Goal: Information Seeking & Learning: Compare options

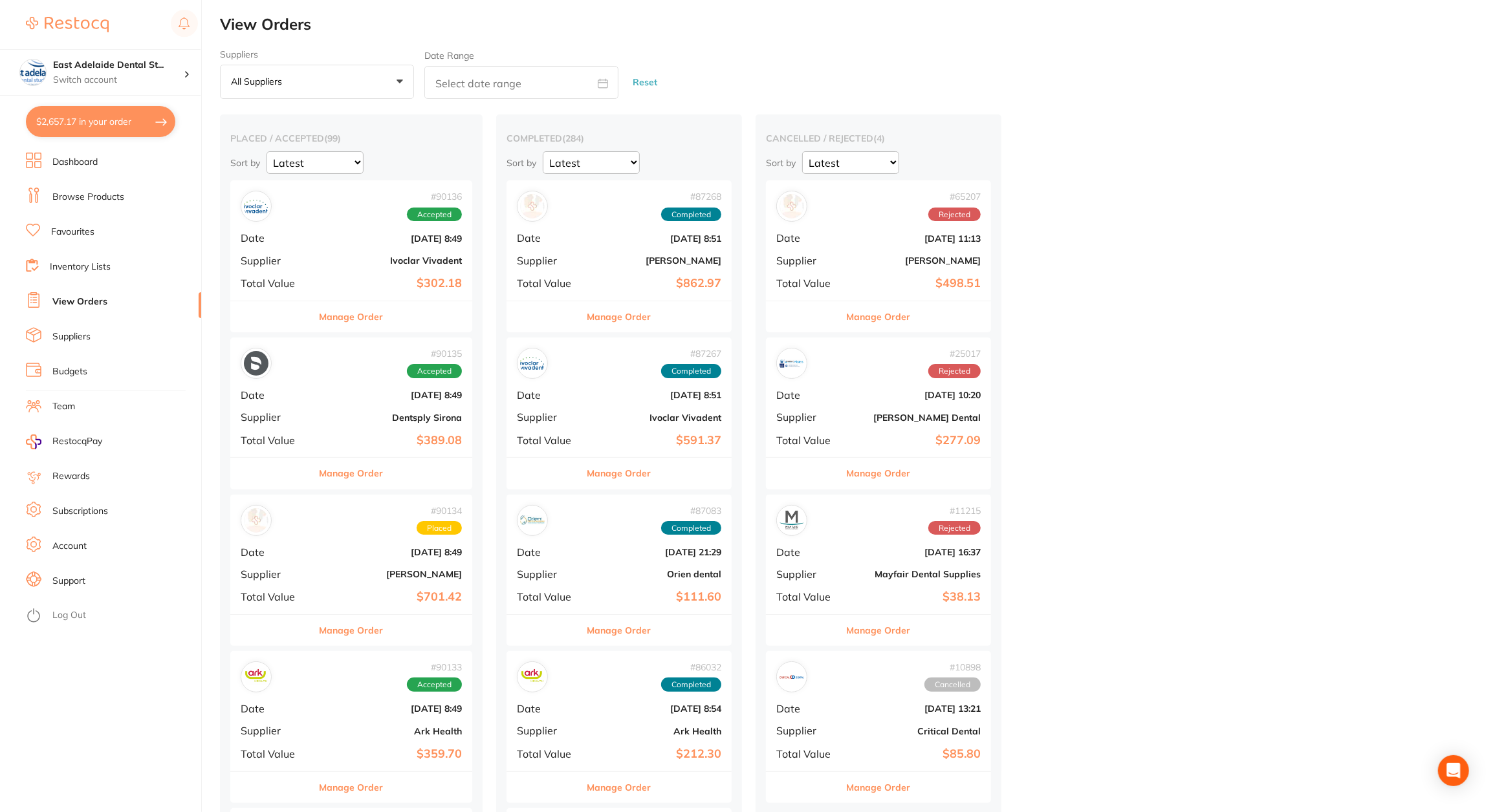
click at [85, 172] on ul "Dashboard Browse Products Favourites Inventory Lists View Orders Suppliers Budg…" at bounding box center [113, 482] width 175 height 659
click at [88, 166] on link "Dashboard" at bounding box center [75, 163] width 45 height 13
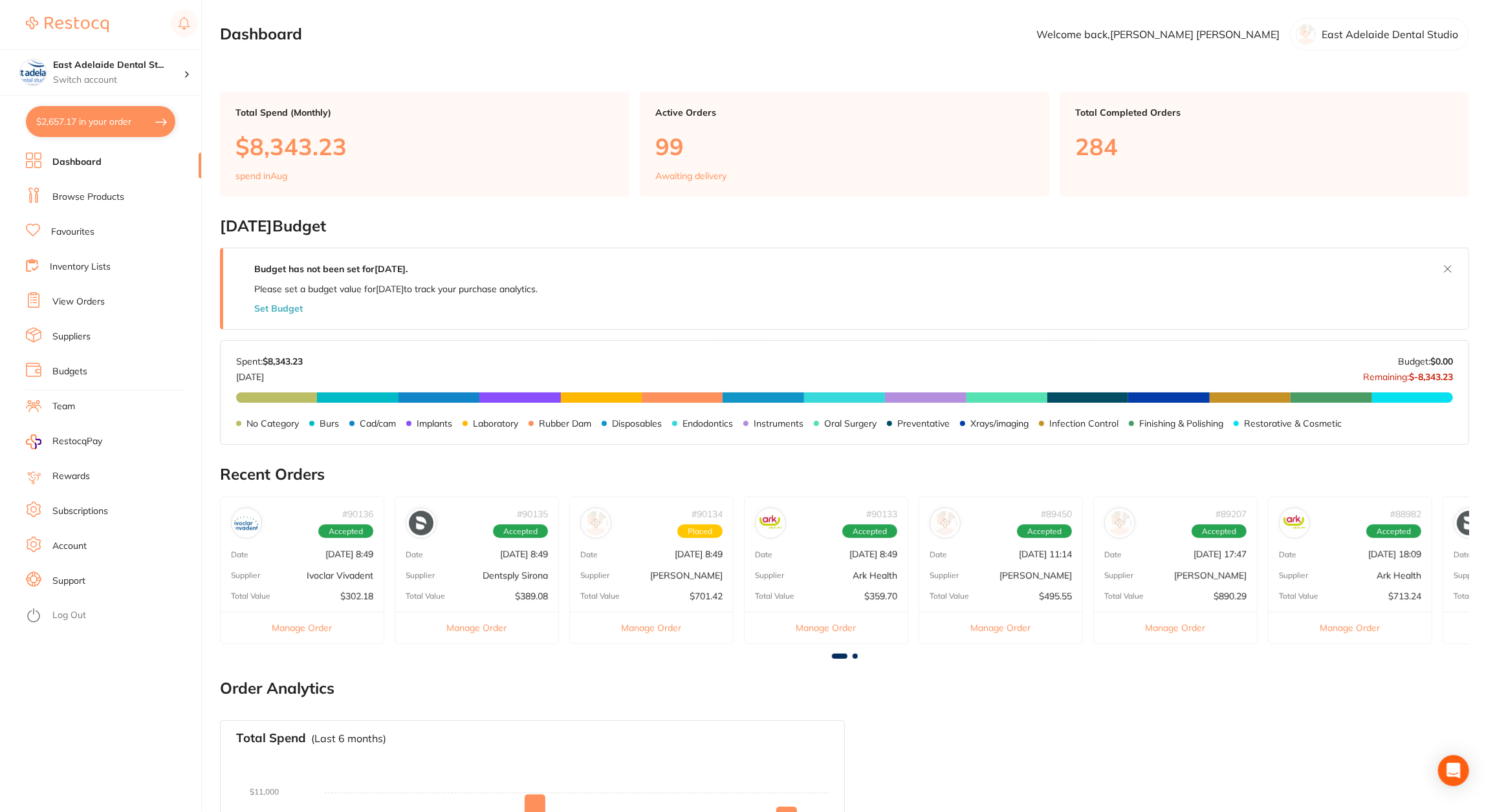
click at [65, 233] on link "Favourites" at bounding box center [73, 232] width 44 height 13
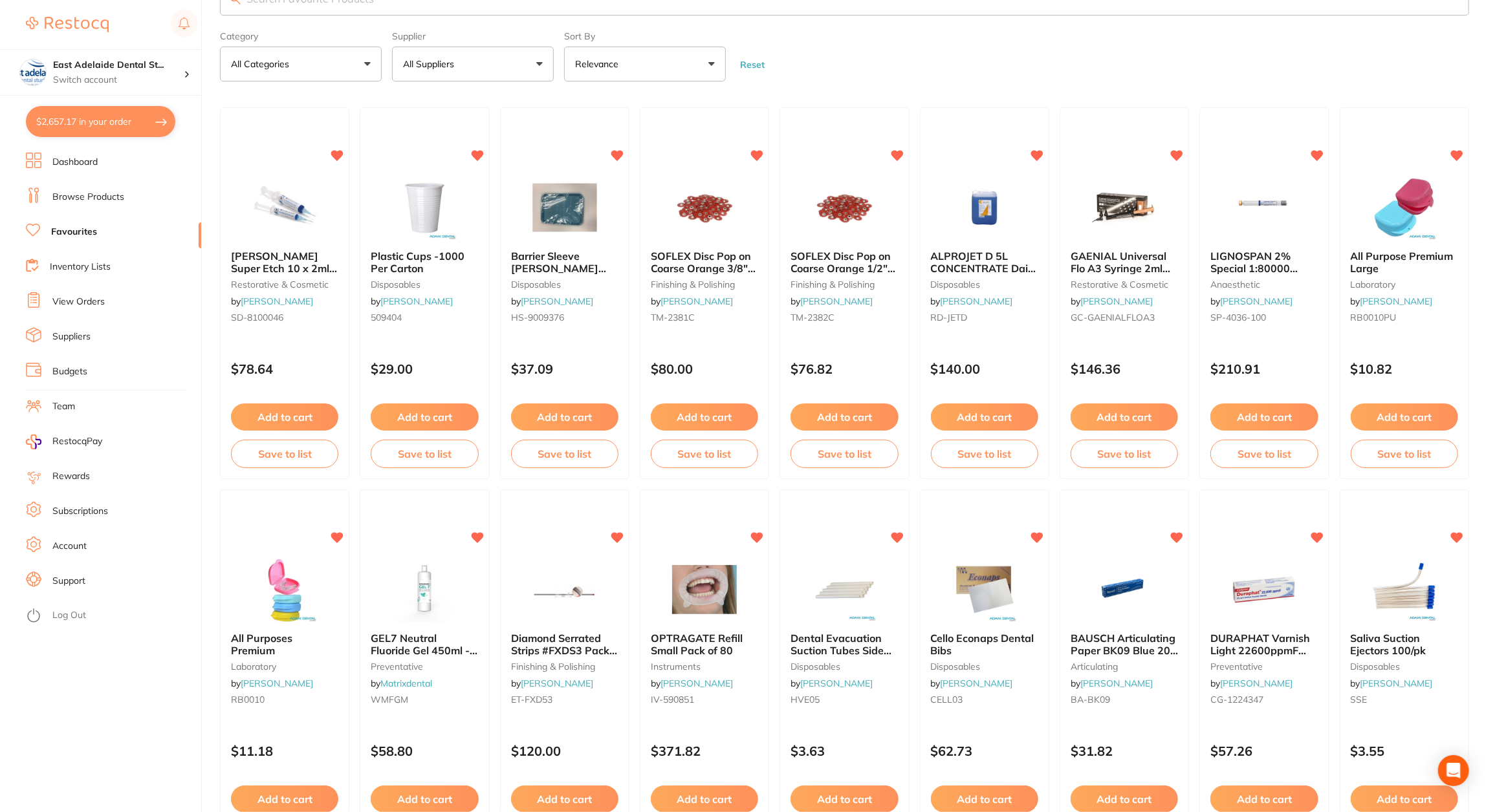
scroll to position [64, 0]
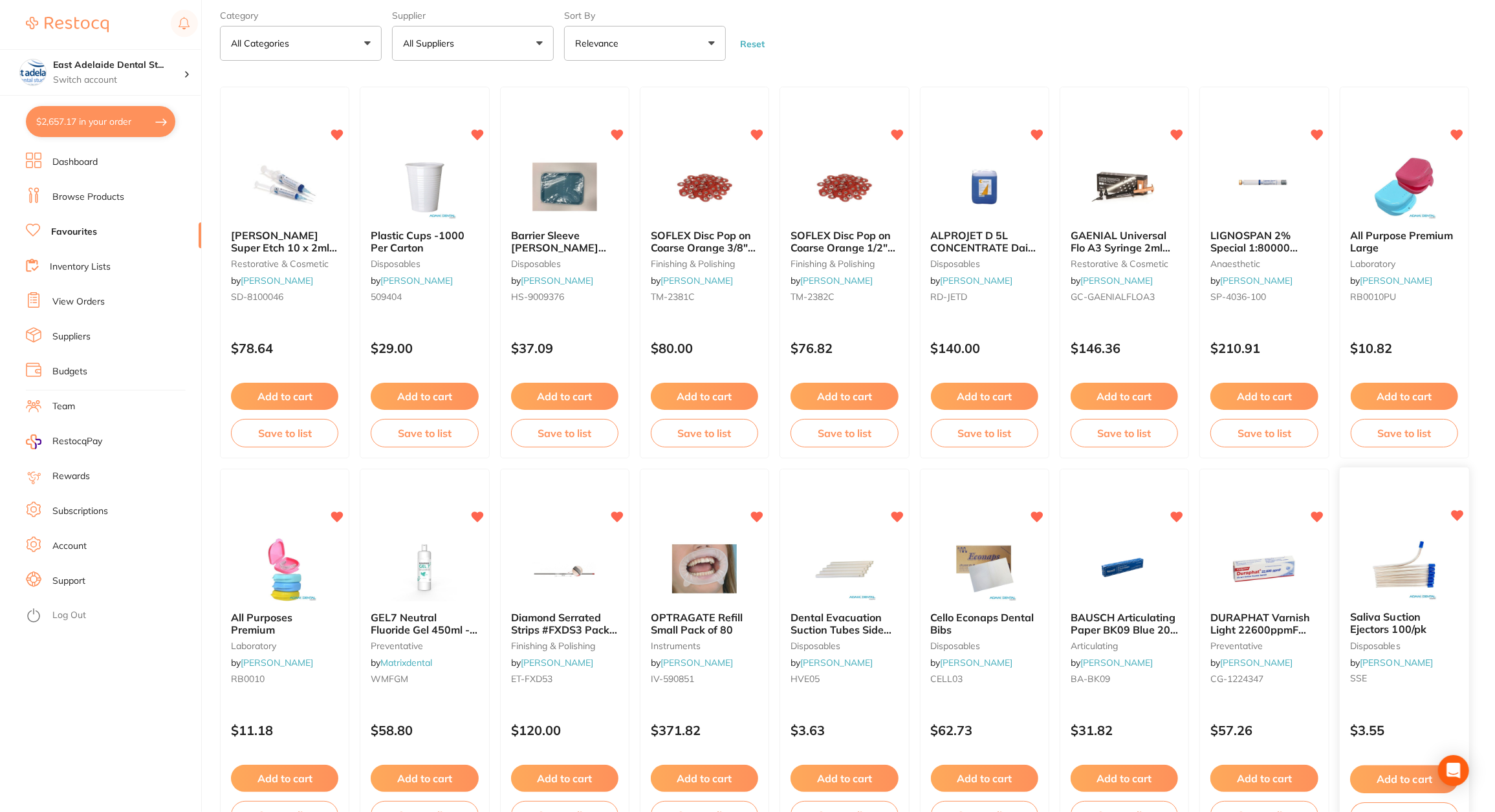
click at [1385, 628] on span "Saliva Suction Ejectors 100/pk" at bounding box center [1389, 624] width 76 height 25
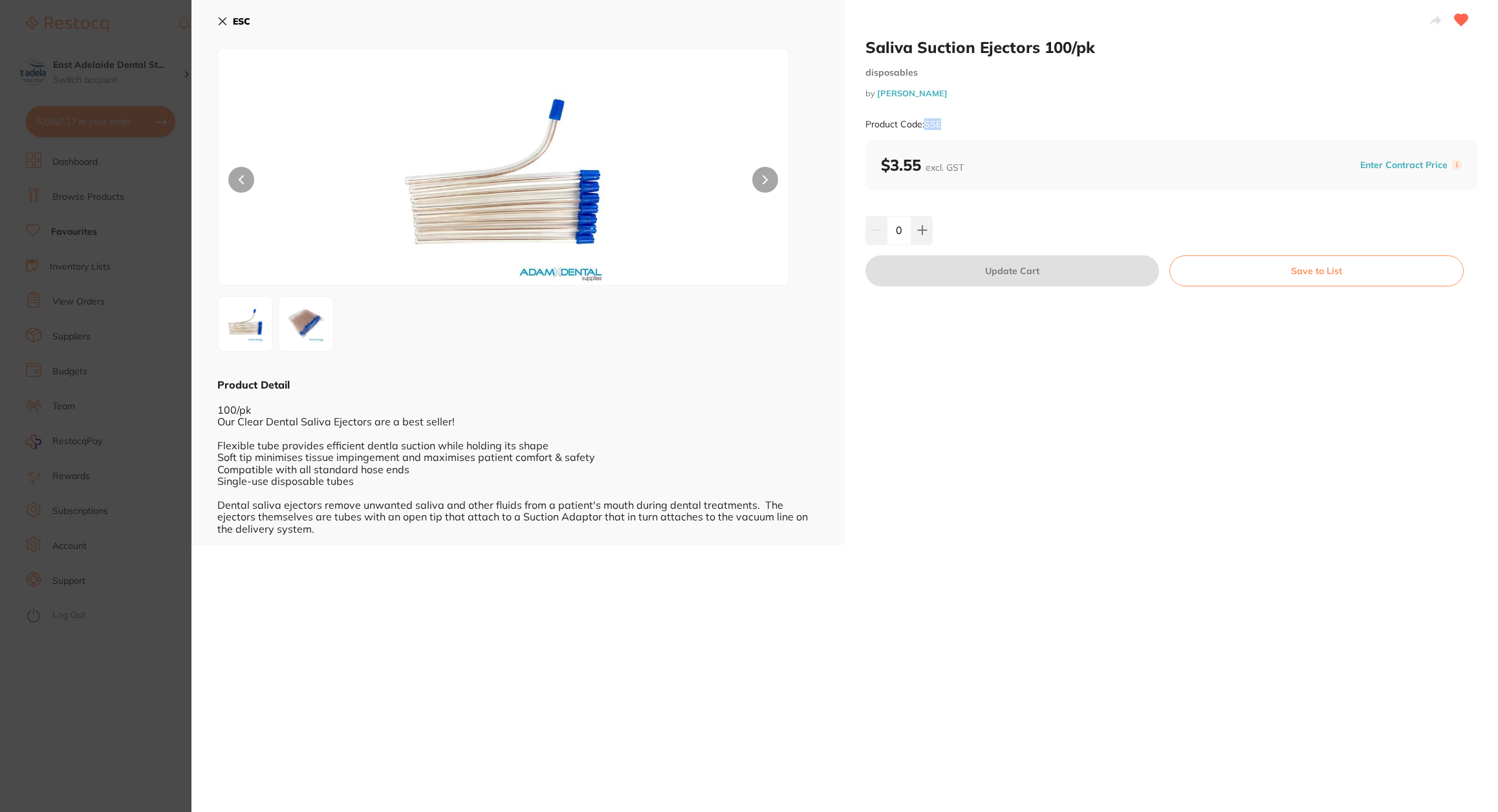
drag, startPoint x: 952, startPoint y: 115, endPoint x: 927, endPoint y: 130, distance: 29.2
click at [927, 130] on div "Product Code: SSE" at bounding box center [1172, 124] width 612 height 32
copy small "SSE"
click at [147, 411] on section "Saliva Suction Ejectors 100/pk disposables by Adam Dental Product Code: SSE ESC…" at bounding box center [749, 406] width 1498 height 812
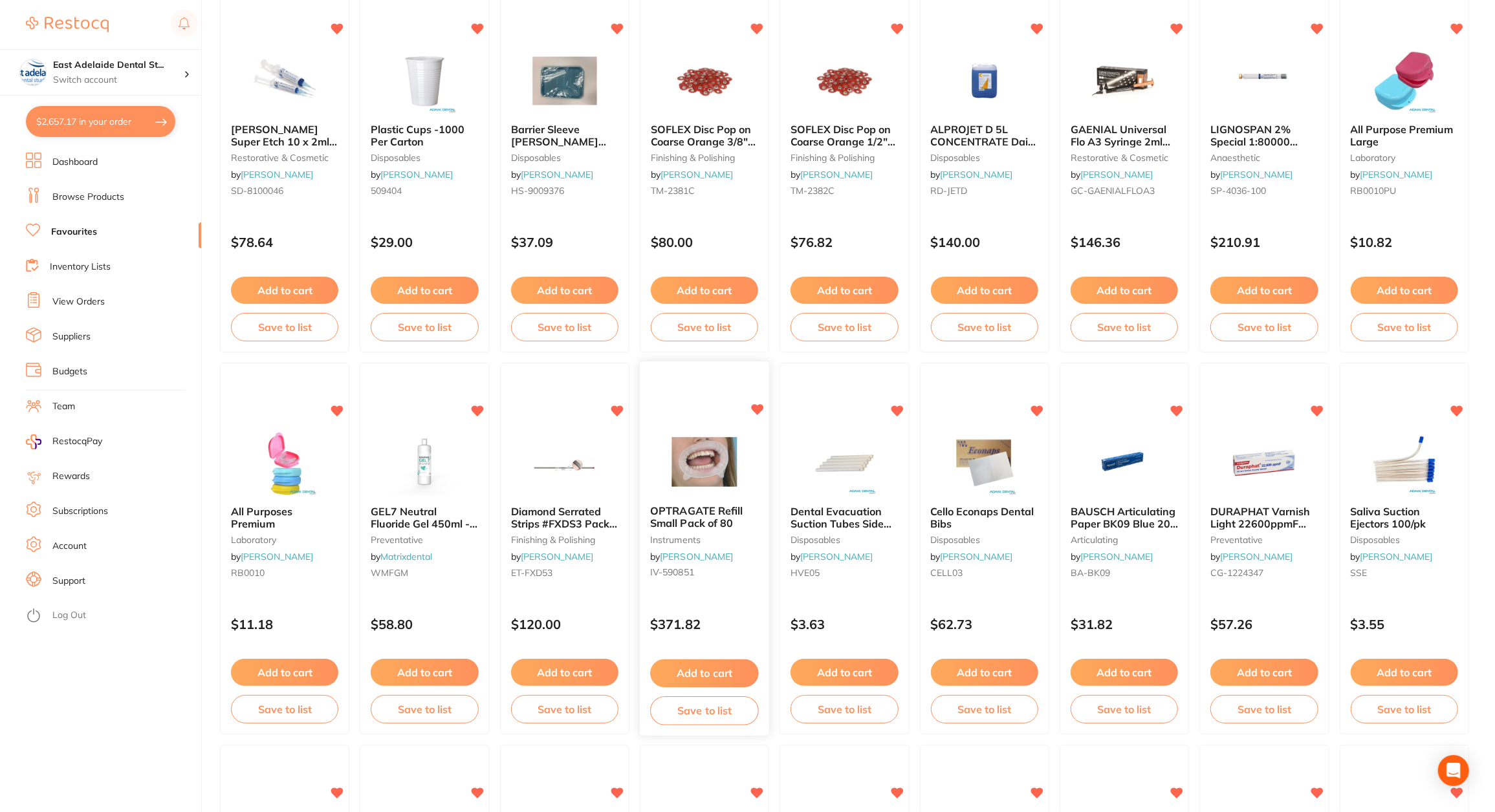
scroll to position [259, 0]
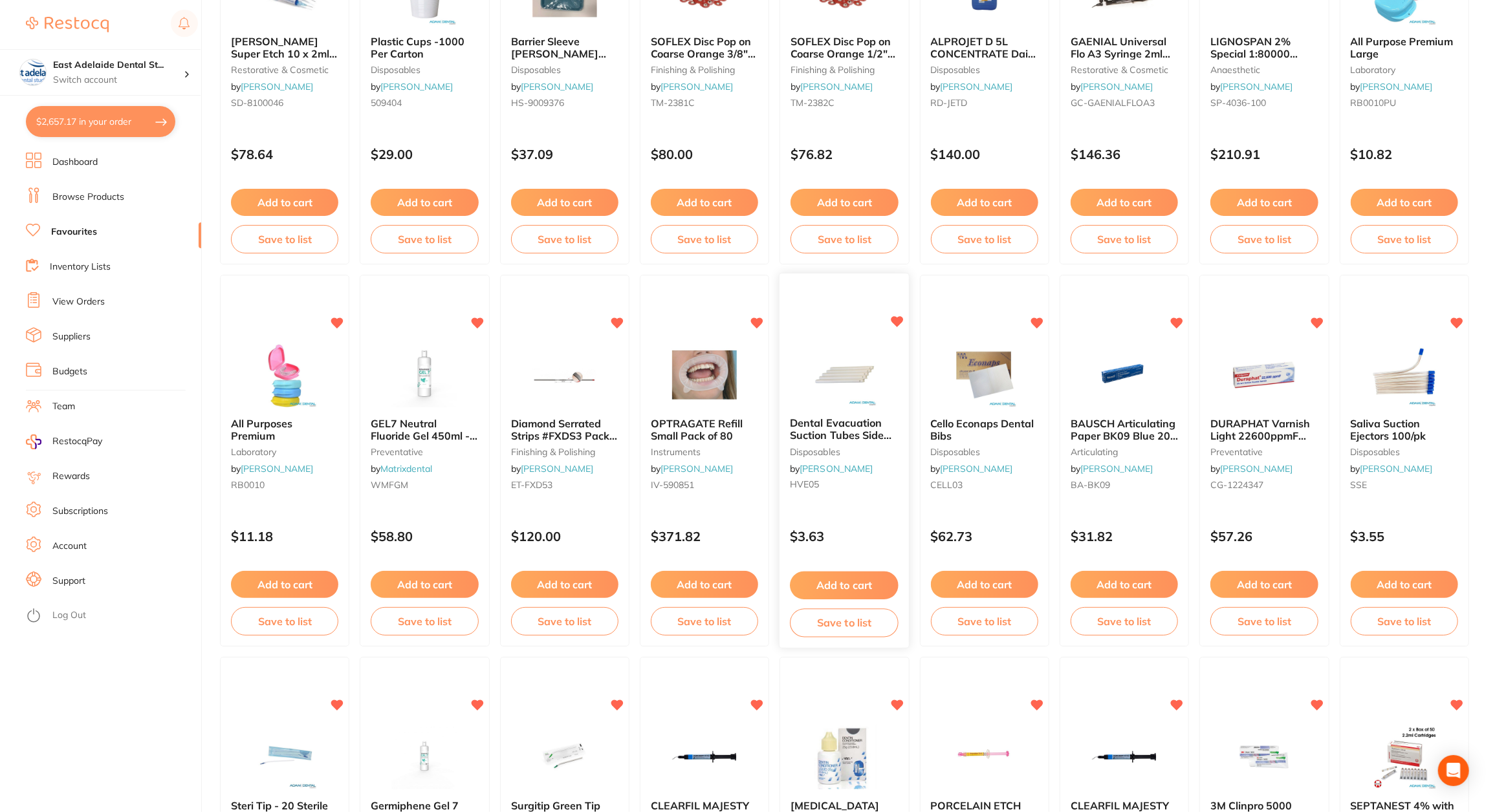
click at [814, 441] on span "Dental Evacuation Suction Tubes Side Vent" at bounding box center [841, 435] width 102 height 37
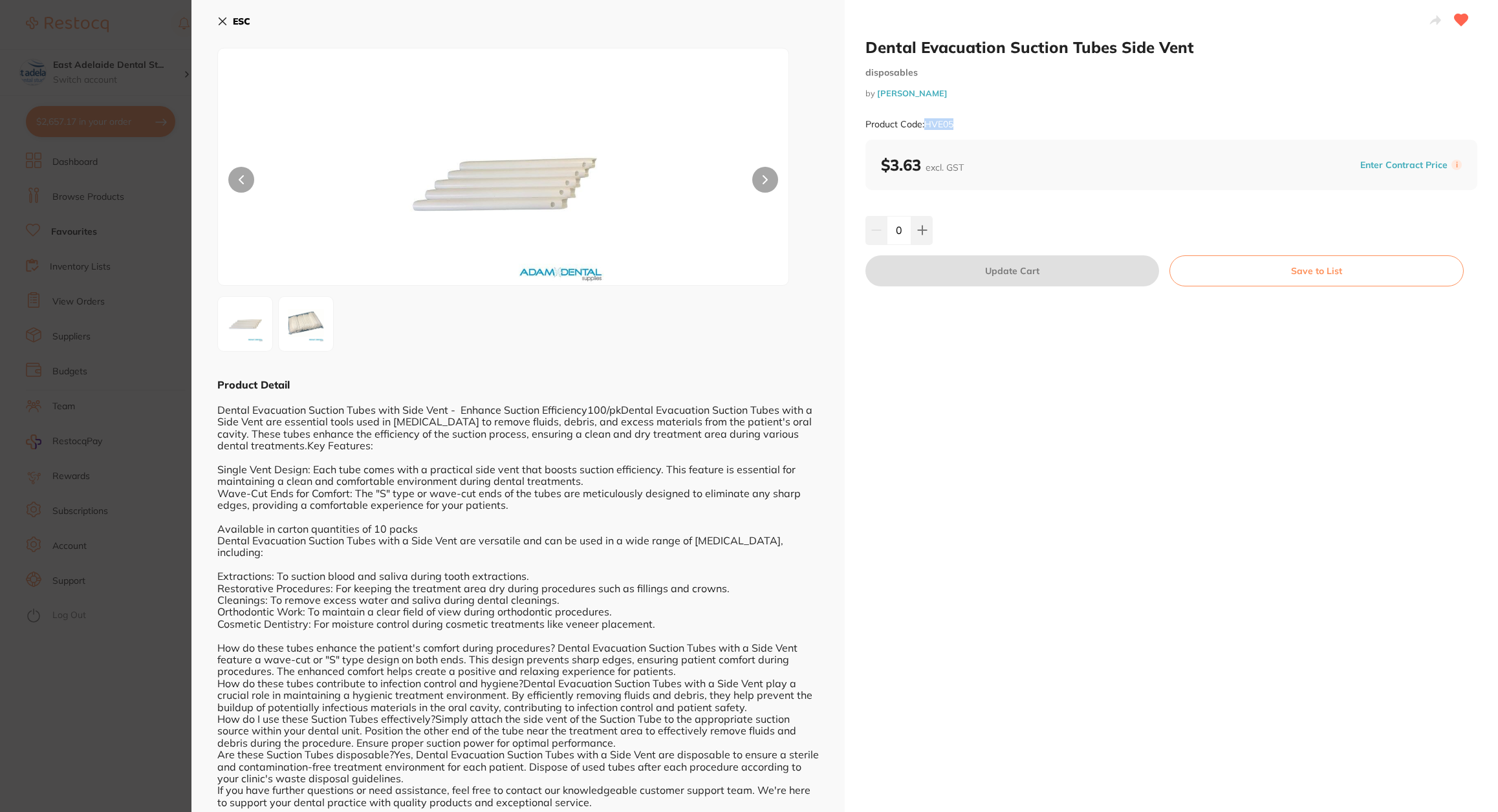
drag, startPoint x: 970, startPoint y: 123, endPoint x: 924, endPoint y: 126, distance: 46.1
click at [924, 126] on div "Product Code: HVE05" at bounding box center [1172, 124] width 612 height 32
copy small "HVE05"
click at [1043, 134] on div "Product Code: HVE05" at bounding box center [1172, 124] width 612 height 32
drag, startPoint x: 918, startPoint y: 44, endPoint x: 1019, endPoint y: 48, distance: 101.1
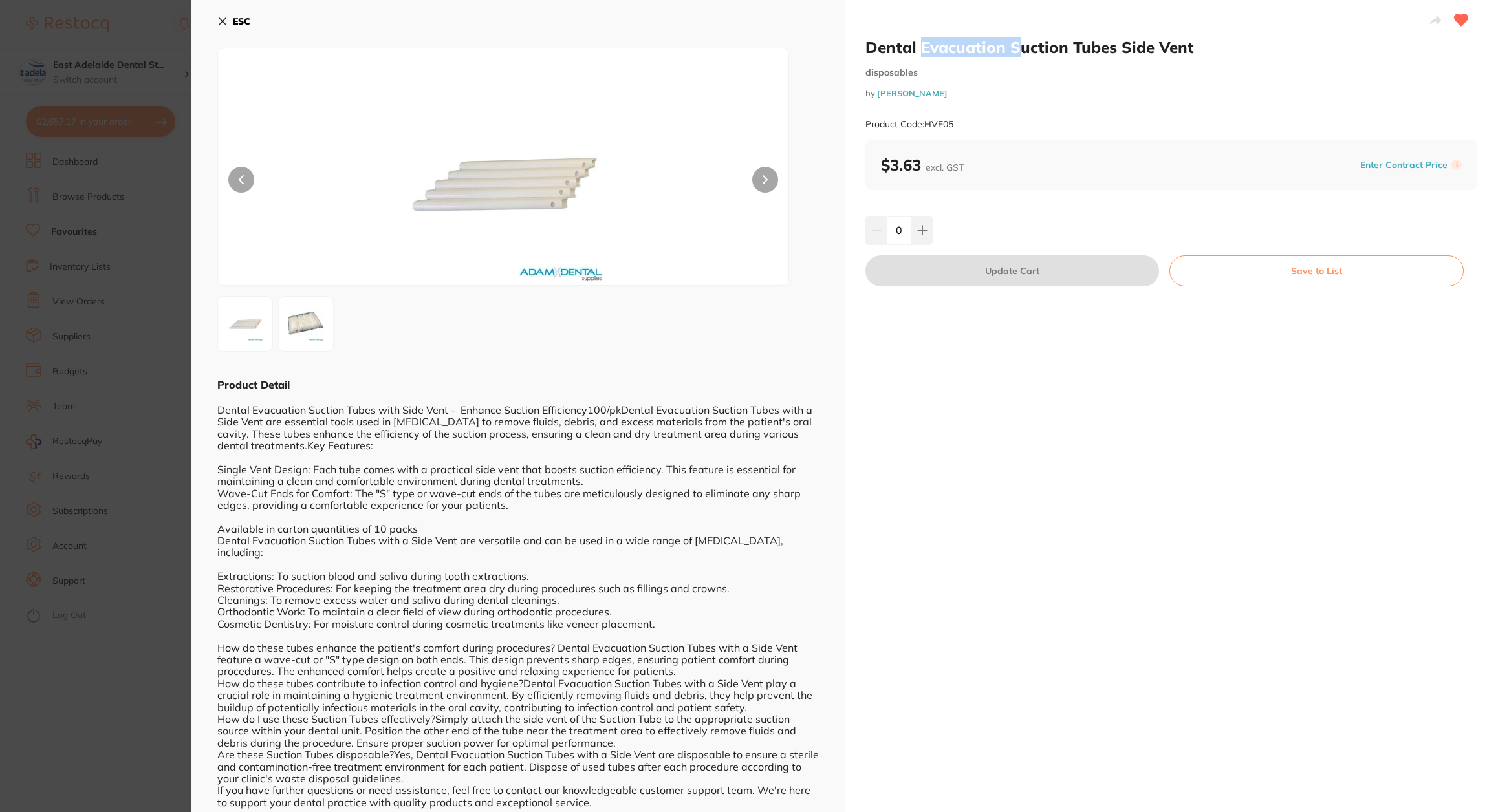
click at [1019, 48] on h2 "Dental Evacuation Suction Tubes Side Vent" at bounding box center [1172, 46] width 612 height 19
click at [1107, 63] on div "Dental Evacuation Suction Tubes Side Vent disposables by Adam Dental Product Co…" at bounding box center [1172, 88] width 612 height 102
drag, startPoint x: 1199, startPoint y: 54, endPoint x: 921, endPoint y: 45, distance: 278.1
click at [921, 45] on h2 "Dental Evacuation Suction Tubes Side Vent" at bounding box center [1172, 46] width 612 height 19
copy h2 "Evacuation Suction Tubes Side Vent"
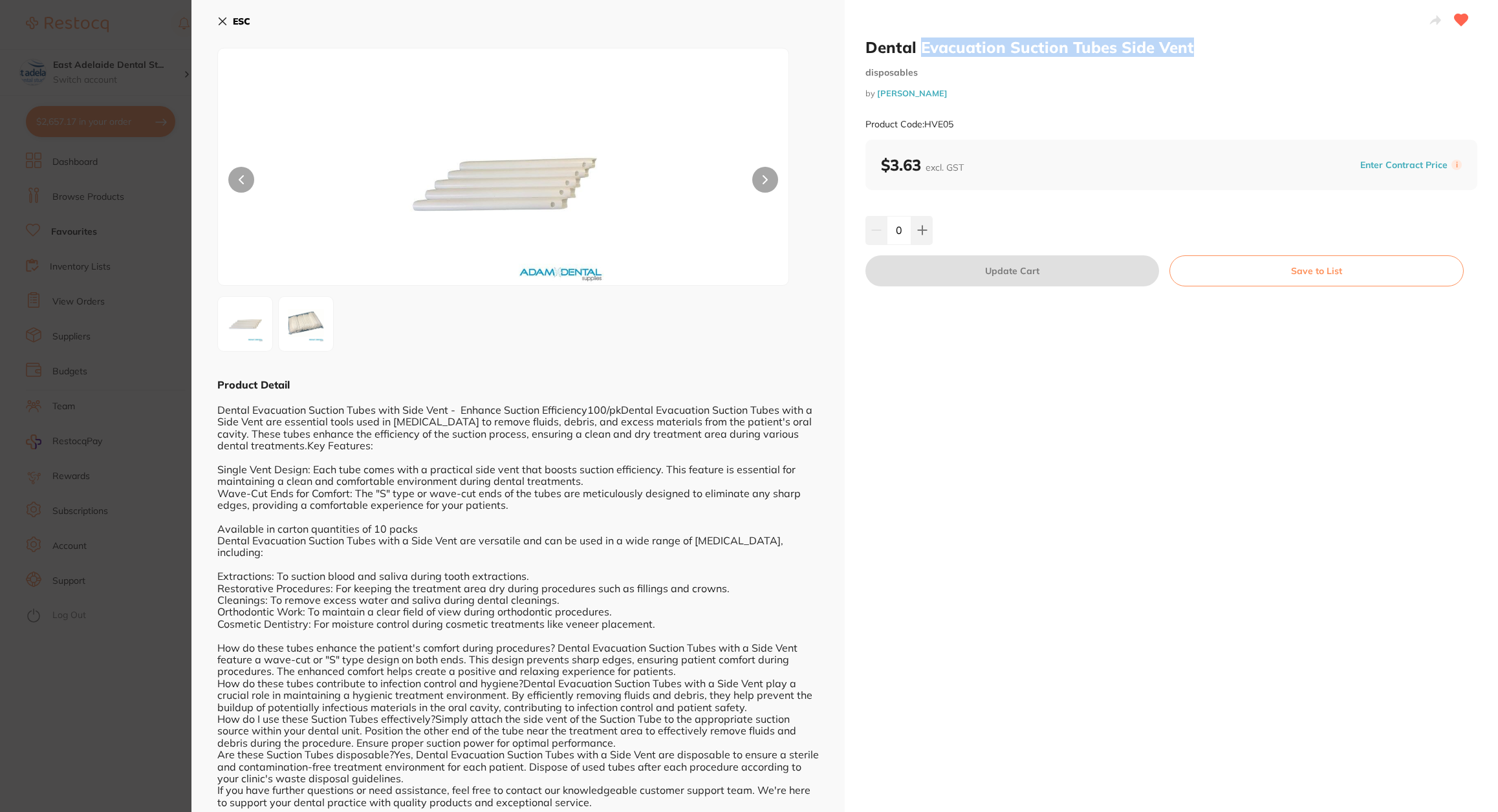
click at [237, 20] on b "ESC" at bounding box center [241, 21] width 17 height 12
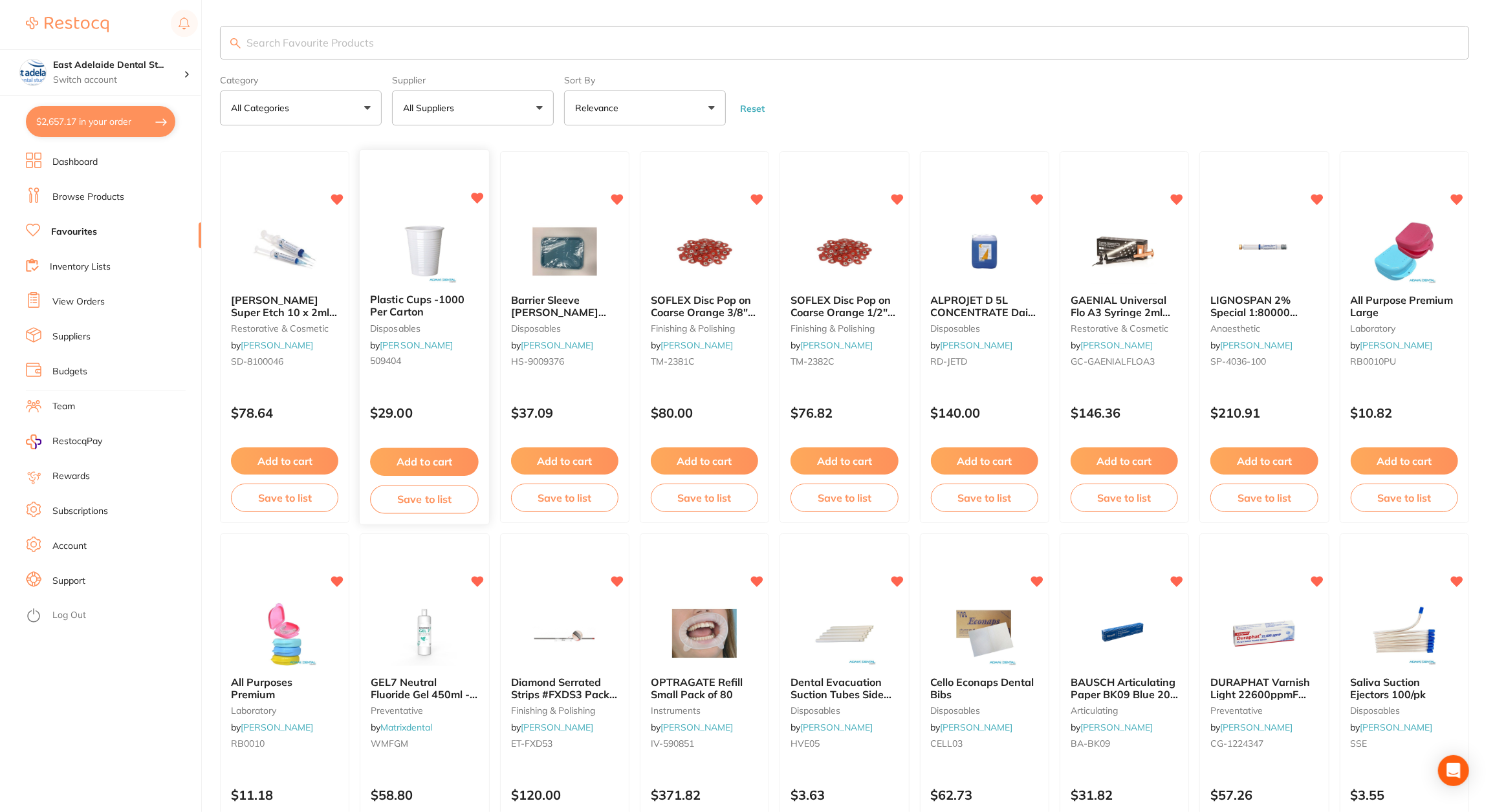
click at [414, 292] on div "Plastic Cups -1000 Per Carton disposables by Adam Dental 509404" at bounding box center [424, 333] width 129 height 99
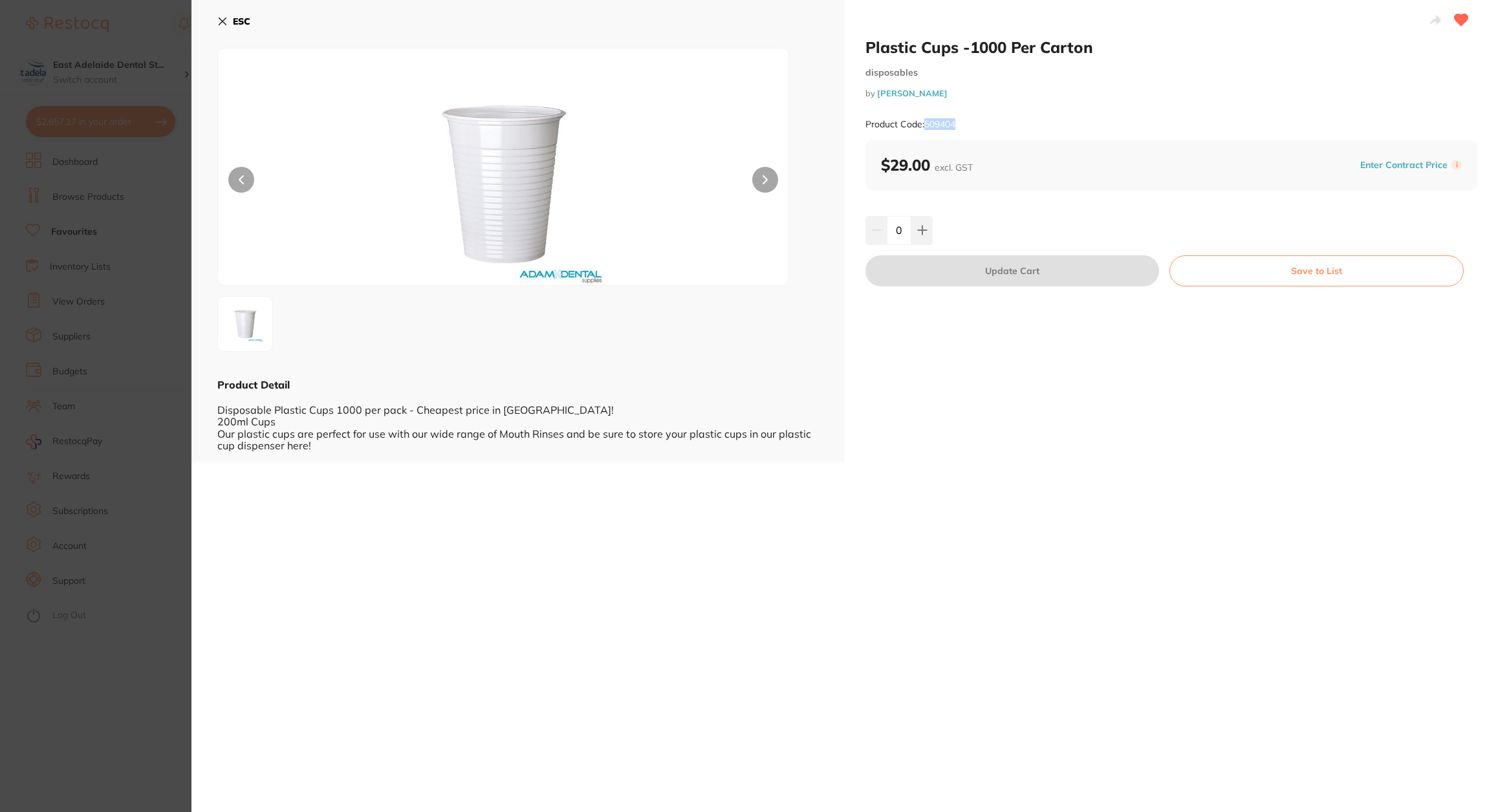
drag, startPoint x: 967, startPoint y: 128, endPoint x: 928, endPoint y: 118, distance: 40.3
click at [927, 118] on div "Product Code: 509404" at bounding box center [1172, 124] width 612 height 32
copy small "509404"
click at [228, 24] on button "ESC" at bounding box center [233, 21] width 33 height 22
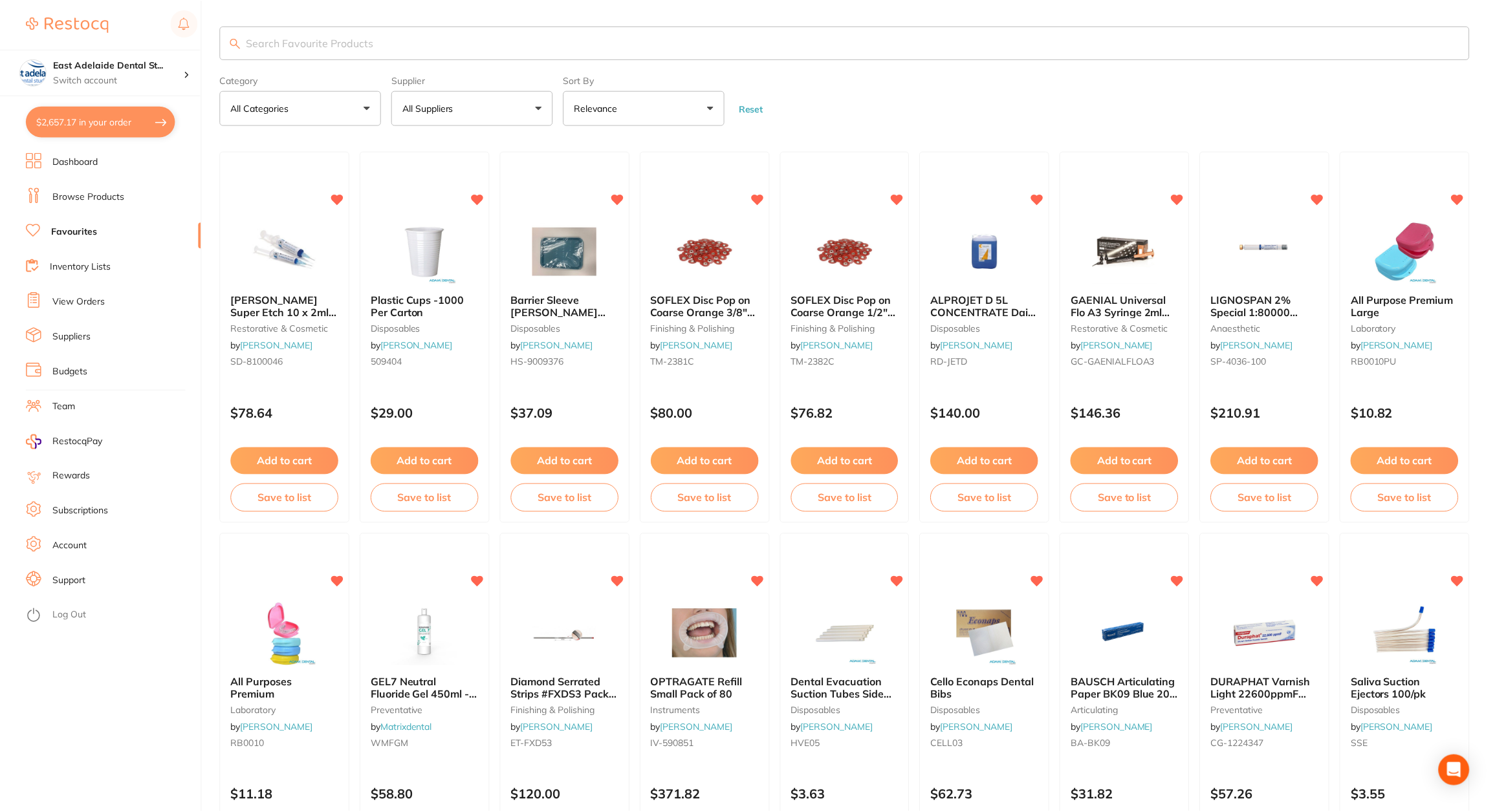
scroll to position [4, 0]
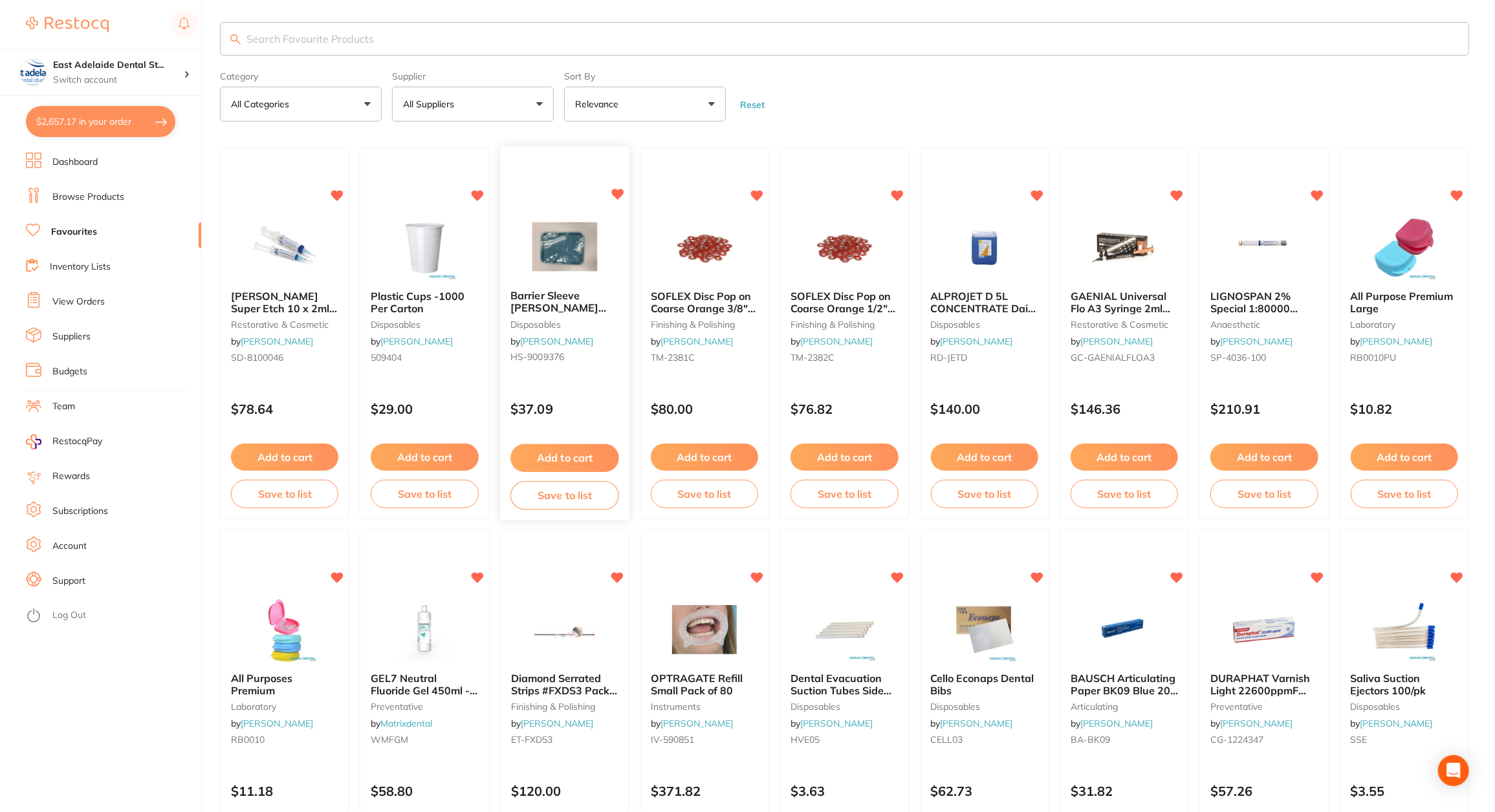
click at [606, 294] on span "Barrier Sleeve [PERSON_NAME] Tray covers 36 x 27cm Box 500" at bounding box center [558, 314] width 95 height 49
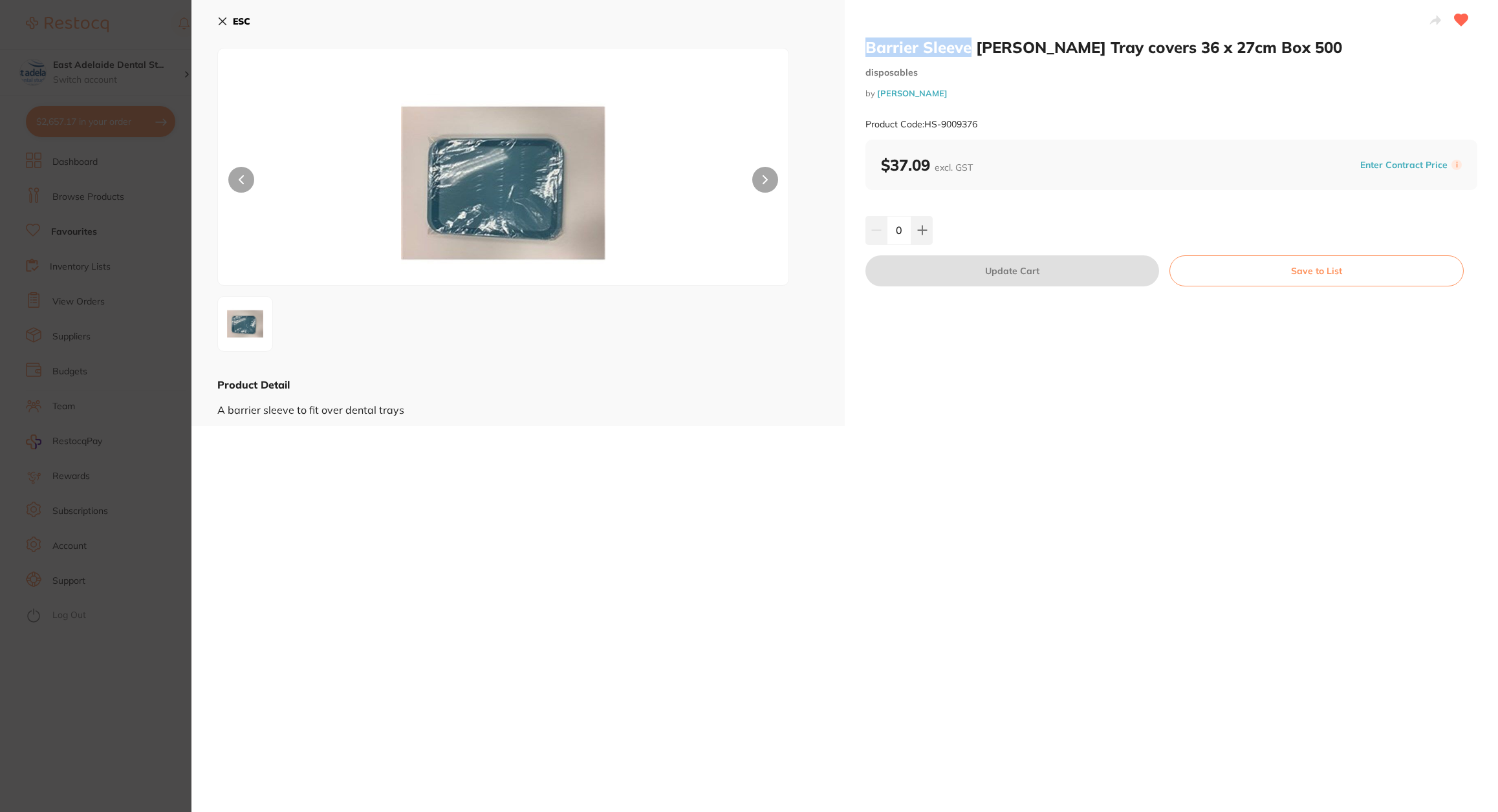
drag, startPoint x: 866, startPoint y: 46, endPoint x: 971, endPoint y: 48, distance: 105.0
click at [968, 48] on h2 "Barrier Sleeve [PERSON_NAME] Tray covers 36 x 27cm Box 500" at bounding box center [1172, 46] width 612 height 19
click at [1077, 58] on div "Barrier Sleeve HENRY SCHEIN Tray covers 36 x 27cm Box 500 disposables by Henry …" at bounding box center [1172, 88] width 612 height 102
drag, startPoint x: 1096, startPoint y: 44, endPoint x: 1261, endPoint y: 50, distance: 165.1
click at [1261, 50] on h2 "Barrier Sleeve [PERSON_NAME] Tray covers 36 x 27cm Box 500" at bounding box center [1172, 46] width 612 height 19
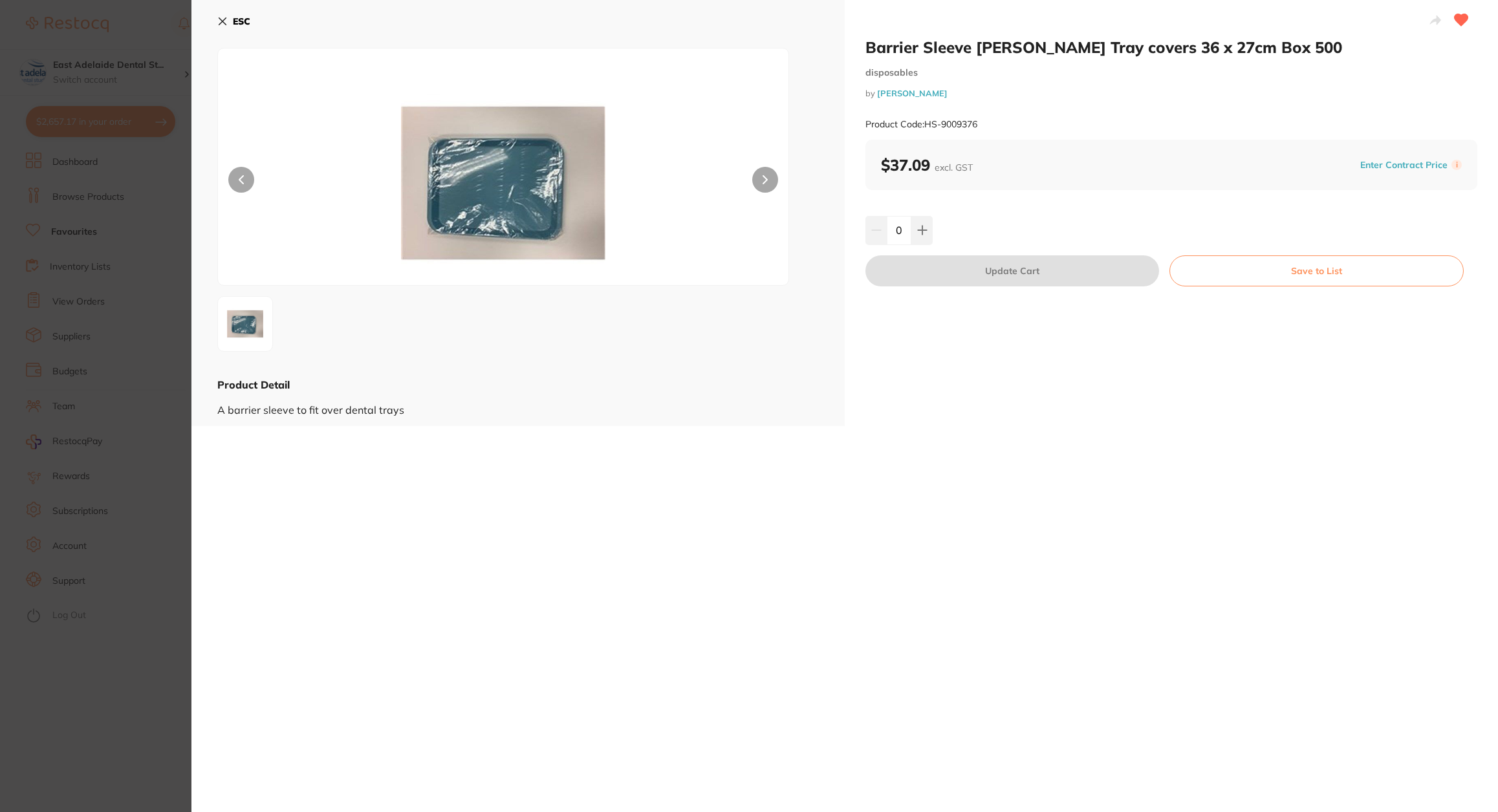
click at [1280, 15] on div at bounding box center [1172, 22] width 612 height 33
drag, startPoint x: 1096, startPoint y: 48, endPoint x: 1326, endPoint y: 53, distance: 230.1
click at [1326, 53] on h2 "Barrier Sleeve [PERSON_NAME] Tray covers 36 x 27cm Box 500" at bounding box center [1172, 46] width 612 height 19
copy h2 "Tray covers 36 x 27cm Box 500"
click at [969, 120] on small "Product Code: HS-9009376" at bounding box center [921, 124] width 112 height 11
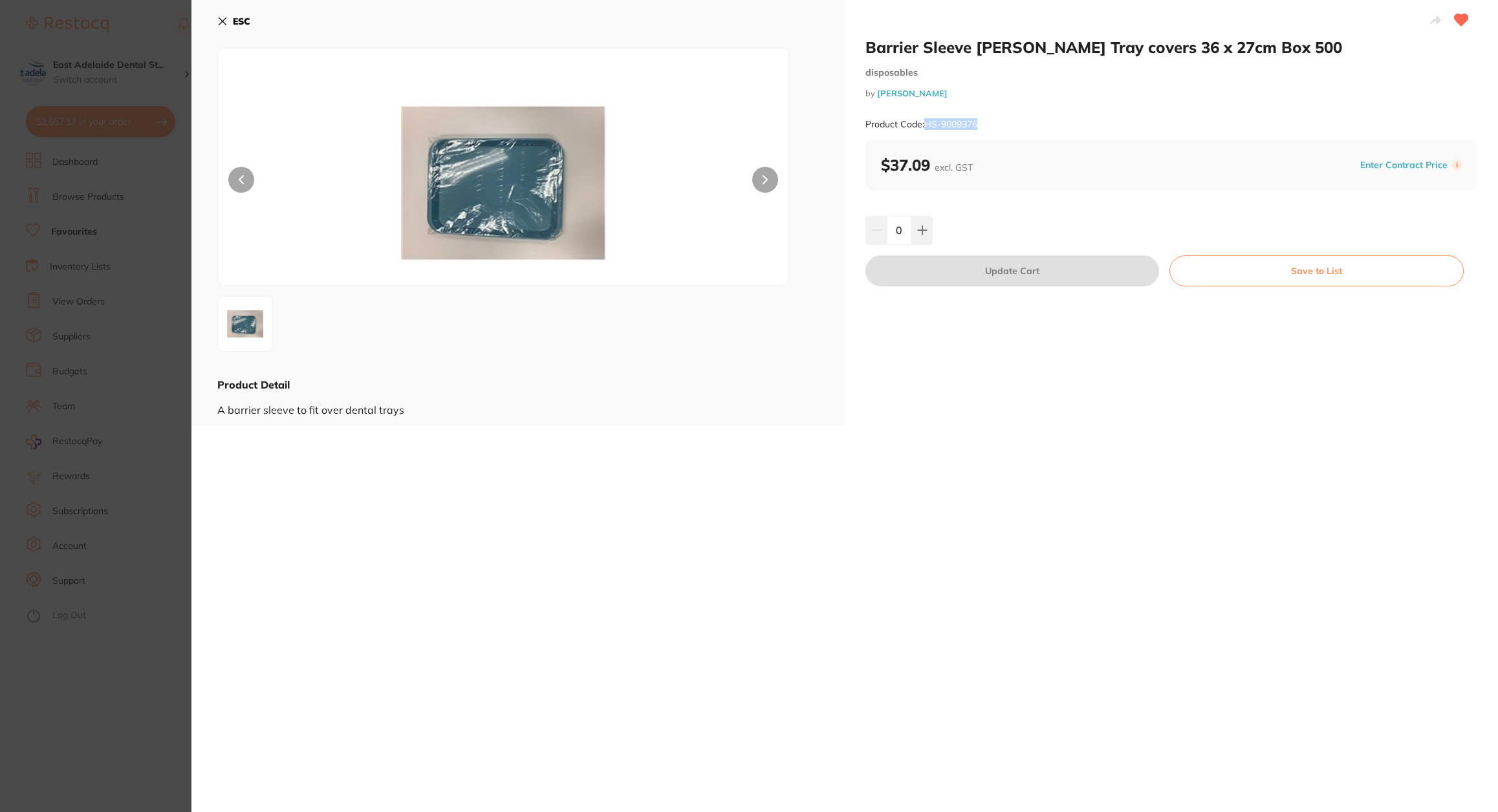
drag, startPoint x: 924, startPoint y: 124, endPoint x: 996, endPoint y: 132, distance: 72.4
click at [996, 132] on div "Product Code: HS-9009376" at bounding box center [1172, 124] width 612 height 32
copy small "HS-9009376"
click at [242, 16] on b "ESC" at bounding box center [241, 21] width 17 height 12
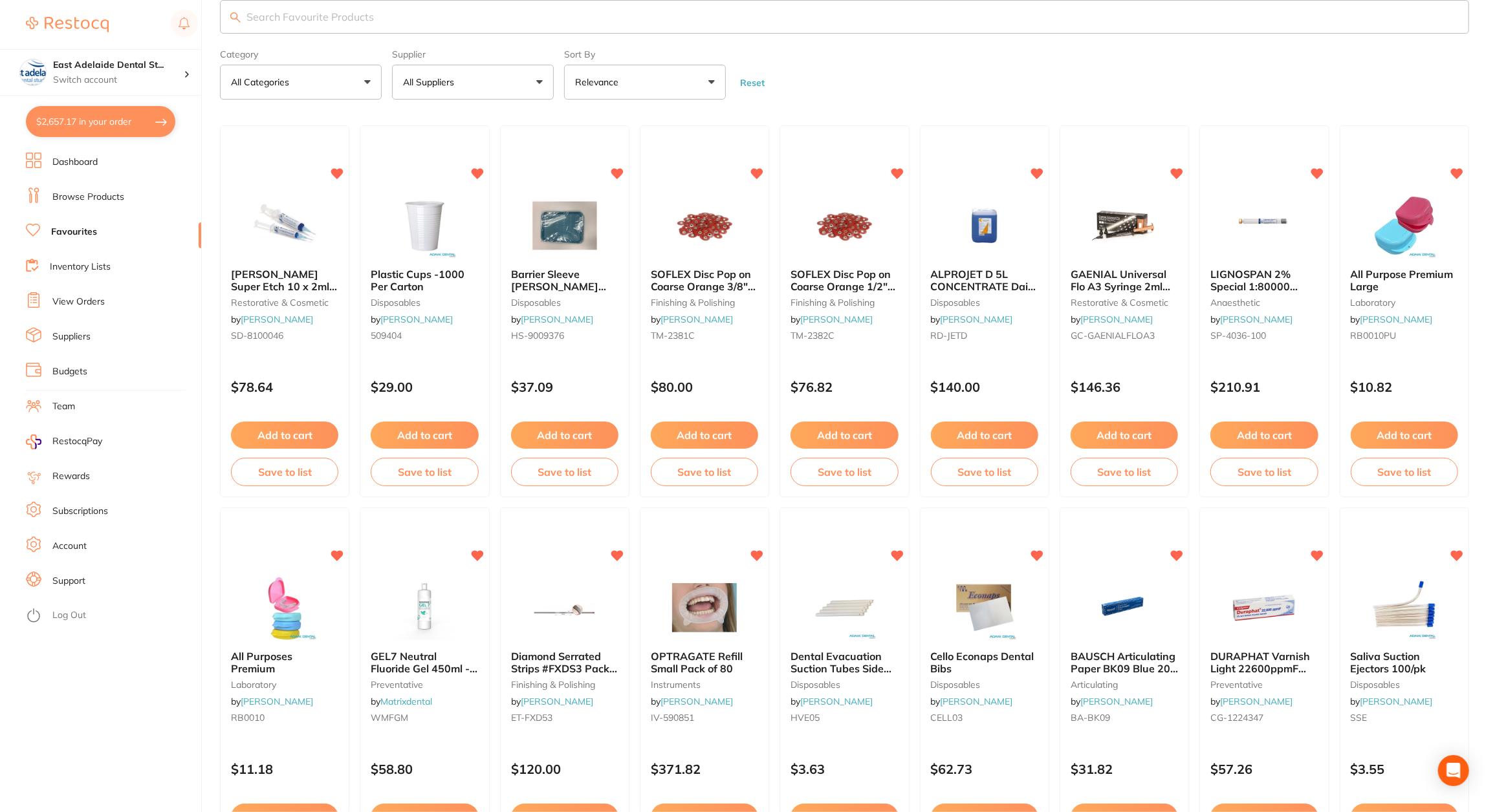
scroll to position [4, 0]
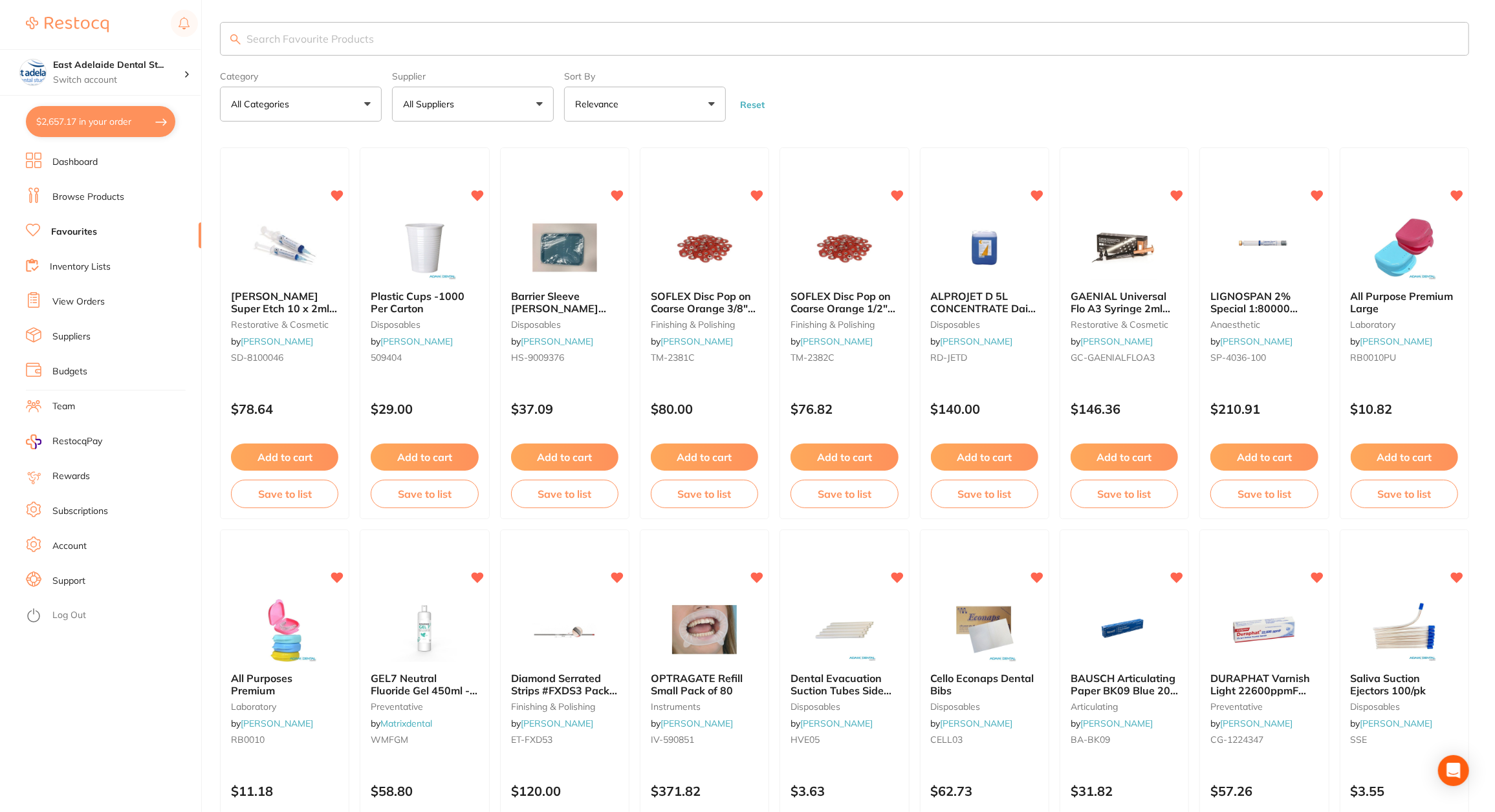
click at [325, 98] on button "All Categories" at bounding box center [301, 104] width 162 height 35
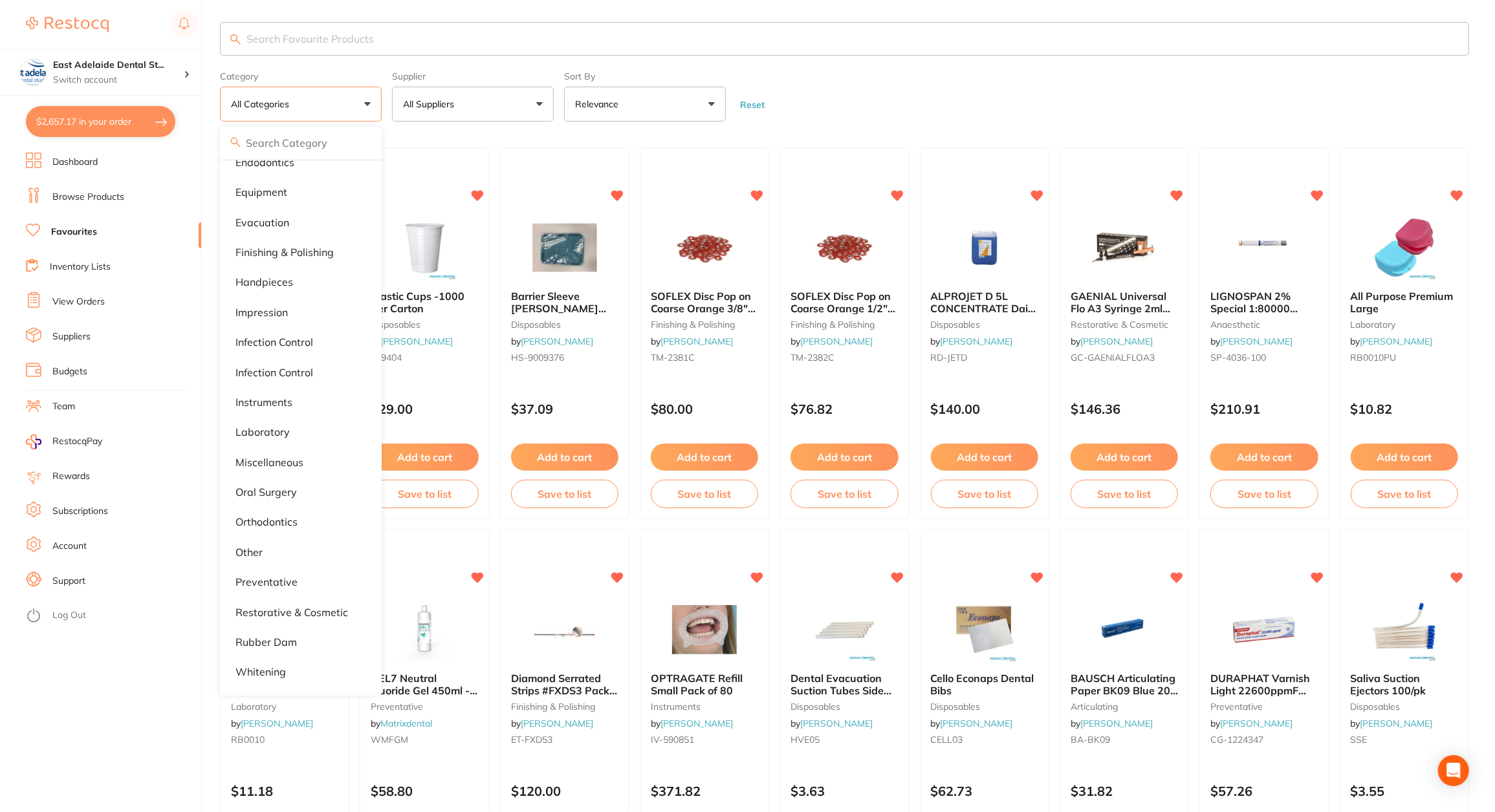
scroll to position [351, 0]
click at [313, 430] on li "miscellaneous" at bounding box center [301, 434] width 152 height 27
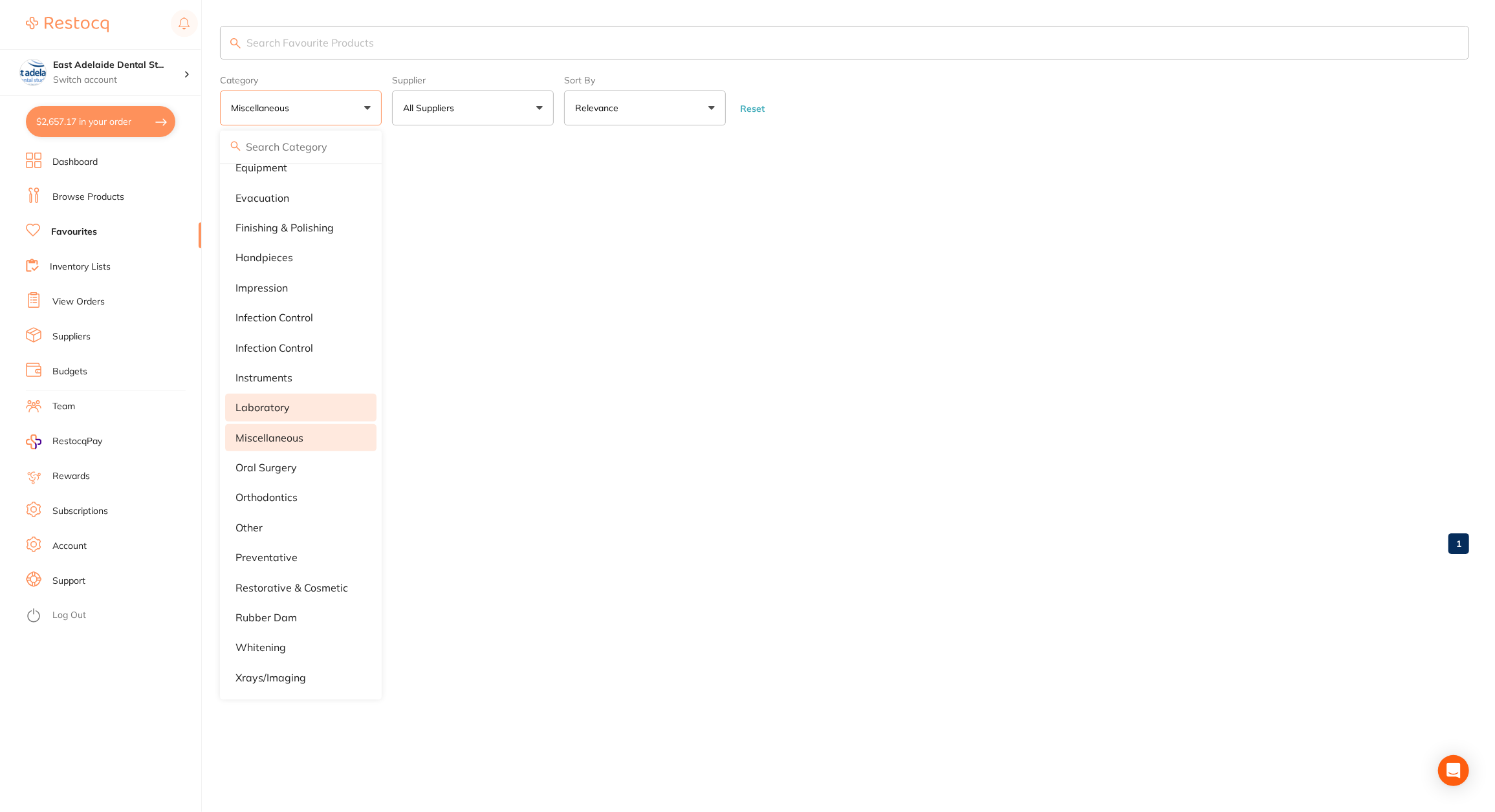
scroll to position [0, 0]
click at [965, 124] on form "Category miscellaneous All Categories 3D Printing anaesthetic articulating burs…" at bounding box center [846, 97] width 1252 height 55
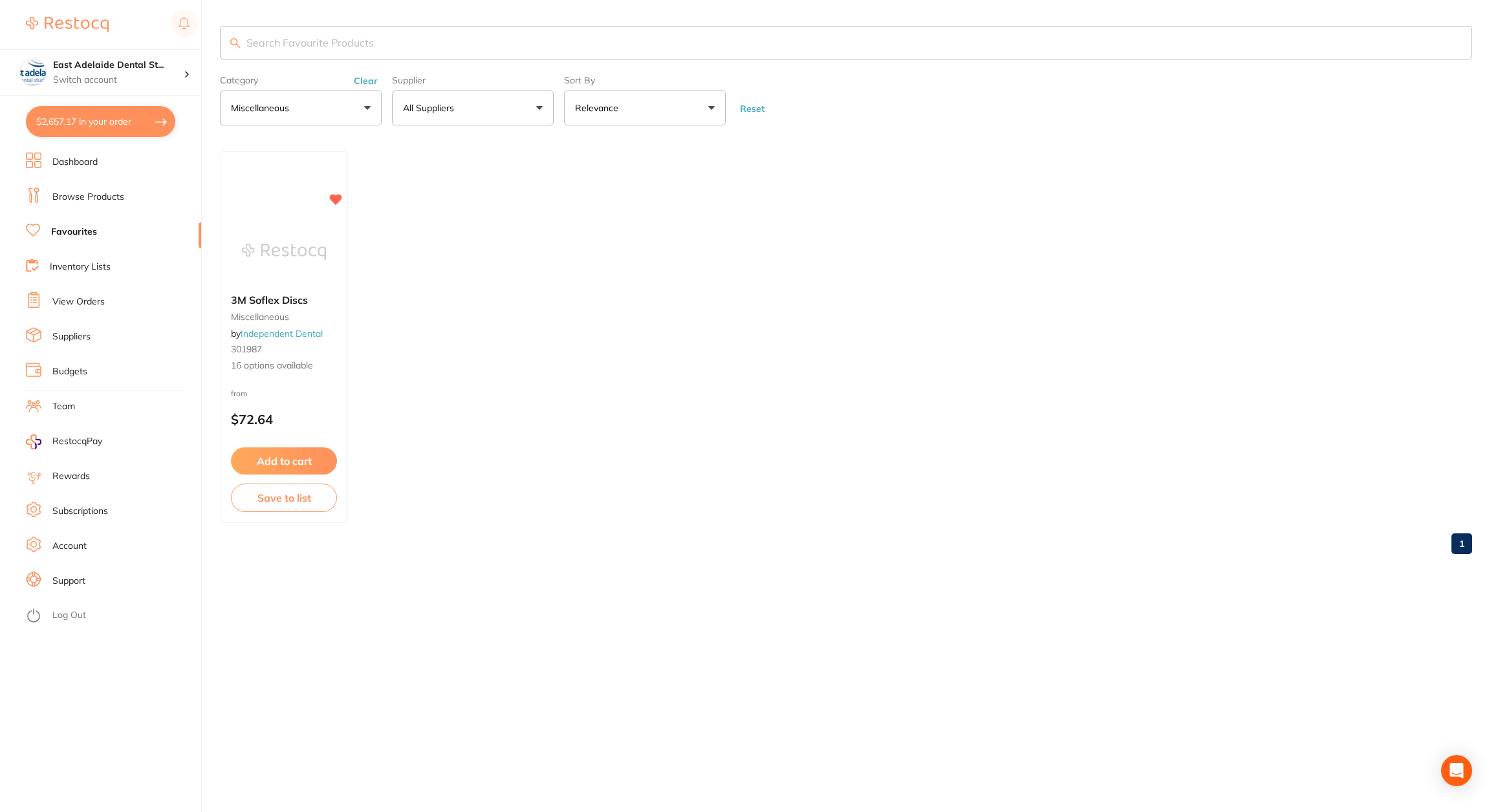
click at [332, 100] on button "miscellaneous" at bounding box center [301, 108] width 162 height 35
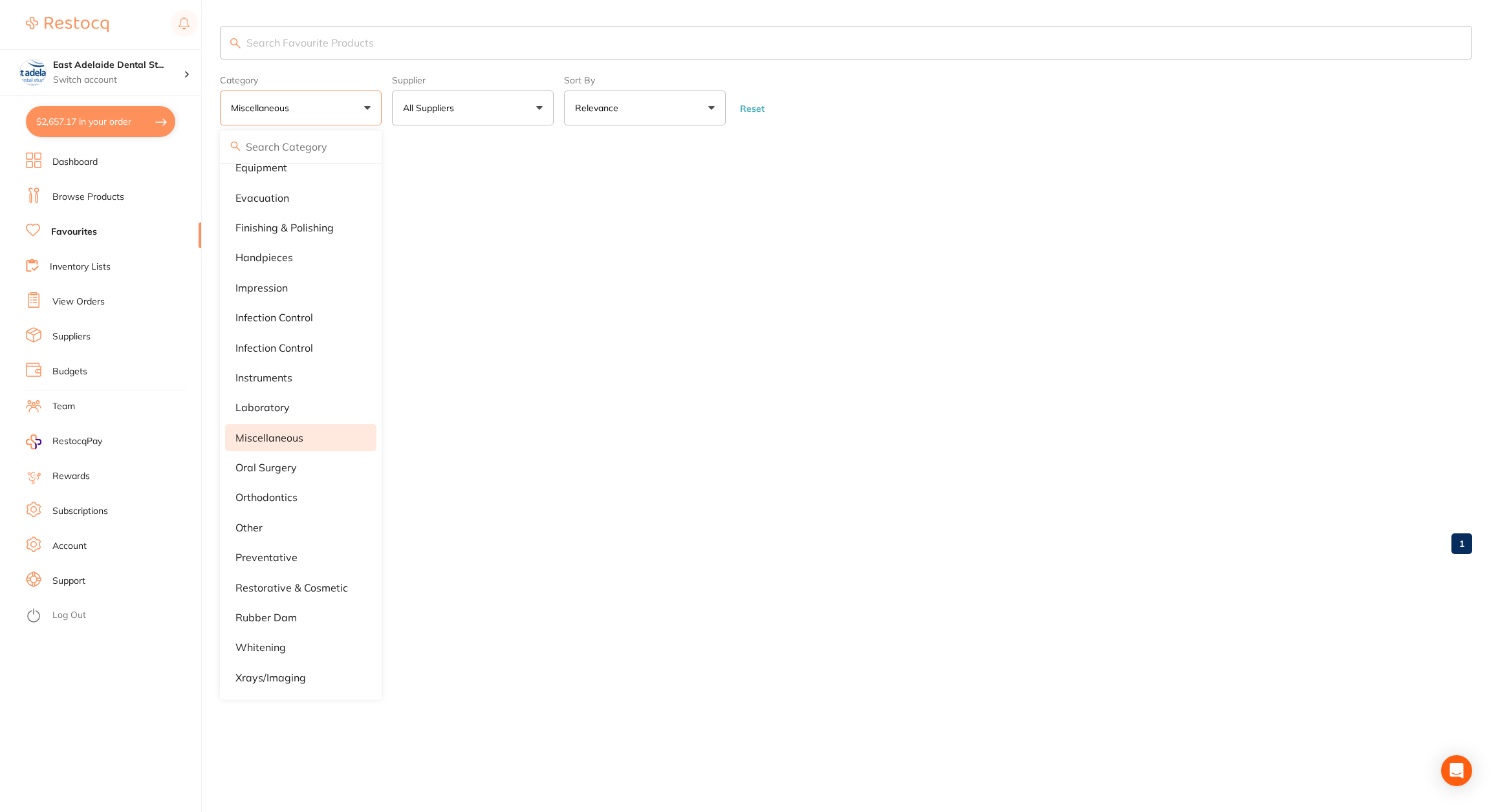
click at [281, 544] on li "preventative" at bounding box center [301, 558] width 152 height 27
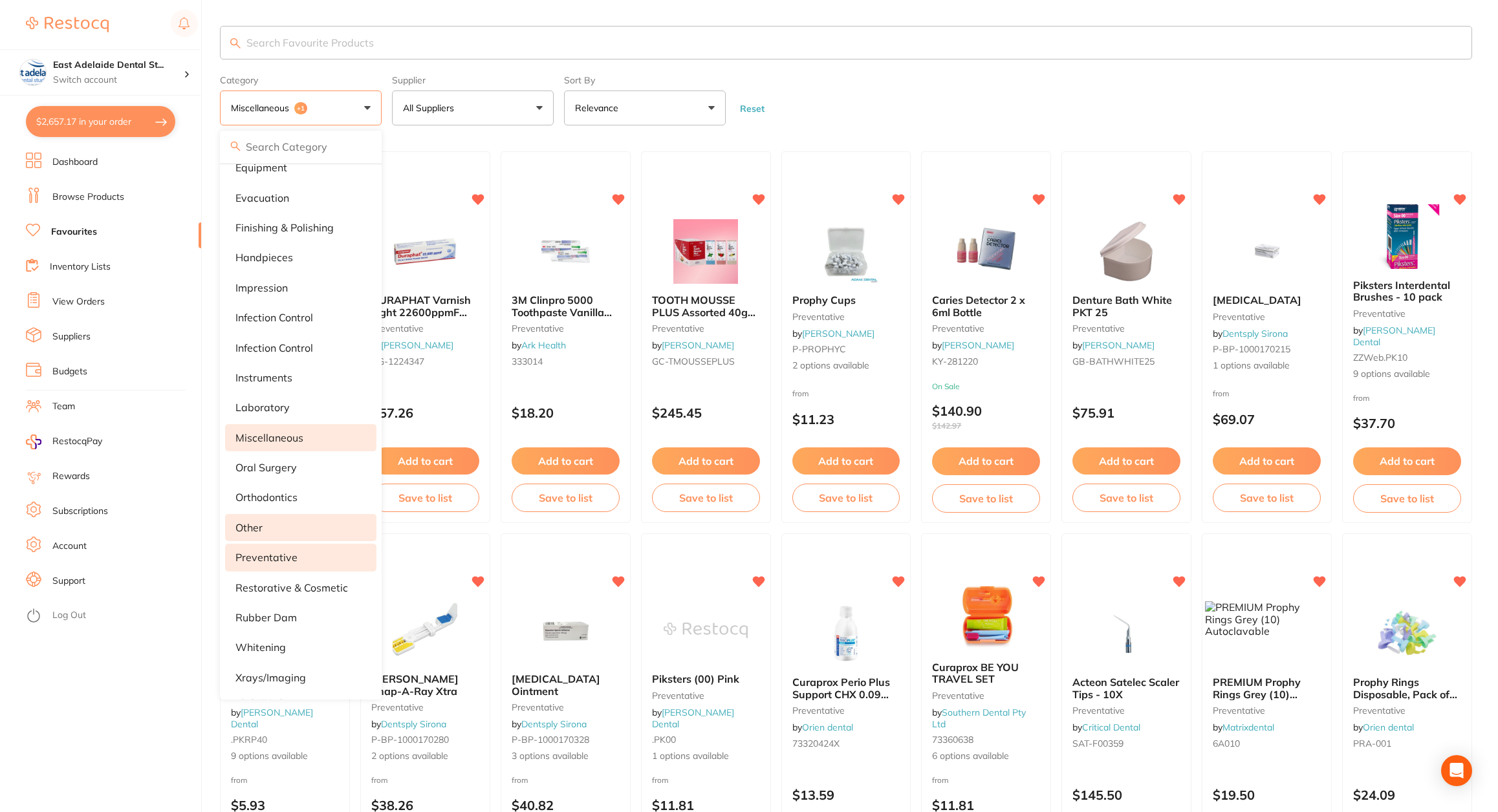
click at [311, 518] on li "other" at bounding box center [301, 528] width 152 height 27
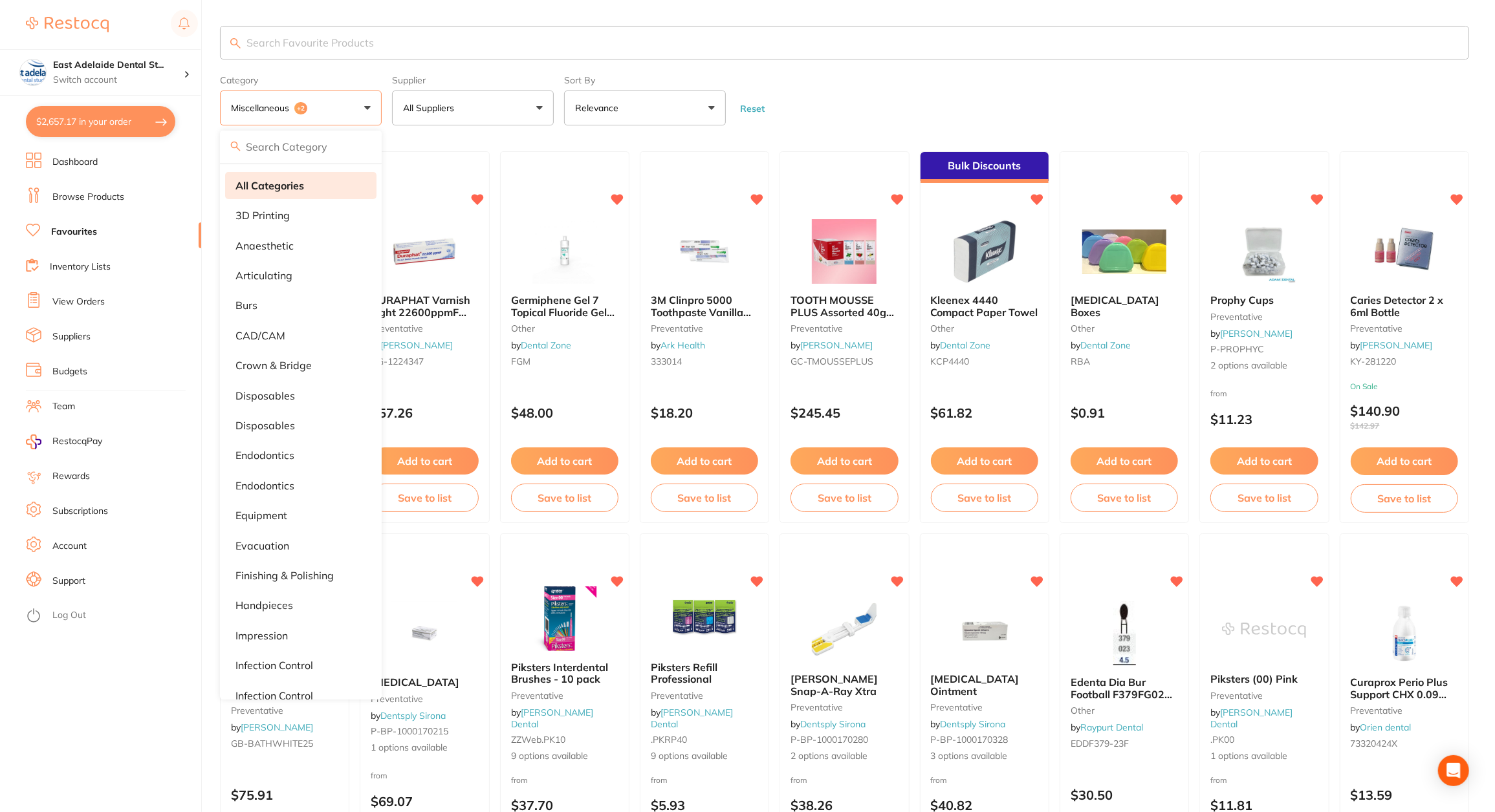
click at [308, 181] on li "All Categories" at bounding box center [301, 185] width 152 height 27
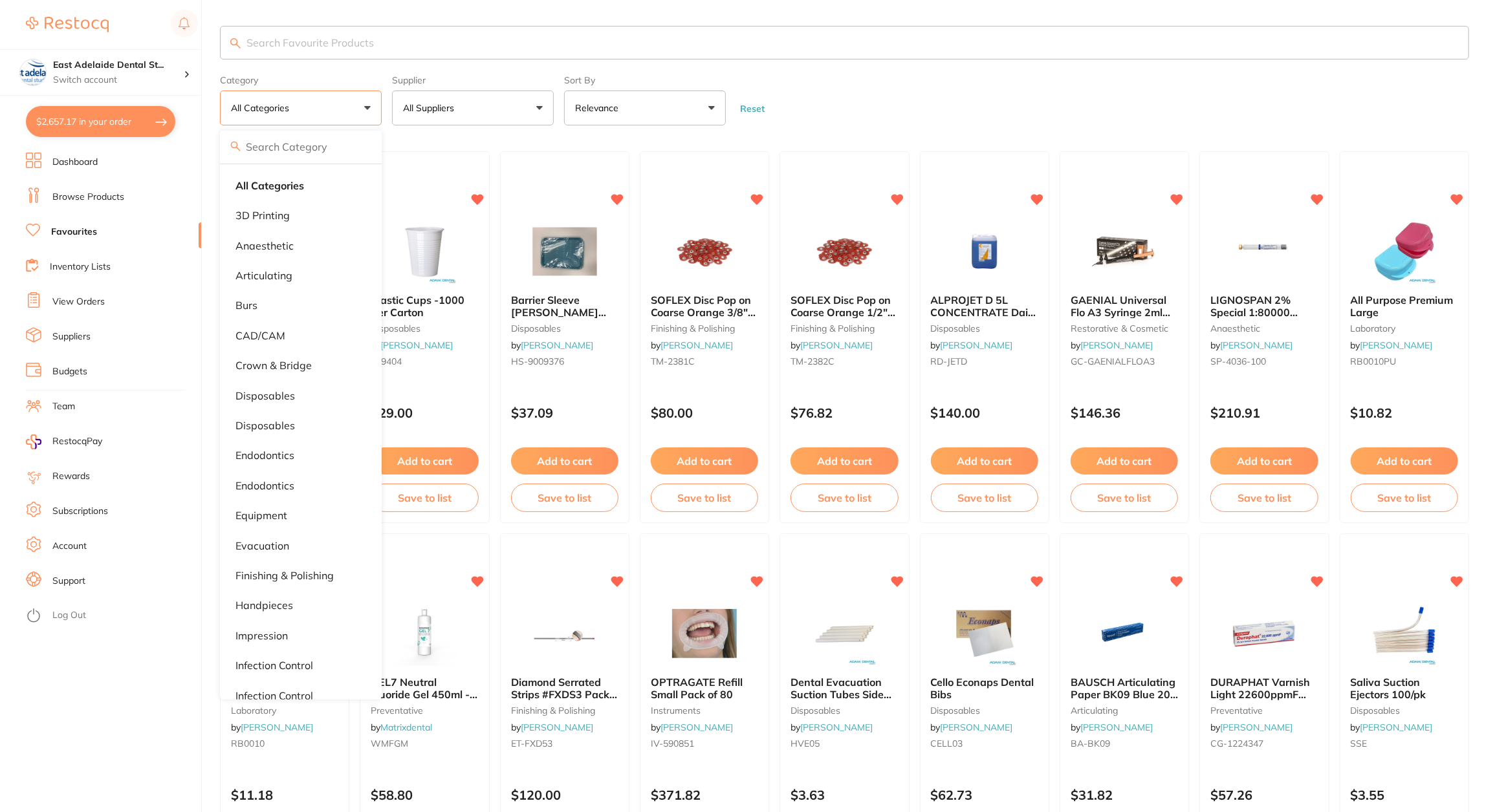
click at [892, 103] on form "Category All Categories All Categories 3D Printing anaesthetic articulating bur…" at bounding box center [844, 97] width 1250 height 55
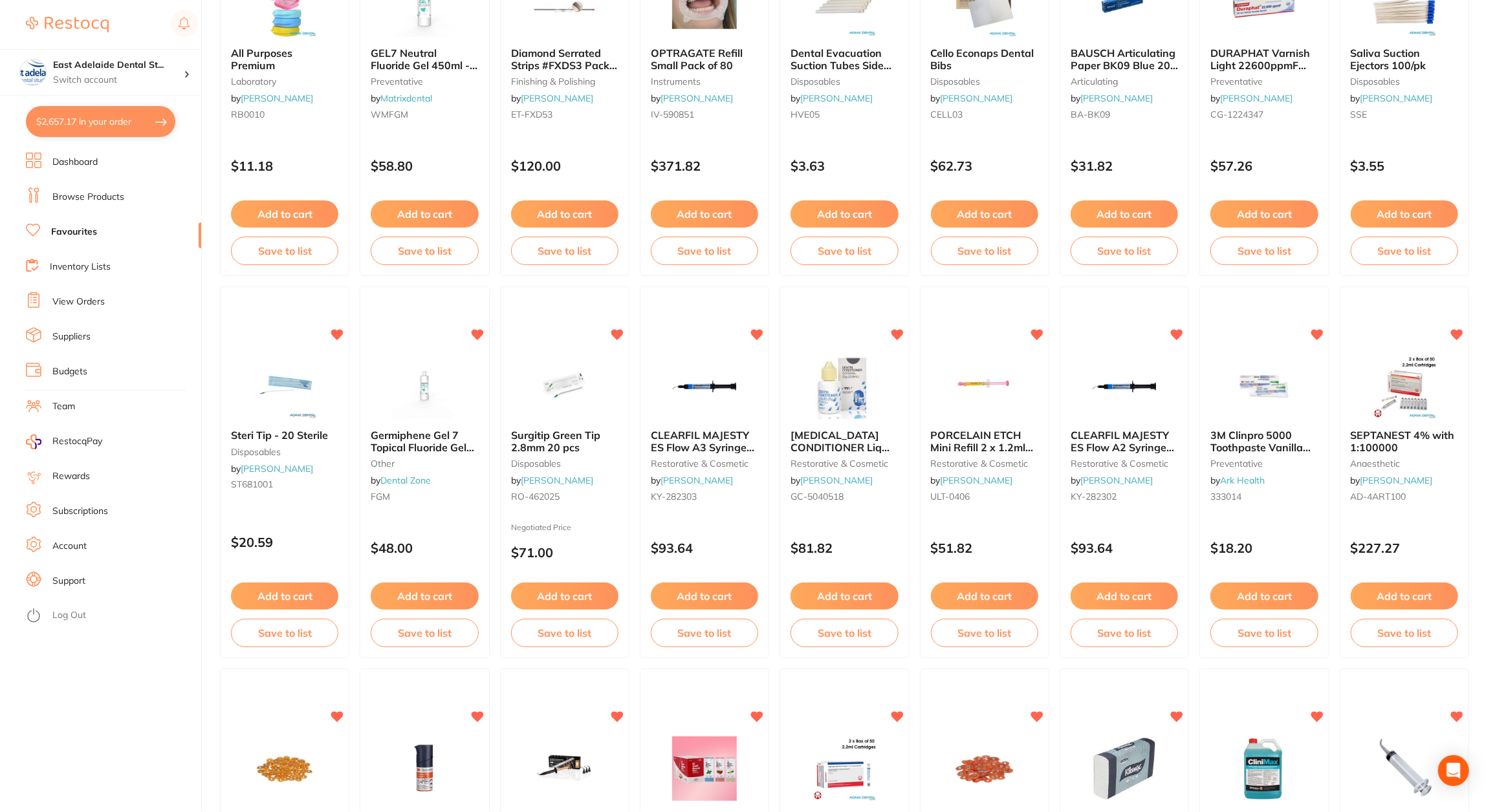
scroll to position [647, 0]
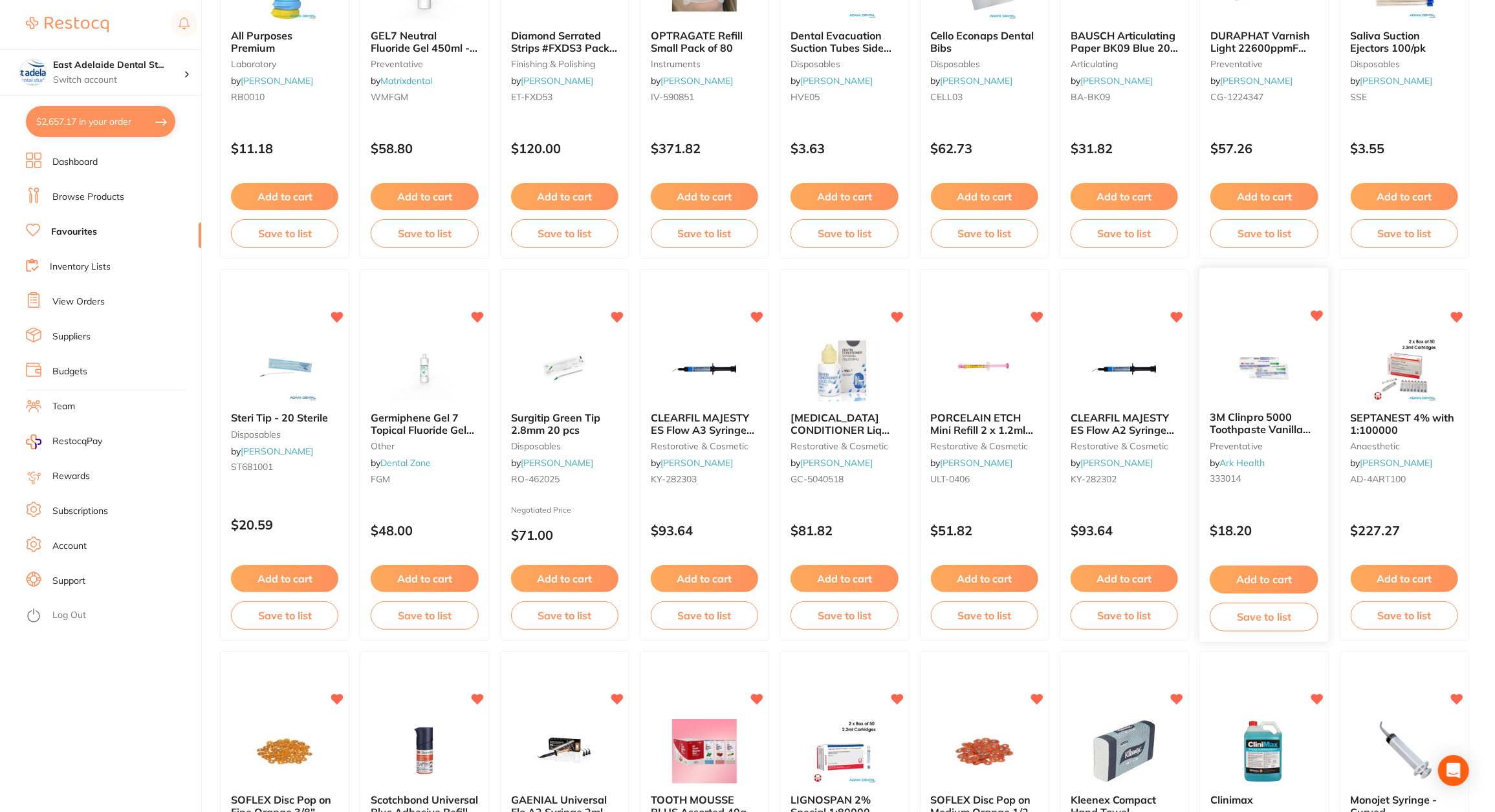
click at [1266, 418] on span "3M Clinpro 5000 Toothpaste Vanilla Mint 113g" at bounding box center [1261, 430] width 102 height 37
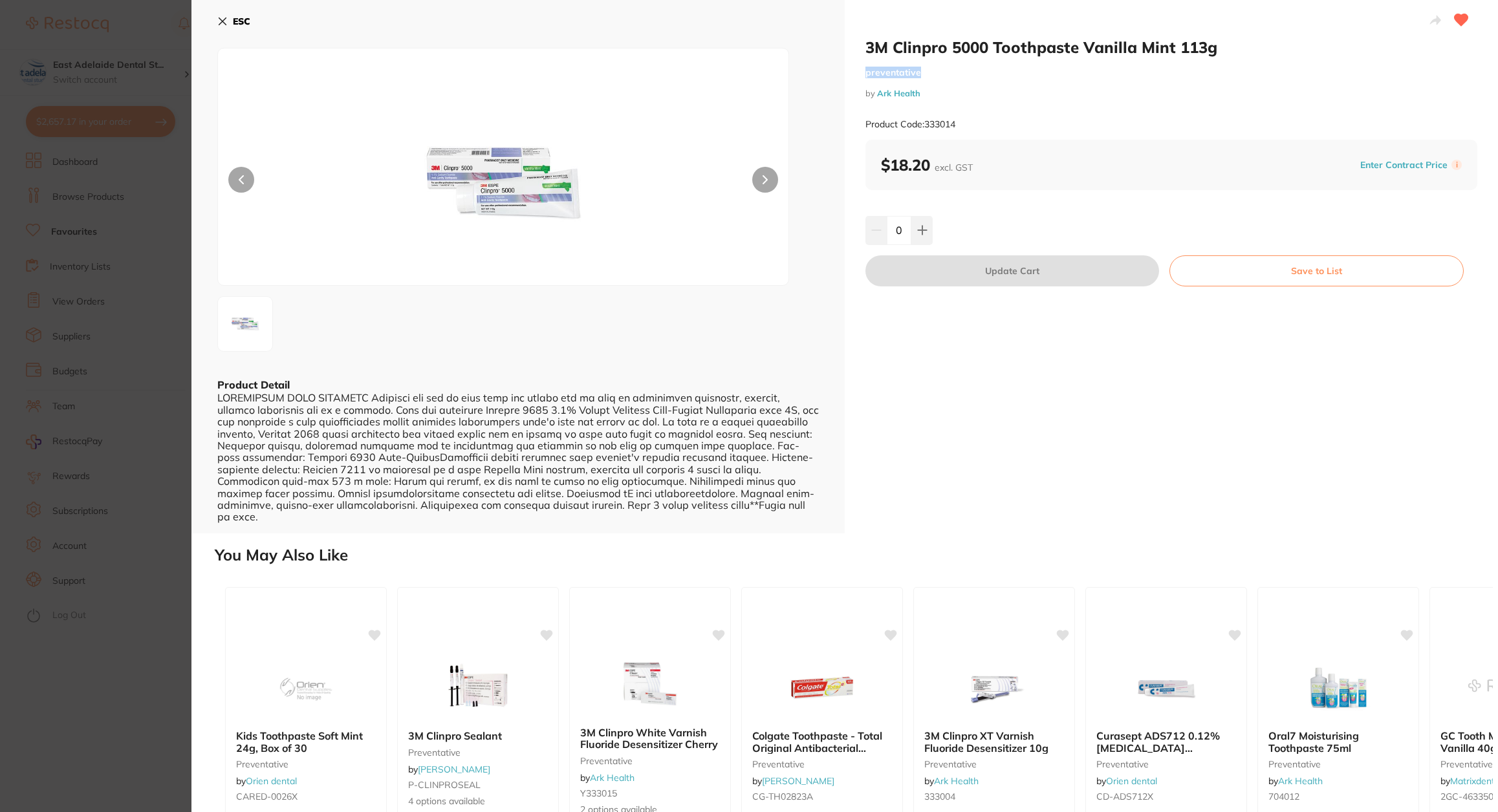
drag, startPoint x: 863, startPoint y: 69, endPoint x: 928, endPoint y: 76, distance: 65.4
click at [928, 76] on div "3M Clinpro 5000 Toothpaste Vanilla Mint 113g preventative by Ark Health Product…" at bounding box center [1171, 266] width 653 height 533
copy small "preventative"
click at [893, 39] on h2 "3M Clinpro 5000 Toothpaste Vanilla Mint 113g" at bounding box center [1172, 46] width 612 height 19
drag, startPoint x: 862, startPoint y: 44, endPoint x: 1072, endPoint y: 51, distance: 210.1
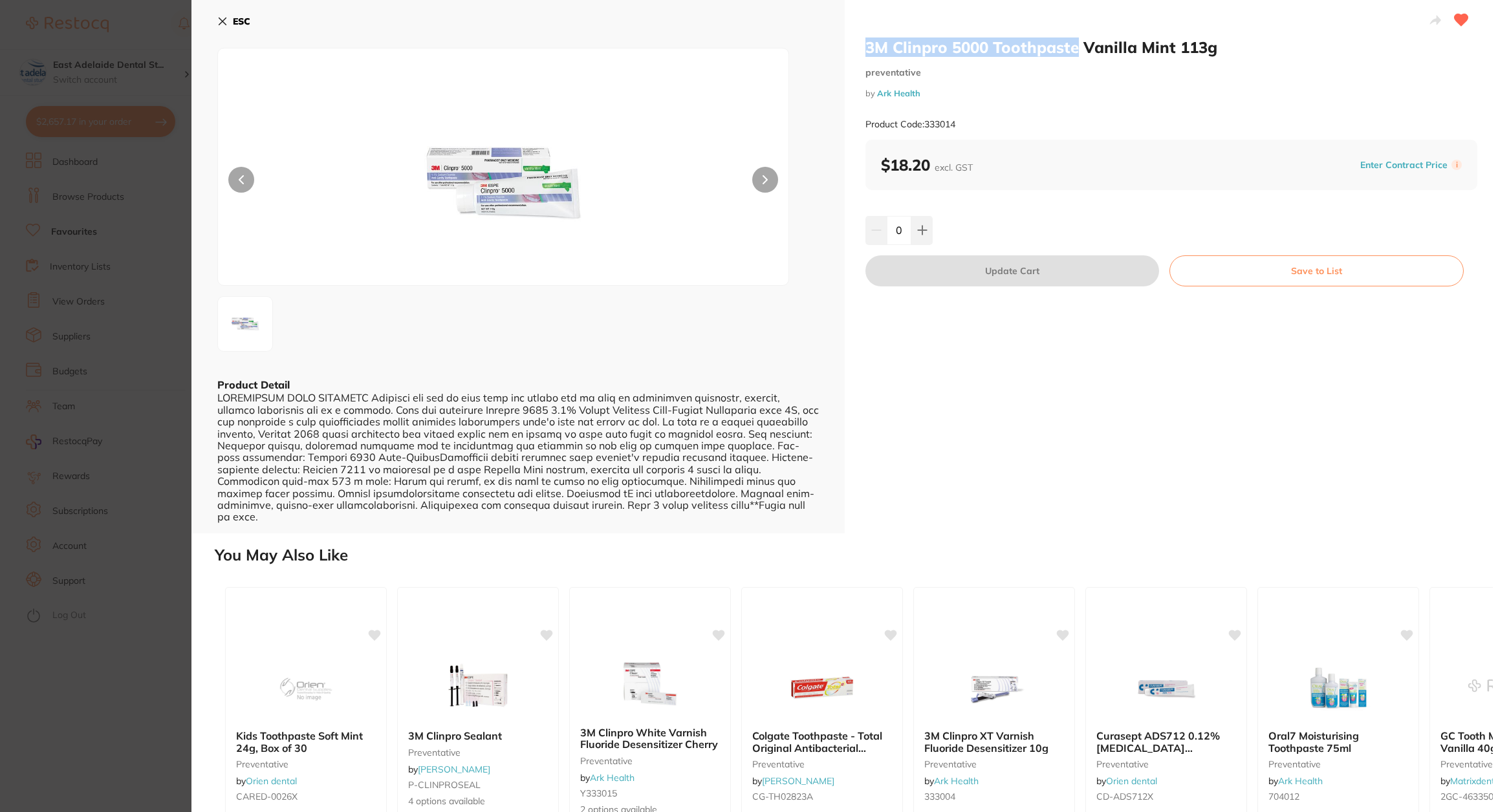
click at [1072, 51] on div "3M Clinpro 5000 Toothpaste Vanilla Mint 113g preventative by Ark Health Product…" at bounding box center [1171, 266] width 653 height 533
copy h2 "3M Clinpro 5000 Toothpaste"
click at [137, 163] on section "3M Clinpro 5000 Toothpaste Vanilla Mint 113g preventative by Ark Health Product…" at bounding box center [749, 406] width 1498 height 812
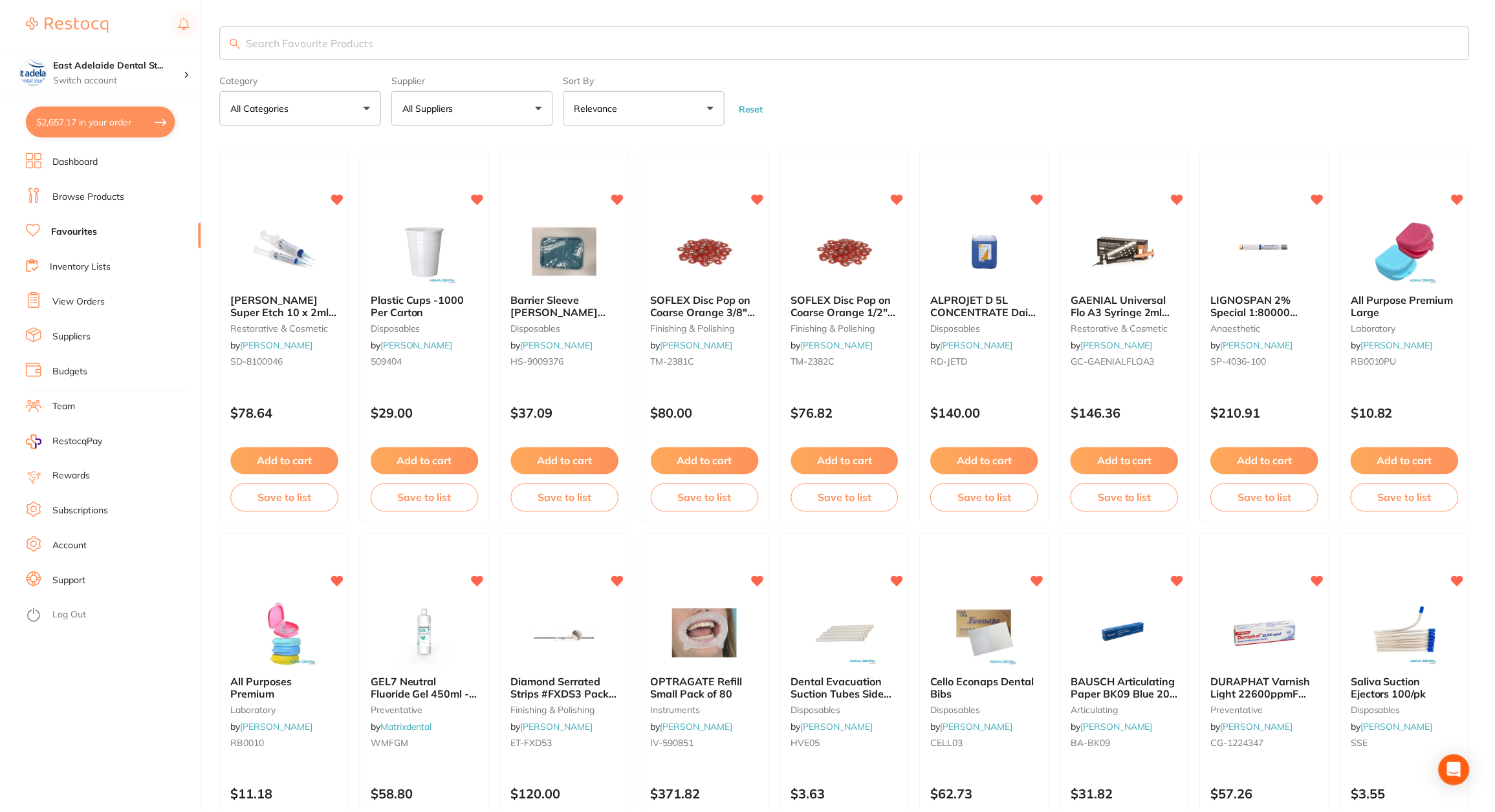
scroll to position [647, 0]
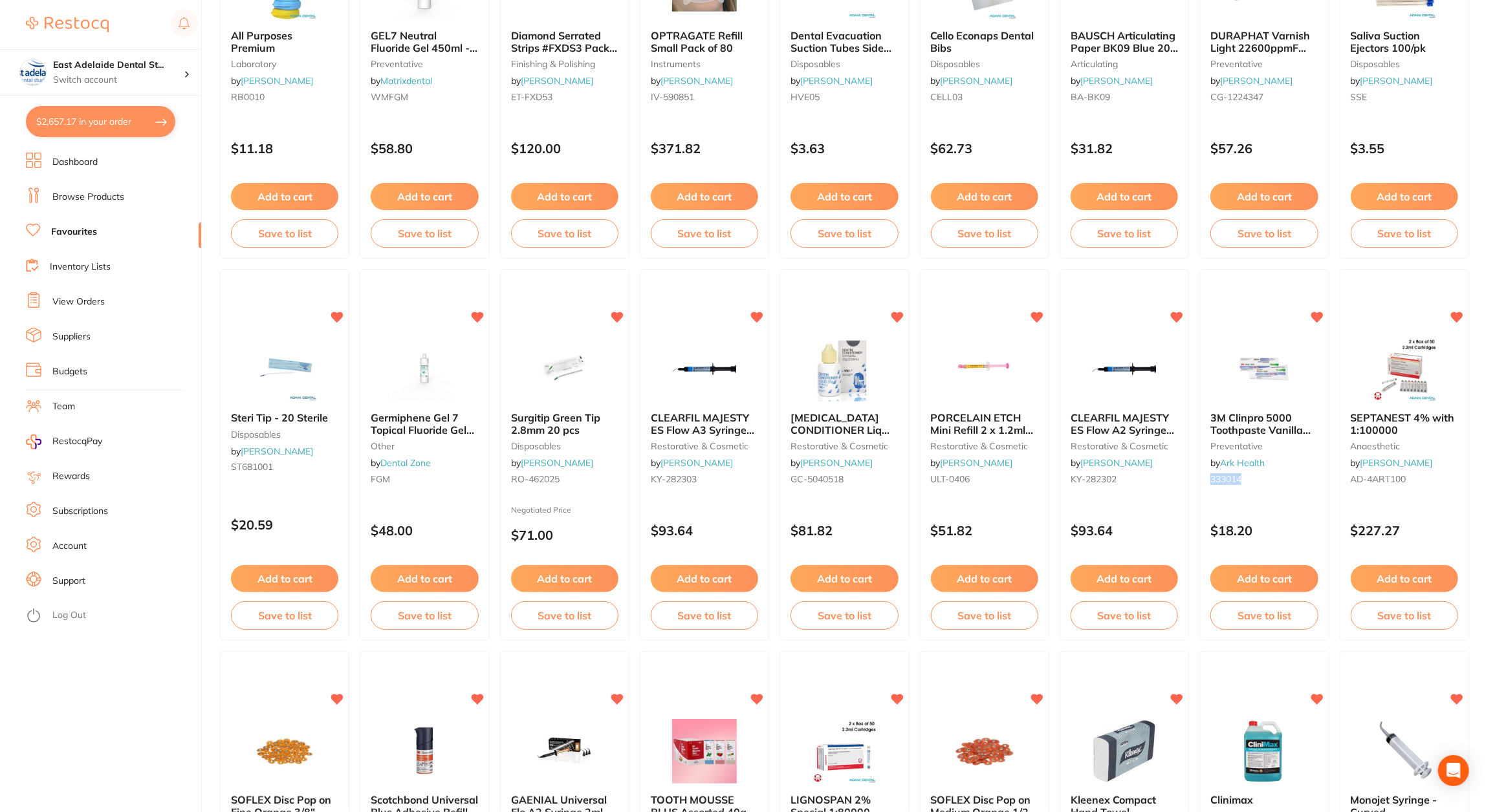
drag, startPoint x: 1261, startPoint y: 481, endPoint x: 1194, endPoint y: 476, distance: 67.2
click at [1194, 476] on ul "HENRY SCHEIN Super Etch 10 x 2ml Syringes and 50 Tips restorative & cosmetic by…" at bounding box center [844, 646] width 1250 height 2283
copy span "333014"
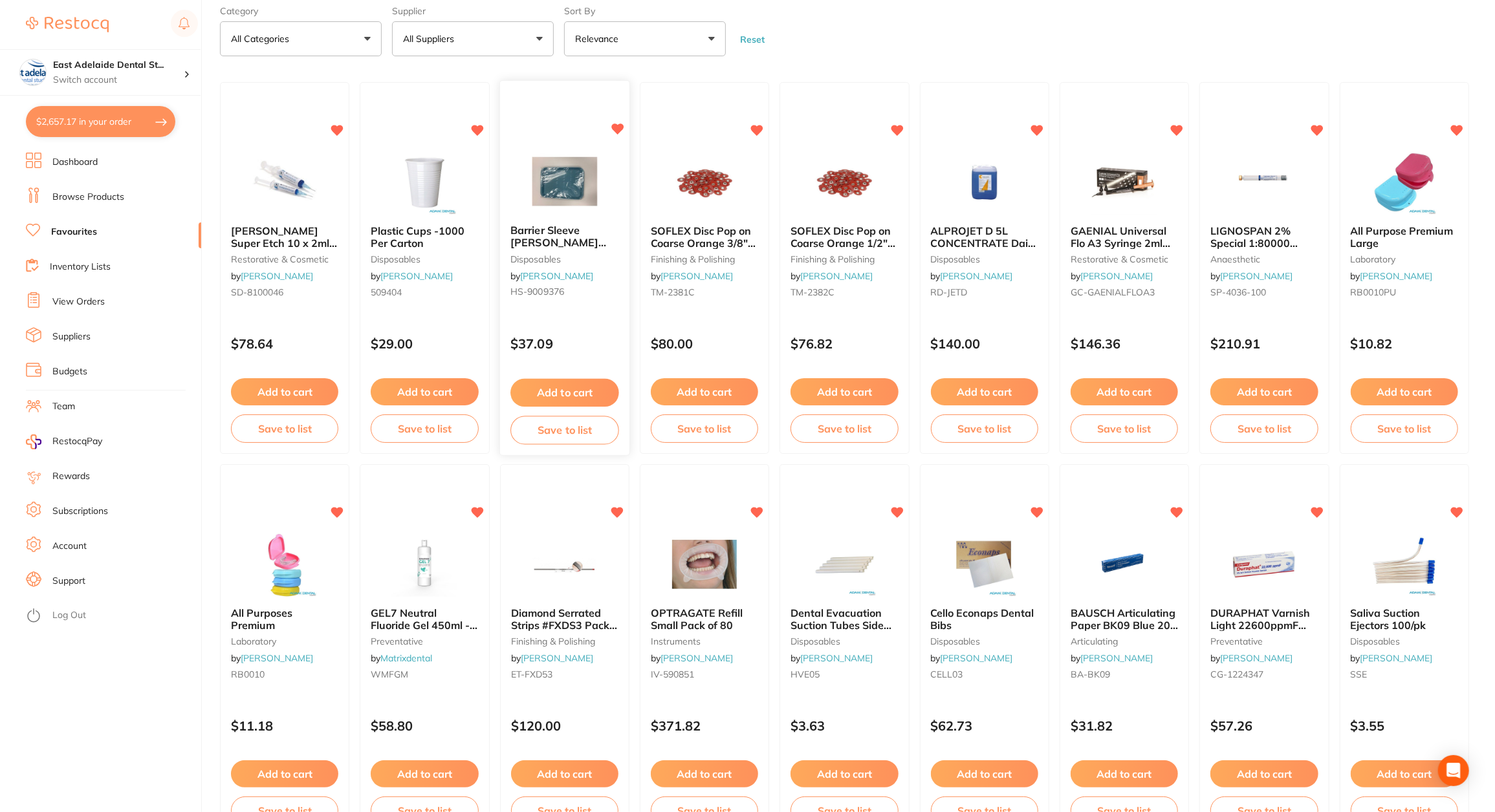
scroll to position [0, 0]
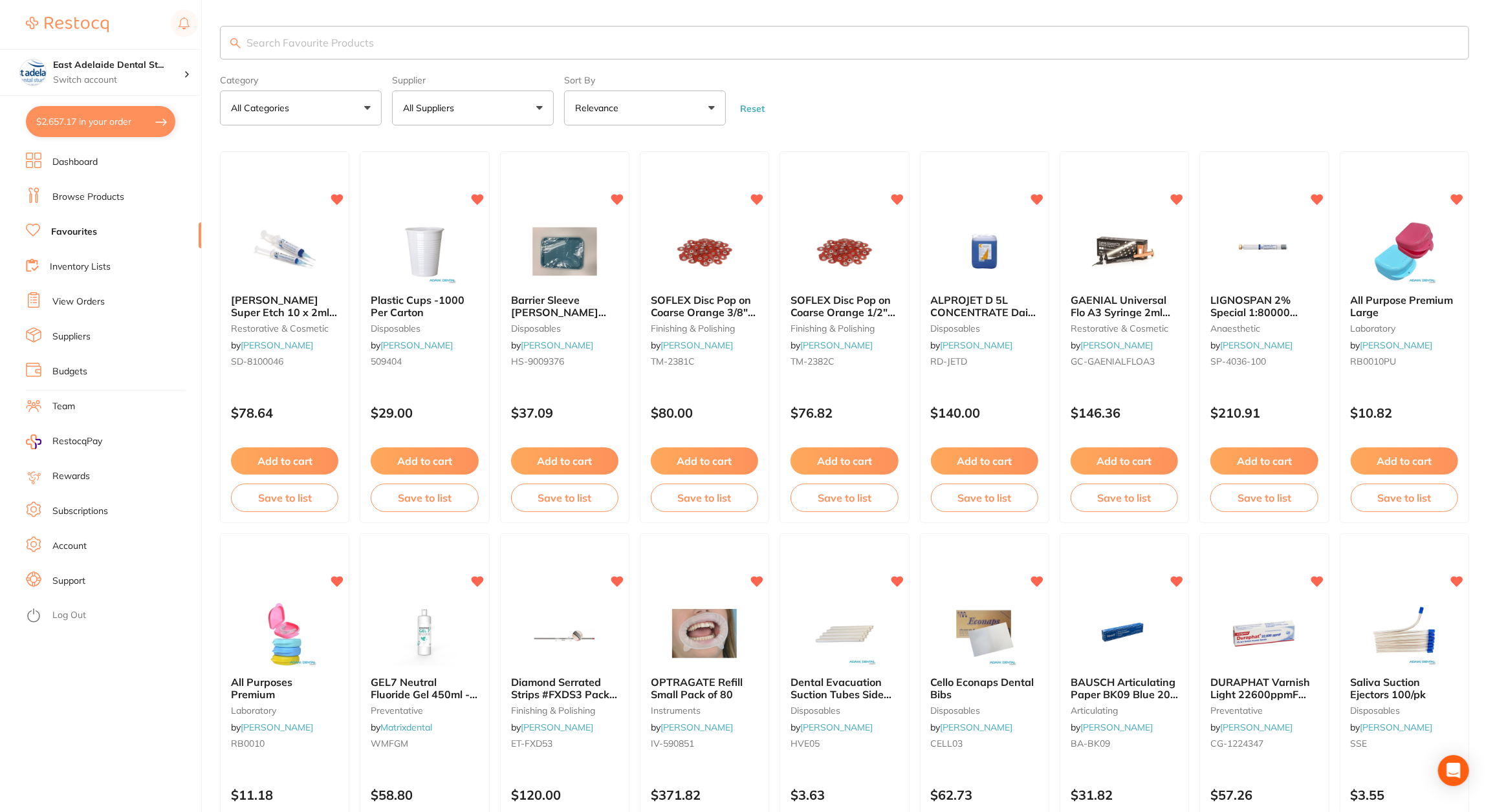
click at [470, 107] on button "All Suppliers" at bounding box center [473, 108] width 162 height 35
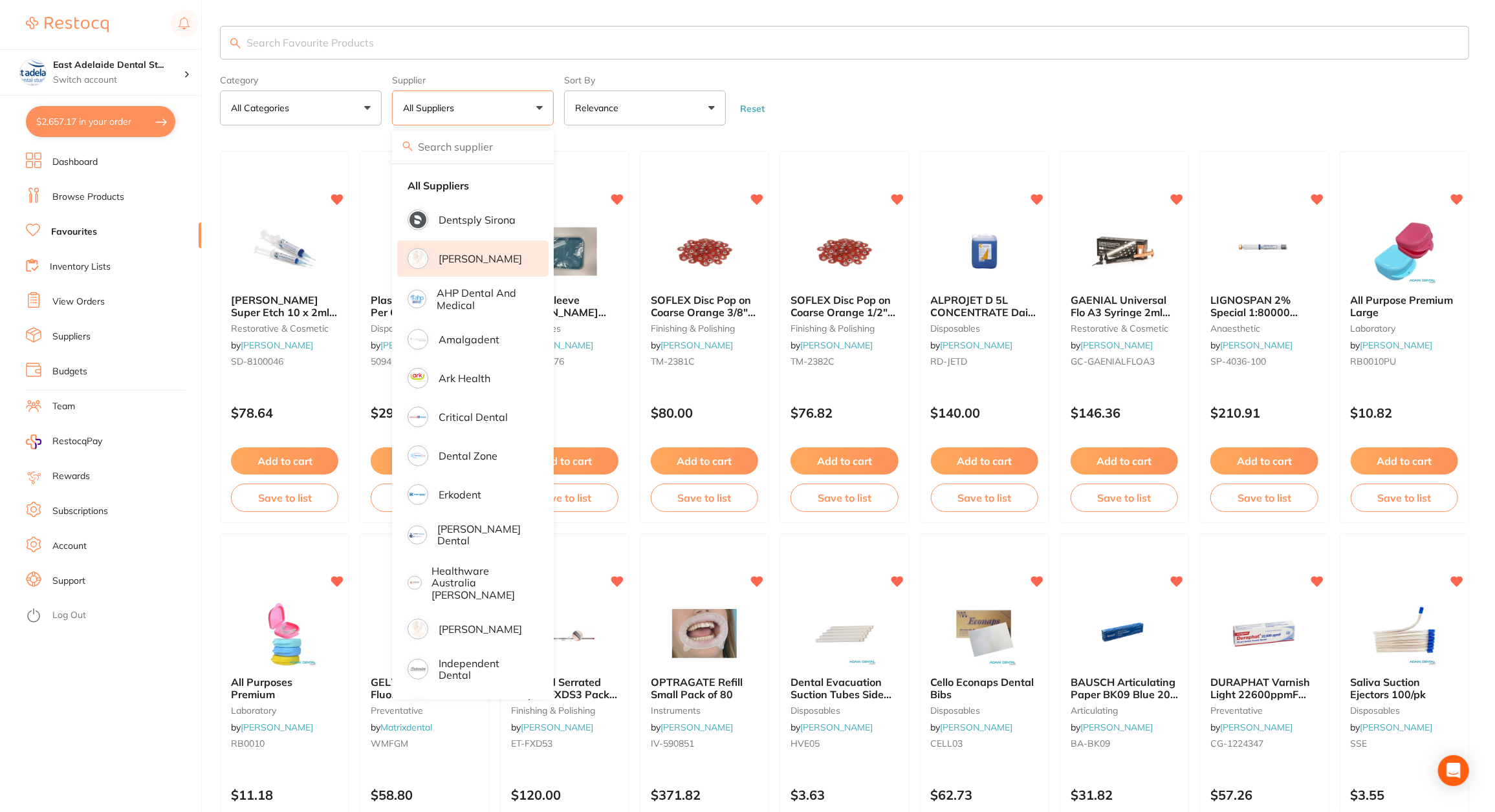
click at [472, 250] on li "[PERSON_NAME]" at bounding box center [473, 259] width 152 height 36
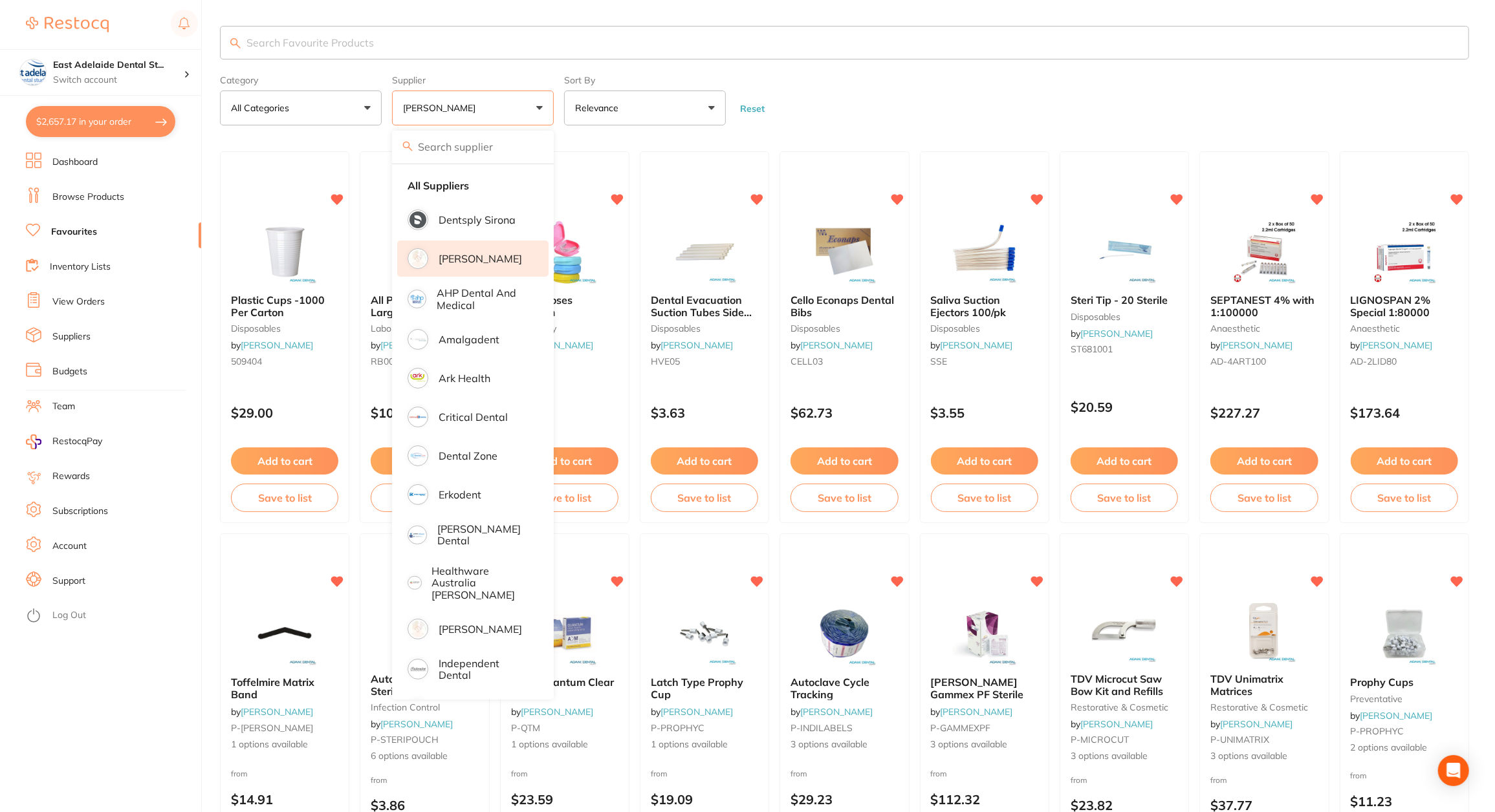
click at [855, 100] on form "Category All Categories All Categories anaesthetic burs crown & bridge disposab…" at bounding box center [844, 97] width 1250 height 55
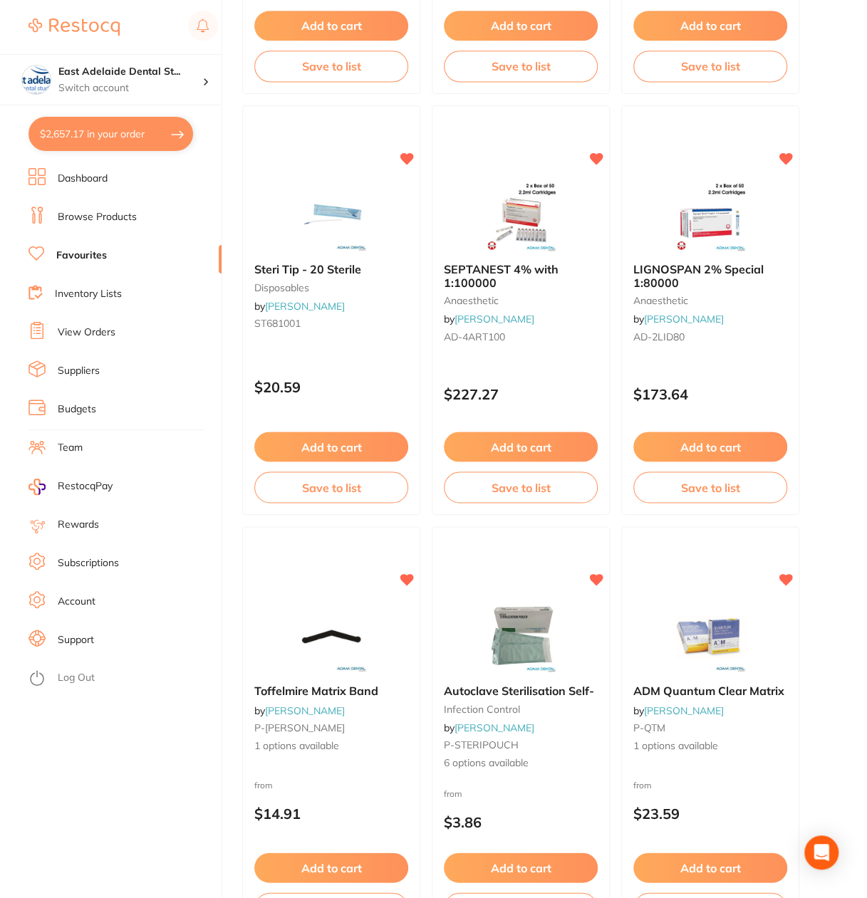
scroll to position [926, 0]
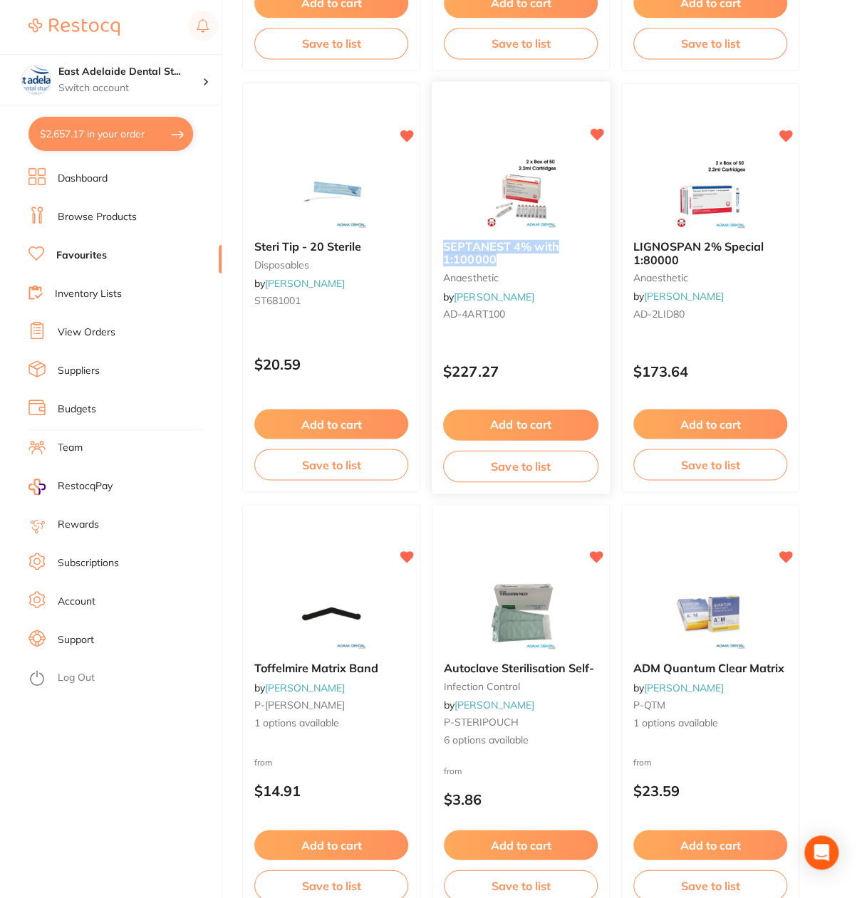
drag, startPoint x: 441, startPoint y: 243, endPoint x: 501, endPoint y: 261, distance: 61.7
click at [501, 261] on div "SEPTANEST 4% with 1:100000 anaesthetic by Adam Dental AD-4ART100" at bounding box center [520, 283] width 178 height 109
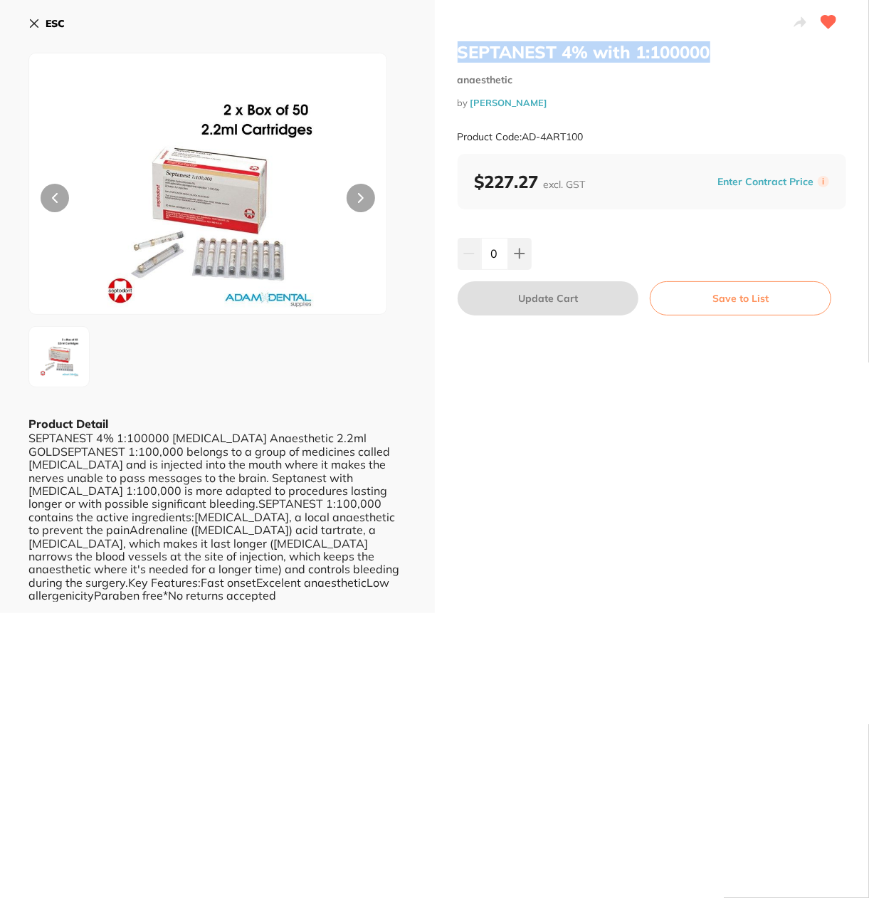
drag, startPoint x: 451, startPoint y: 51, endPoint x: 716, endPoint y: 53, distance: 264.9
click at [716, 53] on div "SEPTANEST 4% with 1:100000 anaesthetic by Adam Dental Product Code: AD-4ART100 …" at bounding box center [652, 306] width 435 height 613
copy h2 "SEPTANEST 4% with 1:100000"
click at [55, 27] on b "ESC" at bounding box center [55, 23] width 19 height 13
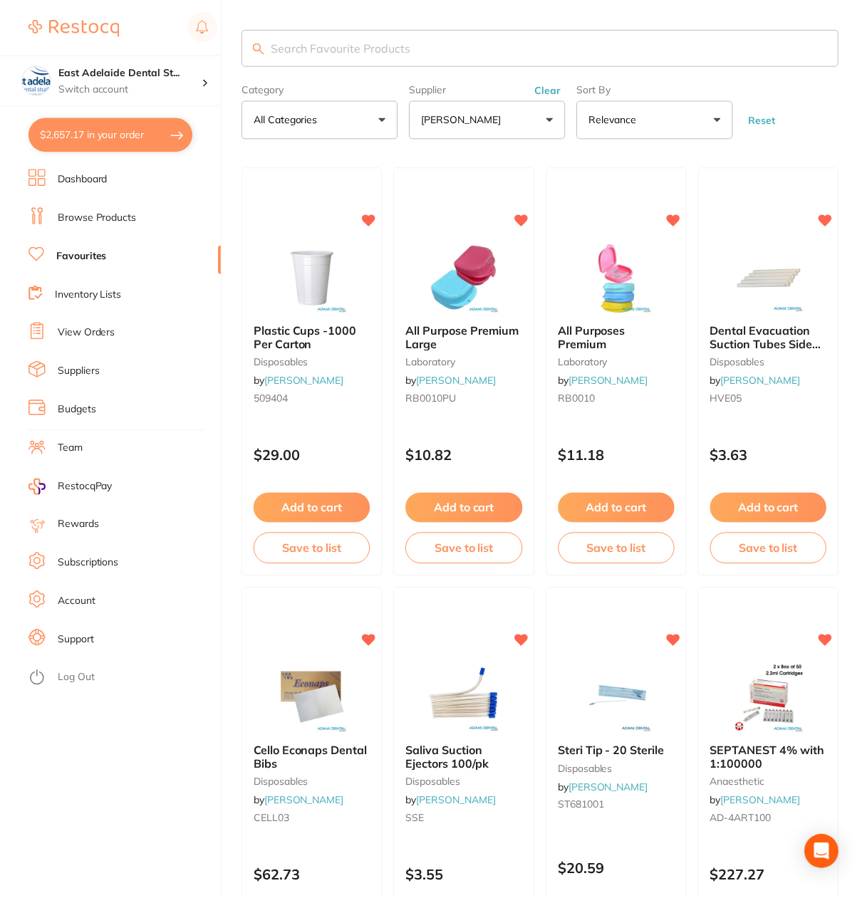
scroll to position [926, 0]
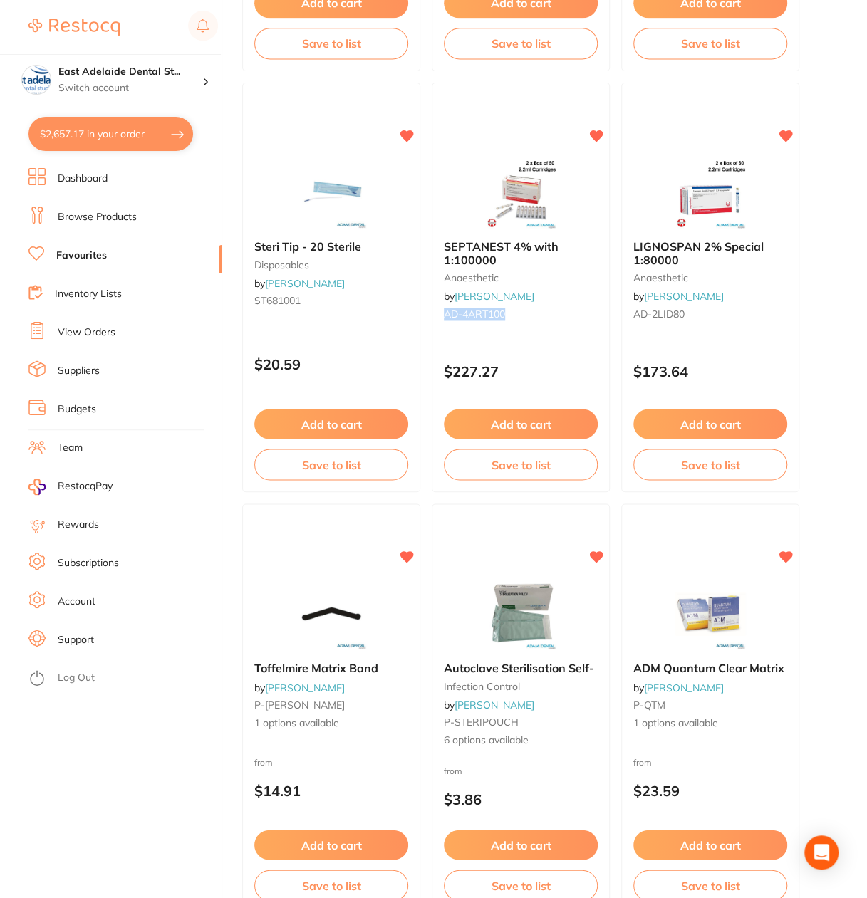
drag, startPoint x: 510, startPoint y: 316, endPoint x: 866, endPoint y: 345, distance: 357.1
click at [444, 310] on small "AD-4ART100" at bounding box center [521, 313] width 154 height 11
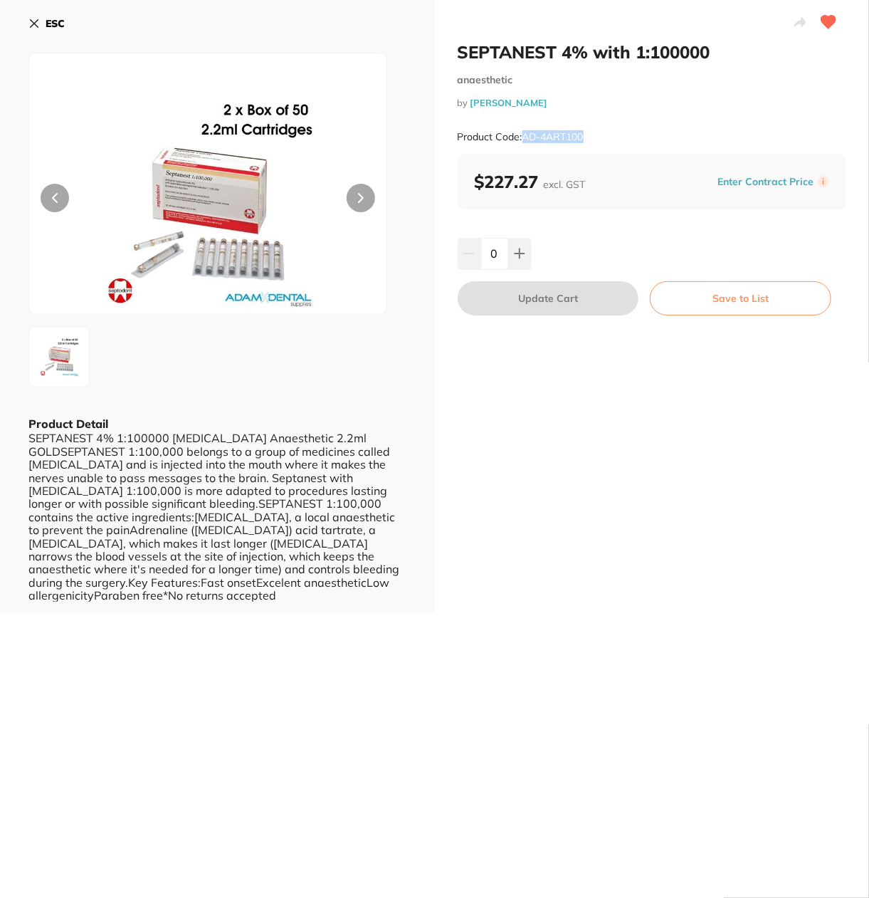
drag, startPoint x: 603, startPoint y: 132, endPoint x: 523, endPoint y: 140, distance: 80.8
click at [523, 140] on div "Product Code: AD-4ART100" at bounding box center [652, 137] width 389 height 35
click at [67, 31] on div "ESC" at bounding box center [217, 31] width 378 height 41
click at [51, 24] on b "ESC" at bounding box center [55, 23] width 19 height 13
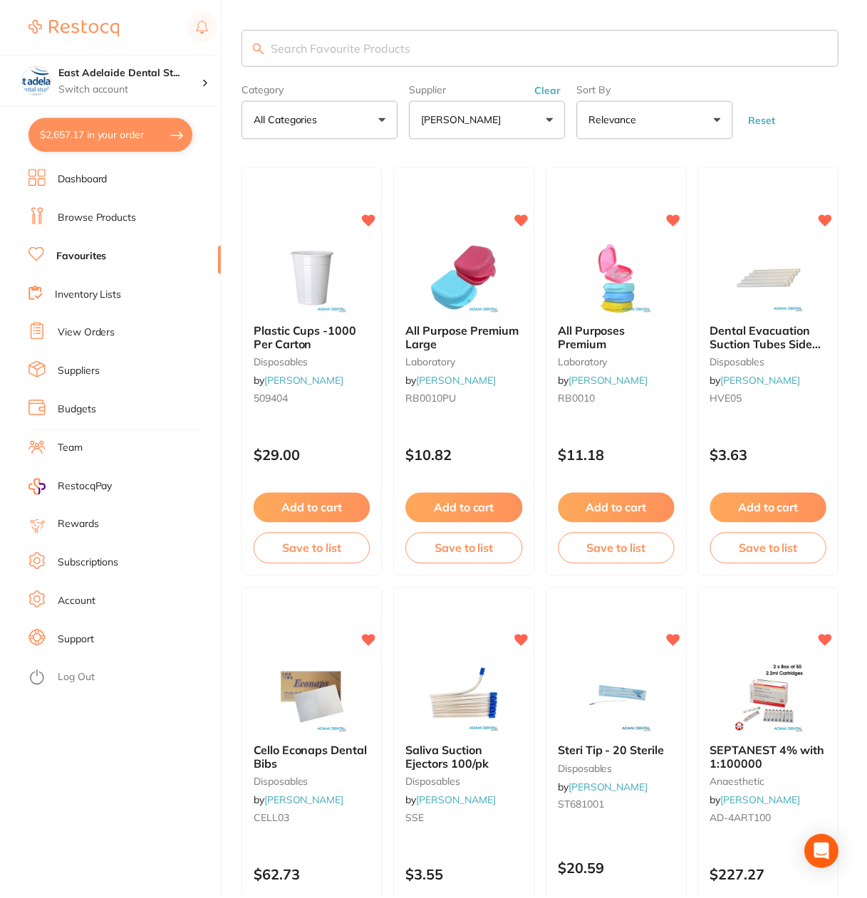
scroll to position [926, 0]
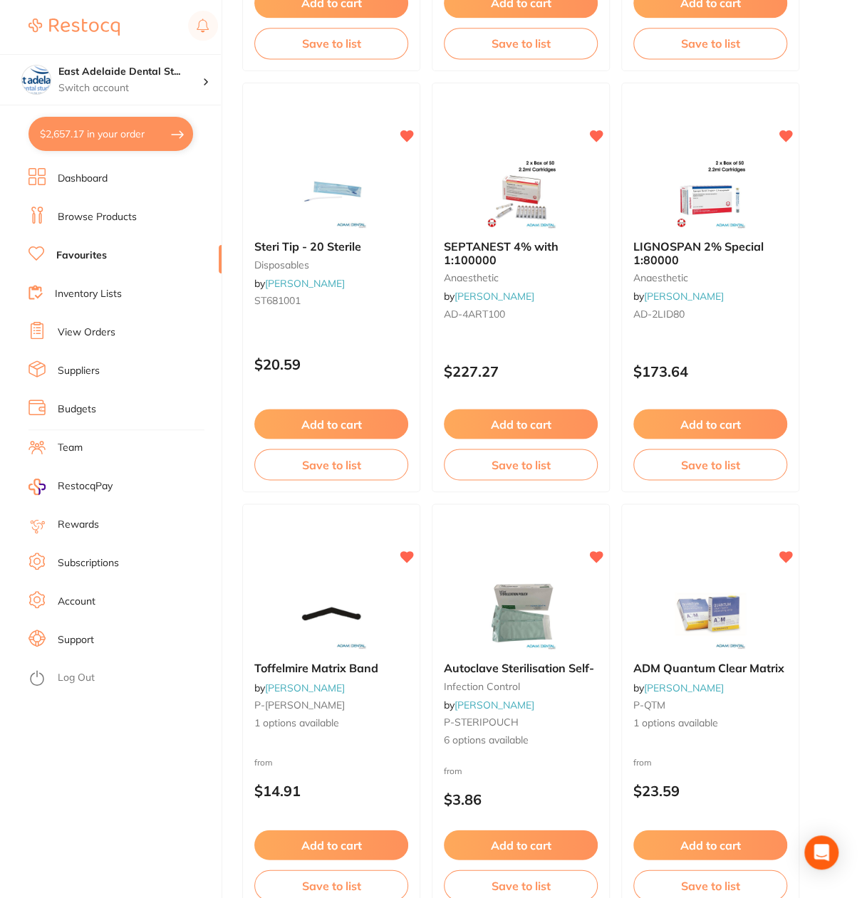
drag, startPoint x: 722, startPoint y: 221, endPoint x: 736, endPoint y: 242, distance: 25.1
click at [722, 221] on img at bounding box center [710, 192] width 93 height 71
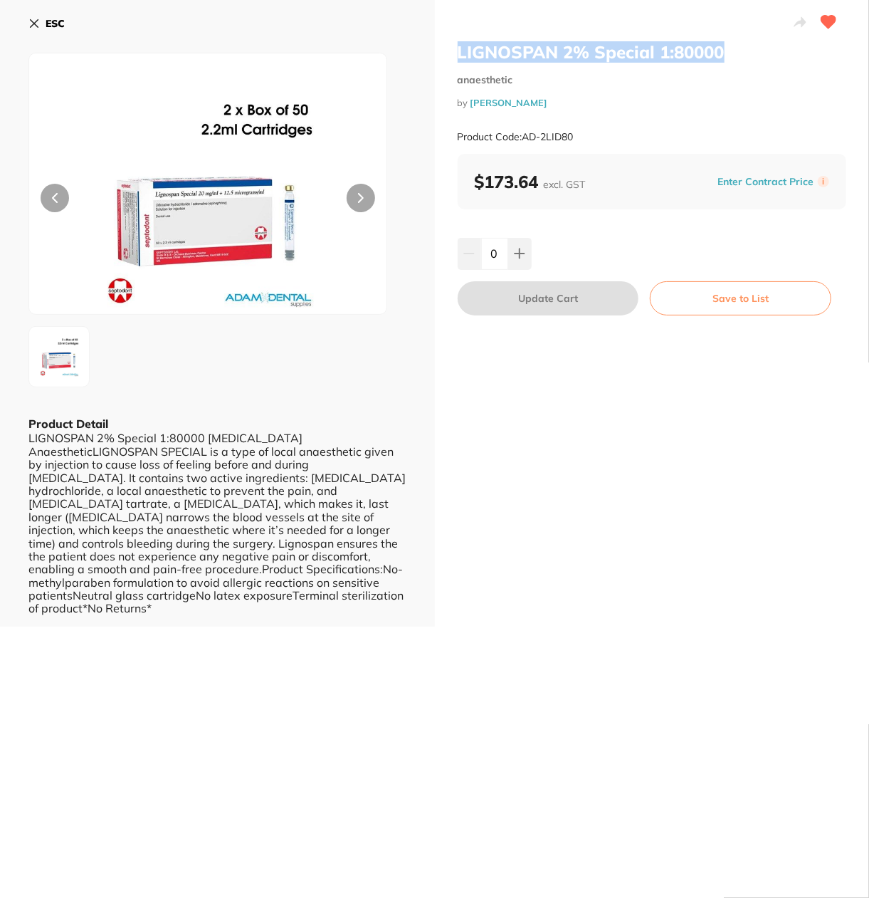
drag, startPoint x: 453, startPoint y: 56, endPoint x: 733, endPoint y: 52, distance: 280.6
click at [733, 52] on div "LIGNOSPAN 2% Special 1:80000 anaesthetic by Adam Dental Product Code: AD-2LID80…" at bounding box center [652, 313] width 435 height 627
drag, startPoint x: 582, startPoint y: 132, endPoint x: 525, endPoint y: 142, distance: 58.0
click at [525, 142] on div "Product Code: AD-2LID80" at bounding box center [652, 137] width 389 height 35
click at [51, 22] on b "ESC" at bounding box center [55, 23] width 19 height 13
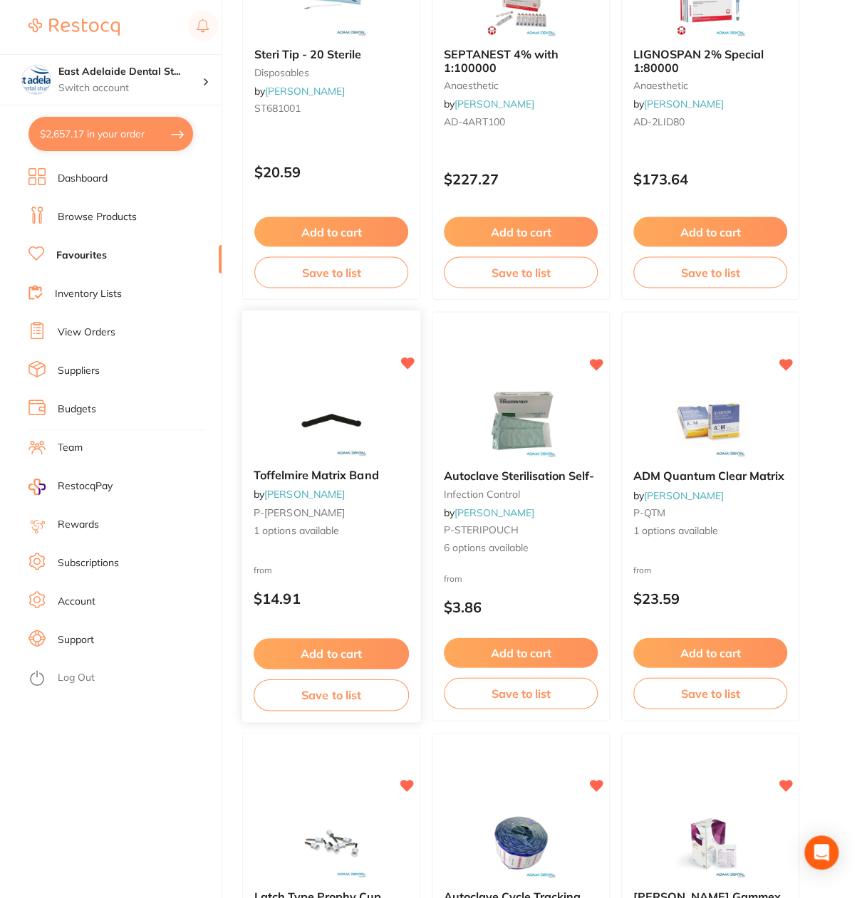
scroll to position [1139, 0]
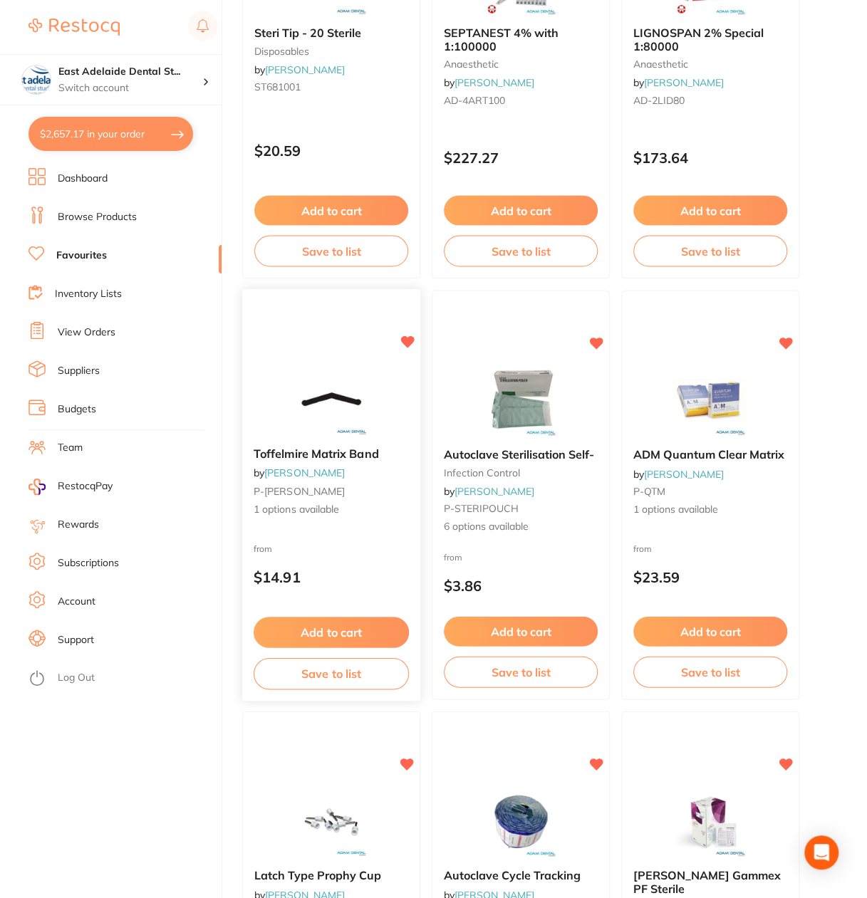
click at [310, 452] on span "Toffelmire Matrix Band" at bounding box center [315, 453] width 125 height 14
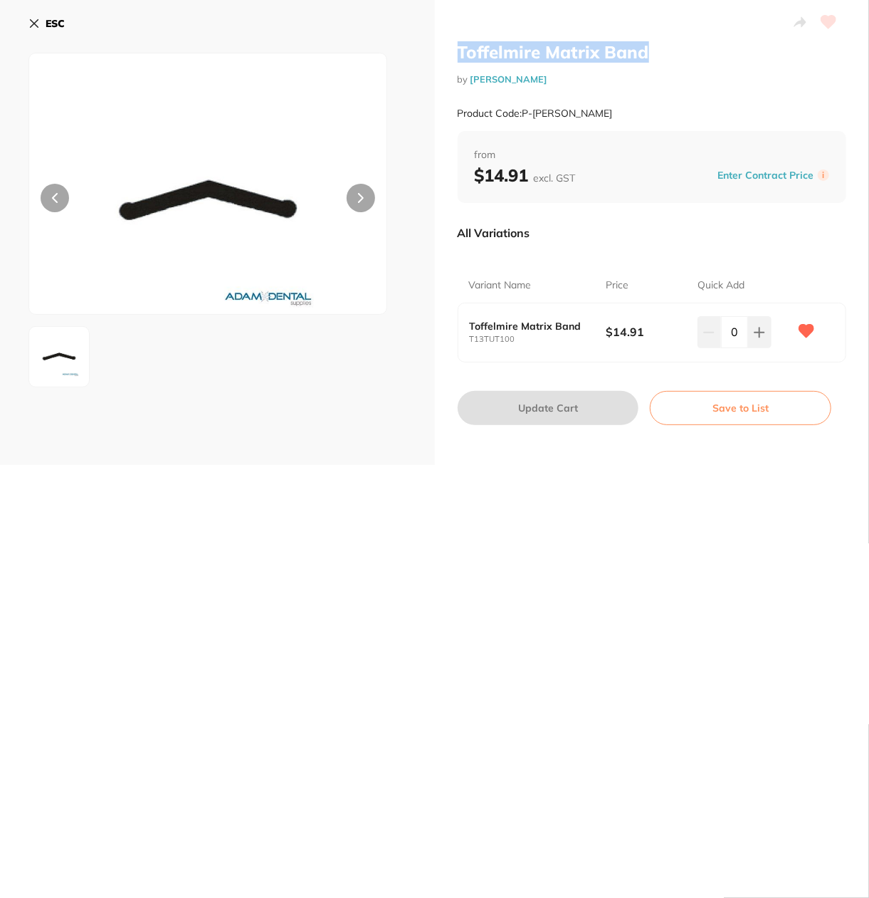
drag, startPoint x: 457, startPoint y: 46, endPoint x: 656, endPoint y: 53, distance: 199.5
click at [656, 53] on h2 "Toffelmire Matrix Band" at bounding box center [652, 51] width 389 height 21
click at [800, 331] on icon at bounding box center [807, 331] width 15 height 13
click at [47, 26] on b "ESC" at bounding box center [55, 23] width 19 height 13
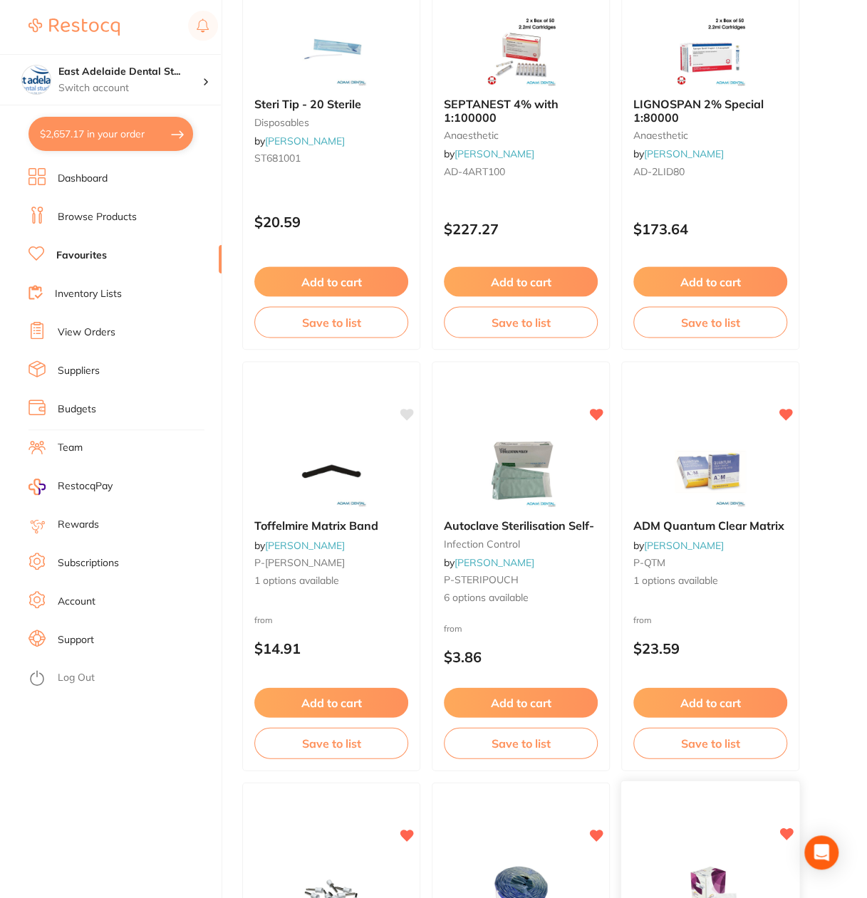
scroll to position [570, 0]
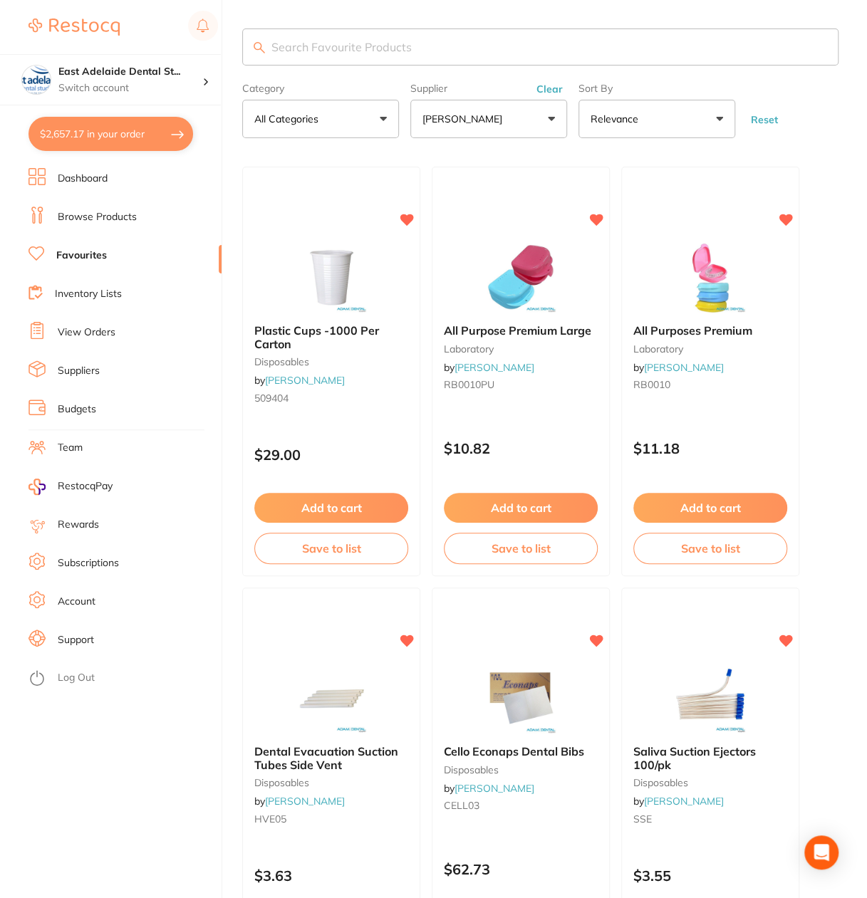
click at [298, 41] on input "search" at bounding box center [540, 46] width 596 height 37
paste input "Toffelmire Matrix Band"
type input "Toffelmire Matrix Band"
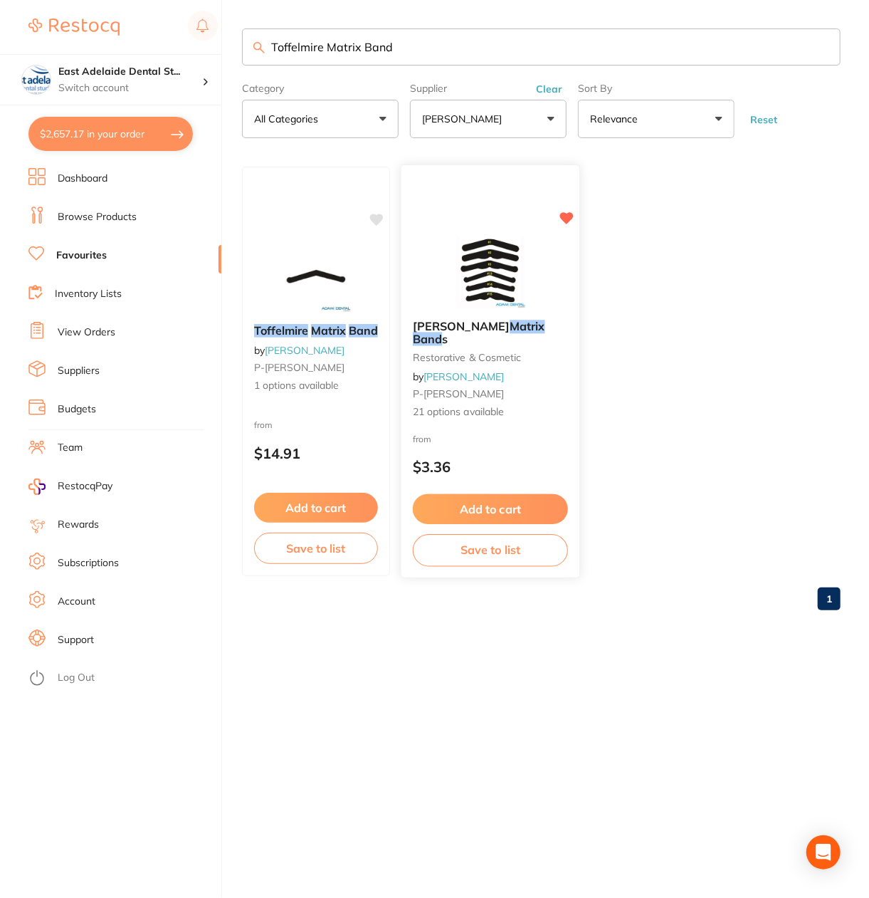
click at [488, 318] on div "Tofflemire Matrix Band s restorative & cosmetic by Adam Dental P-TOFFLEMIRE 21 …" at bounding box center [491, 369] width 178 height 123
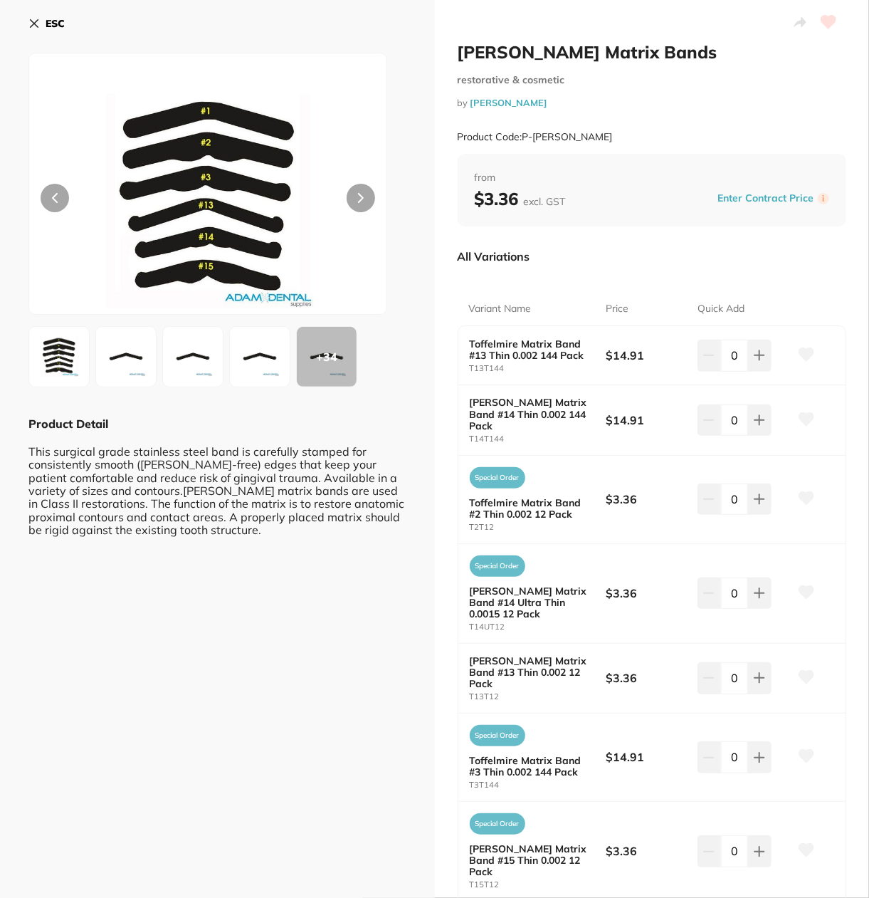
click at [278, 364] on img at bounding box center [259, 356] width 51 height 51
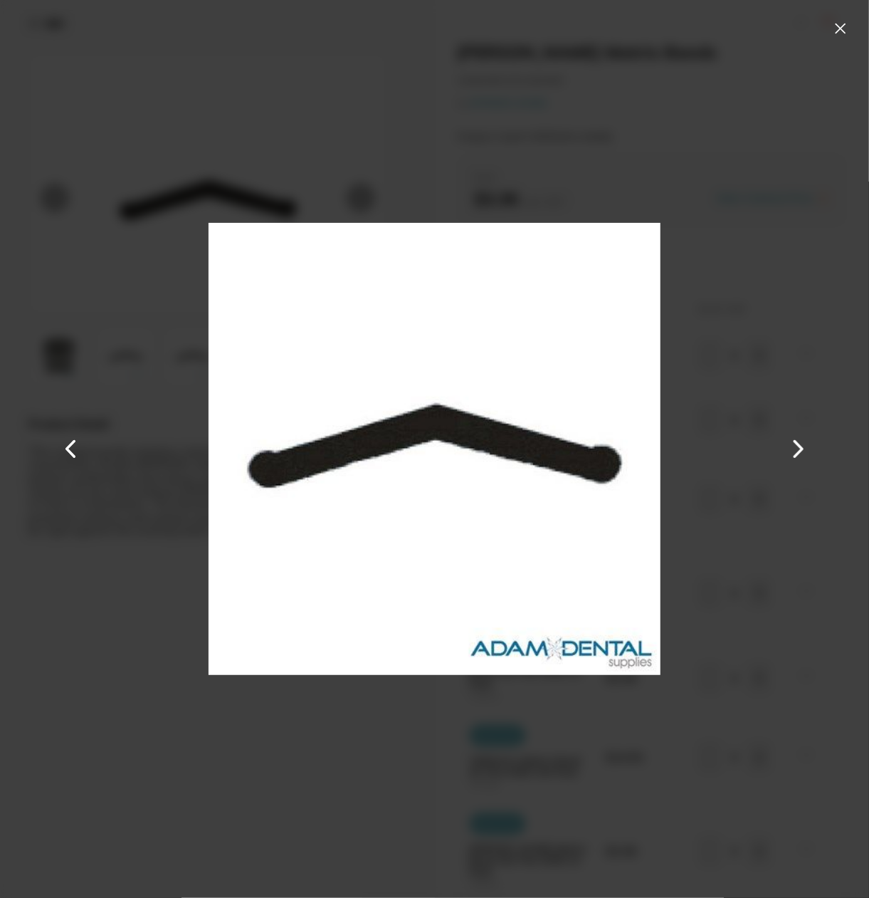
click at [845, 32] on button at bounding box center [840, 28] width 23 height 23
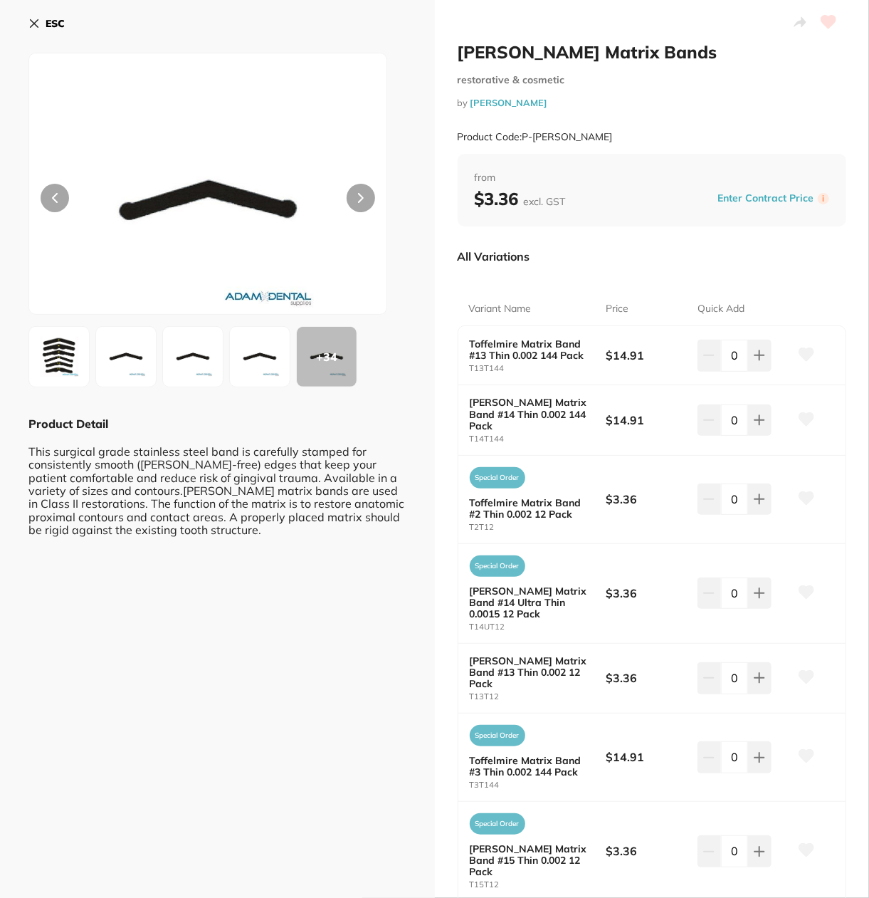
click at [48, 26] on b "ESC" at bounding box center [55, 23] width 19 height 13
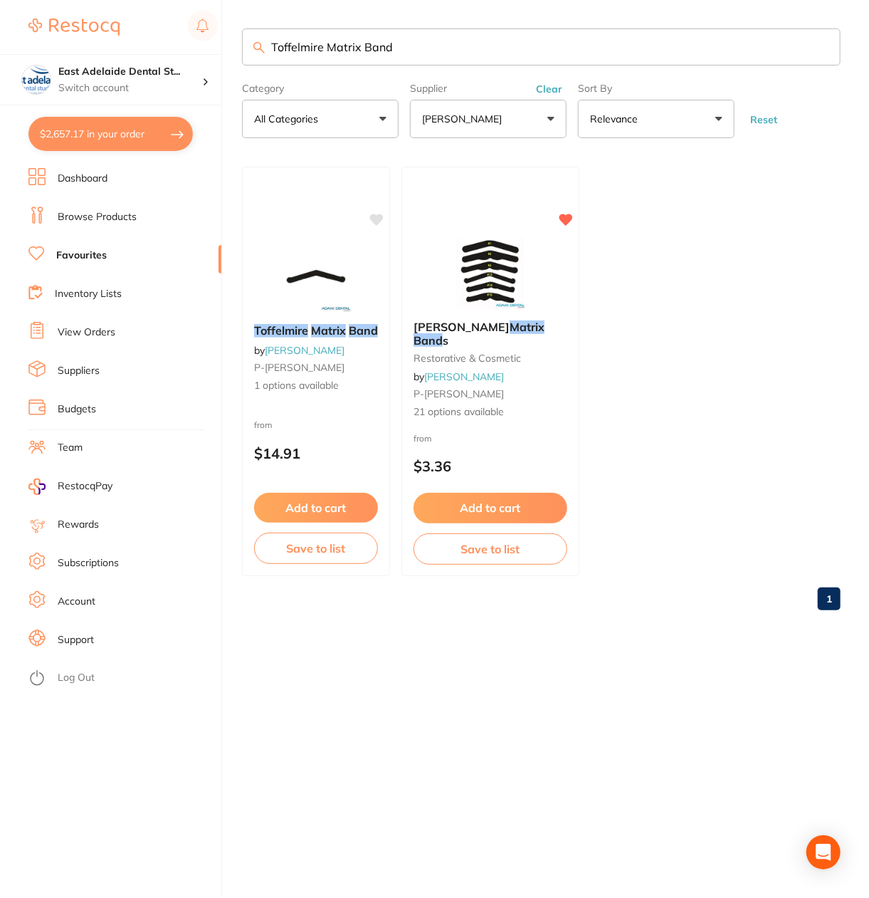
drag, startPoint x: 349, startPoint y: 301, endPoint x: 769, endPoint y: 320, distance: 420.5
click at [349, 301] on img at bounding box center [316, 276] width 93 height 71
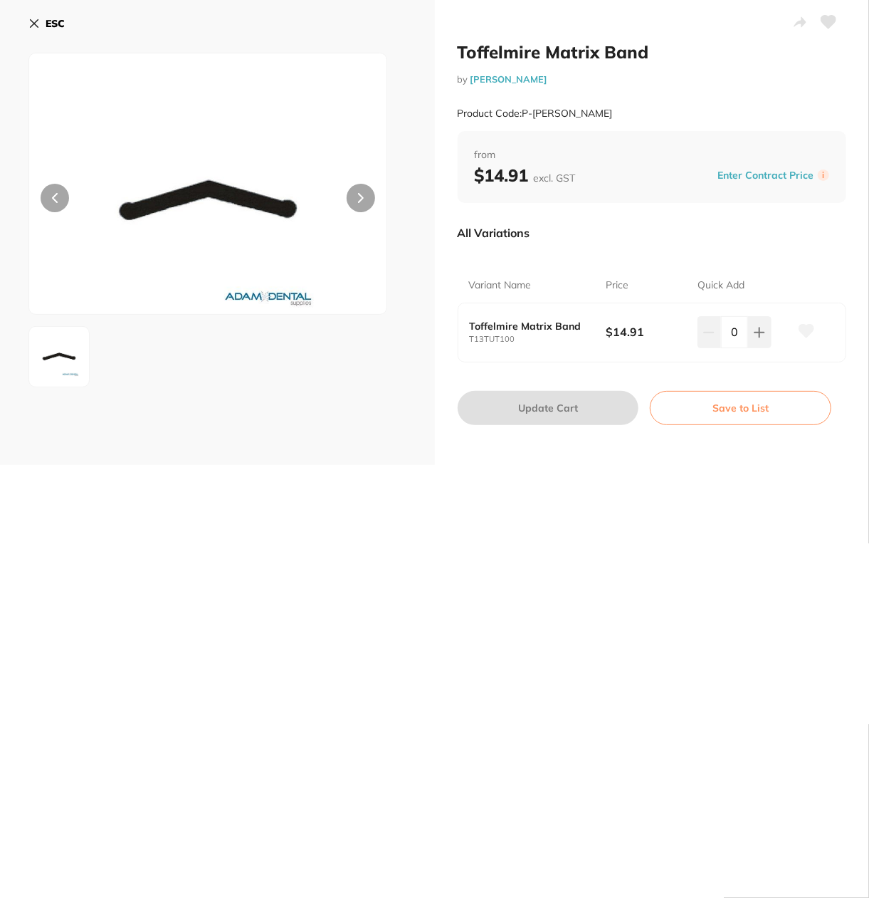
click at [829, 23] on icon at bounding box center [829, 22] width 15 height 13
click at [518, 339] on small "T13TUT100" at bounding box center [538, 339] width 137 height 9
drag, startPoint x: 516, startPoint y: 342, endPoint x: 462, endPoint y: 345, distance: 54.2
click at [462, 345] on div "Toffelmire Matrix Band T13TUT100 $14.91 0" at bounding box center [653, 332] width 388 height 58
copy small "T13TUT100"
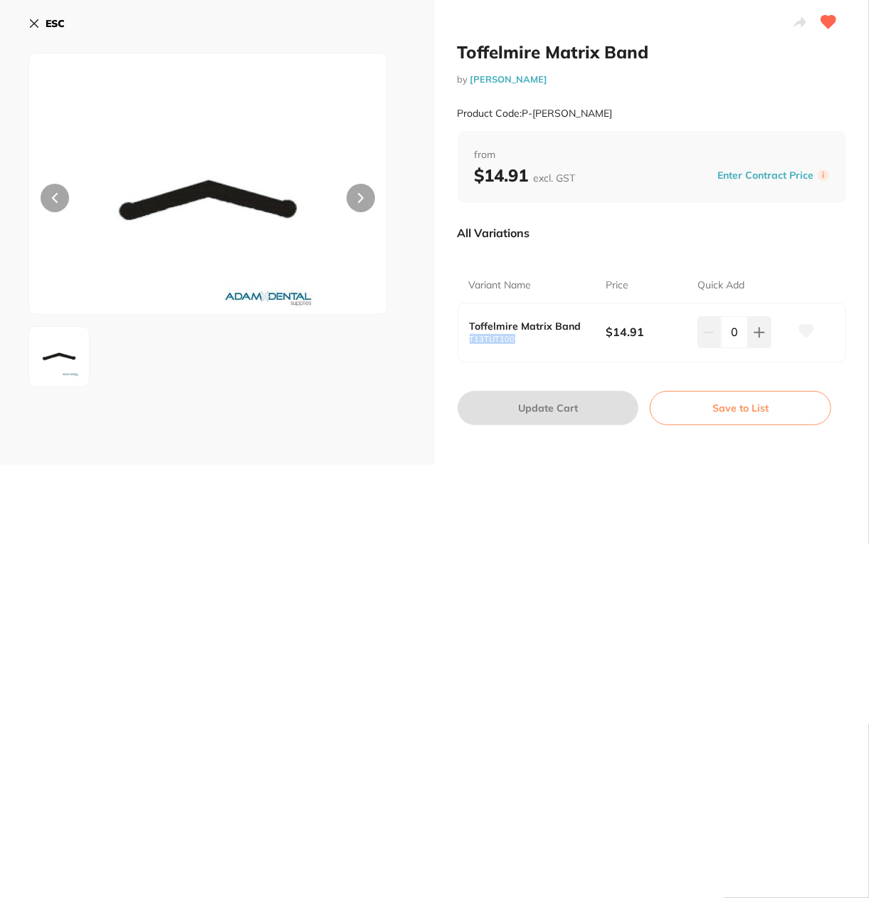
click at [63, 28] on b "ESC" at bounding box center [55, 23] width 19 height 13
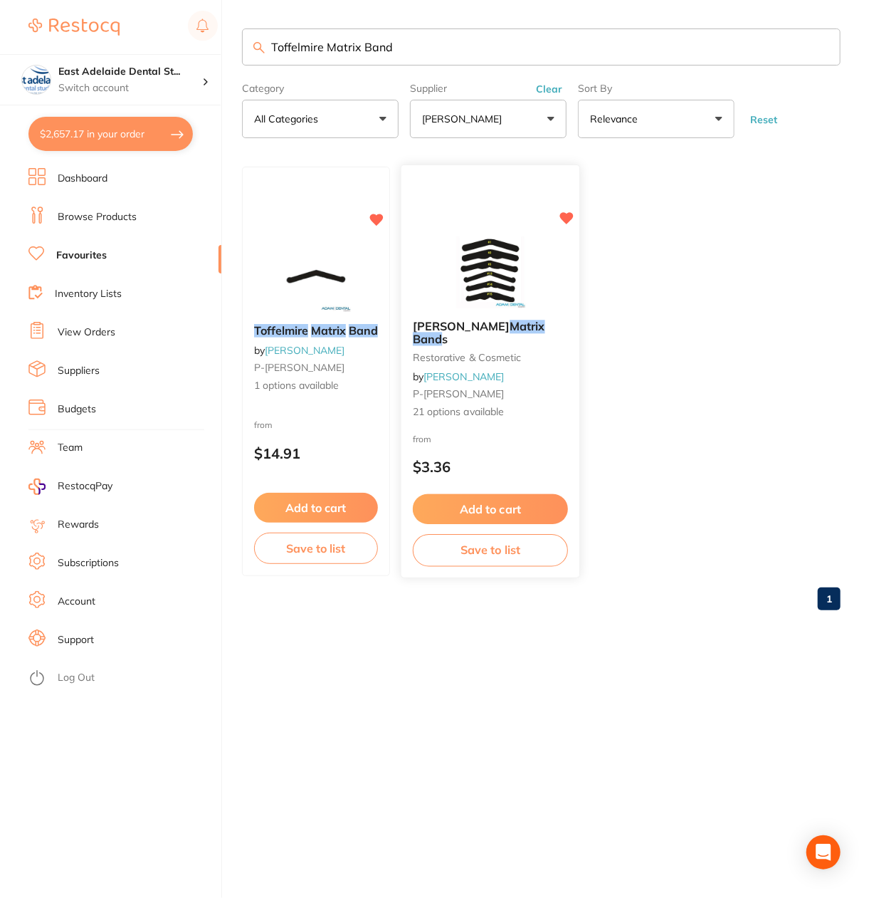
click at [514, 352] on small "restorative & cosmetic" at bounding box center [490, 357] width 155 height 11
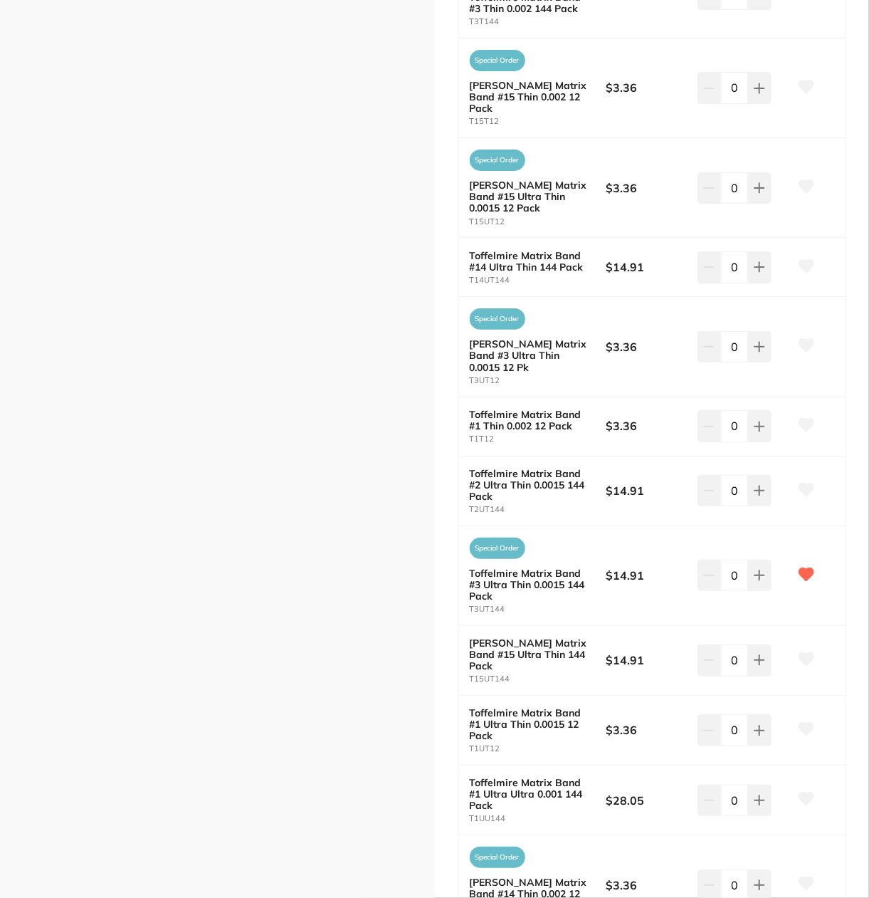
scroll to position [854, 0]
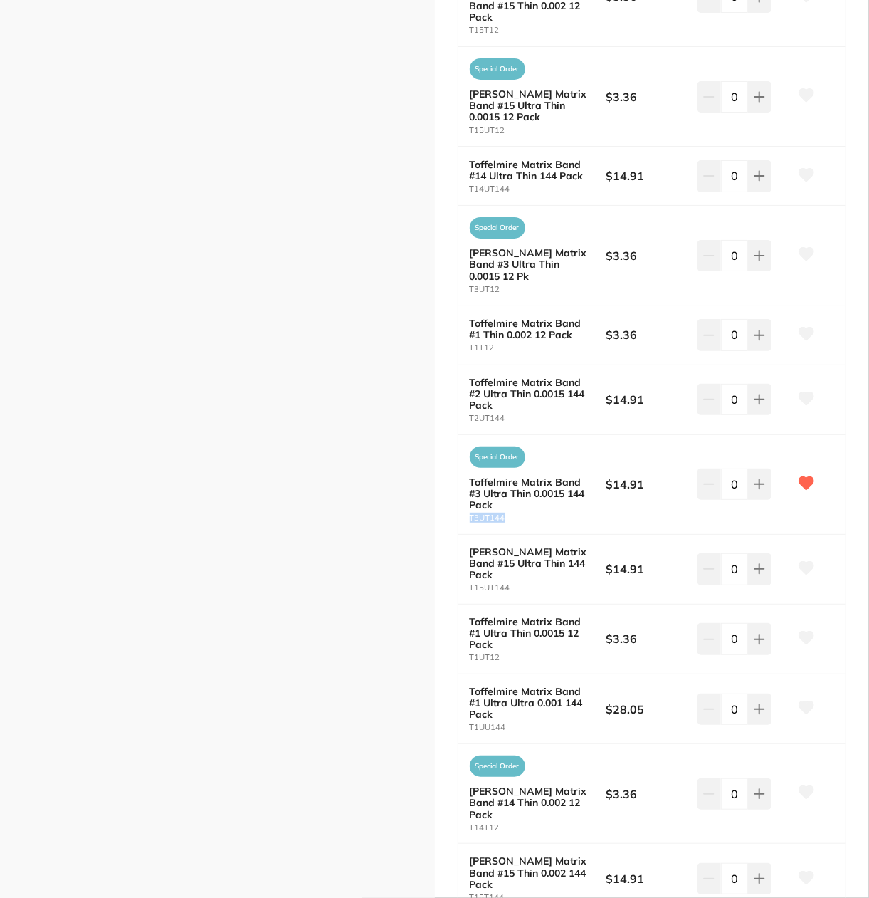
drag, startPoint x: 508, startPoint y: 488, endPoint x: 467, endPoint y: 489, distance: 40.6
click at [467, 489] on div "Special Order Toffelmire Matrix Band #3 Ultra Thin 0.0015 144 Pack T3UT144 $14.…" at bounding box center [653, 485] width 388 height 100
copy small "T3UT144"
click at [523, 583] on small "T15UT144" at bounding box center [538, 587] width 137 height 9
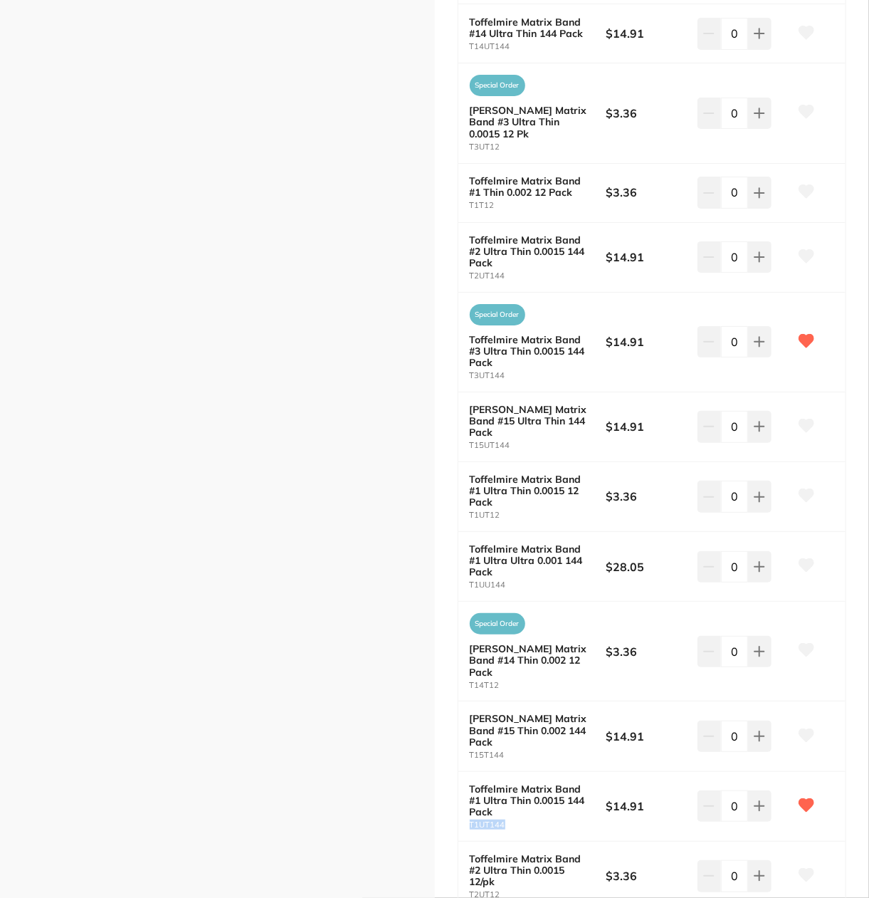
drag, startPoint x: 513, startPoint y: 758, endPoint x: 468, endPoint y: 758, distance: 45.6
click at [470, 820] on small "T1UT144" at bounding box center [538, 824] width 137 height 9
copy small "T1UT144"
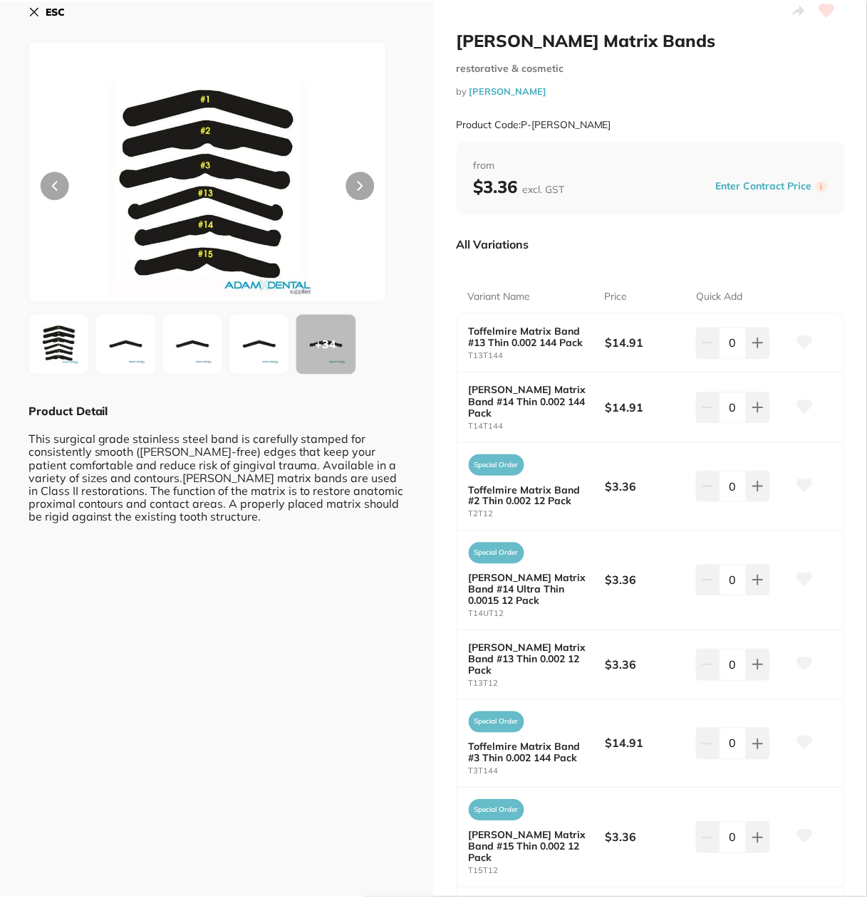
scroll to position [0, 0]
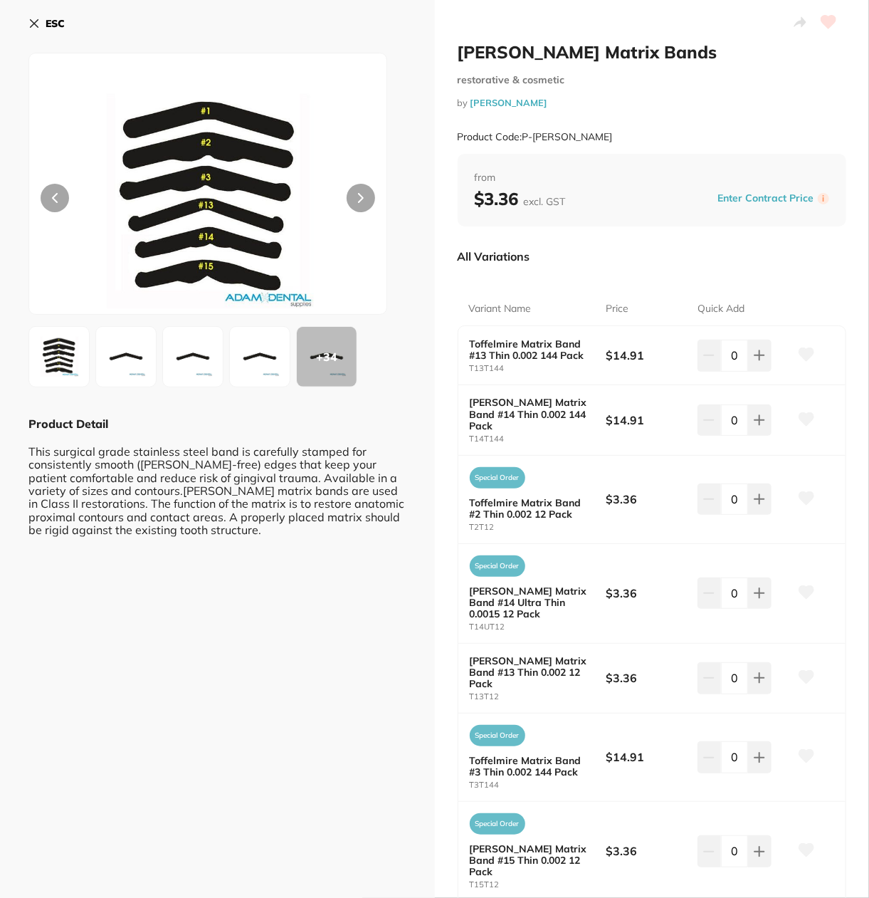
click at [55, 31] on button "ESC" at bounding box center [46, 23] width 36 height 24
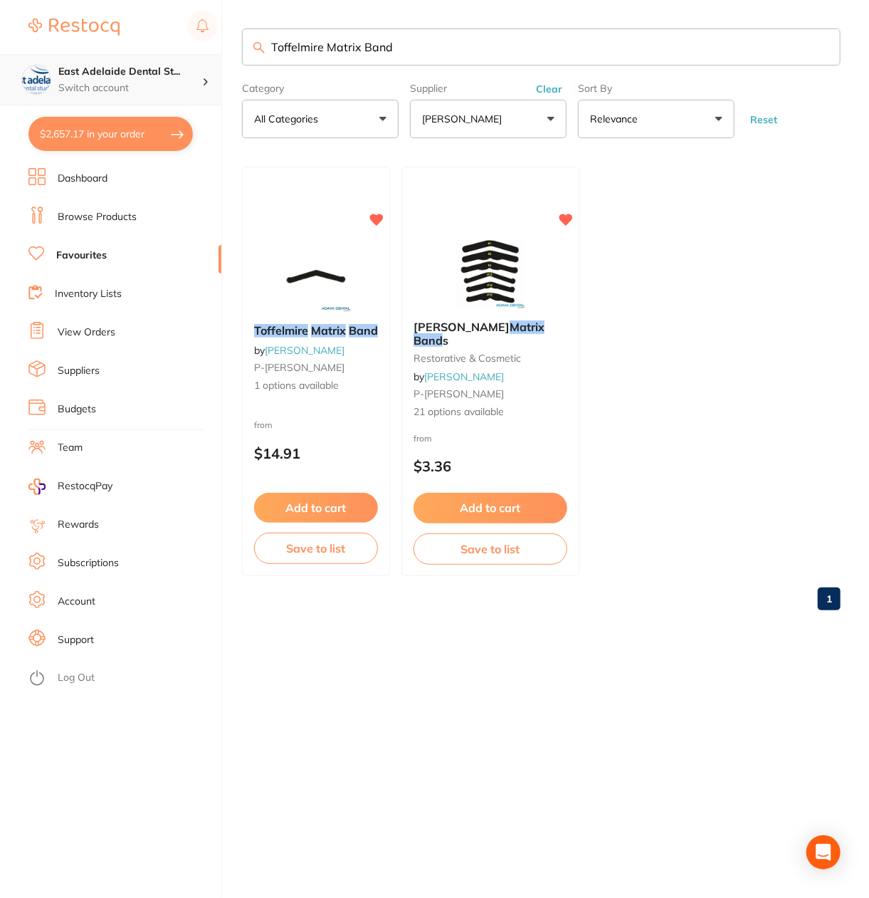
drag, startPoint x: 498, startPoint y: 50, endPoint x: 198, endPoint y: 59, distance: 300.6
click at [199, 59] on div "$2,657.17 East Adelaide Dental St... Switch account East Adelaide Dental Studio…" at bounding box center [434, 449] width 869 height 898
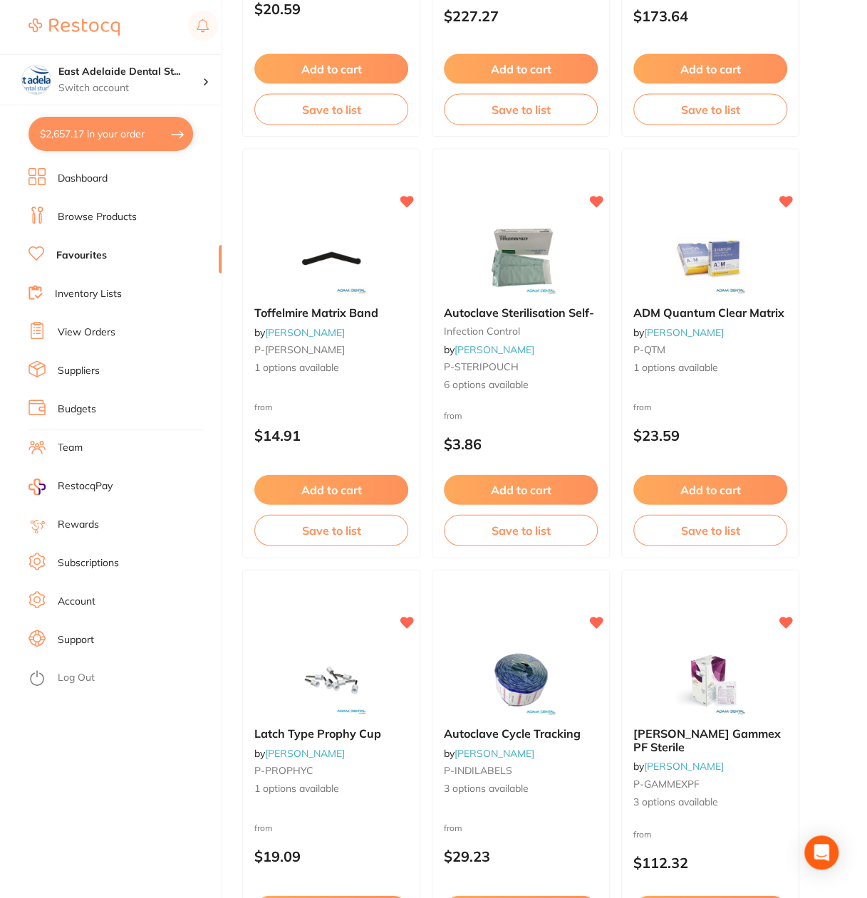
scroll to position [1282, 0]
click at [554, 330] on small "infection control" at bounding box center [520, 328] width 155 height 11
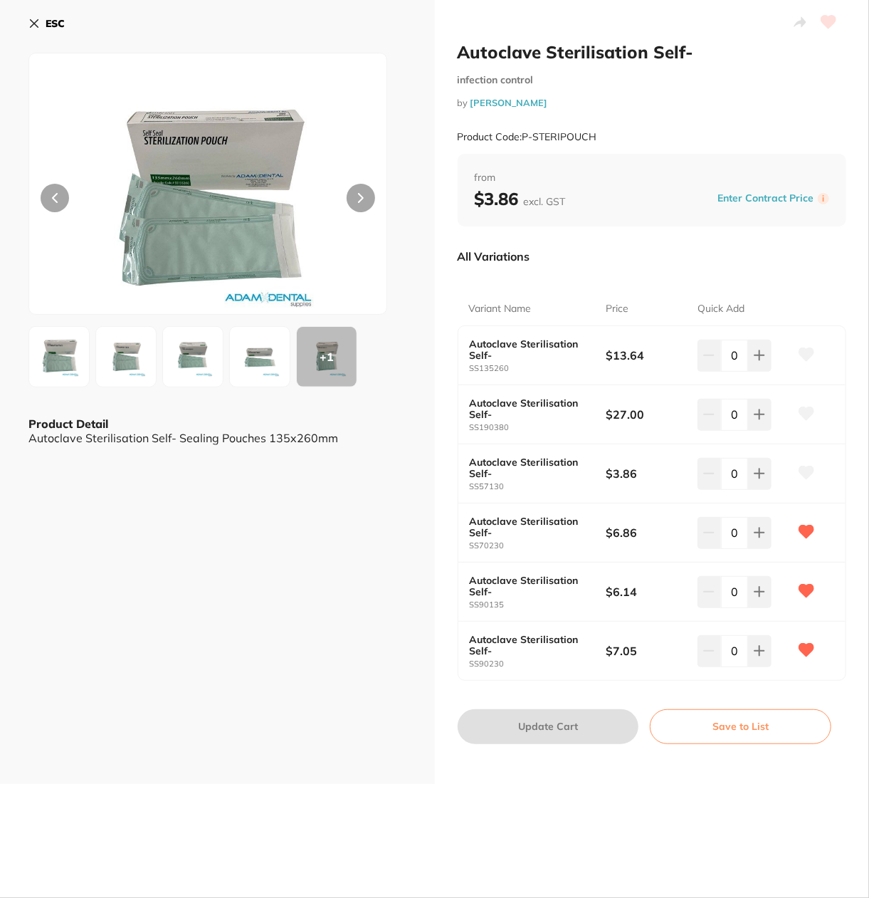
click at [56, 26] on b "ESC" at bounding box center [55, 23] width 19 height 13
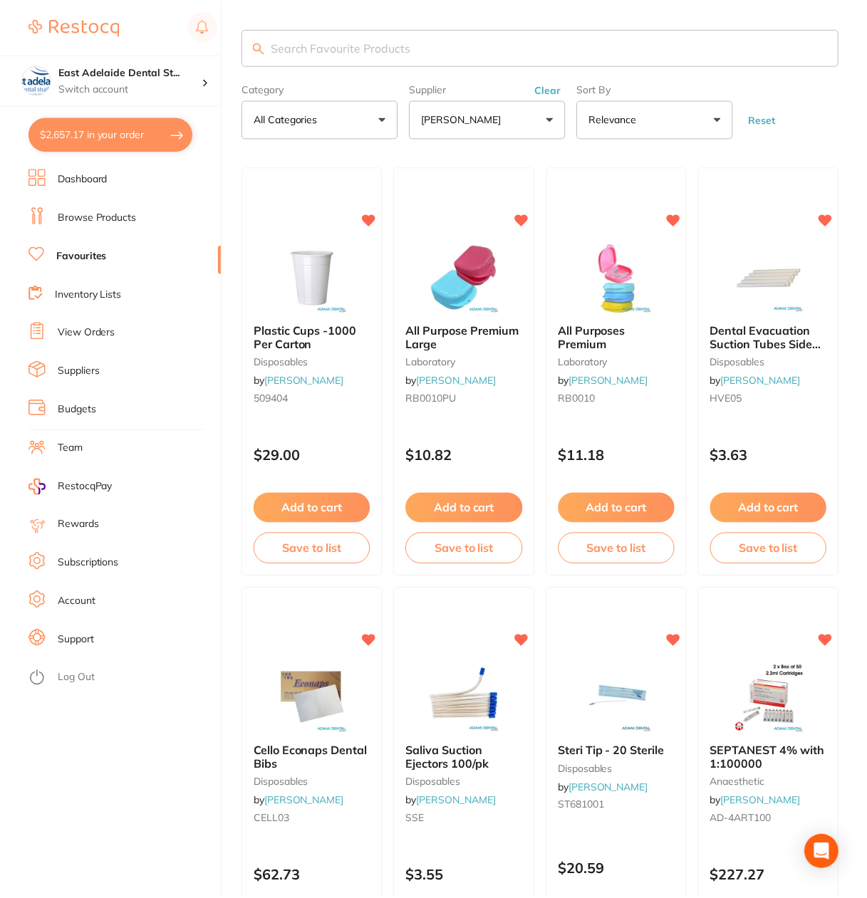
scroll to position [1282, 0]
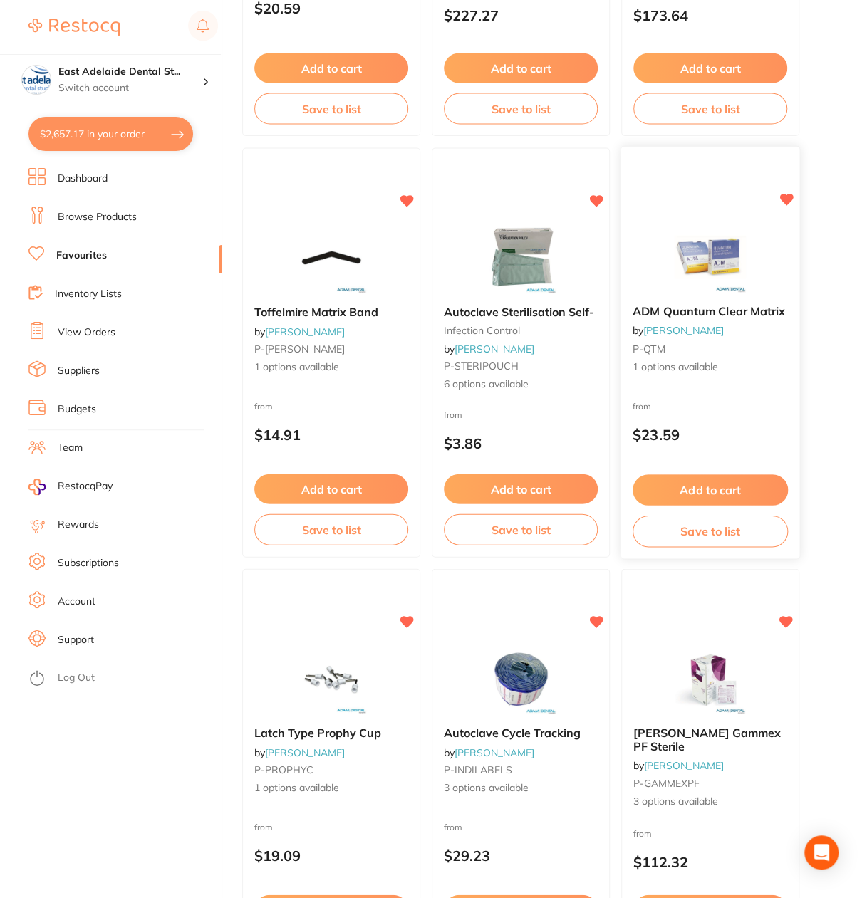
click at [756, 356] on div "ADM Quantum Clear Matrix by Adam Dental P-QTM 1 options available" at bounding box center [710, 339] width 178 height 93
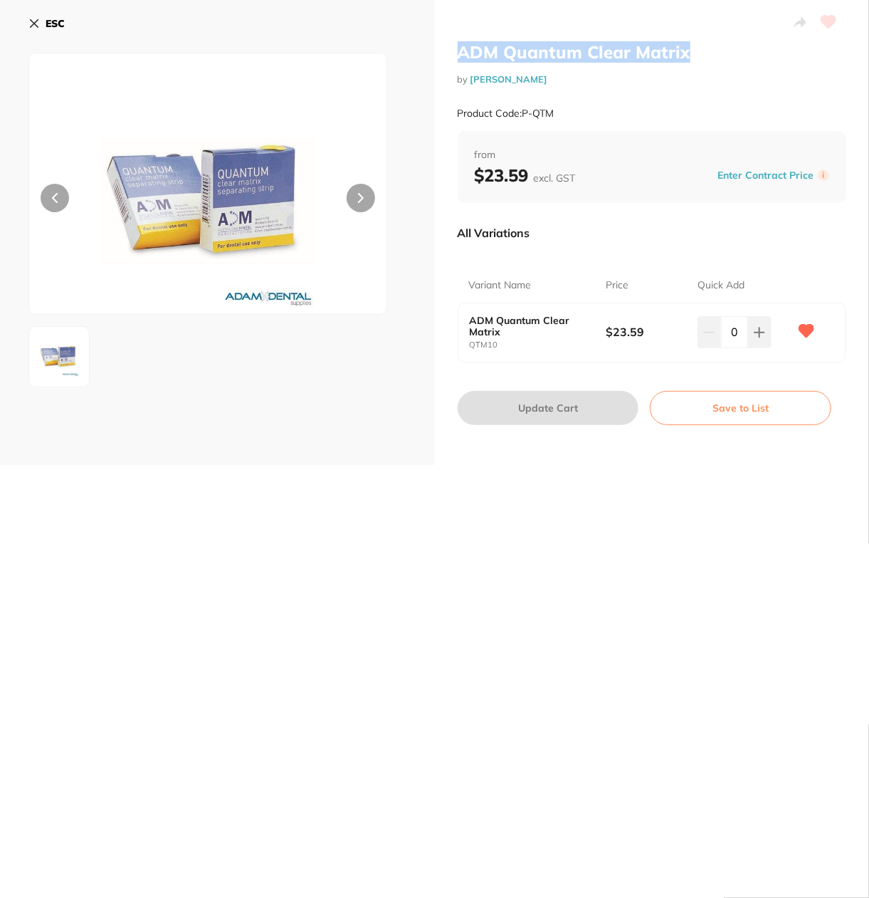
drag, startPoint x: 514, startPoint y: 68, endPoint x: 698, endPoint y: 61, distance: 183.8
click at [698, 61] on h2 "ADM Quantum Clear Matrix" at bounding box center [652, 51] width 389 height 21
copy h2 "ADM Quantum Clear Matrix"
drag, startPoint x: 468, startPoint y: 320, endPoint x: 521, endPoint y: 345, distance: 58.6
click at [525, 337] on b "ADM Quantum Clear Matrix" at bounding box center [531, 326] width 123 height 23
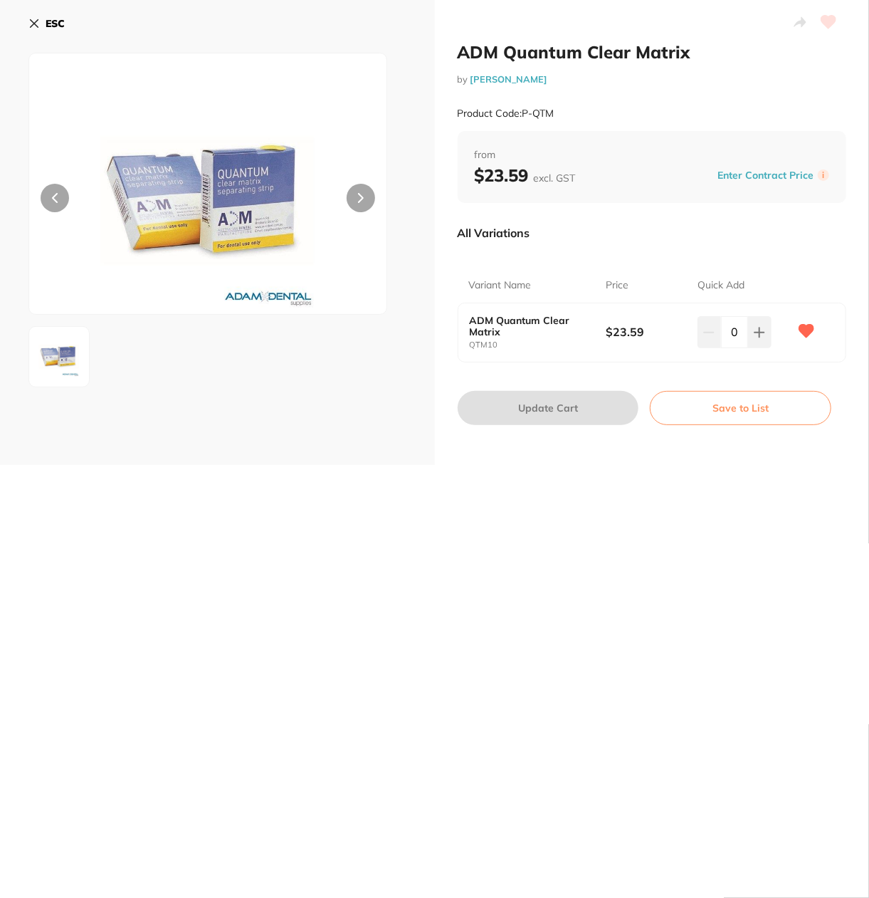
click at [521, 345] on small "QTM10" at bounding box center [538, 344] width 137 height 9
drag, startPoint x: 503, startPoint y: 352, endPoint x: 470, endPoint y: 353, distance: 33.5
click at [470, 353] on div "ADM Quantum Clear Matrix QTM10 $23.59 0" at bounding box center [653, 332] width 388 height 58
copy small "QTM10"
click at [585, 108] on div "Product Code: P-QTM" at bounding box center [652, 113] width 389 height 35
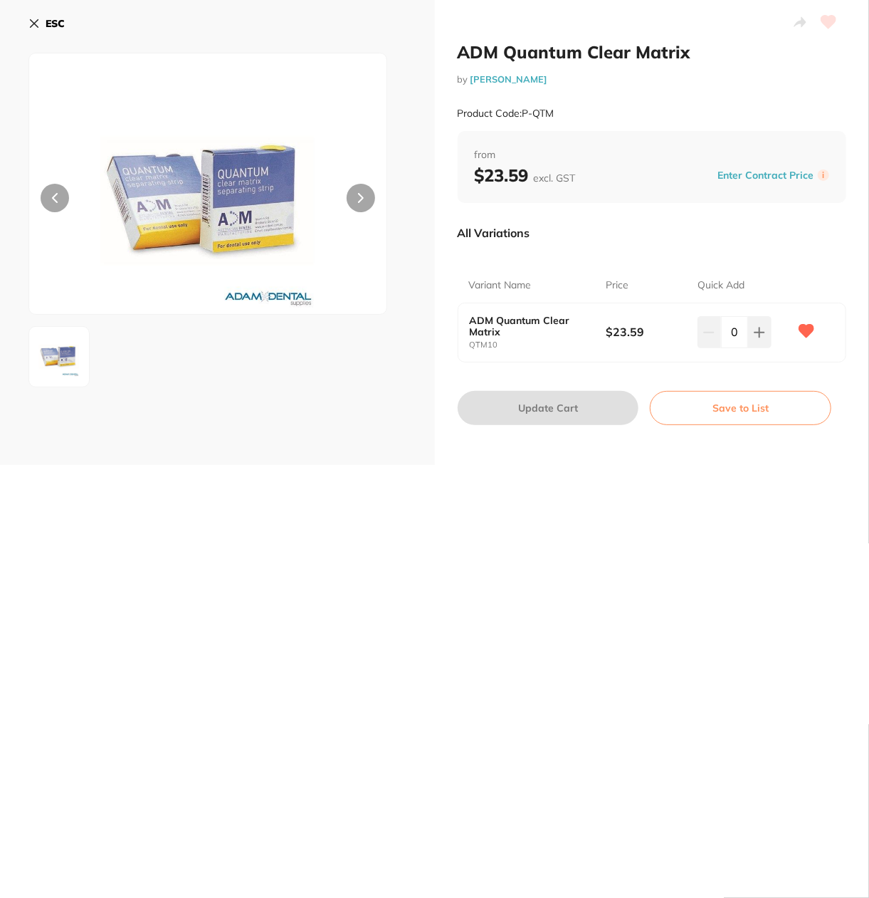
click at [565, 116] on div "Product Code: P-QTM" at bounding box center [652, 113] width 389 height 35
click at [45, 23] on button "ESC" at bounding box center [46, 23] width 36 height 24
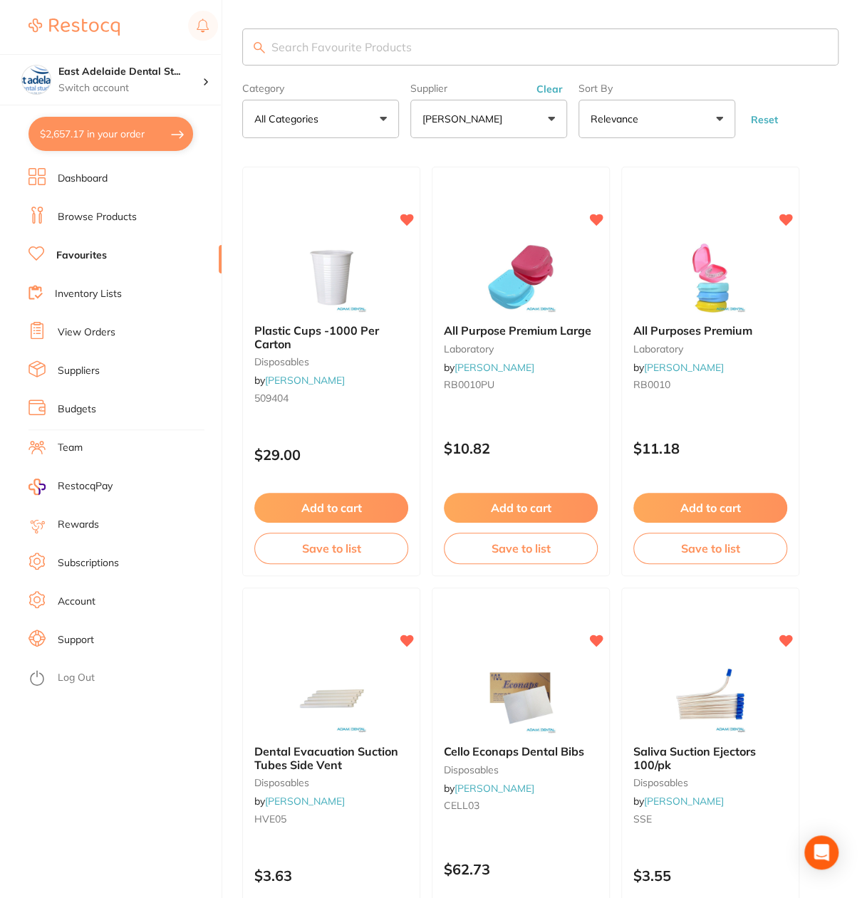
click at [320, 47] on input "search" at bounding box center [540, 46] width 596 height 37
type input "adm clear"
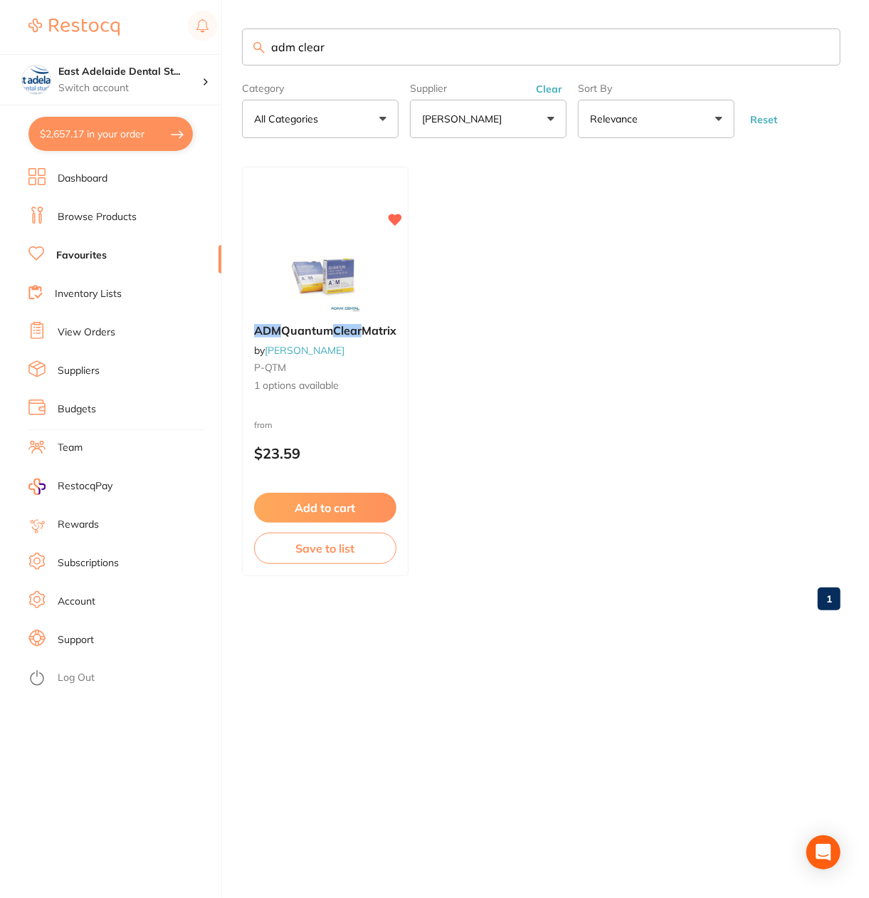
click at [104, 184] on link "Dashboard" at bounding box center [83, 179] width 50 height 14
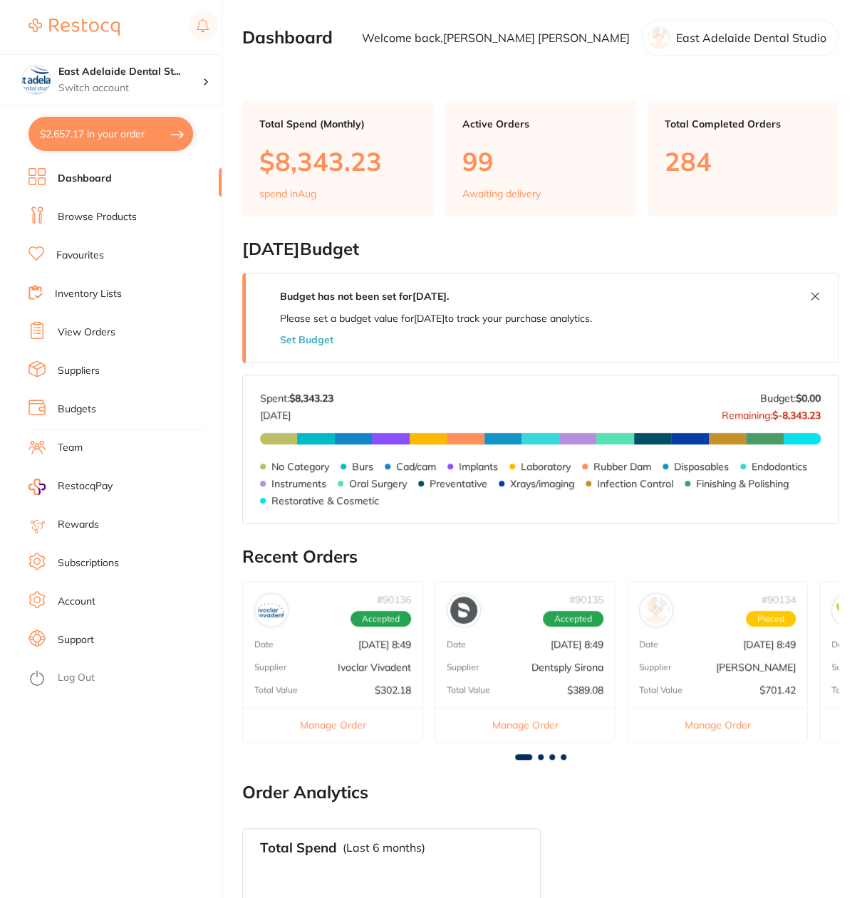
click at [366, 42] on section "Dashboard Welcome back, Melissa Newby East Adelaide Dental Studio" at bounding box center [540, 38] width 596 height 36
click at [112, 211] on link "Browse Products" at bounding box center [97, 217] width 79 height 14
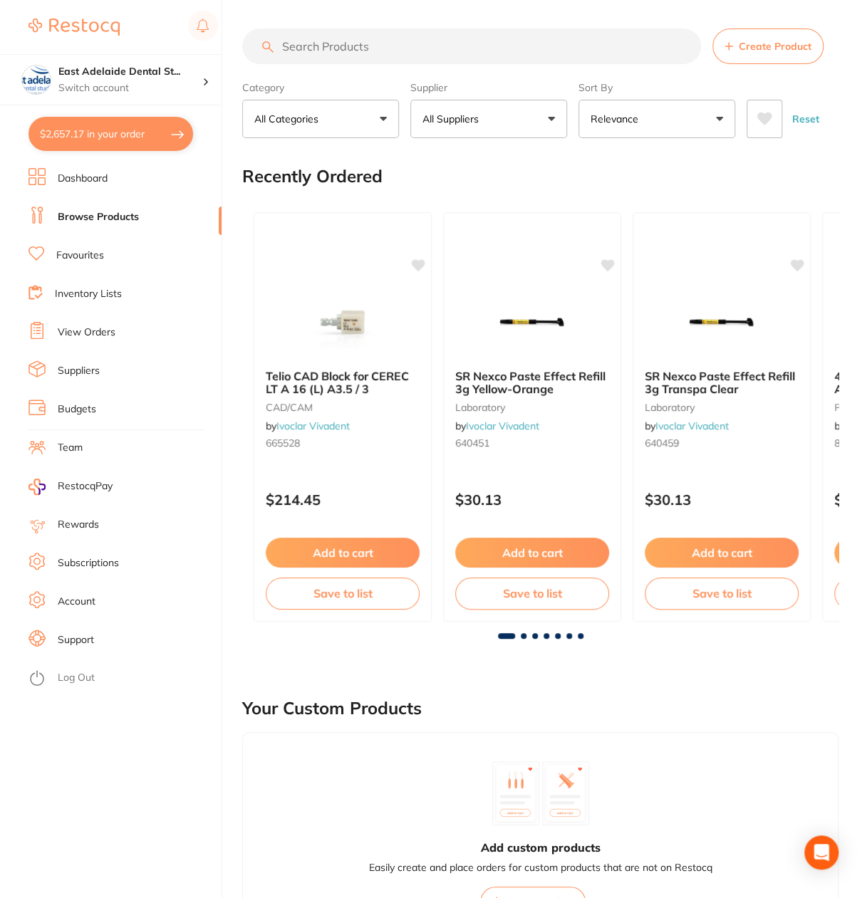
click at [422, 45] on input "search" at bounding box center [471, 46] width 459 height 36
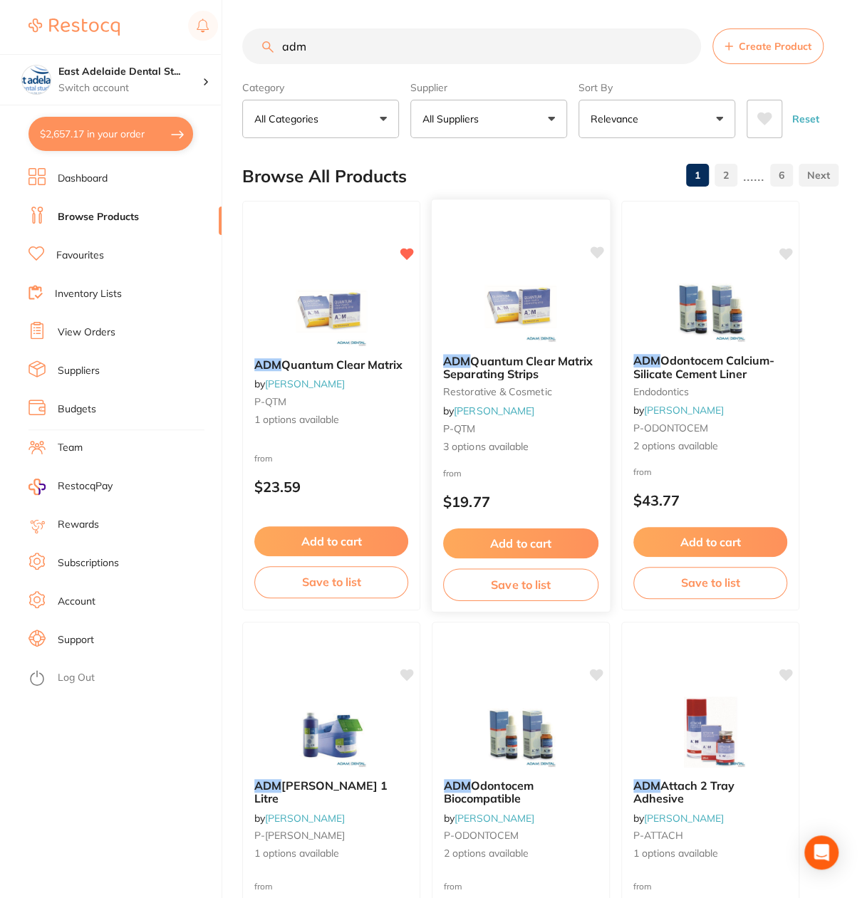
type input "adm"
click at [524, 355] on span "Quantum Clear Matrix Separating Strips" at bounding box center [518, 367] width 150 height 28
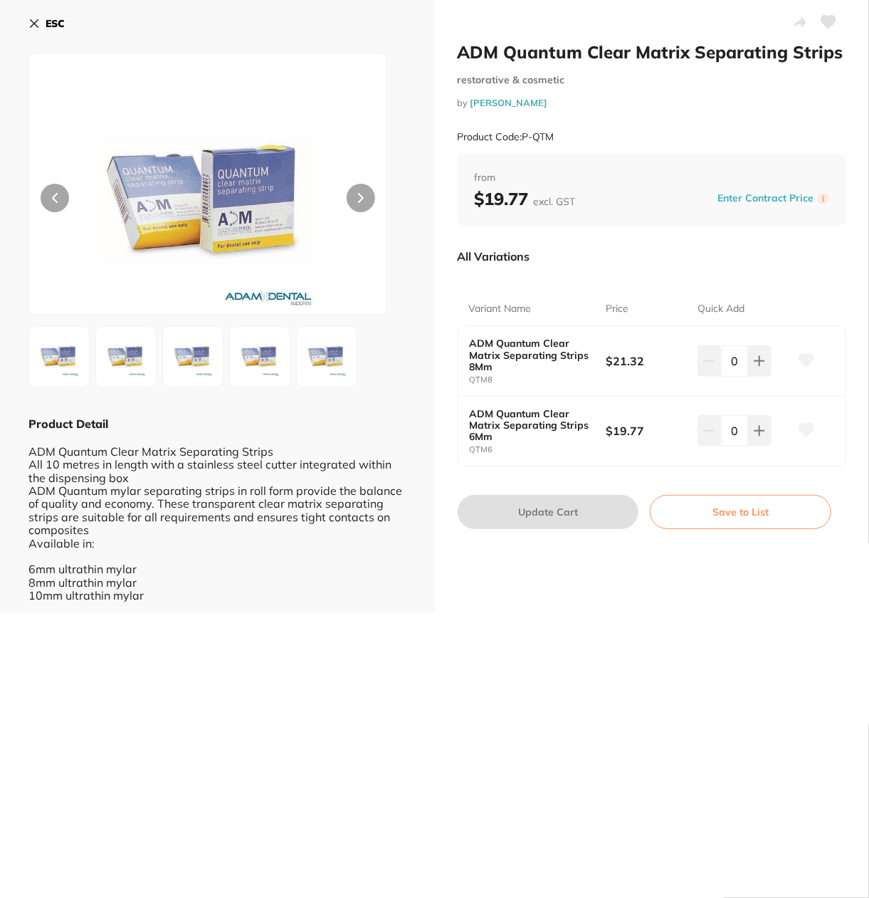
click at [827, 20] on icon at bounding box center [829, 22] width 15 height 13
click at [812, 361] on icon at bounding box center [807, 360] width 16 height 14
drag, startPoint x: 500, startPoint y: 364, endPoint x: 466, endPoint y: 345, distance: 38.9
click at [466, 345] on div "ADM Quantum Clear Matrix Separating Strips 8Mm QTM8 $21.32 0" at bounding box center [653, 361] width 388 height 70
copy b "ADM Quantum Clear Matrix Separating Strips 8Mm"
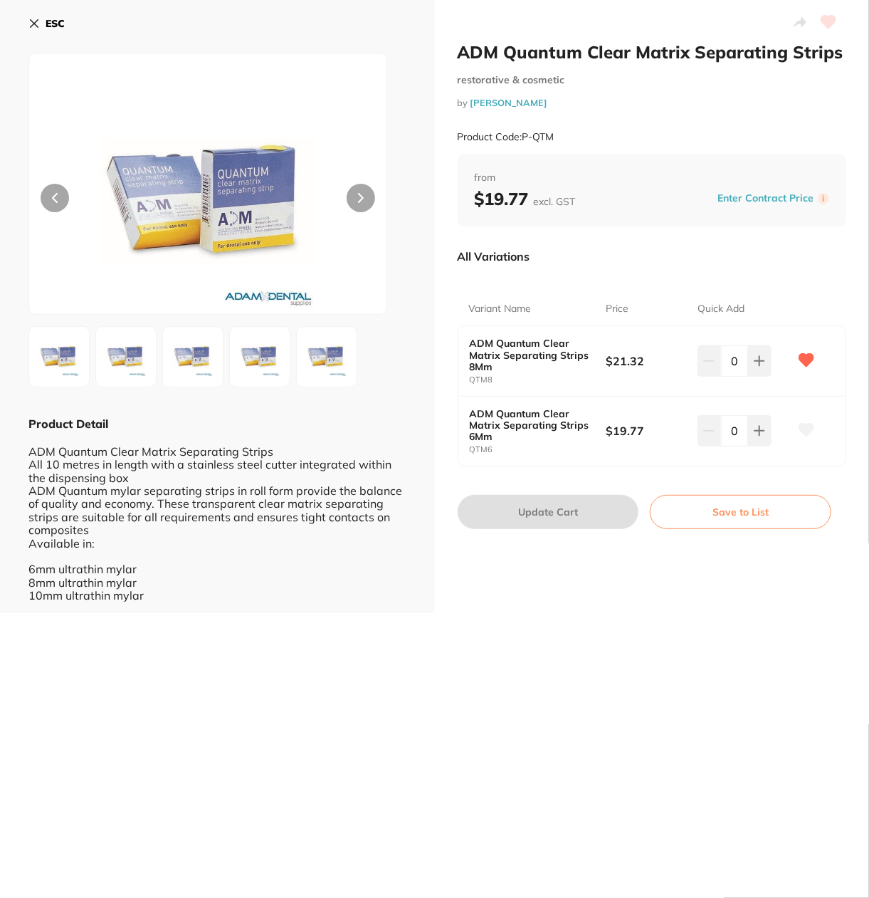
click at [525, 398] on div "ADM Quantum Clear Matrix Separating Strips 6Mm QTM6 $19.77 0" at bounding box center [653, 431] width 388 height 69
drag, startPoint x: 499, startPoint y: 388, endPoint x: 470, endPoint y: 385, distance: 29.3
click at [470, 385] on div "ADM Quantum Clear Matrix Separating Strips 8Mm QTM8 $21.32 0" at bounding box center [653, 361] width 388 height 70
copy small "QTM8"
click at [557, 651] on div "ADM Quantum Clear Matrix Separating Strips restorative & cosmetic by Adam Denta…" at bounding box center [434, 449] width 869 height 898
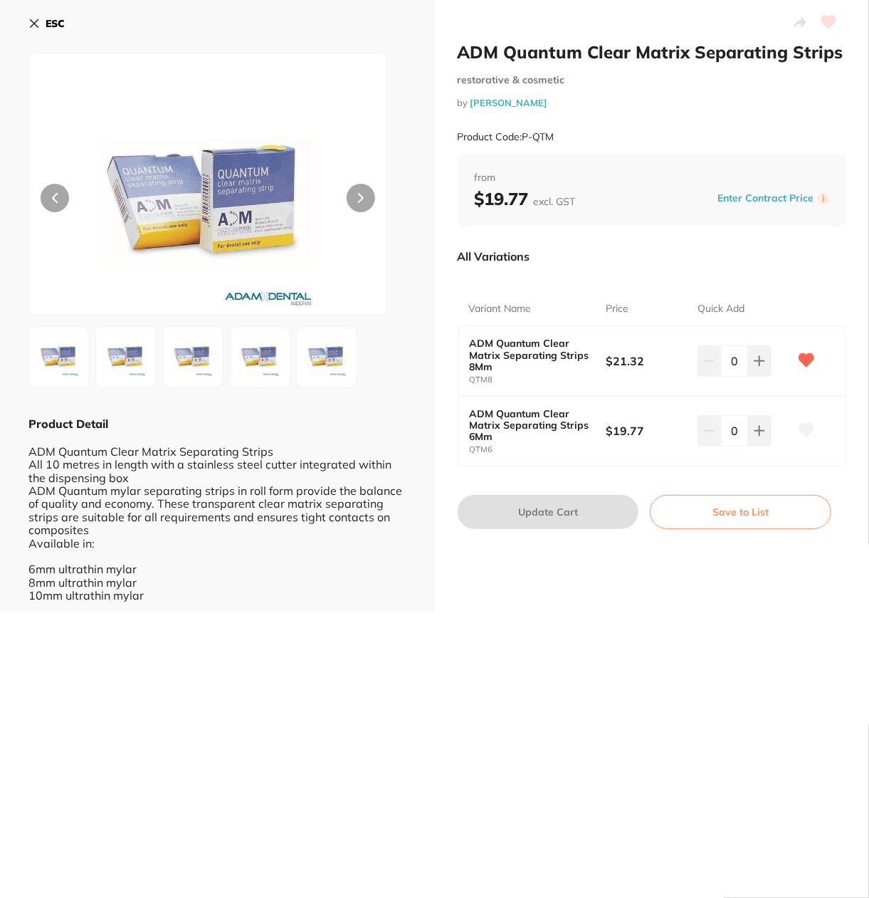
click at [43, 23] on button "ESC" at bounding box center [46, 23] width 36 height 24
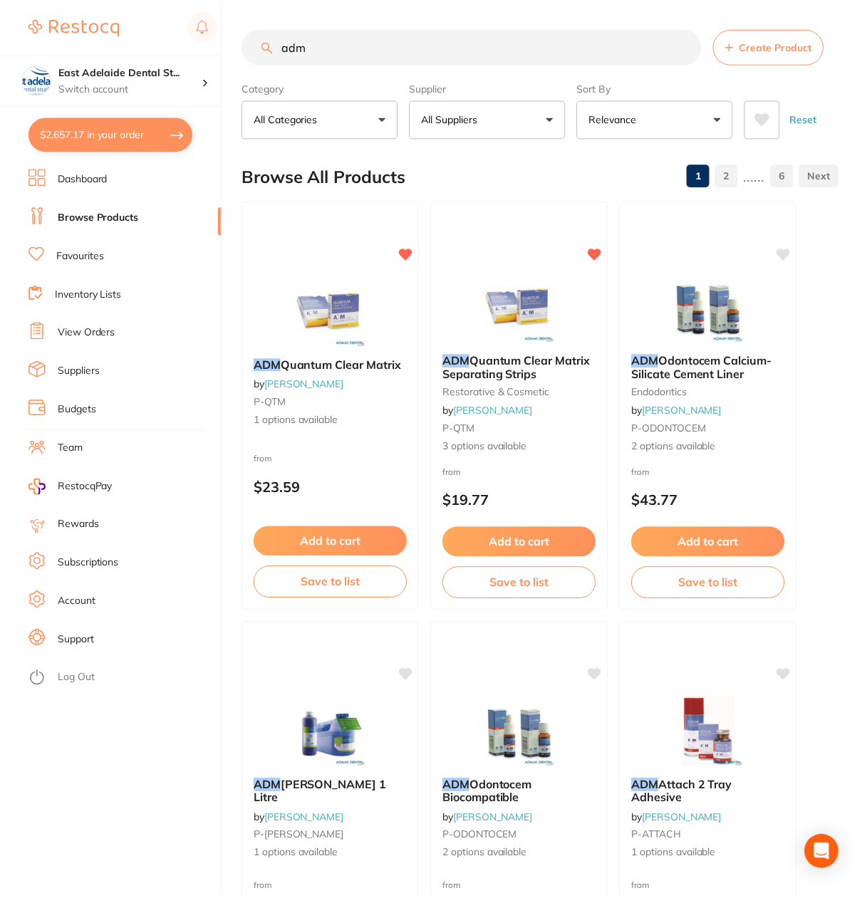
scroll to position [7, 0]
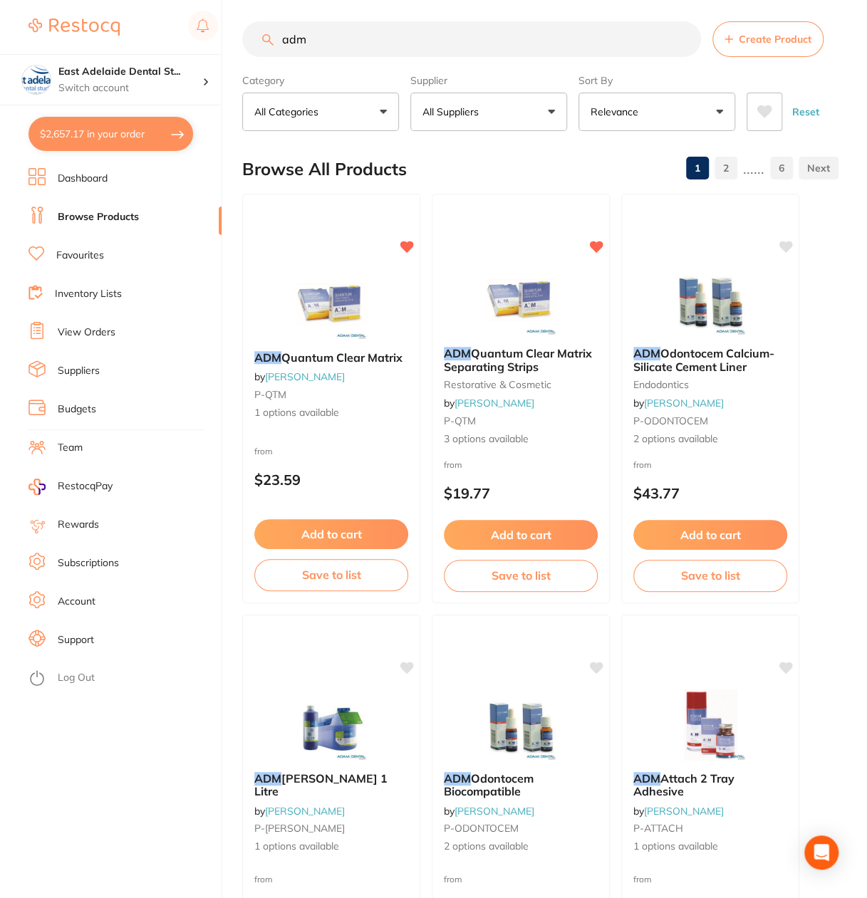
click at [70, 261] on link "Favourites" at bounding box center [80, 255] width 48 height 14
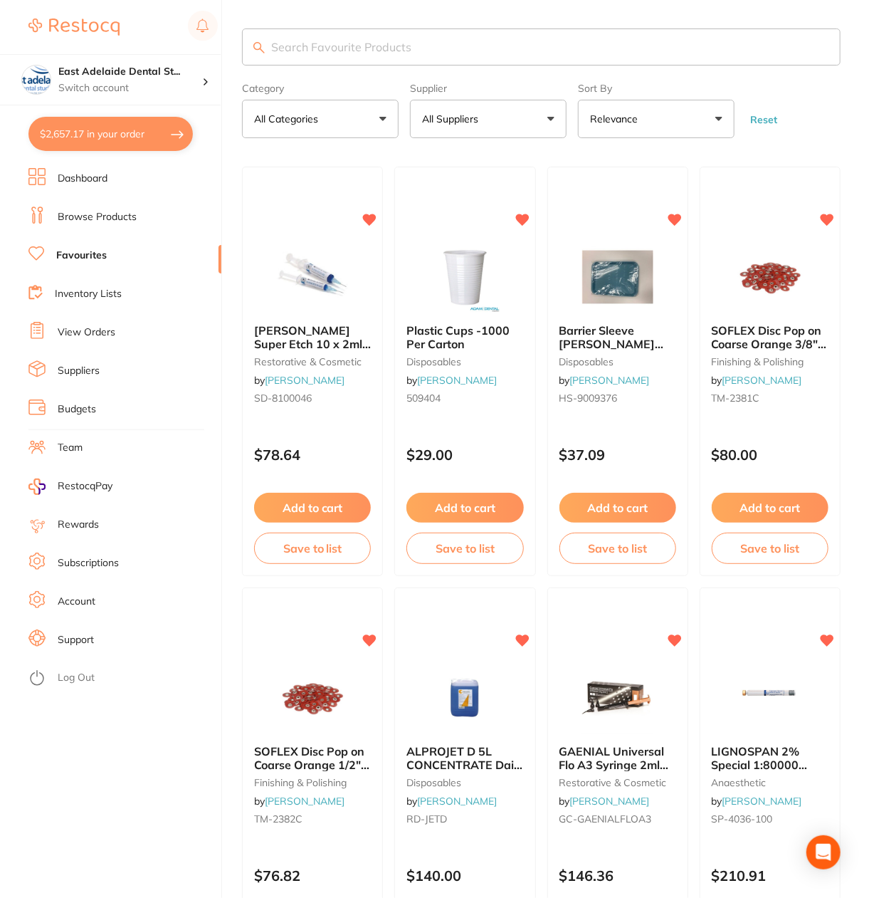
click at [515, 110] on button "All Suppliers" at bounding box center [488, 119] width 157 height 38
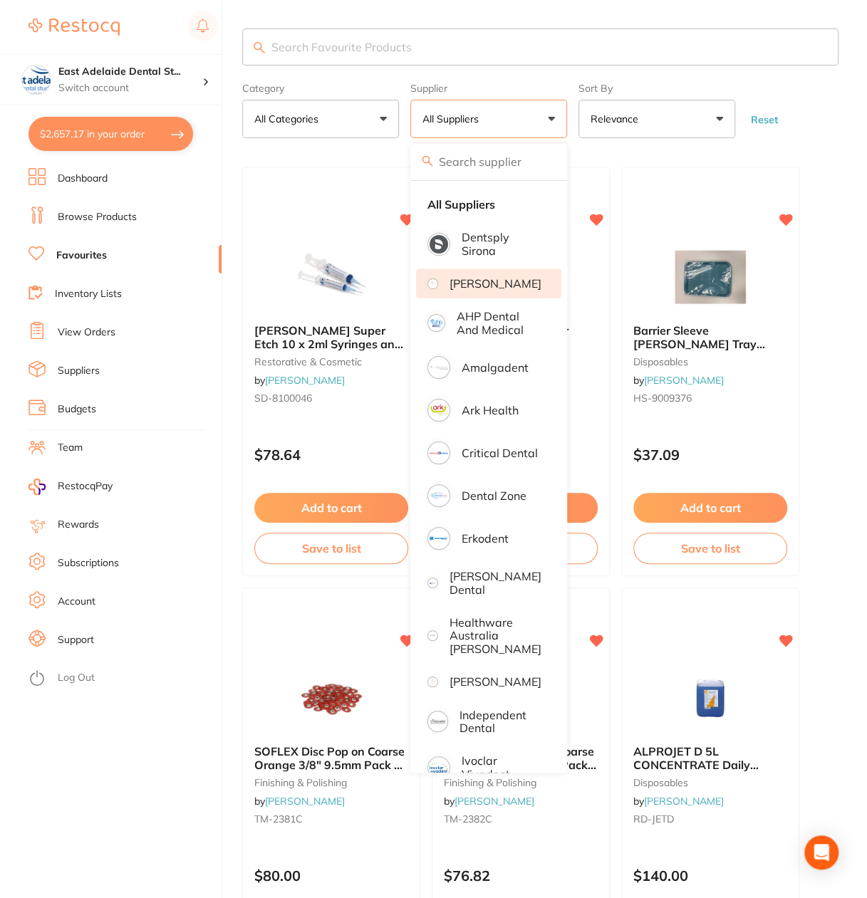
click at [508, 288] on p "[PERSON_NAME]" at bounding box center [495, 283] width 92 height 13
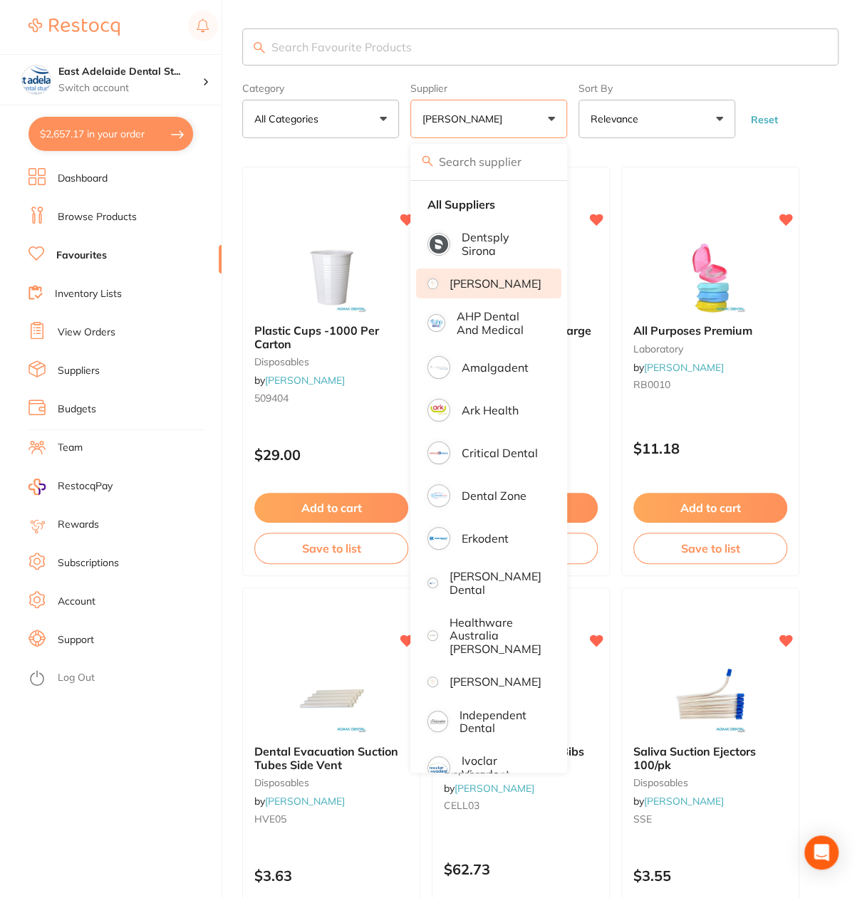
click at [816, 137] on form "Category All Categories All Categories anaesthetic burs crown & bridge disposab…" at bounding box center [540, 107] width 596 height 61
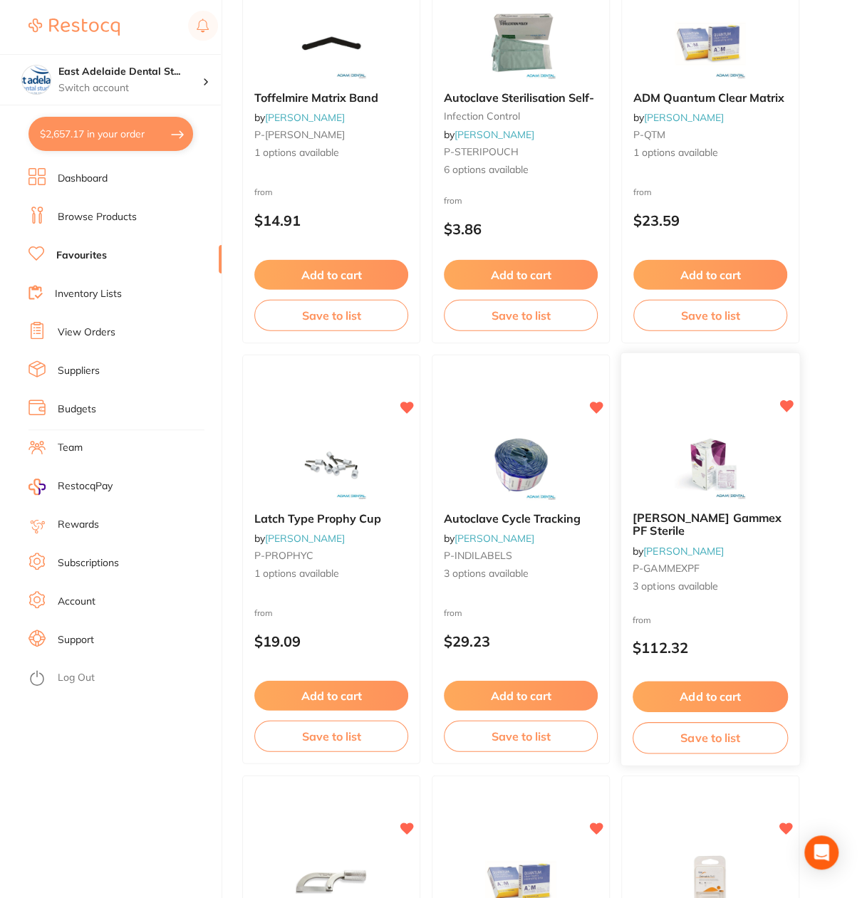
scroll to position [1566, 0]
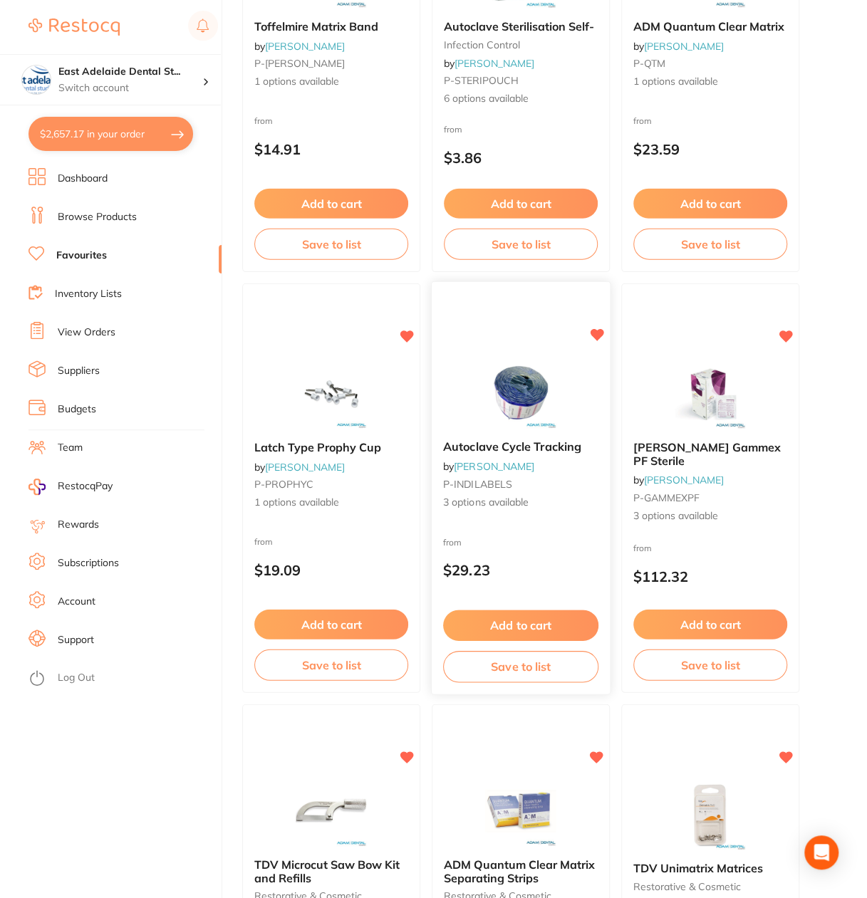
click at [534, 446] on span "Autoclave Cycle Tracking" at bounding box center [512, 447] width 138 height 14
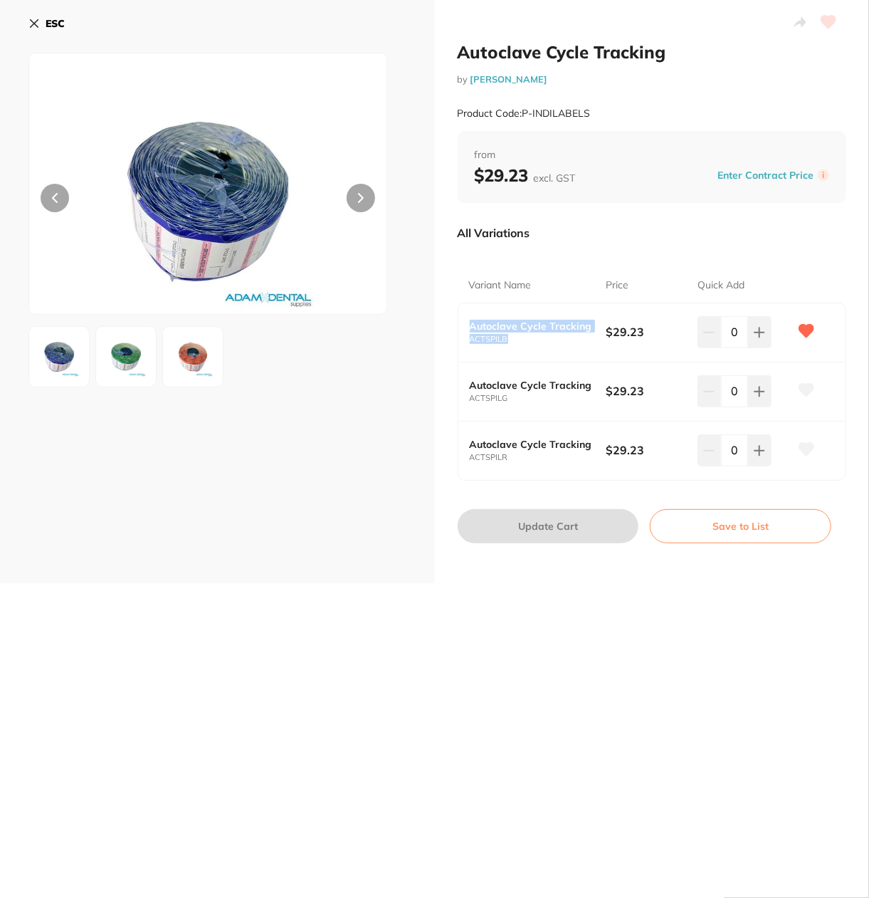
drag, startPoint x: 469, startPoint y: 326, endPoint x: 527, endPoint y: 341, distance: 59.6
click at [527, 341] on div "Autoclave Cycle Tracking ACTSPILB" at bounding box center [538, 331] width 137 height 23
copy div "Autoclave Cycle Tracking ACTSPILB"
click at [685, 111] on div "Product Code: P-INDILABELS" at bounding box center [652, 113] width 389 height 35
click at [35, 23] on icon at bounding box center [33, 23] width 11 height 11
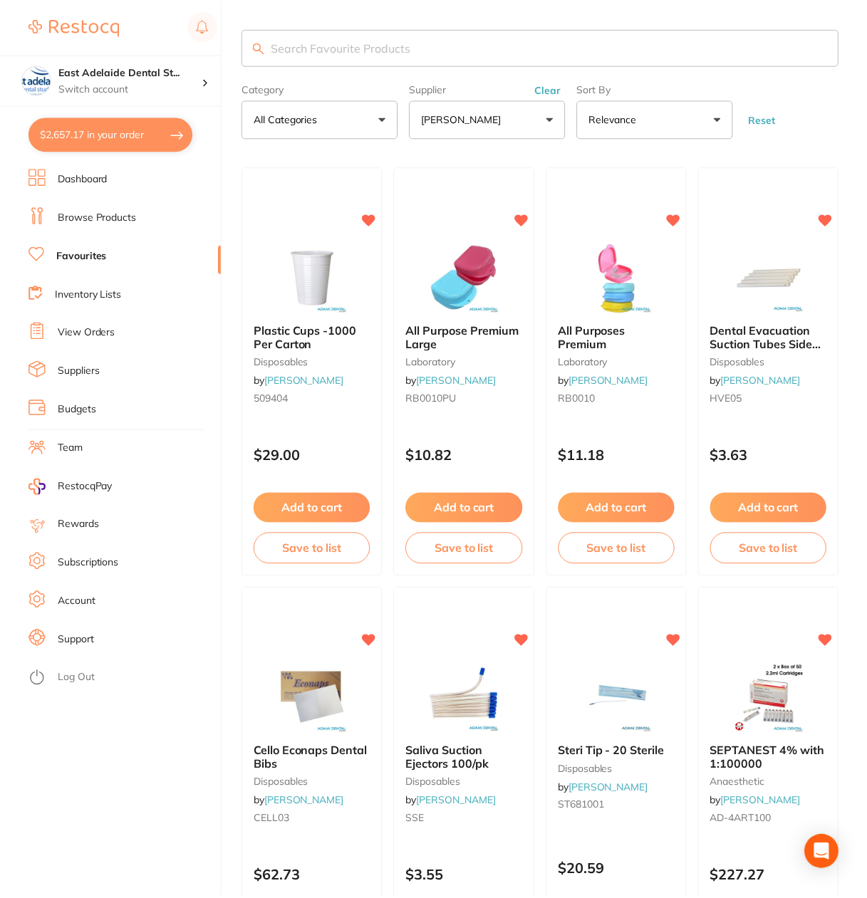
scroll to position [1566, 0]
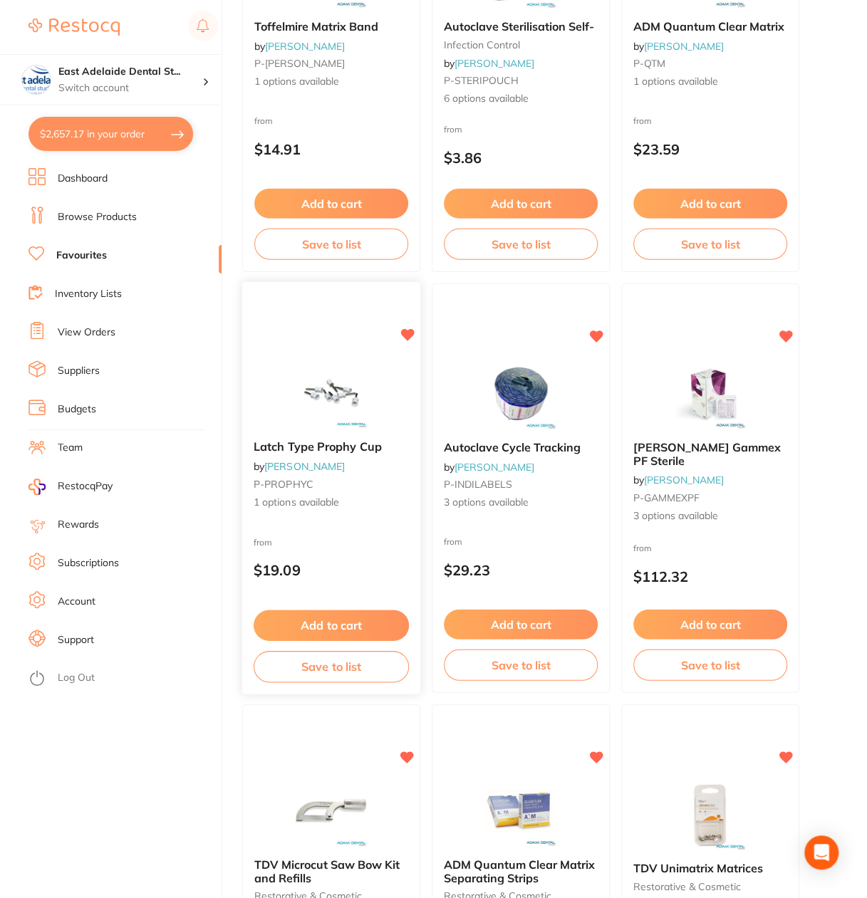
click at [299, 422] on img at bounding box center [330, 393] width 93 height 72
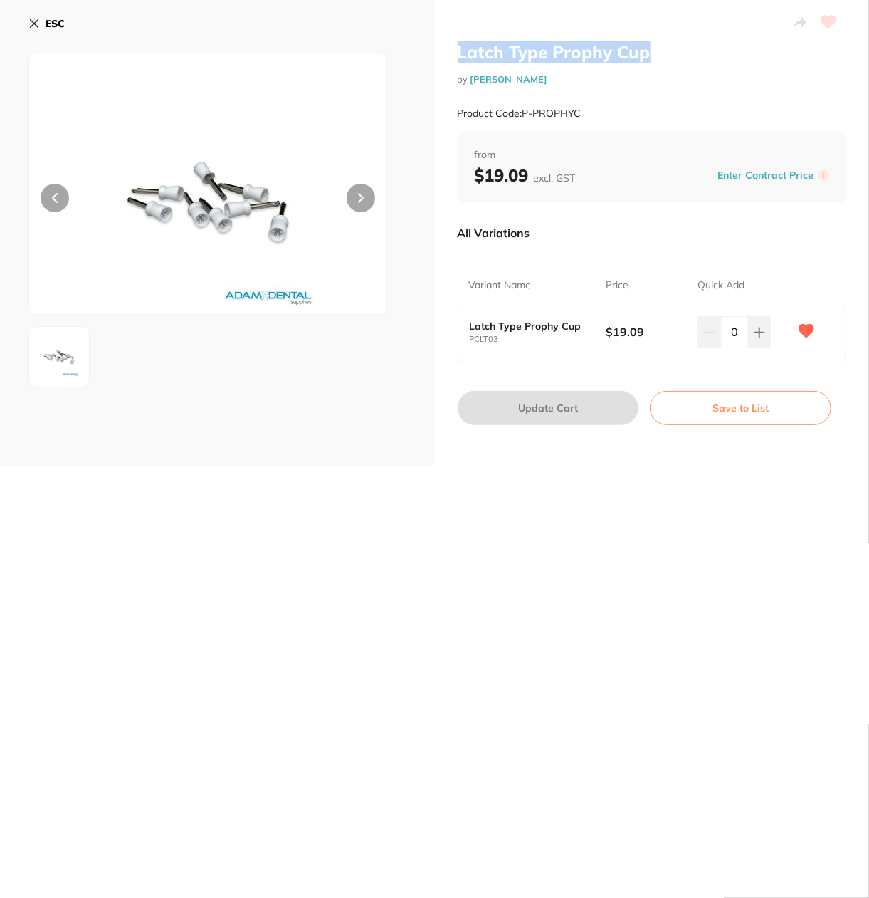
drag, startPoint x: 459, startPoint y: 51, endPoint x: 661, endPoint y: 56, distance: 202.3
click at [661, 56] on h2 "Latch Type Prophy Cup" at bounding box center [652, 51] width 389 height 21
copy h2 "Latch Type Prophy Cup"
drag, startPoint x: 572, startPoint y: 85, endPoint x: 550, endPoint y: 100, distance: 26.1
click at [573, 85] on div "Latch Type Prophy Cup by Adam Dental Product Code: P-PROPHYC" at bounding box center [652, 86] width 389 height 90
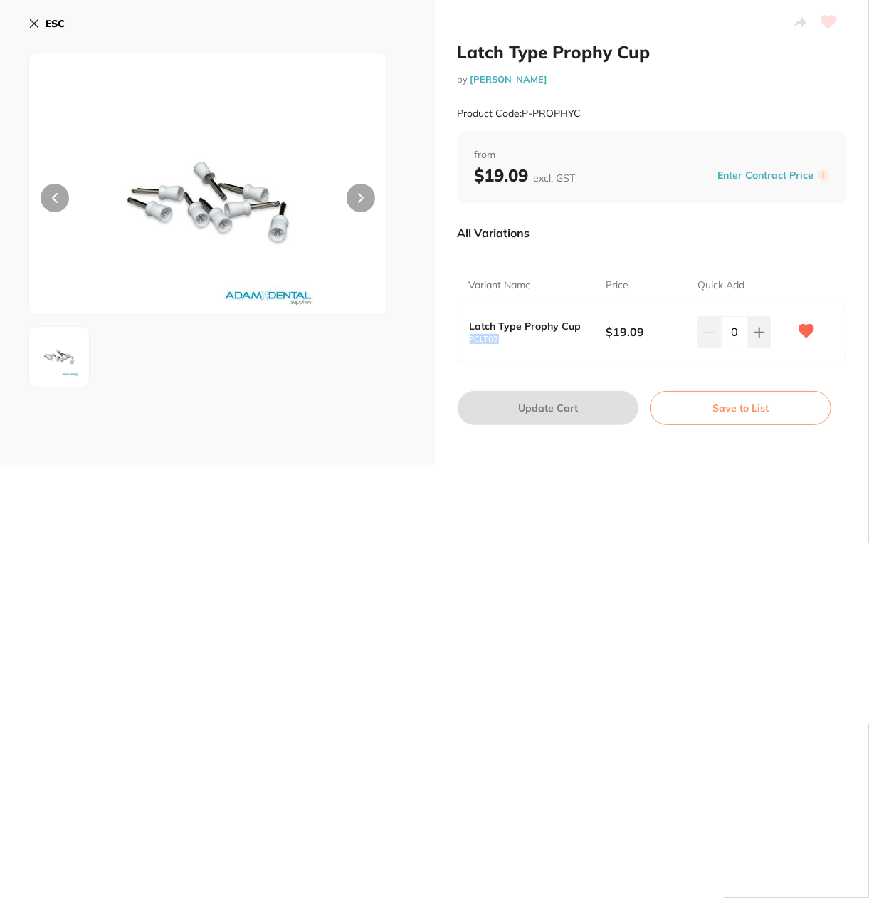
drag, startPoint x: 496, startPoint y: 335, endPoint x: 461, endPoint y: 333, distance: 35.0
click at [461, 333] on div "Latch Type Prophy Cup PCLT03 $19.09 0" at bounding box center [653, 332] width 388 height 58
copy small "PCLT03"
click at [38, 18] on icon at bounding box center [33, 23] width 11 height 11
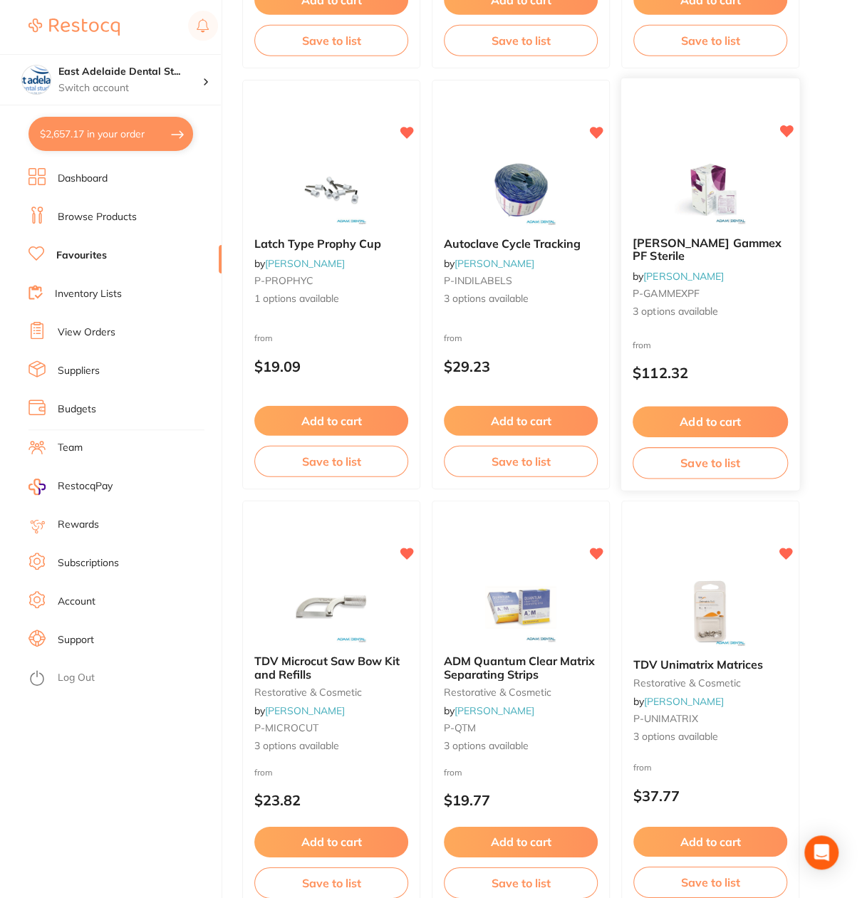
scroll to position [1780, 0]
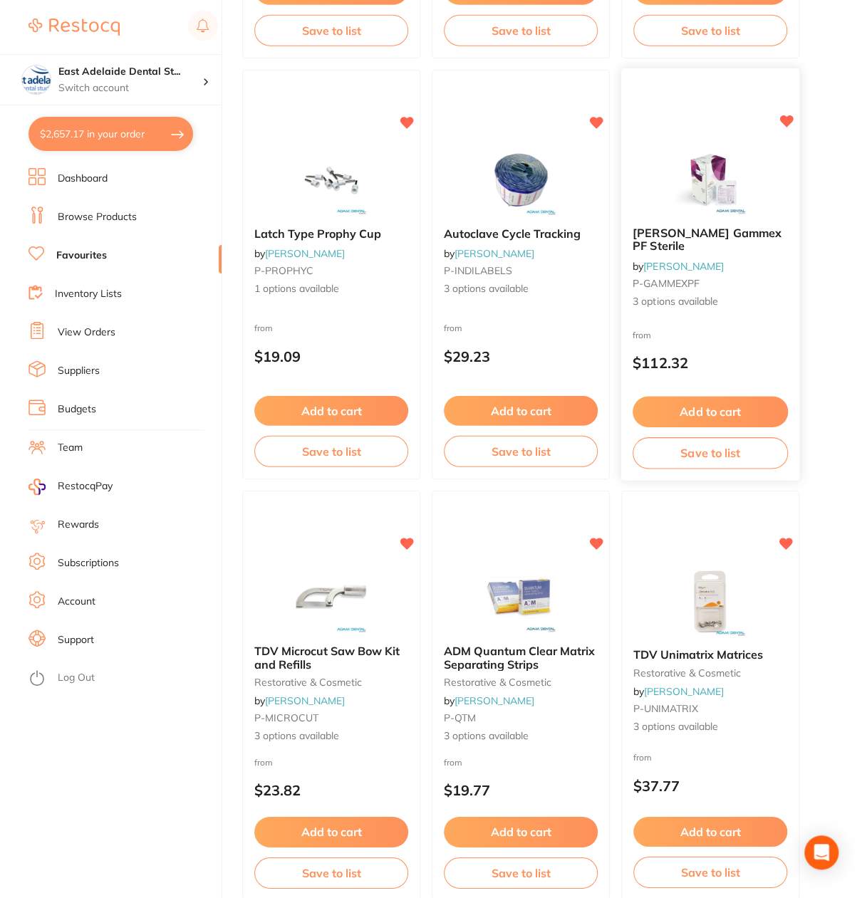
click at [713, 225] on div "Ansell Gammex PF Sterile by Adam Dental P-GAMMEXPF 3 options available" at bounding box center [710, 268] width 178 height 105
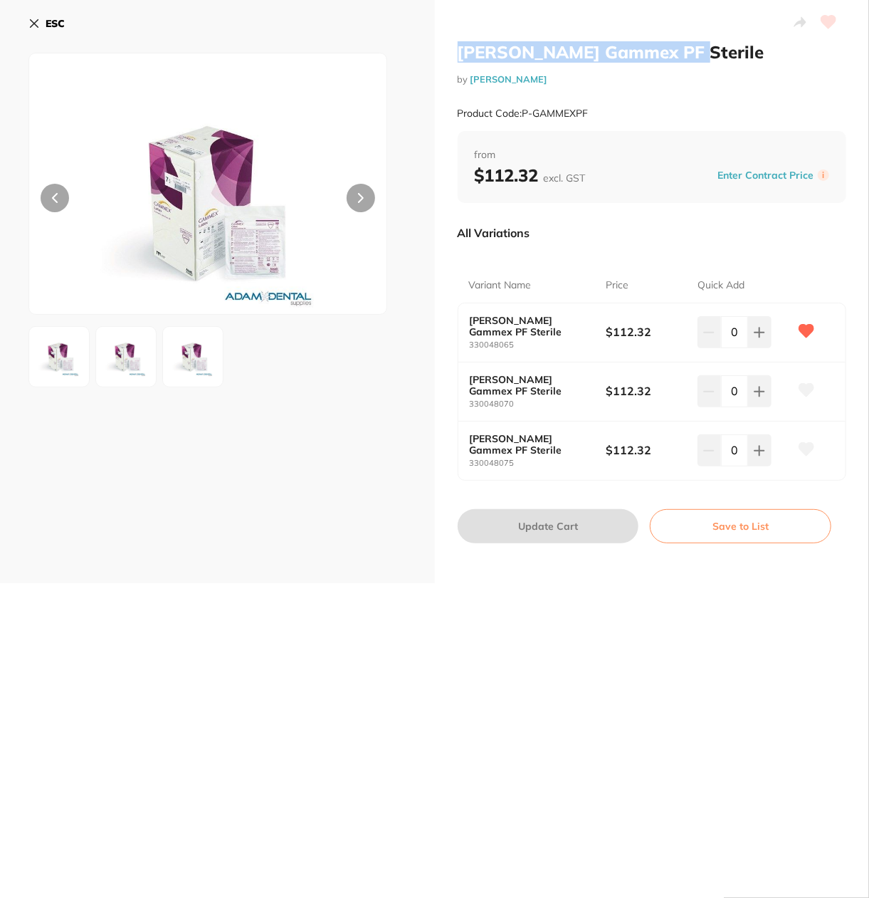
drag, startPoint x: 451, startPoint y: 47, endPoint x: 676, endPoint y: 53, distance: 225.1
click at [676, 53] on div "Ansell Gammex PF Sterile by Adam Dental Product Code: P-GAMMEXPF from $112.32 e…" at bounding box center [652, 291] width 435 height 583
click at [600, 99] on div "Product Code: P-GAMMEXPF" at bounding box center [652, 113] width 389 height 35
click at [80, 352] on img at bounding box center [58, 356] width 51 height 51
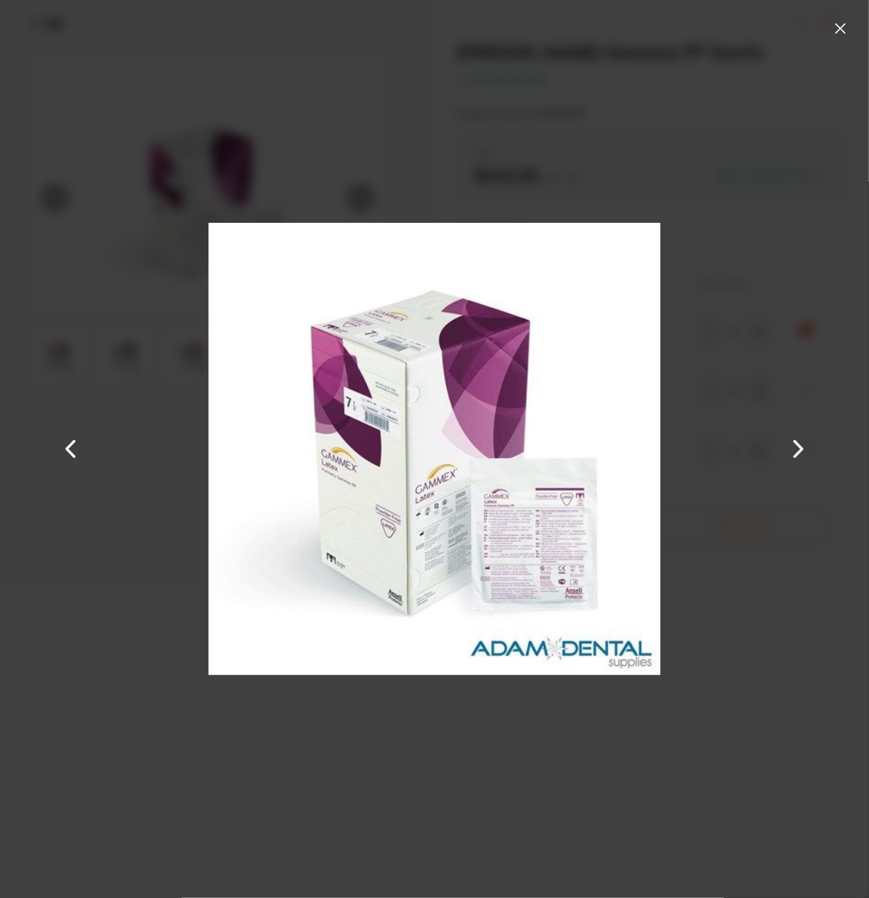
click at [812, 450] on button at bounding box center [799, 448] width 34 height 449
click at [812, 451] on button at bounding box center [799, 448] width 34 height 449
click at [848, 31] on button at bounding box center [840, 28] width 23 height 23
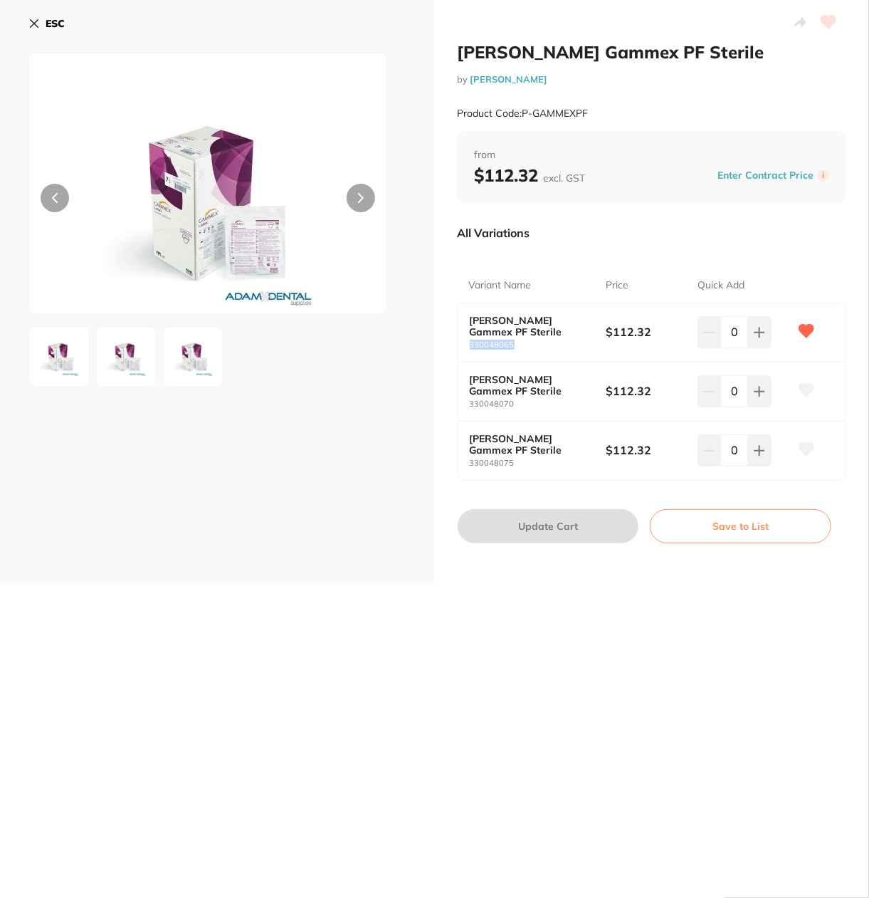
drag, startPoint x: 525, startPoint y: 342, endPoint x: 446, endPoint y: 360, distance: 81.6
click at [446, 360] on div "Ansell Gammex PF Sterile by Adam Dental Product Code: P-GAMMEXPF from $112.32 e…" at bounding box center [652, 291] width 435 height 583
click at [38, 19] on icon at bounding box center [33, 23] width 11 height 11
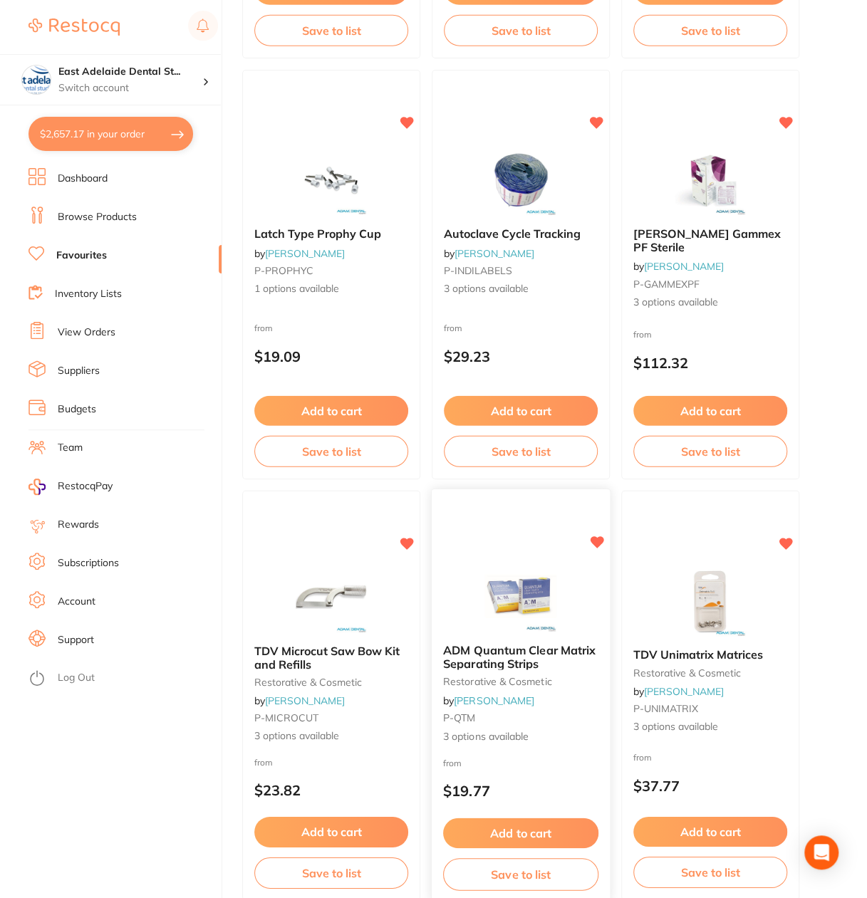
scroll to position [1994, 0]
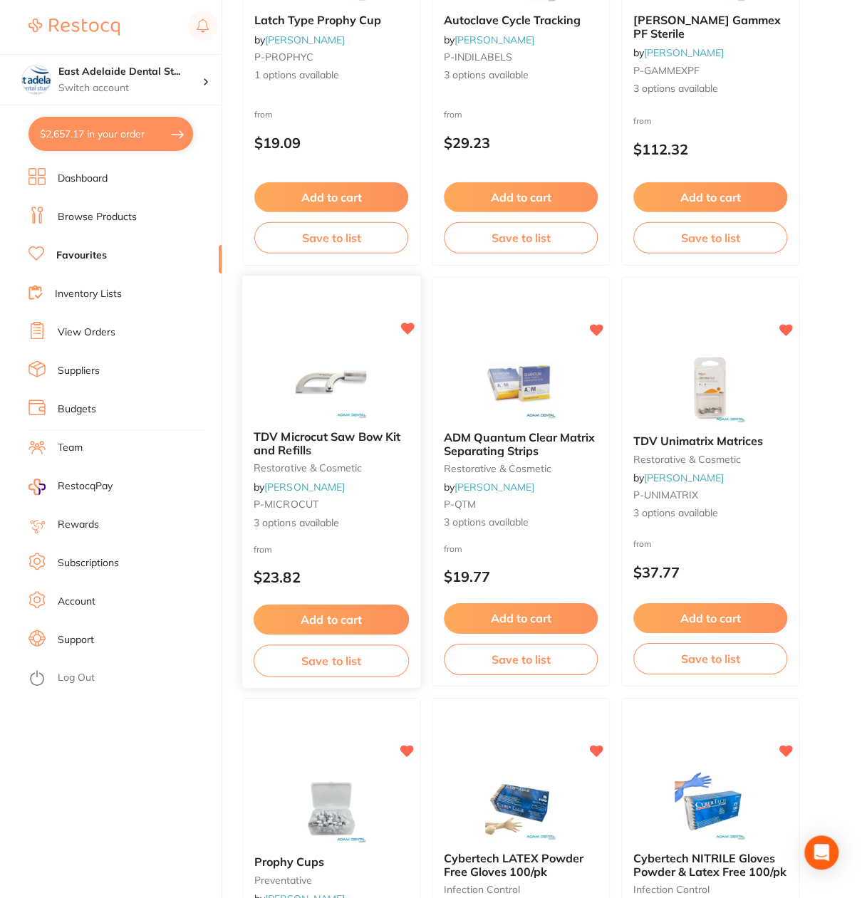
click at [289, 420] on div "TDV Microcut Saw Bow Kit and Refills restorative & cosmetic by Adam Dental P-MI…" at bounding box center [331, 480] width 178 height 123
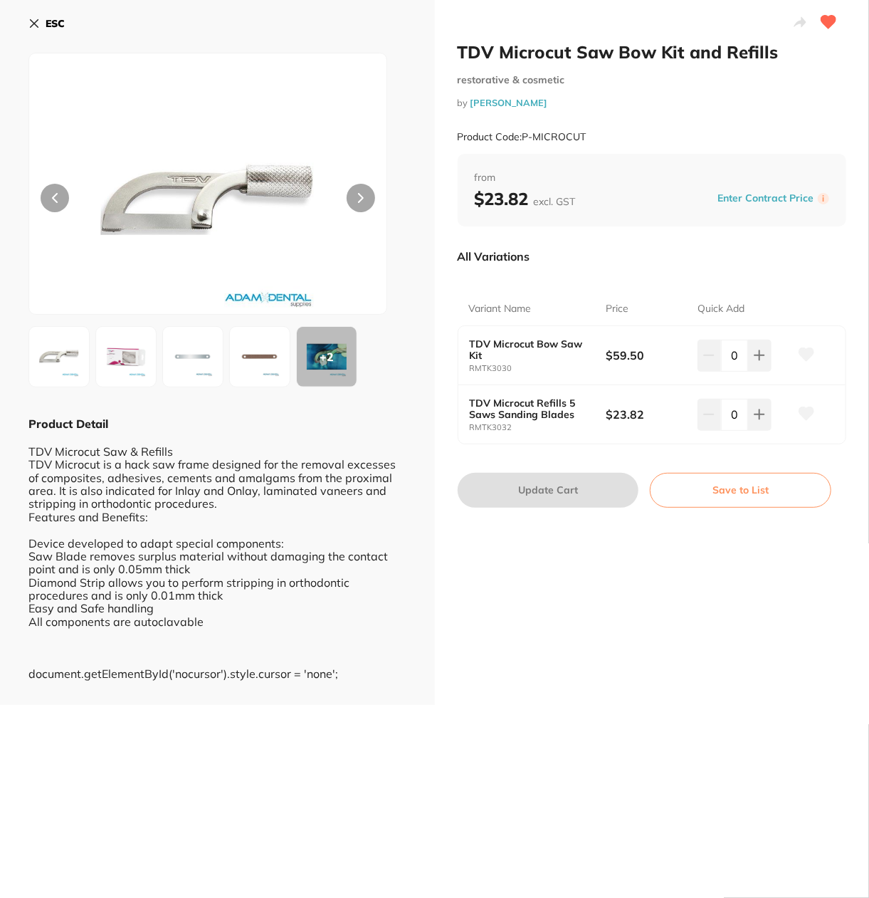
click at [48, 355] on img at bounding box center [58, 356] width 51 height 51
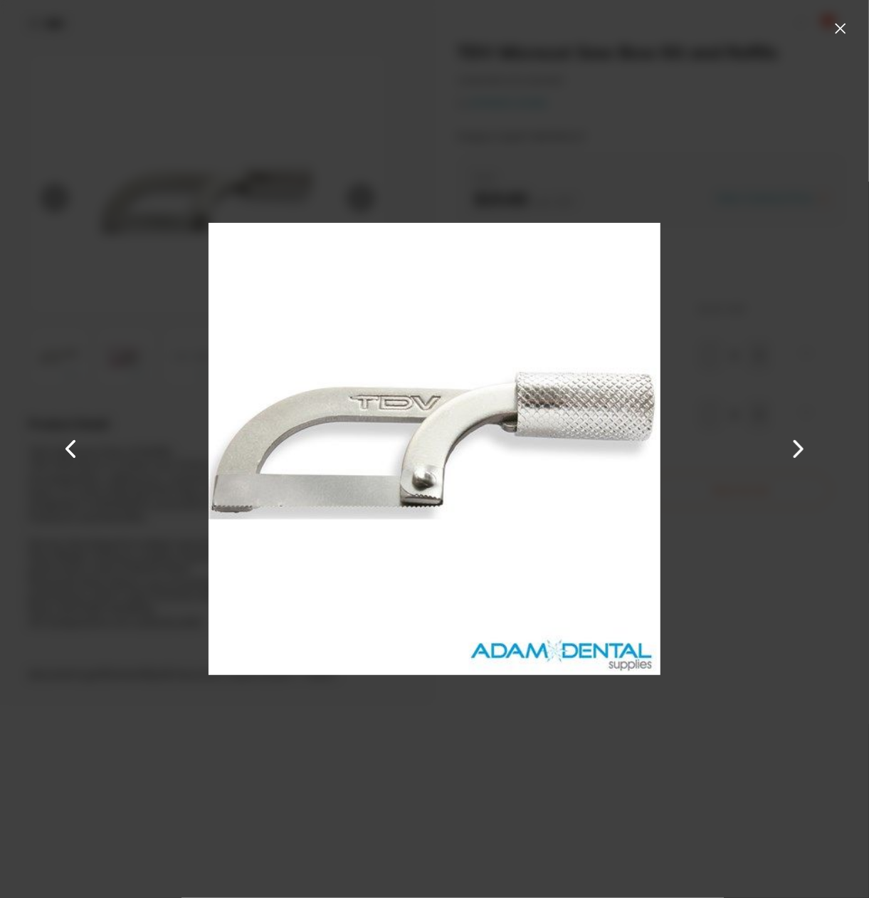
click at [839, 36] on button at bounding box center [840, 28] width 23 height 23
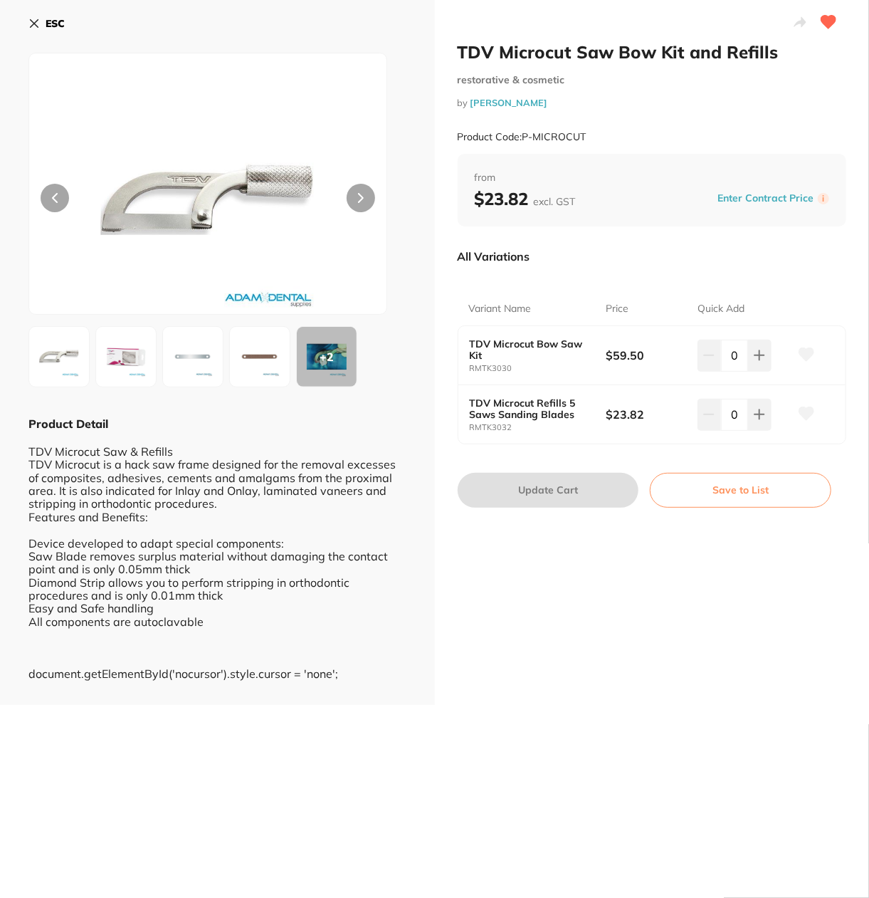
click at [540, 425] on small "RMTK3032" at bounding box center [538, 427] width 137 height 9
click at [236, 356] on img at bounding box center [259, 356] width 51 height 51
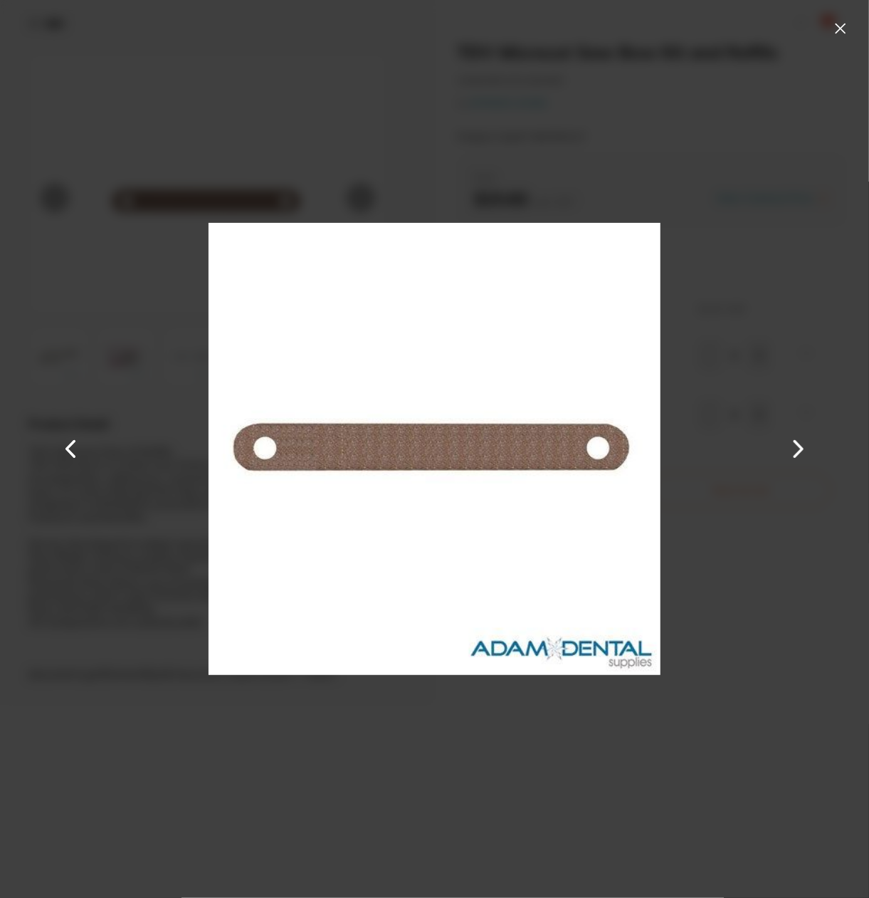
click at [806, 449] on button at bounding box center [799, 448] width 34 height 449
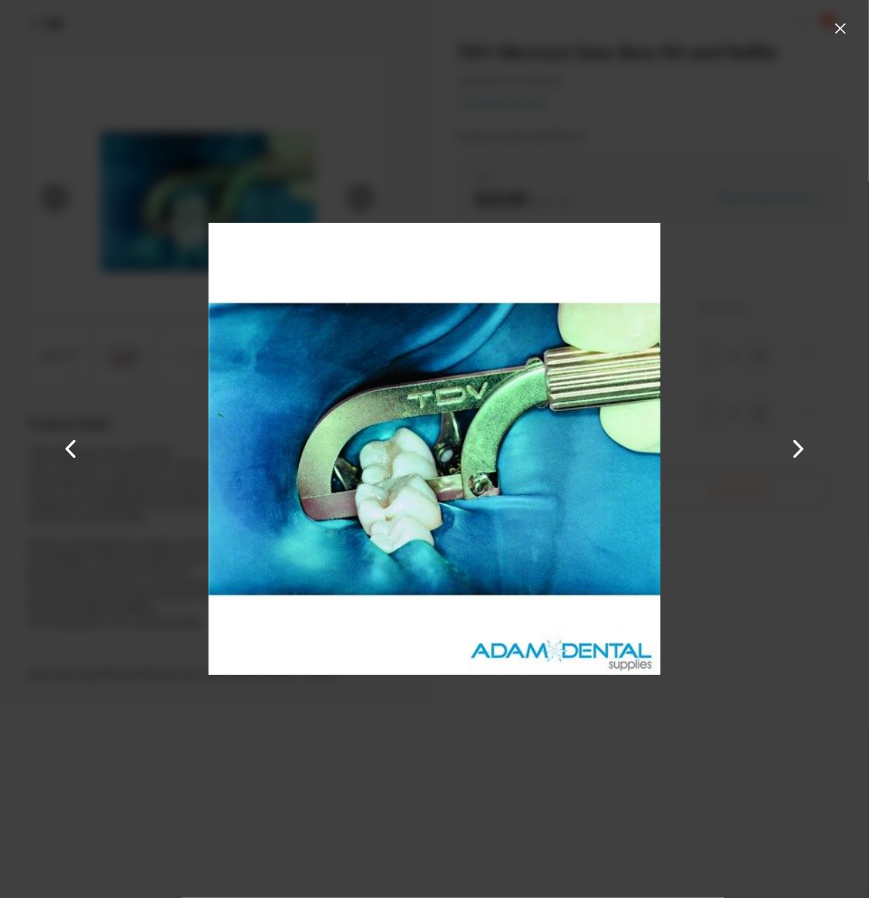
click at [839, 19] on button at bounding box center [840, 28] width 23 height 23
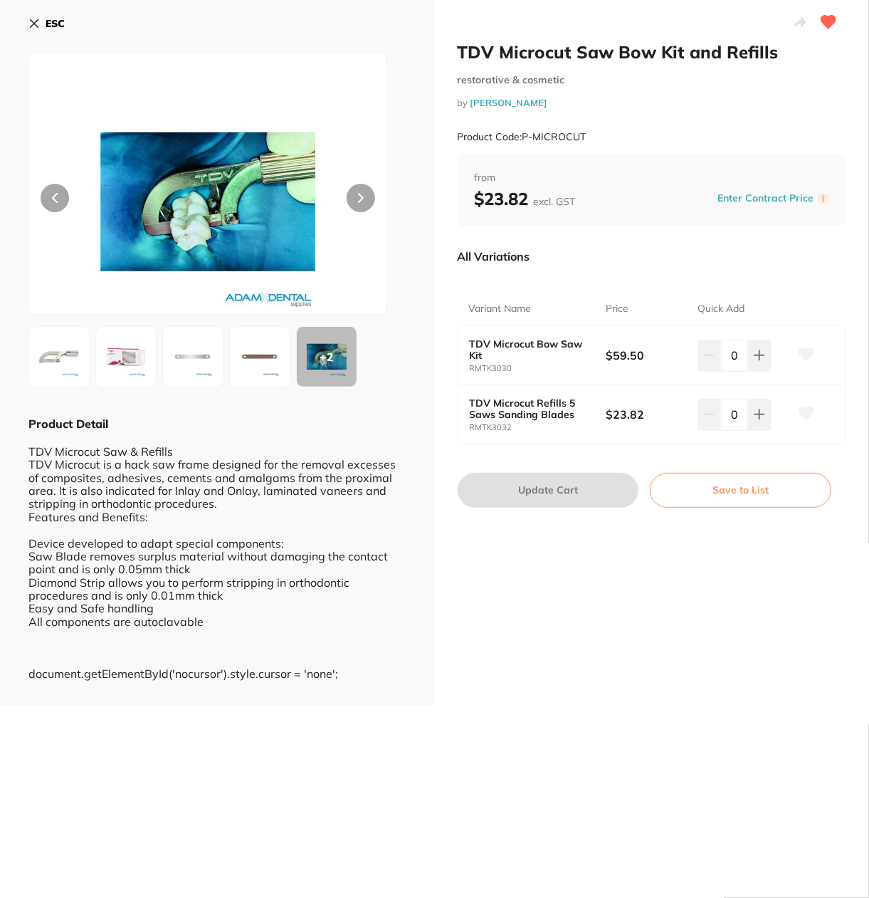
click at [194, 375] on img at bounding box center [192, 356] width 51 height 51
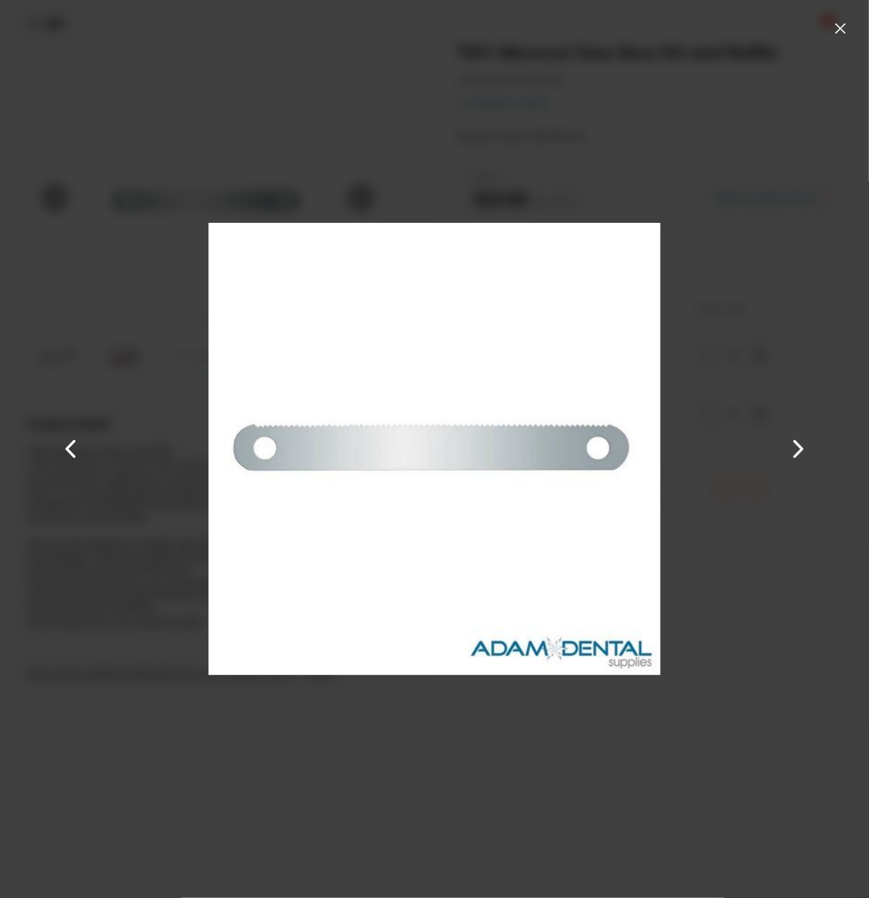
click at [832, 28] on button at bounding box center [840, 28] width 23 height 23
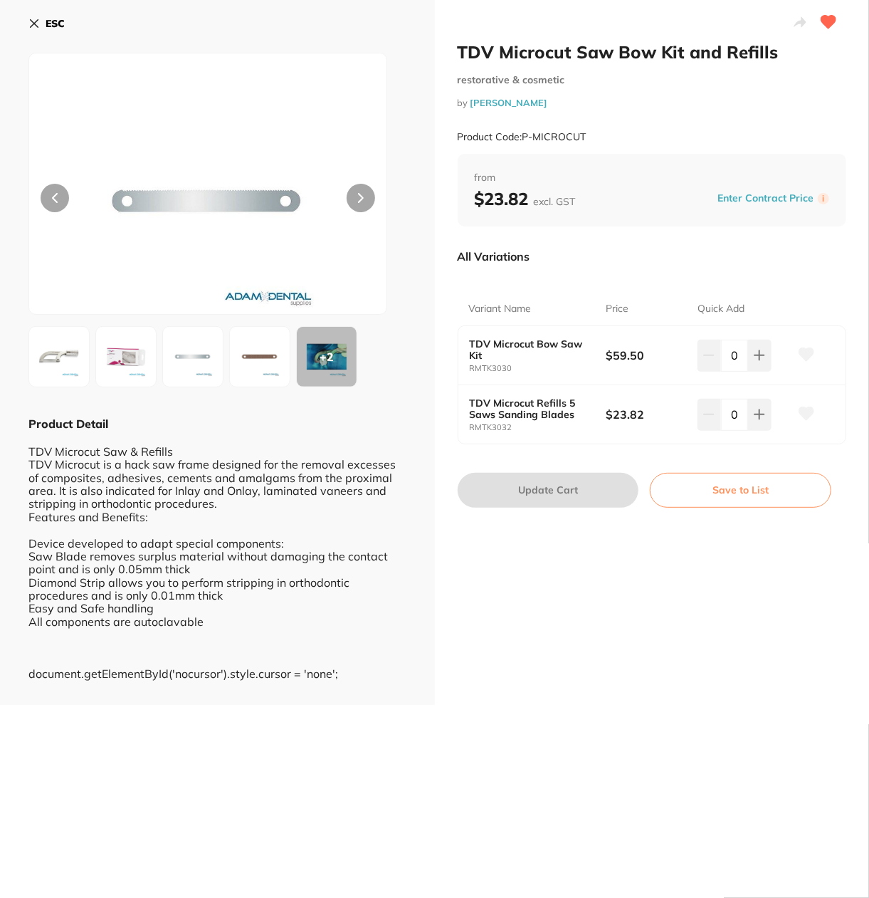
click at [239, 349] on img at bounding box center [259, 356] width 51 height 51
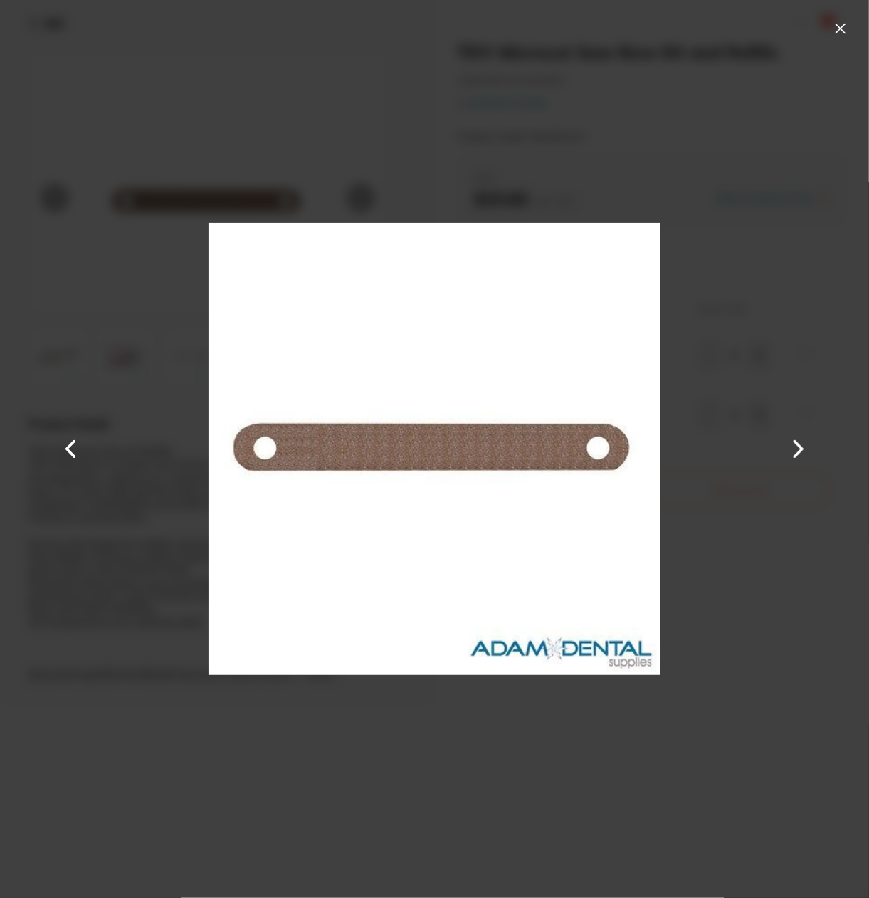
click at [834, 25] on button at bounding box center [840, 28] width 23 height 23
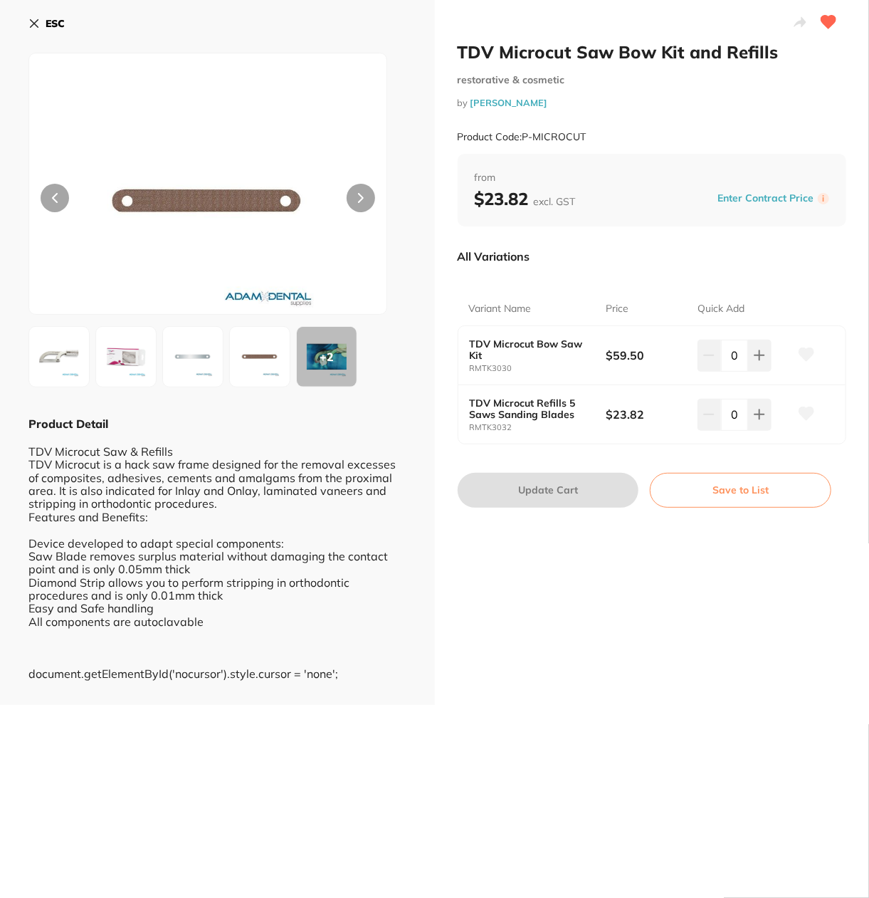
click at [194, 341] on img at bounding box center [192, 356] width 51 height 51
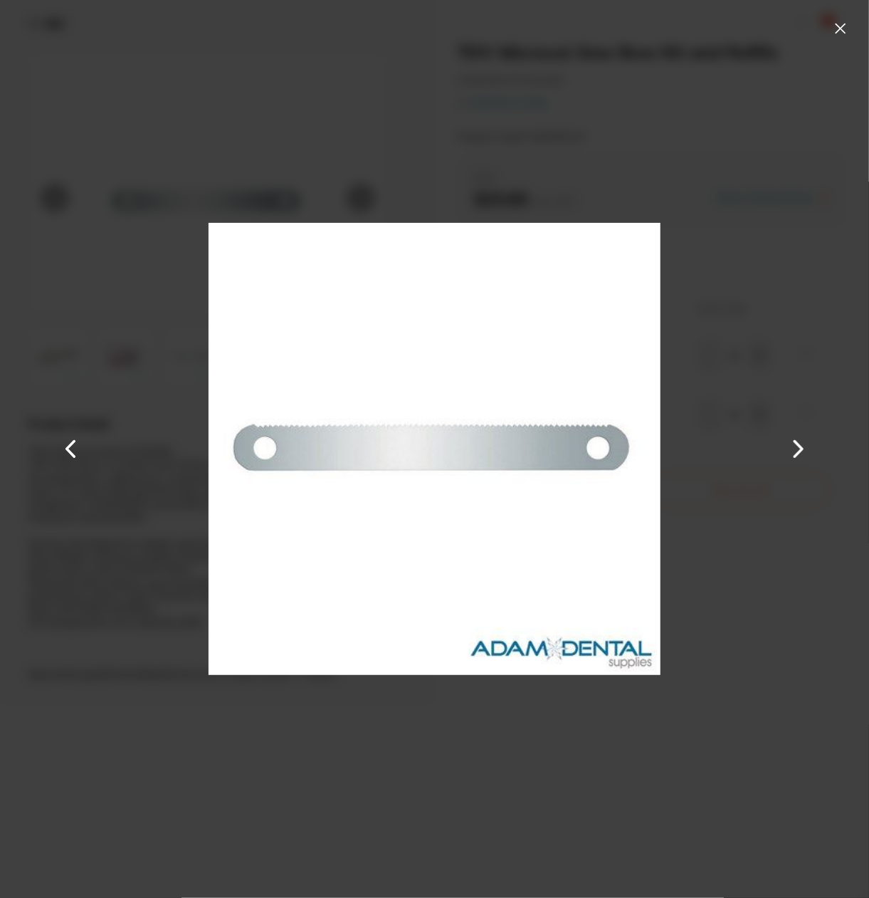
click at [833, 28] on button at bounding box center [840, 28] width 23 height 23
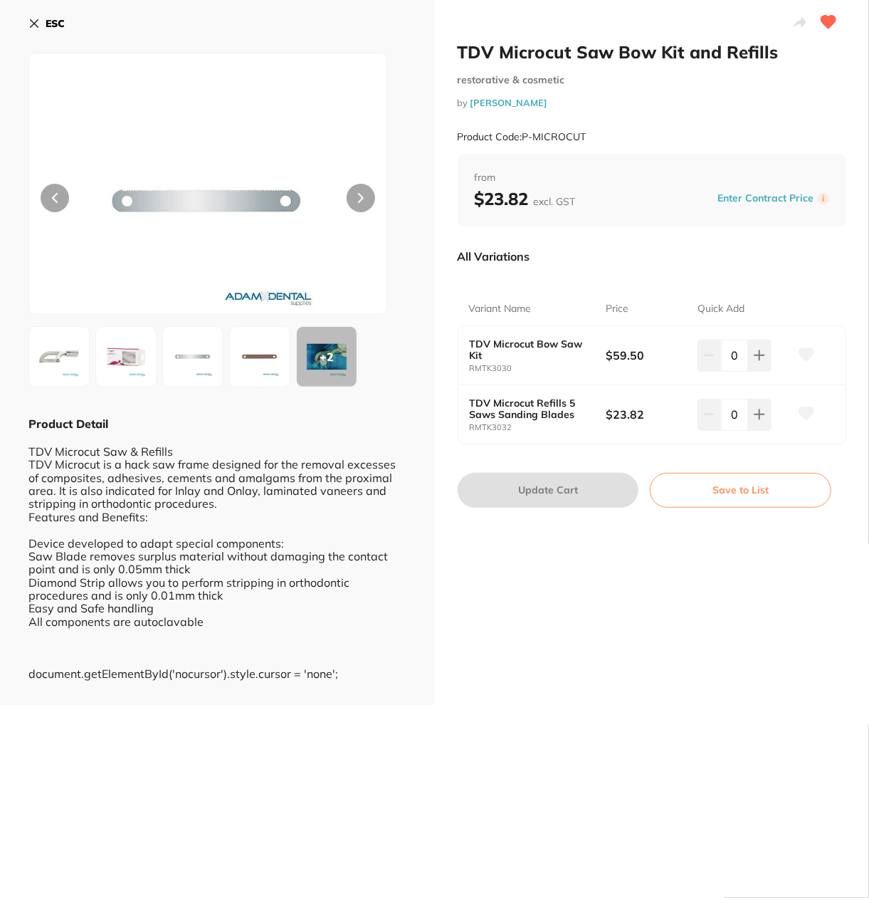
click at [125, 369] on img at bounding box center [125, 356] width 51 height 51
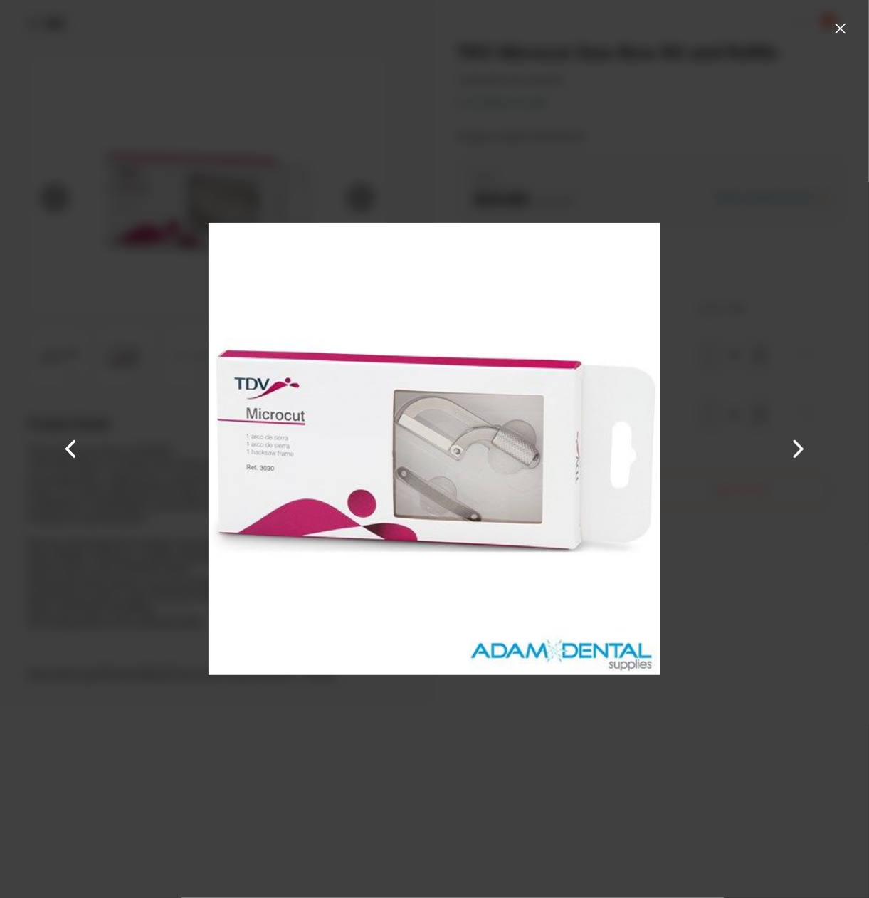
click at [834, 19] on button at bounding box center [840, 28] width 23 height 23
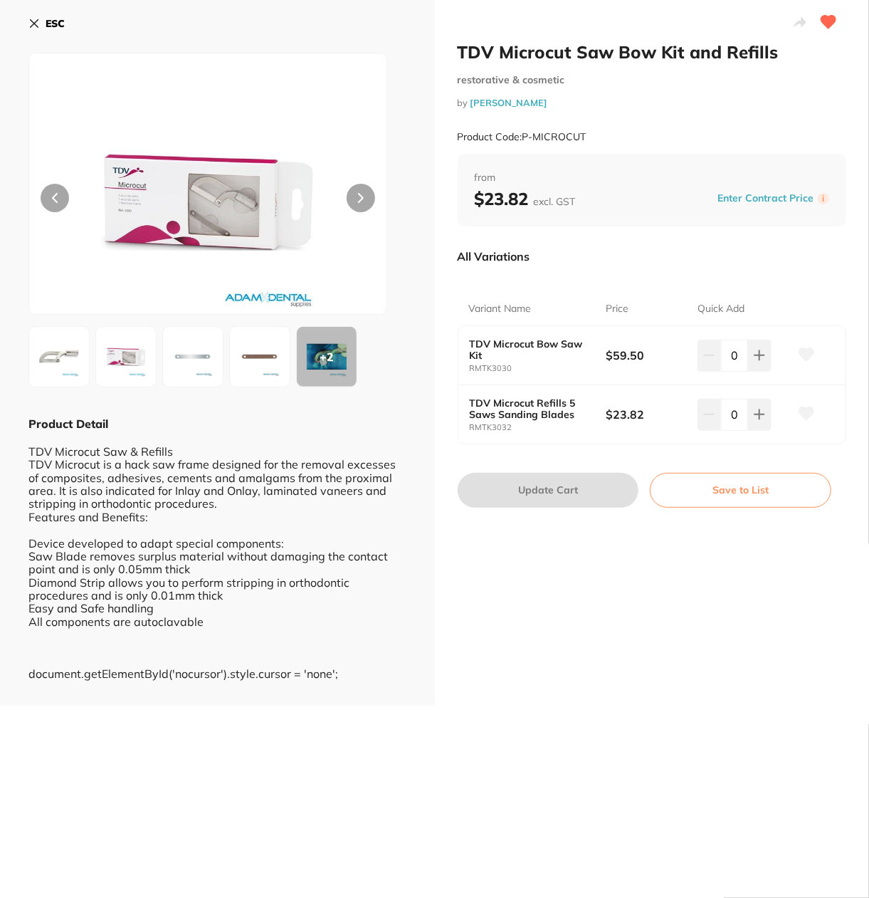
click at [45, 384] on button at bounding box center [58, 356] width 61 height 61
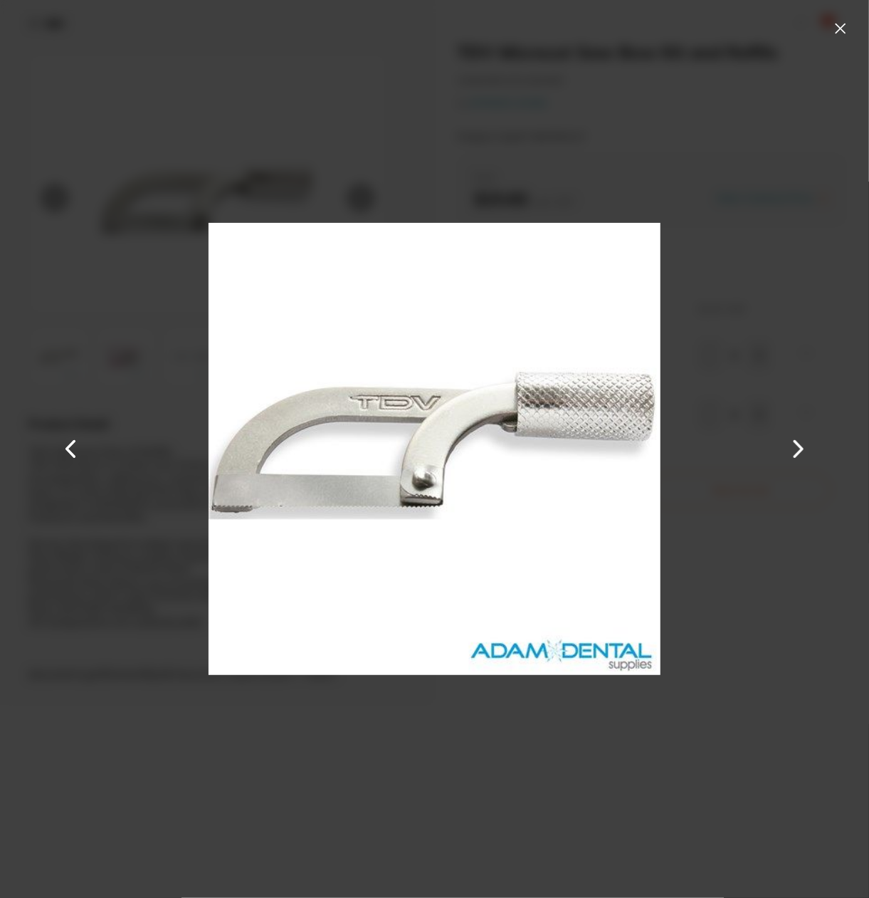
click at [846, 36] on button at bounding box center [840, 28] width 23 height 23
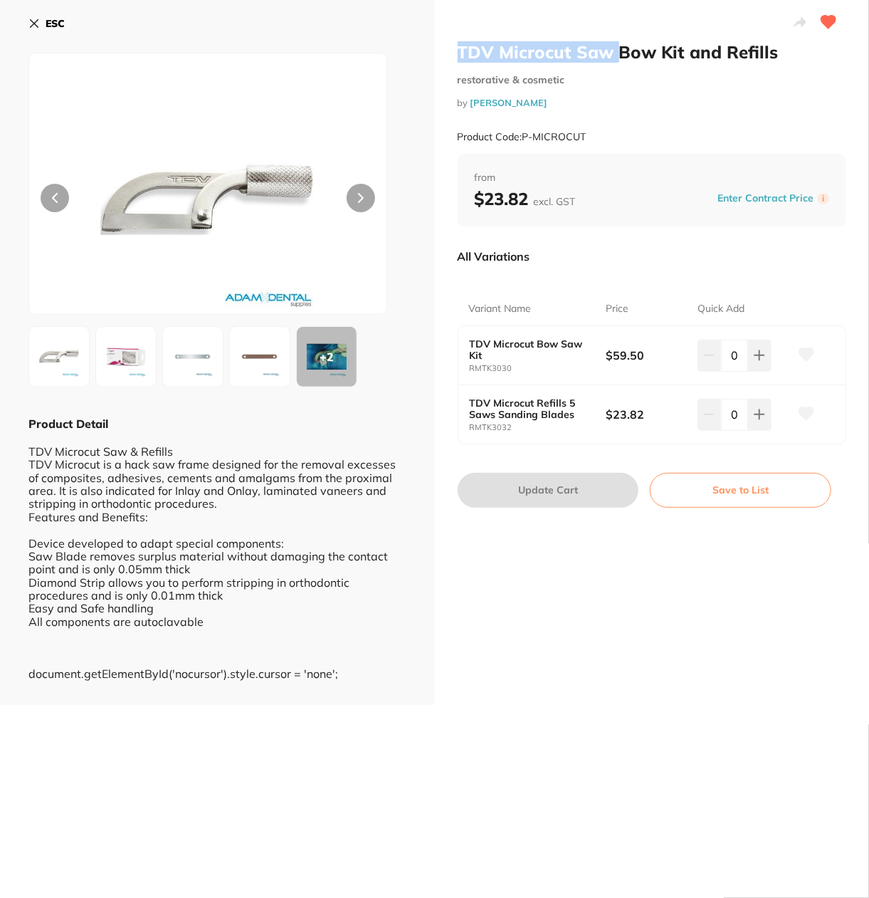
drag, startPoint x: 459, startPoint y: 51, endPoint x: 617, endPoint y: 56, distance: 158.9
click at [617, 56] on h2 "TDV Microcut Saw Bow Kit and Refills" at bounding box center [652, 51] width 389 height 21
click at [269, 805] on div "TDV Microcut Saw Bow Kit and Refills restorative & cosmetic by Adam Dental Prod…" at bounding box center [434, 449] width 869 height 898
click at [339, 361] on div "+ 2" at bounding box center [327, 357] width 60 height 60
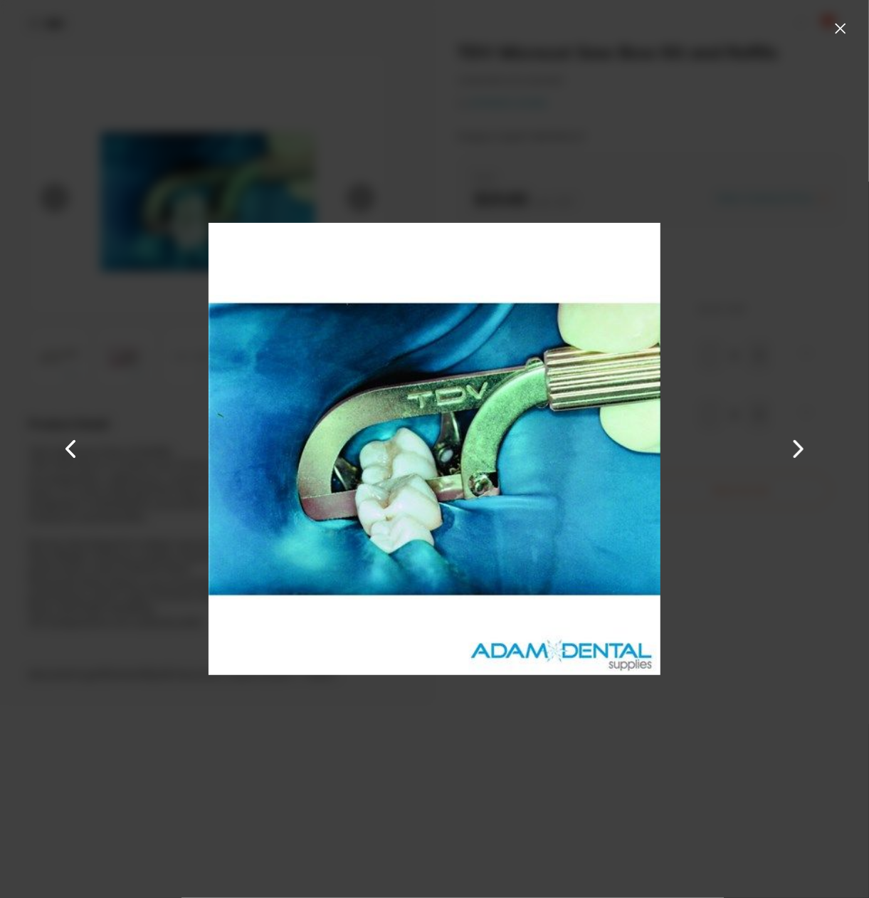
click at [812, 454] on button at bounding box center [799, 448] width 34 height 449
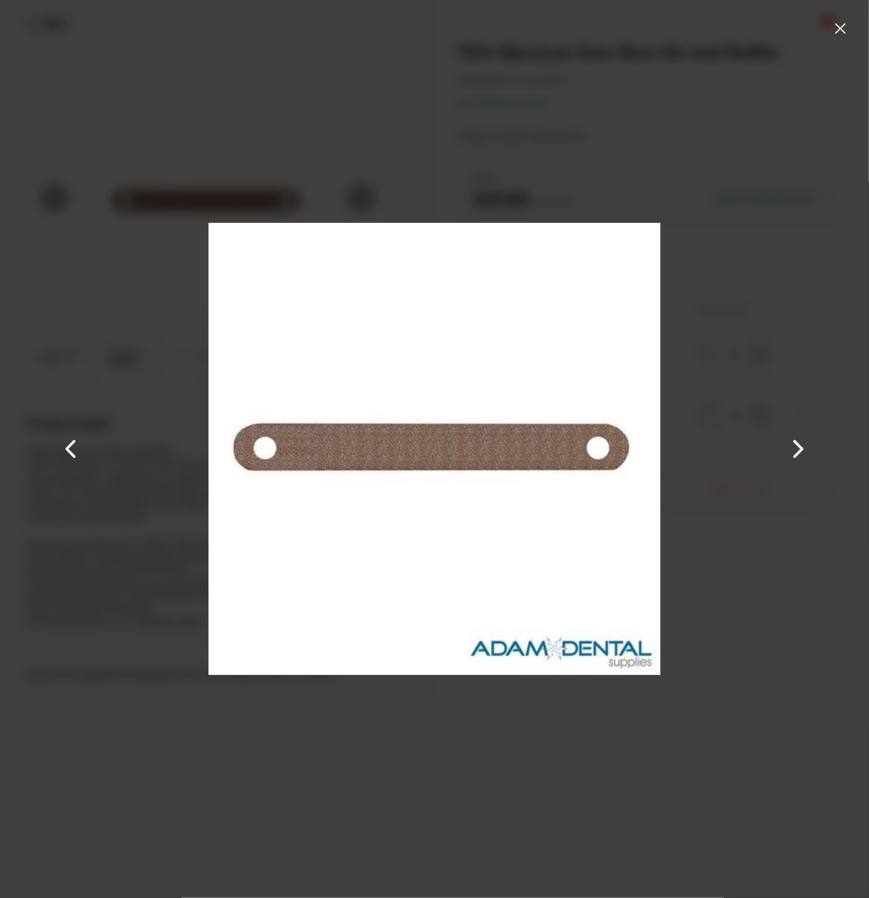
click at [812, 454] on button at bounding box center [799, 448] width 34 height 449
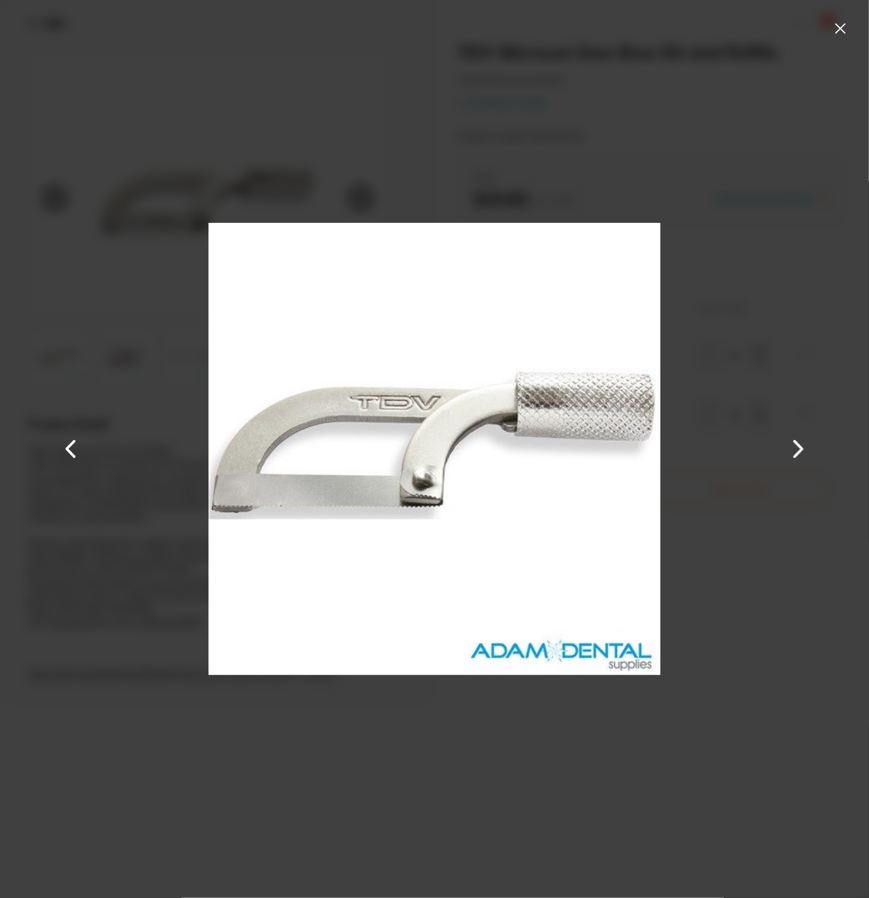
click at [837, 29] on button at bounding box center [840, 28] width 23 height 23
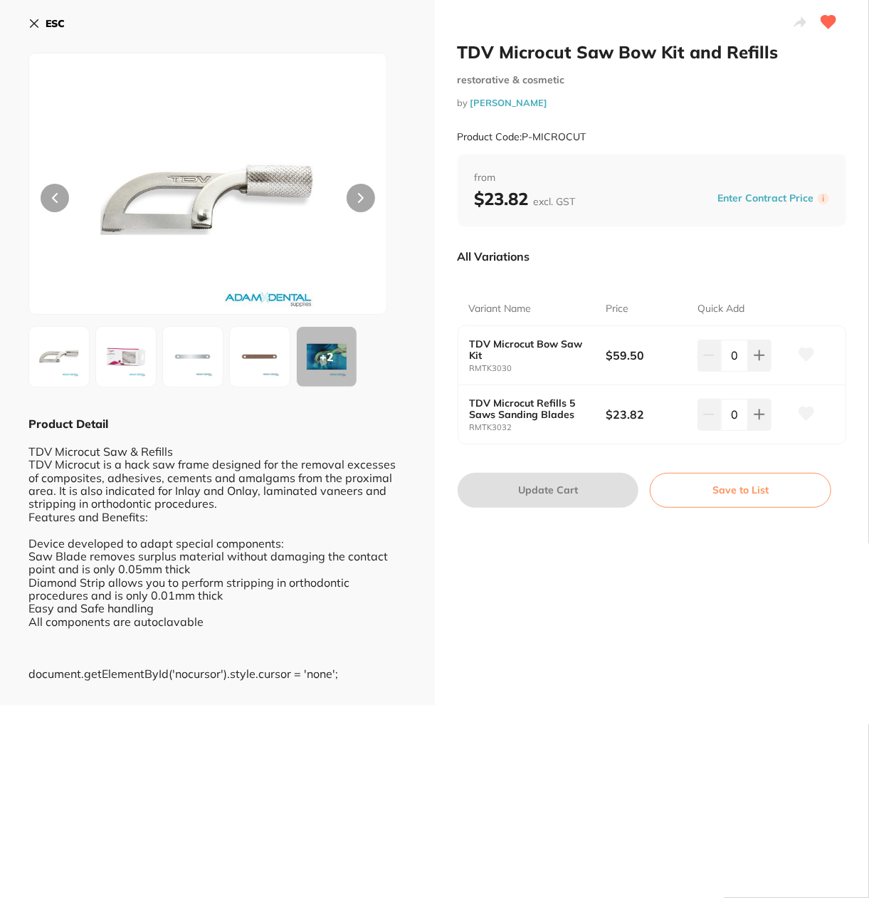
click at [34, 18] on icon at bounding box center [33, 23] width 11 height 11
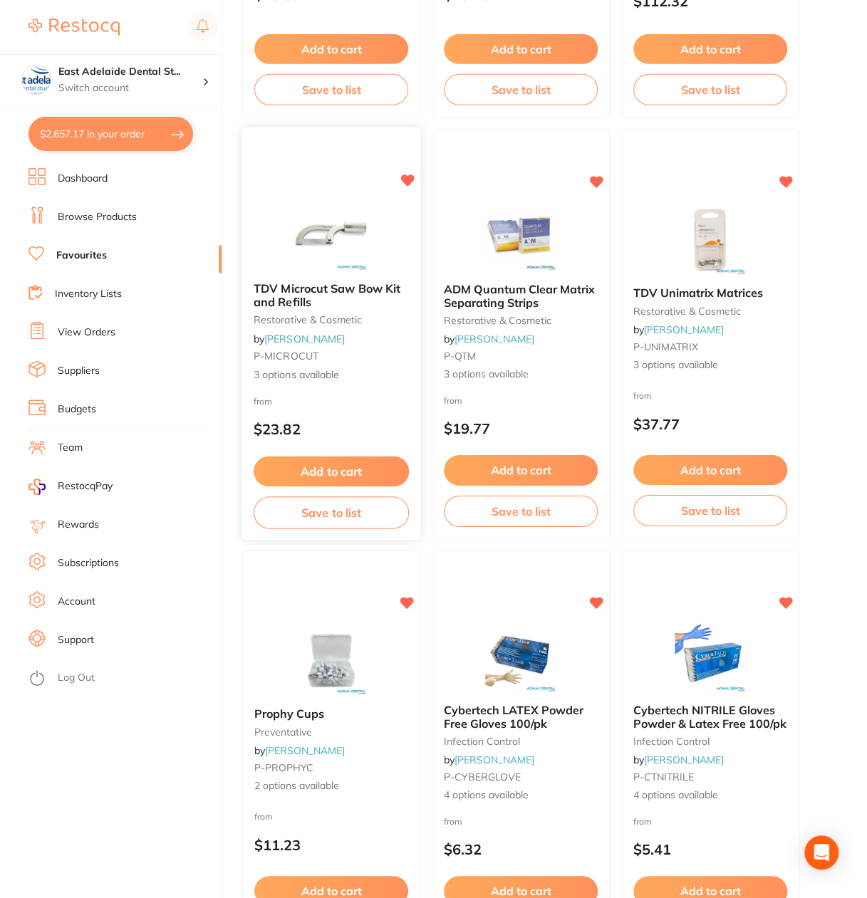
scroll to position [2065, 0]
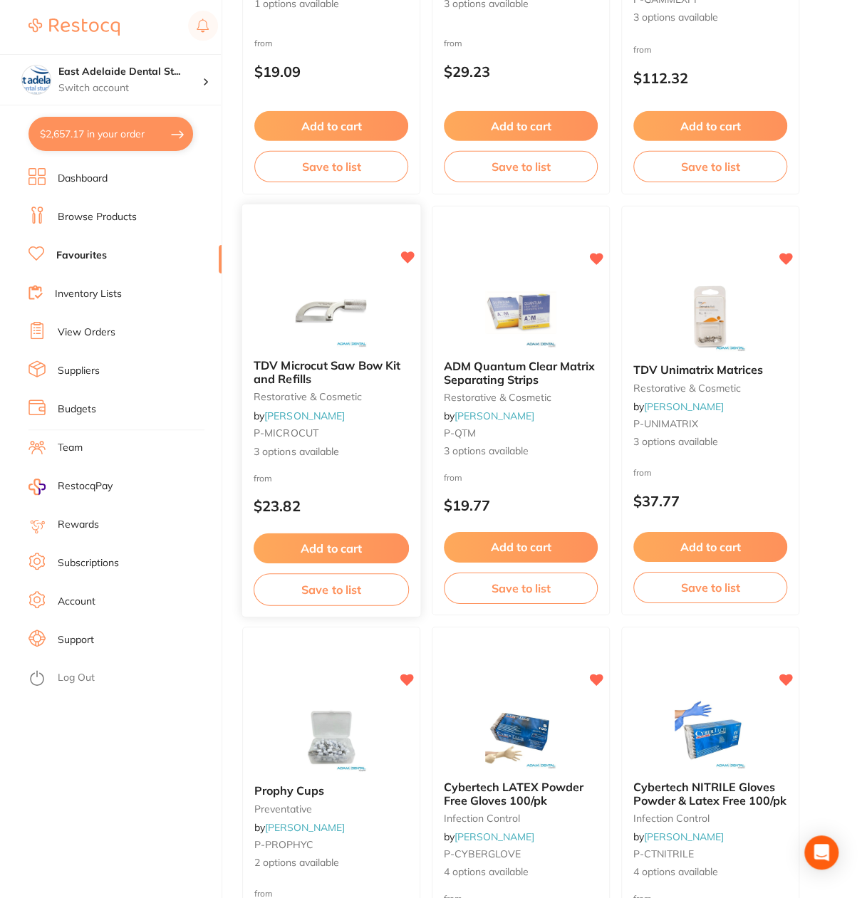
click at [329, 328] on img at bounding box center [330, 312] width 93 height 72
click at [340, 365] on section at bounding box center [433, 449] width 867 height 898
click at [286, 454] on section at bounding box center [433, 449] width 867 height 898
click at [110, 229] on ul "Dashboard Browse Products Favourites Inventory Lists View Orders Suppliers Budg…" at bounding box center [124, 533] width 193 height 730
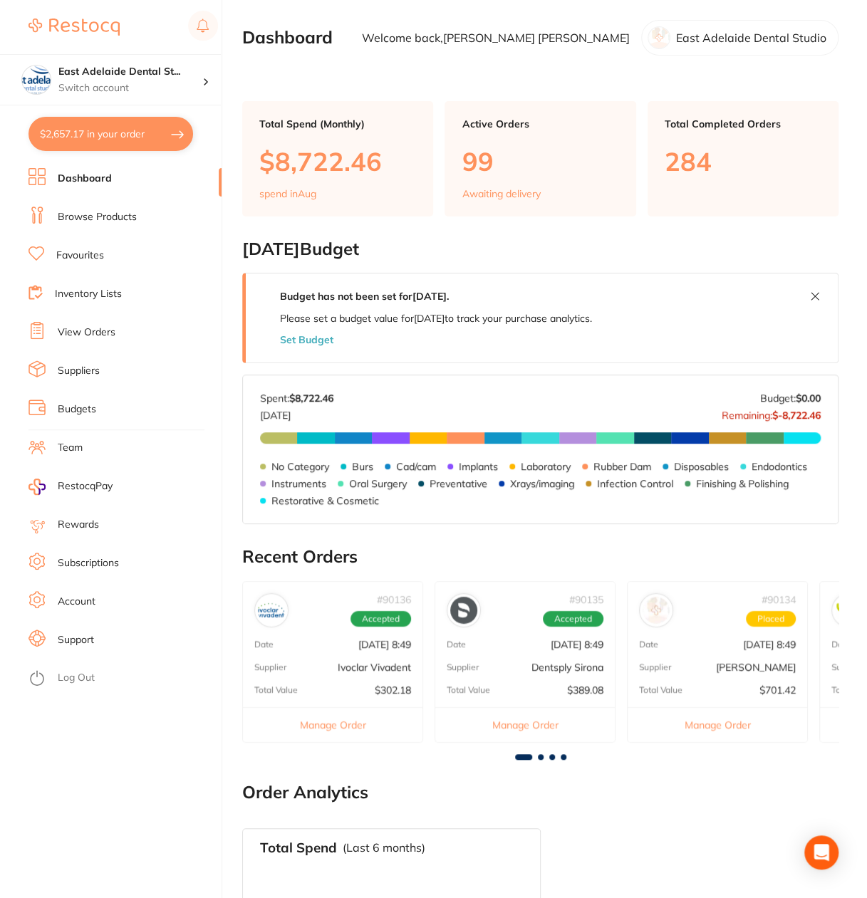
click at [64, 210] on link "Browse Products" at bounding box center [97, 217] width 79 height 14
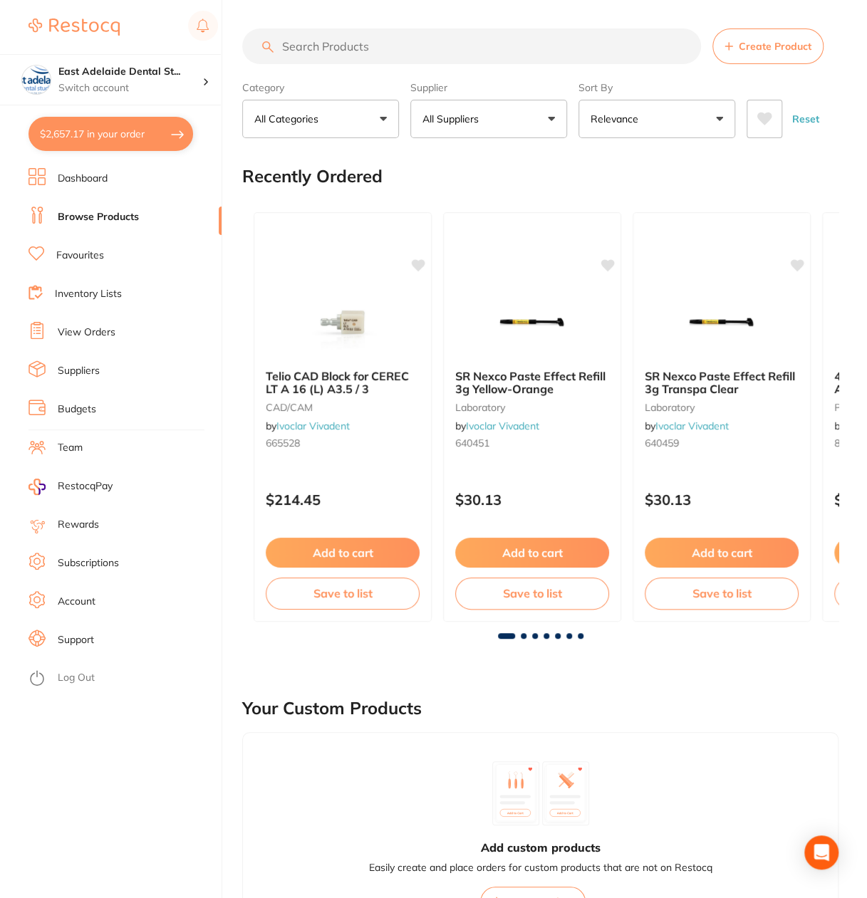
click at [395, 46] on input "search" at bounding box center [471, 46] width 459 height 36
paste input "TDV Microcut Saw"
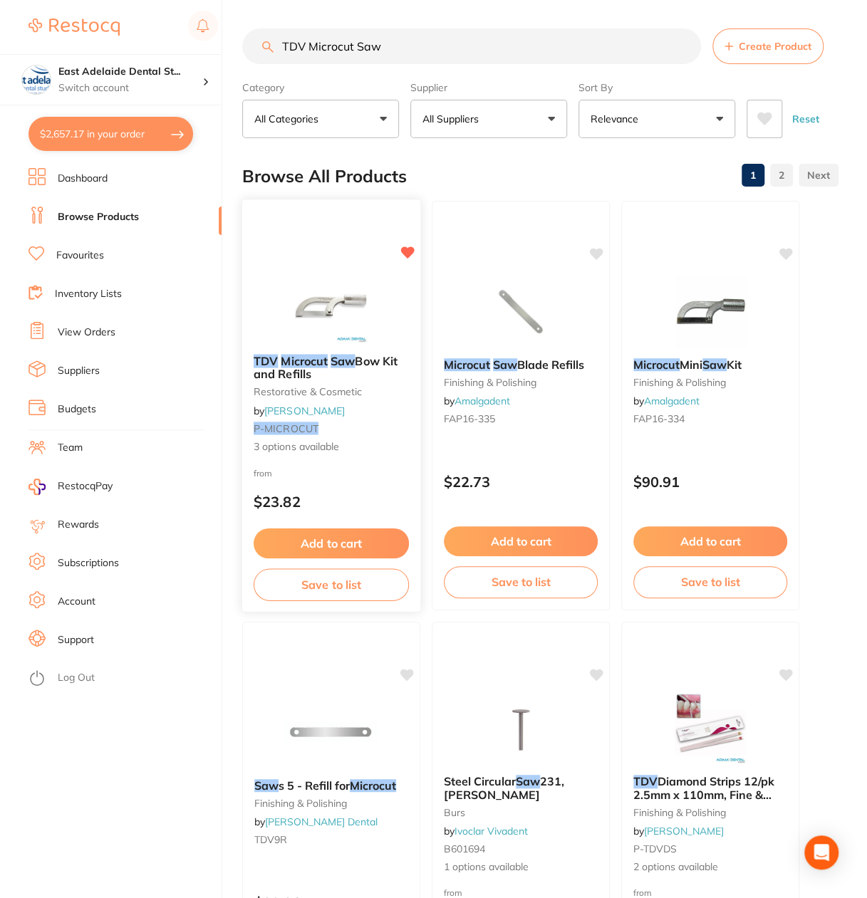
click at [383, 444] on span "3 options available" at bounding box center [330, 446] width 155 height 14
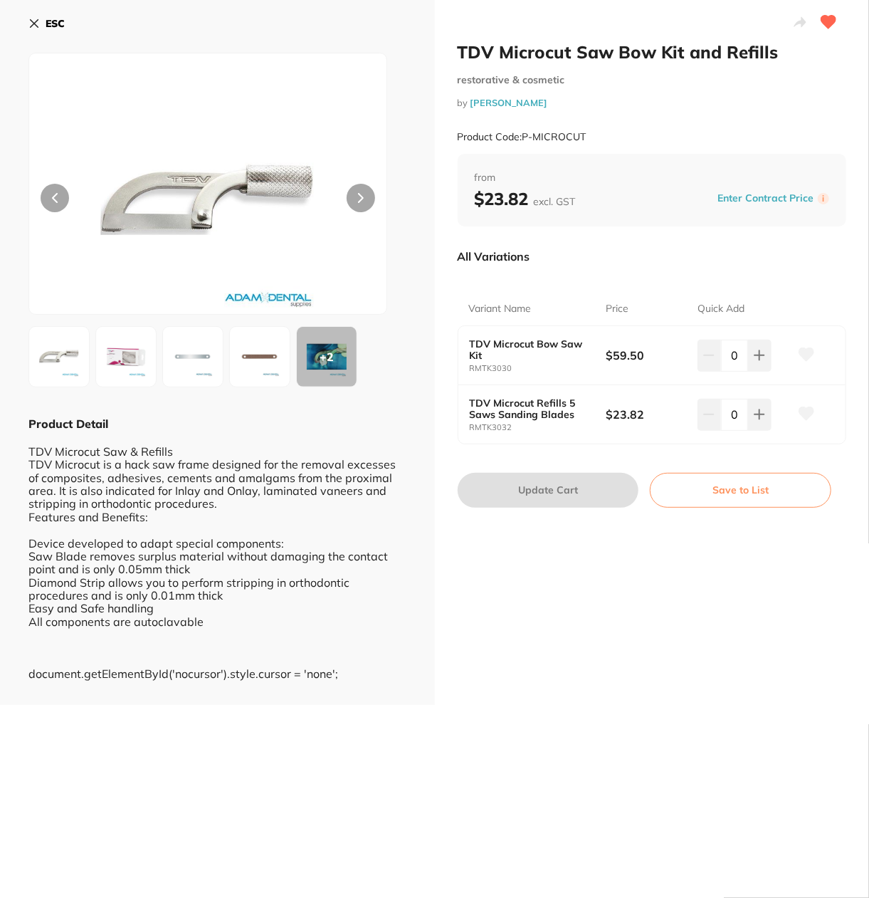
click at [38, 23] on icon at bounding box center [33, 23] width 11 height 11
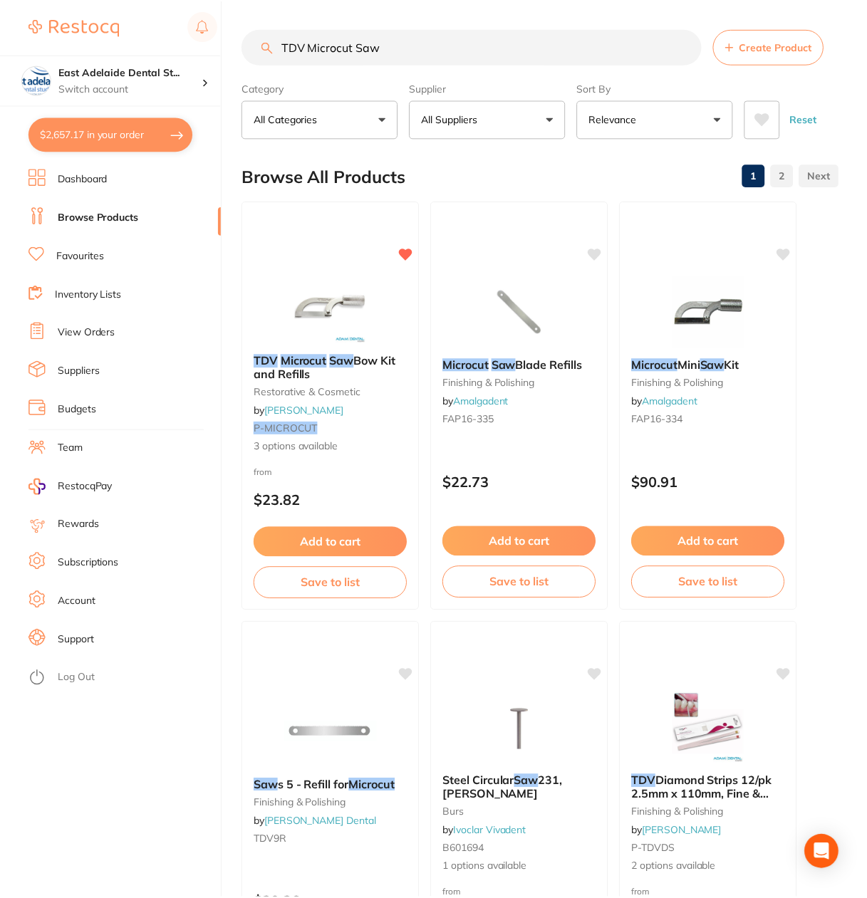
scroll to position [173, 0]
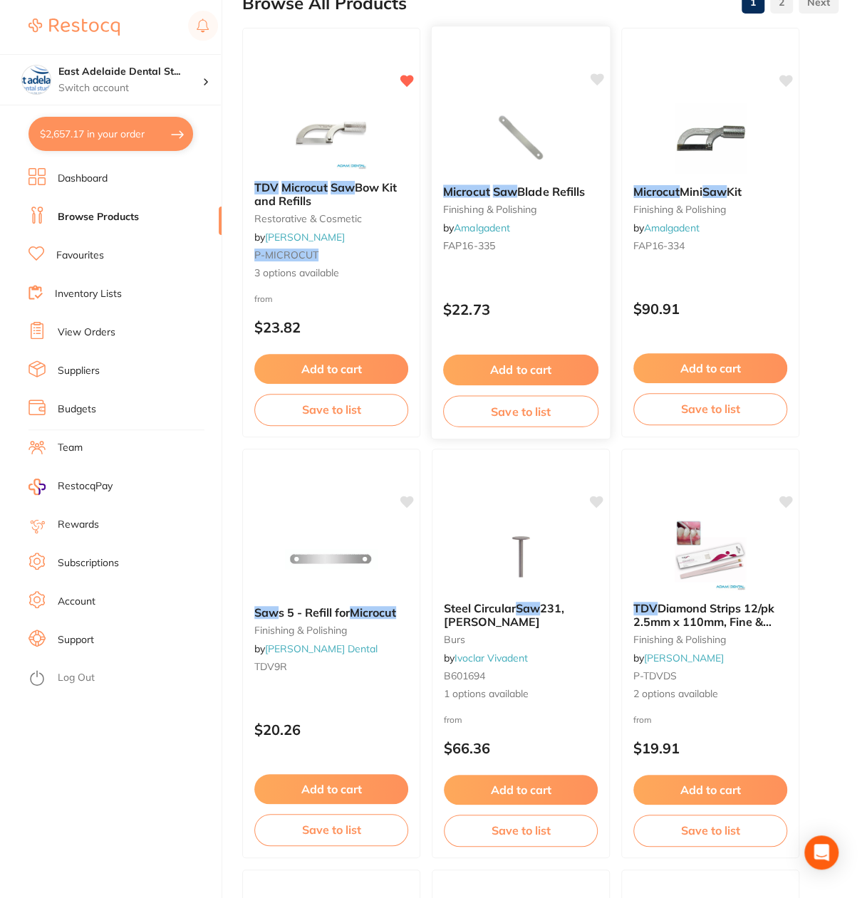
click at [507, 179] on div "Microcut Saw Blade Refills finishing & polishing by Amalgadent FAP16-335" at bounding box center [520, 220] width 178 height 95
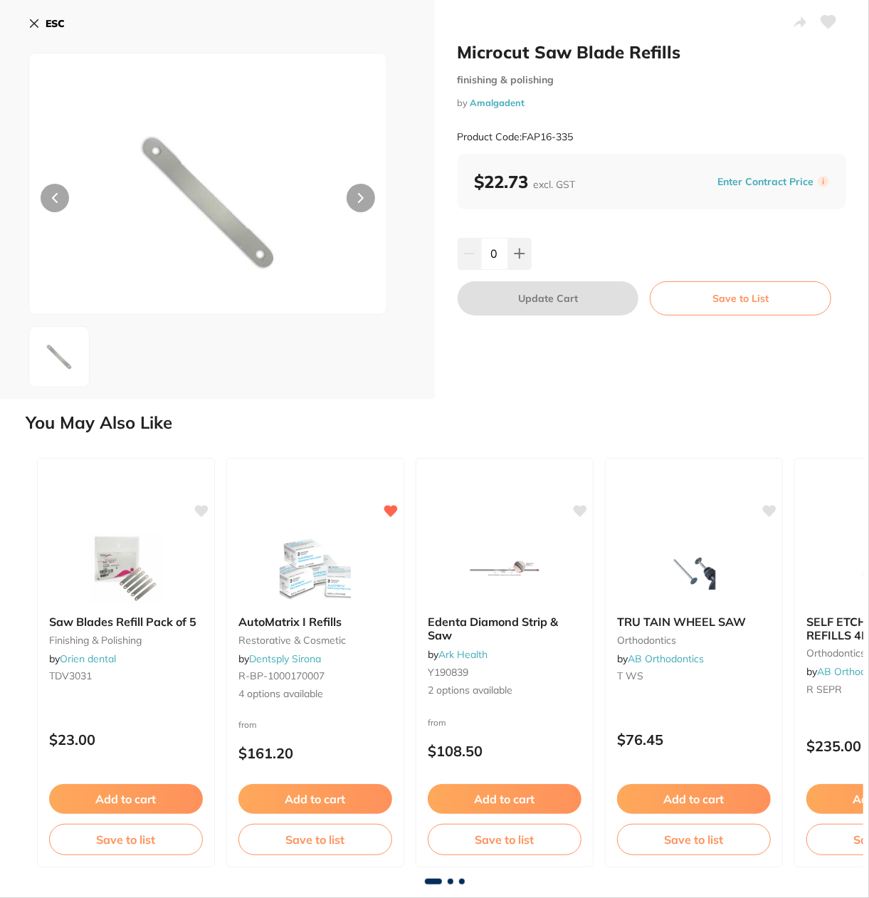
click at [51, 23] on b "ESC" at bounding box center [55, 23] width 19 height 13
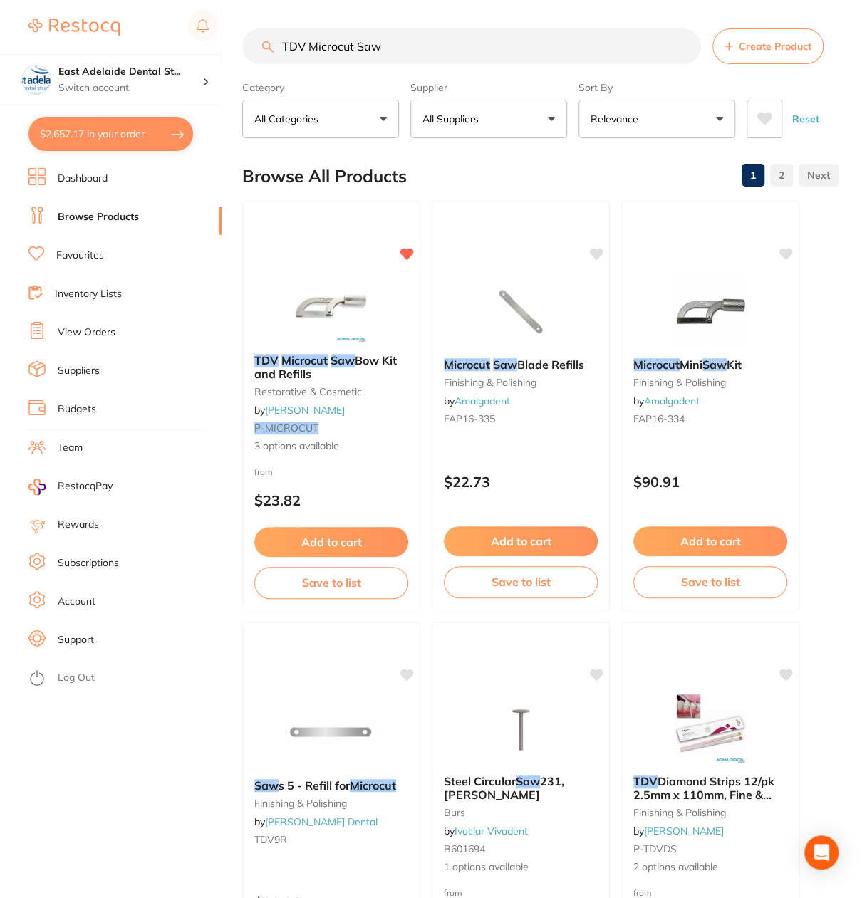
drag, startPoint x: 426, startPoint y: 34, endPoint x: 98, endPoint y: 16, distance: 328.7
click at [98, 16] on div "$2,657.17 East Adelaide Dental St... Switch account East Adelaide Dental Studio…" at bounding box center [433, 449] width 867 height 898
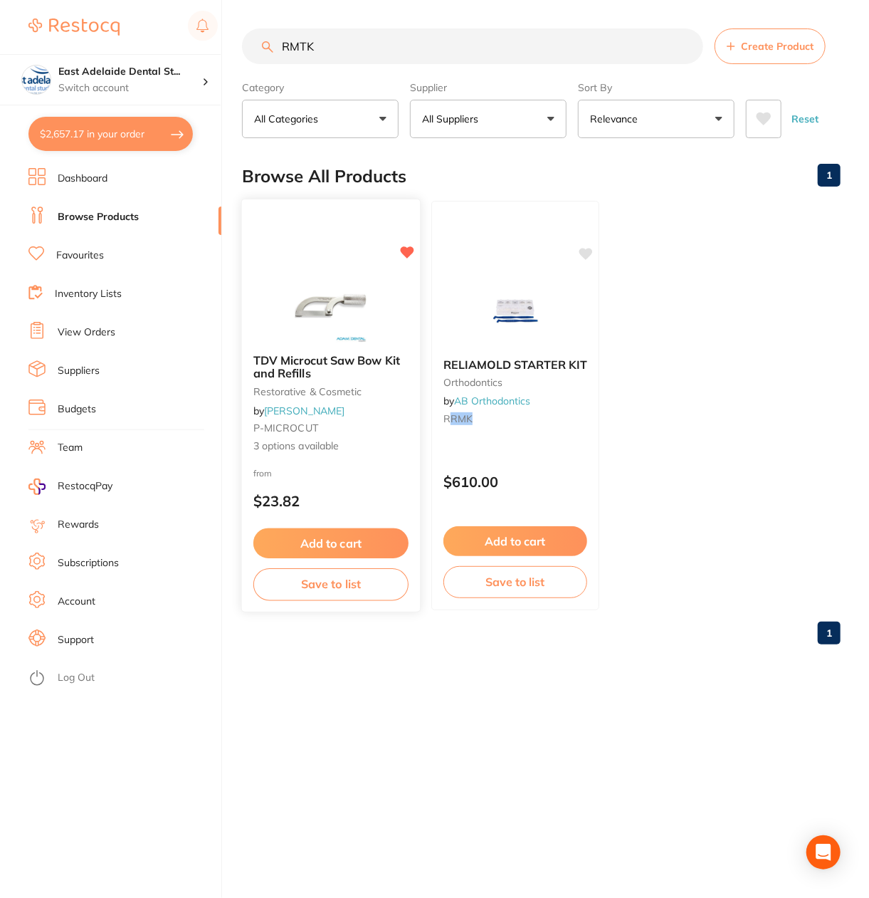
type input "RMTK"
click at [374, 335] on img at bounding box center [330, 307] width 93 height 72
click at [340, 371] on section at bounding box center [434, 449] width 869 height 898
click at [332, 352] on div "TDV Microcut Saw Bow Kit and Refills restorative & cosmetic by Adam Dental P-MI…" at bounding box center [331, 403] width 178 height 123
click at [306, 276] on section at bounding box center [434, 449] width 869 height 898
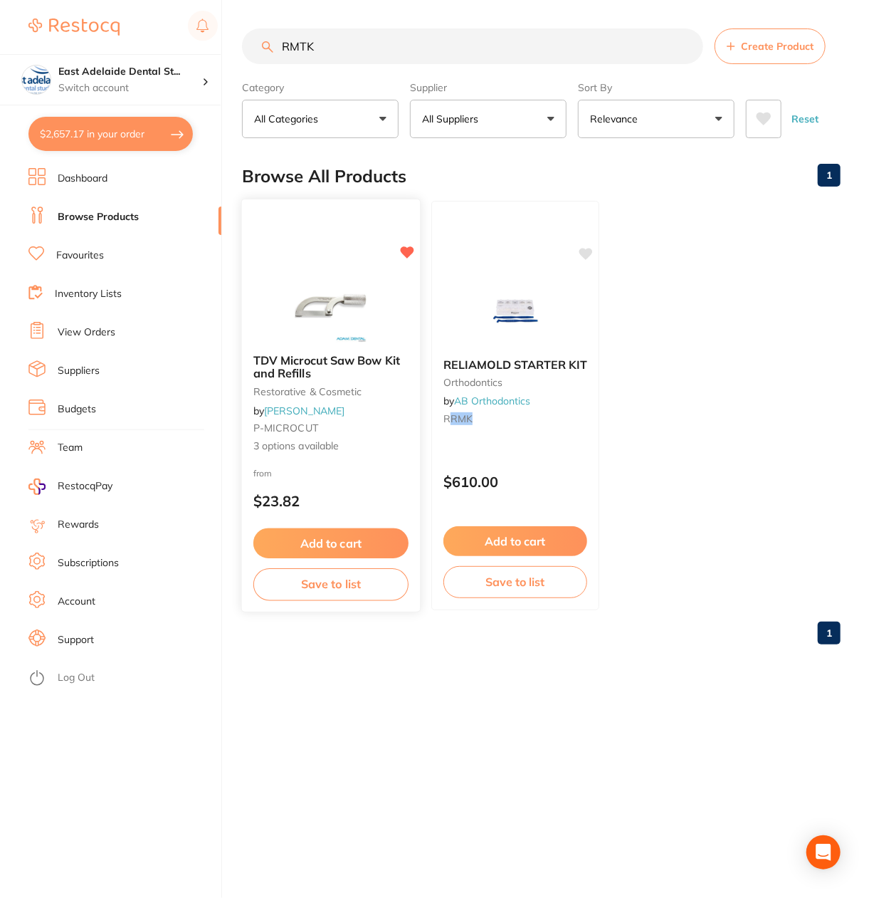
click at [308, 280] on img at bounding box center [330, 307] width 93 height 72
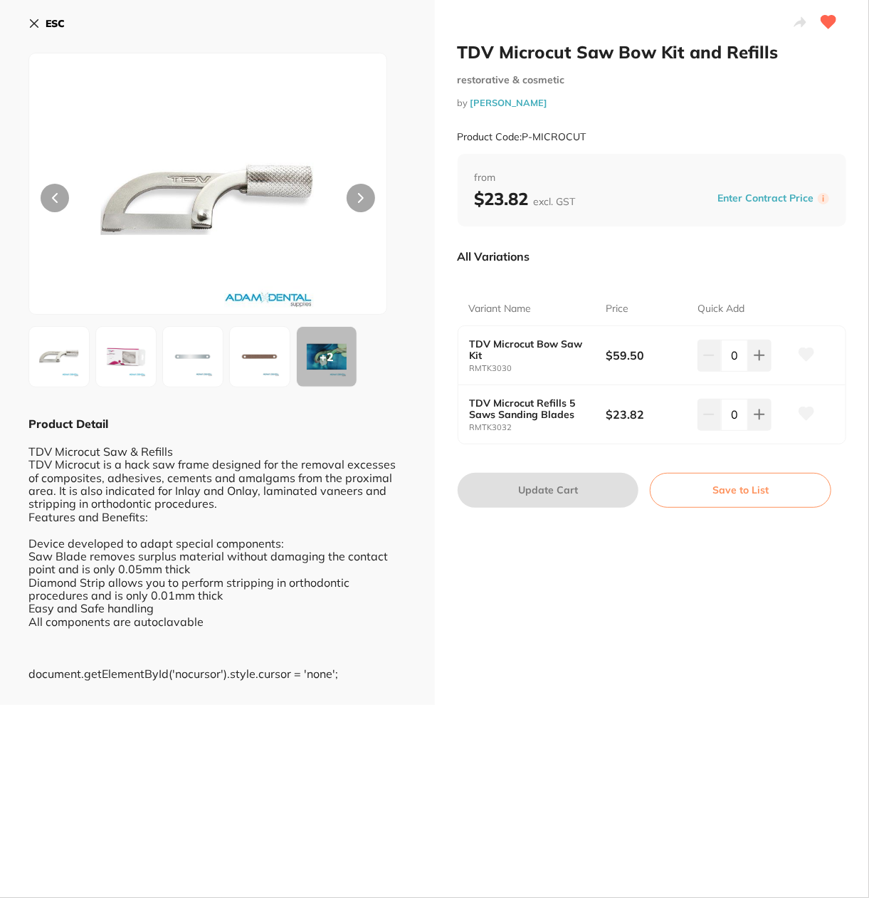
click at [314, 473] on section "TDV Microcut Saw Bow Kit and Refills restorative & cosmetic by Adam Dental Prod…" at bounding box center [434, 449] width 869 height 898
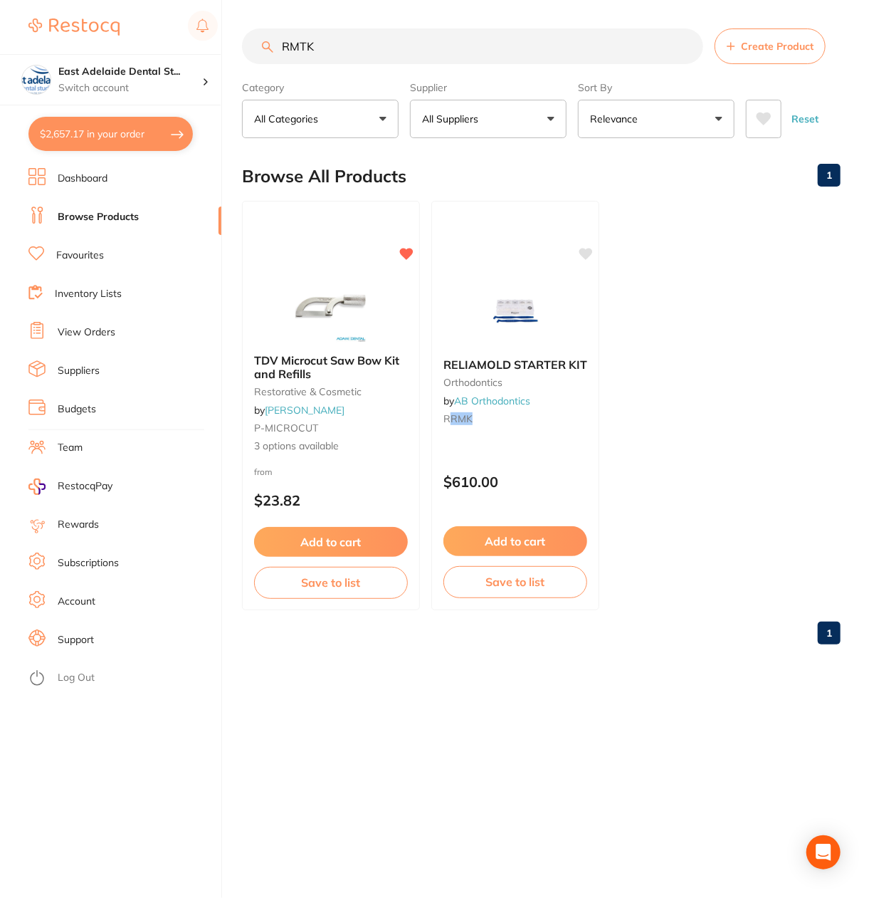
click at [77, 194] on ul "Dashboard Browse Products Favourites Inventory Lists View Orders Suppliers Budg…" at bounding box center [124, 533] width 193 height 730
click at [80, 190] on ul "Dashboard Browse Products Favourites Inventory Lists View Orders Suppliers Budg…" at bounding box center [124, 533] width 193 height 730
click at [87, 186] on li "Dashboard" at bounding box center [124, 178] width 193 height 21
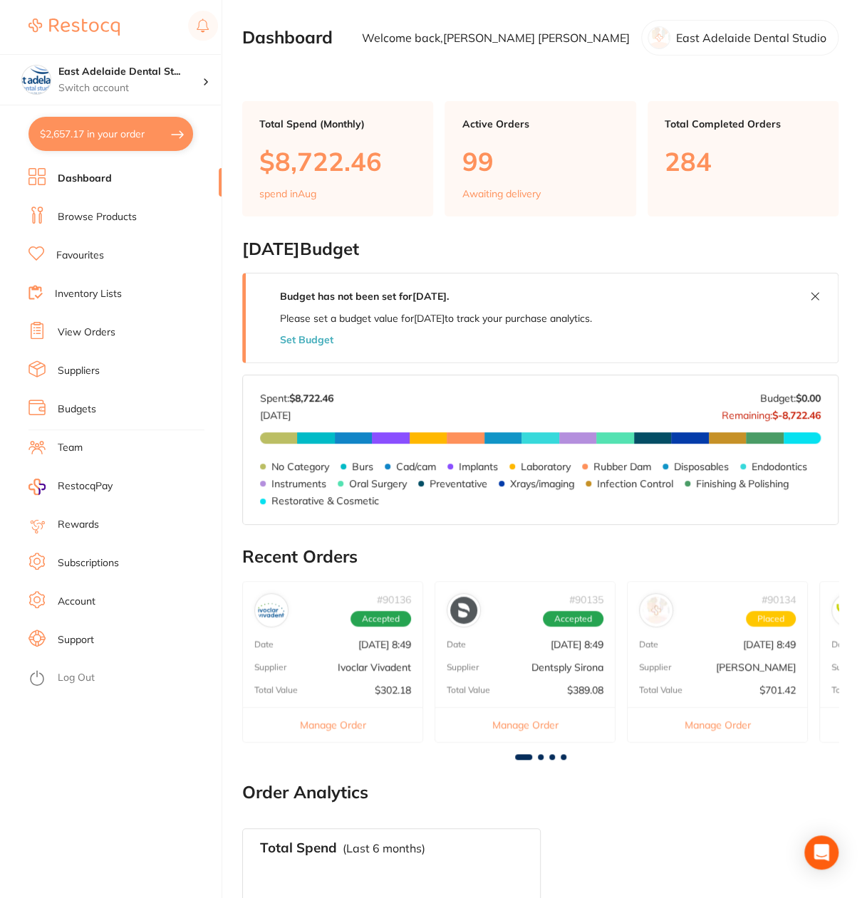
click at [77, 255] on link "Favourites" at bounding box center [80, 255] width 48 height 14
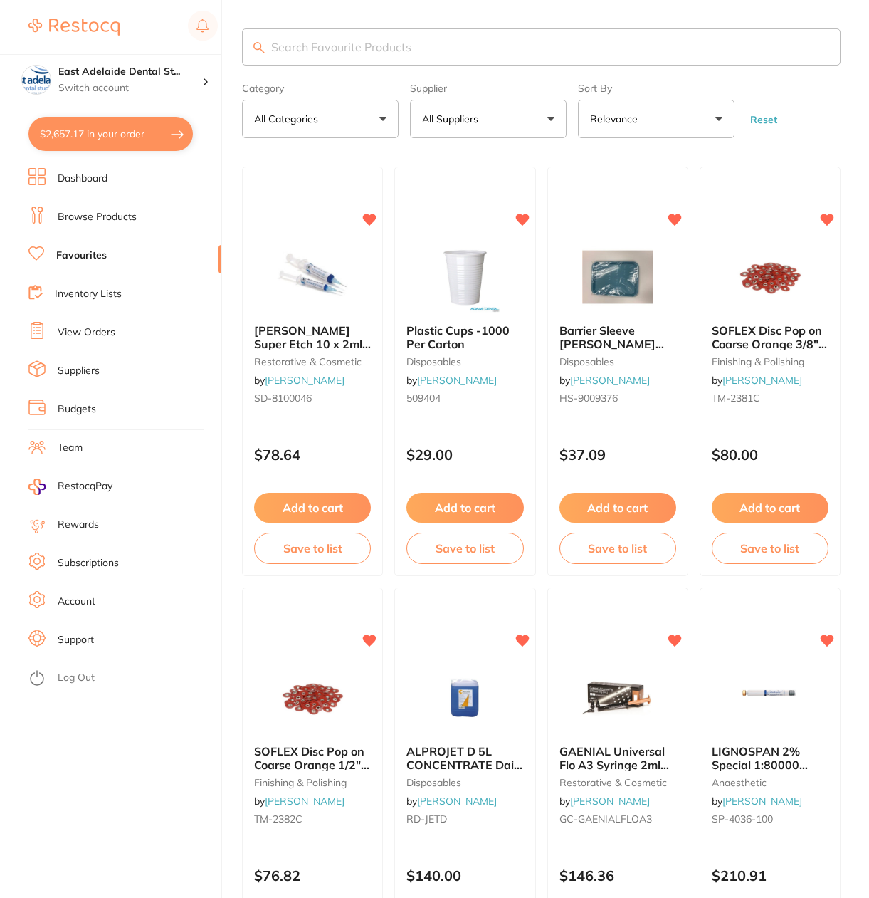
click at [477, 109] on button "All Suppliers" at bounding box center [488, 119] width 157 height 38
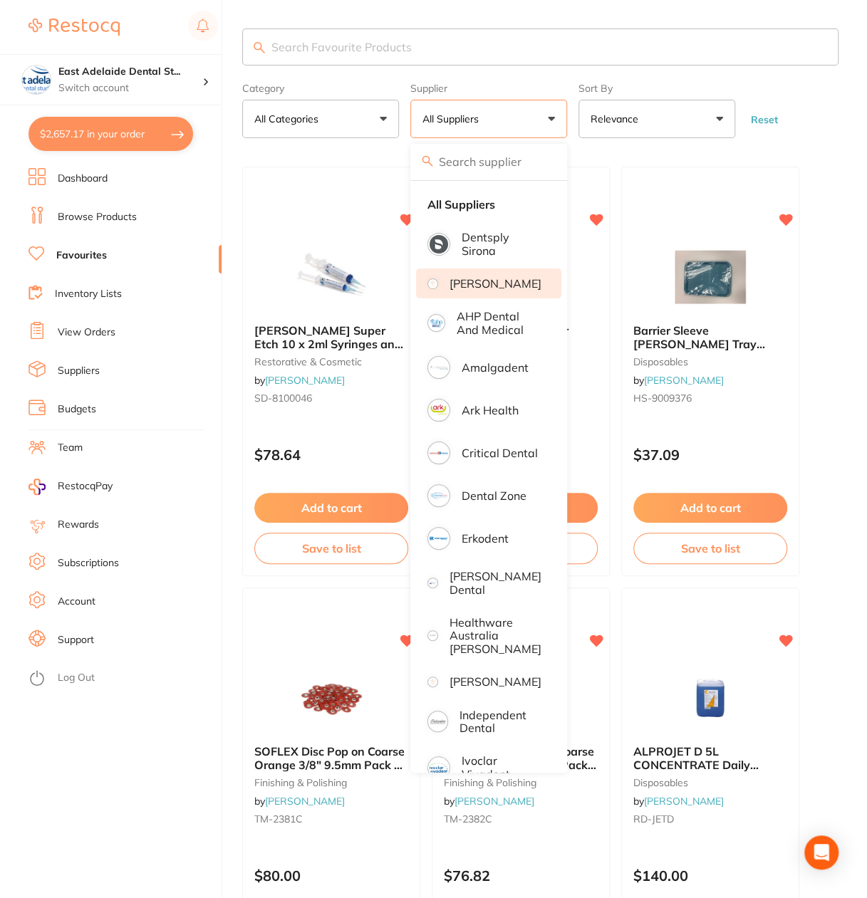
click at [477, 281] on p "[PERSON_NAME]" at bounding box center [495, 283] width 92 height 13
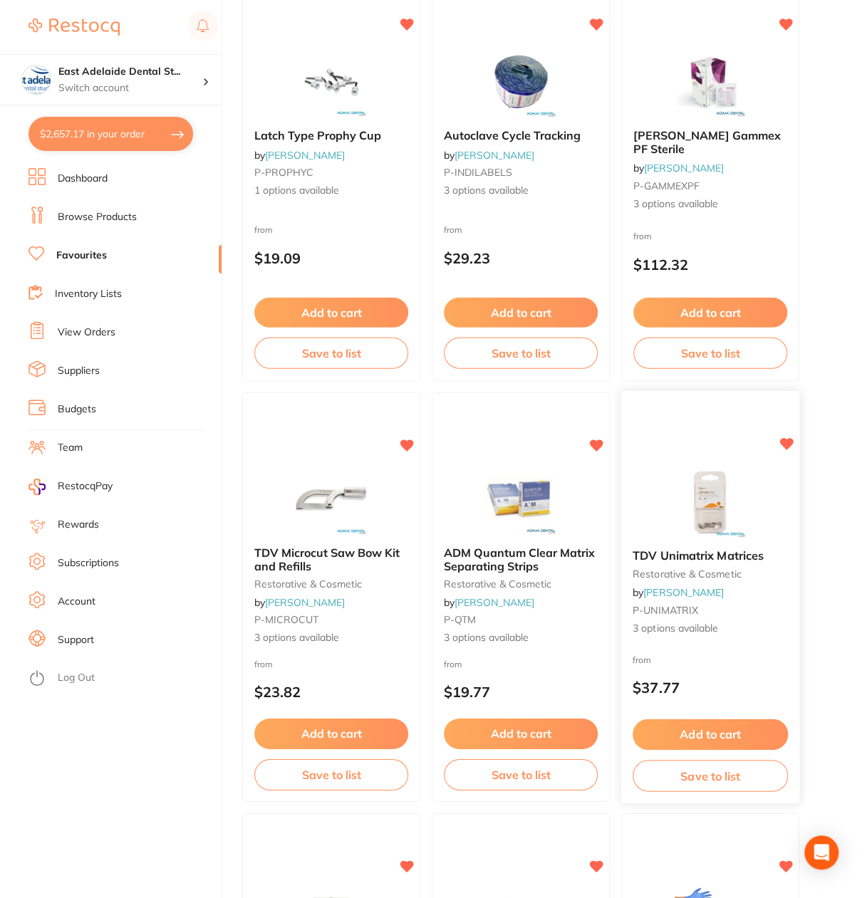
scroll to position [1994, 0]
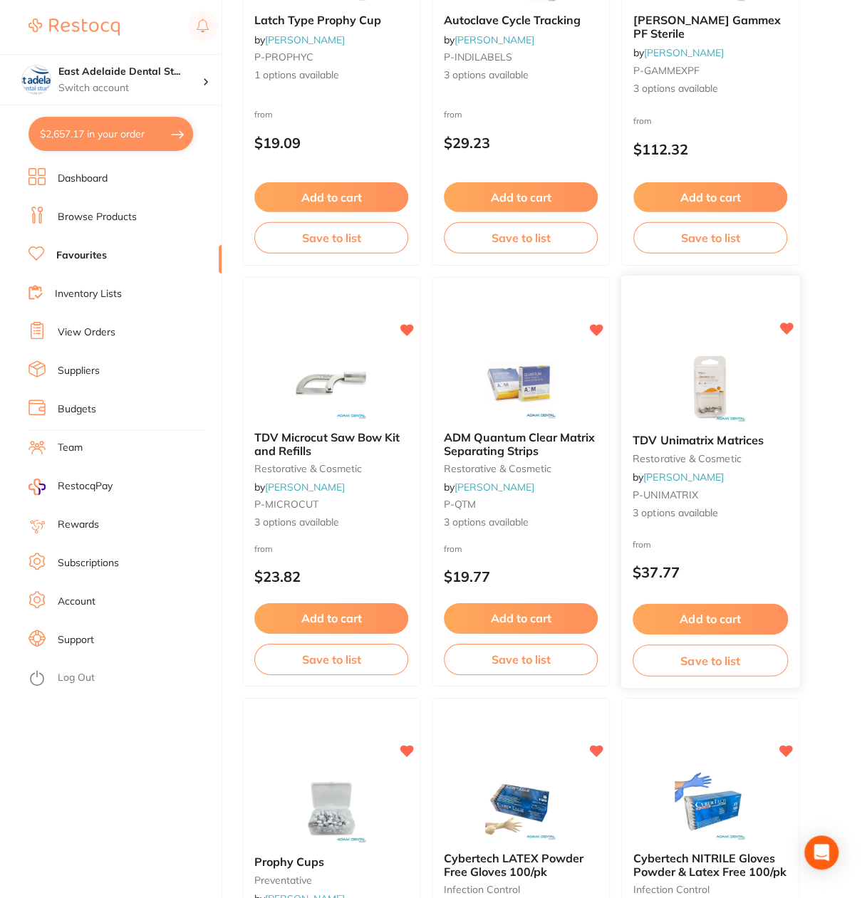
click at [702, 447] on div "TDV Unimatrix Matrices restorative & cosmetic by [PERSON_NAME] P-UNIMATRIX 3 op…" at bounding box center [710, 478] width 178 height 110
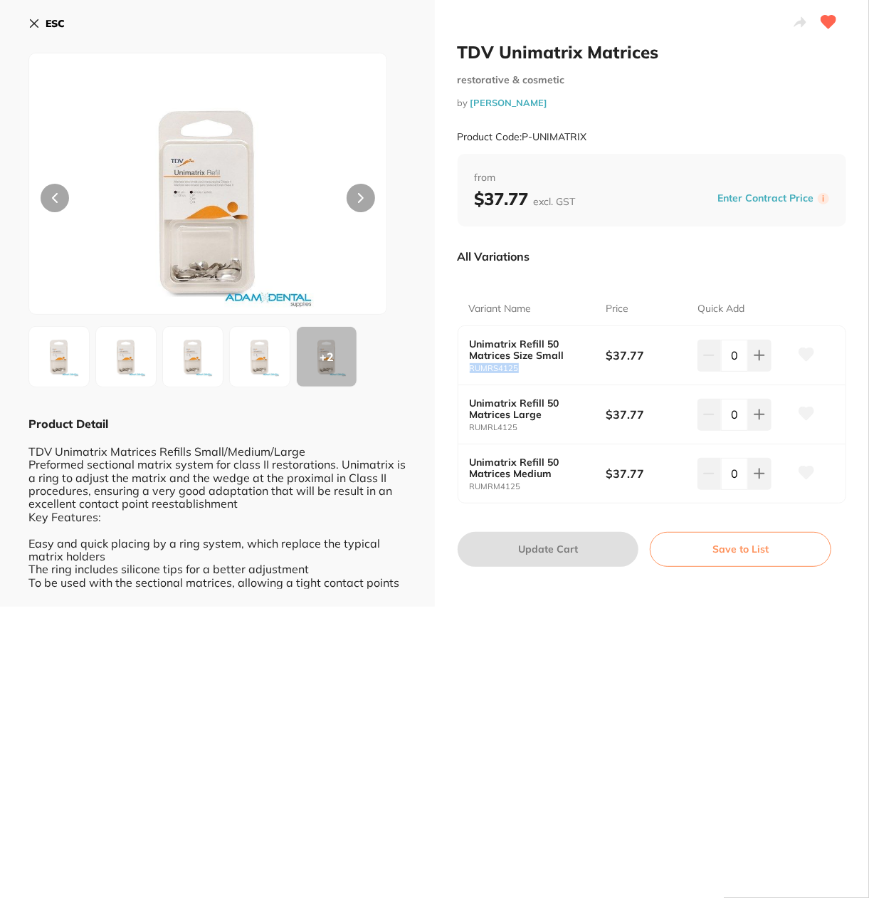
drag, startPoint x: 518, startPoint y: 375, endPoint x: 470, endPoint y: 381, distance: 48.8
click at [470, 381] on div "Unimatrix Refill 50 Matrices Size Small RUMRS4125 $37.77 0" at bounding box center [653, 355] width 388 height 59
copy small "RUMRS4125"
click at [558, 721] on div "TDV Unimatrix Matrices restorative & cosmetic by [PERSON_NAME] Product Code: P-…" at bounding box center [434, 449] width 869 height 898
click at [513, 686] on div "TDV Unimatrix Matrices restorative & cosmetic by [PERSON_NAME] Product Code: P-…" at bounding box center [434, 449] width 869 height 898
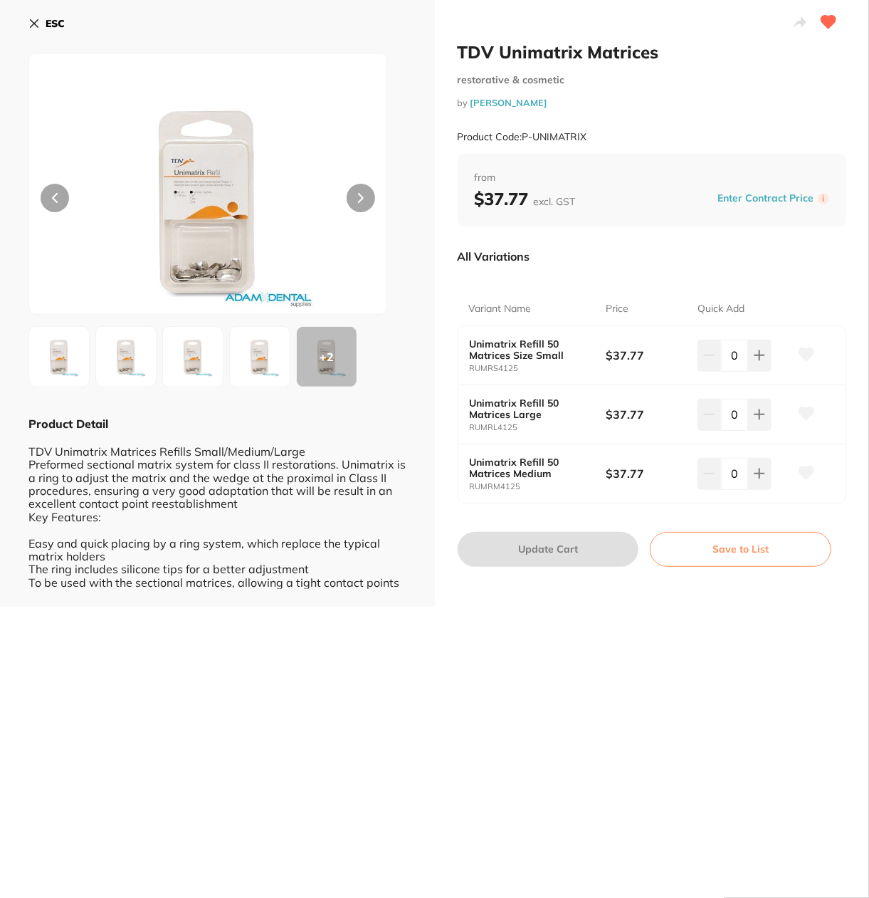
click at [58, 24] on b "ESC" at bounding box center [55, 23] width 19 height 13
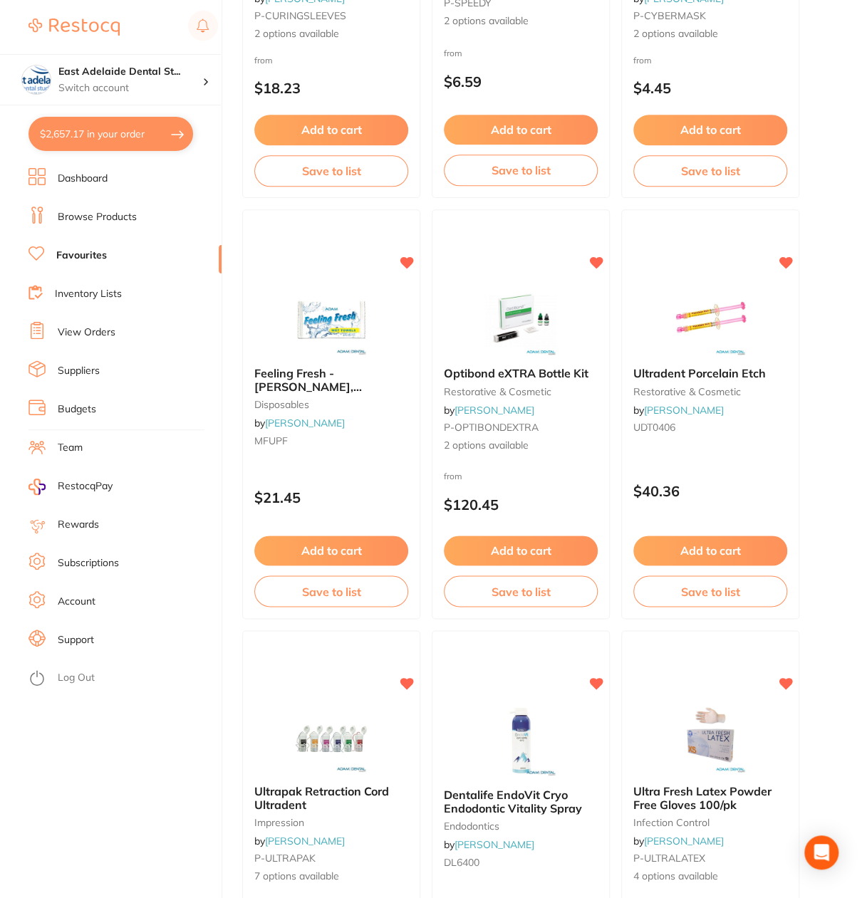
scroll to position [3346, 0]
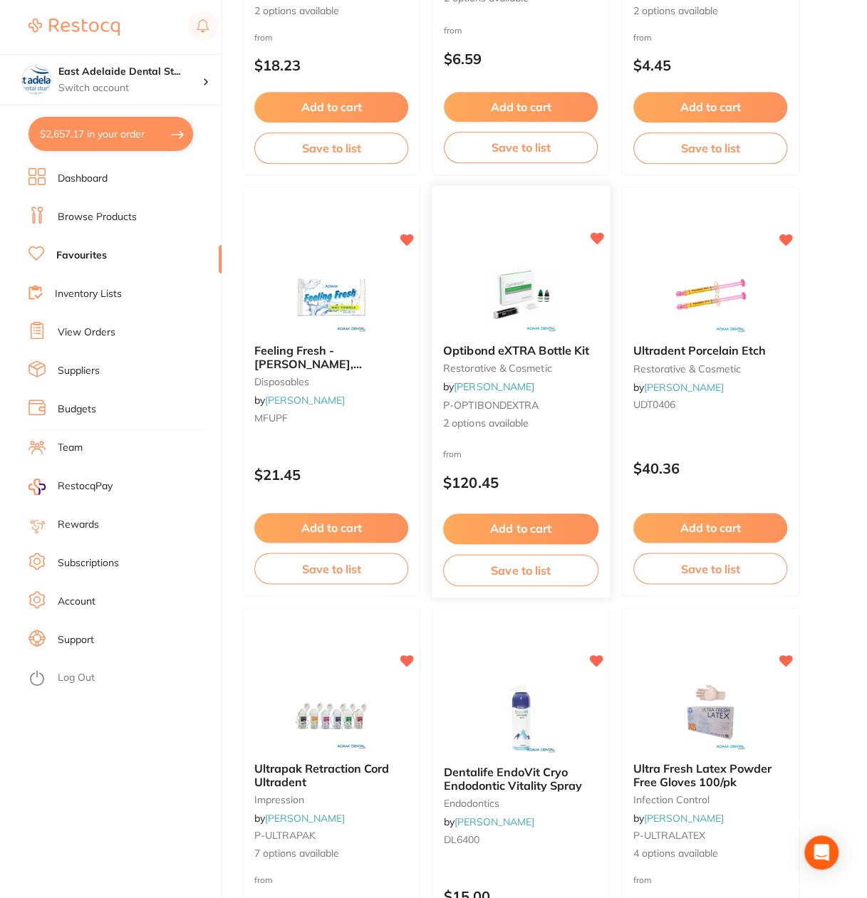
click at [585, 441] on div "Optibond eXTRA Bottle Kit restorative & cosmetic by [PERSON_NAME] P-OPTIBONDEXT…" at bounding box center [521, 392] width 180 height 414
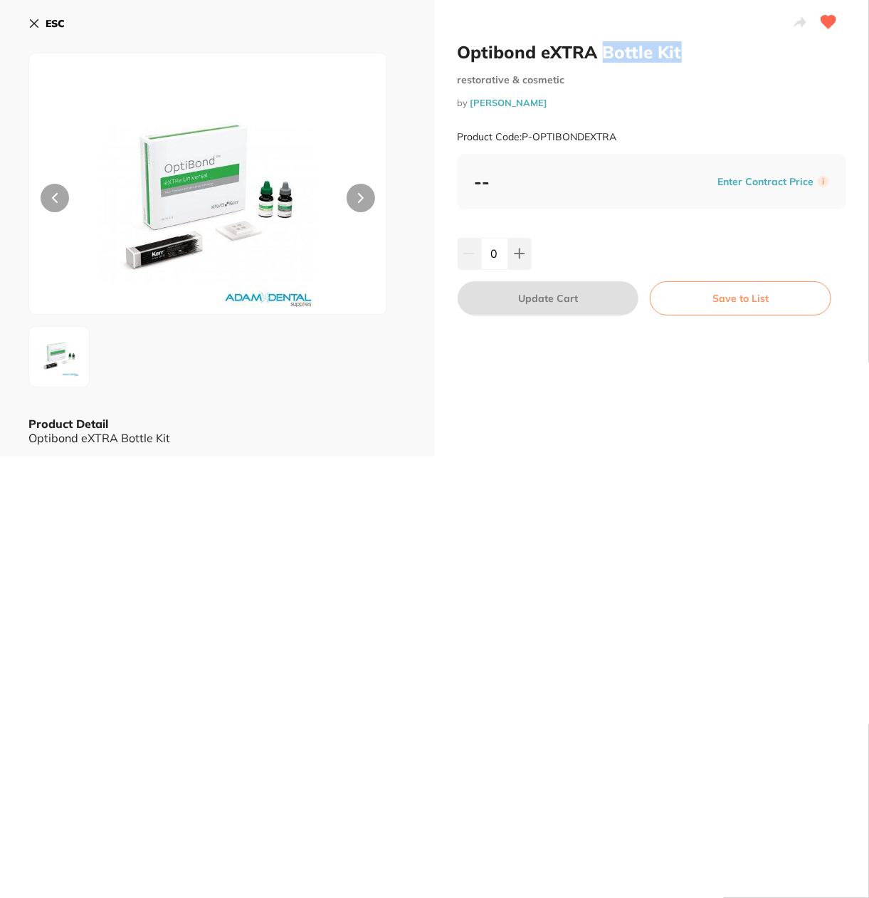
drag, startPoint x: 603, startPoint y: 48, endPoint x: 682, endPoint y: 48, distance: 79.0
click at [682, 48] on h2 "Optibond eXTRA Bottle Kit" at bounding box center [652, 51] width 389 height 21
copy h2 "Bottle Kit"
click at [60, 26] on b "ESC" at bounding box center [55, 23] width 19 height 13
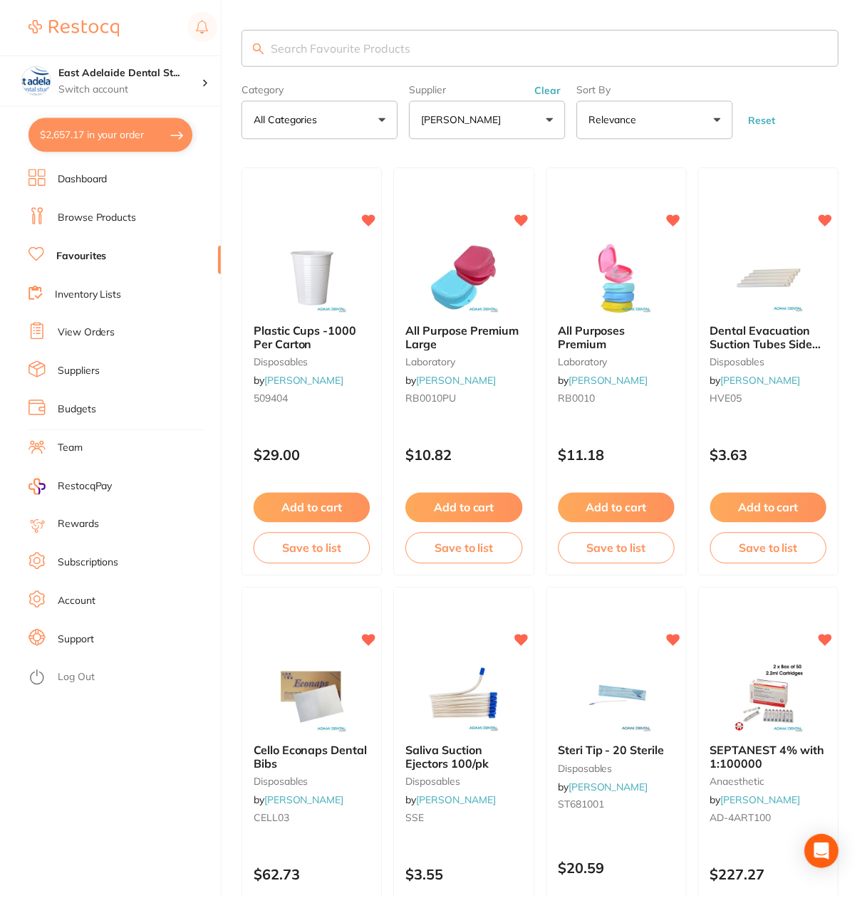
scroll to position [3346, 0]
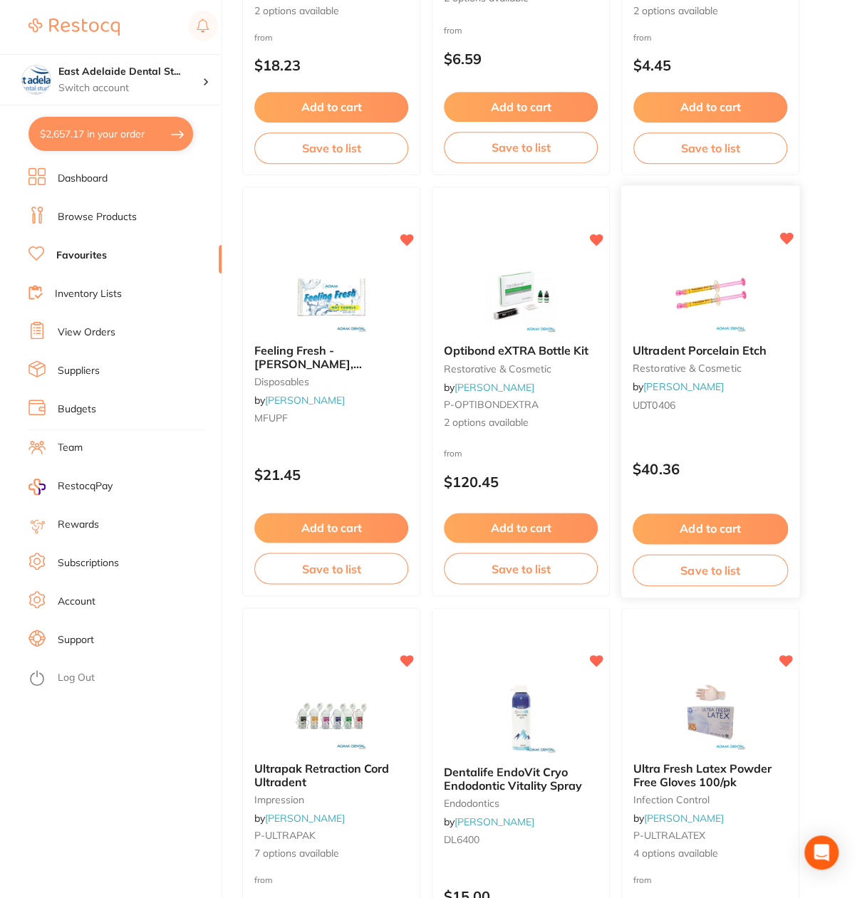
click at [763, 375] on div "Ultradent Porcelain Etch restorative & cosmetic by [PERSON_NAME] UDT0406" at bounding box center [710, 380] width 178 height 95
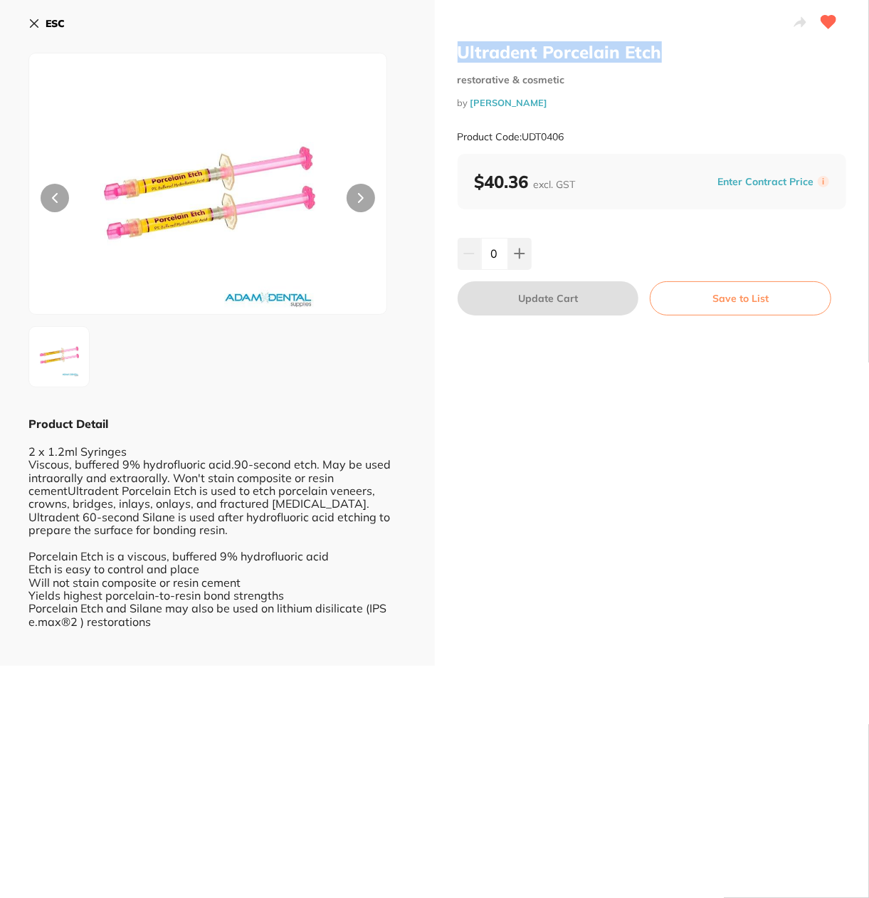
drag, startPoint x: 460, startPoint y: 52, endPoint x: 664, endPoint y: 51, distance: 204.3
click at [664, 51] on h2 "Ultradent Porcelain Etch" at bounding box center [652, 51] width 389 height 21
copy h2 "Ultradent Porcelain Etch"
click at [50, 29] on b "ESC" at bounding box center [55, 23] width 19 height 13
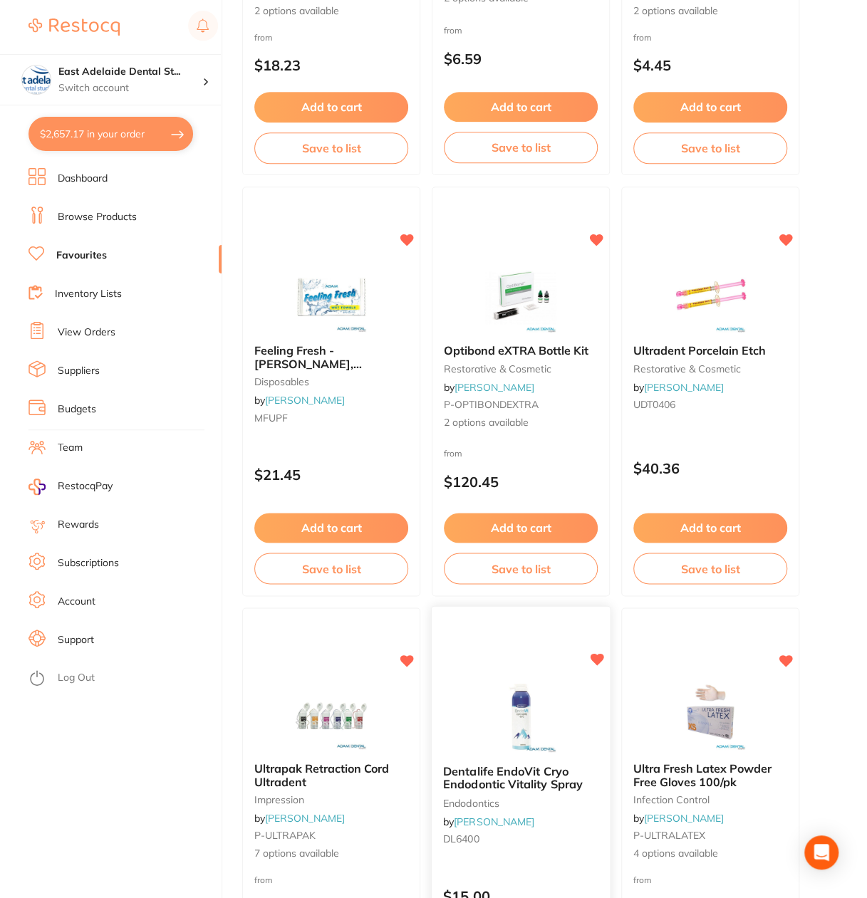
scroll to position [3631, 0]
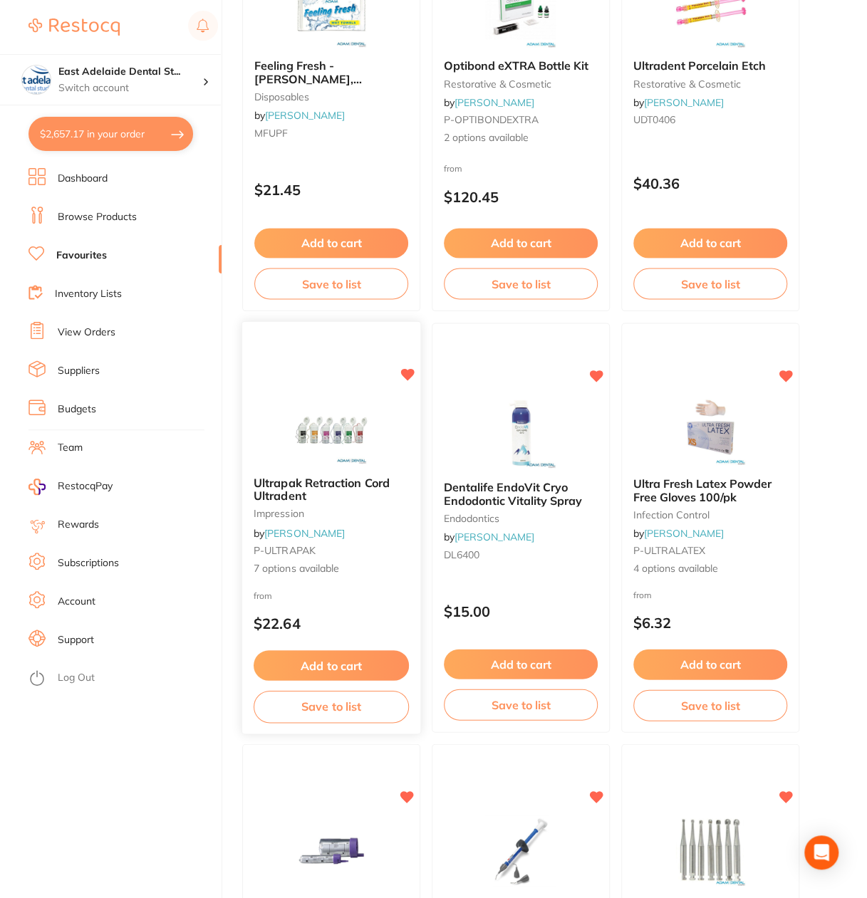
click at [369, 479] on span "Ultrapak Retraction Cord Ultradent" at bounding box center [321, 489] width 136 height 28
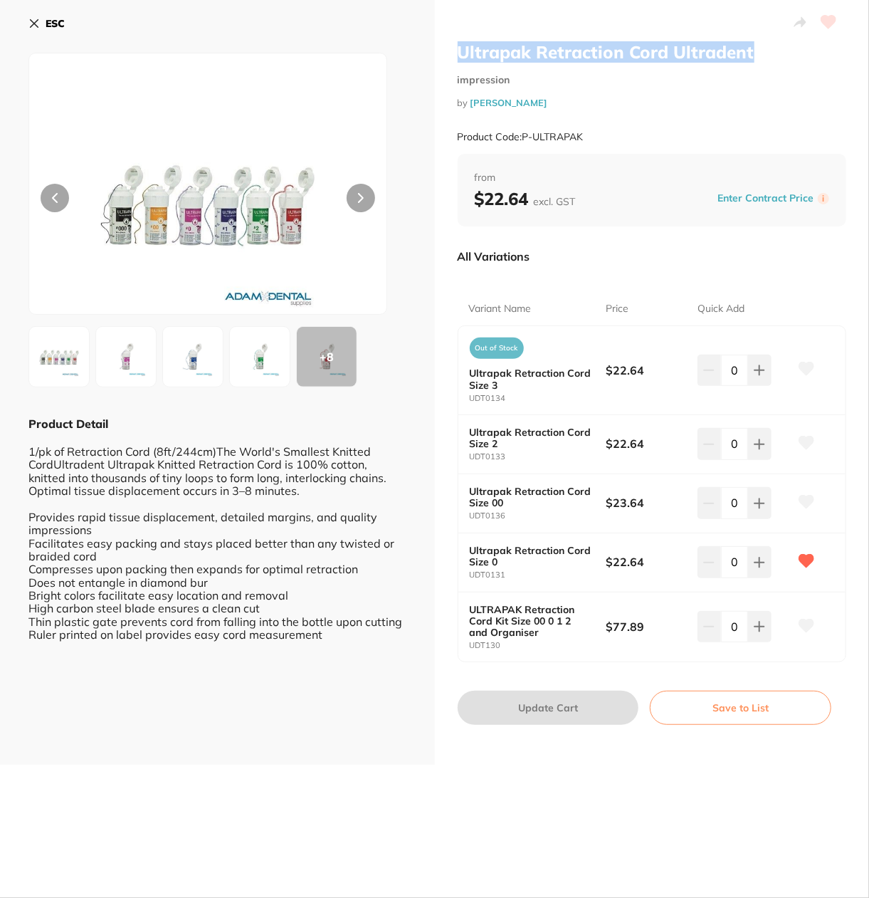
drag, startPoint x: 449, startPoint y: 48, endPoint x: 757, endPoint y: 53, distance: 308.3
click at [757, 53] on div "Ultrapak Retraction Cord Ultradent impression by [PERSON_NAME] Product Code: P-…" at bounding box center [652, 382] width 435 height 765
drag, startPoint x: 506, startPoint y: 570, endPoint x: 459, endPoint y: 575, distance: 46.5
click at [459, 575] on div "Ultrapak Retraction Cord Size 0 UDT0131 $22.64 0" at bounding box center [653, 562] width 388 height 59
copy small "UDT0131"
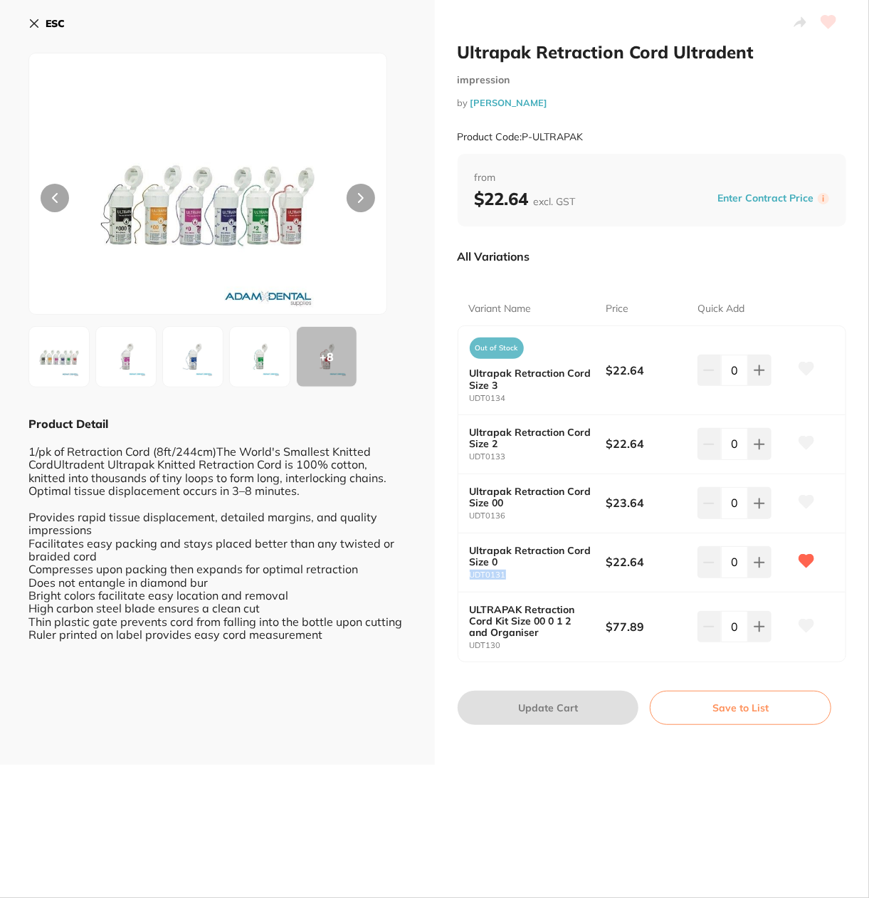
click at [148, 345] on img at bounding box center [125, 356] width 51 height 51
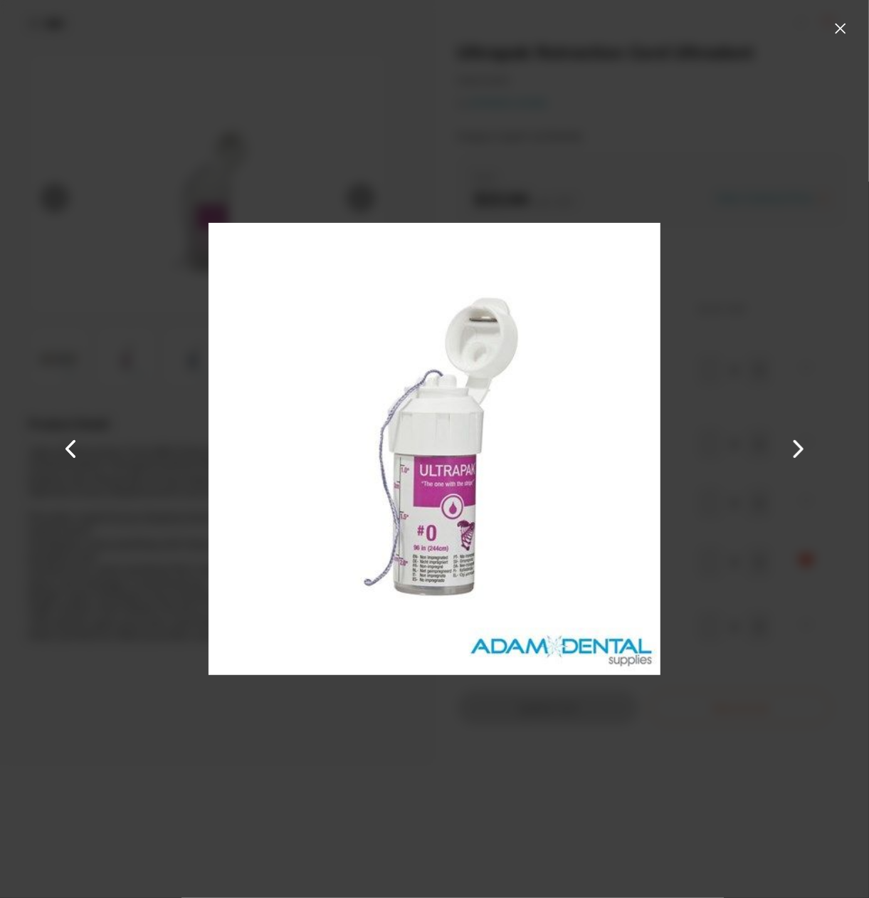
click at [843, 22] on button at bounding box center [840, 28] width 23 height 23
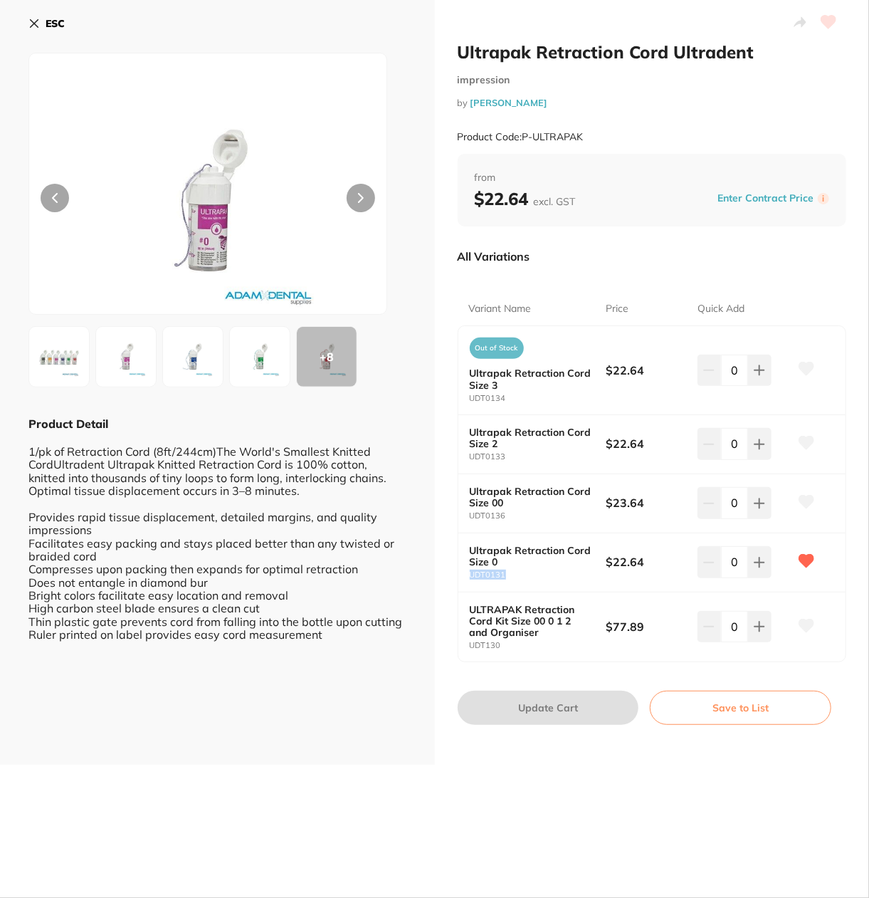
click at [366, 201] on button at bounding box center [361, 198] width 28 height 28
click at [331, 394] on div "ESC + 8 Product Detail 1/pk of Retraction Cord (8ft/244cm)The World's Smallest …" at bounding box center [217, 382] width 435 height 765
click at [316, 363] on div "+ 8" at bounding box center [327, 357] width 60 height 60
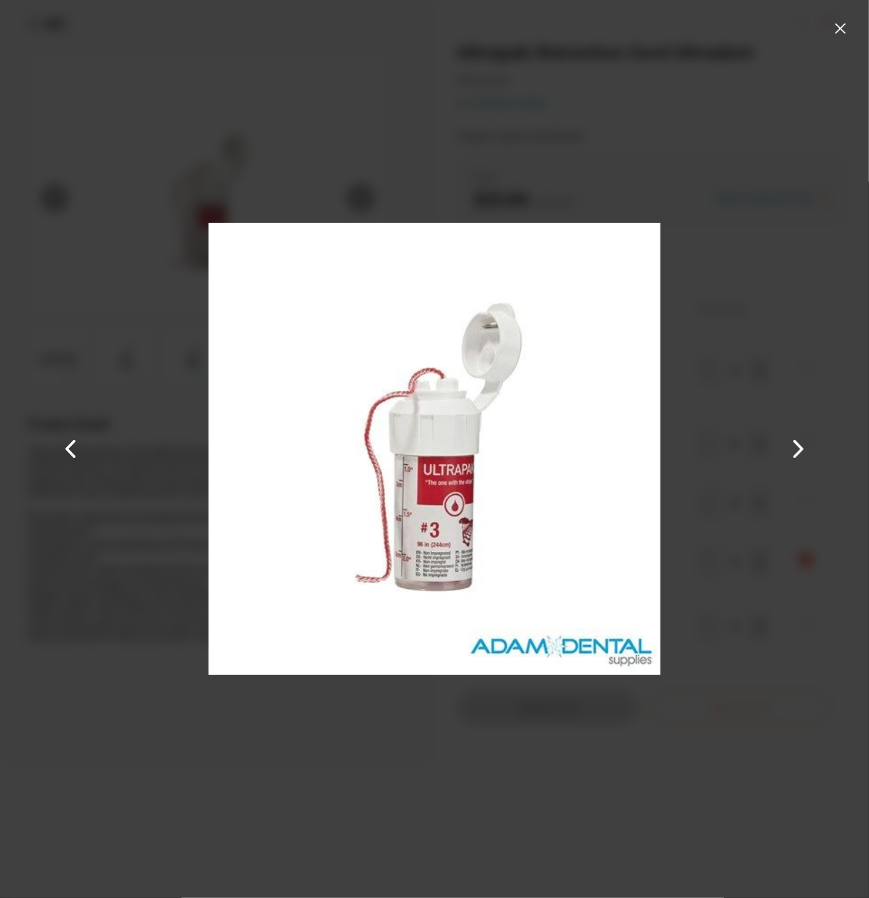
click at [799, 422] on button at bounding box center [799, 448] width 34 height 449
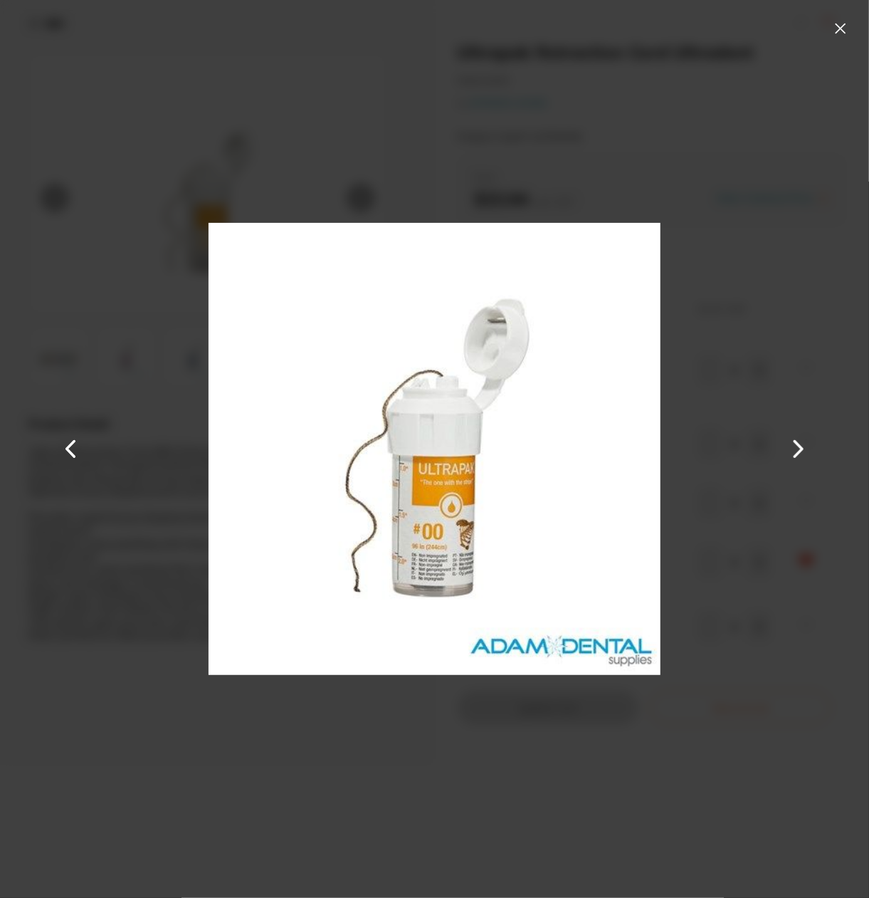
click at [799, 422] on button at bounding box center [799, 448] width 34 height 449
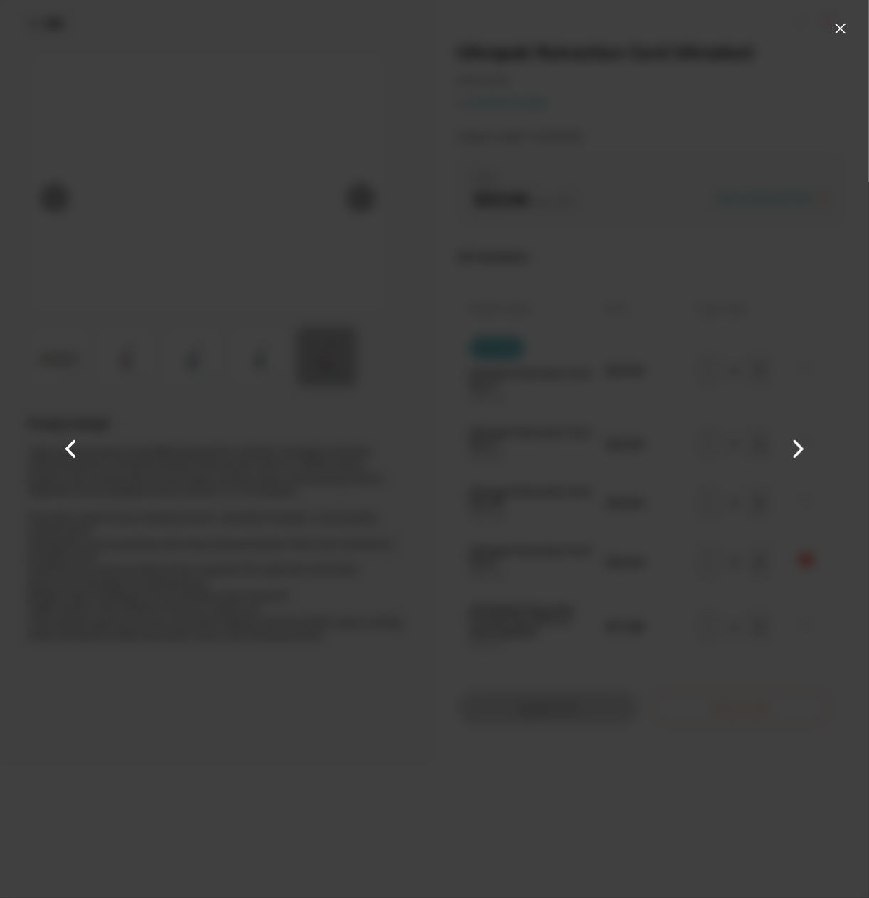
click at [799, 422] on button at bounding box center [799, 448] width 34 height 449
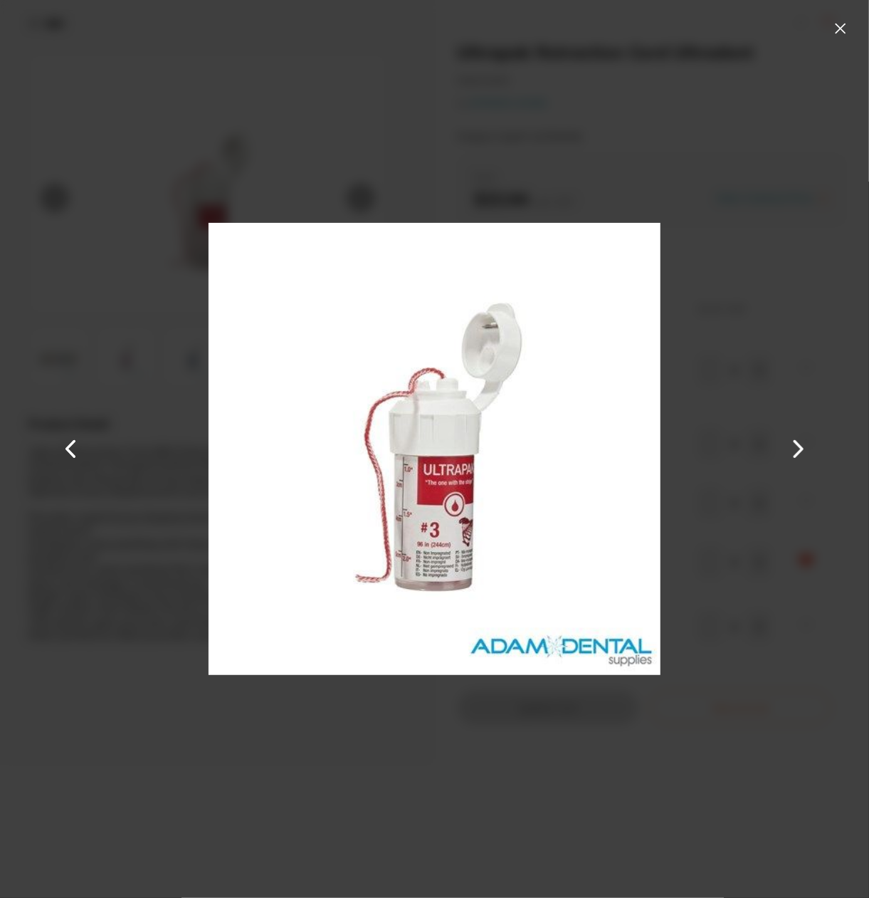
click at [799, 422] on button at bounding box center [799, 448] width 34 height 449
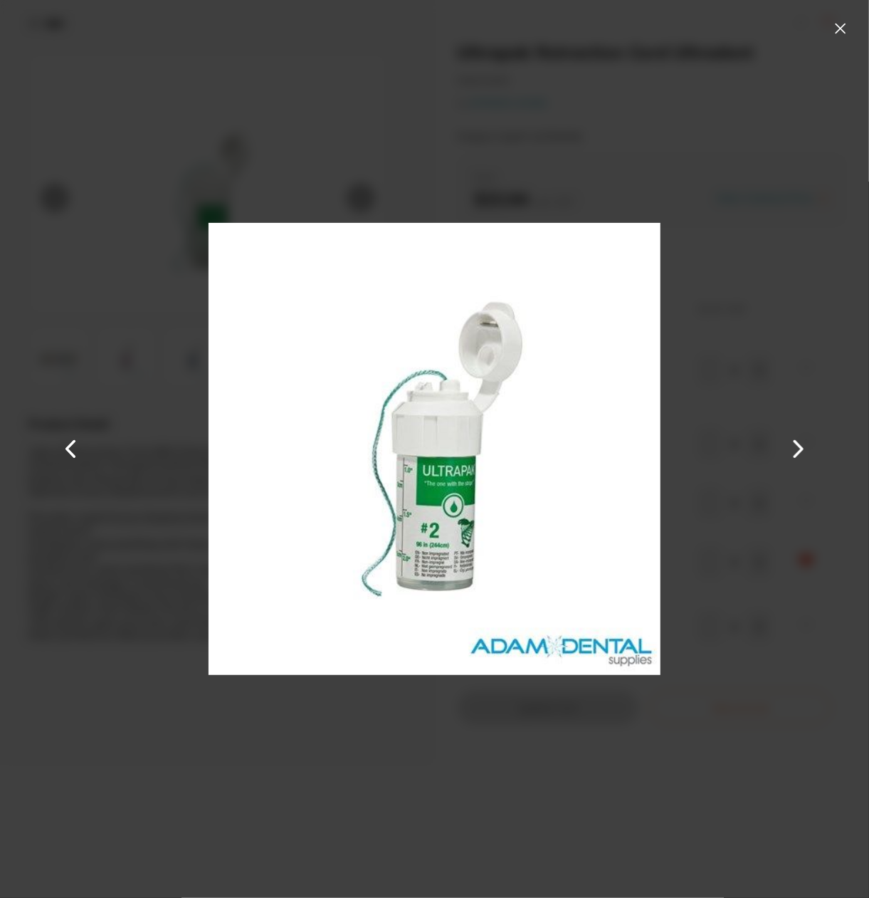
click at [799, 422] on button at bounding box center [799, 448] width 34 height 449
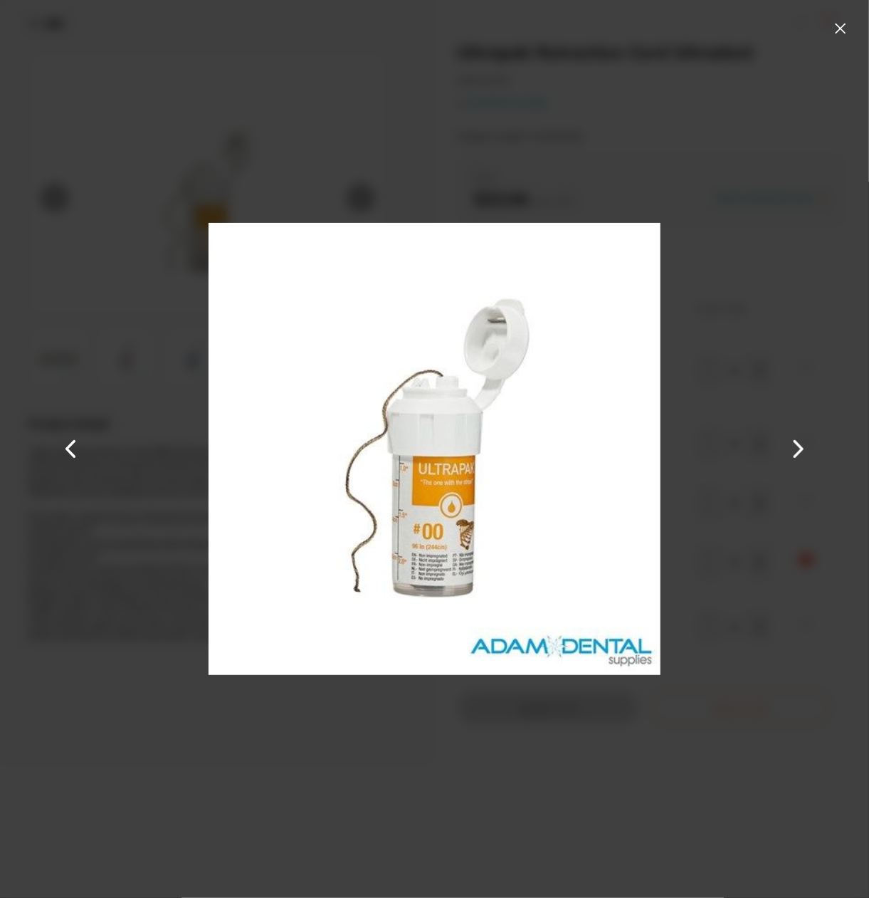
click at [799, 422] on button at bounding box center [799, 448] width 34 height 449
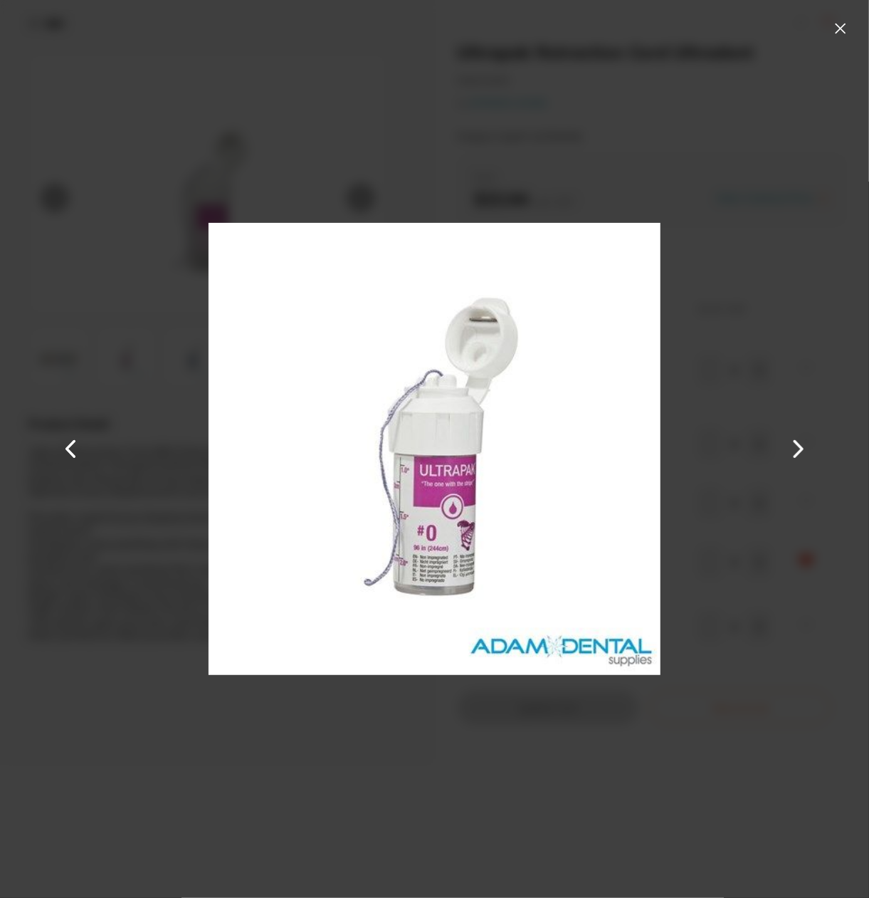
click at [799, 422] on button at bounding box center [799, 448] width 34 height 449
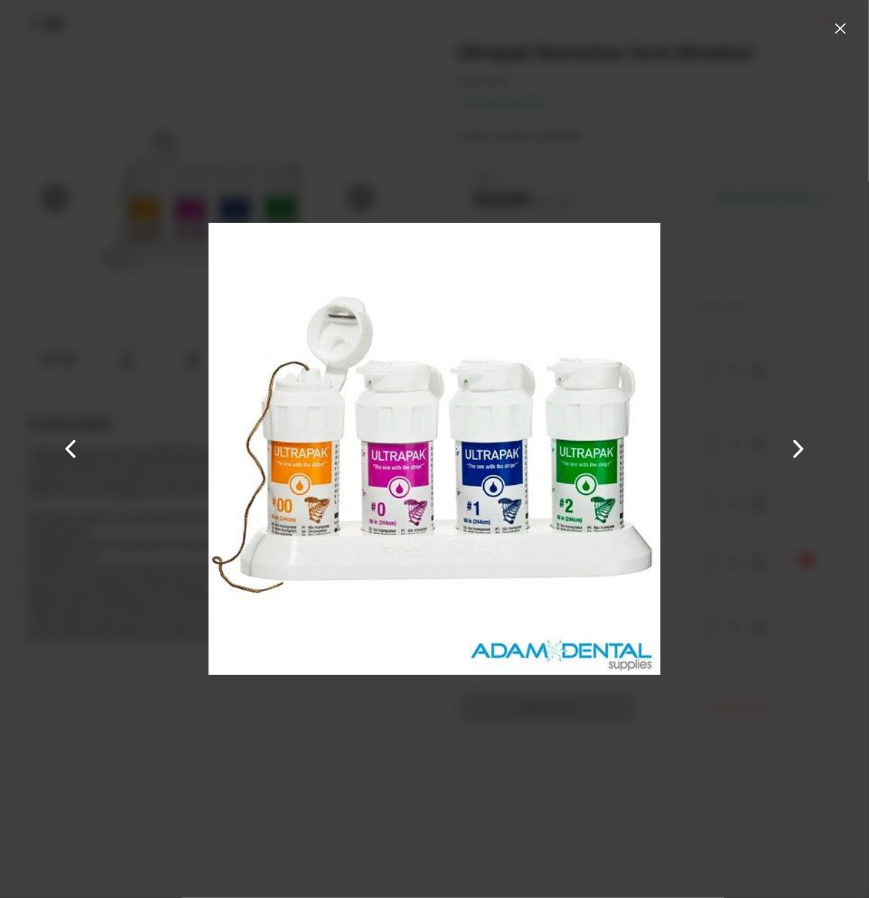
click at [836, 28] on button at bounding box center [840, 28] width 23 height 23
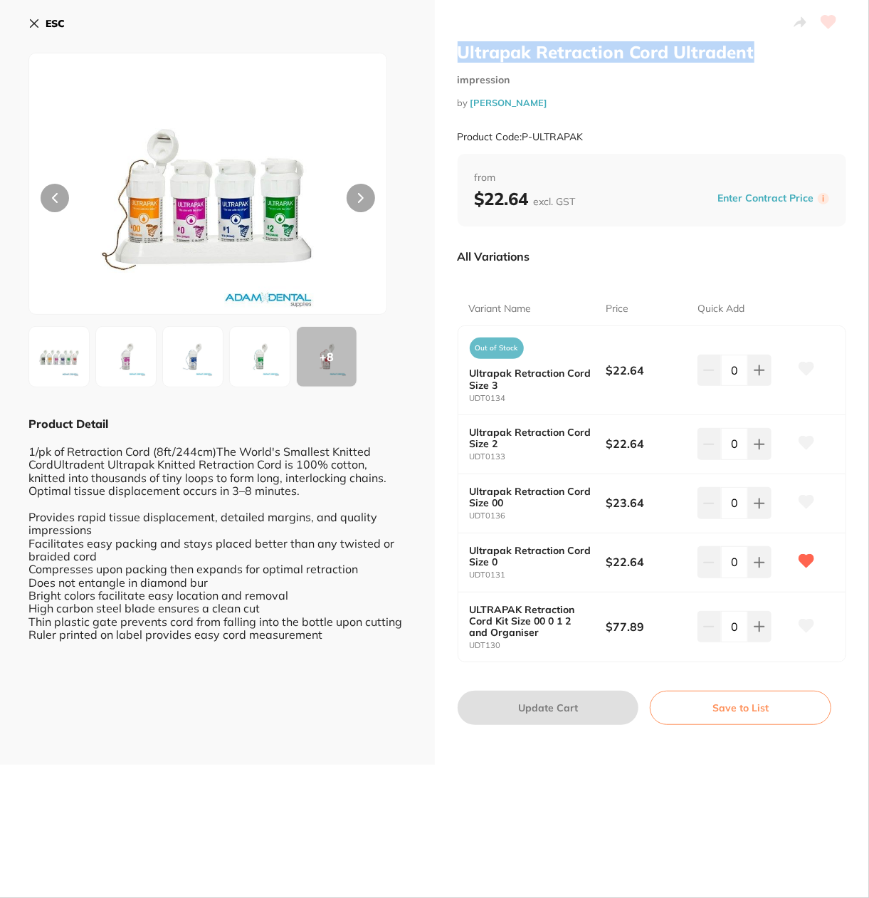
drag, startPoint x: 451, startPoint y: 50, endPoint x: 748, endPoint y: 48, distance: 296.2
click at [748, 48] on div "Ultrapak Retraction Cord Ultradent impression by Adam Dental Product Code: P-UL…" at bounding box center [652, 382] width 435 height 765
copy h2 "Ultrapak Retraction Cord Ultradent"
click at [27, 23] on div "ESC + 8 Product Detail 1/pk of Retraction Cord (8ft/244cm)The World's Smallest …" at bounding box center [217, 382] width 435 height 765
click at [56, 31] on button "ESC" at bounding box center [46, 23] width 36 height 24
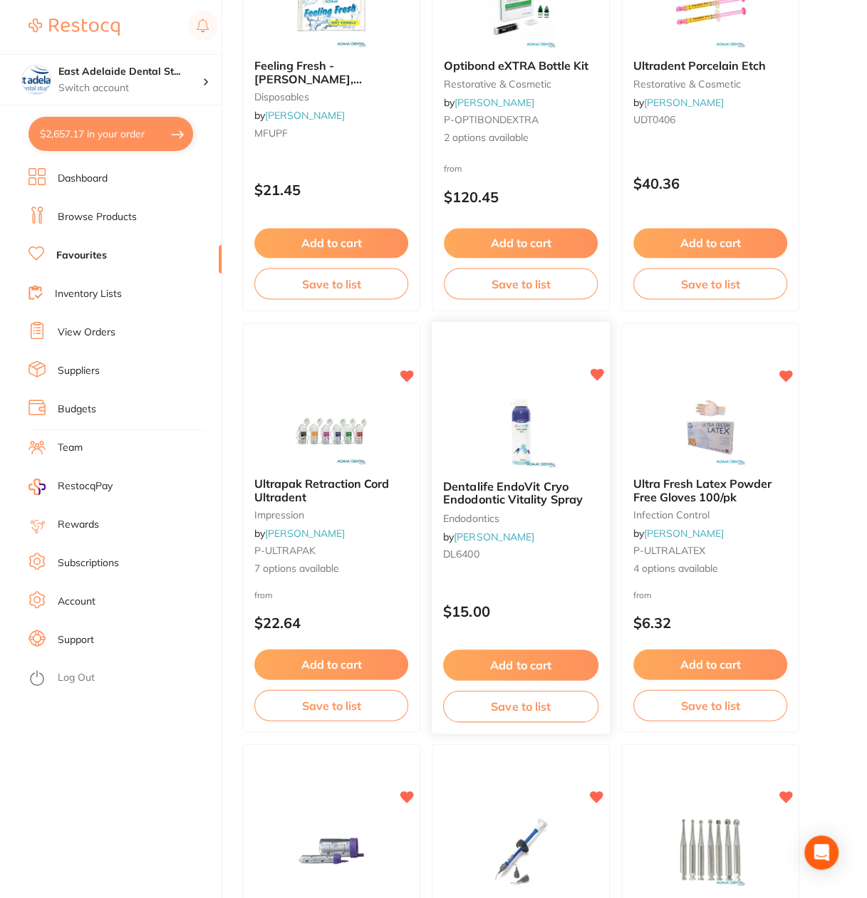
scroll to position [3916, 0]
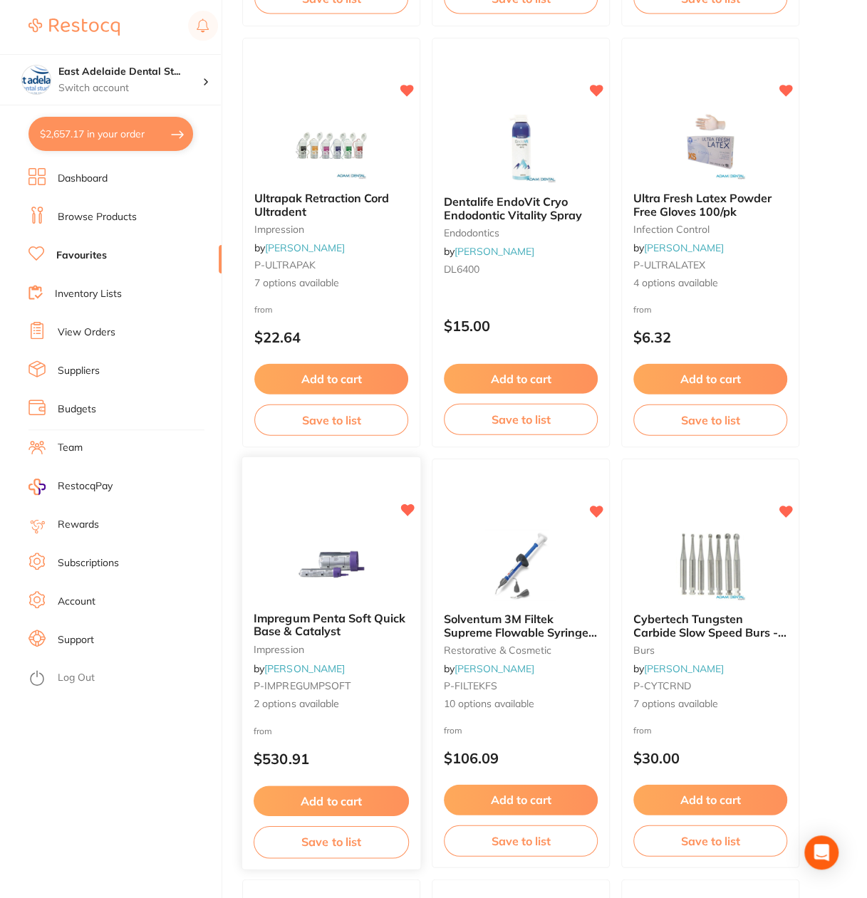
click at [339, 623] on span "Impregum Penta Soft Quick Base & Catalyst" at bounding box center [329, 625] width 152 height 28
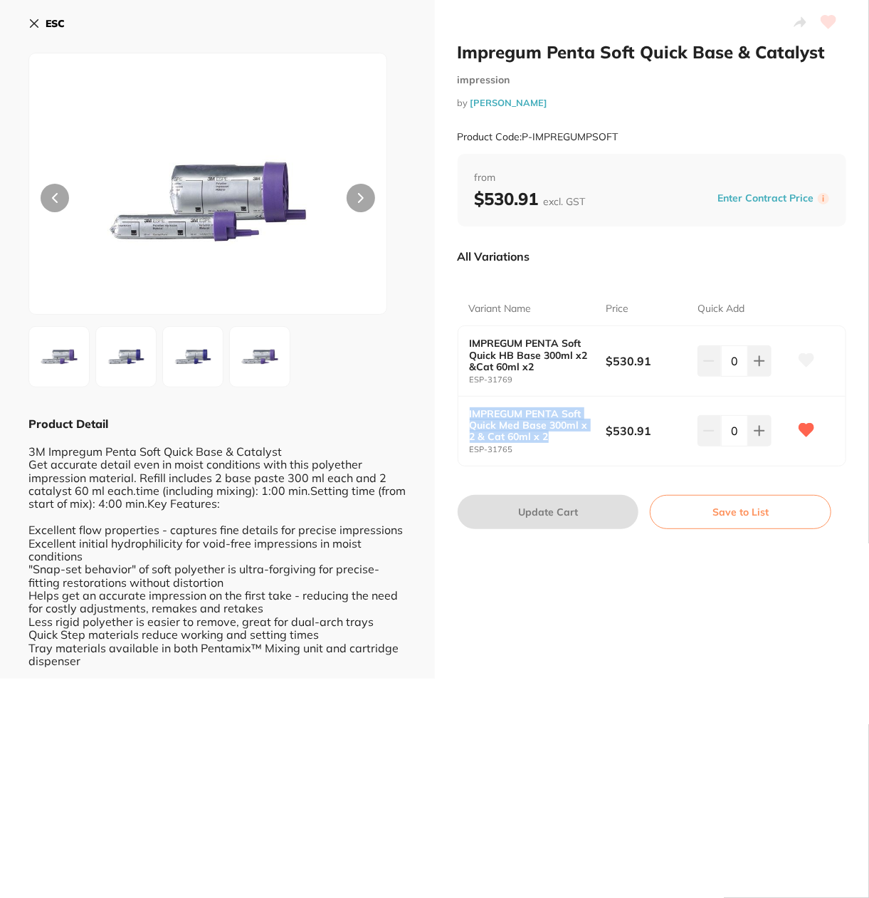
drag, startPoint x: 466, startPoint y: 411, endPoint x: 562, endPoint y: 441, distance: 101.3
click at [562, 441] on div "IMPREGUM PENTA Soft Quick Med Base 300ml x 2 & Cat 60ml x 2 ESP-31765 $530.91 0" at bounding box center [653, 431] width 388 height 69
copy b "IMPREGUM PENTA Soft Quick Med Base 300ml x 2 & Cat 60ml x 2"
click at [508, 449] on small "ESP-31765" at bounding box center [538, 449] width 137 height 9
click at [513, 445] on small "ESP-31765" at bounding box center [538, 449] width 137 height 9
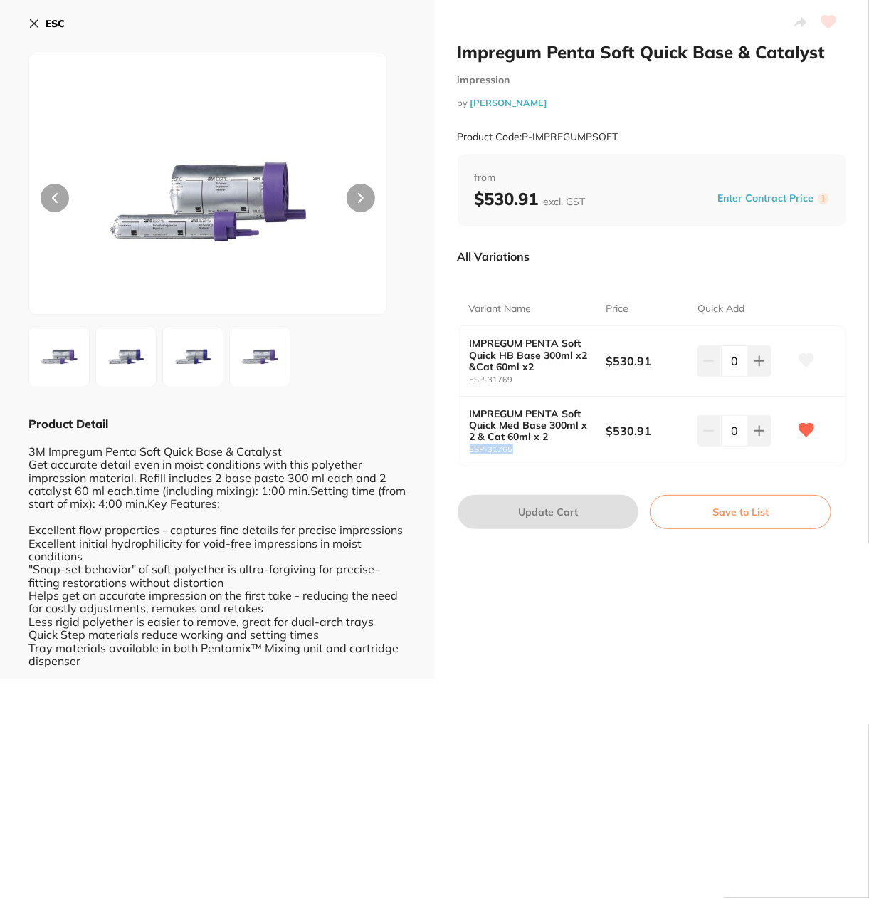
drag, startPoint x: 466, startPoint y: 451, endPoint x: 511, endPoint y: 446, distance: 45.8
click at [511, 446] on div "IMPREGUM PENTA Soft Quick Med Base 300ml x 2 & Cat 60ml x 2 ESP-31765 $530.91 0" at bounding box center [653, 431] width 388 height 69
copy small "ESP-31765"
drag, startPoint x: 51, startPoint y: 26, endPoint x: 835, endPoint y: 533, distance: 933.6
click at [51, 26] on b "ESC" at bounding box center [55, 23] width 19 height 13
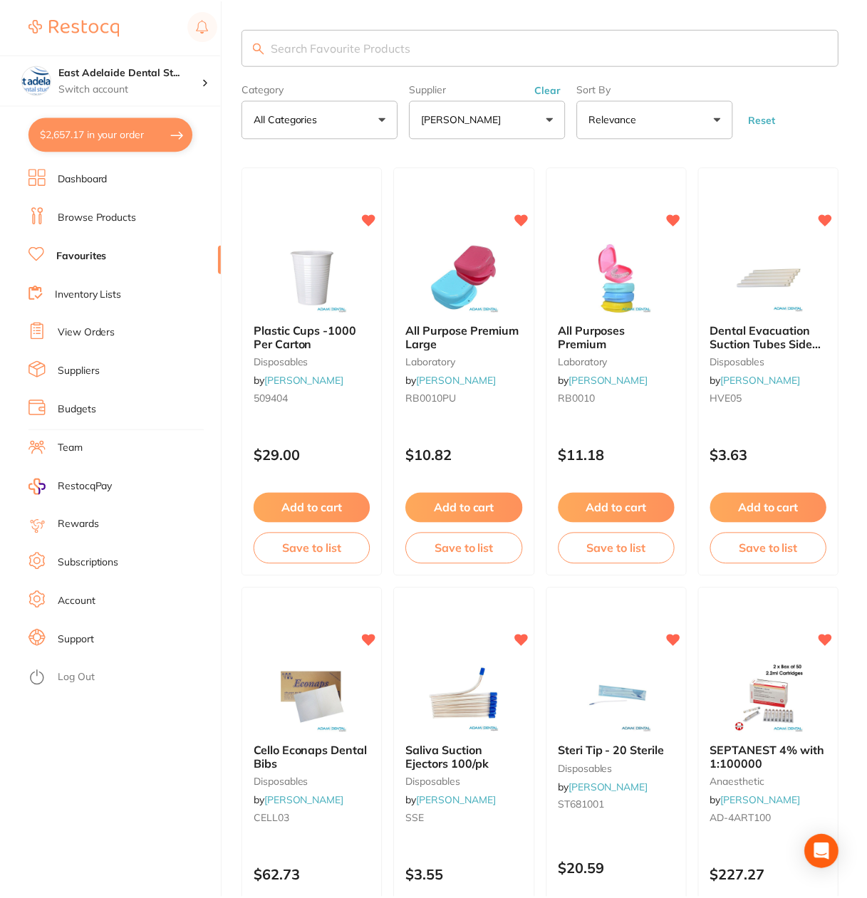
scroll to position [3916, 0]
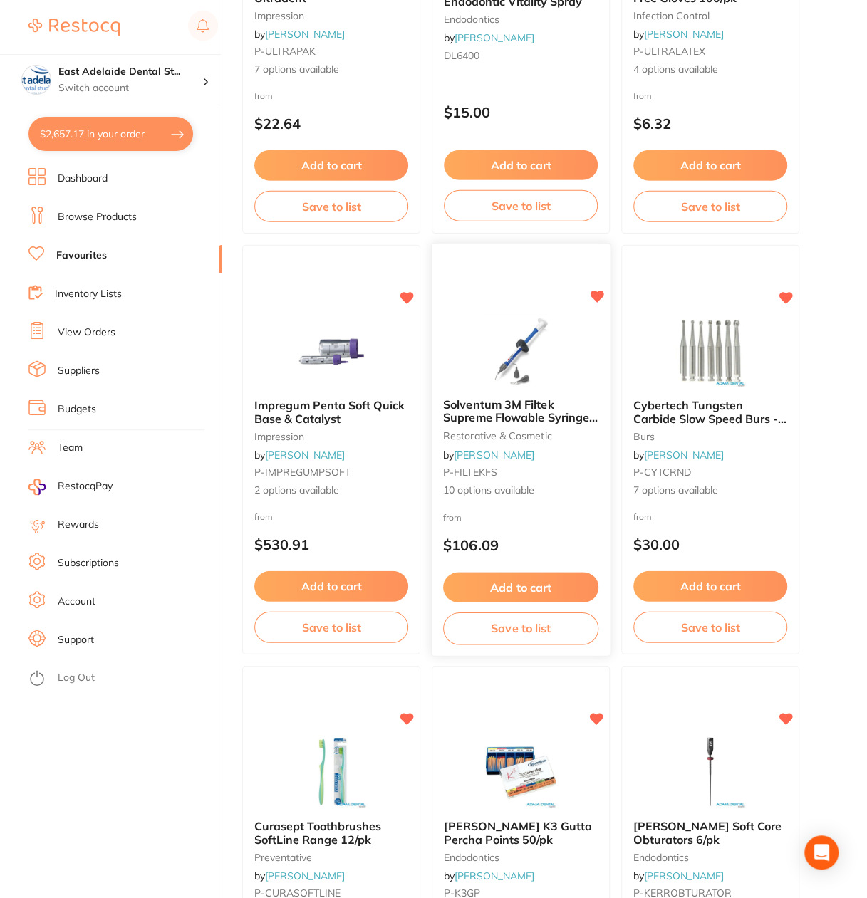
scroll to position [4201, 0]
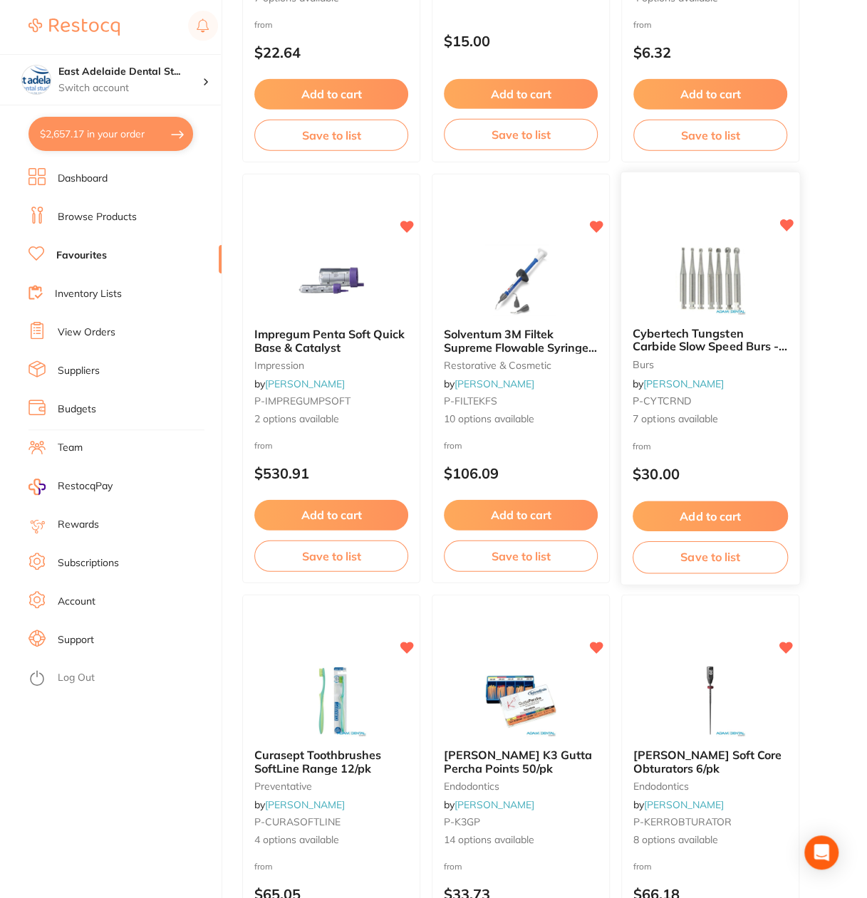
click at [677, 337] on span "Cybertech Tungsten Carbide Slow Speed Burs - ROUND 10/pk" at bounding box center [709, 346] width 155 height 41
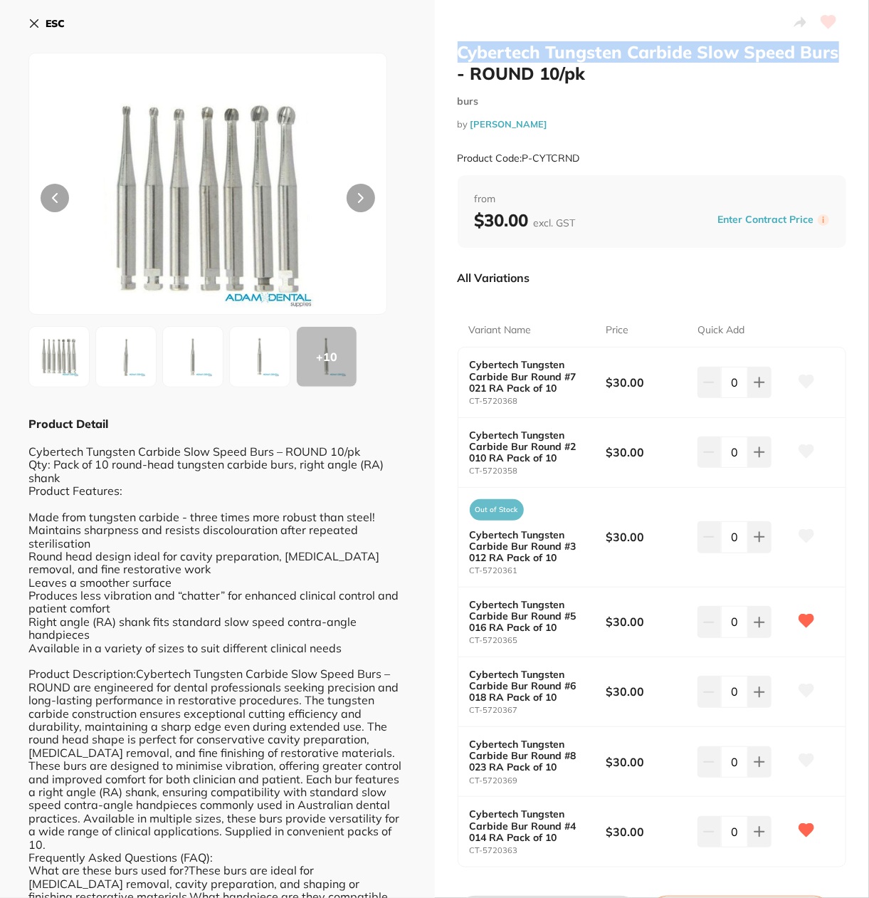
drag, startPoint x: 456, startPoint y: 51, endPoint x: 837, endPoint y: 56, distance: 381.7
click at [837, 56] on h2 "Cybertech Tungsten Carbide Slow Speed Burs - ROUND 10/pk" at bounding box center [652, 62] width 389 height 43
copy h2 "Cybertech Tungsten Carbide Slow Speed Burs"
click at [622, 128] on small "by Adam Dental" at bounding box center [652, 124] width 389 height 11
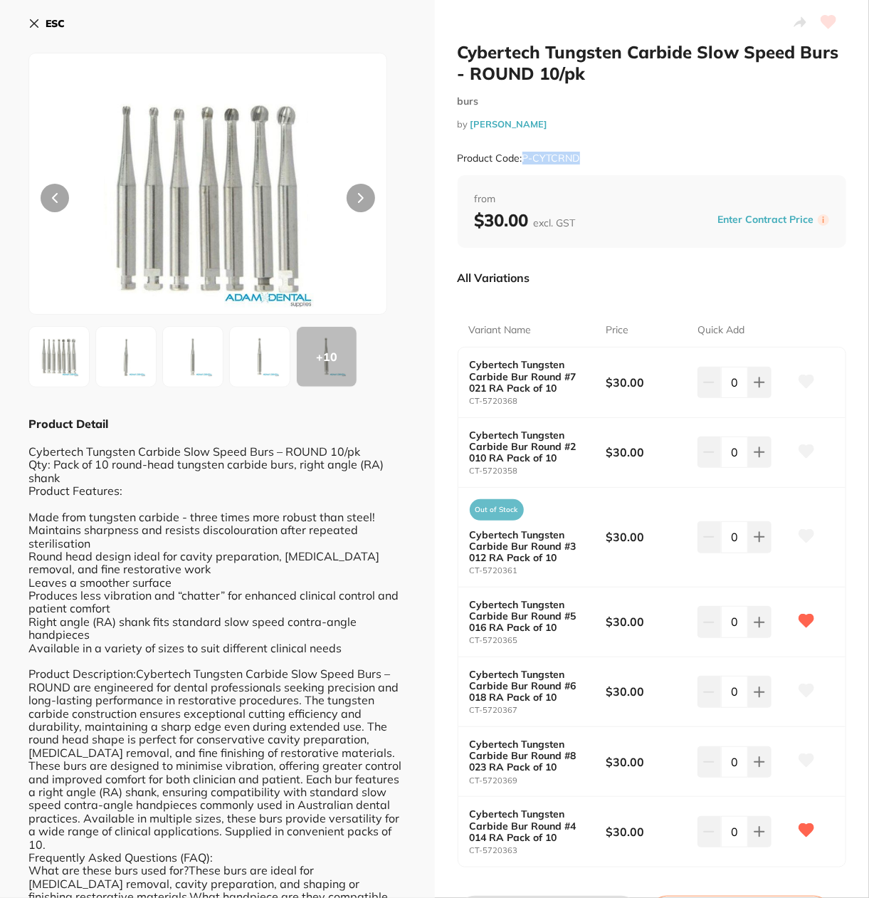
drag, startPoint x: 588, startPoint y: 153, endPoint x: 521, endPoint y: 160, distance: 67.3
click at [521, 160] on div "Product Code: P-CYTCRND" at bounding box center [652, 158] width 389 height 35
copy small "P-CYTCRND"
click at [47, 25] on b "ESC" at bounding box center [55, 23] width 19 height 13
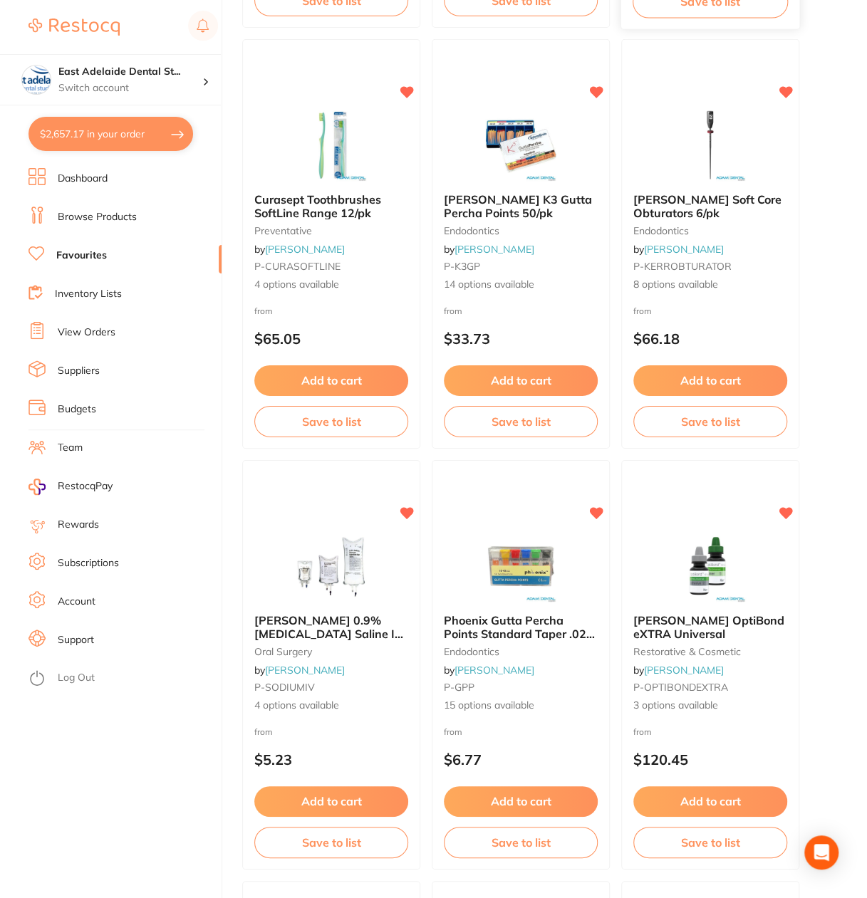
scroll to position [4770, 0]
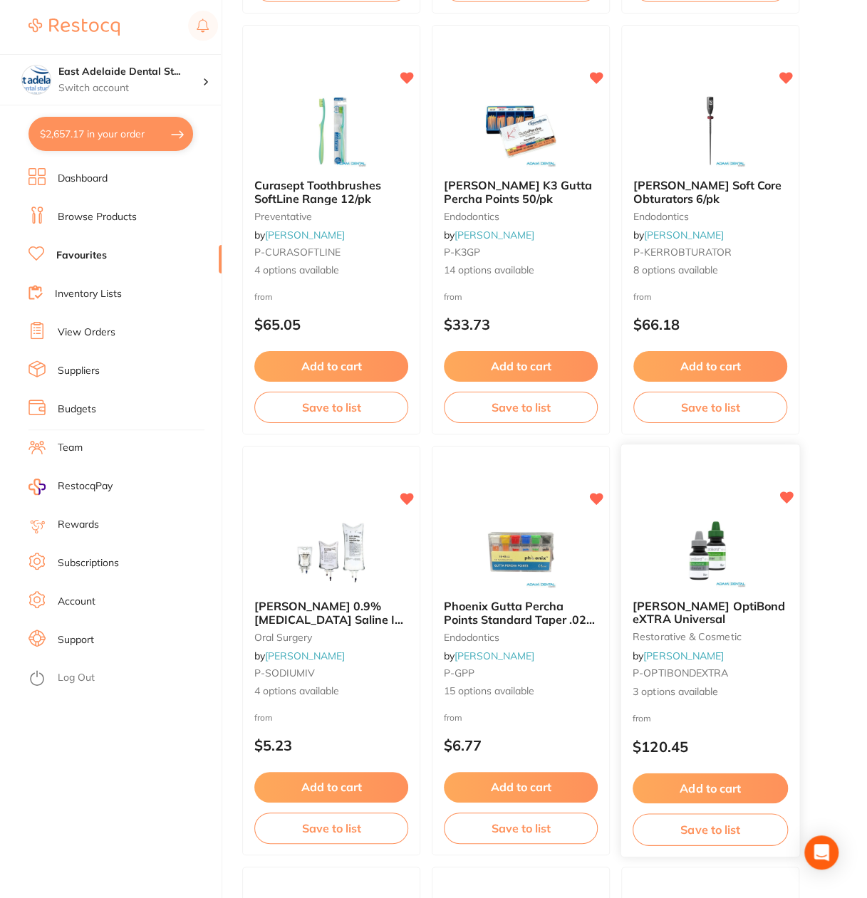
click at [740, 653] on div "Kerr OptiBond eXTRA Universal restorative & cosmetic by Adam Dental P-OPTIBONDE…" at bounding box center [710, 648] width 178 height 123
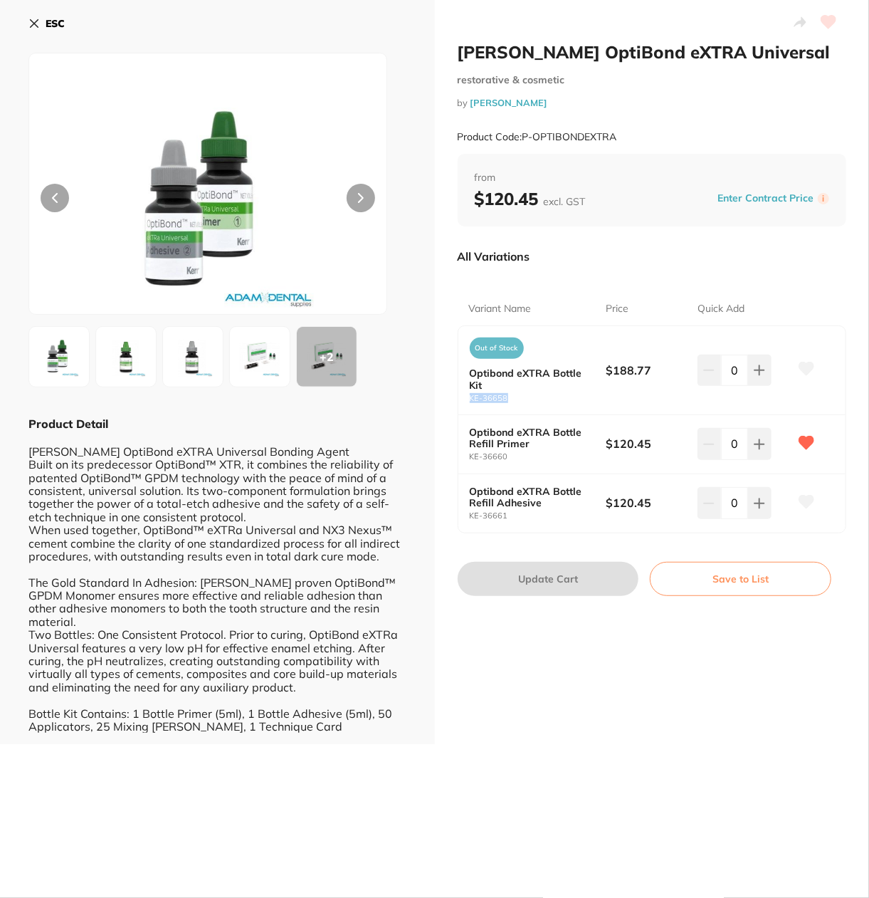
drag, startPoint x: 467, startPoint y: 401, endPoint x: 503, endPoint y: 397, distance: 36.6
click at [503, 397] on small "KE-36658" at bounding box center [538, 398] width 137 height 9
copy small "KE-36658"
click at [517, 428] on b "Optibond eXTRA Bottle Refill Primer" at bounding box center [531, 437] width 123 height 23
click at [54, 28] on b "ESC" at bounding box center [55, 23] width 19 height 13
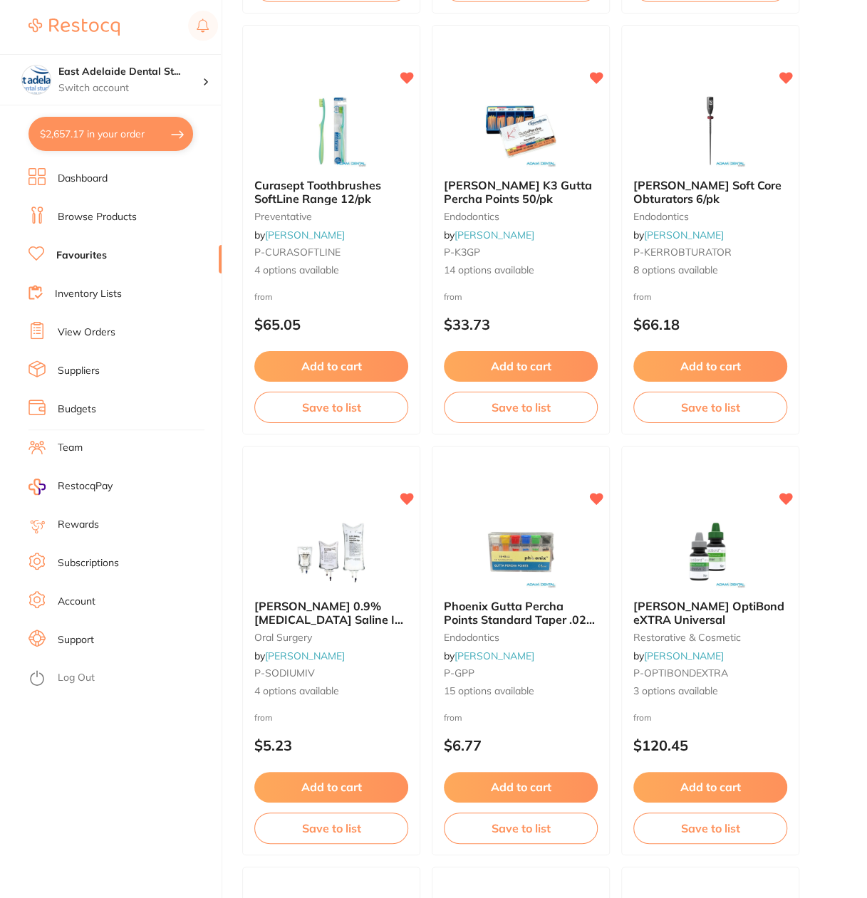
scroll to position [5126, 0]
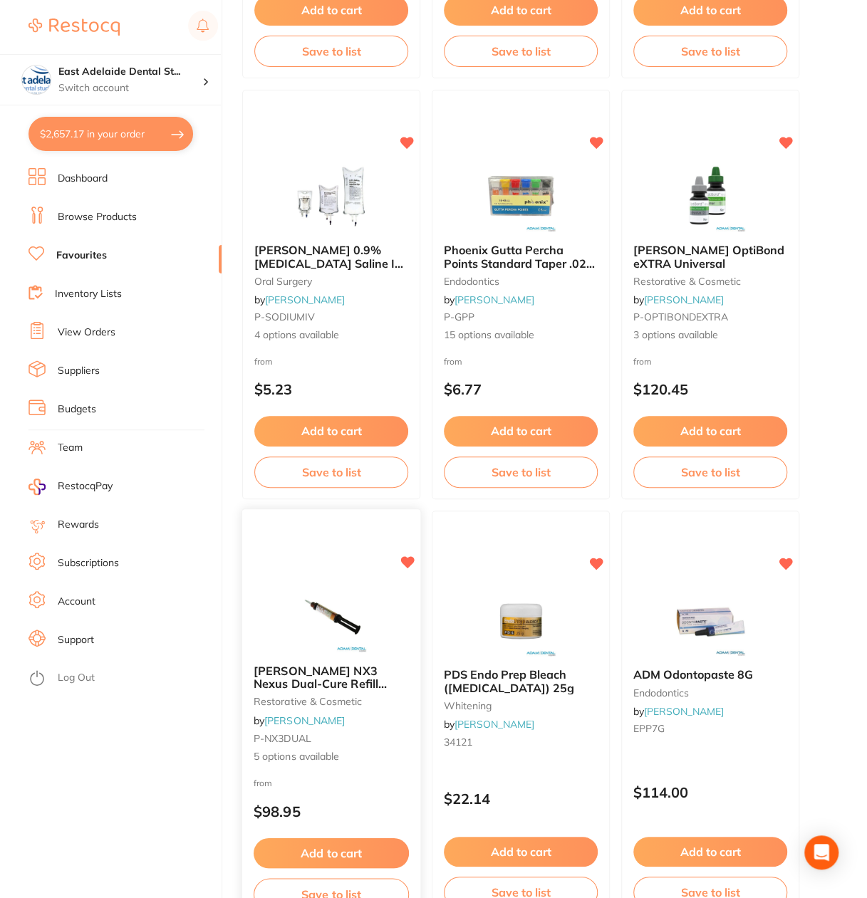
click at [343, 676] on span "Kerr NX3 Nexus Dual-Cure Refill Syringes 5g" at bounding box center [319, 683] width 133 height 41
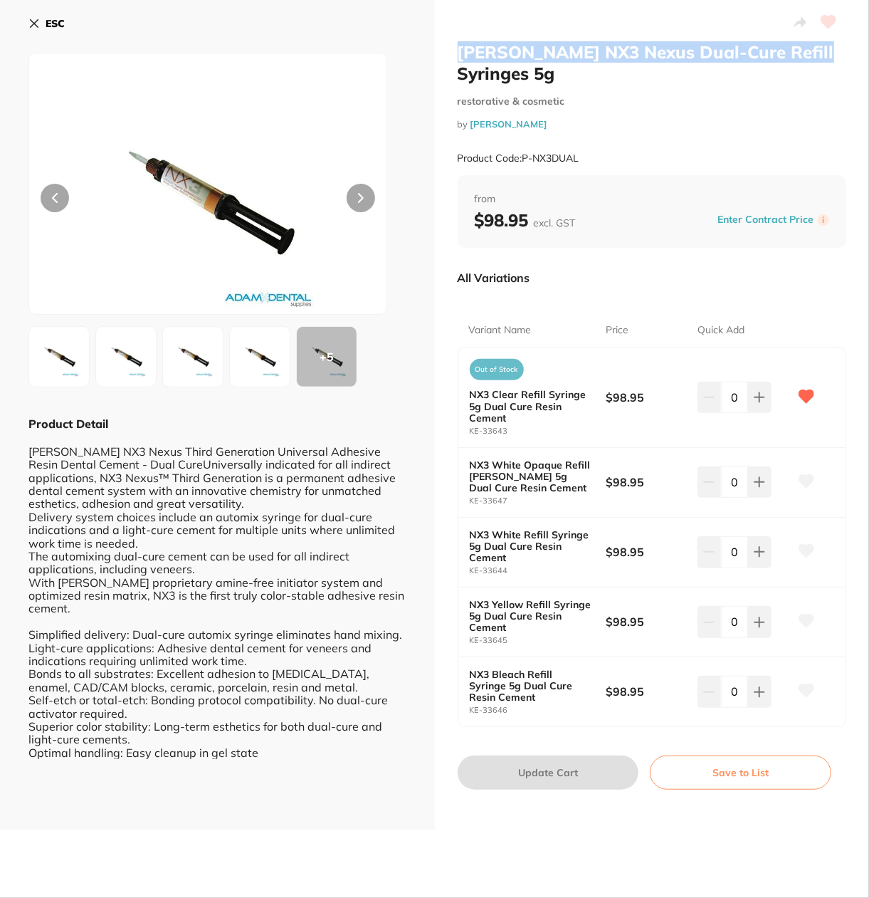
drag, startPoint x: 448, startPoint y: 51, endPoint x: 800, endPoint y: 54, distance: 351.8
click at [800, 54] on div "Kerr NX3 Nexus Dual-Cure Refill Syringes 5g restorative & cosmetic by Adam Dent…" at bounding box center [652, 414] width 435 height 829
drag, startPoint x: 515, startPoint y: 404, endPoint x: 459, endPoint y: 420, distance: 57.7
click at [459, 420] on div "Out of Stock NX3 Clear Refill Syringe 5g Dual Cure Resin Cement KE-33643 $98.95…" at bounding box center [653, 397] width 388 height 100
drag, startPoint x: 56, startPoint y: 20, endPoint x: 867, endPoint y: 127, distance: 818.8
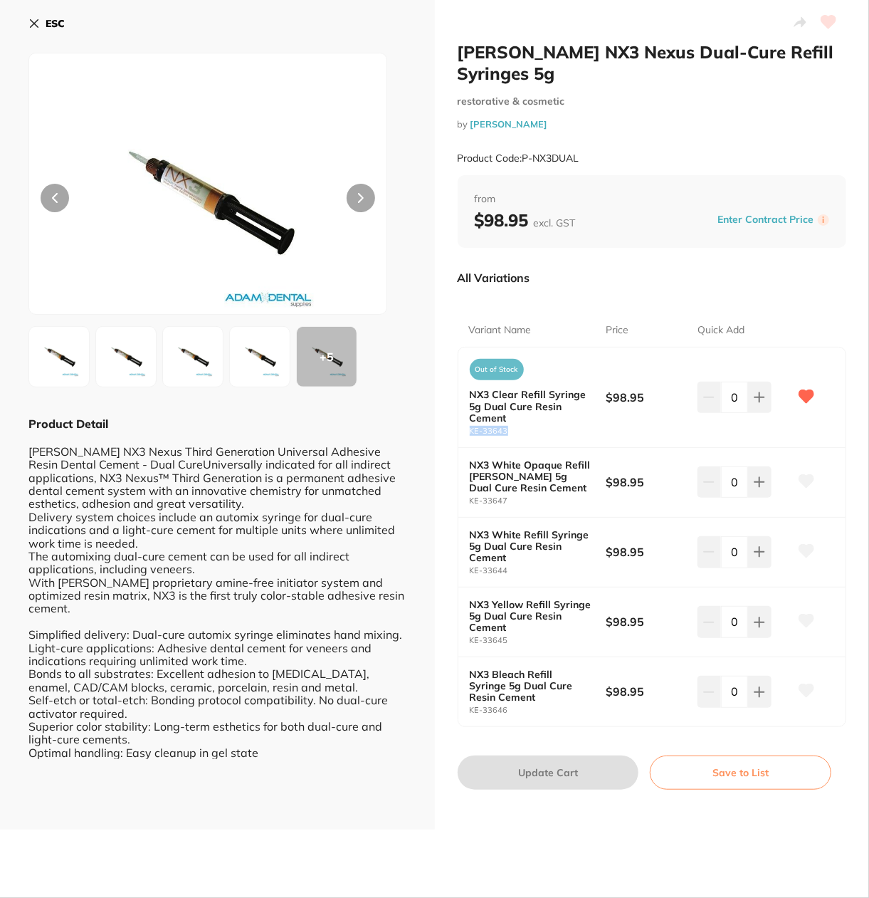
click at [56, 20] on b "ESC" at bounding box center [55, 23] width 19 height 13
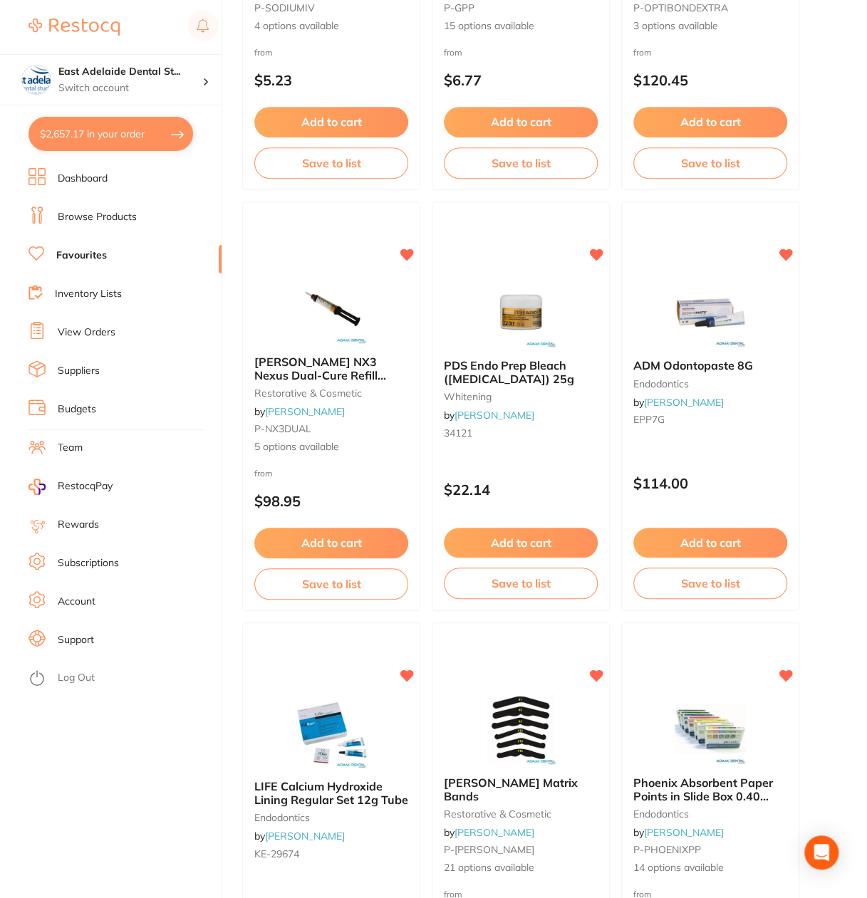
scroll to position [5483, 0]
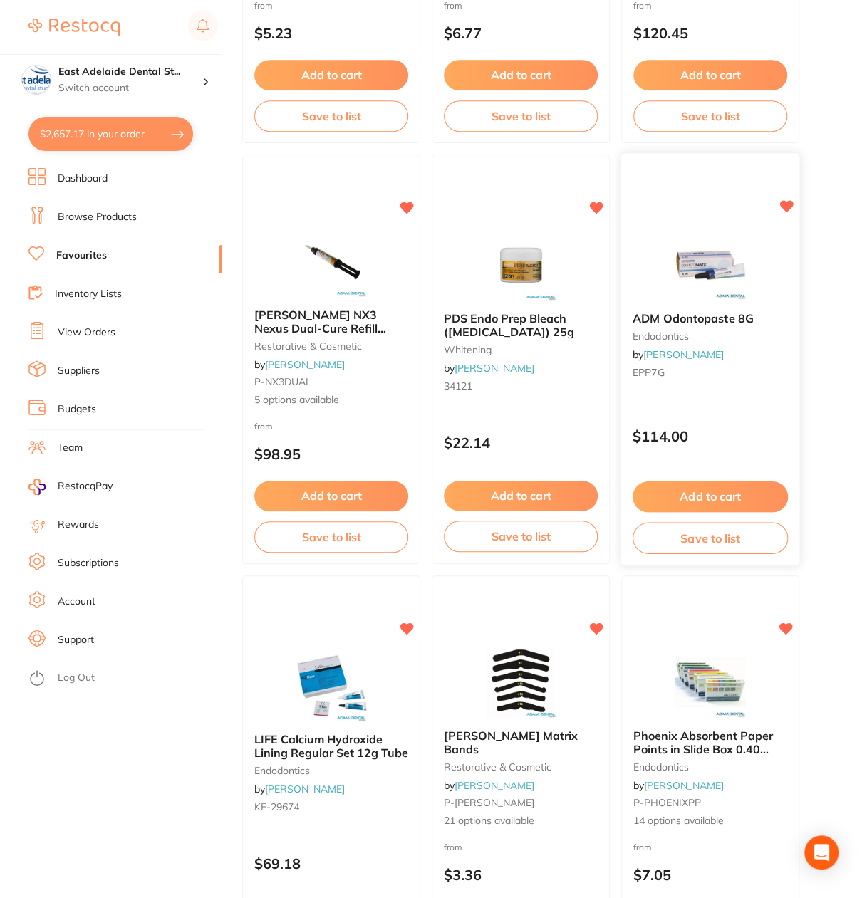
click at [722, 301] on div "ADM Odontopaste 8G endodontics by Adam Dental EPP7G" at bounding box center [710, 347] width 178 height 95
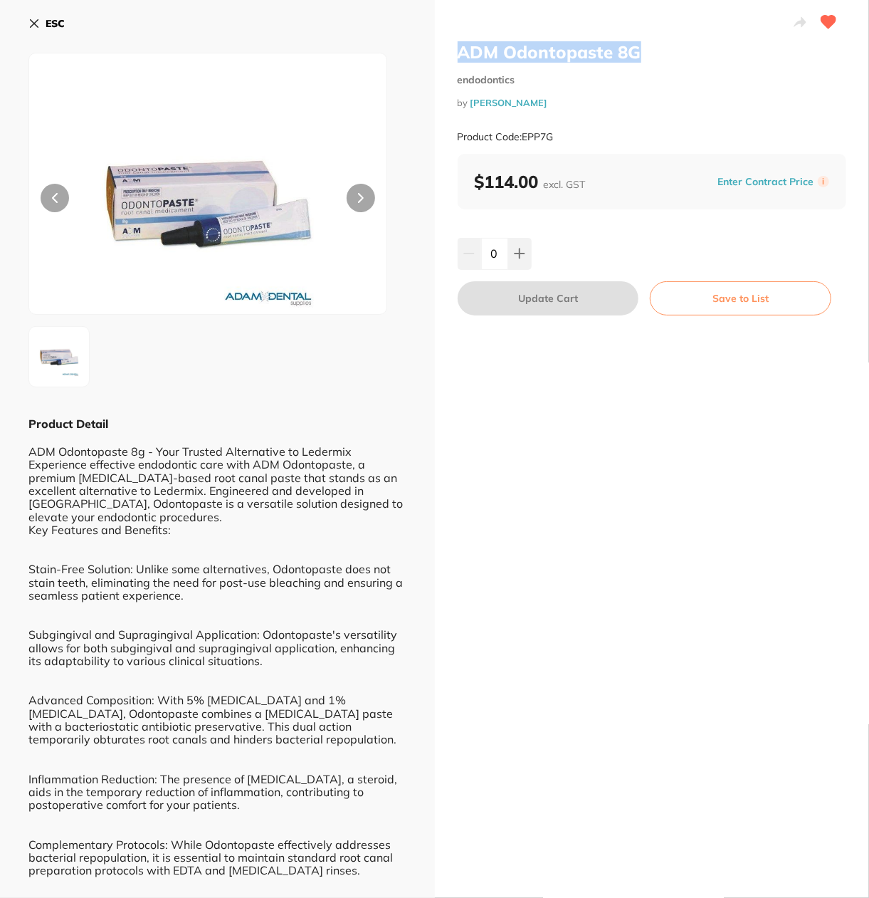
drag, startPoint x: 461, startPoint y: 46, endPoint x: 647, endPoint y: 45, distance: 185.1
click at [647, 45] on h2 "ADM Odontopaste 8G" at bounding box center [652, 51] width 389 height 21
click at [48, 26] on b "ESC" at bounding box center [55, 23] width 19 height 13
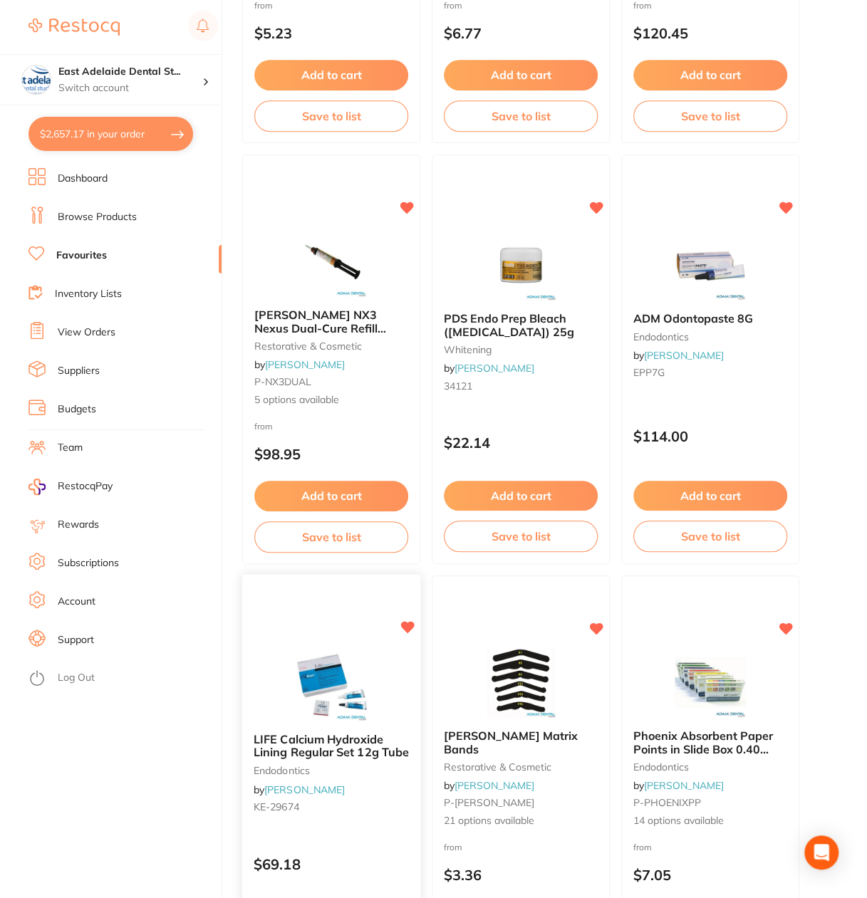
scroll to position [5696, 0]
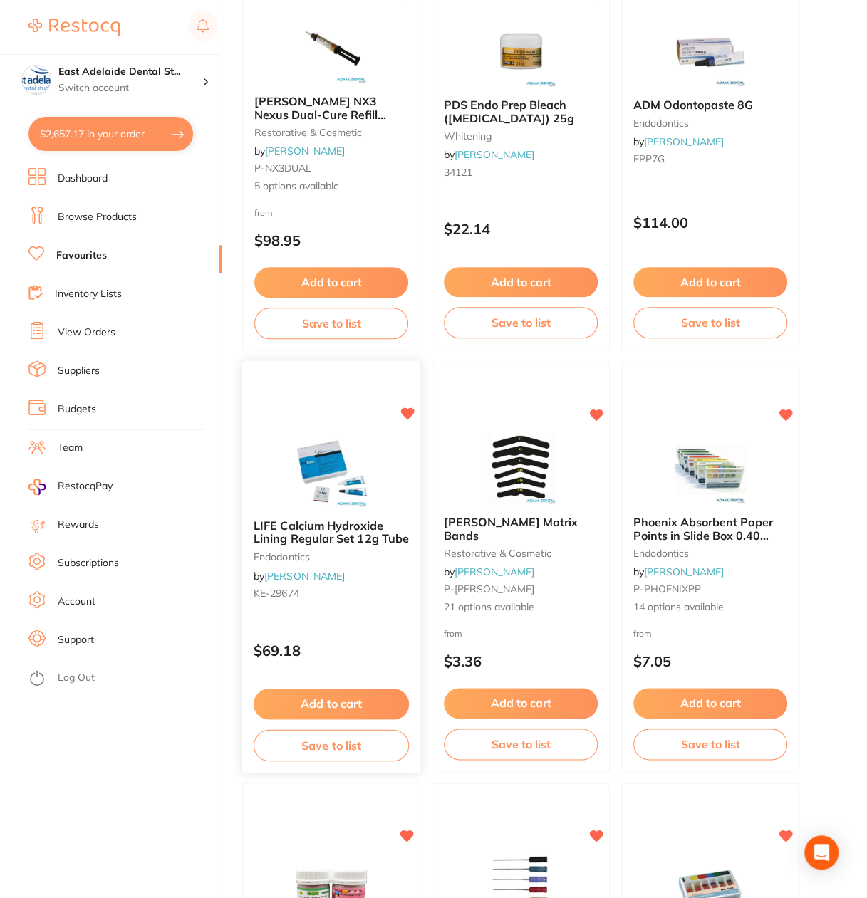
click at [345, 501] on img at bounding box center [330, 472] width 93 height 72
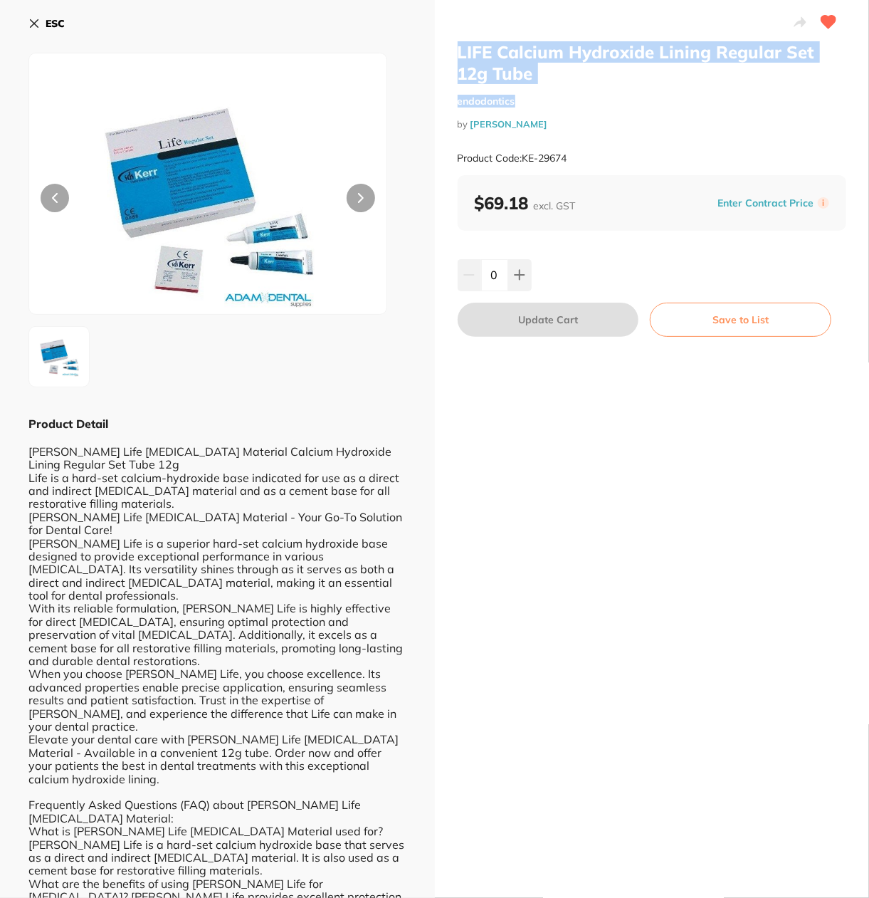
drag, startPoint x: 453, startPoint y: 51, endPoint x: 553, endPoint y: 84, distance: 105.8
click at [553, 84] on div "LIFE Calcium Hydroxide Lining Regular Set 12g Tube endodontics by Adam Dental P…" at bounding box center [652, 627] width 435 height 1255
click at [557, 77] on h2 "LIFE Calcium Hydroxide Lining Regular Set 12g Tube" at bounding box center [652, 62] width 389 height 43
drag, startPoint x: 458, startPoint y: 51, endPoint x: 540, endPoint y: 83, distance: 87.9
click at [540, 83] on h2 "LIFE Calcium Hydroxide Lining Regular Set 12g Tube" at bounding box center [652, 62] width 389 height 43
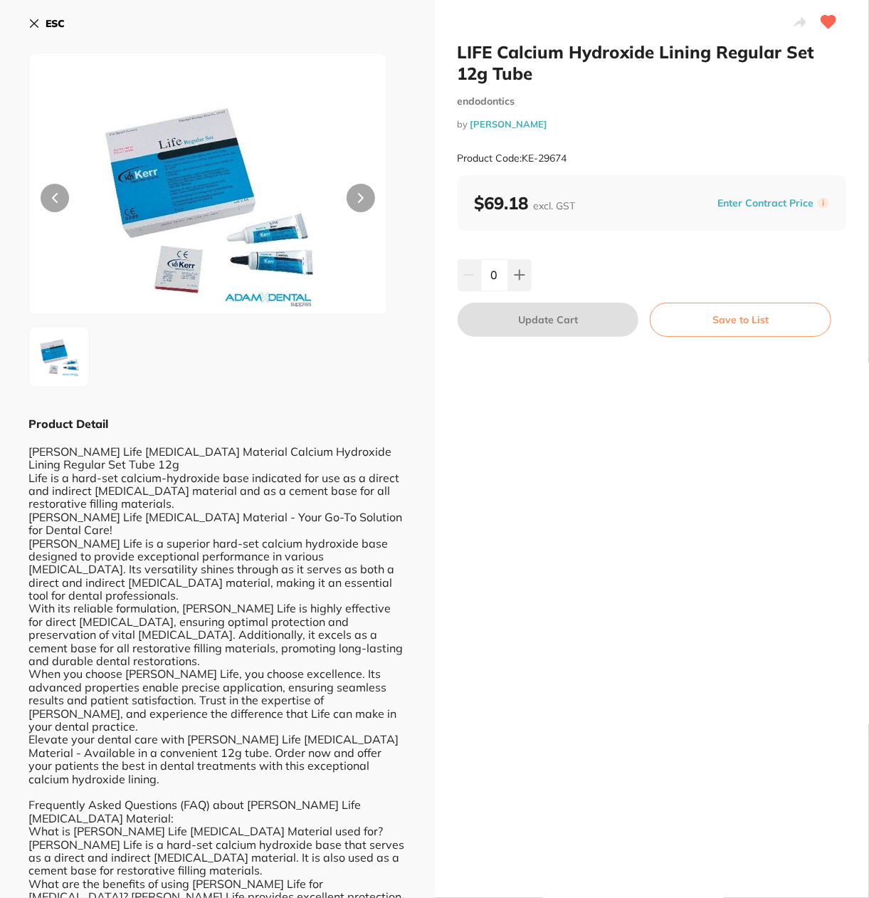
click at [21, 21] on div "ESC Product Detail Kerr Life Pulp-Capping Material Calcium Hydroxide Lining Reg…" at bounding box center [217, 627] width 435 height 1255
click at [42, 30] on button "ESC" at bounding box center [46, 23] width 36 height 24
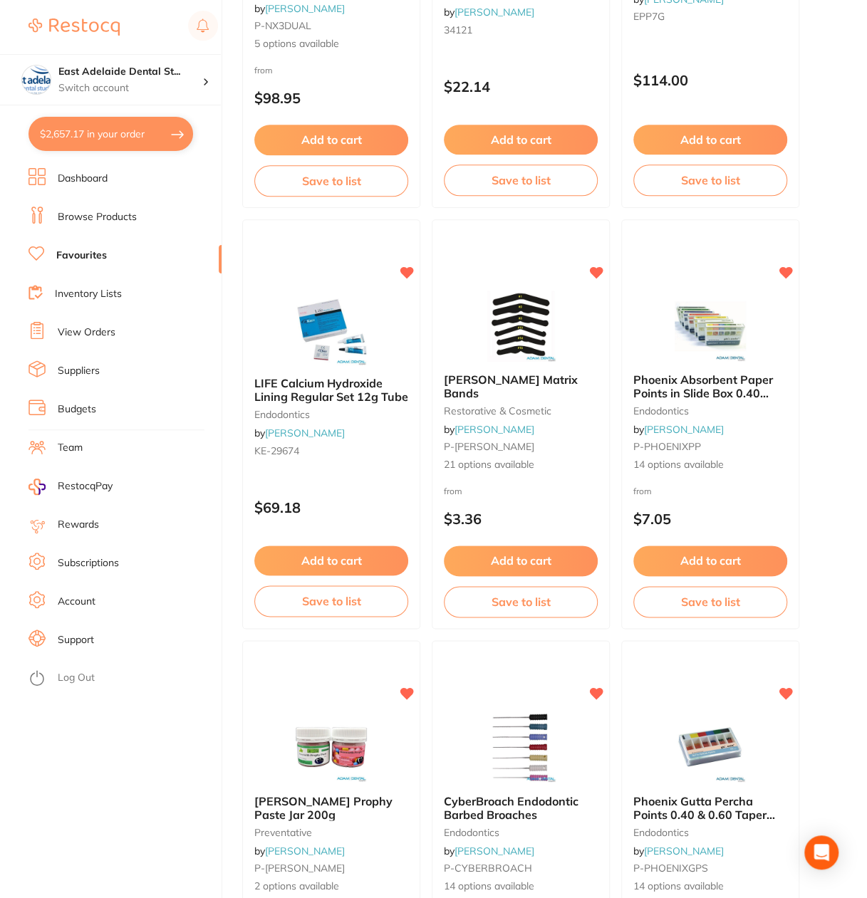
scroll to position [5910, 0]
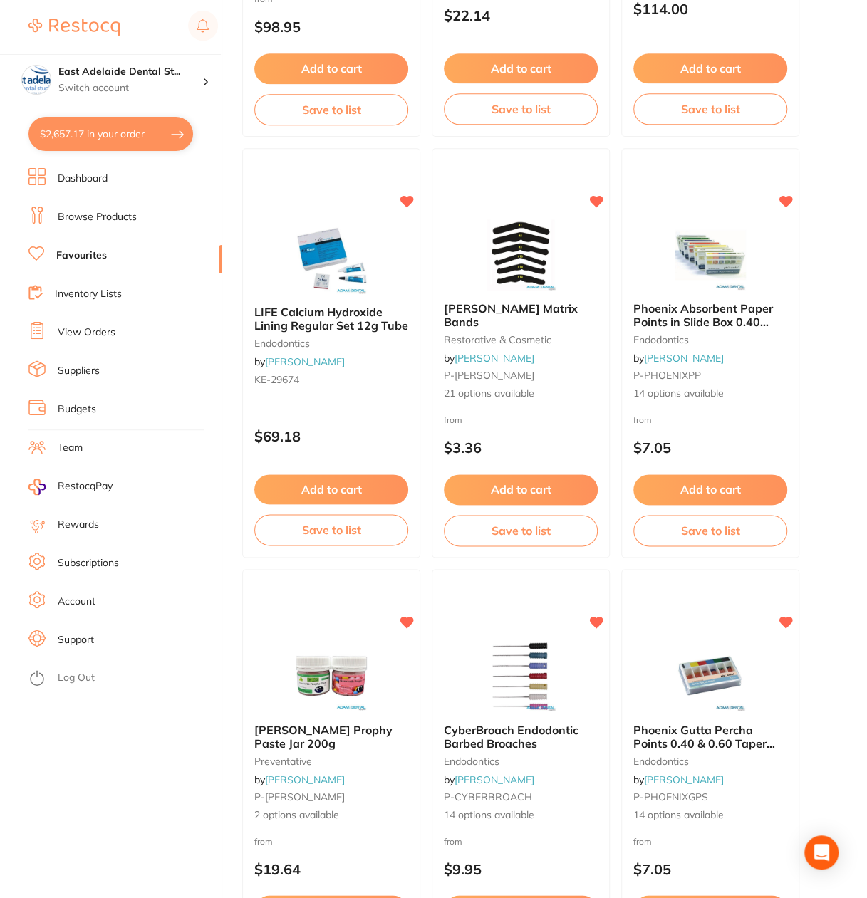
click at [726, 313] on span "Phoenix Absorbent Paper Points in Slide Box 0.40 Taper 100/pk" at bounding box center [703, 321] width 140 height 41
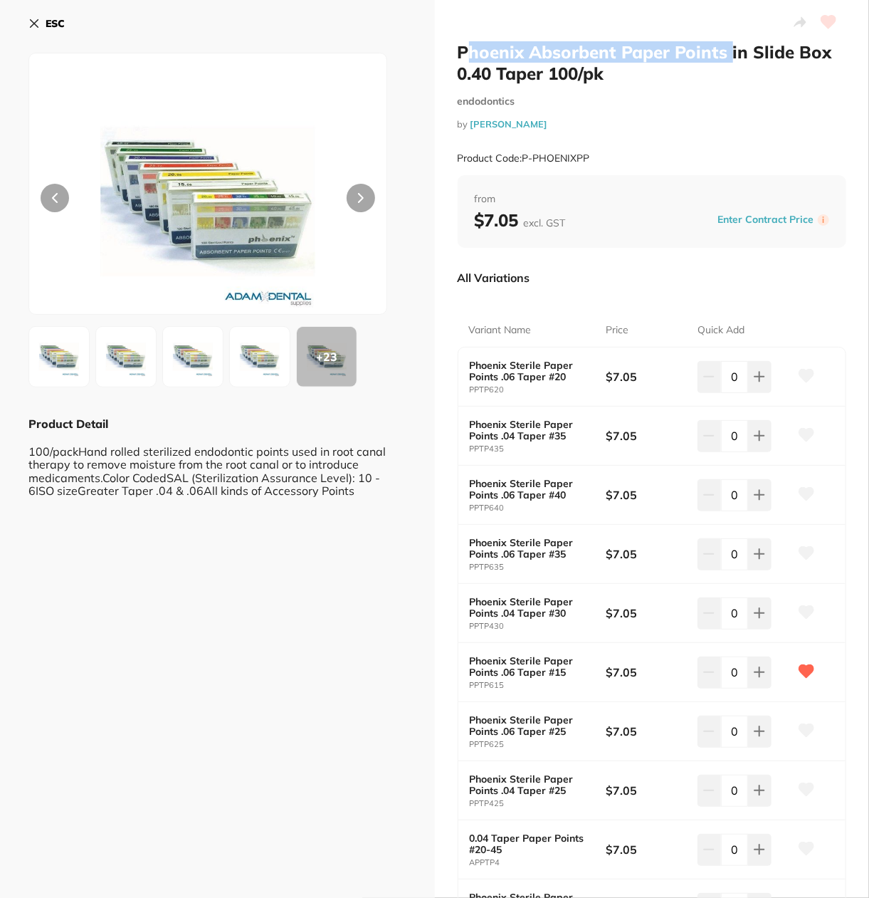
drag, startPoint x: 461, startPoint y: 54, endPoint x: 737, endPoint y: 43, distance: 275.8
click at [732, 42] on h2 "Phoenix Absorbent Paper Points in Slide Box 0.40 Taper 100/pk" at bounding box center [652, 62] width 389 height 43
click at [752, 61] on h2 "Phoenix Absorbent Paper Points in Slide Box 0.40 Taper 100/pk" at bounding box center [652, 62] width 389 height 43
drag, startPoint x: 449, startPoint y: 55, endPoint x: 829, endPoint y: 53, distance: 380.2
click at [829, 53] on div "Phoenix Absorbent Paper Points in Slide Box 0.40 Taper 100/pk endodontics by Ad…" at bounding box center [652, 639] width 435 height 1278
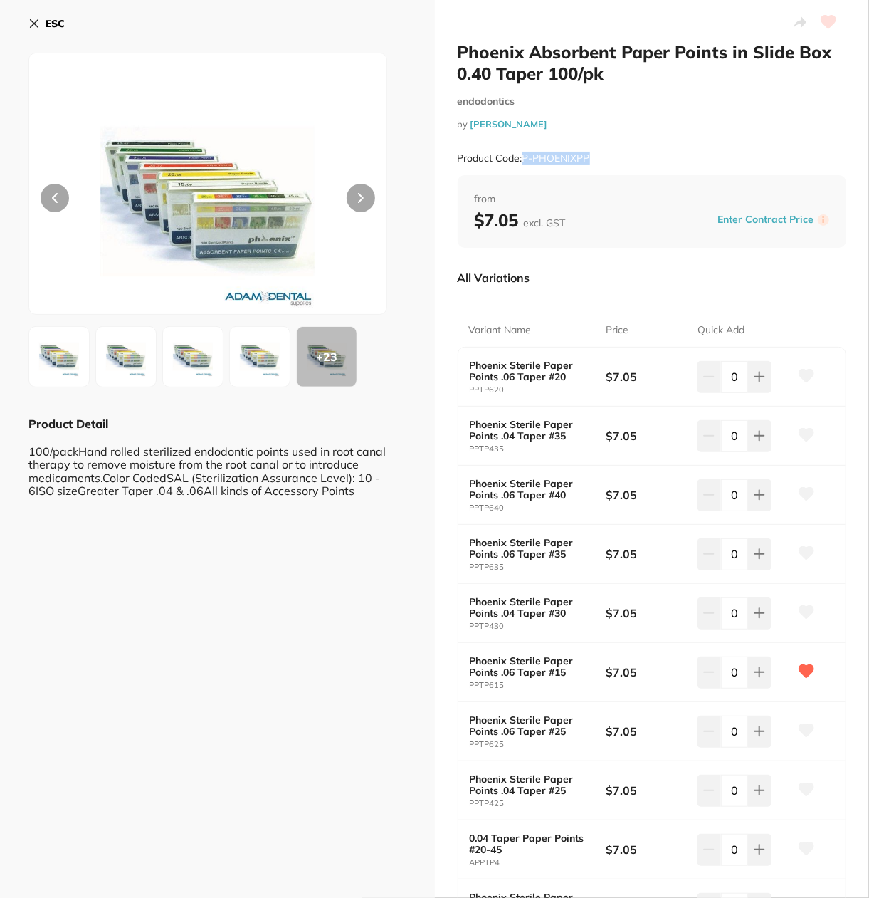
drag, startPoint x: 571, startPoint y: 155, endPoint x: 523, endPoint y: 163, distance: 48.3
click at [523, 163] on div "Product Code: P-PHOENIXPP" at bounding box center [652, 158] width 389 height 35
drag, startPoint x: 71, startPoint y: 10, endPoint x: 61, endPoint y: 22, distance: 15.7
click at [61, 22] on div "ESC + 23 Product Detail 100/packHand rolled sterilized endodontic points used i…" at bounding box center [217, 639] width 435 height 1278
click at [61, 22] on b "ESC" at bounding box center [55, 23] width 19 height 13
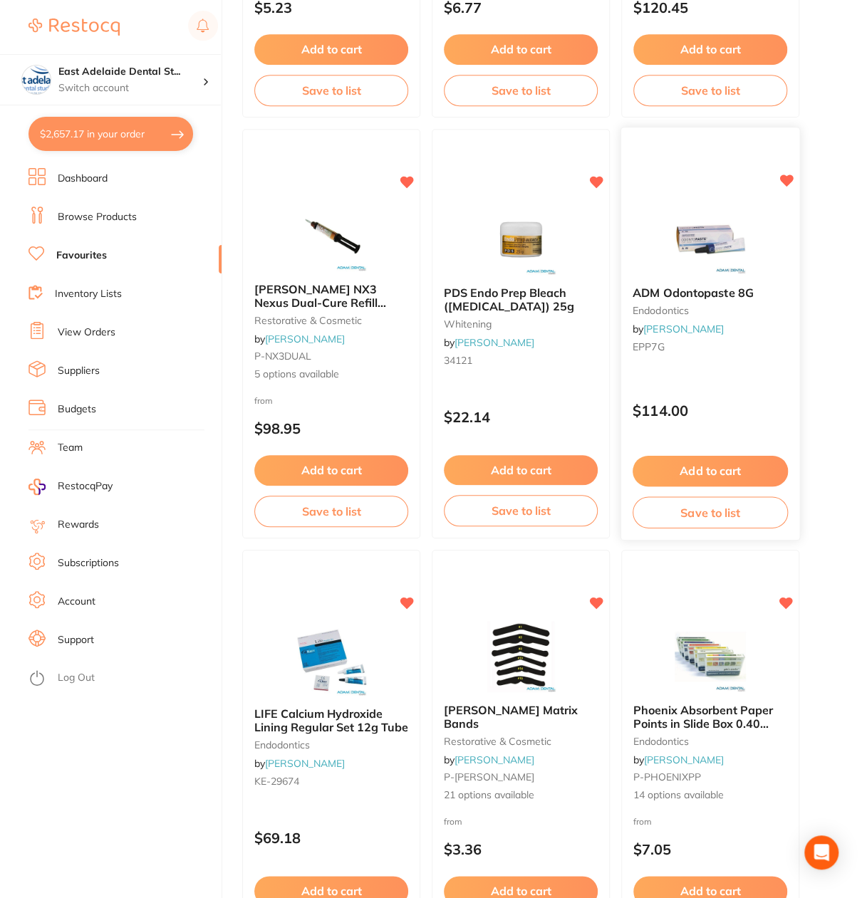
scroll to position [5340, 0]
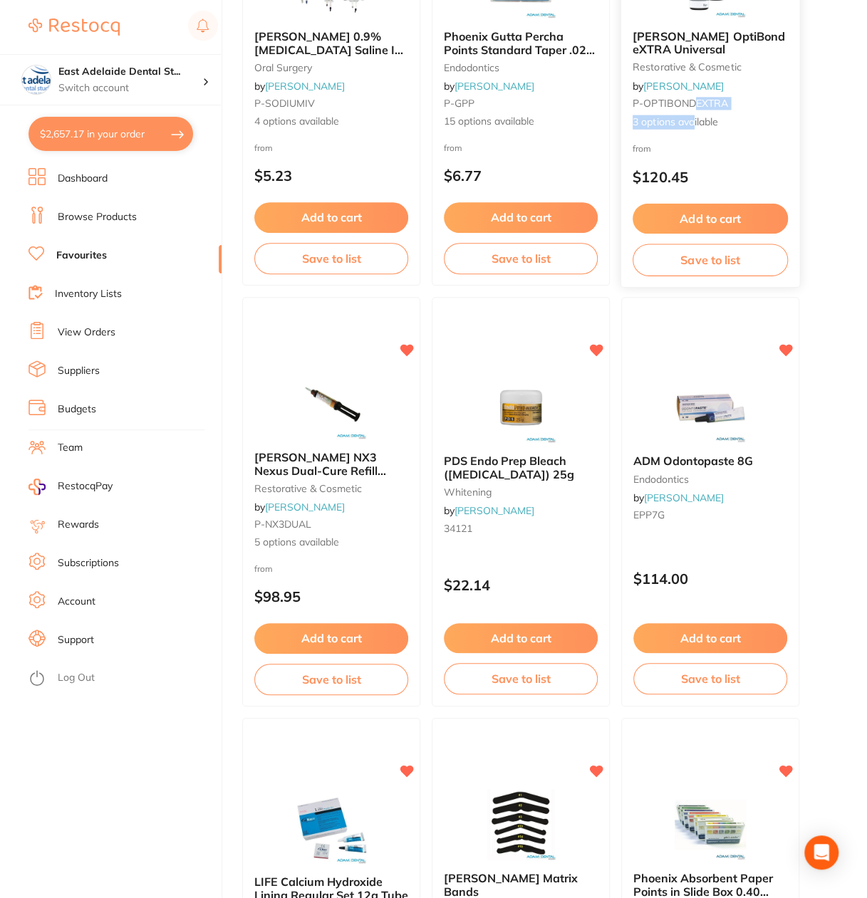
drag, startPoint x: 692, startPoint y: 93, endPoint x: 695, endPoint y: 124, distance: 31.5
click at [695, 124] on div "Kerr OptiBond eXTRA Universal restorative & cosmetic by Adam Dental P-OPTIBONDE…" at bounding box center [710, 79] width 178 height 123
click at [836, 112] on section at bounding box center [433, 449] width 867 height 898
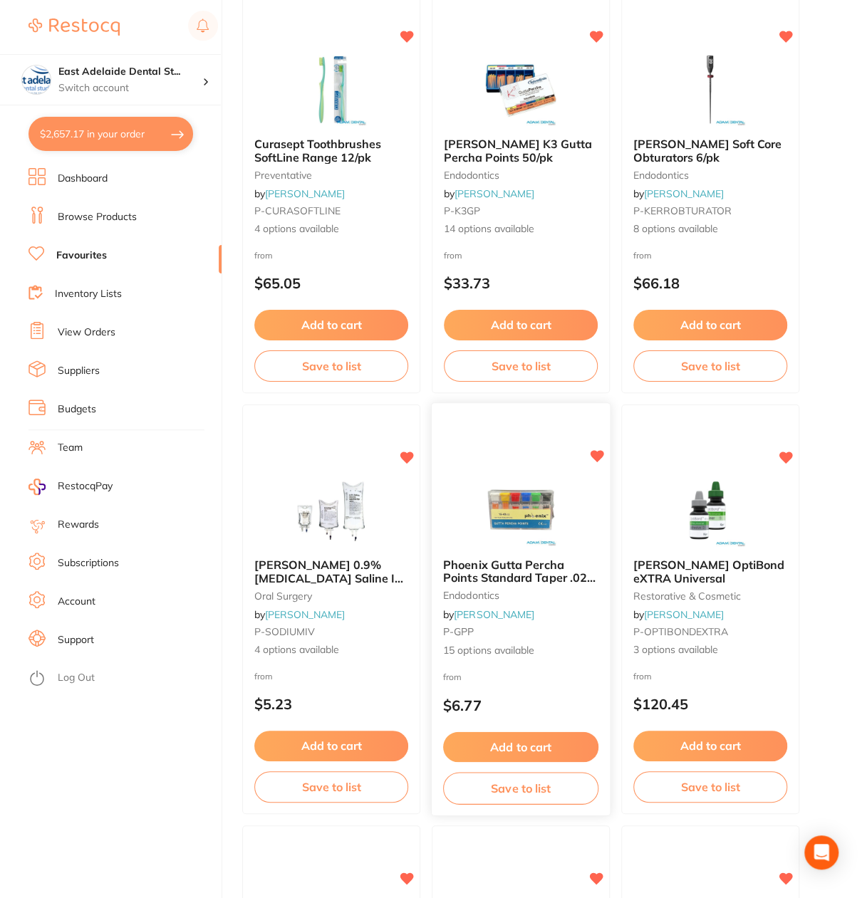
scroll to position [4699, 0]
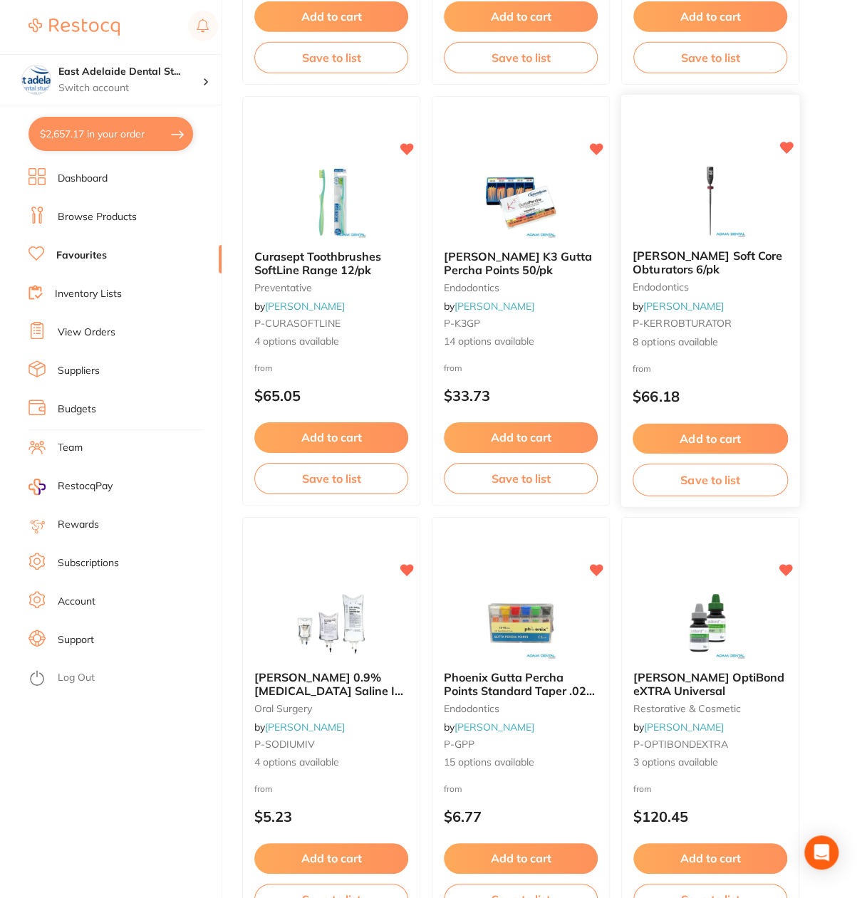
click at [773, 253] on b "Kerr Soft Core Obturators 6/pk" at bounding box center [709, 262] width 155 height 26
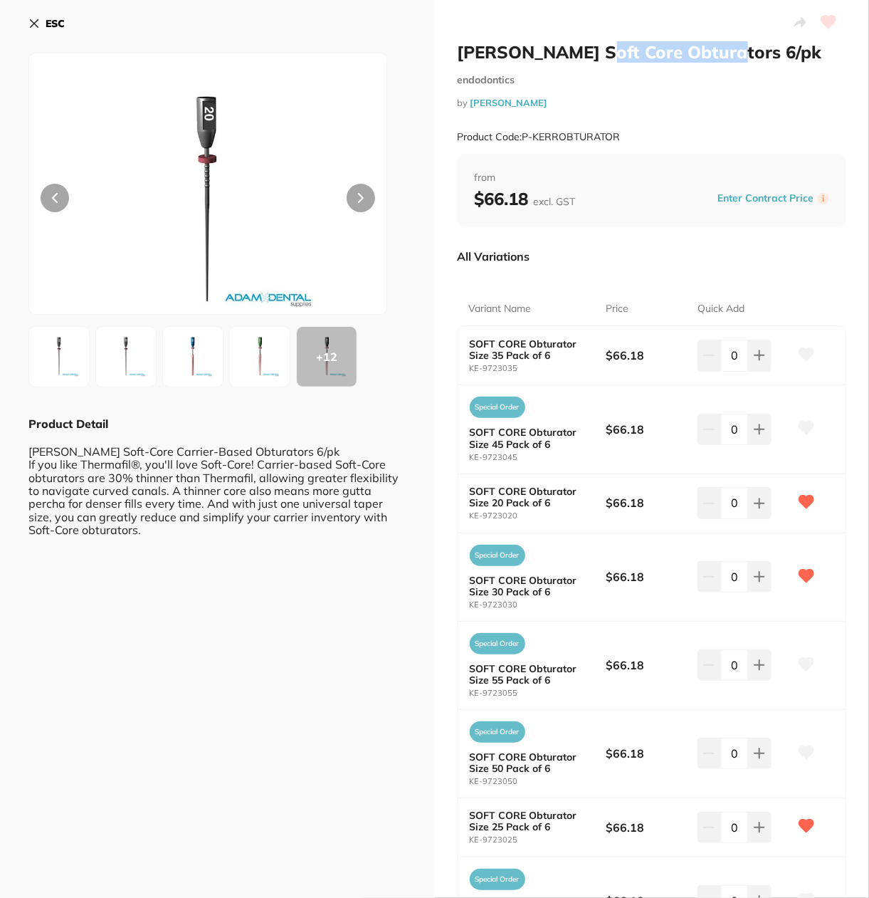
drag, startPoint x: 577, startPoint y: 54, endPoint x: 719, endPoint y: 59, distance: 141.8
click at [719, 59] on h2 "Kerr Soft Core Obturators 6/pk" at bounding box center [652, 51] width 389 height 21
drag, startPoint x: 634, startPoint y: 139, endPoint x: 522, endPoint y: 135, distance: 111.9
click at [522, 135] on div "Product Code: P-KERROBTURATOR" at bounding box center [652, 137] width 389 height 35
click at [48, 23] on b "ESC" at bounding box center [55, 23] width 19 height 13
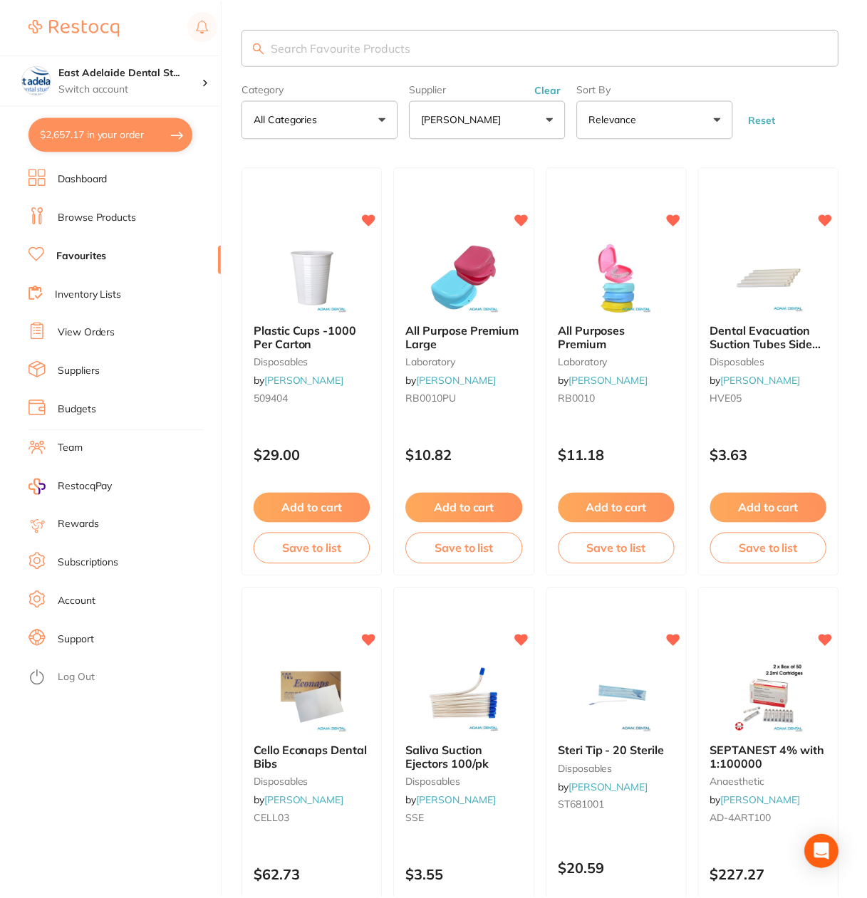
scroll to position [4699, 0]
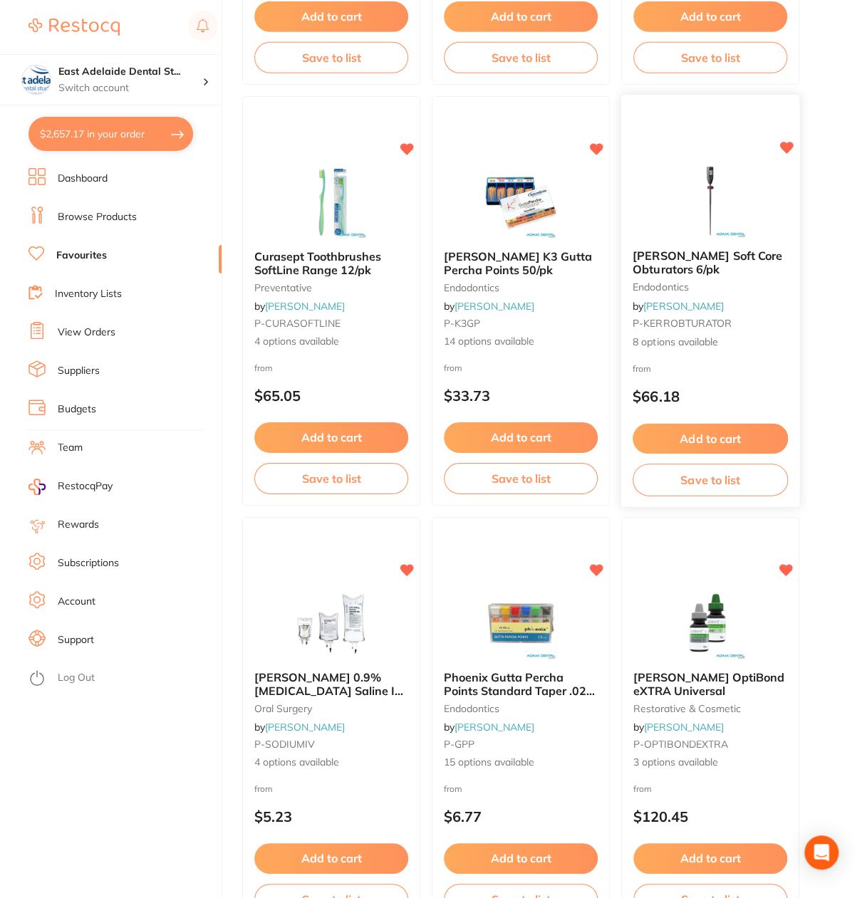
click at [706, 258] on span "Kerr Soft Core Obturators 6/pk" at bounding box center [707, 262] width 150 height 28
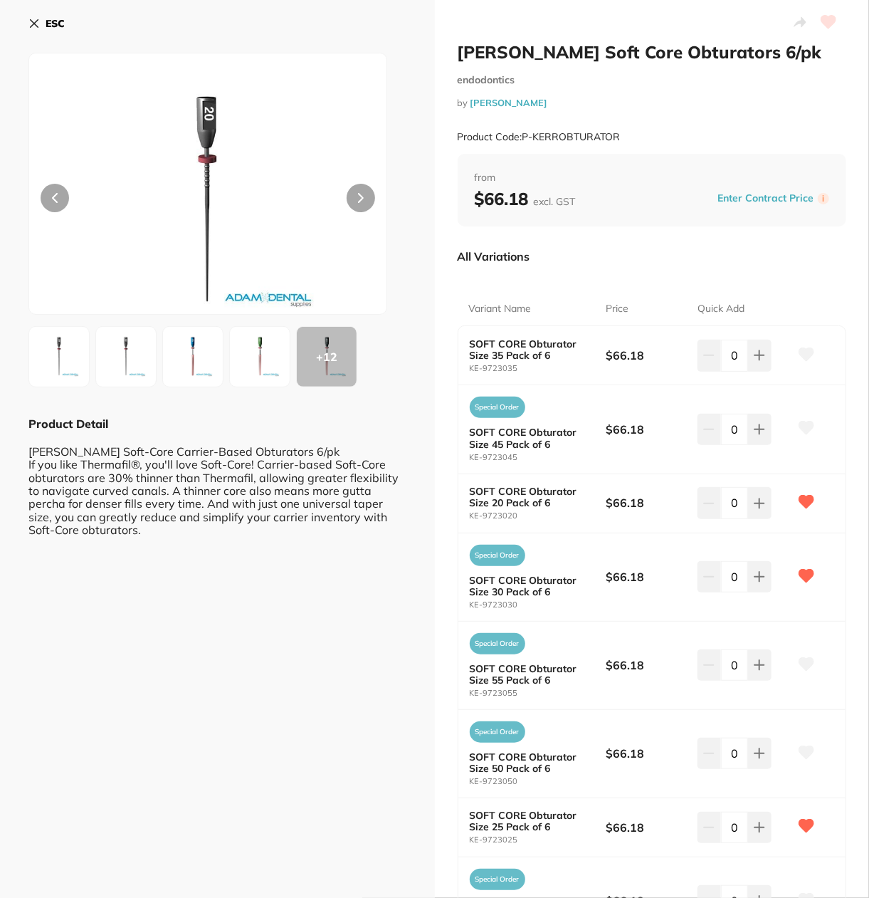
click at [51, 26] on b "ESC" at bounding box center [55, 23] width 19 height 13
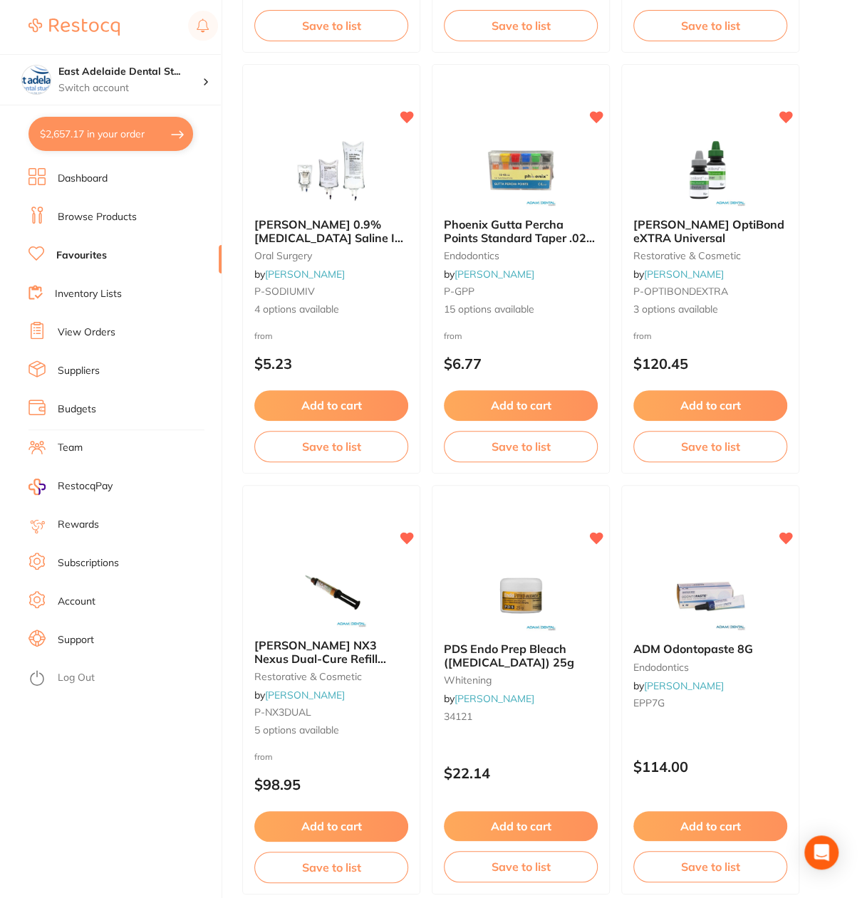
scroll to position [5126, 0]
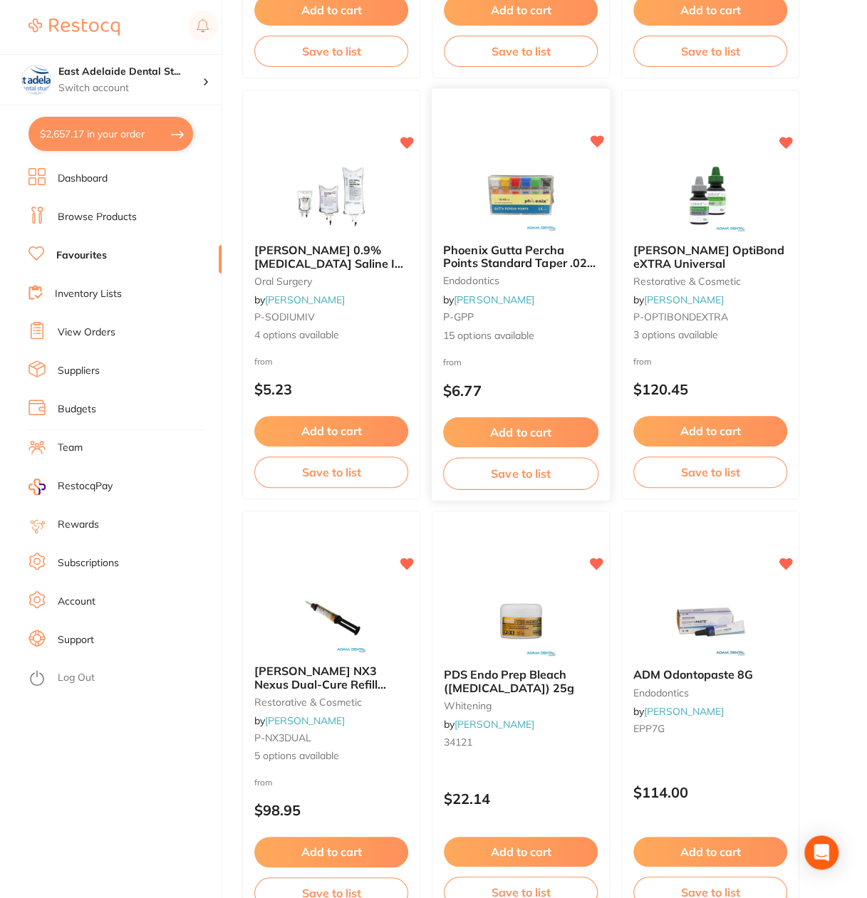
click at [524, 258] on span "Phoenix Gutta Percha Points Standard Taper .02 120/pk" at bounding box center [519, 262] width 152 height 41
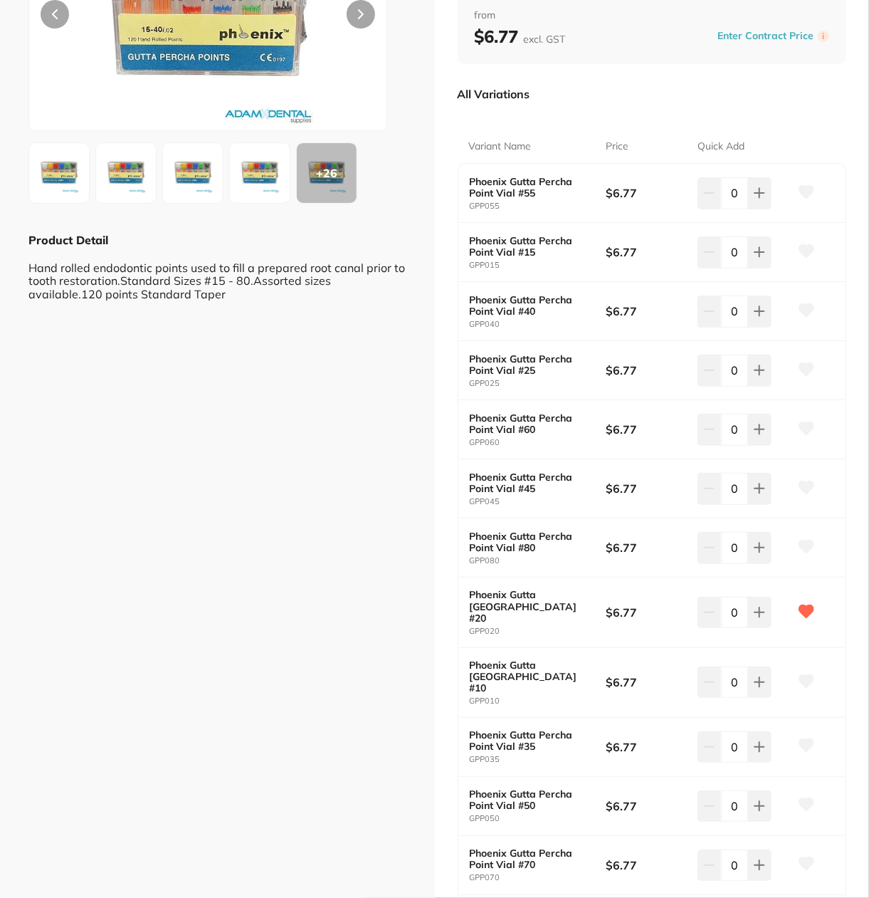
scroll to position [90, 0]
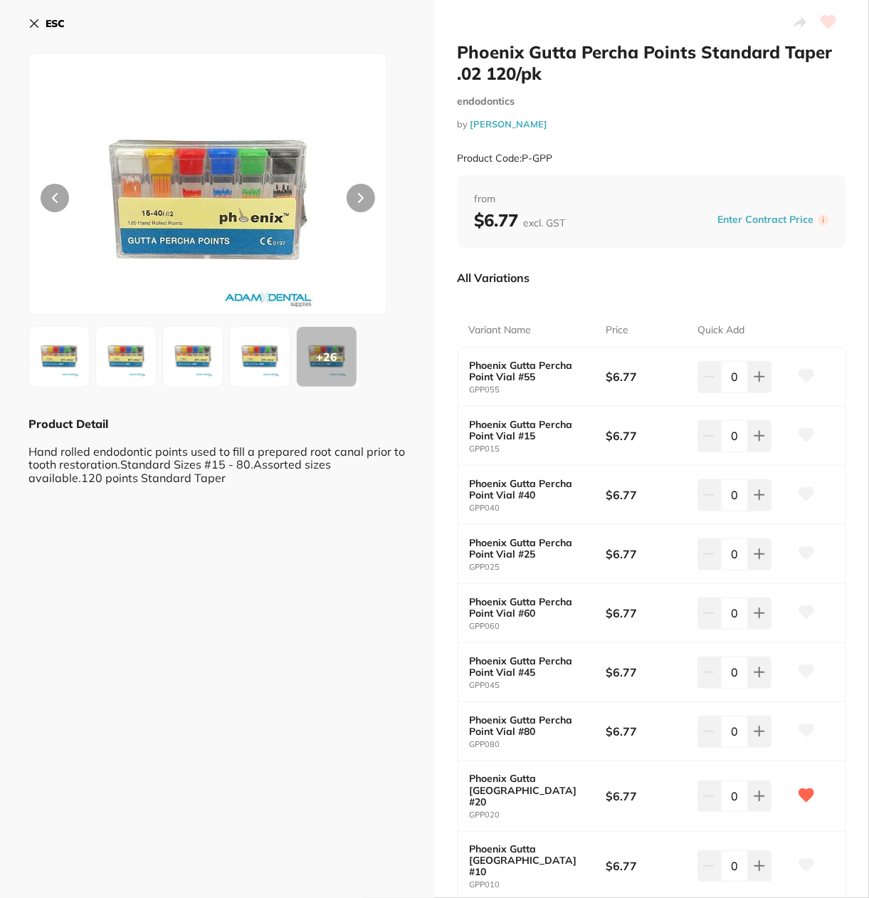
click at [56, 19] on b "ESC" at bounding box center [55, 23] width 19 height 13
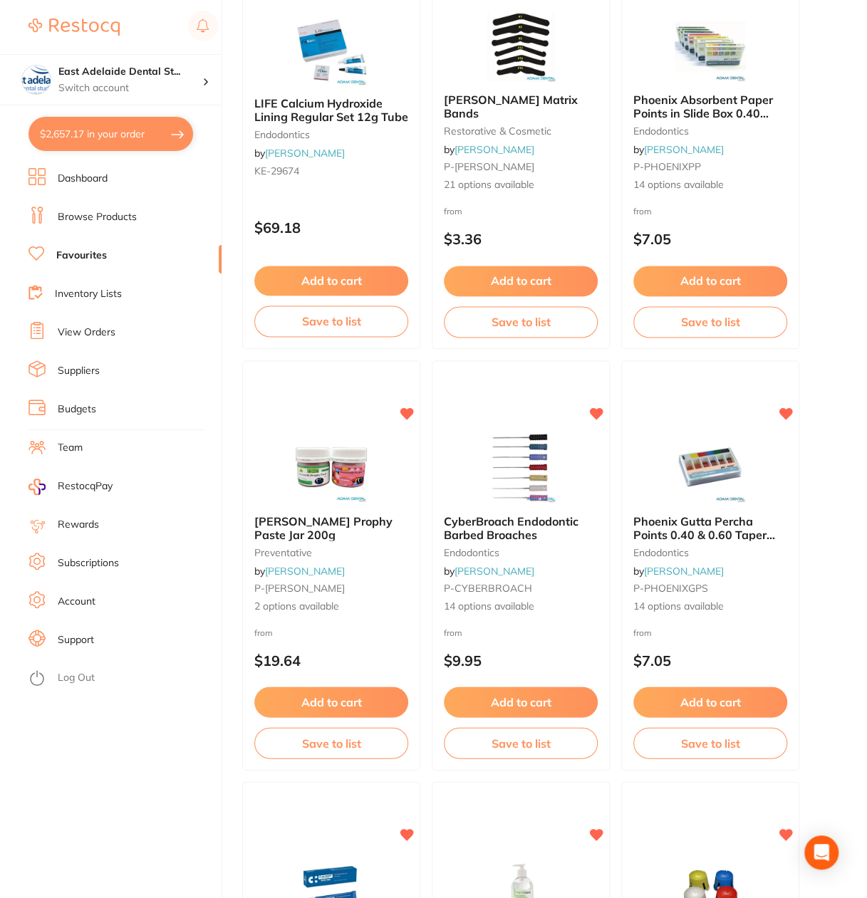
scroll to position [6195, 0]
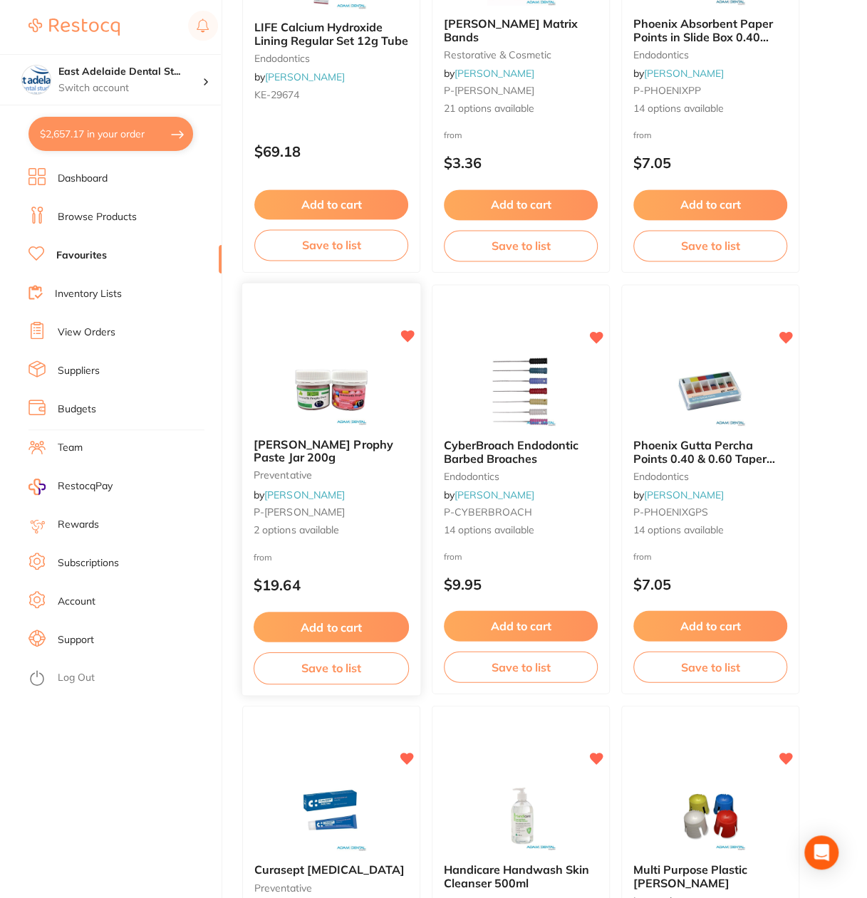
click at [323, 388] on img at bounding box center [330, 390] width 93 height 72
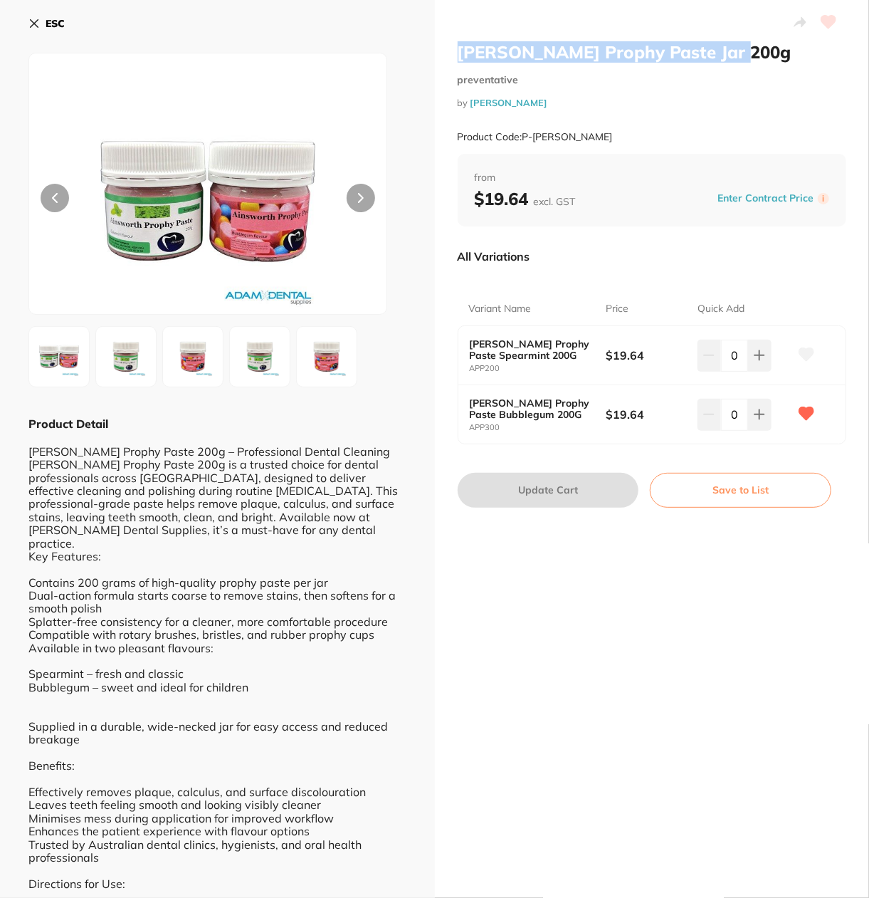
drag, startPoint x: 460, startPoint y: 43, endPoint x: 733, endPoint y: 46, distance: 272.7
click at [733, 46] on h2 "Ainsworth Prophy Paste Jar 200g" at bounding box center [652, 51] width 389 height 21
drag, startPoint x: 506, startPoint y: 428, endPoint x: 464, endPoint y: 427, distance: 41.3
click at [464, 427] on div "Ainsworth Prophy Paste Bubblegum 200G APP300 $19.64 0" at bounding box center [653, 414] width 388 height 58
click at [37, 23] on icon at bounding box center [33, 23] width 11 height 11
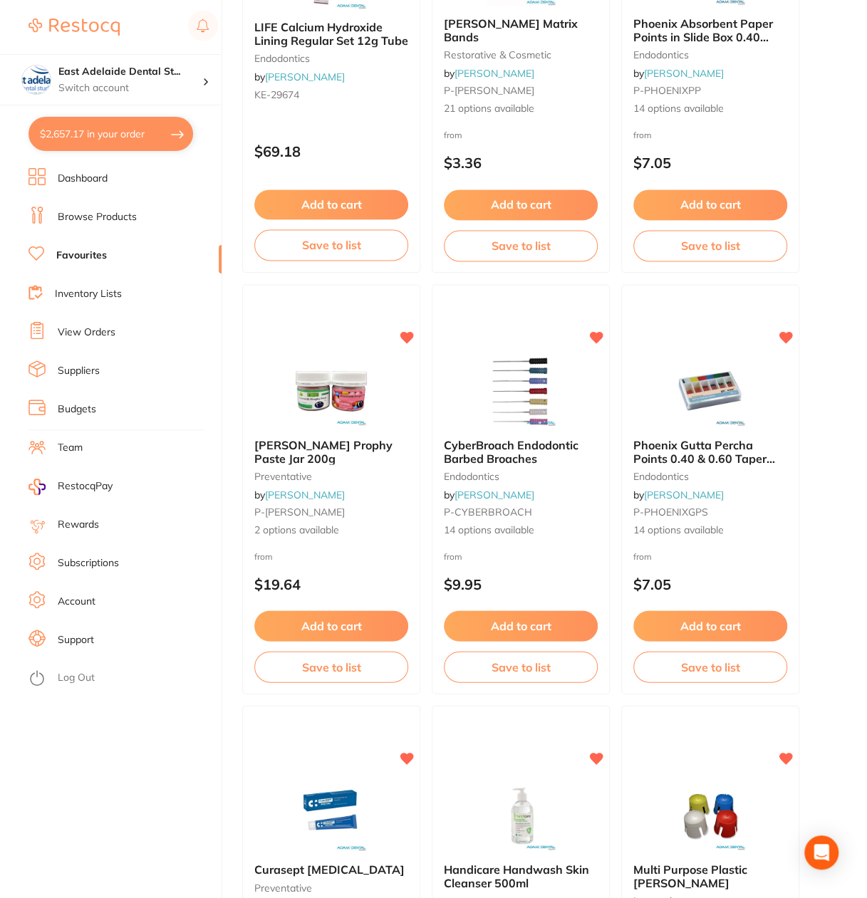
scroll to position [6408, 0]
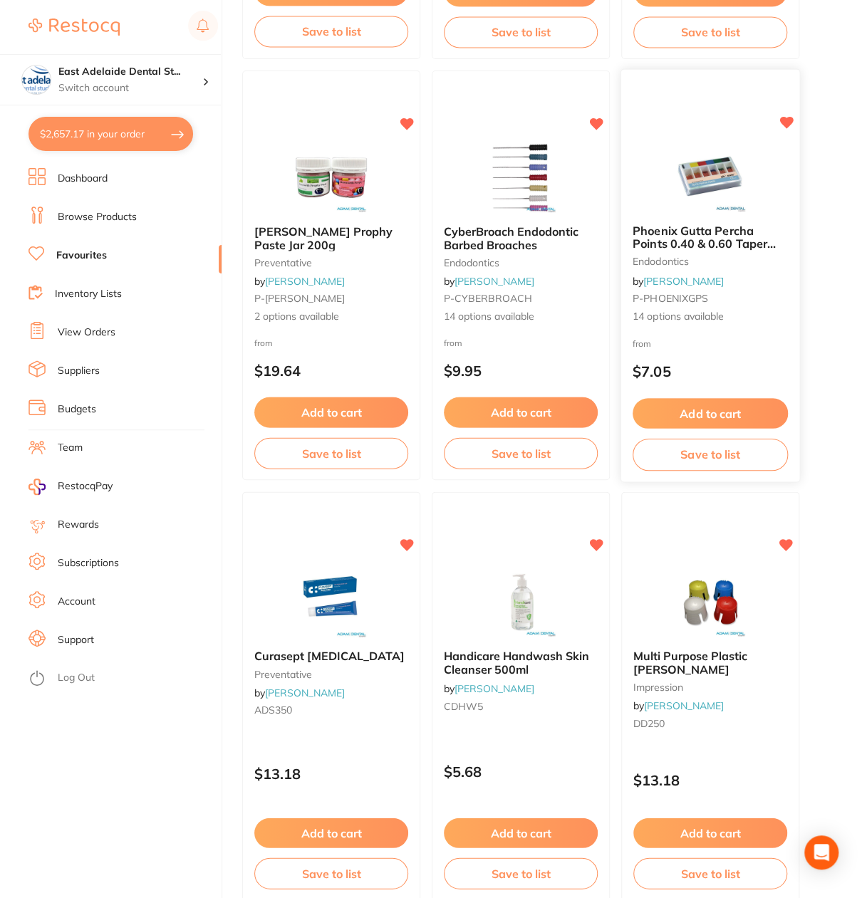
click at [727, 232] on span "Phoenix Gutta Percha Points 0.40 & 0.60 Taper 60/pk" at bounding box center [703, 243] width 143 height 41
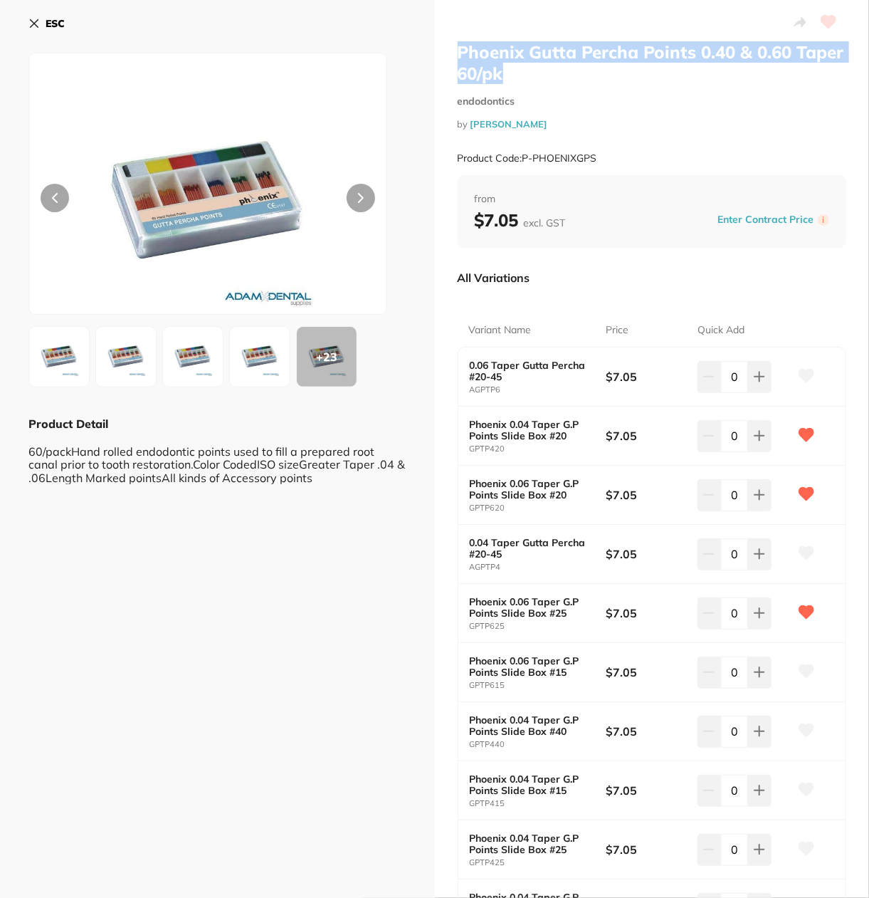
drag, startPoint x: 460, startPoint y: 49, endPoint x: 510, endPoint y: 73, distance: 55.1
click at [510, 73] on h2 "Phoenix Gutta Percha Points 0.40 & 0.60 Taper 60/pk" at bounding box center [652, 62] width 389 height 43
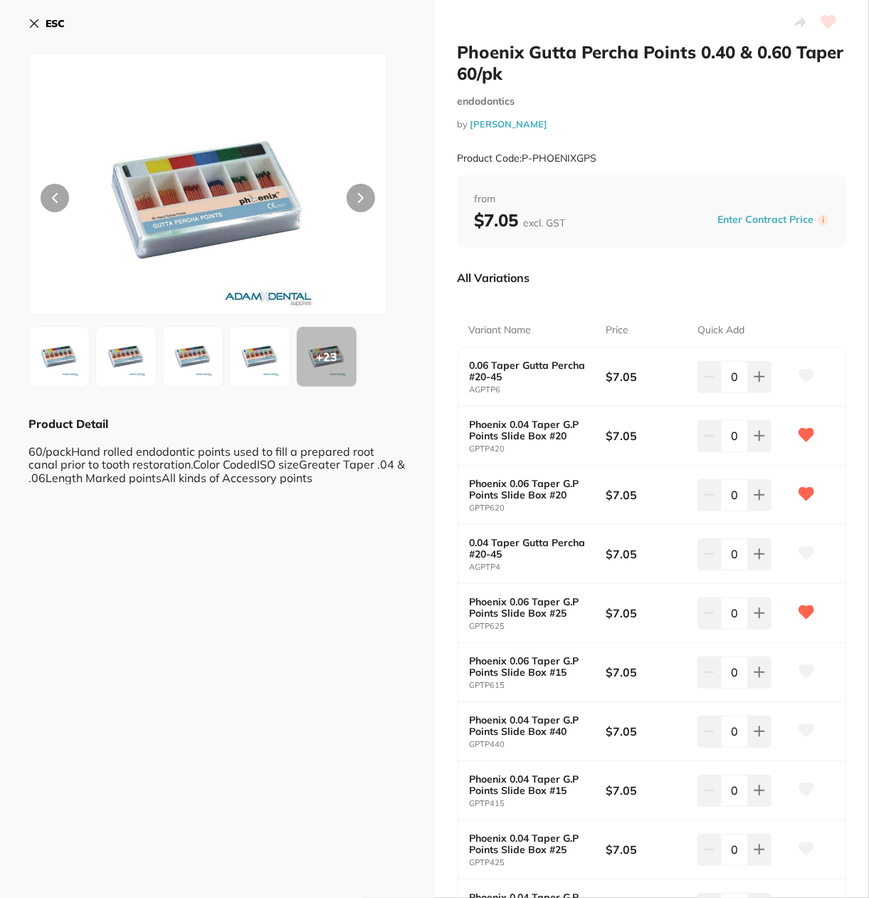
click at [539, 157] on small "Product Code: P-PHOENIXGPS" at bounding box center [528, 158] width 140 height 12
drag, startPoint x: 523, startPoint y: 160, endPoint x: 602, endPoint y: 147, distance: 80.8
click at [602, 147] on div "Product Code: P-PHOENIXGPS" at bounding box center [652, 158] width 389 height 35
click at [38, 11] on button "ESC" at bounding box center [46, 23] width 36 height 24
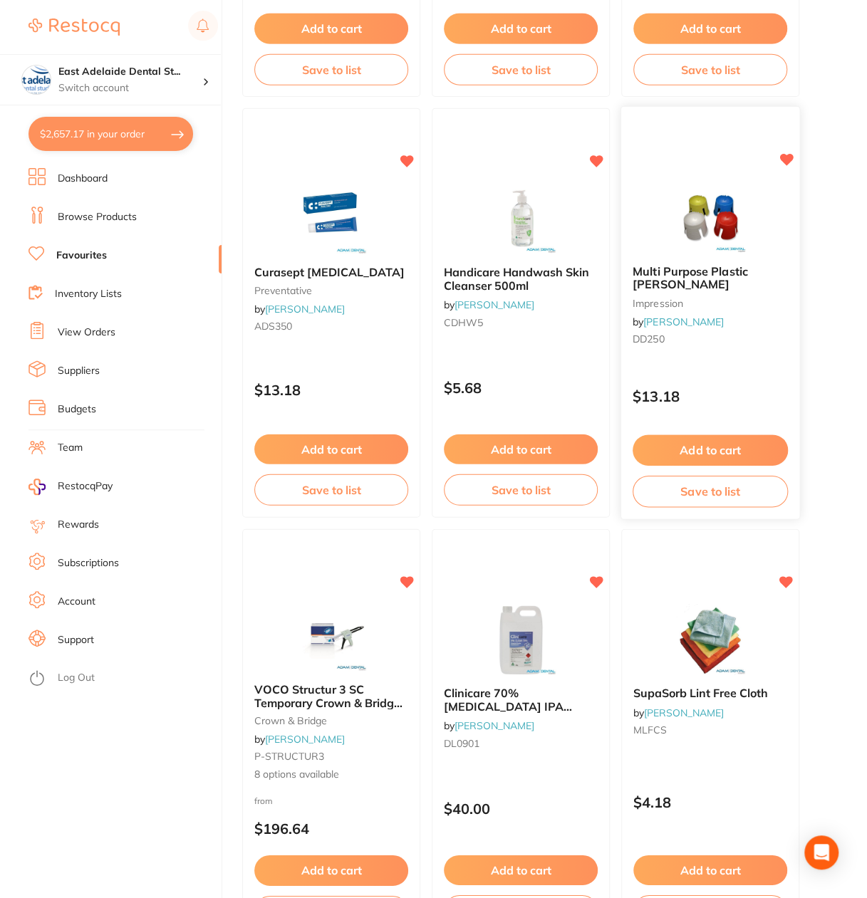
scroll to position [6835, 0]
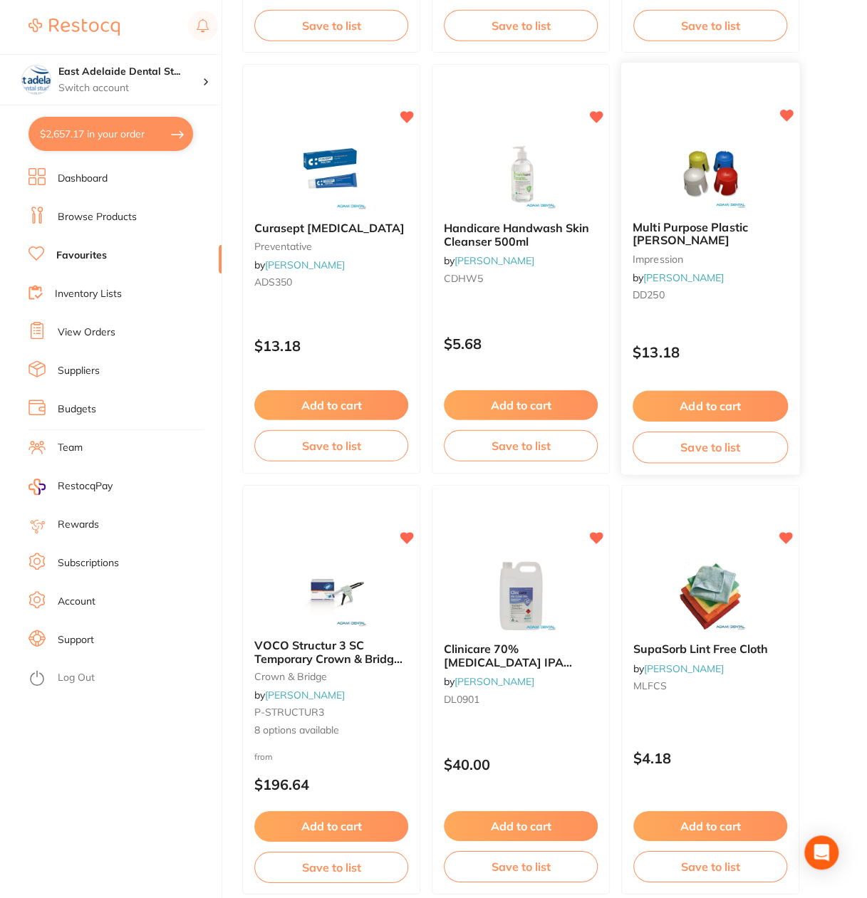
click at [712, 215] on div "Multi Purpose Plastic Dappen impression by Adam Dental DD250" at bounding box center [710, 264] width 178 height 109
click at [671, 230] on section at bounding box center [433, 449] width 867 height 898
drag, startPoint x: 709, startPoint y: 203, endPoint x: 827, endPoint y: 266, distance: 134.1
click at [709, 203] on img at bounding box center [710, 174] width 93 height 71
click at [708, 168] on section at bounding box center [433, 449] width 867 height 898
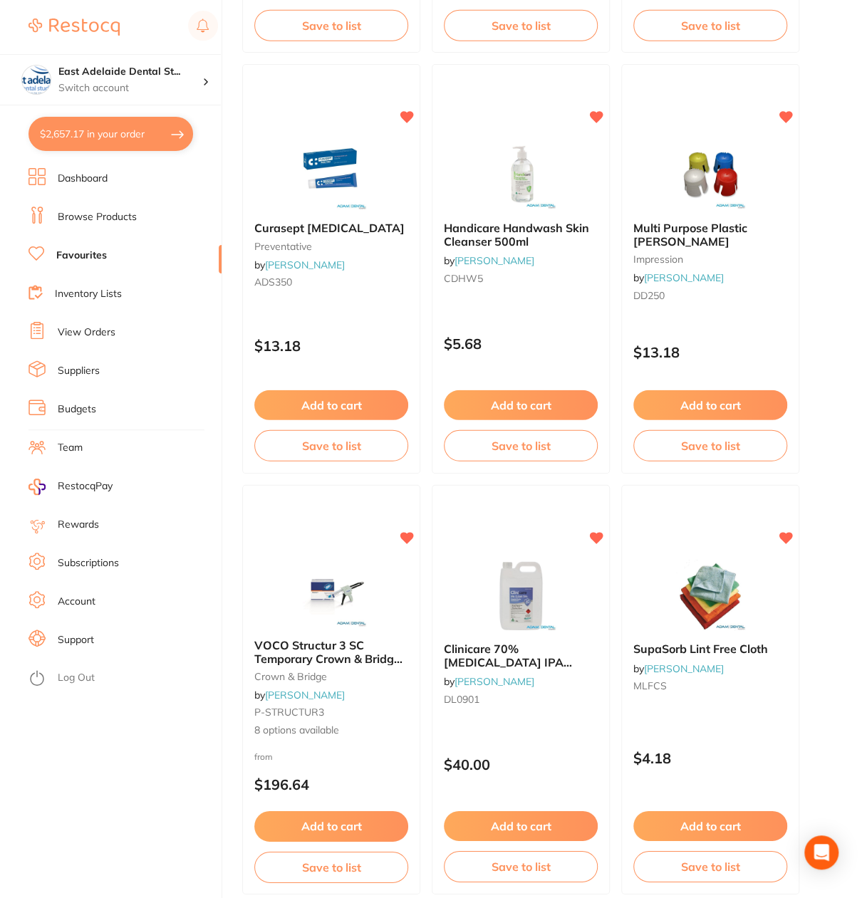
click at [678, 214] on section at bounding box center [433, 449] width 867 height 898
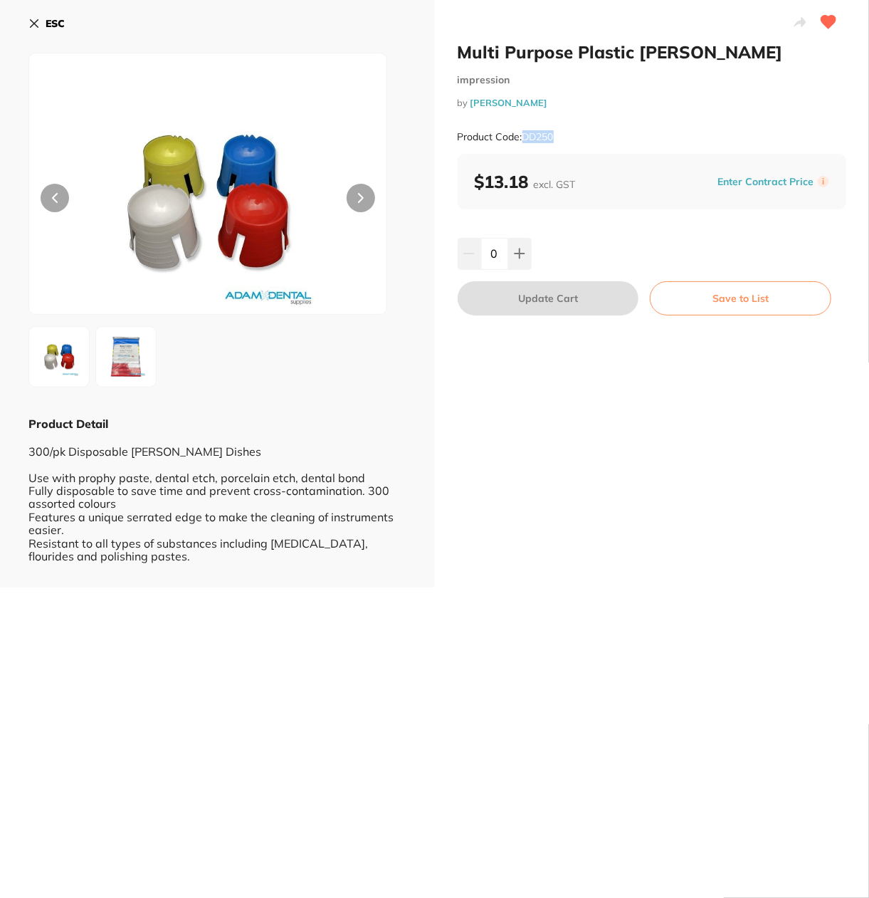
drag, startPoint x: 539, startPoint y: 137, endPoint x: 537, endPoint y: 128, distance: 8.8
click at [523, 134] on div "Product Code: DD250" at bounding box center [652, 137] width 389 height 35
click at [43, 14] on button "ESC" at bounding box center [46, 23] width 36 height 24
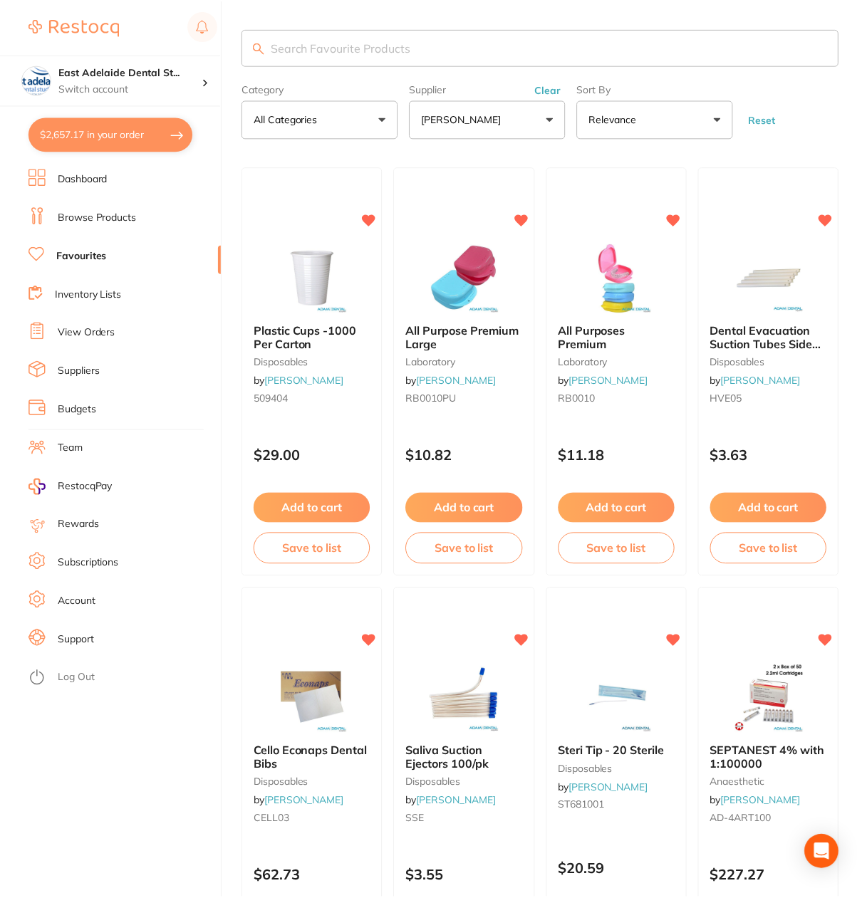
scroll to position [6835, 0]
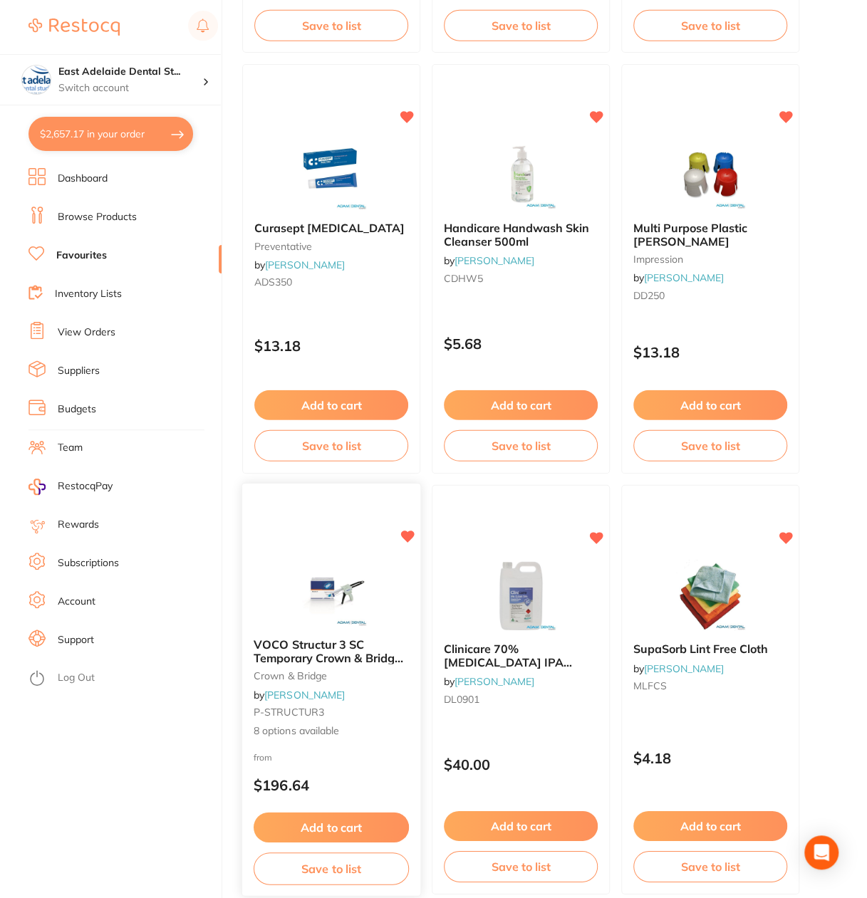
click at [332, 548] on div "VOCO Structur 3 SC Temporary Crown & Bridge Composite crown & bridge by Adam De…" at bounding box center [331, 690] width 180 height 414
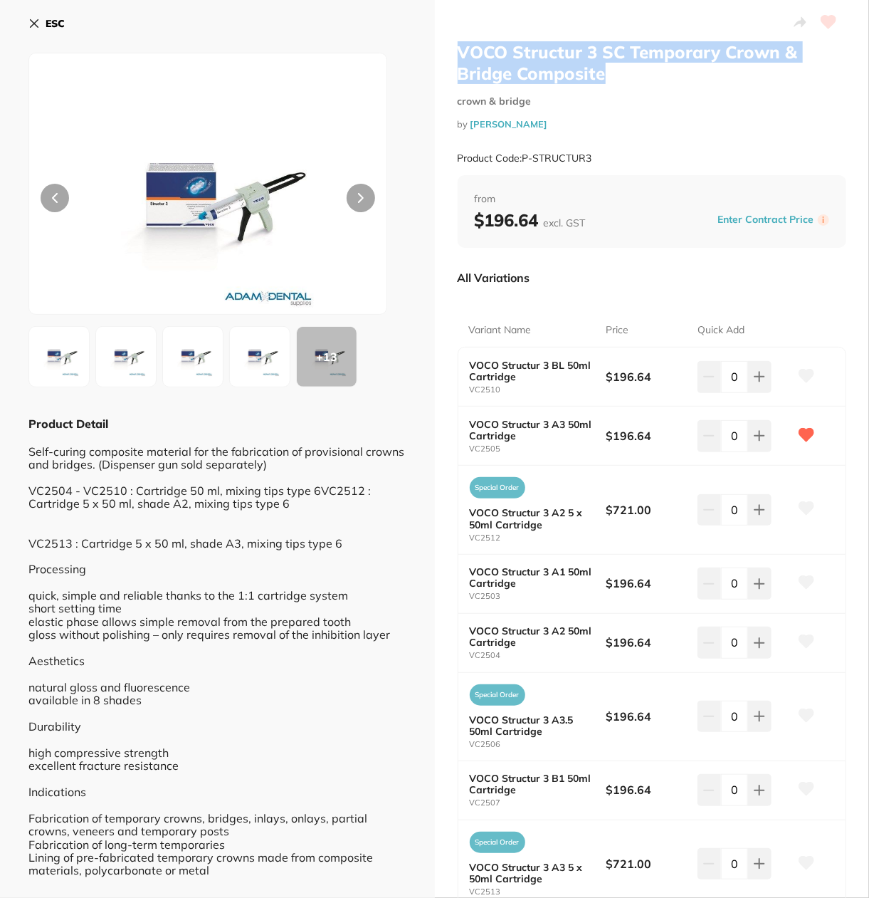
drag, startPoint x: 459, startPoint y: 51, endPoint x: 641, endPoint y: 75, distance: 183.9
click at [641, 75] on h2 "VOCO Structur 3 SC Temporary Crown & Bridge Composite" at bounding box center [652, 62] width 389 height 43
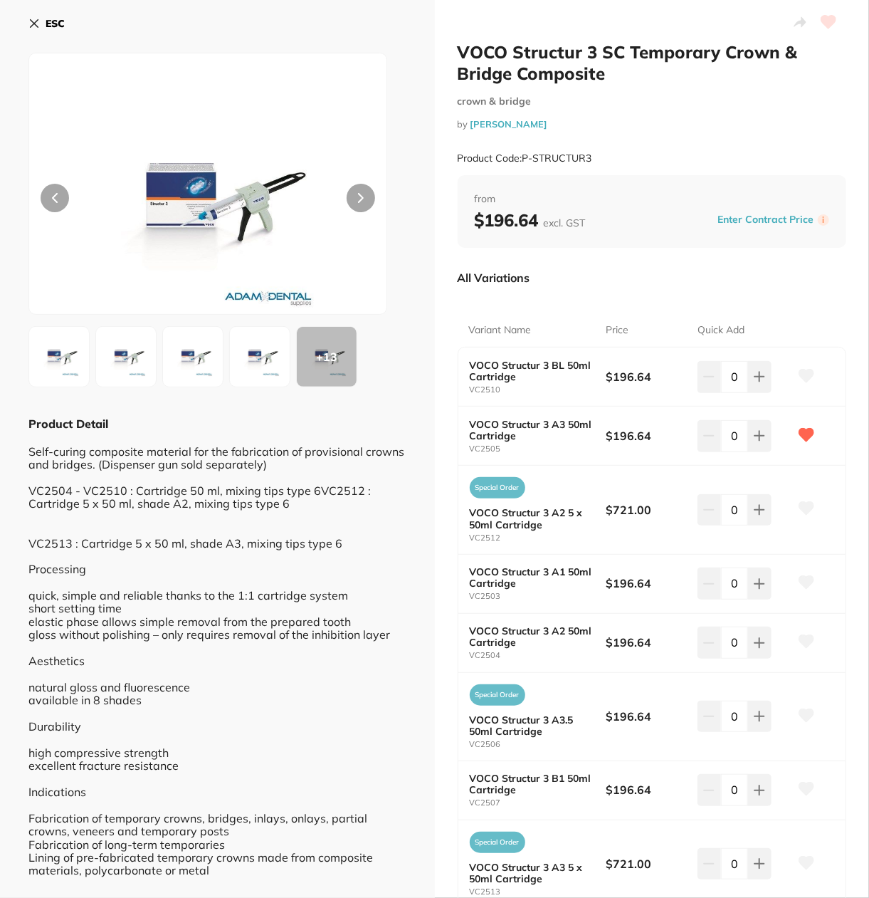
click at [614, 147] on div "Product Code: P-STRUCTUR3" at bounding box center [652, 158] width 389 height 35
drag, startPoint x: 523, startPoint y: 154, endPoint x: 615, endPoint y: 166, distance: 92.6
click at [615, 166] on div "Product Code: P-STRUCTUR3" at bounding box center [652, 158] width 389 height 35
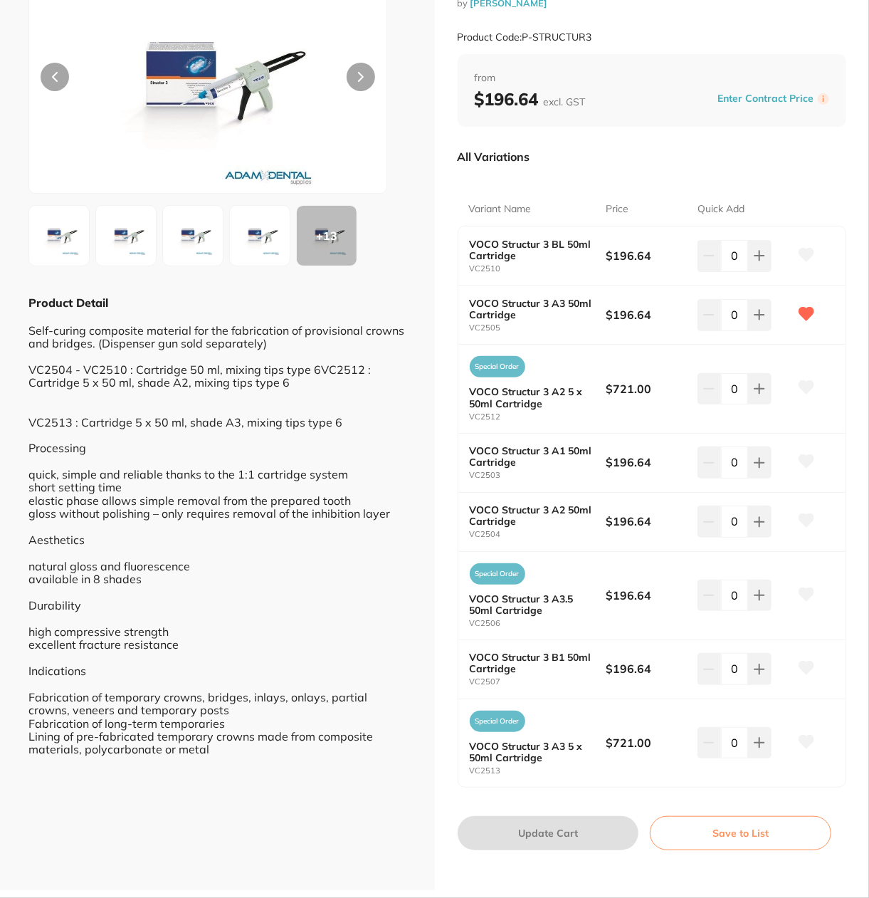
click at [271, 410] on div "Self-curing composite material for the fabrication of provisional crowns and br…" at bounding box center [217, 532] width 378 height 445
click at [325, 251] on div "+ 13" at bounding box center [327, 236] width 60 height 60
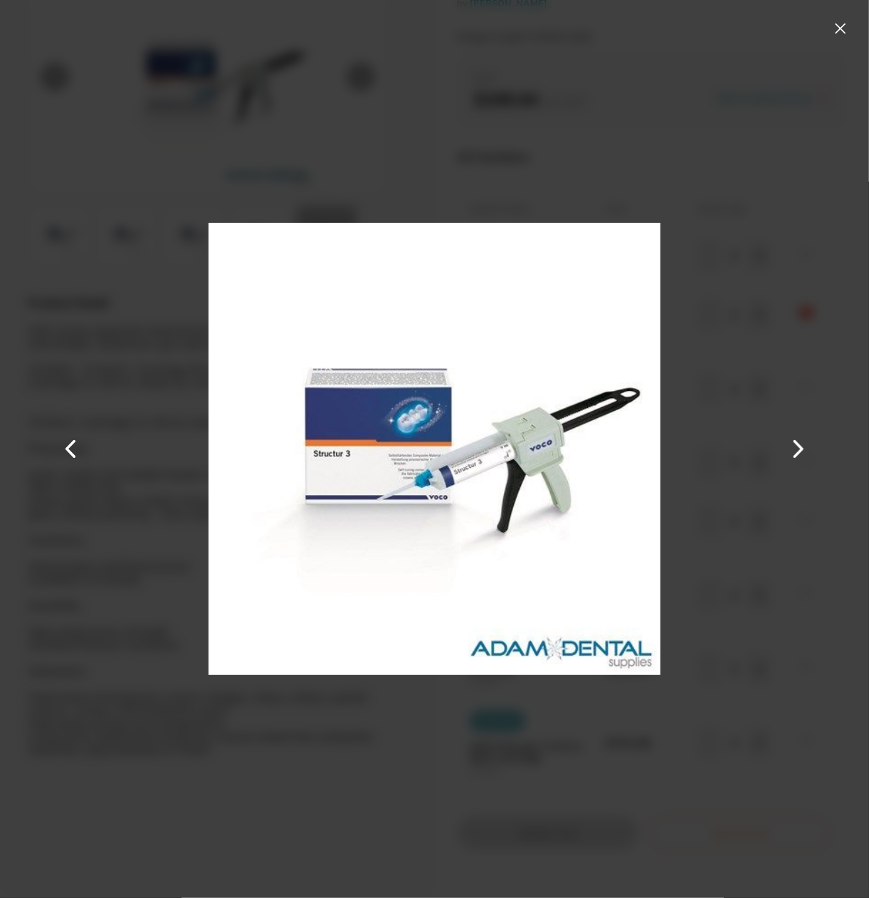
click at [811, 449] on button at bounding box center [799, 448] width 34 height 449
click at [807, 444] on button at bounding box center [799, 448] width 34 height 449
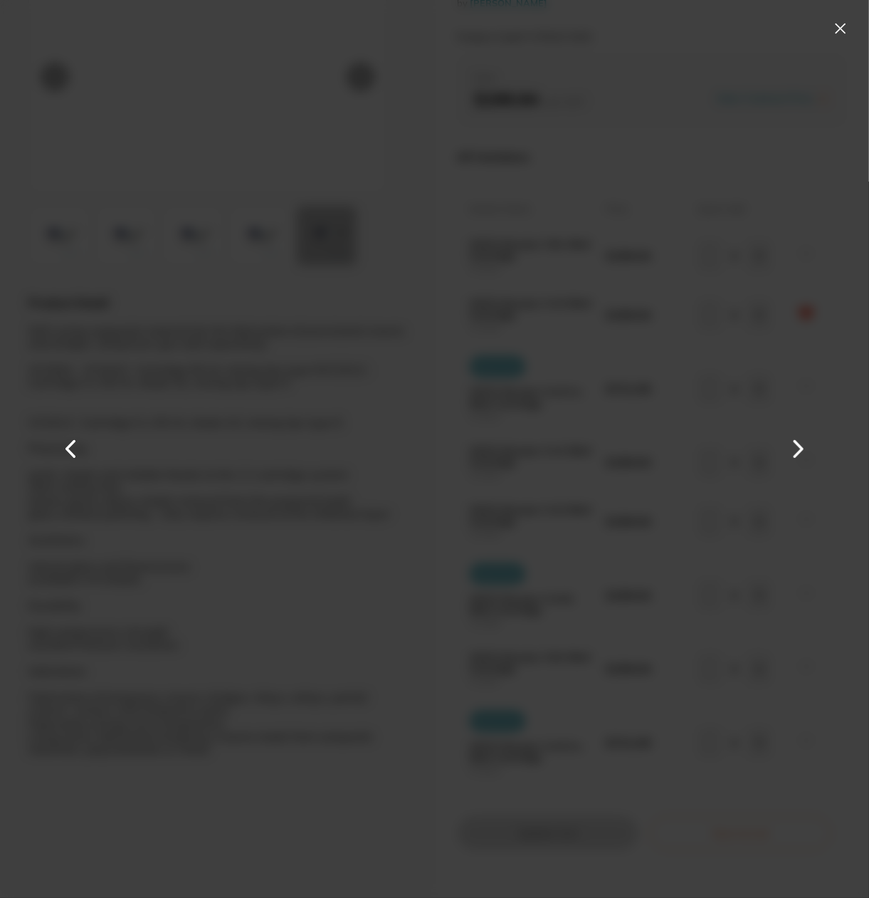
click at [809, 451] on button at bounding box center [799, 448] width 34 height 449
click at [807, 451] on button at bounding box center [799, 448] width 34 height 449
click at [804, 451] on button at bounding box center [799, 448] width 34 height 449
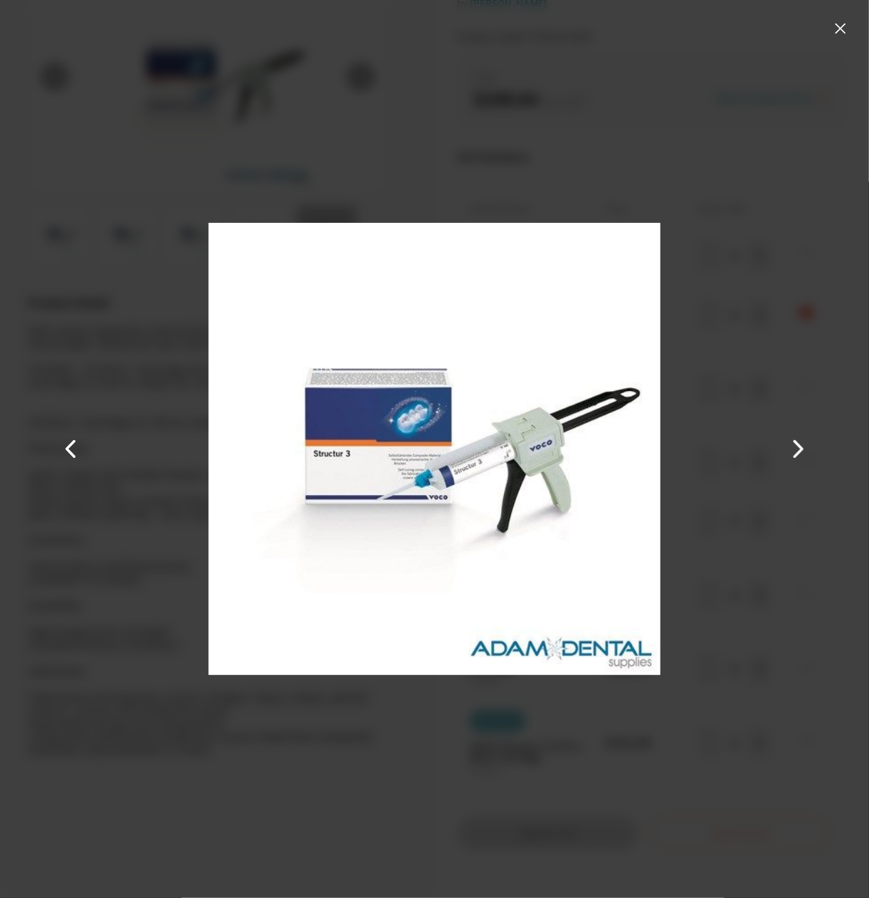
click at [804, 451] on button at bounding box center [799, 448] width 34 height 449
click at [849, 32] on button at bounding box center [840, 28] width 23 height 23
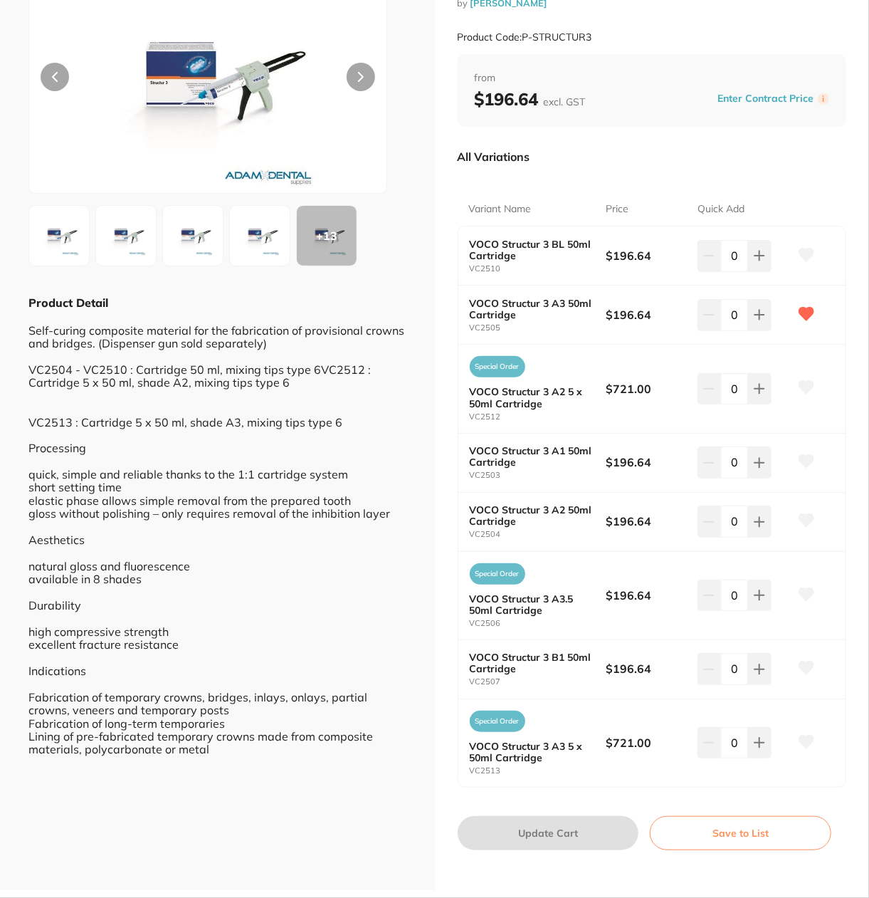
click at [171, 482] on div "Self-curing composite material for the fabrication of provisional crowns and br…" at bounding box center [217, 532] width 378 height 445
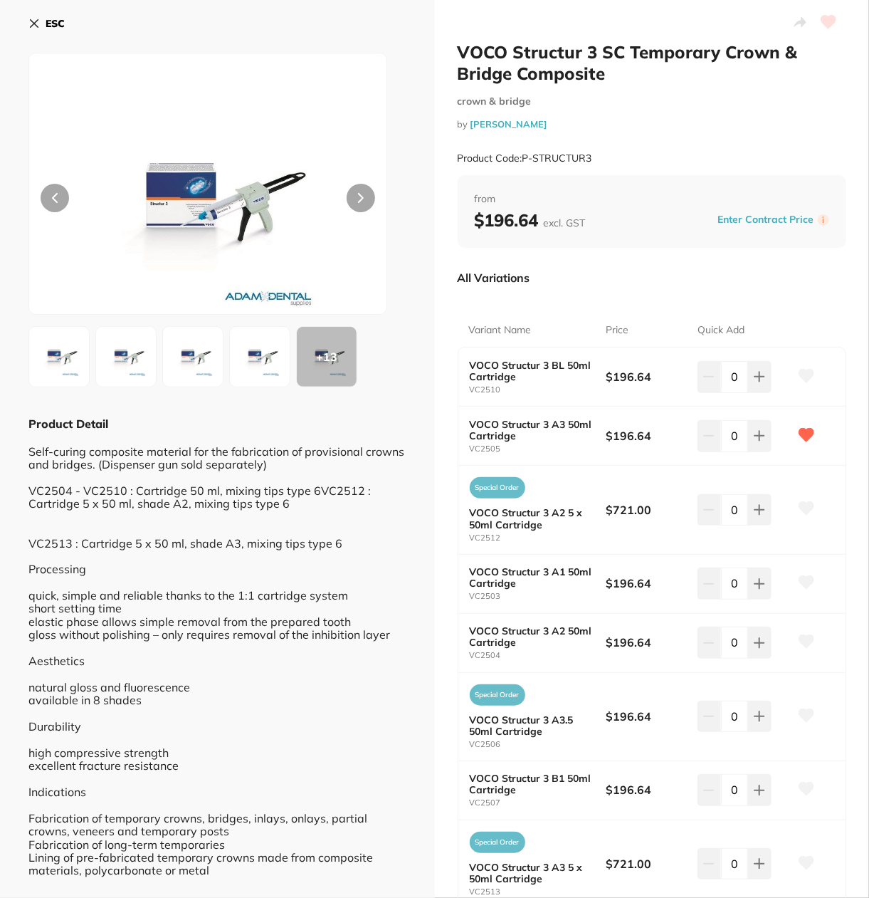
click at [47, 22] on b "ESC" at bounding box center [55, 23] width 19 height 13
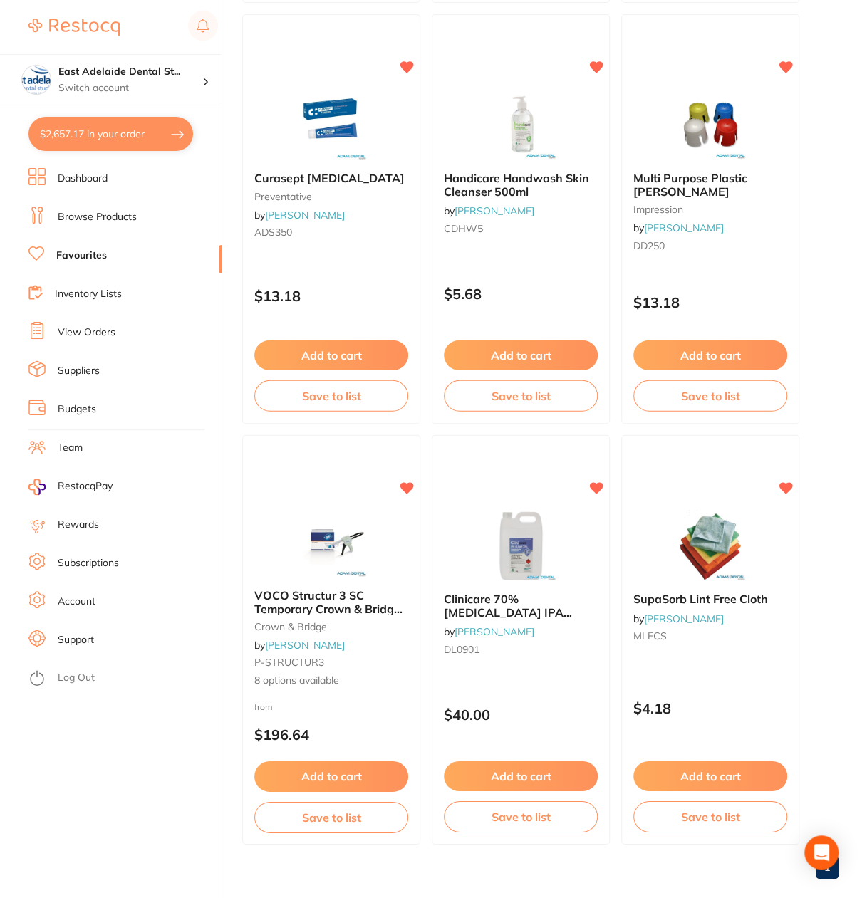
scroll to position [6905, 0]
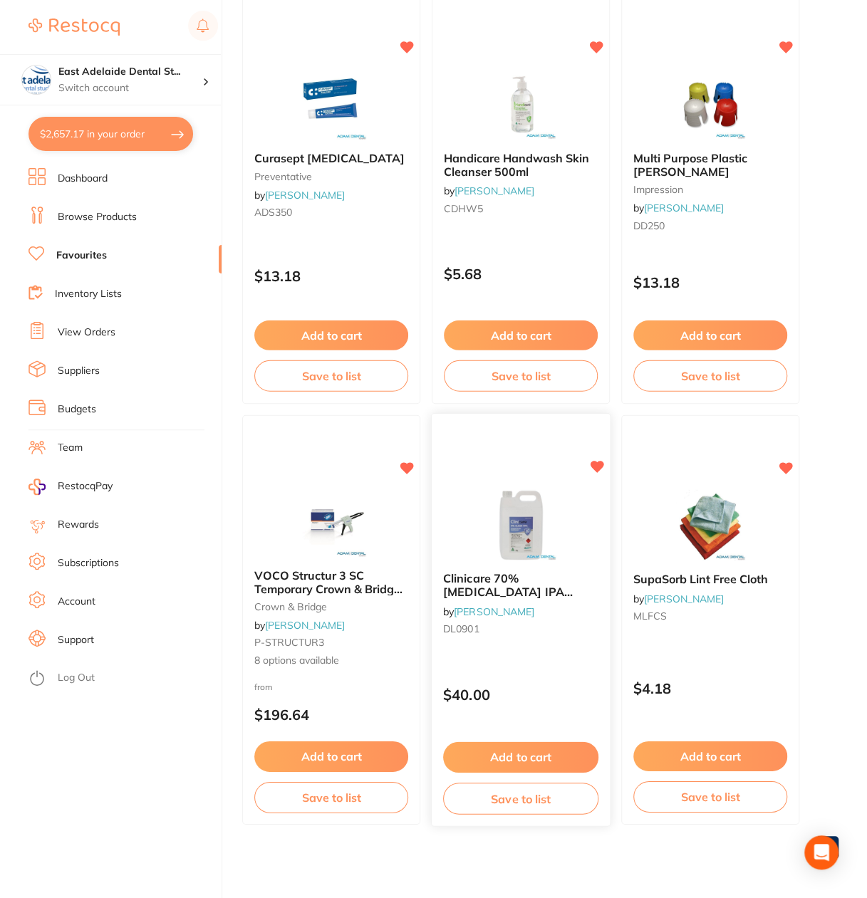
click at [535, 538] on img at bounding box center [519, 525] width 93 height 72
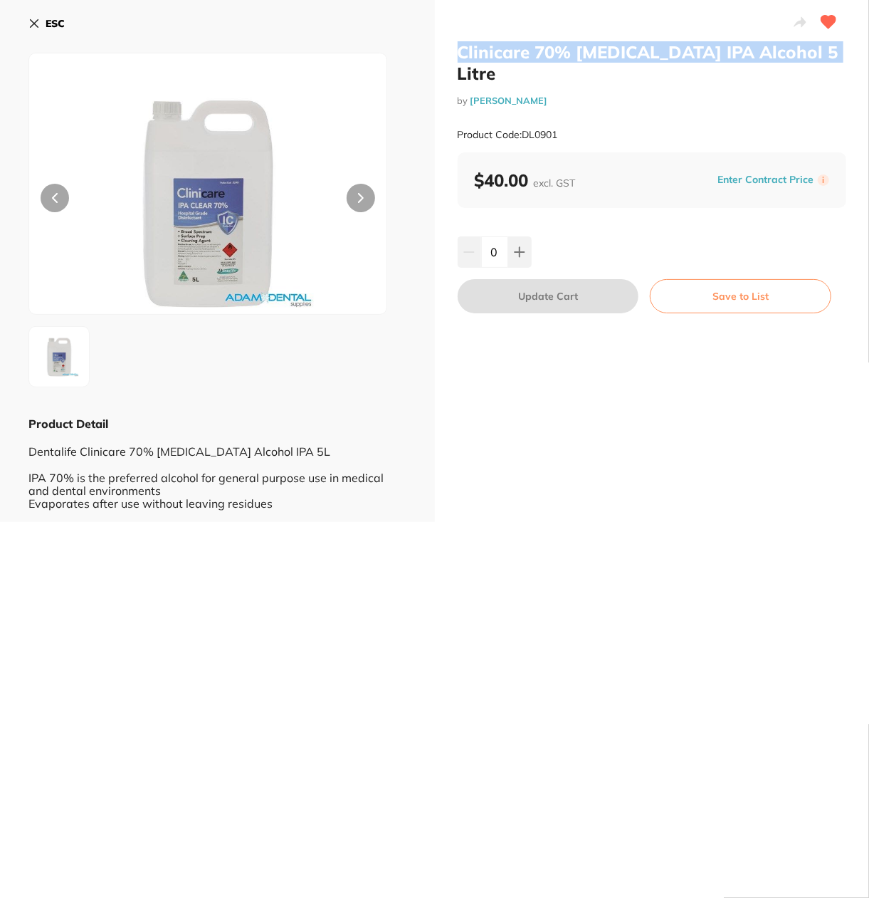
drag, startPoint x: 449, startPoint y: 46, endPoint x: 808, endPoint y: 58, distance: 359.1
click at [808, 58] on div "Clinicare 70% Isopropyl IPA Alcohol 5 Litre by Adam Dental Product Code: DL0901…" at bounding box center [652, 261] width 435 height 522
click at [601, 493] on div "Clinicare 70% Isopropyl IPA Alcohol 5 Litre by Adam Dental Product Code: DL0901…" at bounding box center [652, 261] width 435 height 522
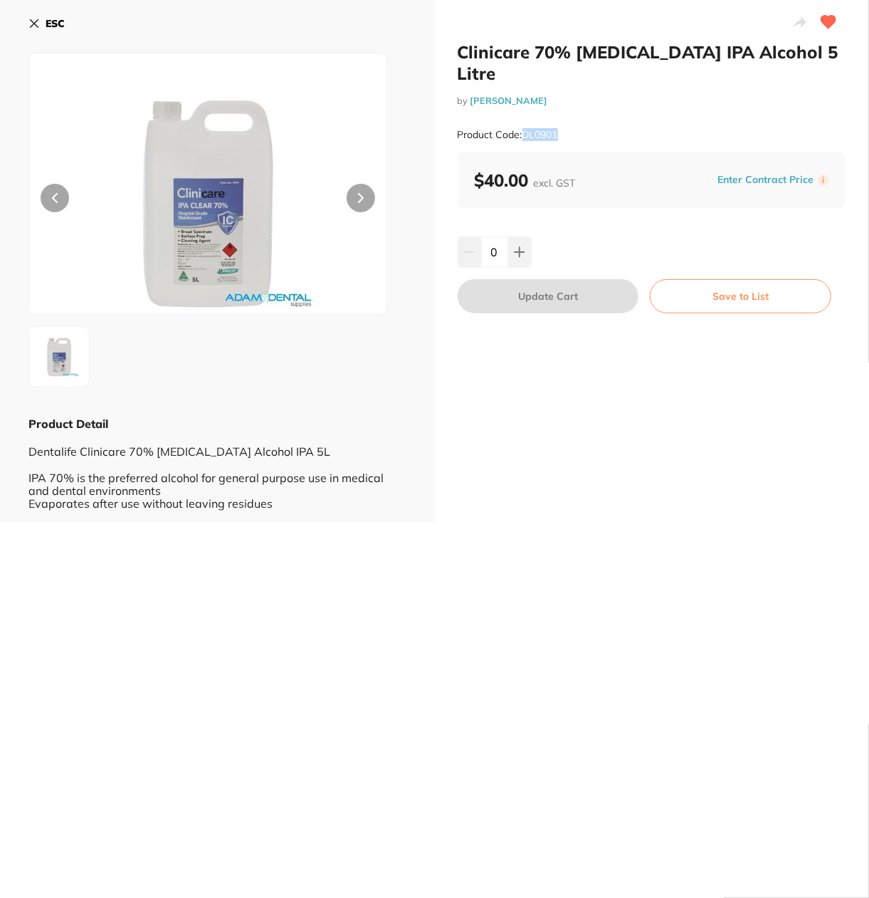
drag, startPoint x: 591, startPoint y: 120, endPoint x: 523, endPoint y: 108, distance: 69.5
click at [523, 117] on div "Product Code: DL0901" at bounding box center [652, 134] width 389 height 35
click at [648, 498] on div "Clinicare 70% Isopropyl IPA Alcohol 5 Litre by Adam Dental Product Code: DL0901…" at bounding box center [652, 261] width 435 height 522
click at [28, 18] on icon at bounding box center [33, 23] width 11 height 11
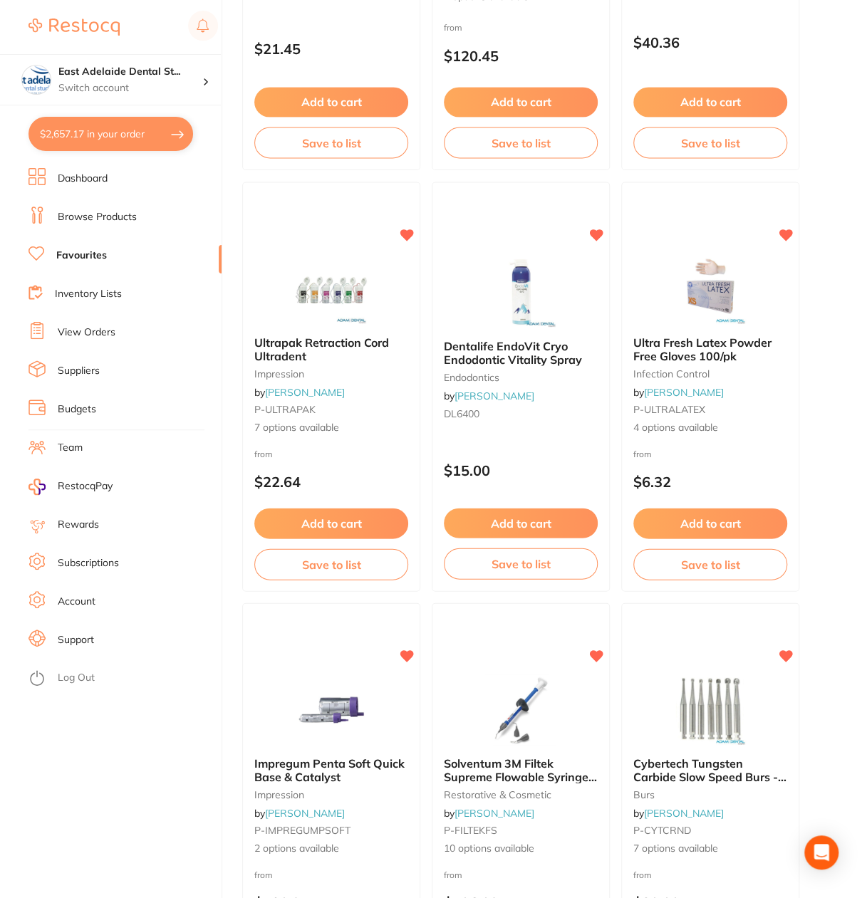
scroll to position [4057, 0]
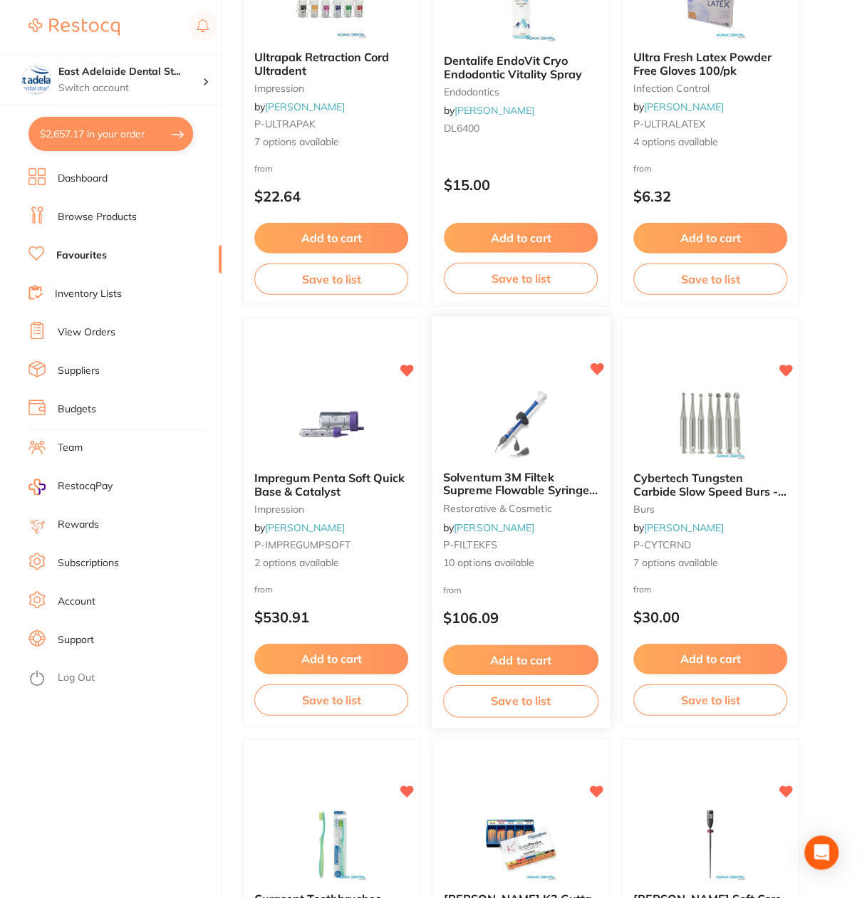
click at [513, 491] on span "Solventum 3M Filtek Supreme Flowable Syringes 2 x 2g" at bounding box center [520, 490] width 155 height 41
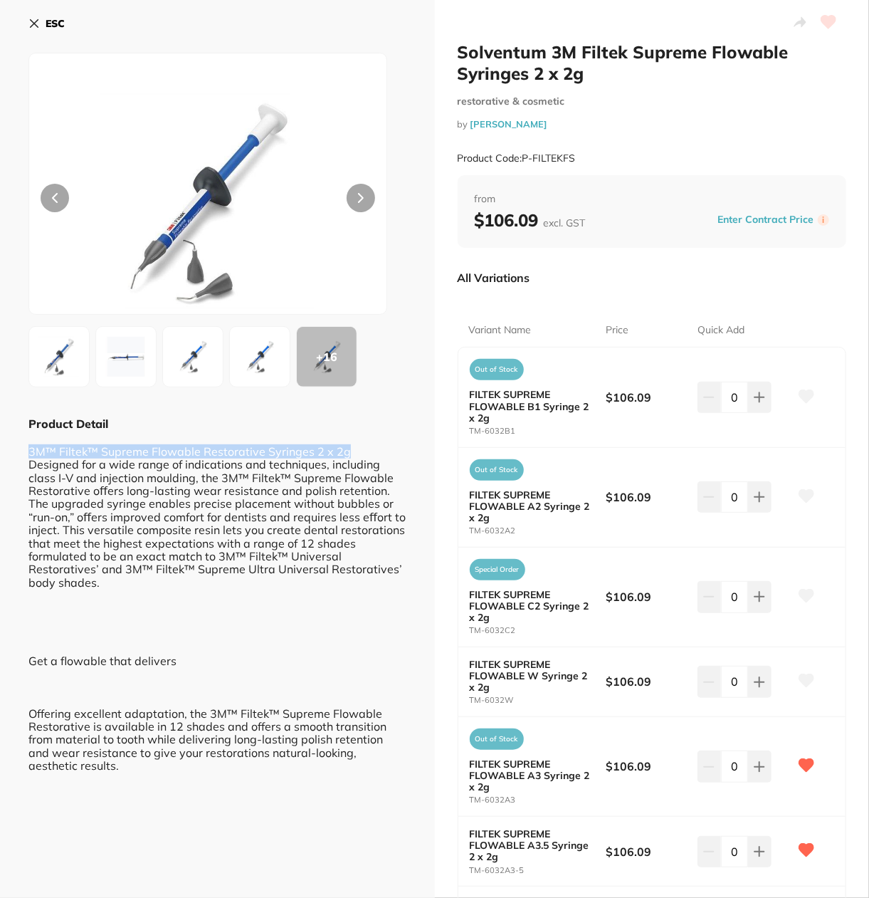
drag, startPoint x: 21, startPoint y: 449, endPoint x: 357, endPoint y: 448, distance: 336.1
drag, startPoint x: 578, startPoint y: 158, endPoint x: 521, endPoint y: 162, distance: 57.1
click at [521, 162] on div "Product Code: P-FILTEKFS" at bounding box center [652, 158] width 389 height 35
click at [43, 19] on button "ESC" at bounding box center [46, 23] width 36 height 24
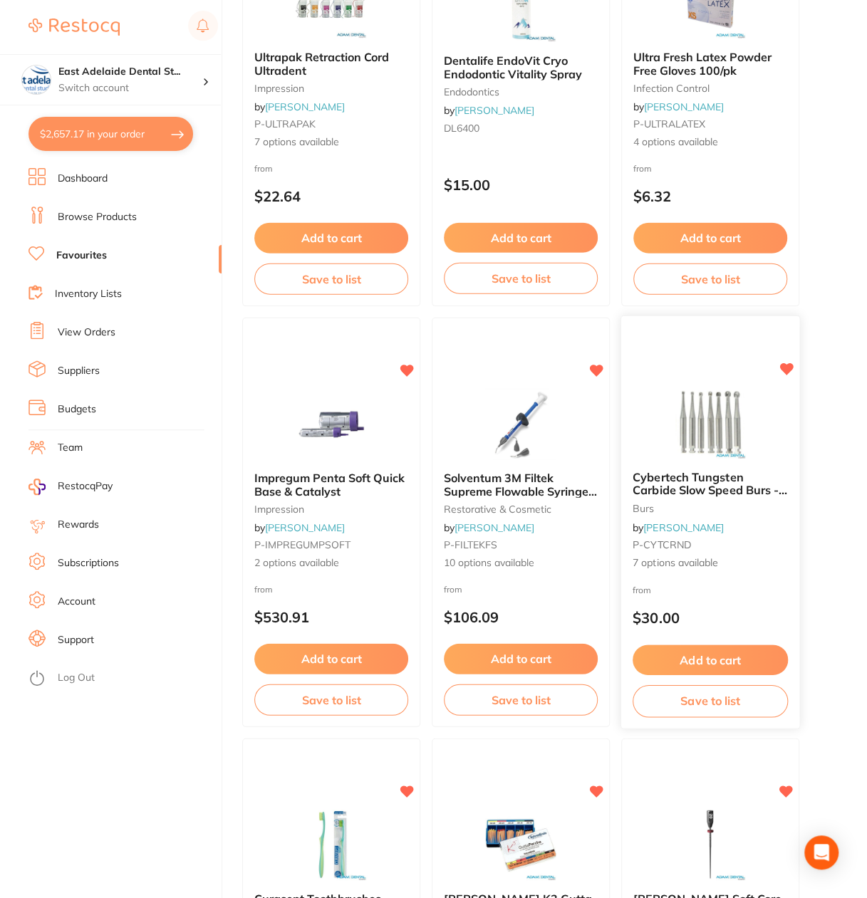
scroll to position [3772, 0]
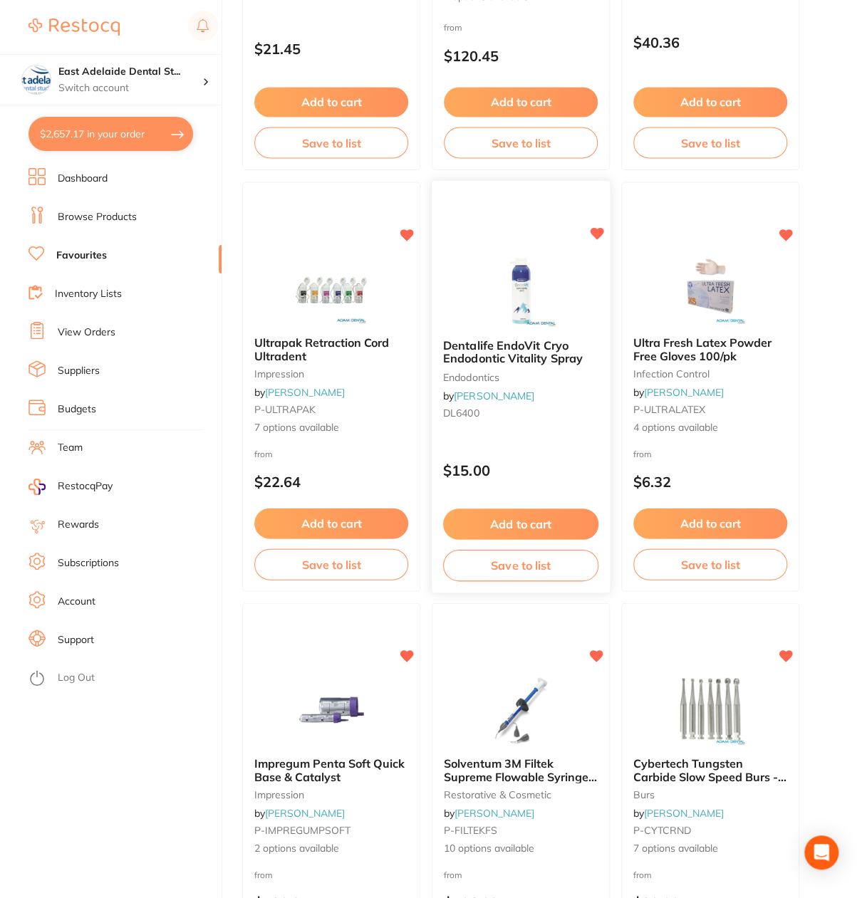
click at [510, 356] on span "Dentalife EndoVit Cryo Endodontic Vitality Spray" at bounding box center [513, 352] width 140 height 28
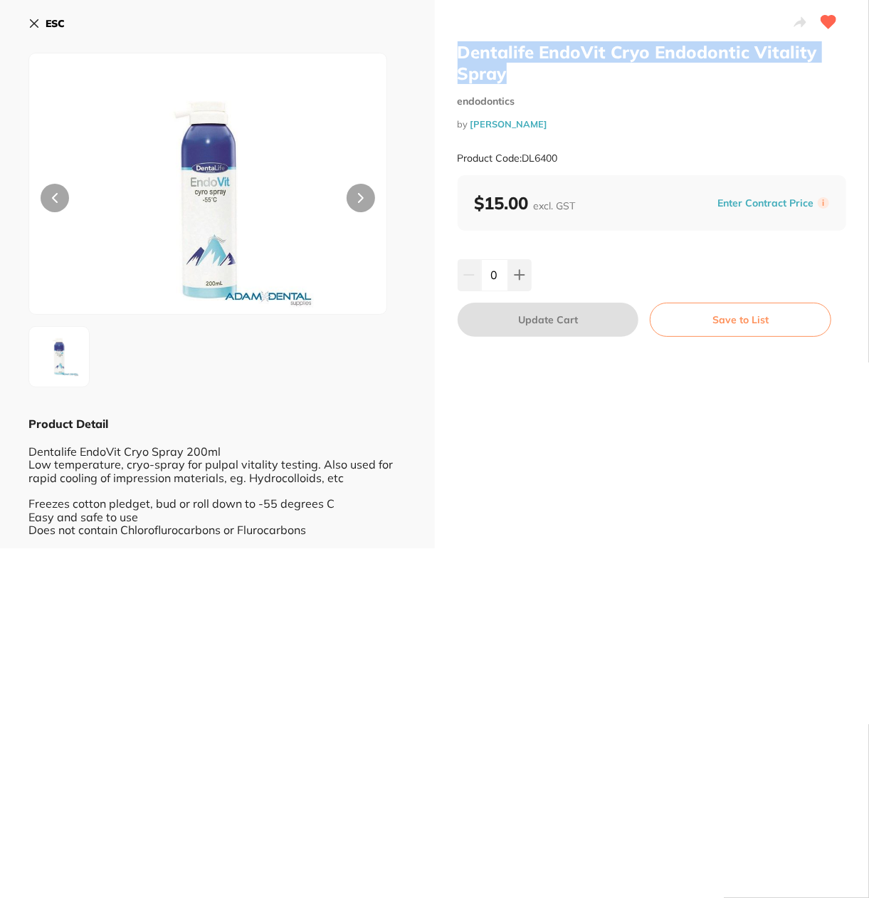
drag, startPoint x: 454, startPoint y: 53, endPoint x: 514, endPoint y: 78, distance: 65.5
click at [514, 78] on div "Dentalife EndoVit Cryo Endodontic Vitality Spray endodontics by Adam Dental Pro…" at bounding box center [652, 274] width 435 height 548
click at [596, 122] on small "by Adam Dental" at bounding box center [652, 124] width 389 height 11
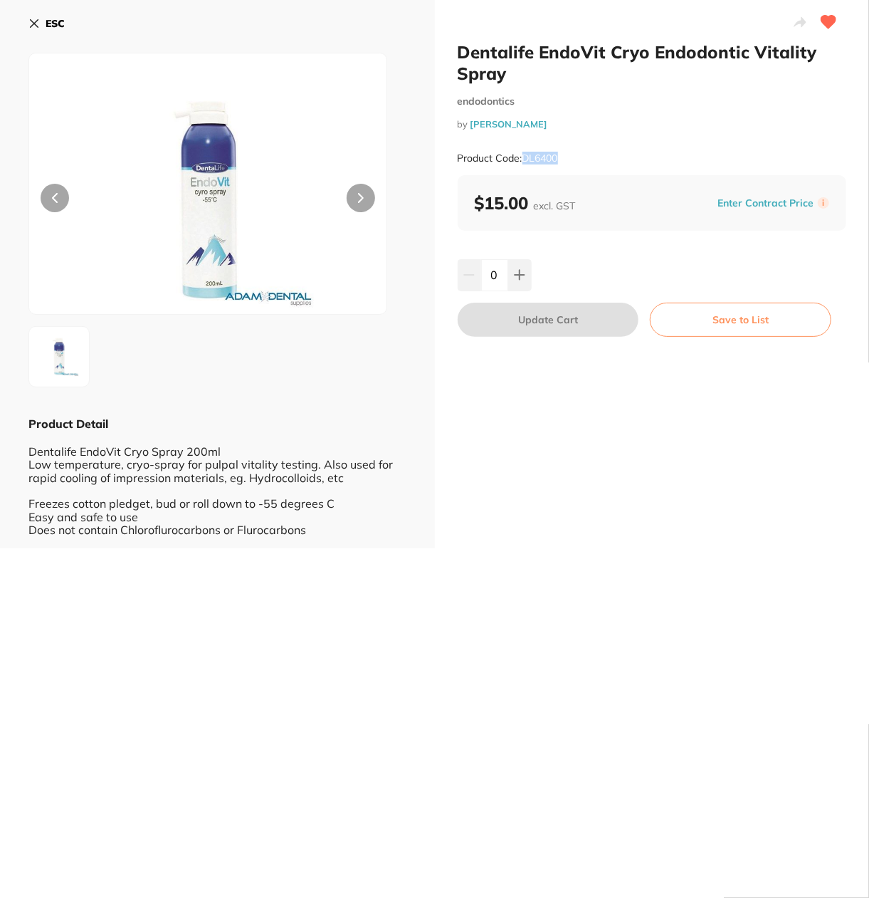
drag, startPoint x: 575, startPoint y: 162, endPoint x: 524, endPoint y: 164, distance: 51.3
click at [524, 164] on div "Product Code: DL6400" at bounding box center [652, 158] width 389 height 35
click at [53, 19] on b "ESC" at bounding box center [55, 23] width 19 height 13
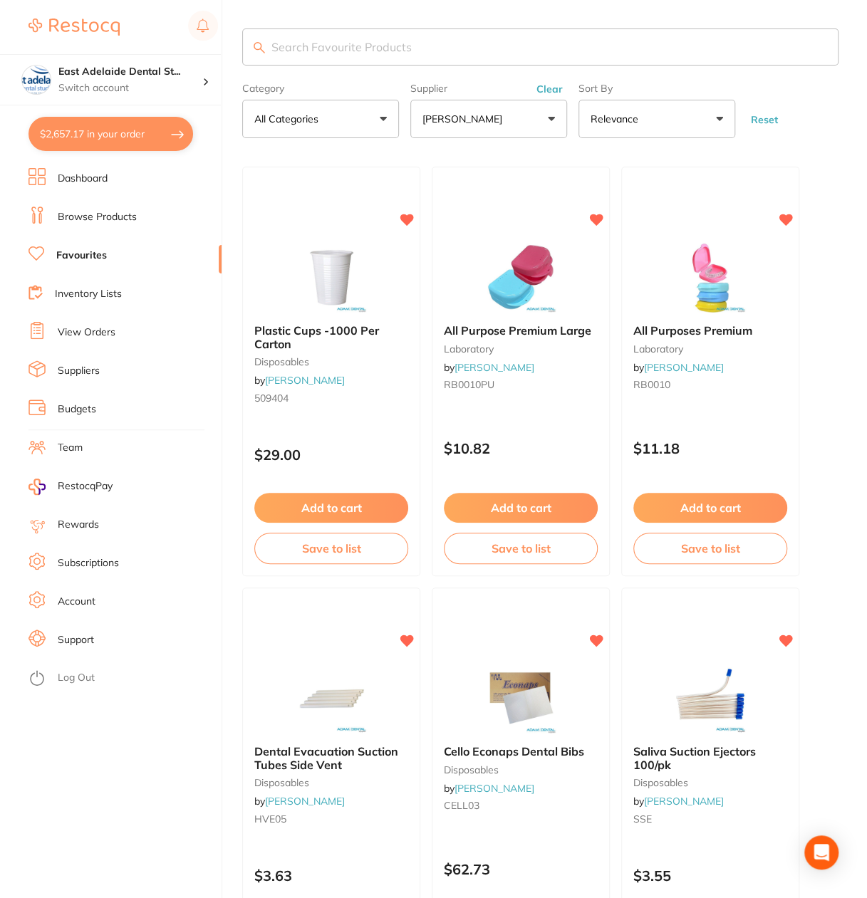
click at [392, 82] on div "Category All Categories All Categories anaesthetic burs crown & bridge disposab…" at bounding box center [320, 107] width 157 height 61
click at [433, 46] on input "search" at bounding box center [540, 46] width 596 height 37
click at [469, 137] on button "[PERSON_NAME]" at bounding box center [488, 119] width 157 height 38
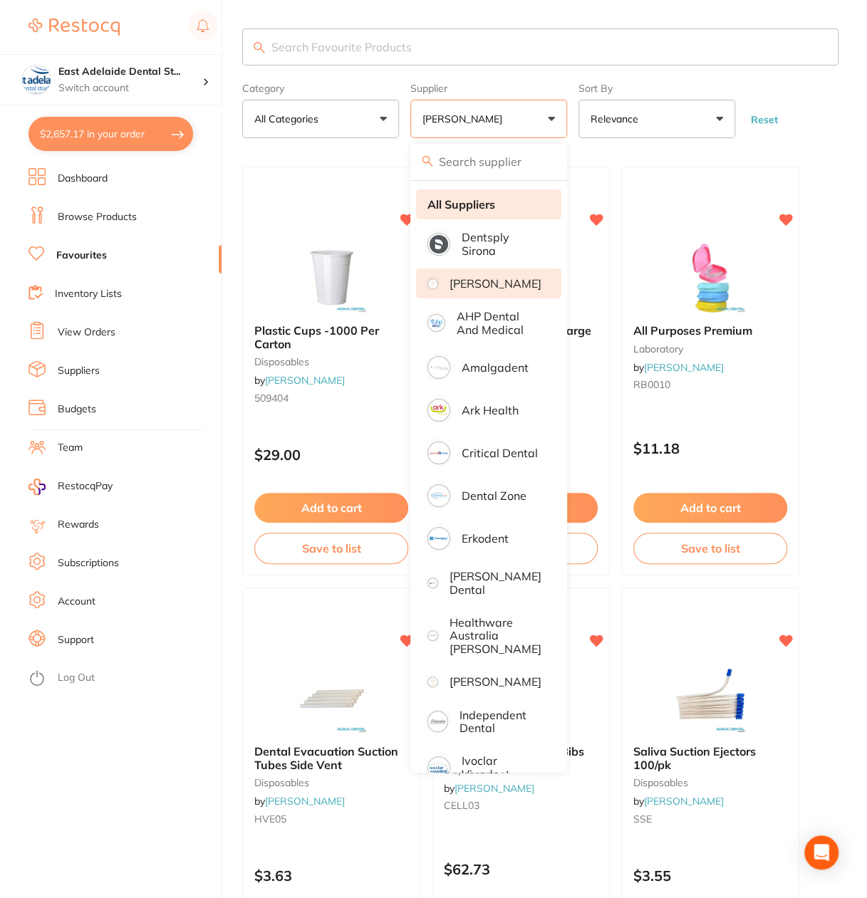
click at [486, 192] on li "All Suppliers" at bounding box center [488, 204] width 145 height 30
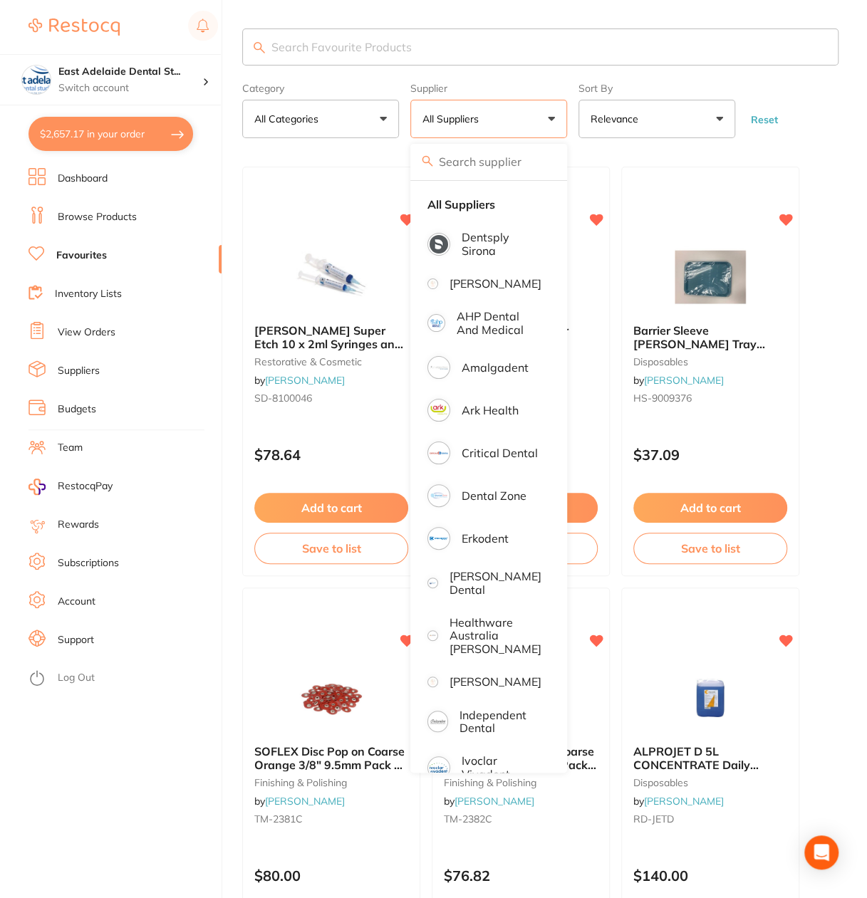
click at [457, 43] on input "search" at bounding box center [540, 46] width 596 height 37
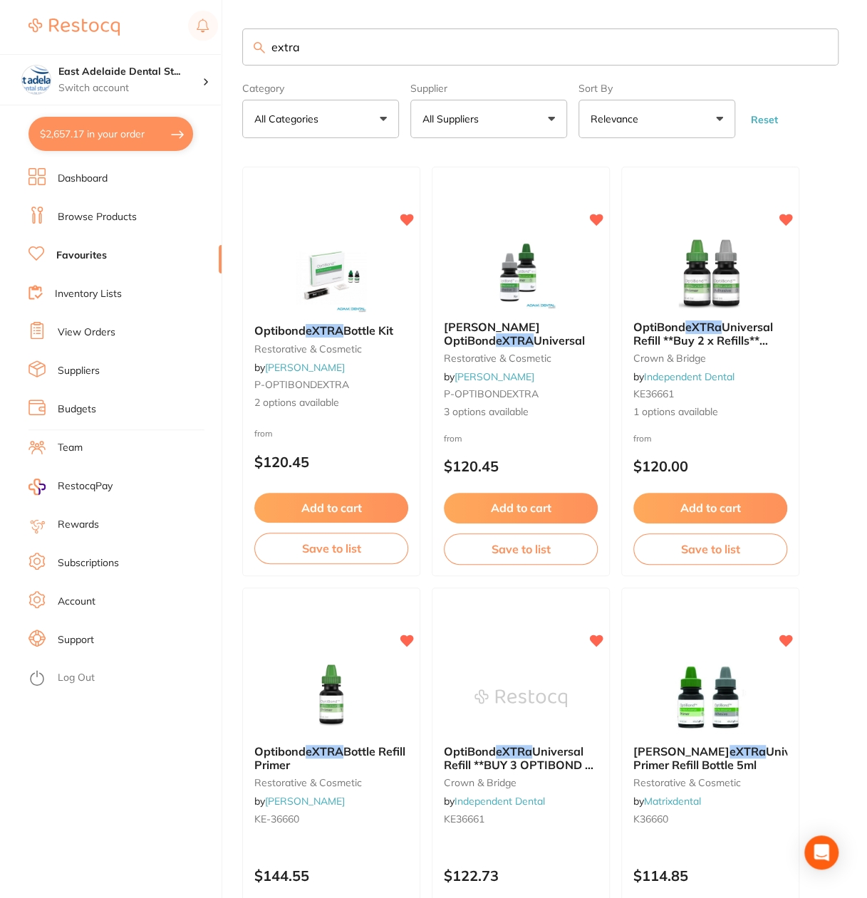
type input "extra"
drag, startPoint x: 705, startPoint y: 340, endPoint x: 869, endPoint y: 387, distance: 170.4
click at [705, 340] on span "Universal Refill **Buy 2 x Refills** Receive 1 Free** Promo Code Q1202502**" at bounding box center [703, 346] width 140 height 53
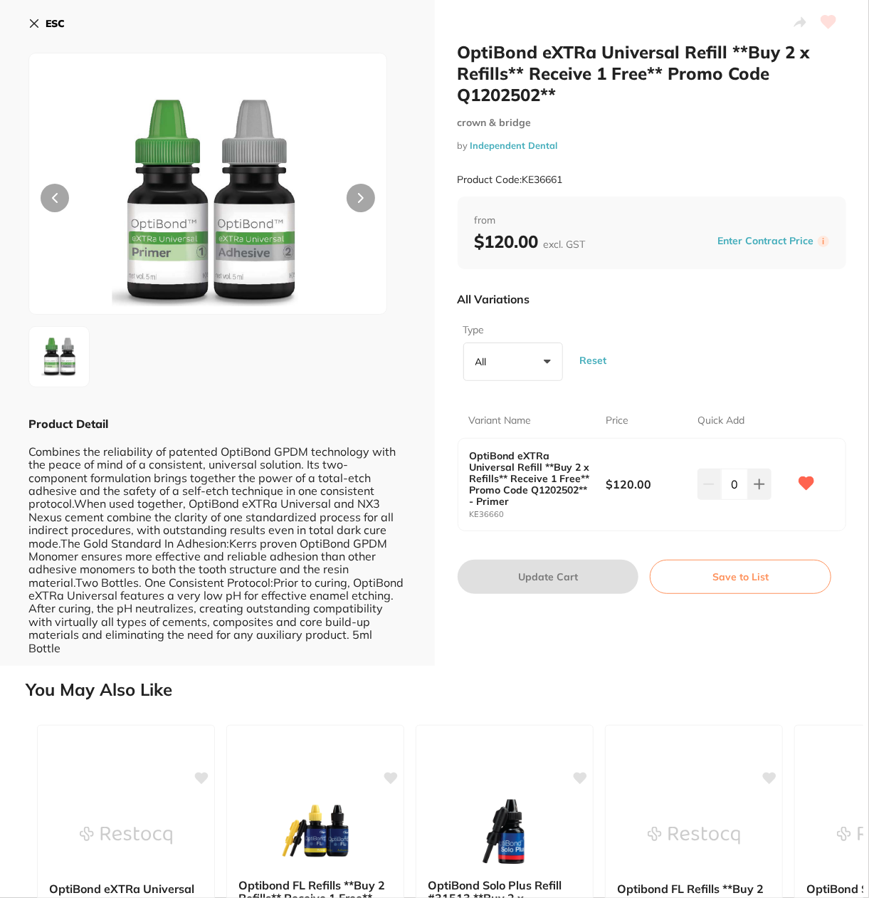
click at [62, 24] on b "ESC" at bounding box center [55, 23] width 19 height 13
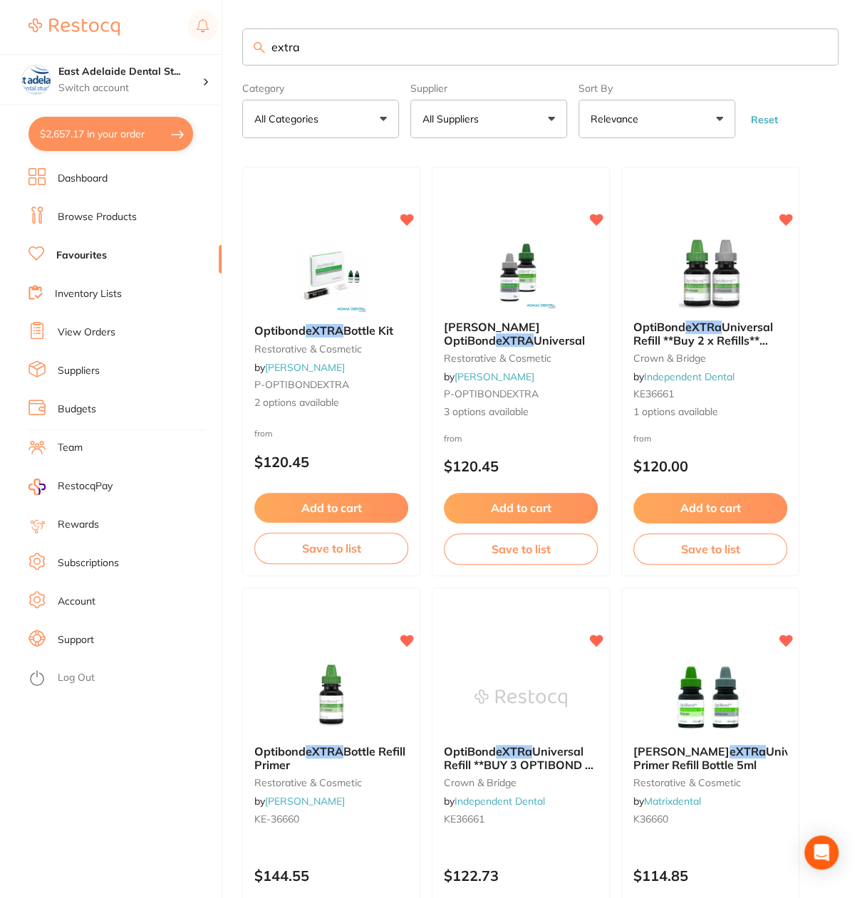
drag, startPoint x: 461, startPoint y: 50, endPoint x: 135, endPoint y: 6, distance: 329.1
click at [142, 13] on div "$2,657.17 East Adelaide Dental St... Switch account East Adelaide Dental Studio…" at bounding box center [433, 449] width 867 height 898
click at [359, 48] on input "search" at bounding box center [540, 46] width 596 height 37
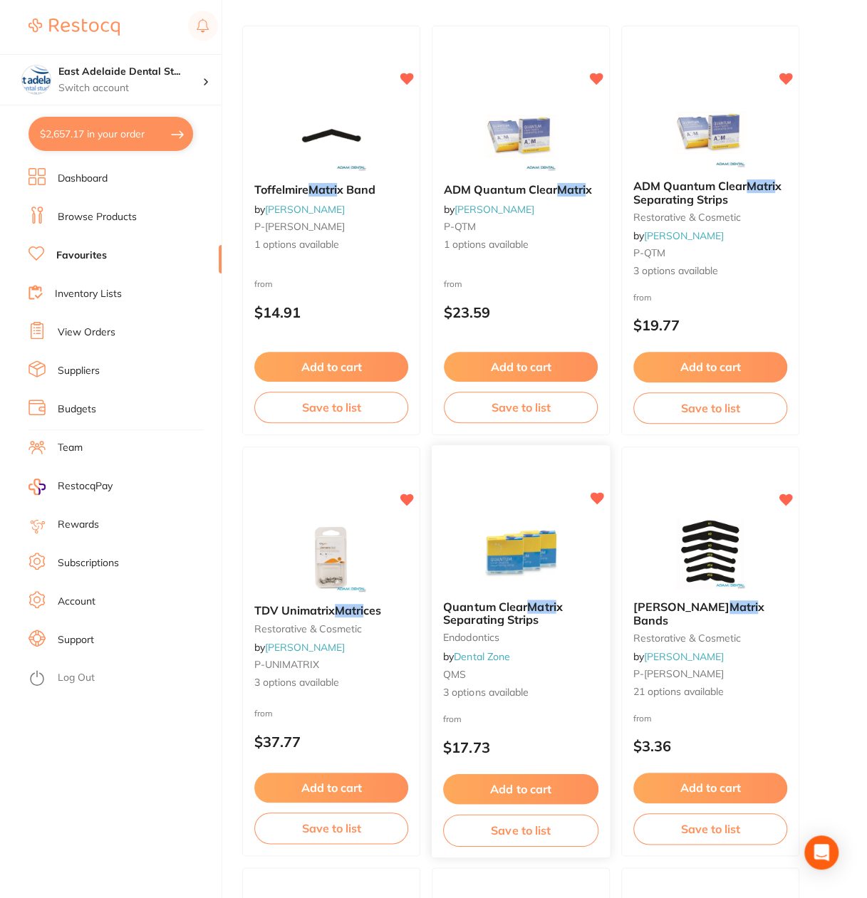
scroll to position [142, 0]
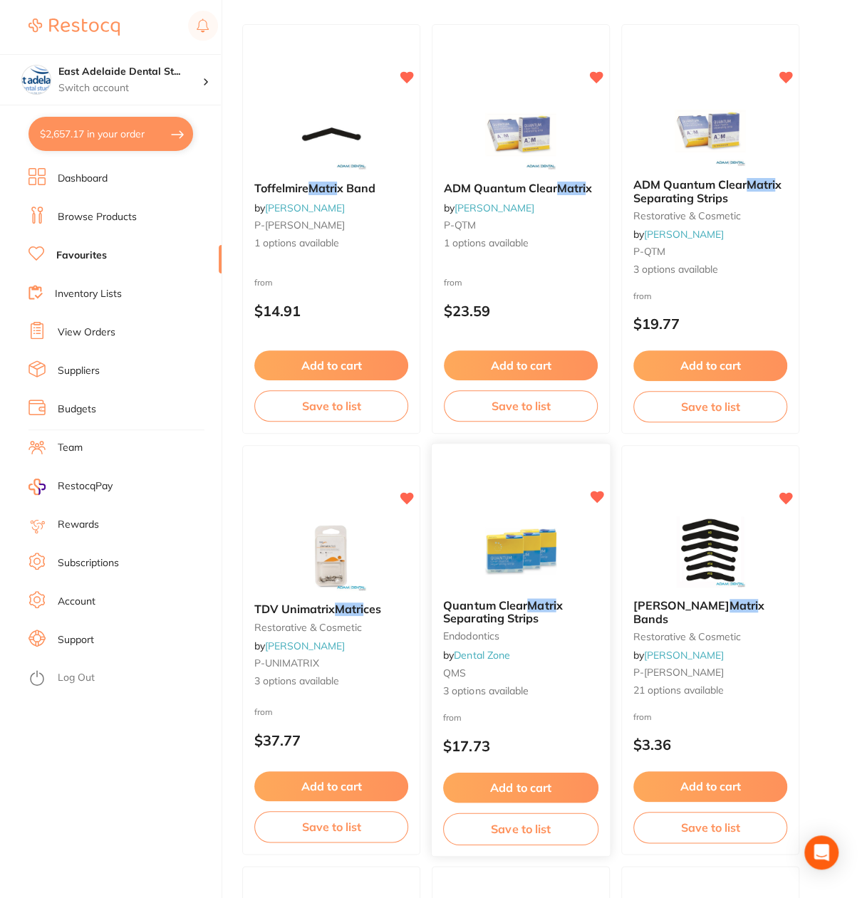
click at [493, 599] on span "Quantum Clear" at bounding box center [485, 604] width 84 height 14
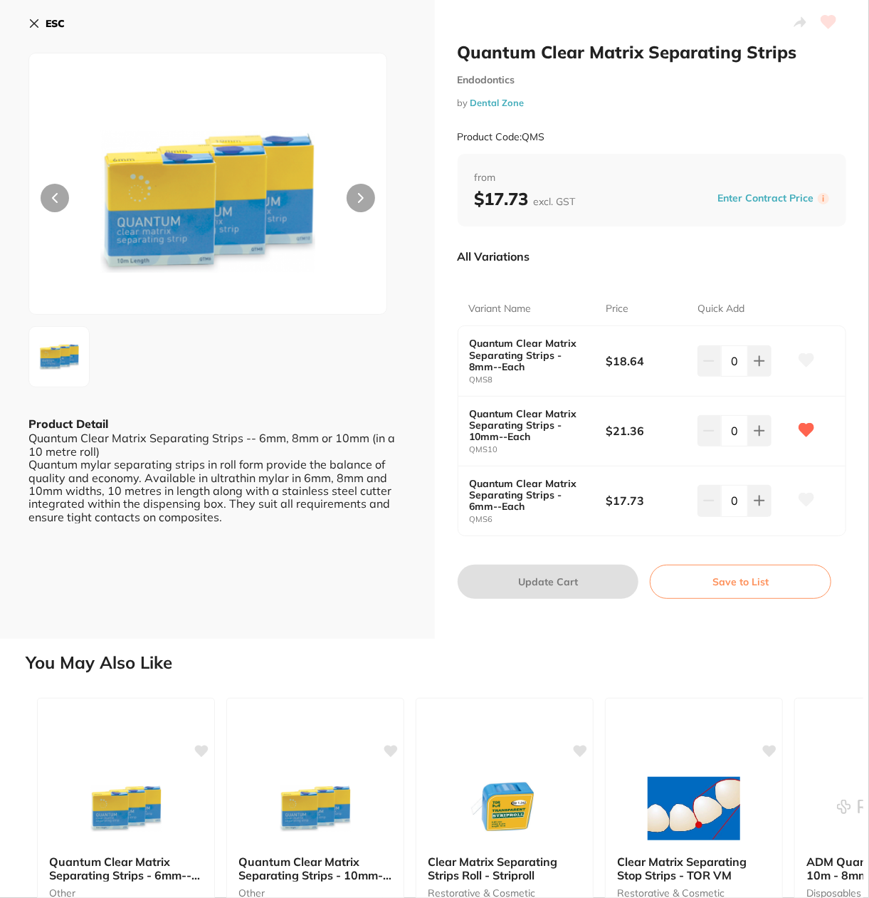
click at [46, 26] on b "ESC" at bounding box center [55, 23] width 19 height 13
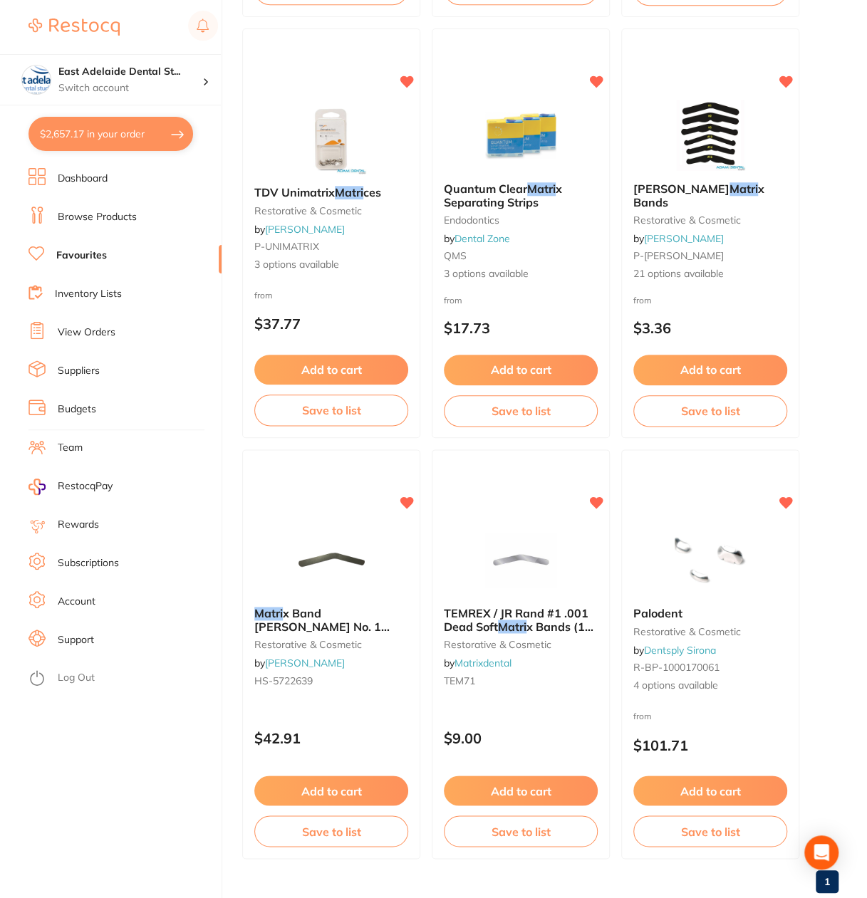
scroll to position [592, 0]
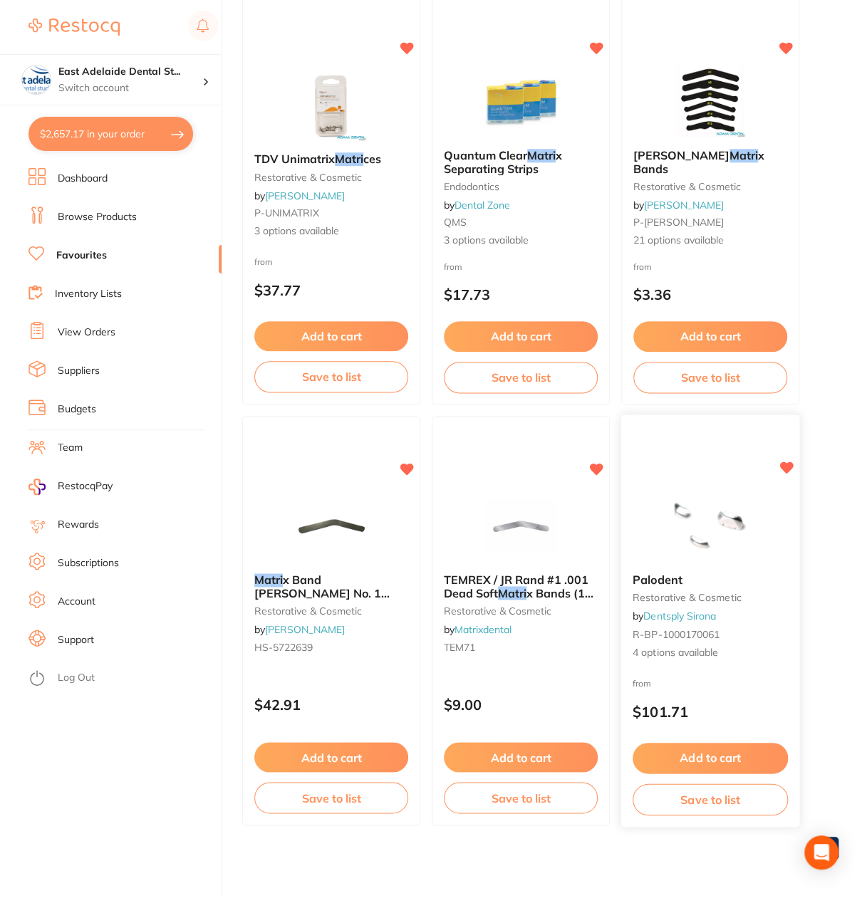
click at [695, 533] on img at bounding box center [709, 526] width 93 height 72
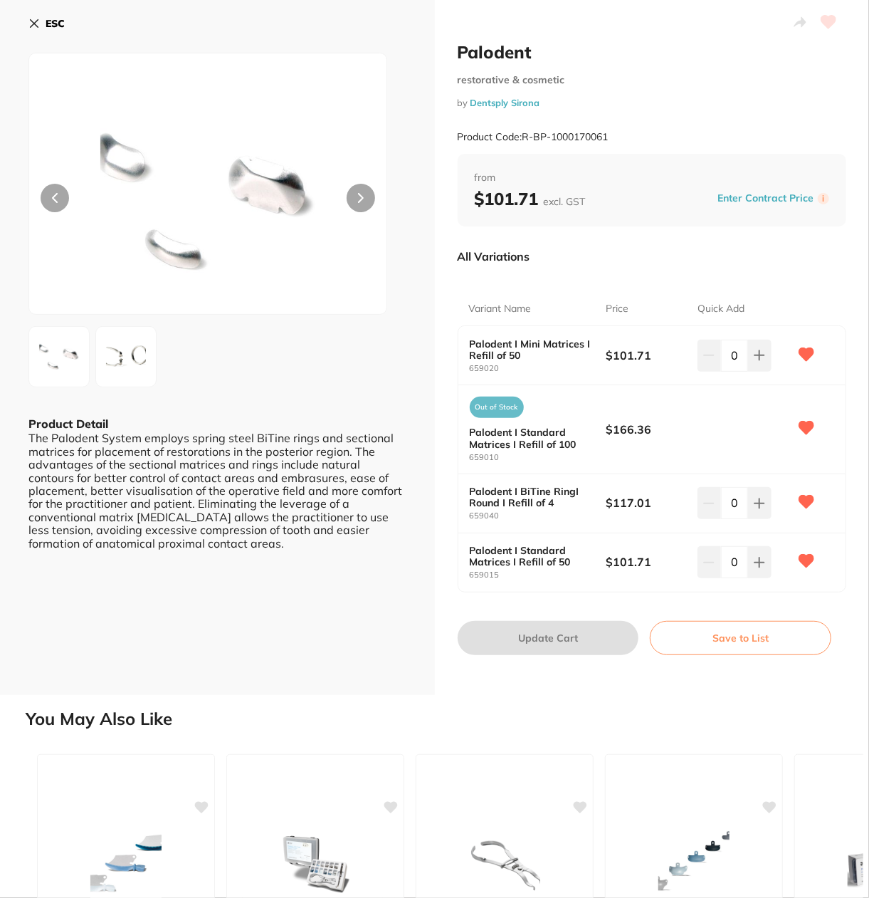
click at [131, 358] on img at bounding box center [125, 356] width 51 height 51
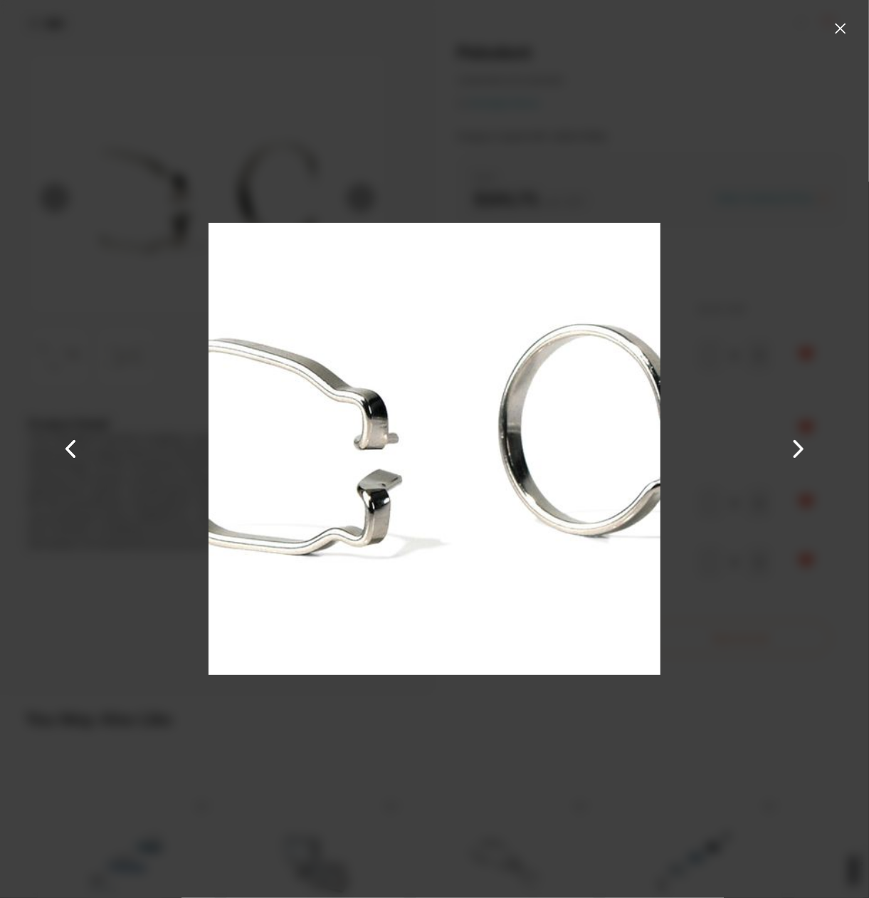
click at [53, 354] on div at bounding box center [434, 449] width 869 height 898
drag, startPoint x: 128, startPoint y: 237, endPoint x: 685, endPoint y: 110, distance: 571.0
click at [142, 234] on div at bounding box center [434, 449] width 869 height 898
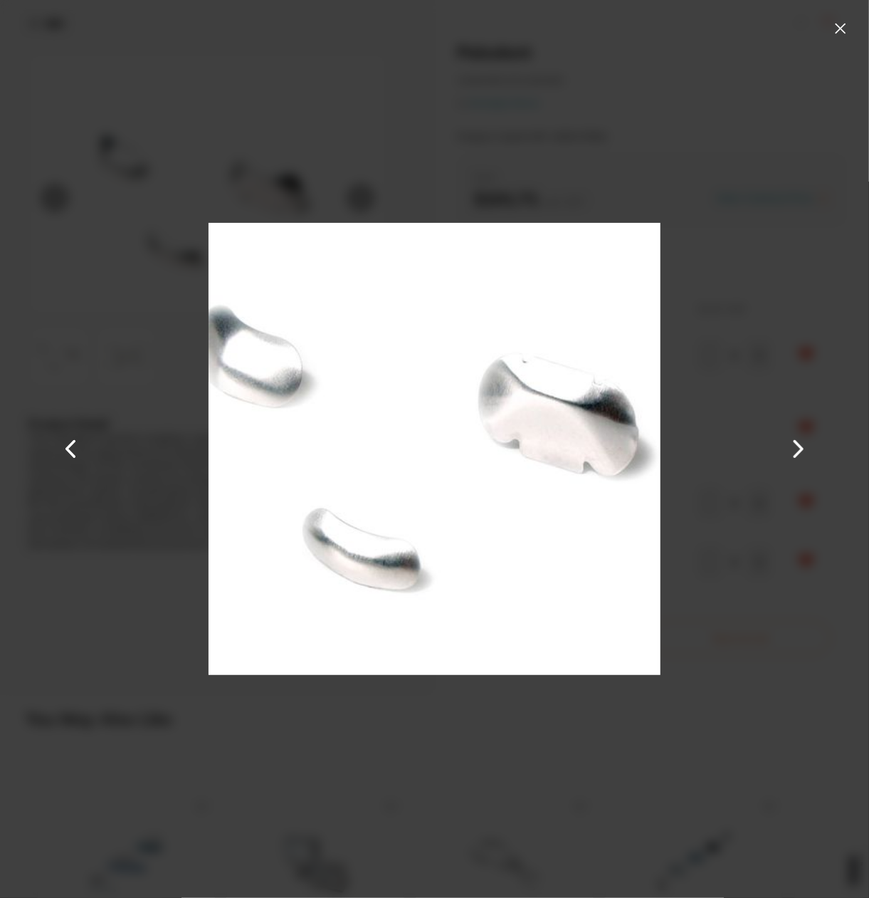
click at [857, 16] on div at bounding box center [434, 449] width 869 height 898
drag, startPoint x: 839, startPoint y: 36, endPoint x: 803, endPoint y: 70, distance: 49.9
click at [839, 36] on button at bounding box center [840, 28] width 23 height 23
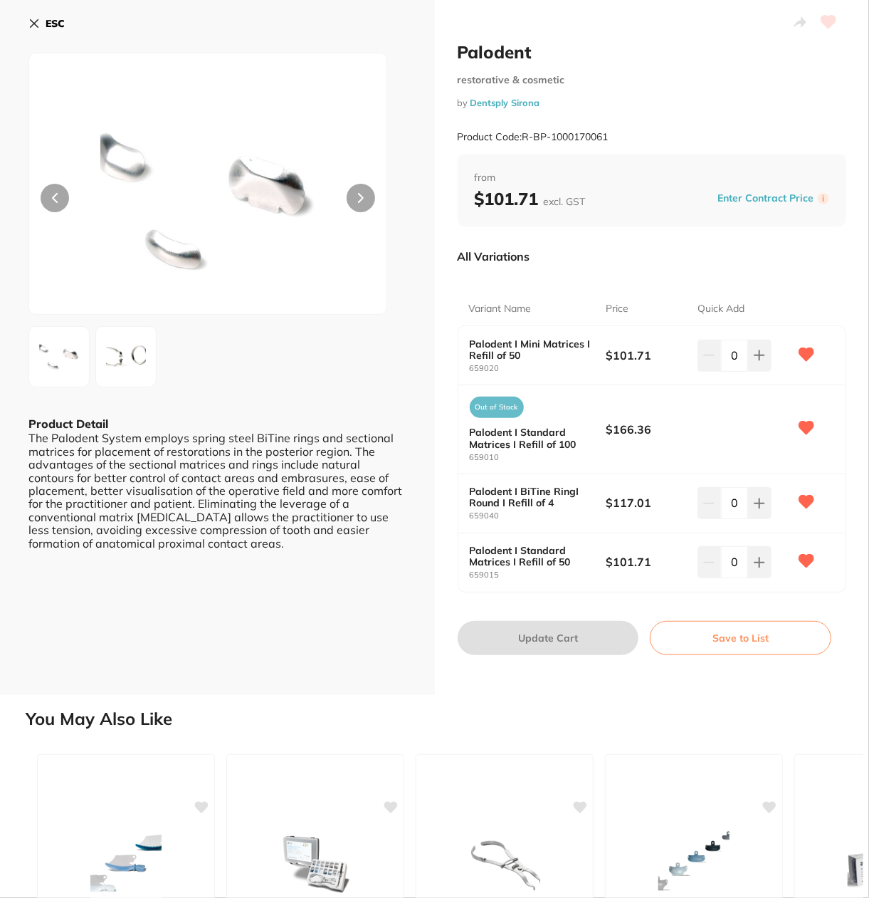
click at [68, 26] on div "ESC" at bounding box center [217, 31] width 378 height 41
click at [48, 16] on button "ESC" at bounding box center [46, 23] width 36 height 24
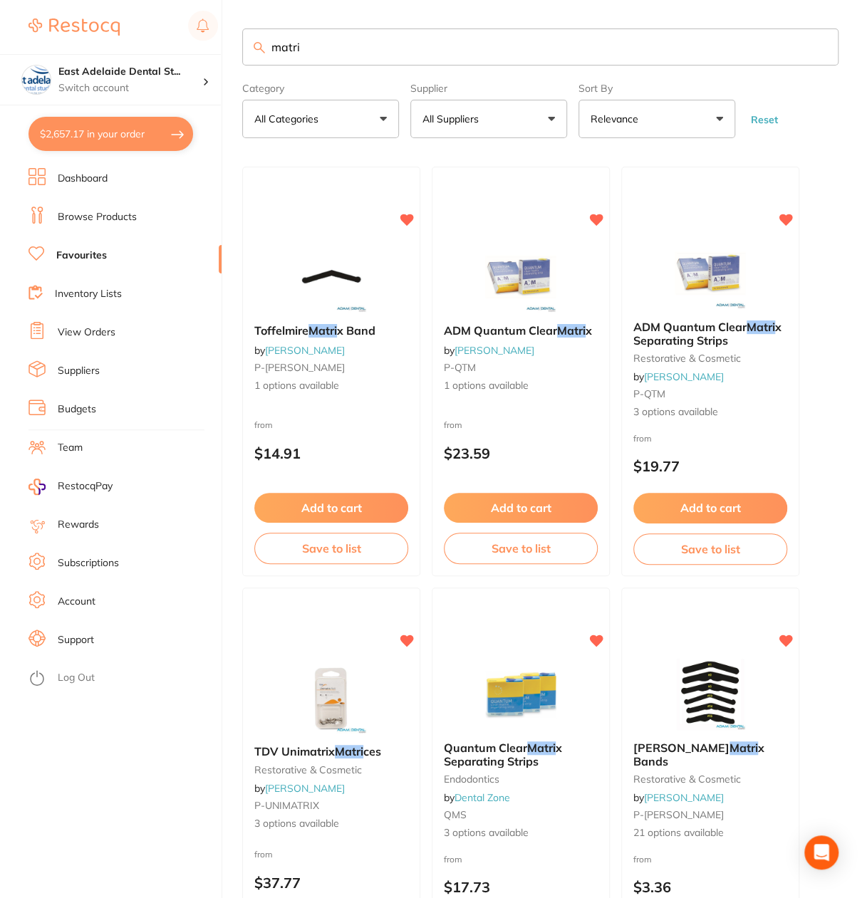
drag, startPoint x: 376, startPoint y: 48, endPoint x: 206, endPoint y: -12, distance: 179.9
click at [206, 0] on html "$2,657.17 East Adelaide Dental St... Switch account East Adelaide Dental Studio…" at bounding box center [433, 449] width 867 height 898
type input "tdv"
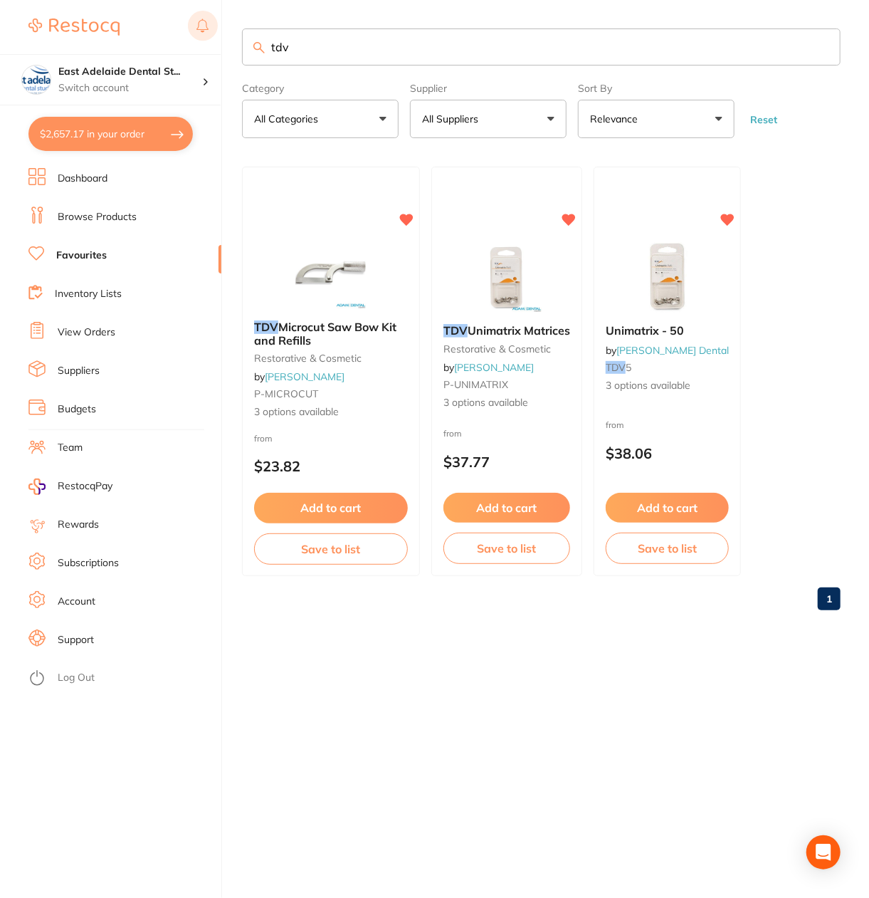
drag, startPoint x: 368, startPoint y: 49, endPoint x: 196, endPoint y: 15, distance: 175.7
click at [196, 15] on div "$2,657.17 East Adelaide Dental St... Switch account East Adelaide Dental Studio…" at bounding box center [434, 449] width 869 height 898
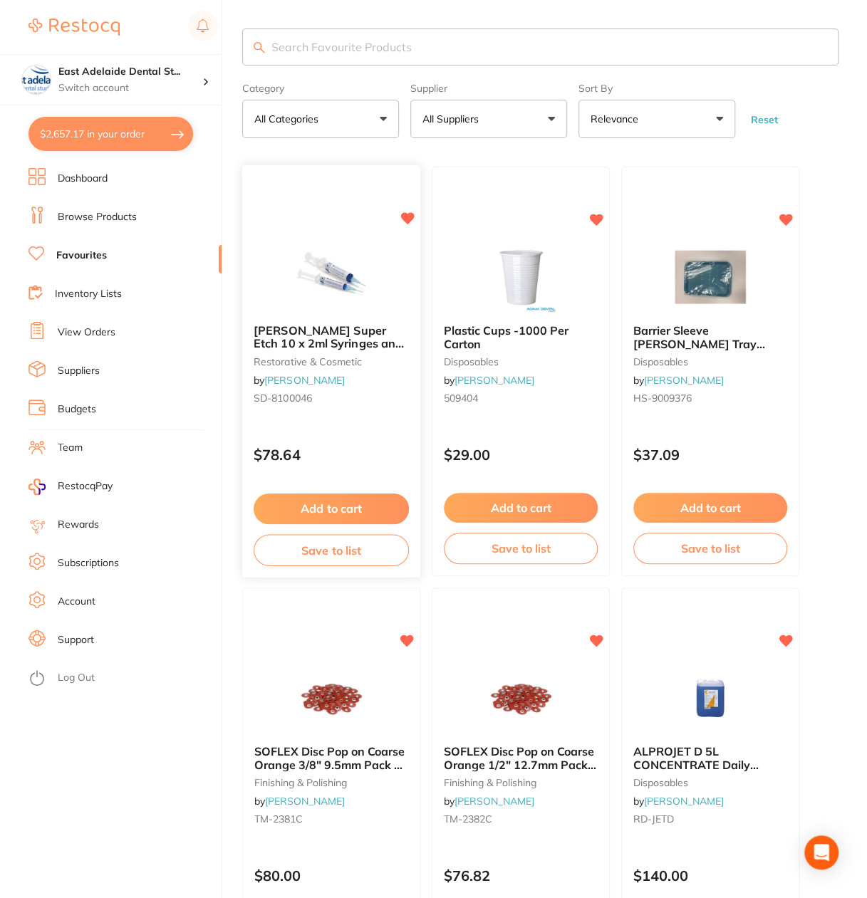
click at [301, 328] on span "HENRY SCHEIN Super Etch 10 x 2ml Syringes and 50 Tips" at bounding box center [328, 343] width 150 height 41
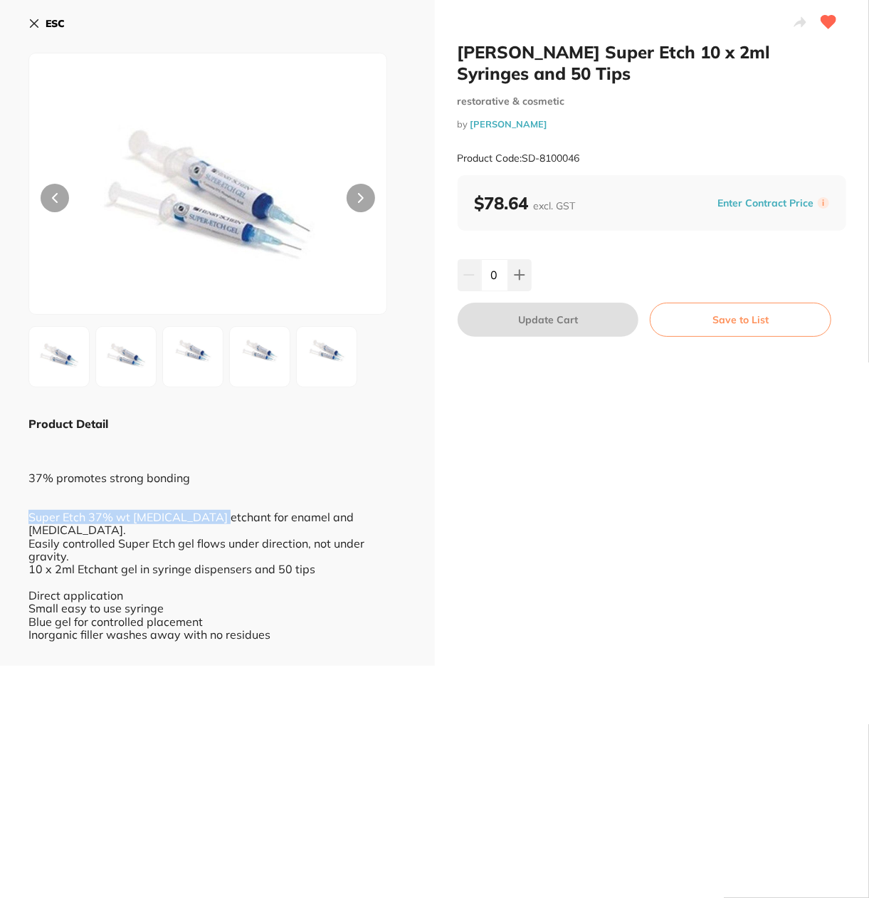
drag, startPoint x: 25, startPoint y: 515, endPoint x: 213, endPoint y: 513, distance: 188.0
click at [213, 513] on div "ESC Product Detail 37% promotes strong bonding Super Etch 37% wt phosphoric aci…" at bounding box center [217, 333] width 435 height 666
drag, startPoint x: 48, startPoint y: 505, endPoint x: 41, endPoint y: 512, distance: 10.1
click at [48, 506] on div "37% promotes strong bonding Super Etch 37% wt phosphoric acid etchant for ename…" at bounding box center [217, 542] width 378 height 223
drag, startPoint x: 28, startPoint y: 518, endPoint x: 212, endPoint y: 515, distance: 183.7
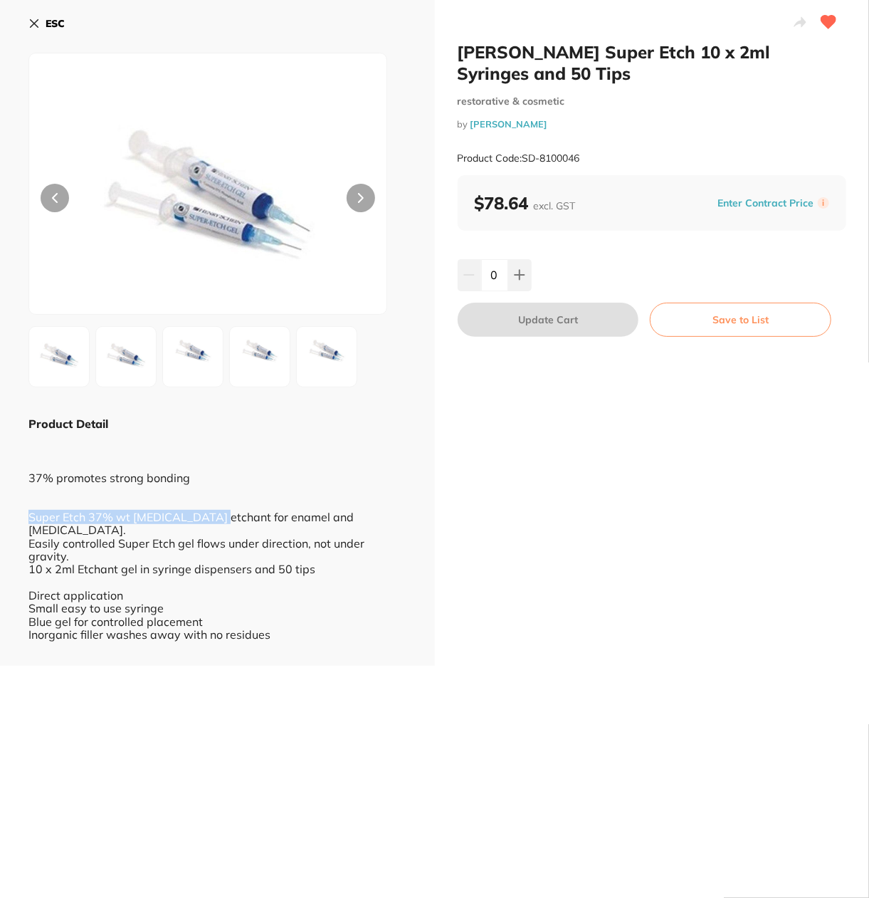
click at [212, 515] on div "37% promotes strong bonding Super Etch 37% wt phosphoric acid etchant for ename…" at bounding box center [217, 542] width 378 height 223
drag, startPoint x: 524, startPoint y: 153, endPoint x: 587, endPoint y: 152, distance: 62.7
click at [587, 152] on div "Product Code: SD-8100046" at bounding box center [652, 158] width 389 height 35
click at [56, 21] on b "ESC" at bounding box center [55, 23] width 19 height 13
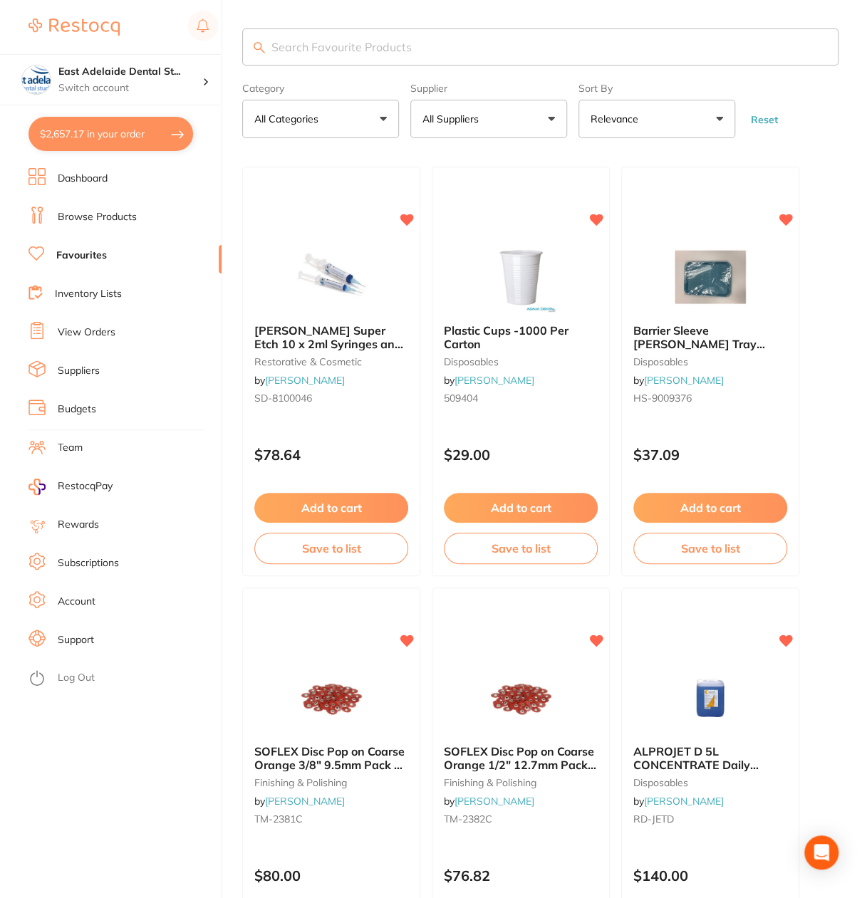
click at [488, 123] on button "All Suppliers" at bounding box center [488, 119] width 157 height 38
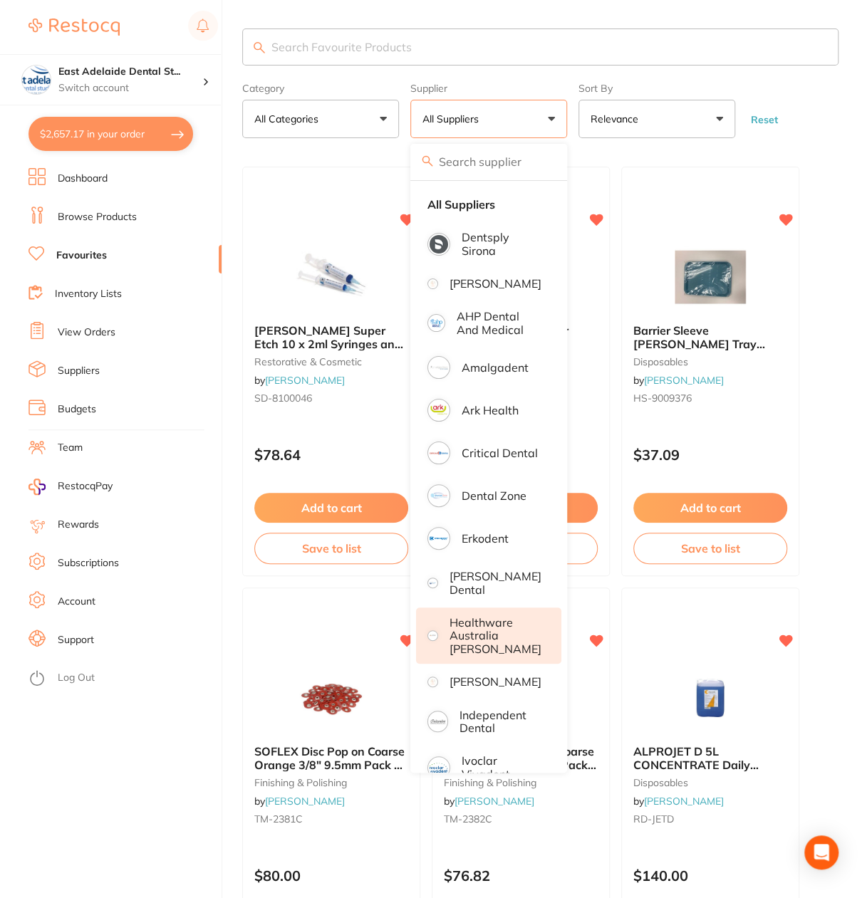
scroll to position [142, 0]
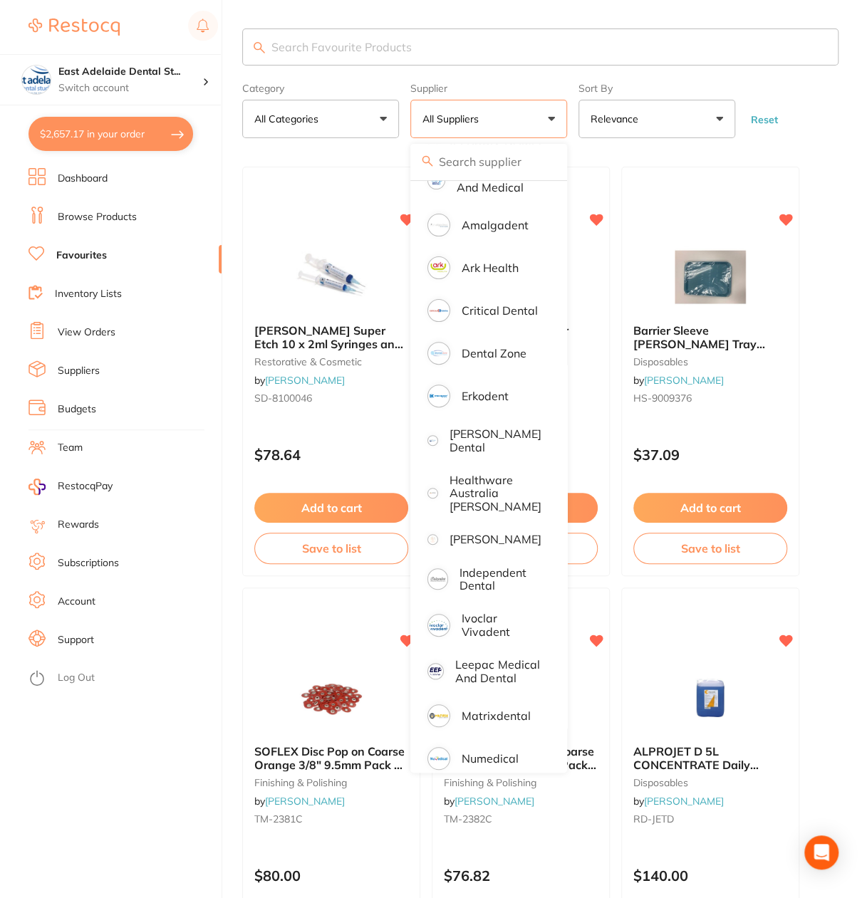
click at [359, 46] on input "search" at bounding box center [540, 46] width 596 height 37
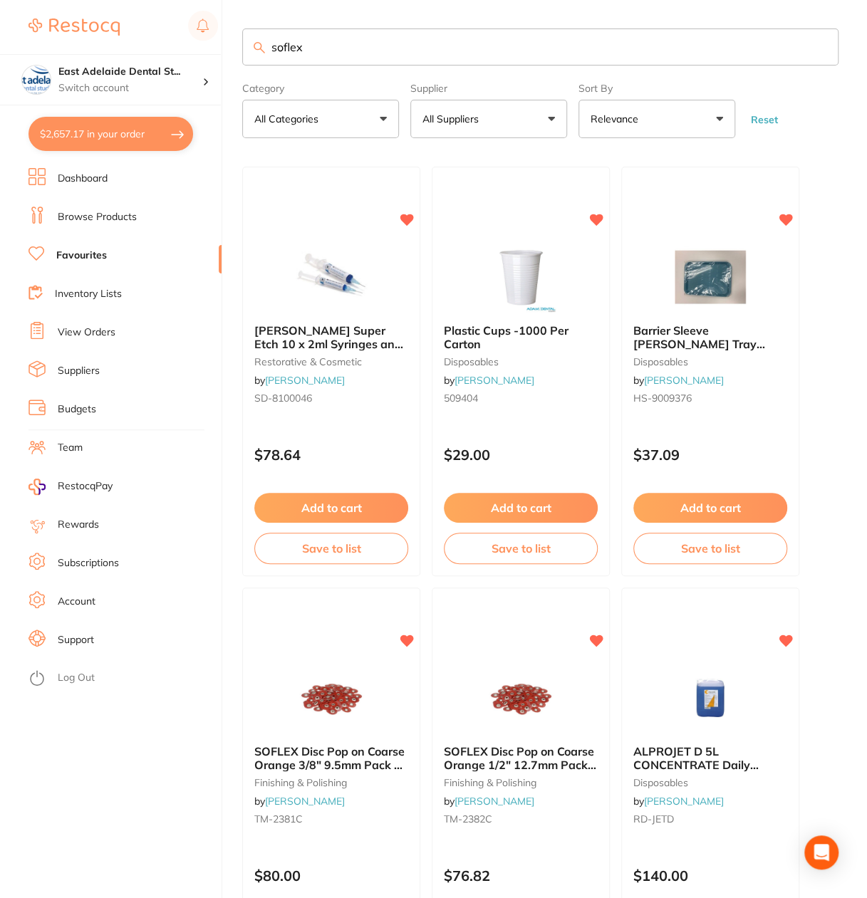
type input "soflex"
click at [555, 46] on input "soflex" at bounding box center [540, 46] width 596 height 37
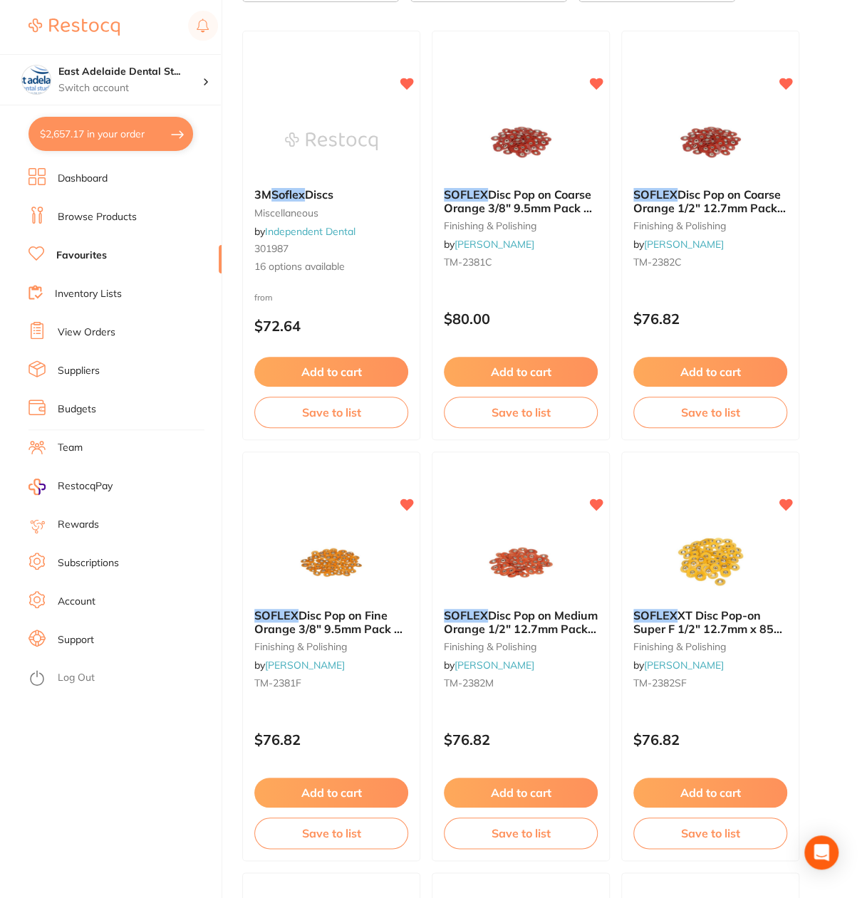
scroll to position [0, 0]
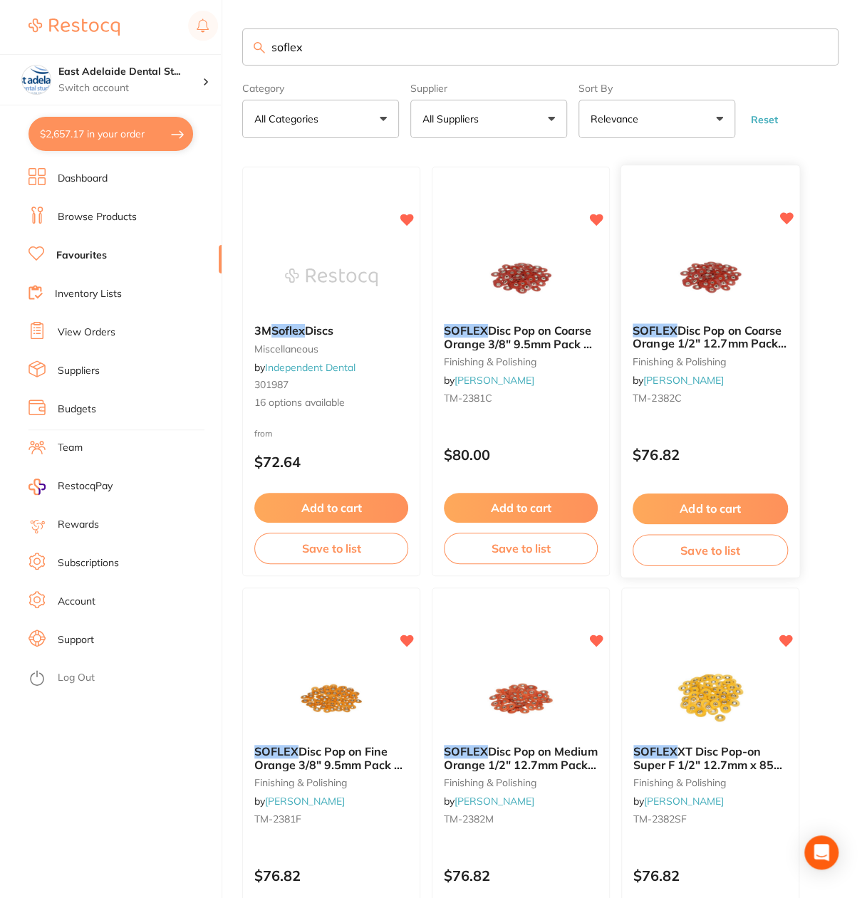
click at [705, 365] on small "finishing & polishing" at bounding box center [709, 361] width 155 height 11
click at [716, 319] on section at bounding box center [433, 449] width 867 height 898
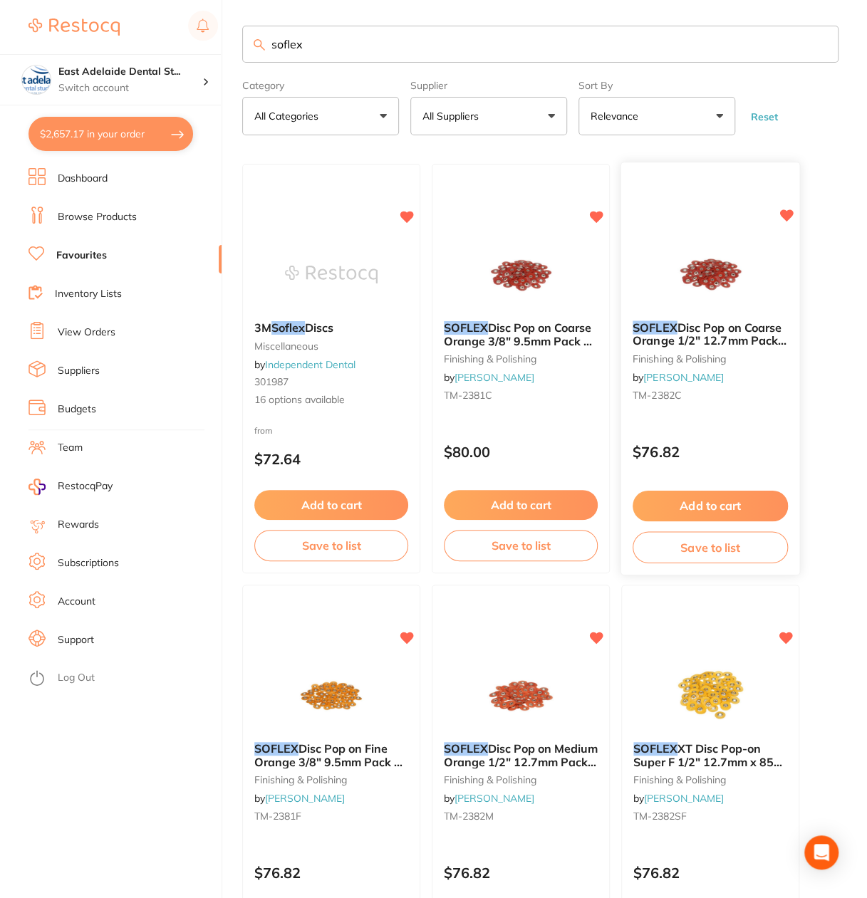
click at [693, 287] on img at bounding box center [709, 274] width 93 height 72
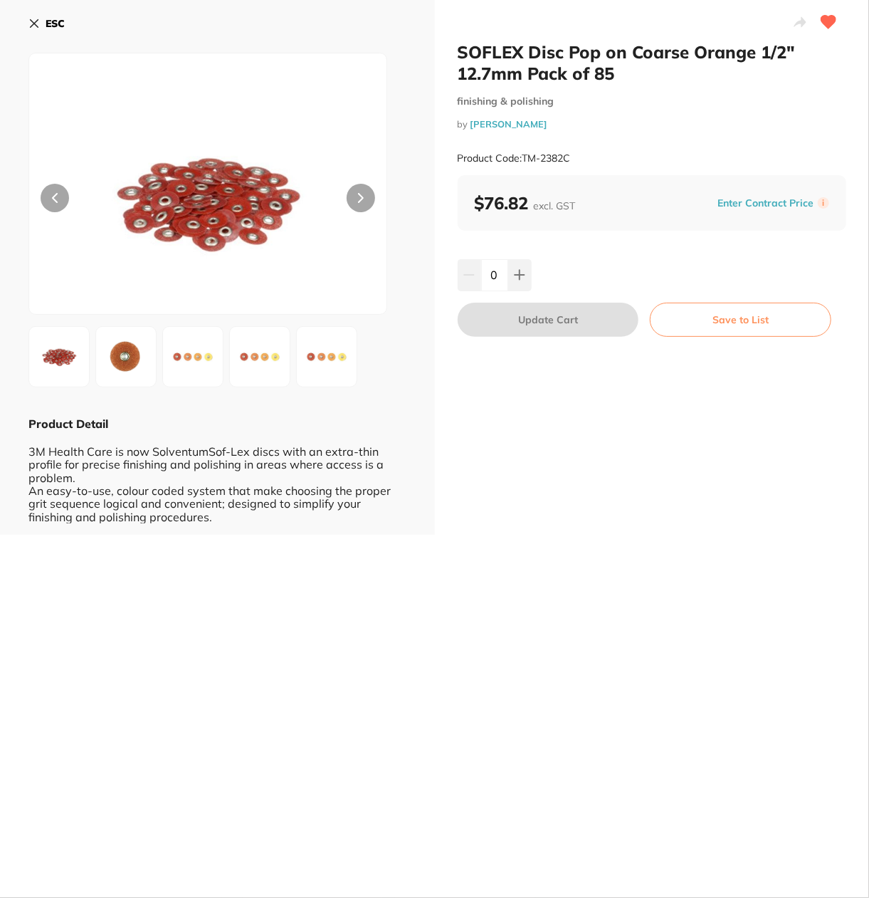
click at [184, 368] on img at bounding box center [192, 356] width 51 height 51
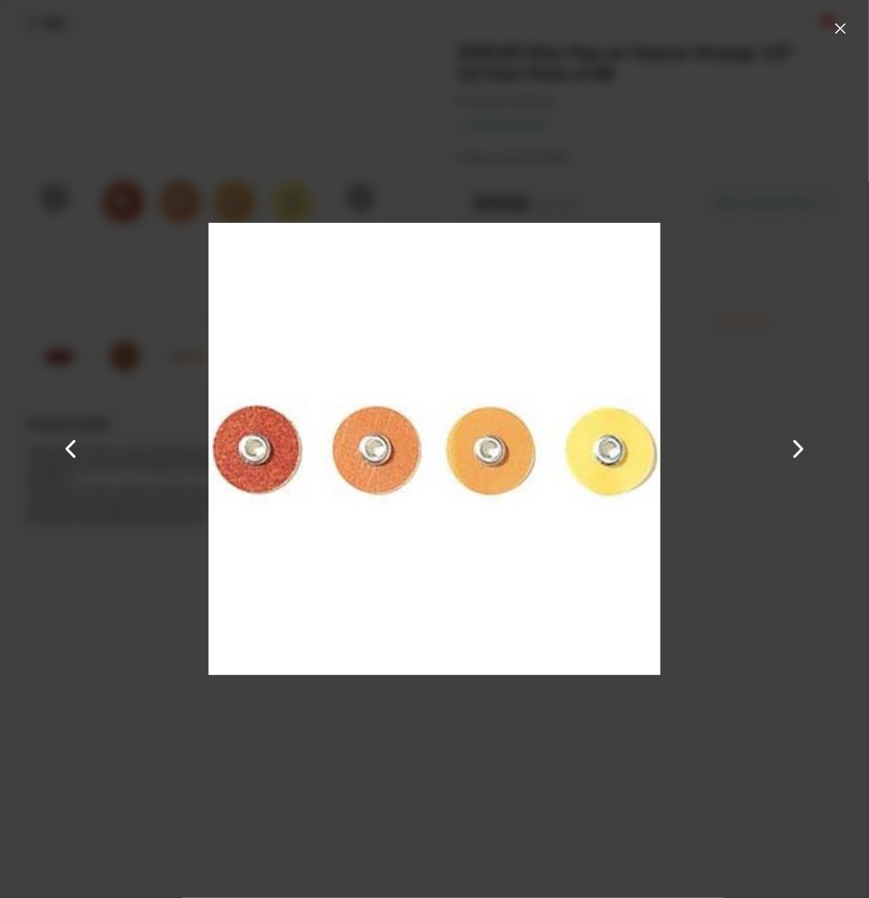
click at [797, 388] on button at bounding box center [799, 448] width 34 height 449
click at [792, 424] on button at bounding box center [799, 448] width 34 height 449
click at [834, 23] on button at bounding box center [840, 28] width 23 height 23
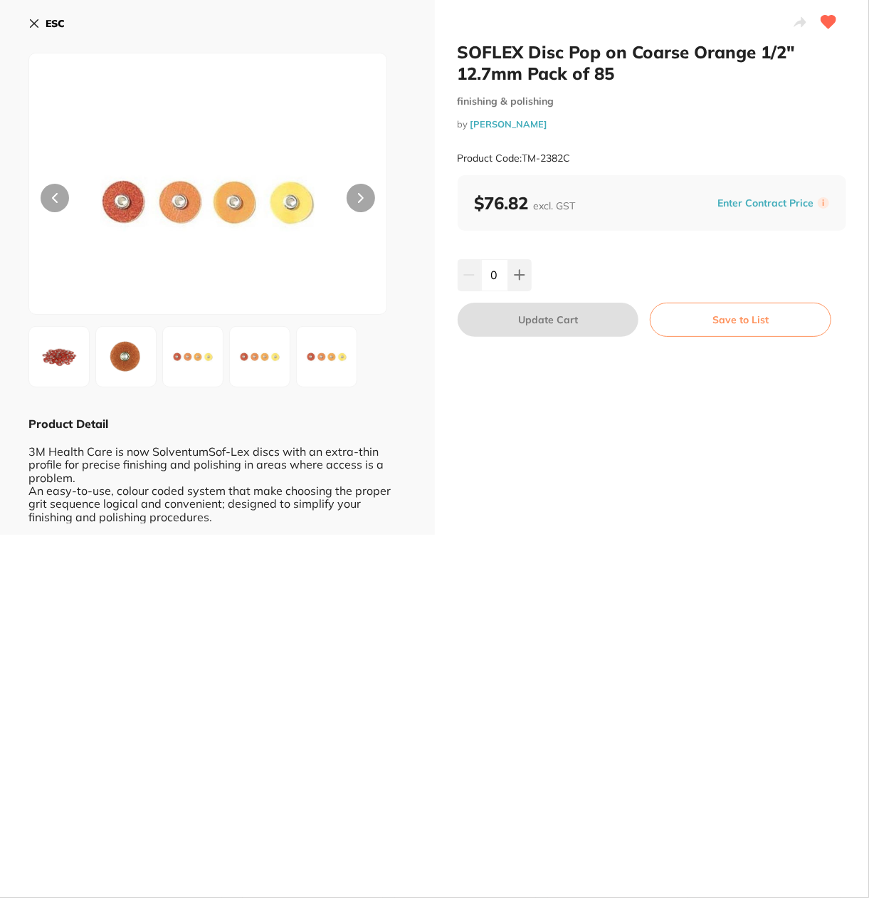
click at [51, 31] on button "ESC" at bounding box center [46, 23] width 36 height 24
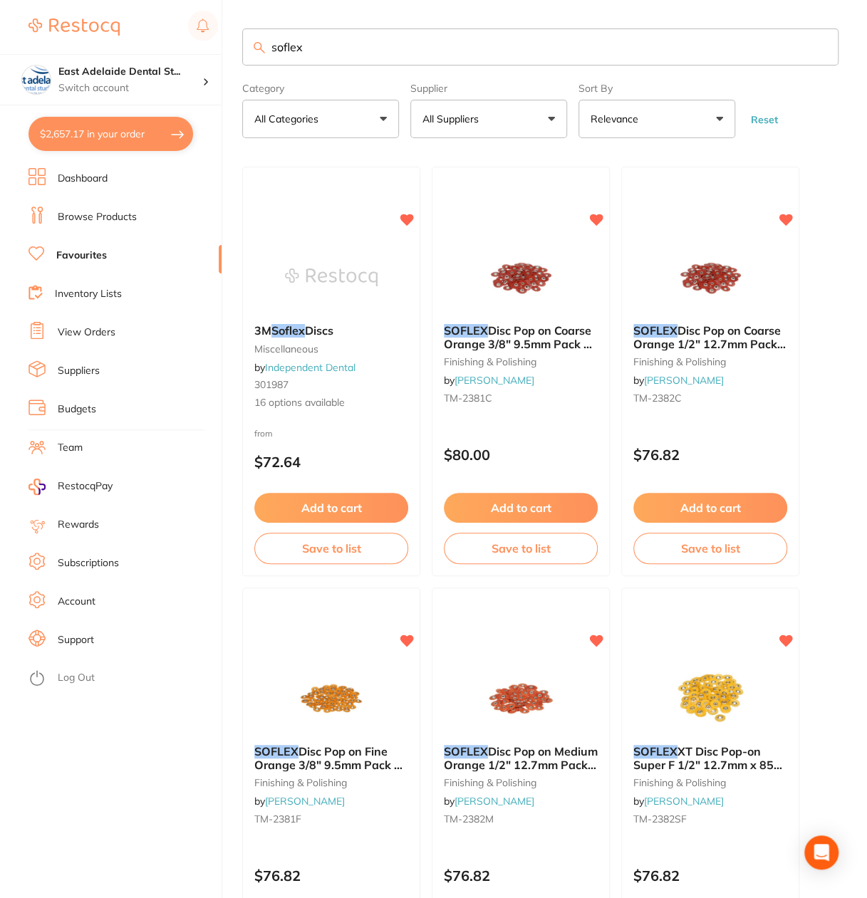
drag, startPoint x: 407, startPoint y: 48, endPoint x: 169, endPoint y: 6, distance: 242.1
click at [169, 6] on div "$2,657.17 East Adelaide Dental St... Switch account East Adelaide Dental Studio…" at bounding box center [433, 449] width 867 height 898
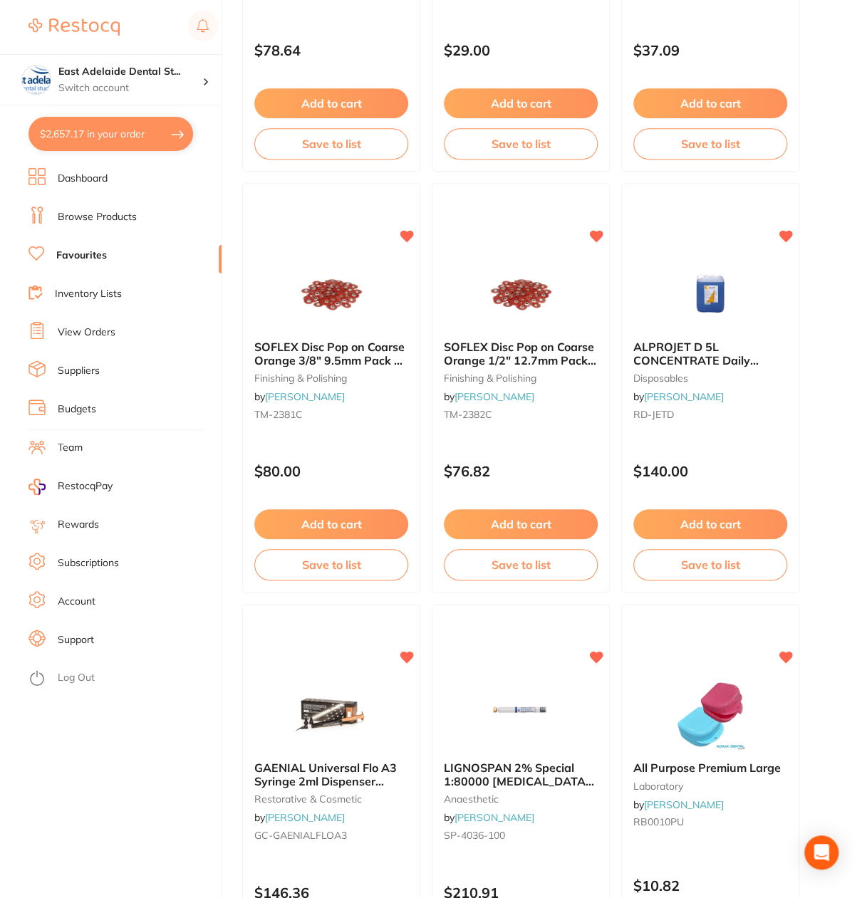
scroll to position [427, 0]
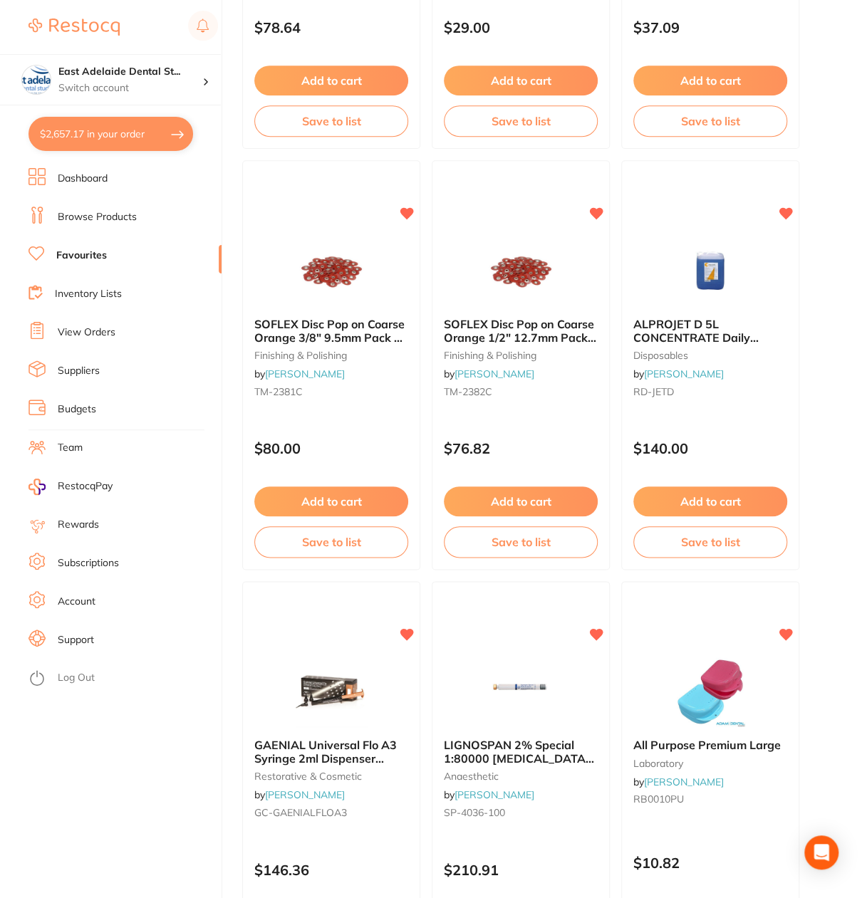
click at [651, 333] on span "ALPROJET D 5L CONCENTRATE Daily Evacuator Cleaner Bottle" at bounding box center [700, 337] width 135 height 41
click at [671, 331] on section at bounding box center [433, 449] width 867 height 898
click at [419, 48] on section at bounding box center [433, 449] width 867 height 898
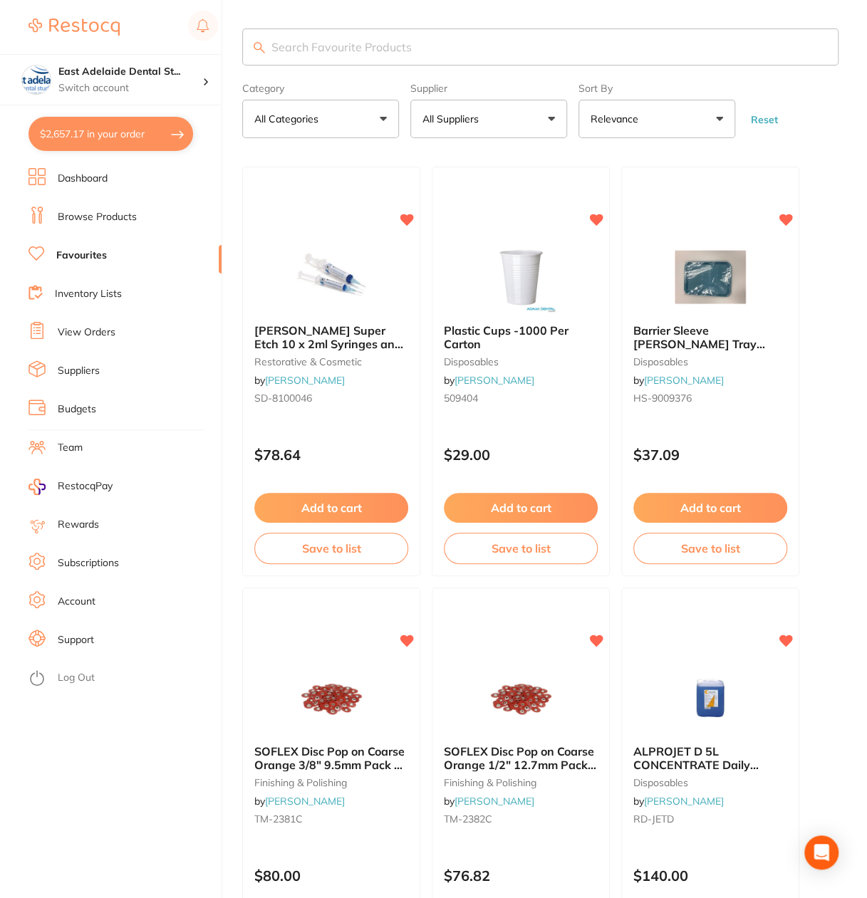
click at [426, 59] on input "search" at bounding box center [540, 46] width 596 height 37
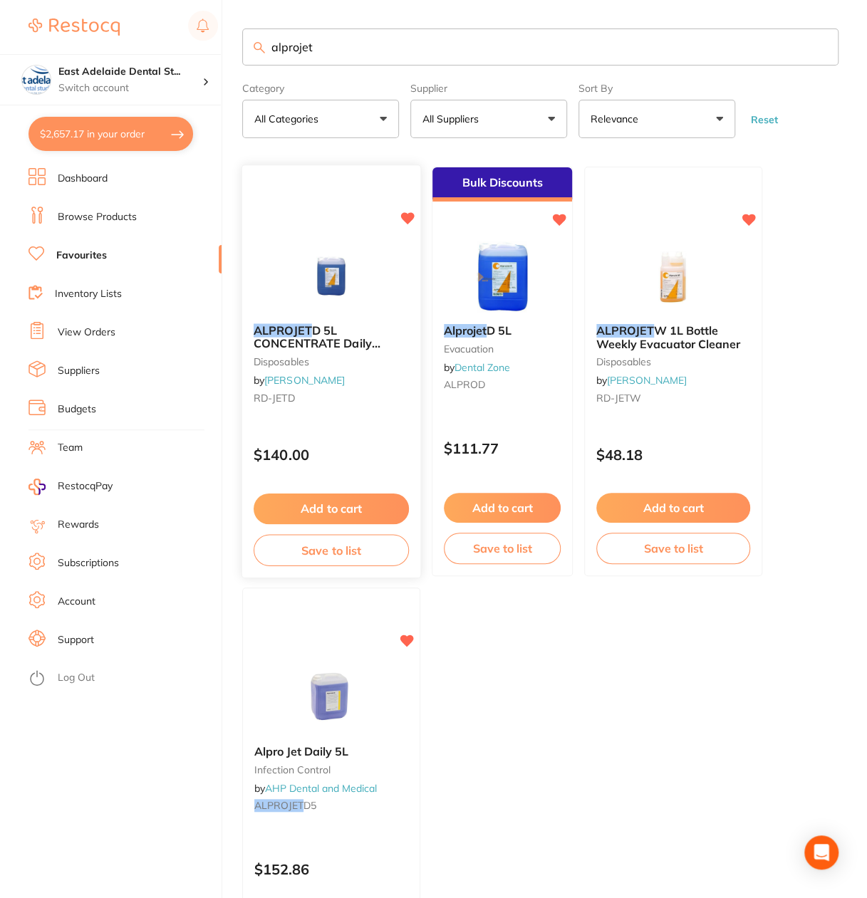
type input "alprojet"
click at [382, 399] on small "RD-JETD" at bounding box center [330, 397] width 155 height 11
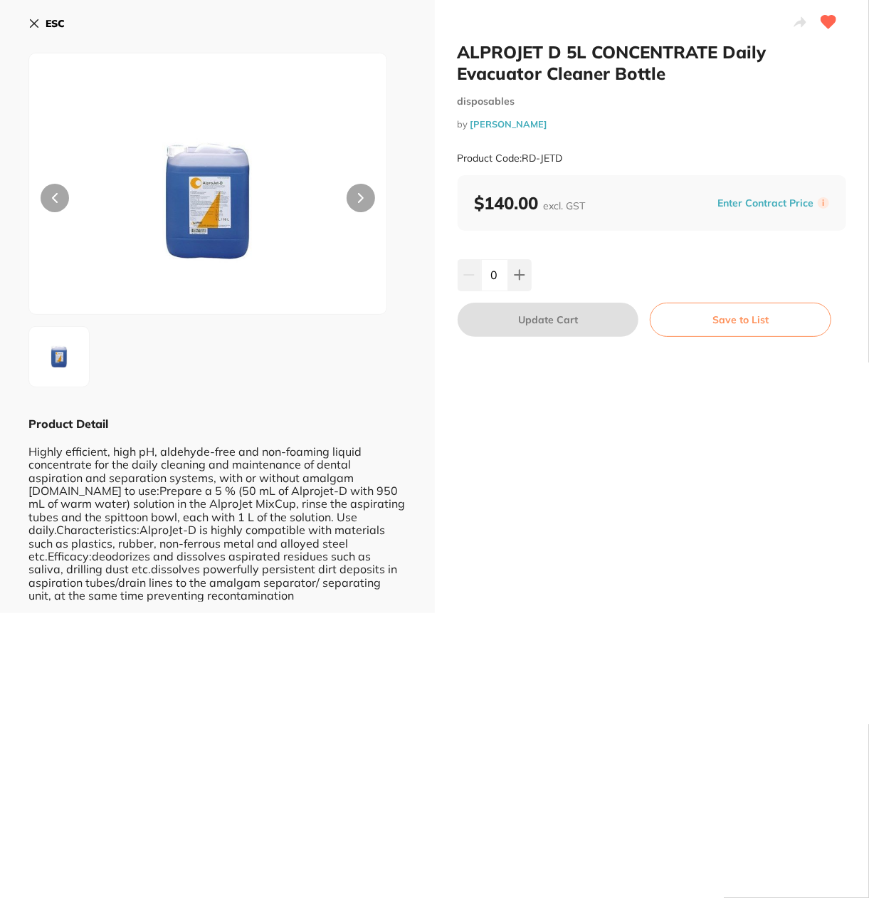
click at [828, 17] on icon at bounding box center [829, 22] width 15 height 13
click at [46, 25] on b "ESC" at bounding box center [55, 23] width 19 height 13
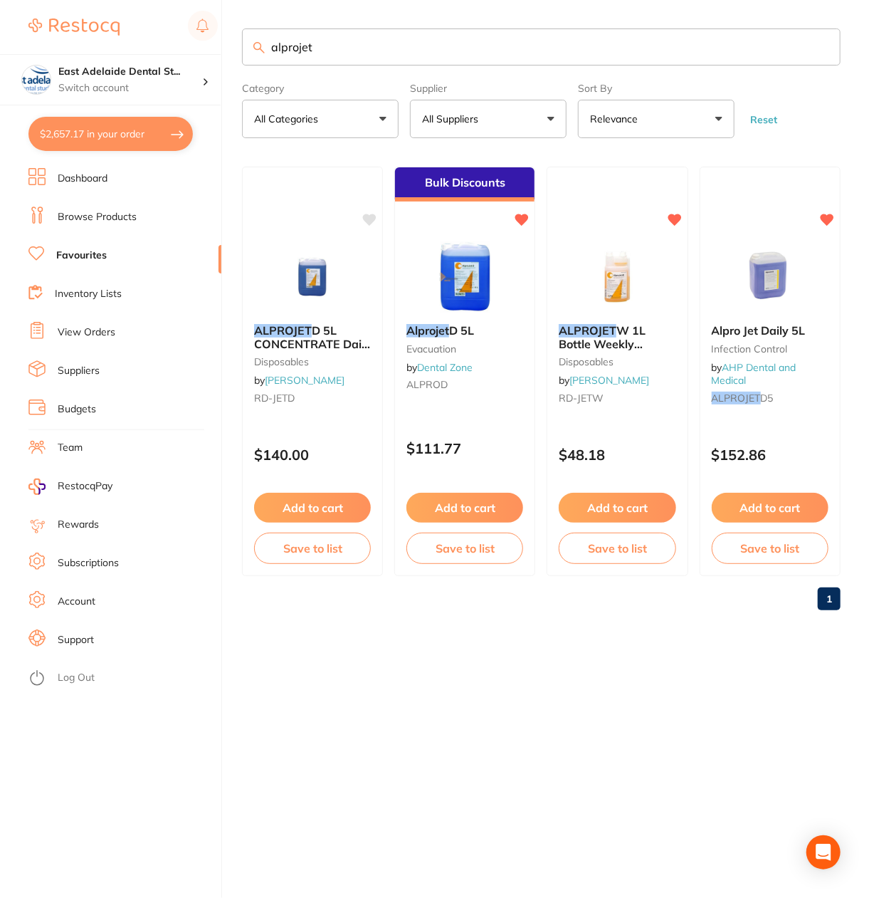
click at [364, 53] on input "alprojet" at bounding box center [541, 46] width 599 height 37
click at [488, 333] on b "Alprojet D 5L" at bounding box center [466, 331] width 118 height 14
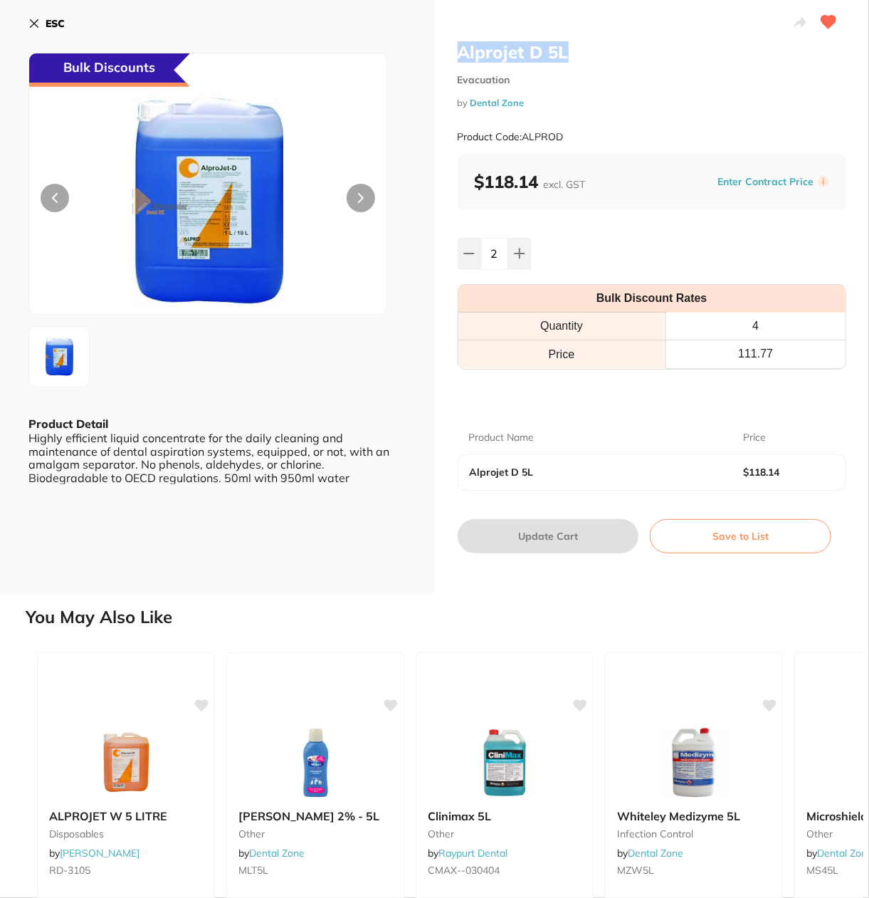
drag, startPoint x: 454, startPoint y: 53, endPoint x: 585, endPoint y: 54, distance: 131.0
click at [585, 54] on div "Alprojet D 5L Evacuation by Dental Zone Product Code: ALPROD $118.14 excl. GST …" at bounding box center [652, 296] width 435 height 593
click at [36, 18] on icon at bounding box center [33, 23] width 11 height 11
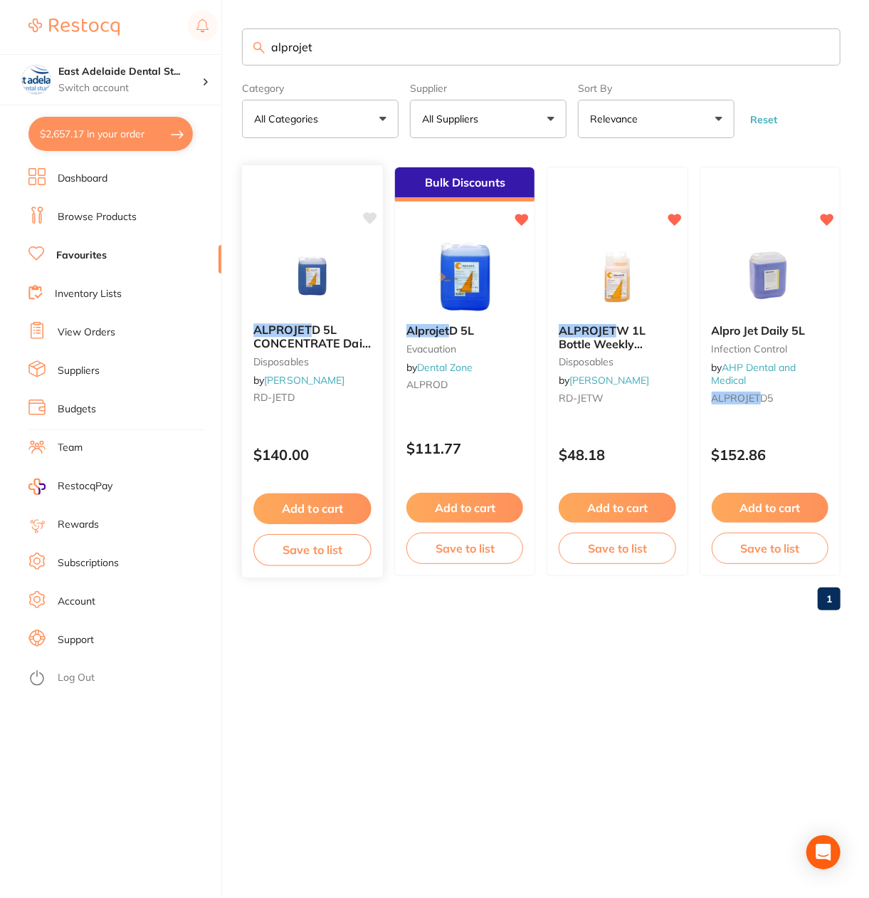
click at [313, 335] on span "D 5L CONCENTRATE Daily Evacuator Cleaner Bottle" at bounding box center [312, 350] width 118 height 54
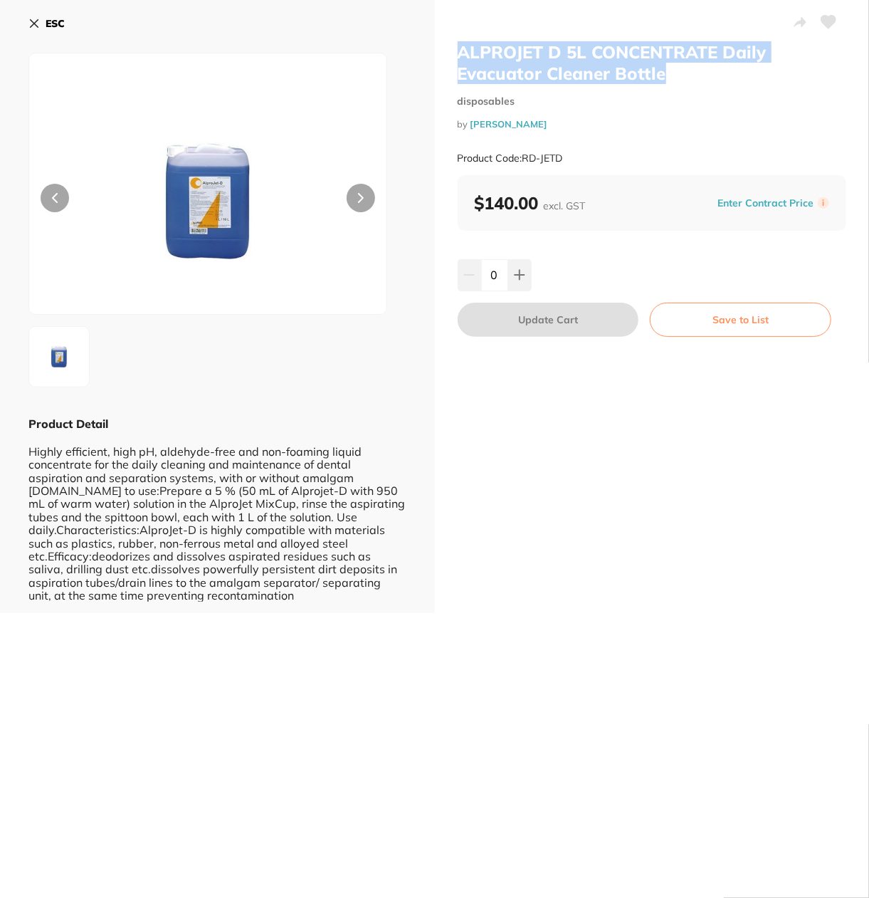
drag, startPoint x: 456, startPoint y: 49, endPoint x: 685, endPoint y: 76, distance: 230.9
click at [685, 76] on h2 "ALPROJET D 5L CONCENTRATE Daily Evacuator Cleaner Bottle" at bounding box center [652, 62] width 389 height 43
click at [60, 24] on b "ESC" at bounding box center [55, 23] width 19 height 13
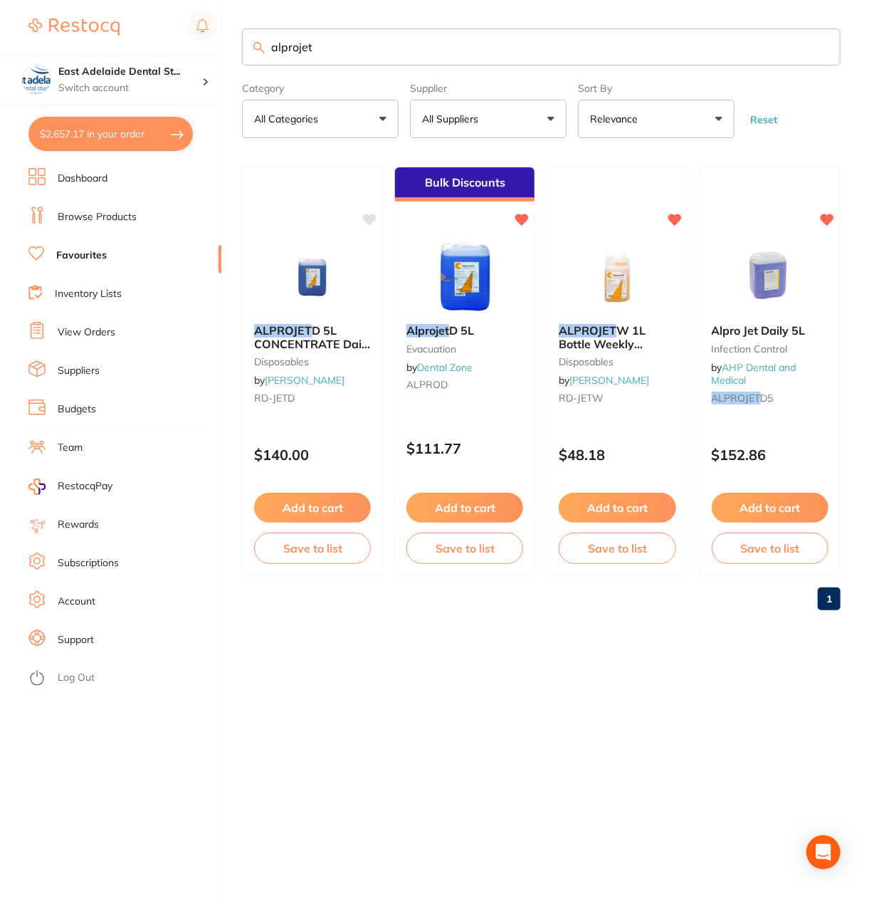
click at [624, 730] on div "alprojet Category All Categories All Categories disposables Evacuation infectio…" at bounding box center [555, 449] width 627 height 898
click at [580, 687] on div "alprojet Category All Categories All Categories disposables Evacuation infectio…" at bounding box center [555, 449] width 627 height 898
click at [829, 214] on icon at bounding box center [828, 219] width 14 height 12
click at [100, 174] on link "Dashboard" at bounding box center [83, 179] width 50 height 14
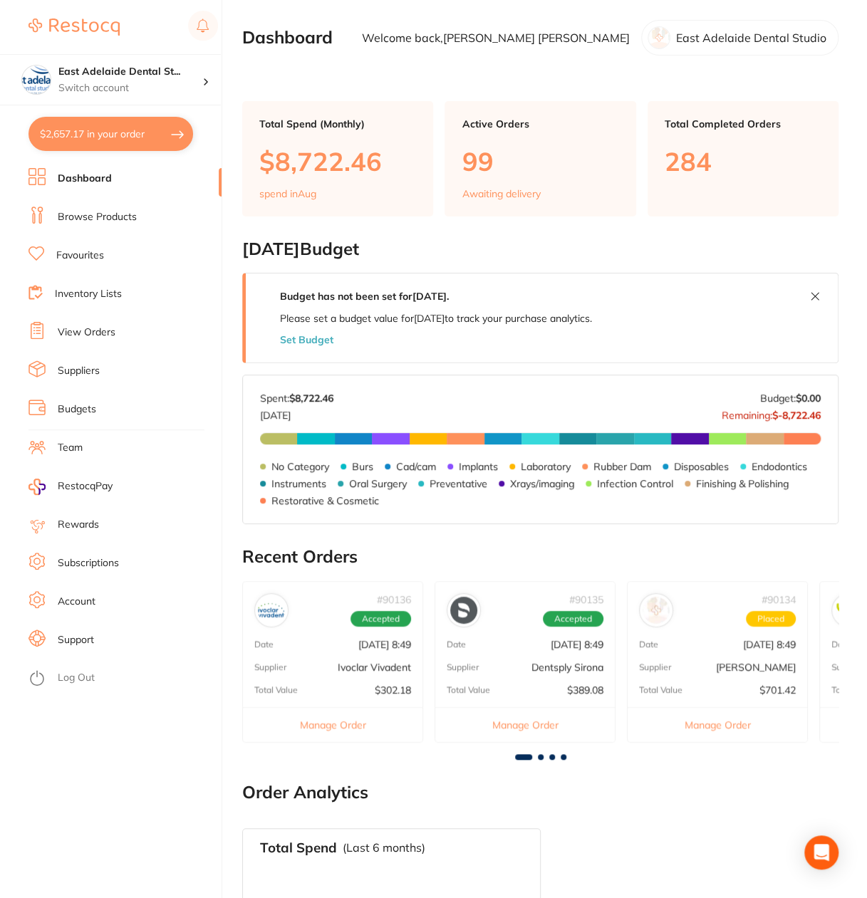
click at [152, 137] on button "$2,657.17 in your order" at bounding box center [110, 134] width 164 height 34
checkbox input "true"
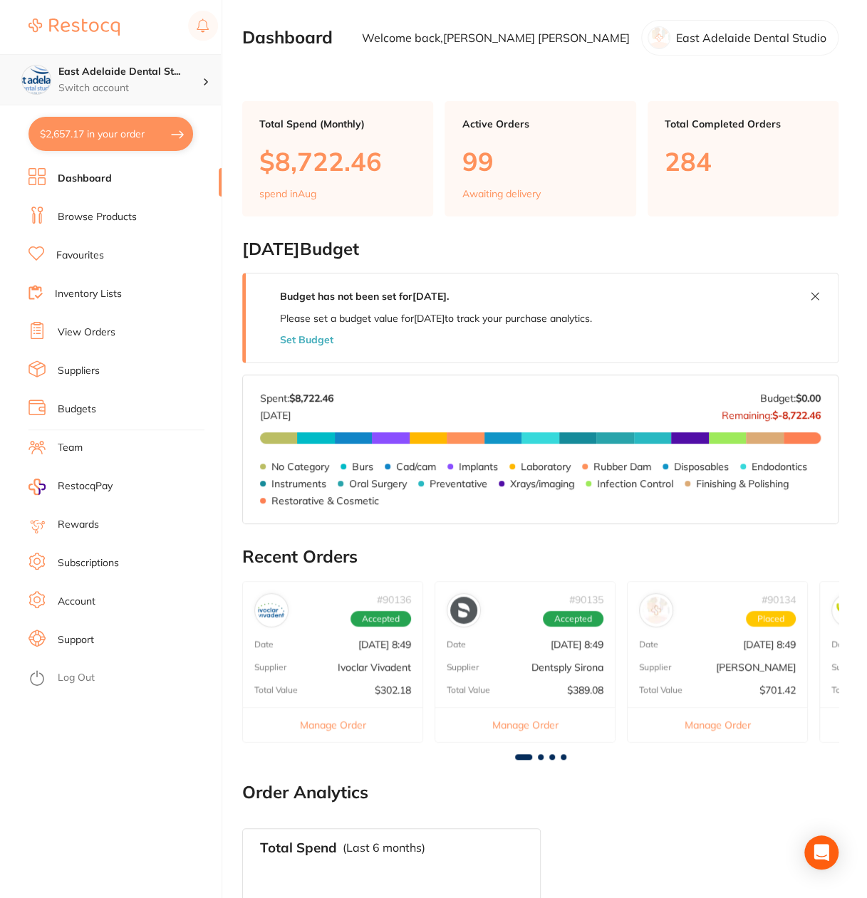
checkbox input "true"
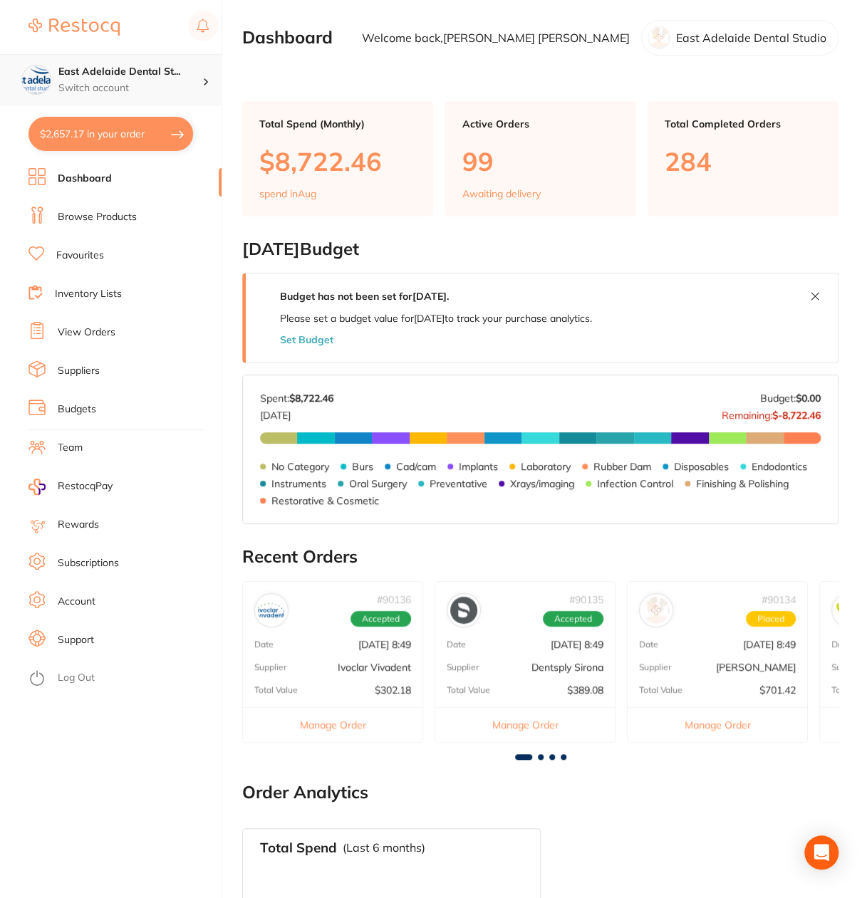
checkbox input "true"
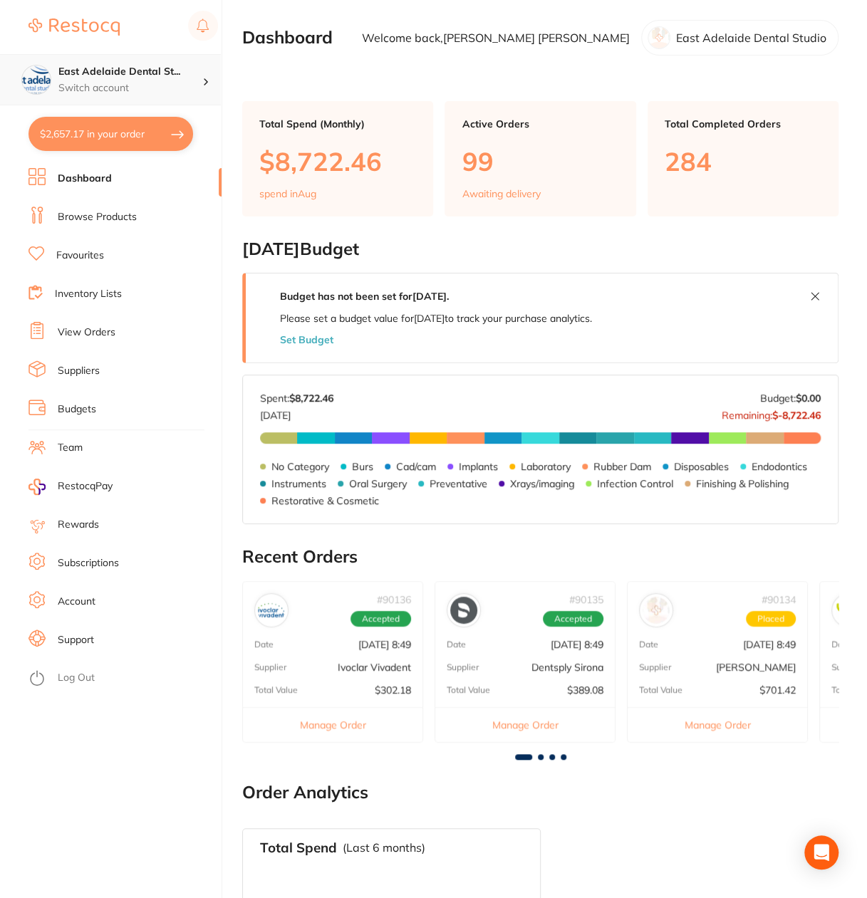
checkbox input "true"
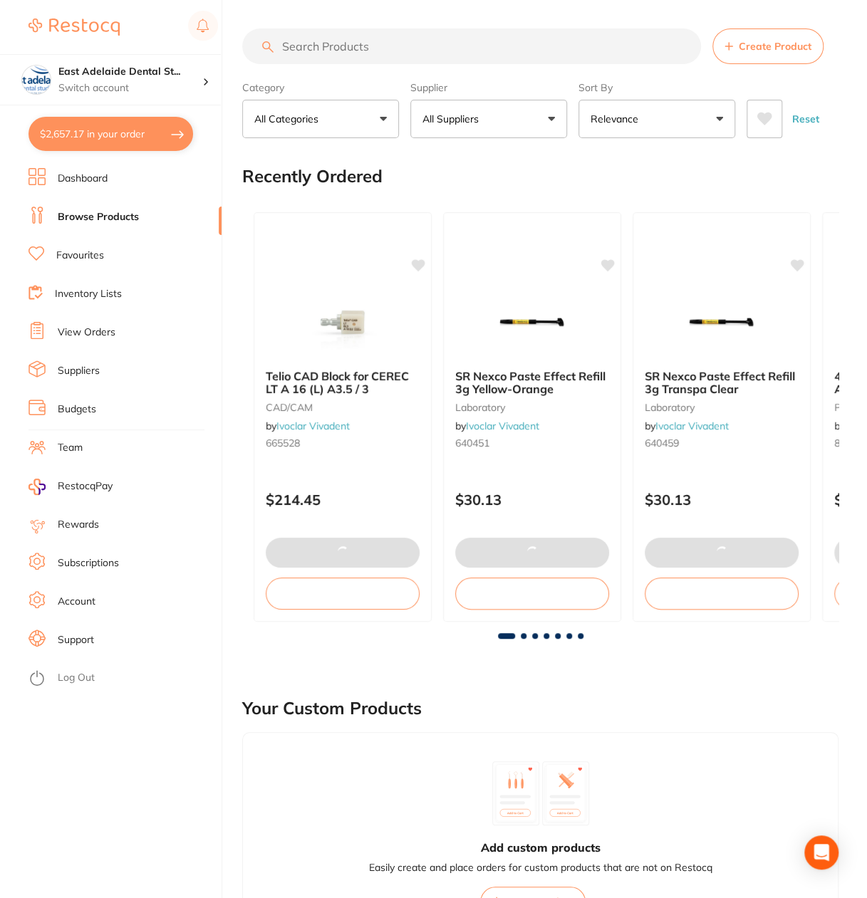
click at [334, 47] on input "search" at bounding box center [471, 46] width 459 height 36
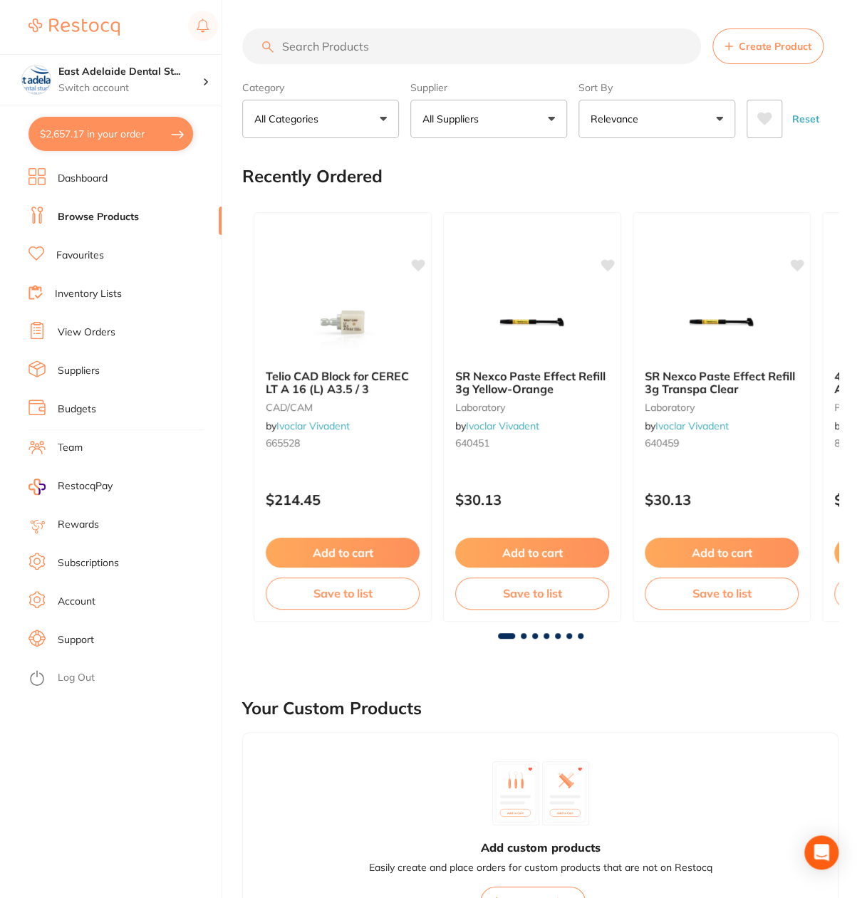
click at [334, 47] on input "search" at bounding box center [471, 46] width 459 height 36
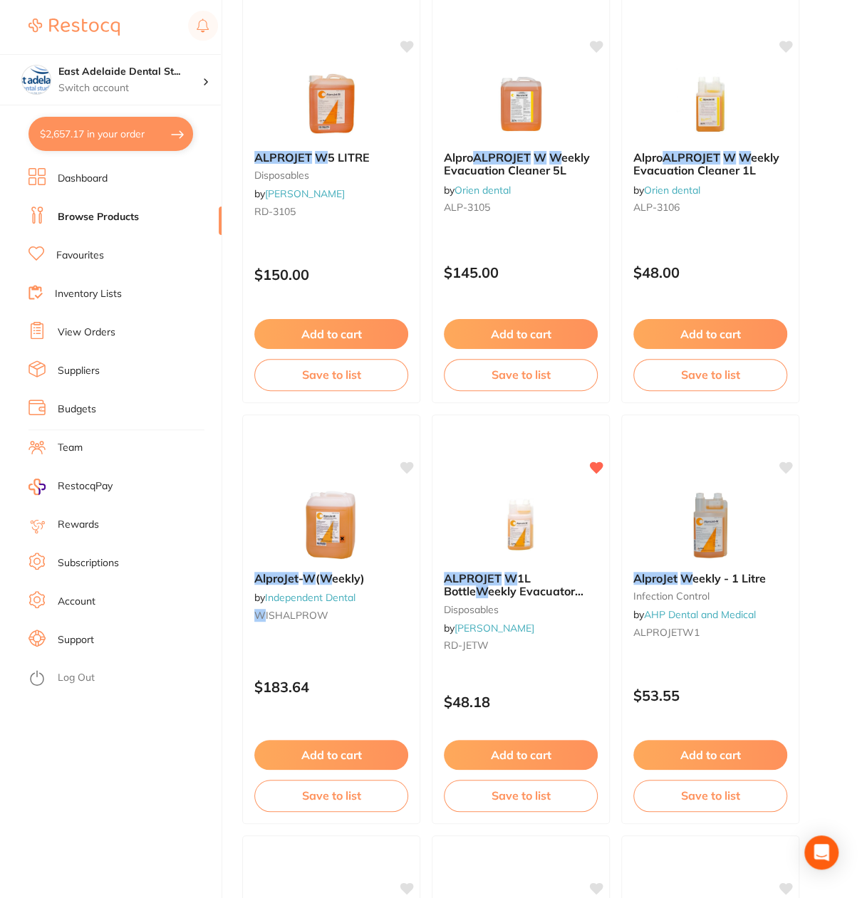
scroll to position [214, 0]
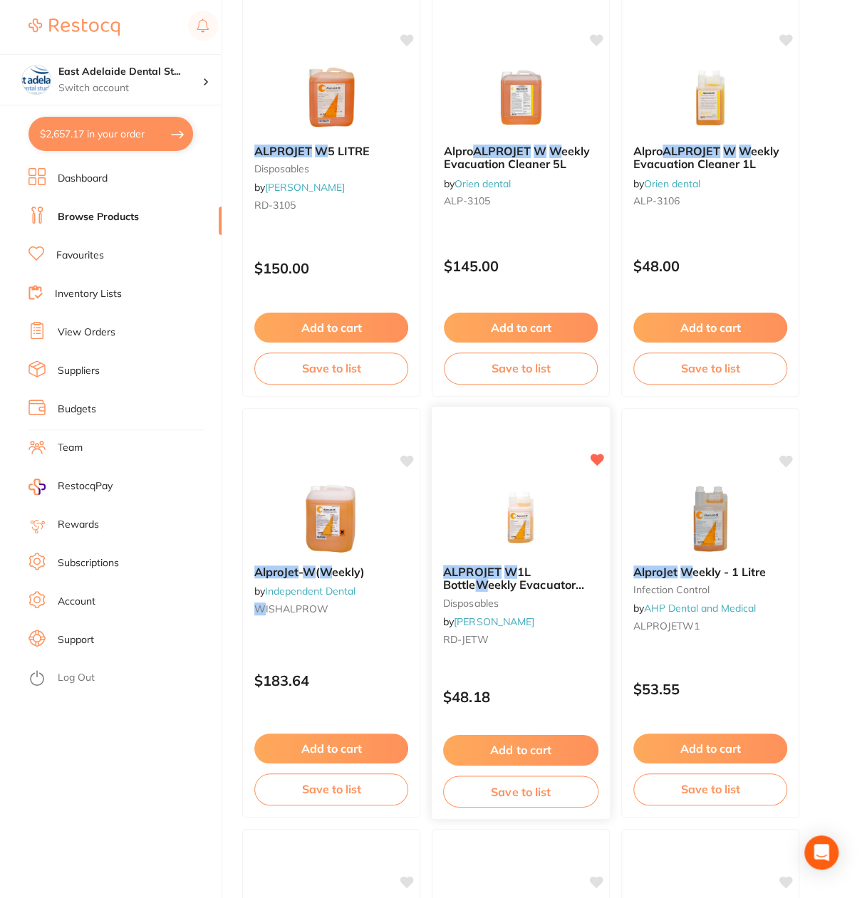
click at [597, 453] on icon at bounding box center [597, 460] width 14 height 14
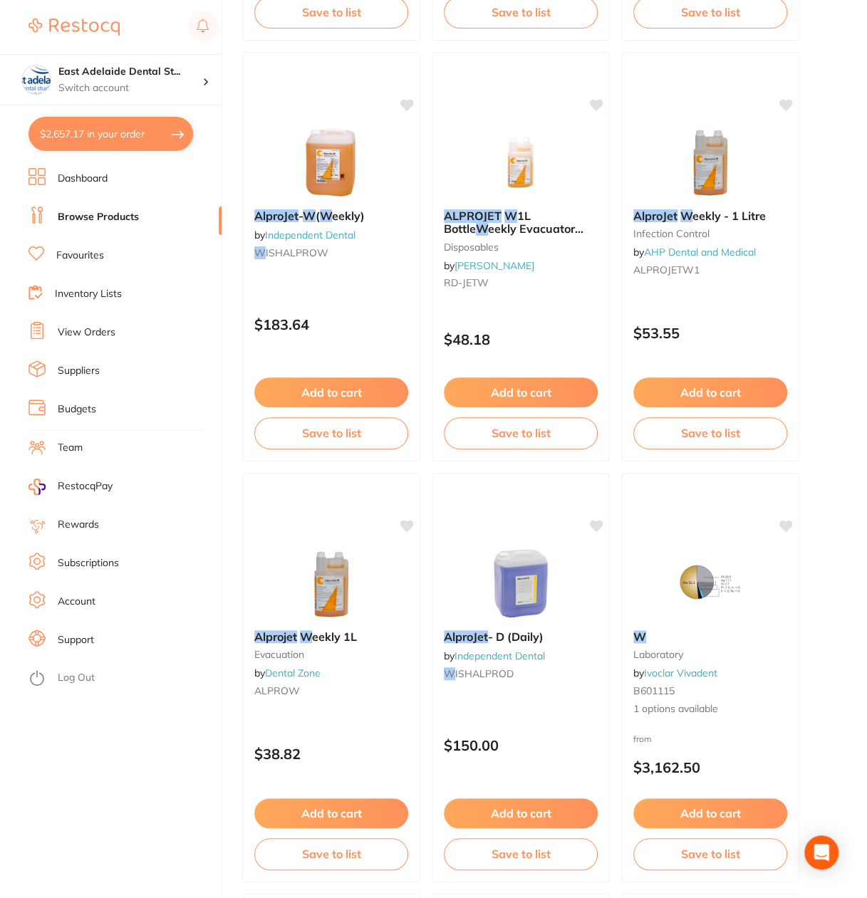
scroll to position [0, 0]
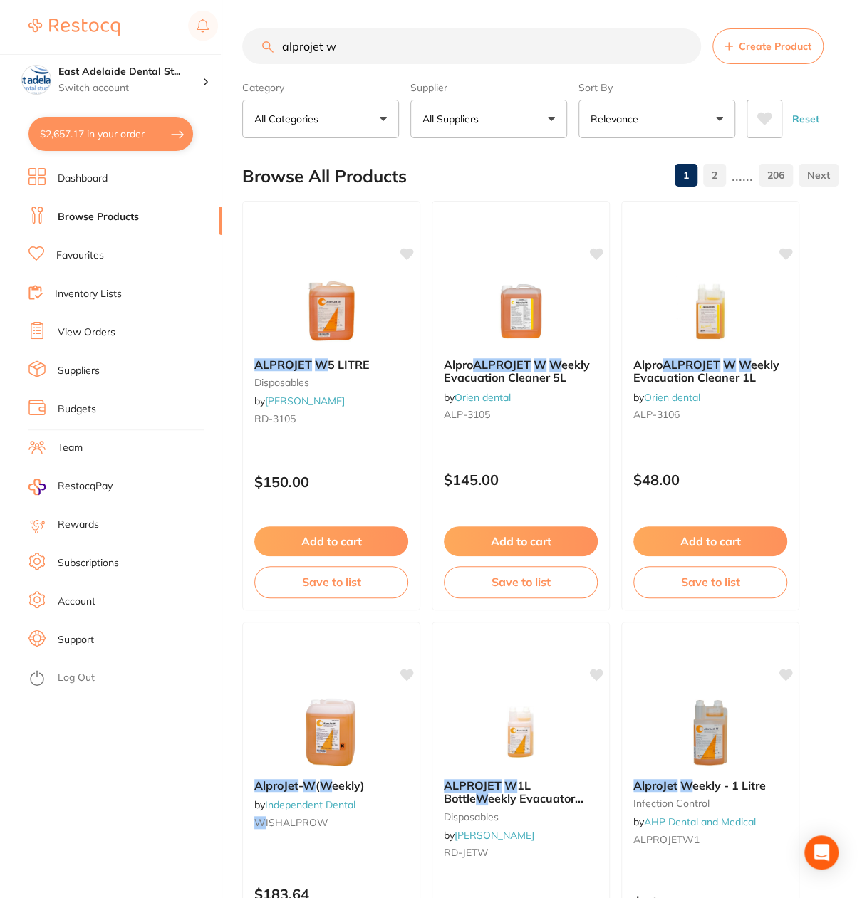
click at [388, 46] on input "alprojet w" at bounding box center [471, 46] width 459 height 36
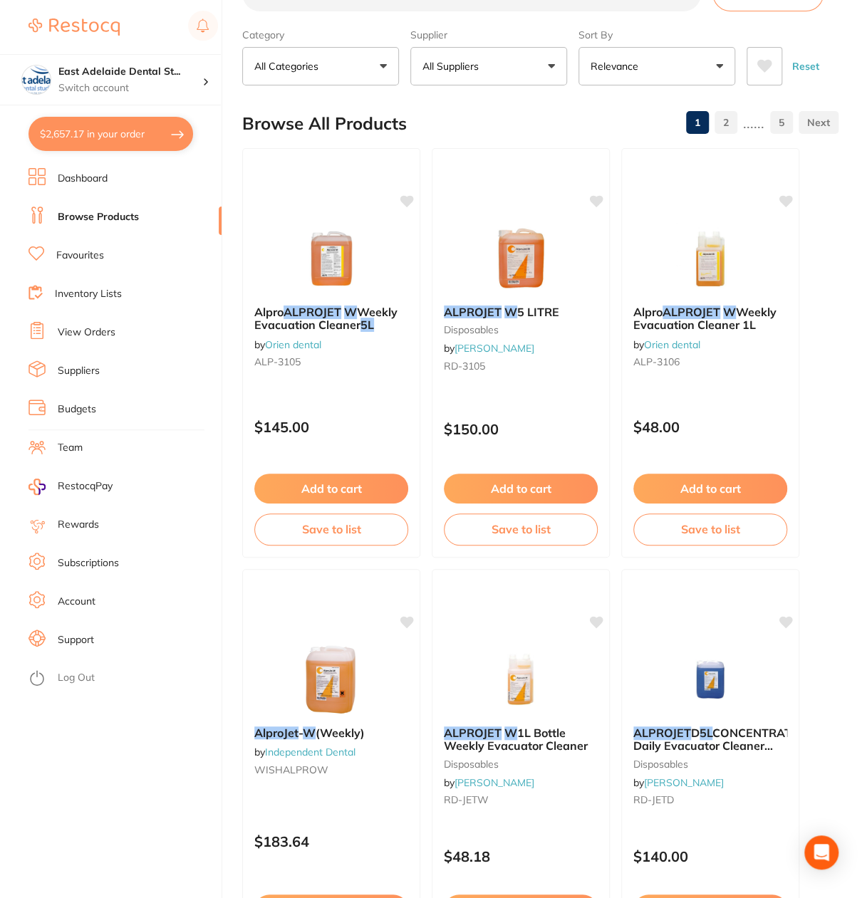
scroll to position [142, 0]
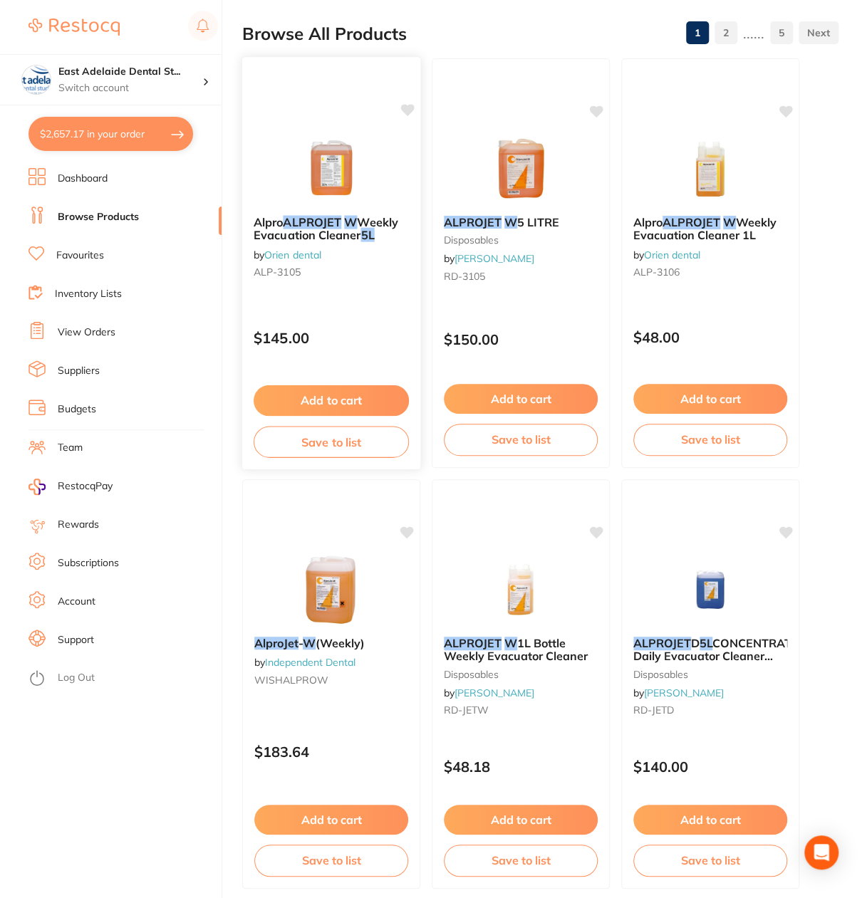
type input "alprojet w 5l"
drag, startPoint x: 409, startPoint y: 112, endPoint x: 772, endPoint y: 508, distance: 536.7
click at [409, 113] on icon at bounding box center [407, 110] width 14 height 11
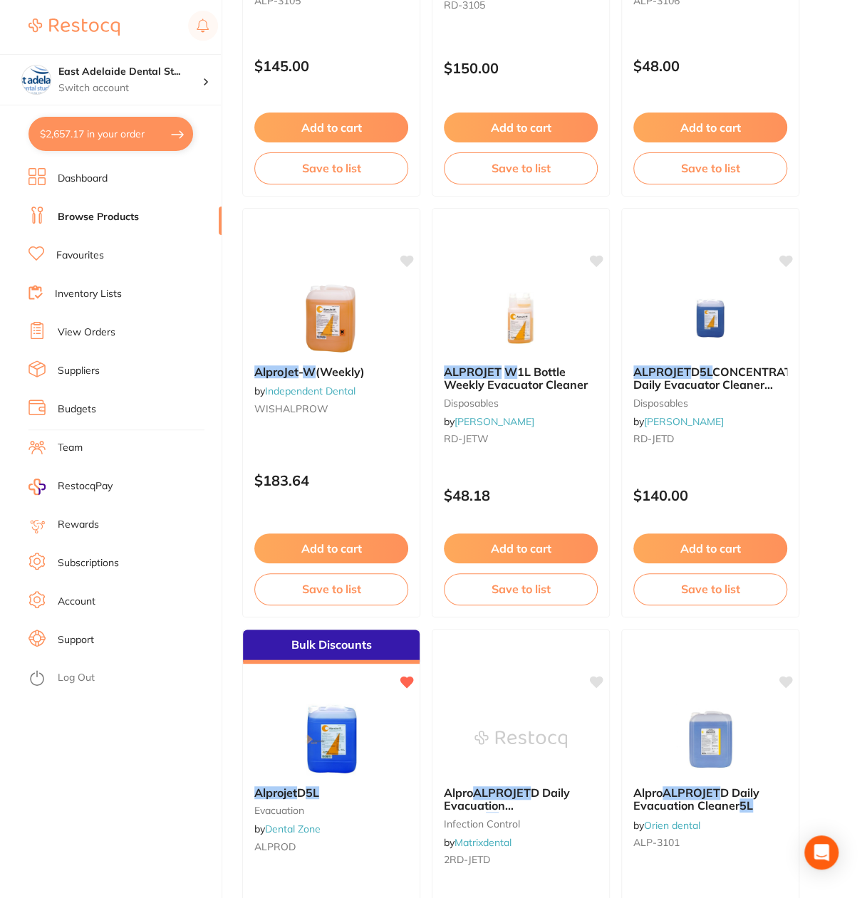
scroll to position [0, 0]
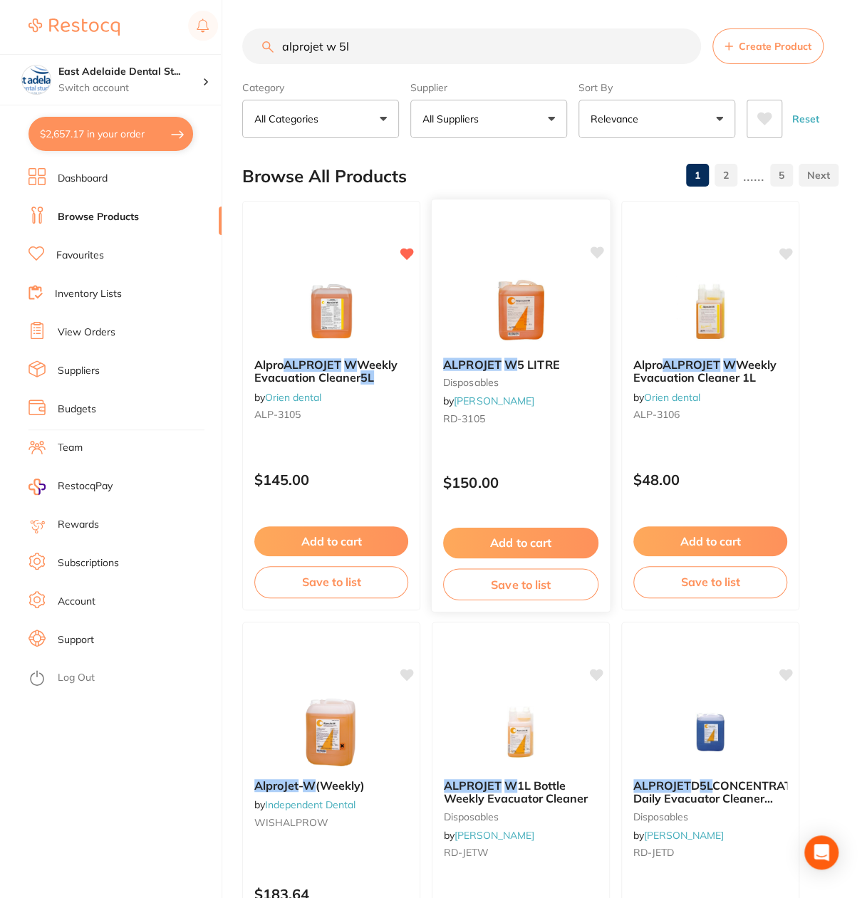
click at [597, 251] on icon at bounding box center [597, 252] width 14 height 12
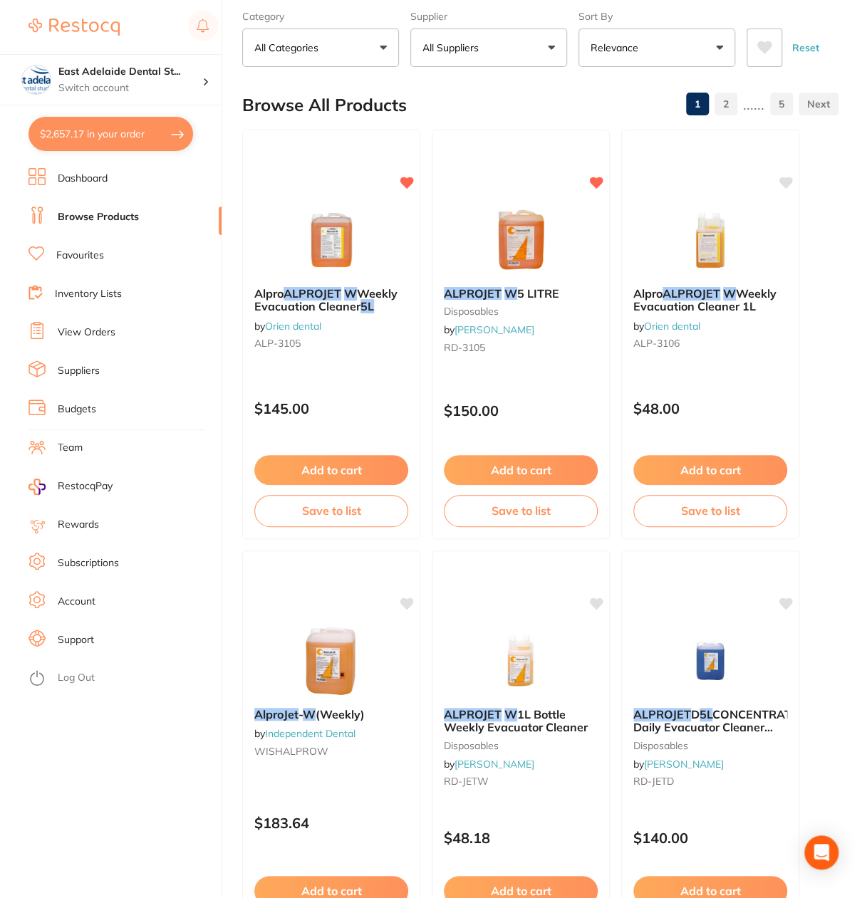
click at [726, 98] on link "2" at bounding box center [725, 104] width 23 height 28
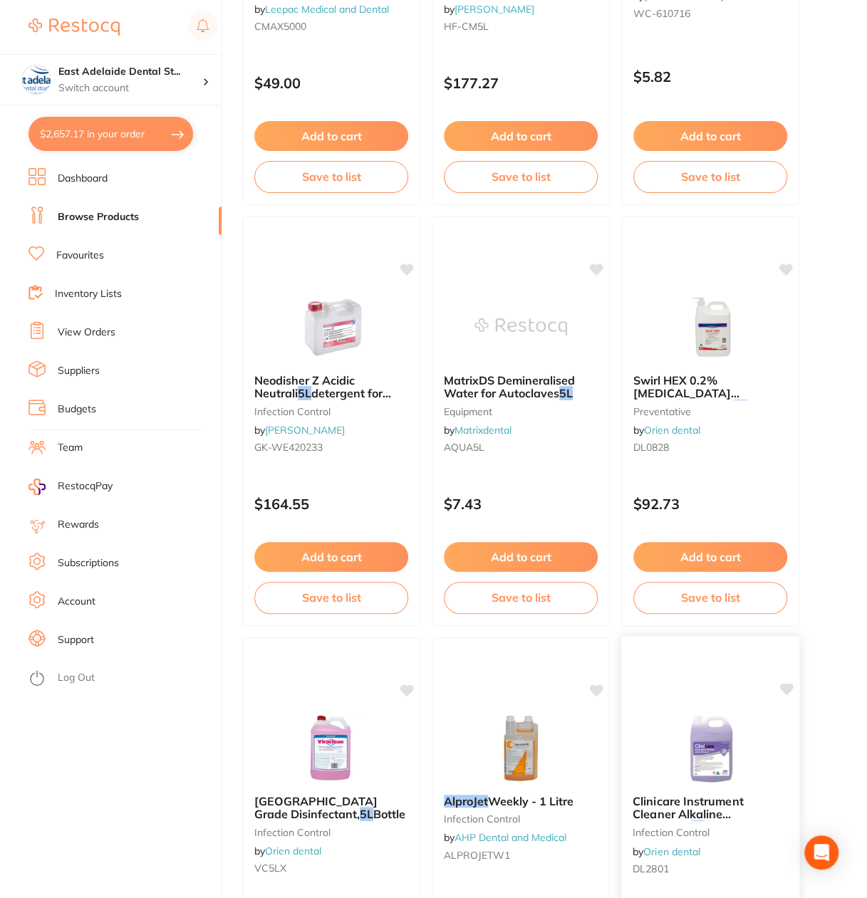
scroll to position [6939, 0]
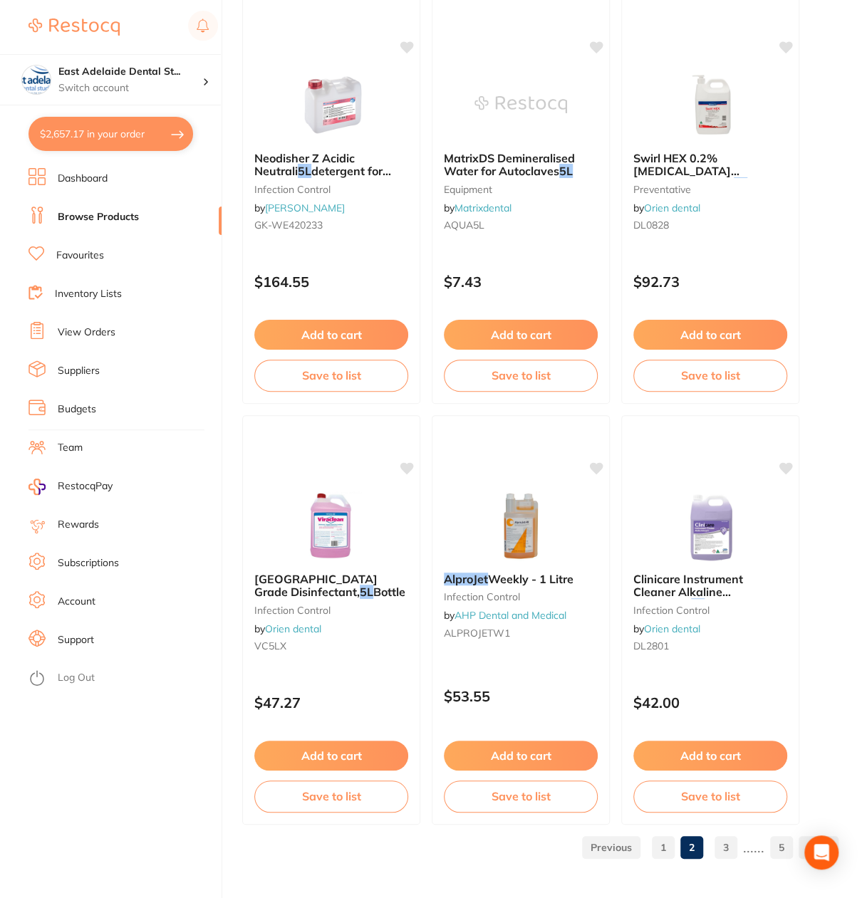
click at [732, 842] on link "3" at bounding box center [725, 847] width 23 height 28
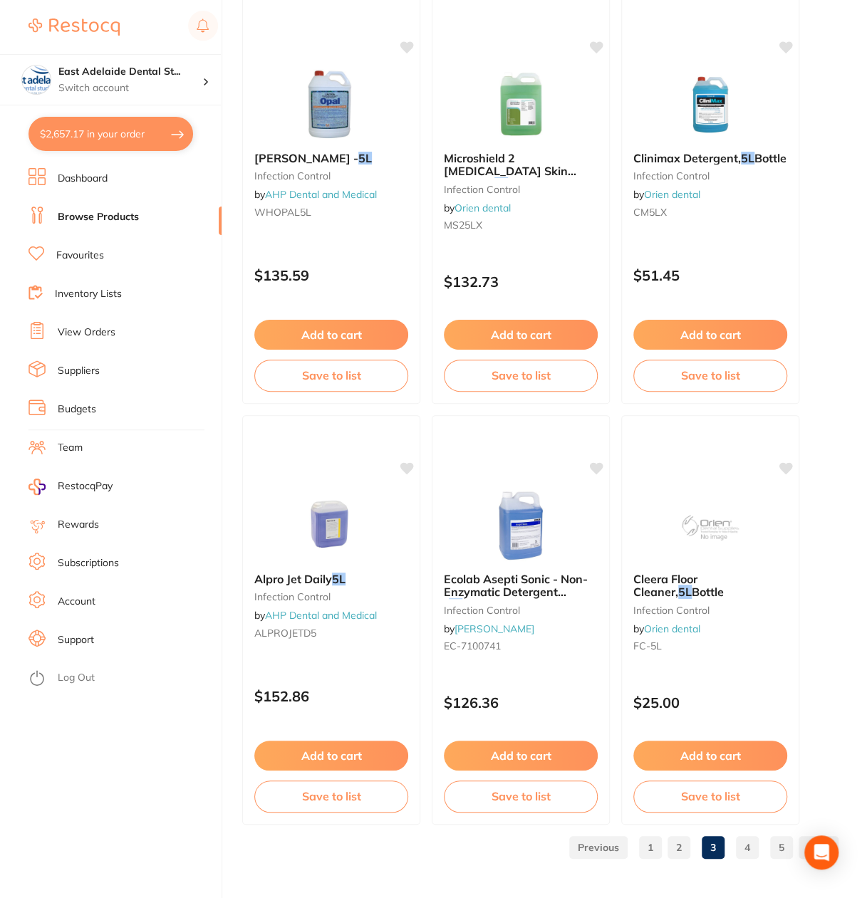
click at [752, 845] on link "4" at bounding box center [747, 847] width 23 height 28
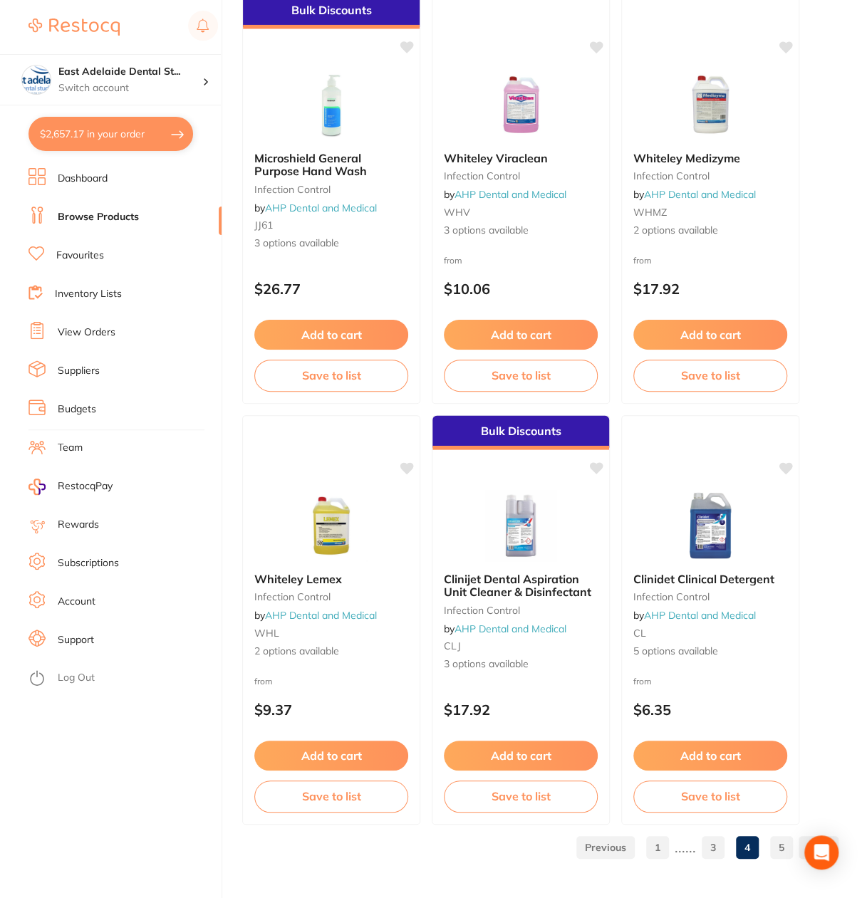
click at [768, 852] on div "5" at bounding box center [778, 847] width 28 height 23
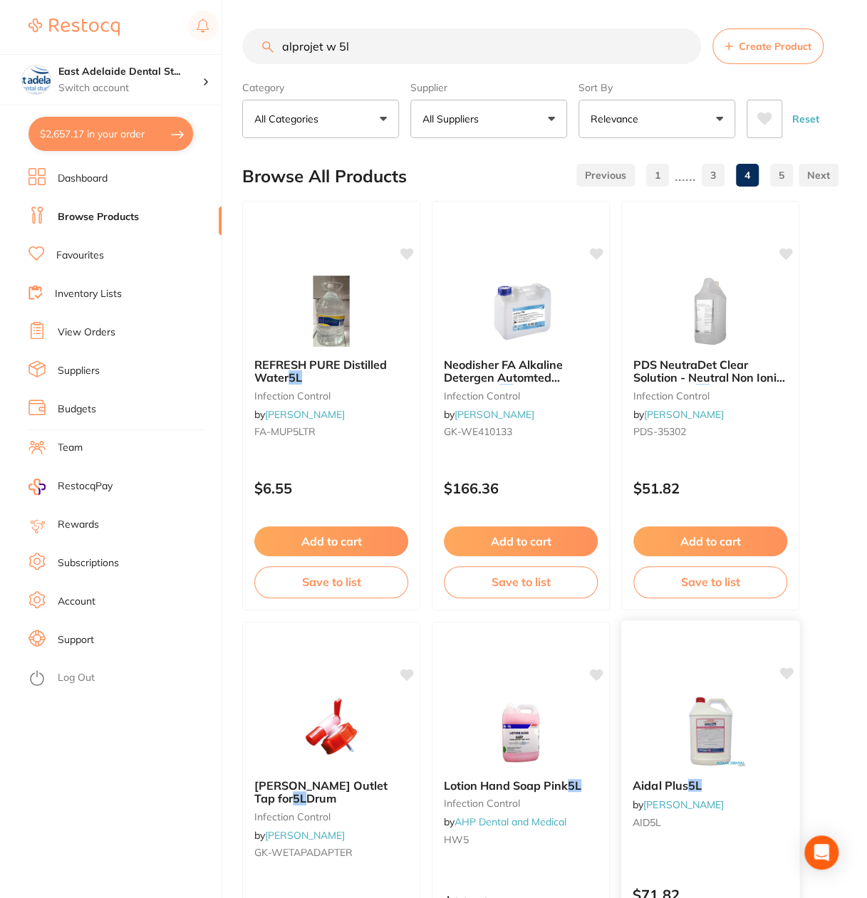
click at [778, 846] on div "Aidal Plus 5L by Adam Dental AID5L $71.82 Add to cart Save to list" at bounding box center [710, 826] width 180 height 414
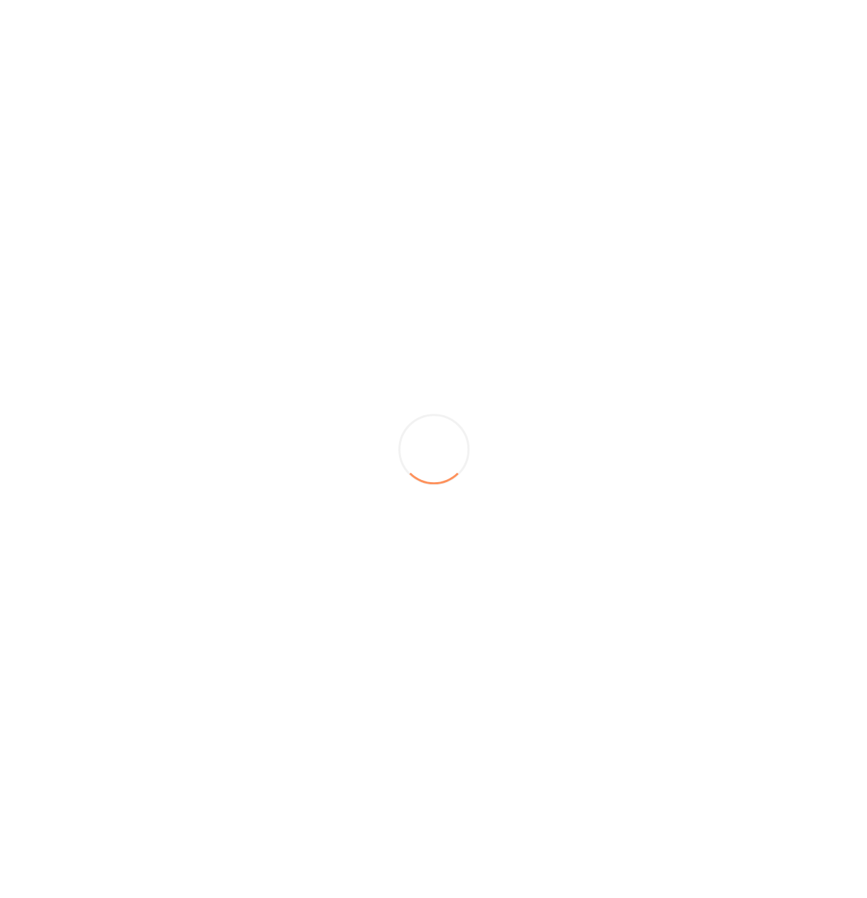
click at [777, 180] on section at bounding box center [433, 449] width 867 height 898
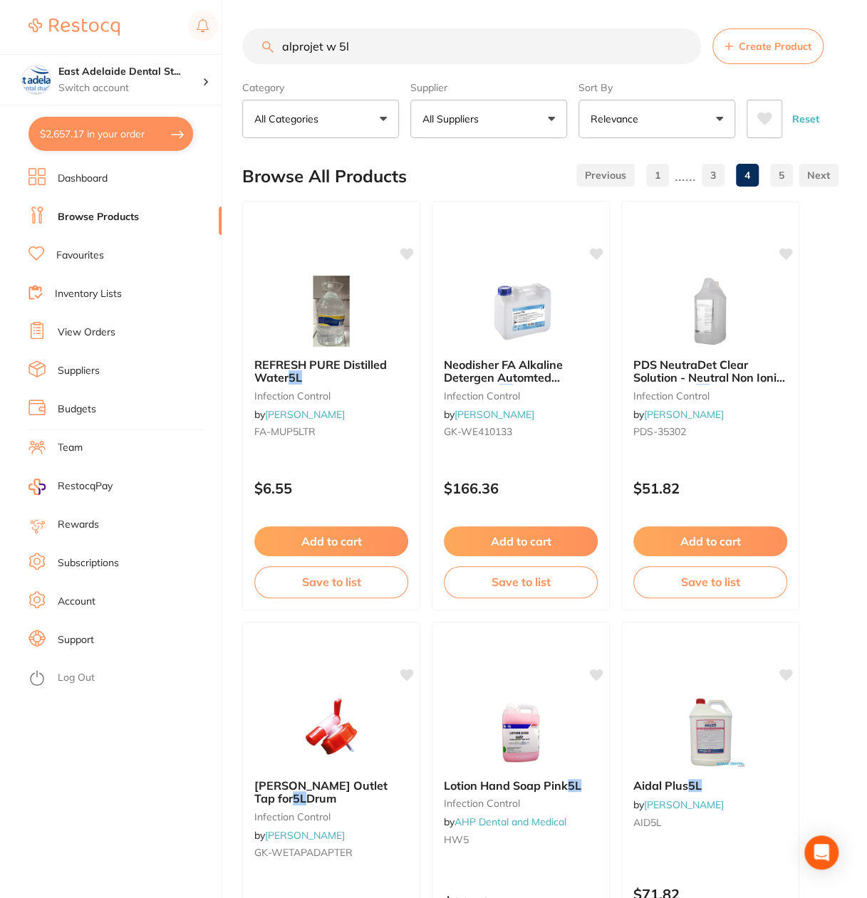
scroll to position [6939, 0]
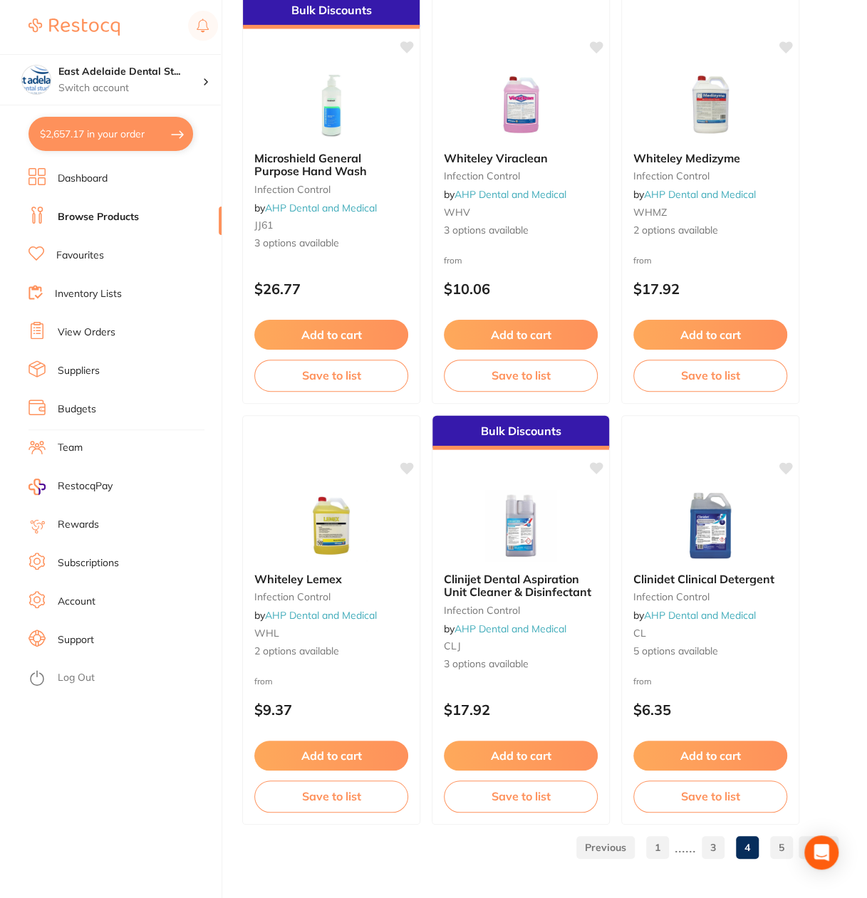
click at [773, 849] on link "5" at bounding box center [781, 847] width 23 height 28
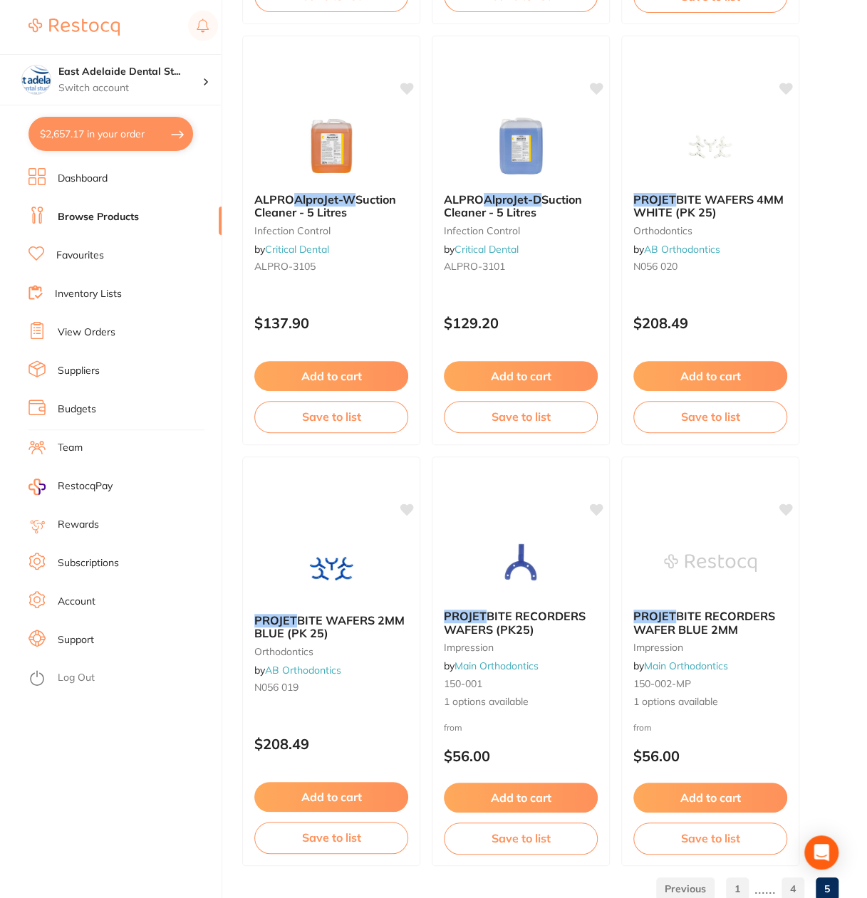
scroll to position [6098, 0]
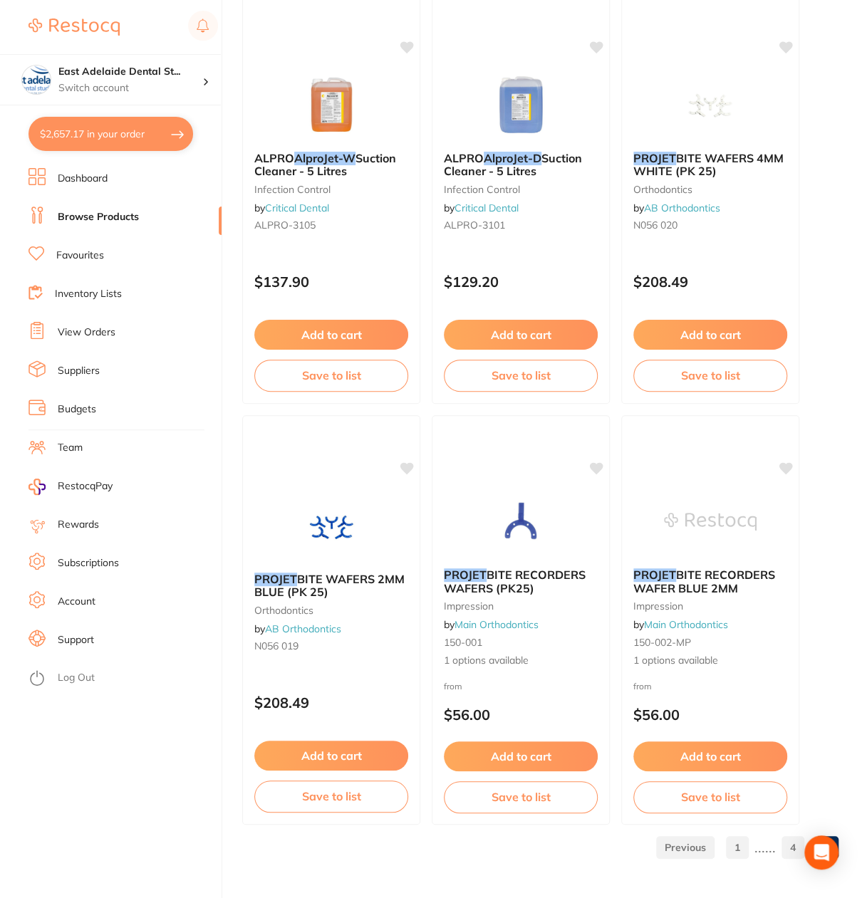
click at [732, 842] on link "1" at bounding box center [737, 847] width 23 height 28
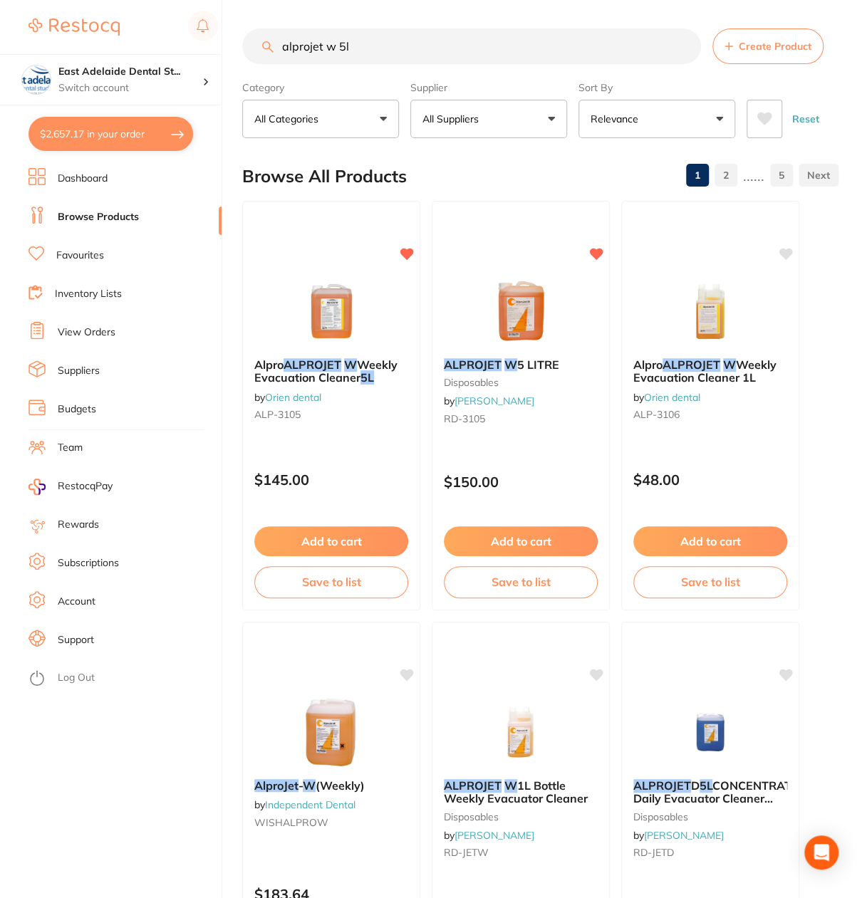
drag, startPoint x: 330, startPoint y: 325, endPoint x: 104, endPoint y: 259, distance: 235.9
click at [330, 325] on img at bounding box center [331, 311] width 93 height 71
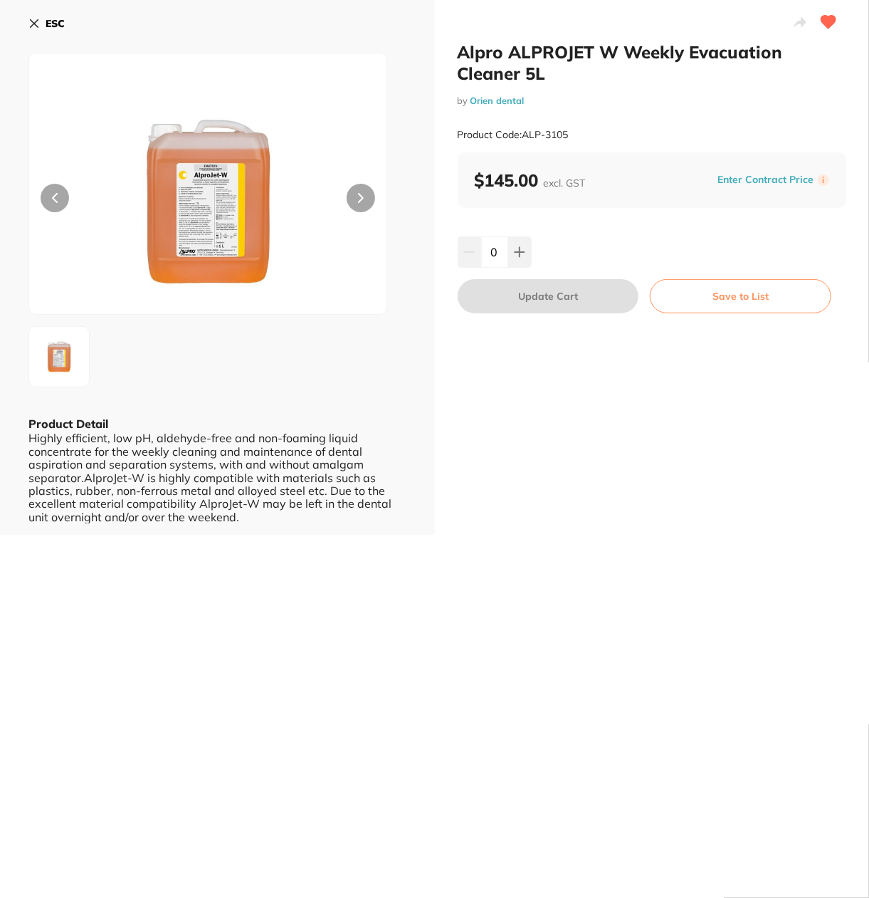
click at [55, 19] on b "ESC" at bounding box center [55, 23] width 19 height 13
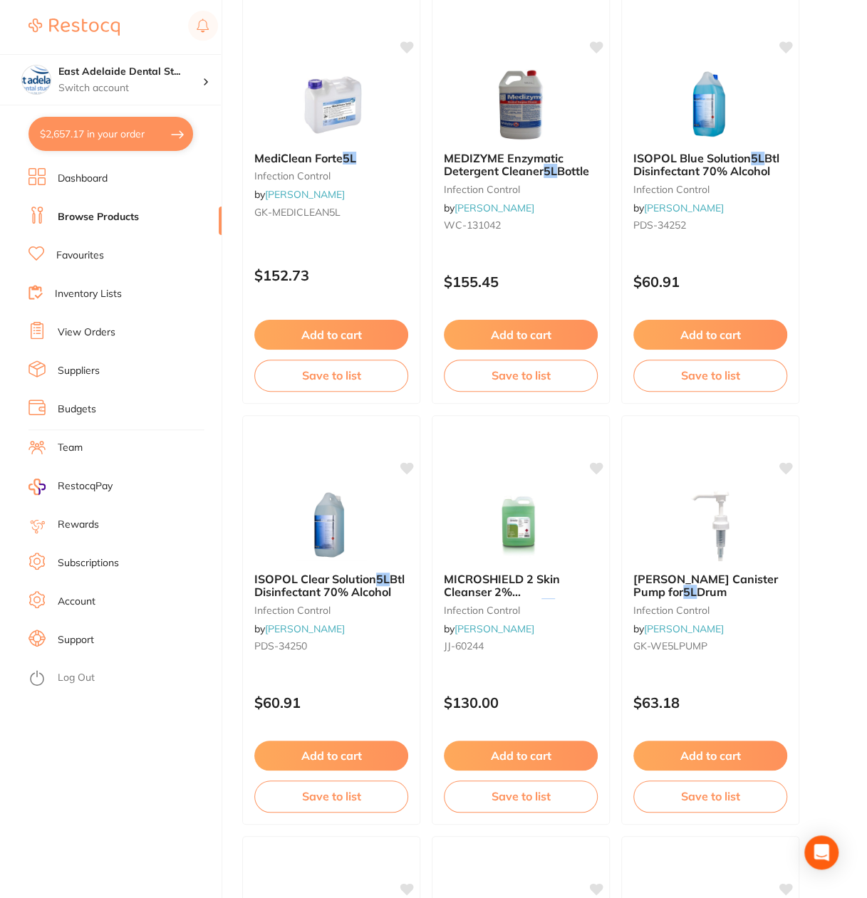
click at [94, 264] on li "Favourites" at bounding box center [124, 255] width 193 height 21
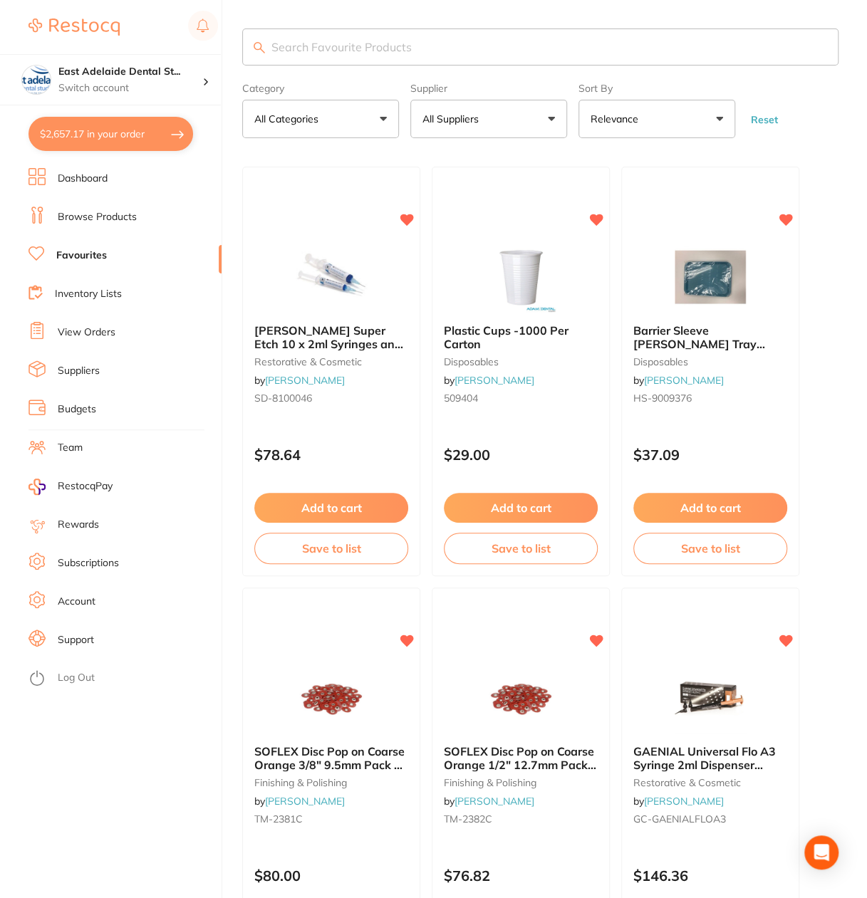
click at [527, 41] on input "search" at bounding box center [540, 46] width 596 height 37
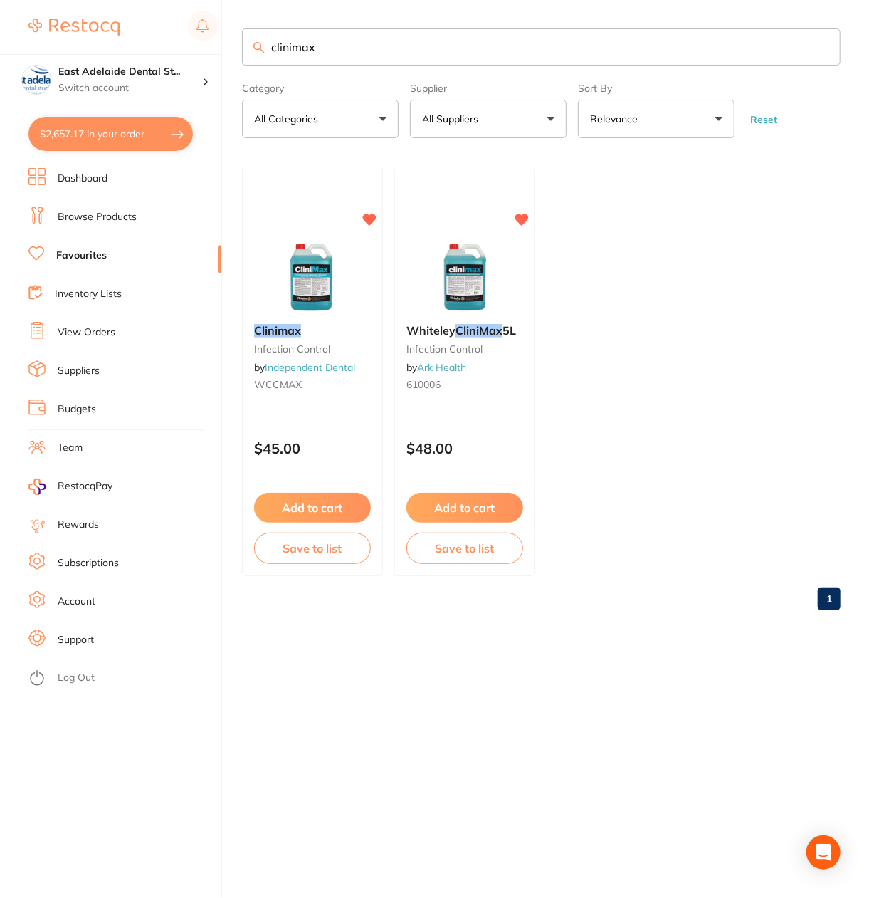
type input "clinimax"
click at [659, 567] on ul "Clinimax infection control by Independent Dental WCCMAX $45.00 Add to cart Save…" at bounding box center [541, 371] width 599 height 409
drag, startPoint x: 627, startPoint y: 46, endPoint x: 87, endPoint y: -19, distance: 544.3
click at [87, 0] on html "$2,657.17 East Adelaide Dental St... Switch account East Adelaide Dental Studio…" at bounding box center [434, 449] width 869 height 898
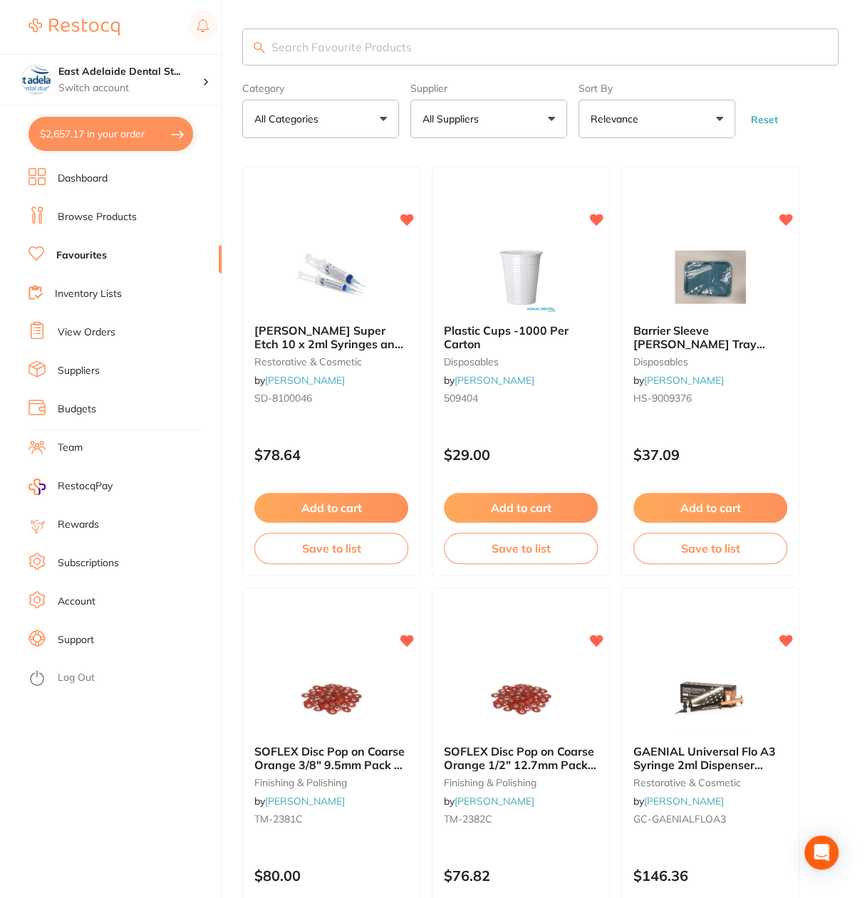
click at [531, 120] on button "All Suppliers" at bounding box center [488, 119] width 157 height 38
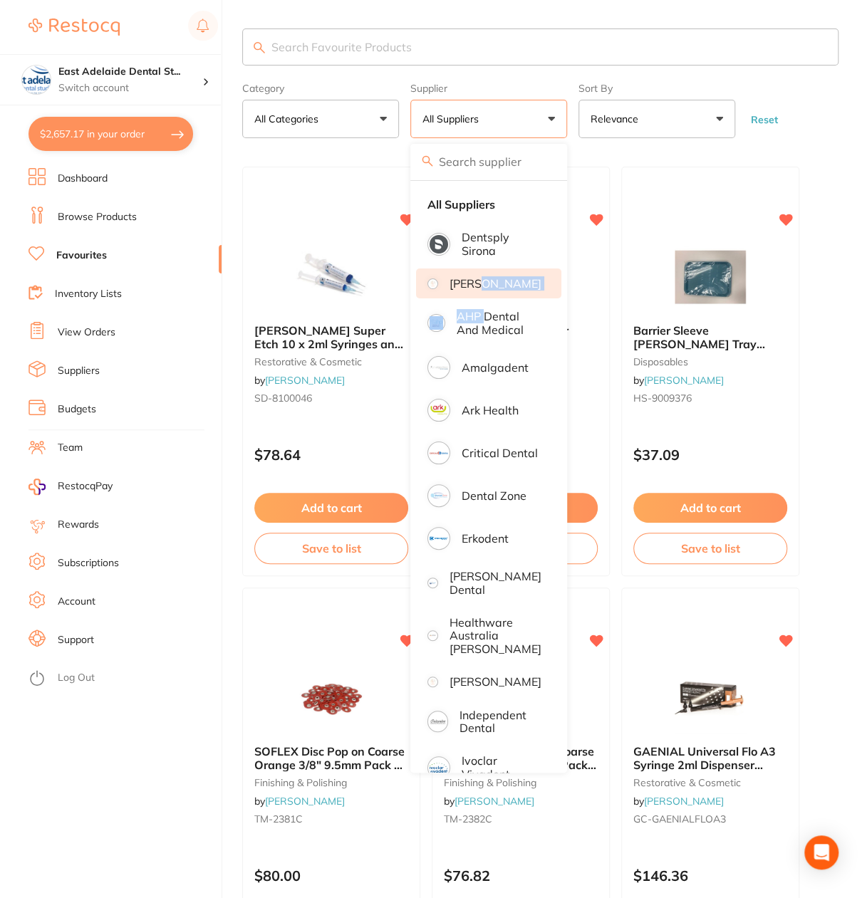
drag, startPoint x: 487, startPoint y: 326, endPoint x: 498, endPoint y: 277, distance: 50.4
click at [498, 277] on ul "All Suppliers Dentsply Sirona Adam Dental AHP Dental and Medical Amalgadent Ark…" at bounding box center [488, 644] width 157 height 926
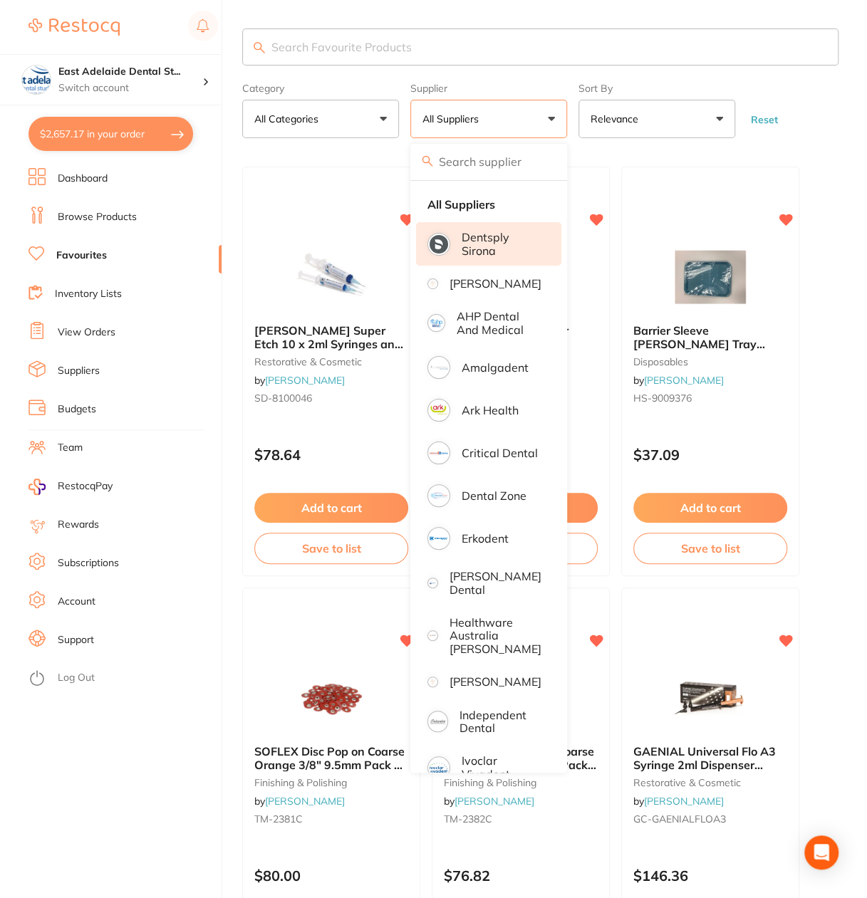
click at [504, 241] on p "Dentsply Sirona" at bounding box center [501, 244] width 80 height 26
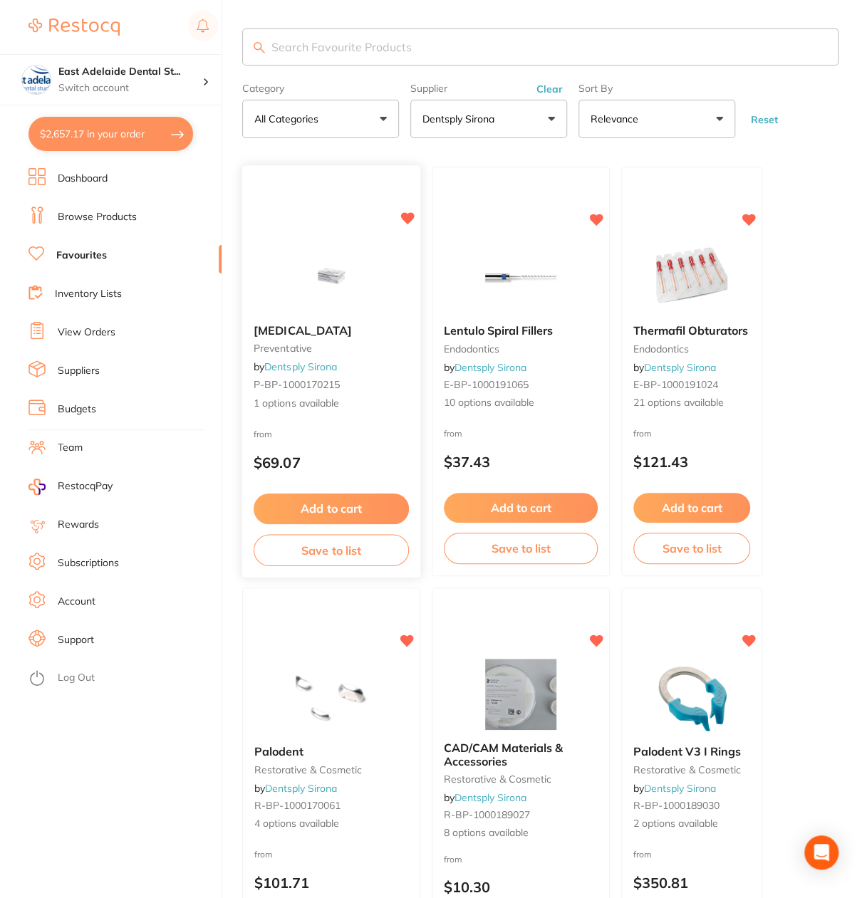
click at [355, 307] on img at bounding box center [330, 277] width 93 height 72
click at [319, 310] on section at bounding box center [433, 449] width 867 height 898
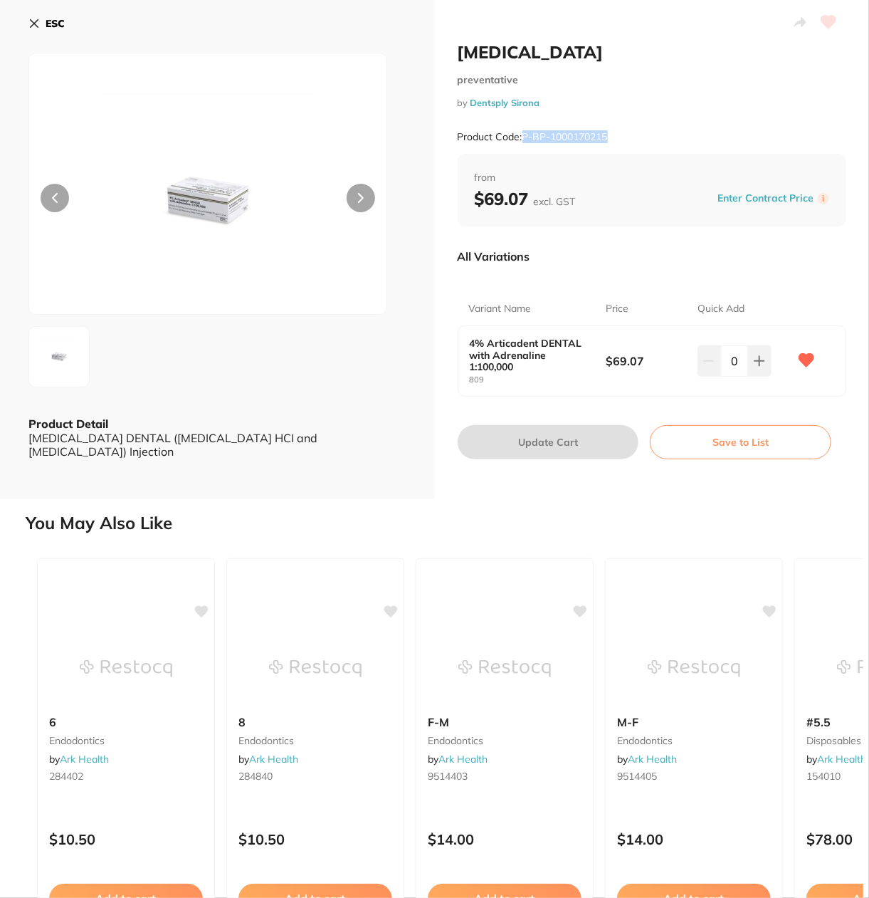
drag, startPoint x: 523, startPoint y: 139, endPoint x: 618, endPoint y: 140, distance: 94.7
click at [618, 140] on div "Product Code: P-BP-1000170215" at bounding box center [652, 137] width 389 height 35
click at [58, 17] on b "ESC" at bounding box center [55, 23] width 19 height 13
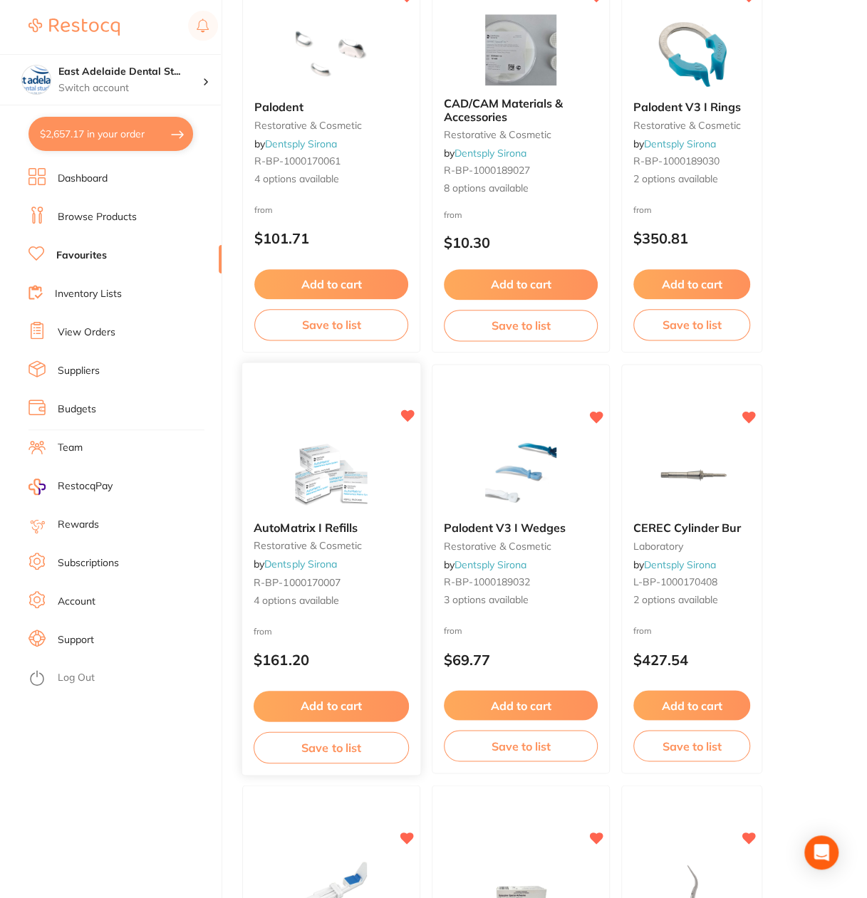
scroll to position [716, 0]
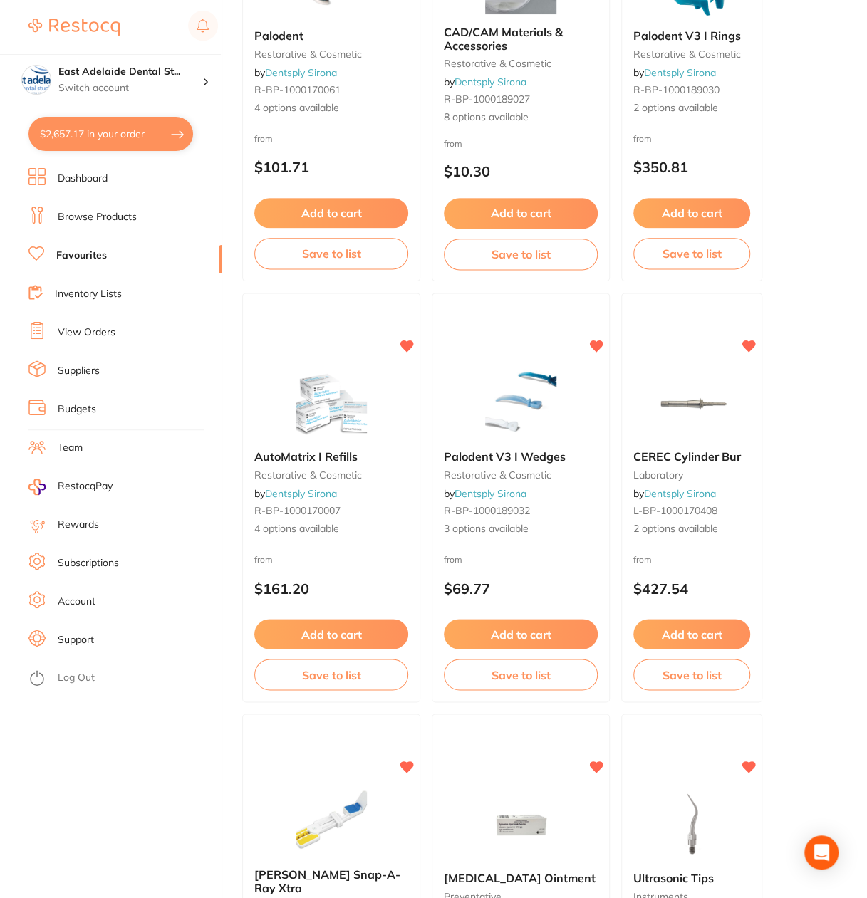
drag, startPoint x: 334, startPoint y: 438, endPoint x: 776, endPoint y: 839, distance: 597.3
click at [334, 439] on div "AutoMatrix I Refills restorative & cosmetic by Dentsply Sirona R-BP-1000170007 …" at bounding box center [331, 493] width 177 height 109
click at [334, 438] on section at bounding box center [433, 449] width 867 height 898
click at [590, 763] on icon at bounding box center [597, 766] width 14 height 12
click at [313, 381] on img at bounding box center [330, 403] width 93 height 72
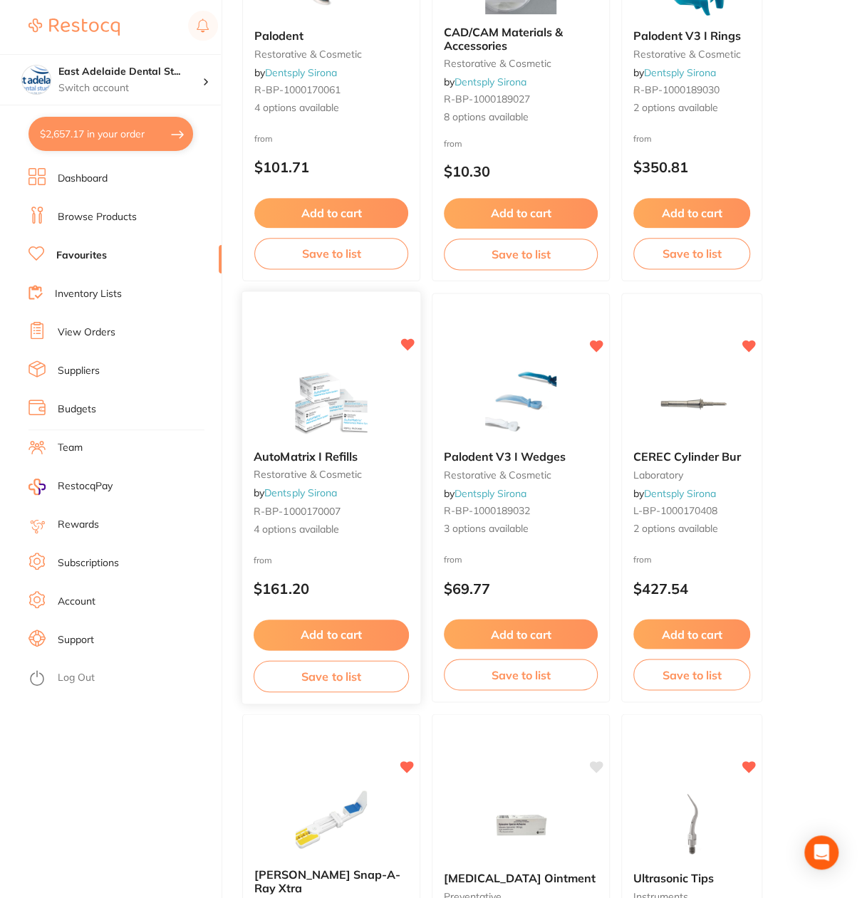
click at [336, 399] on section at bounding box center [433, 449] width 867 height 898
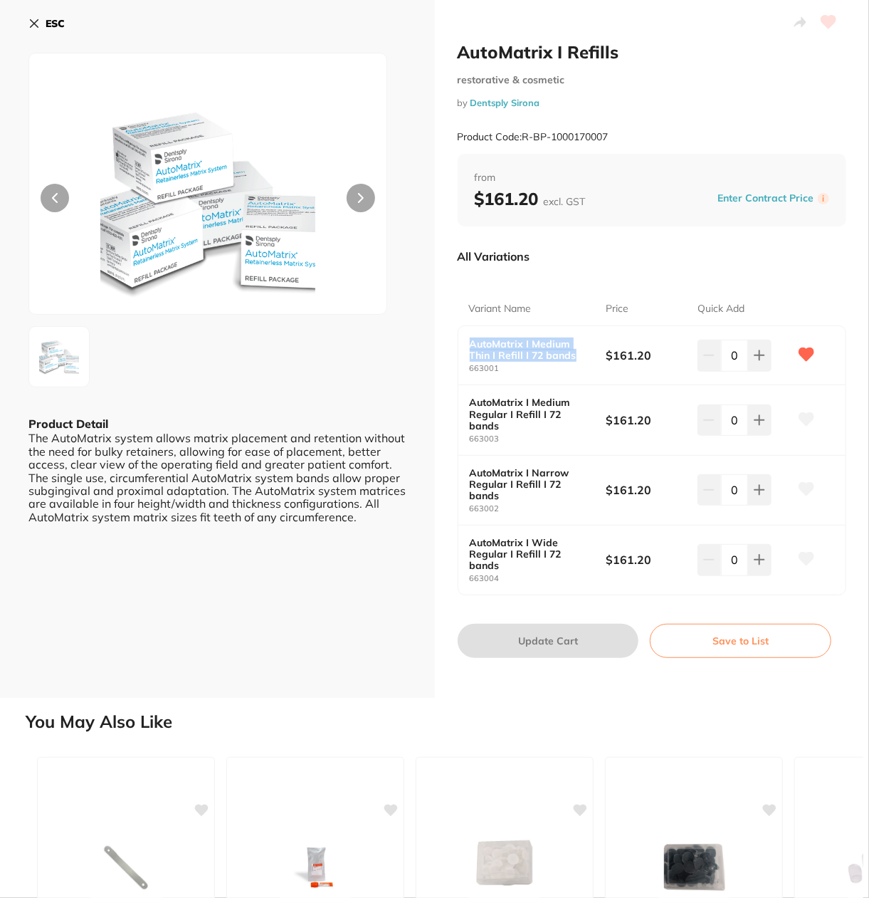
drag, startPoint x: 467, startPoint y: 340, endPoint x: 592, endPoint y: 357, distance: 125.7
click at [592, 357] on div "AutoMatrix I Medium Thin I Refill I 72 bands 663001" at bounding box center [538, 355] width 137 height 35
click at [562, 368] on small "663001" at bounding box center [538, 368] width 137 height 9
drag, startPoint x: 530, startPoint y: 345, endPoint x: 487, endPoint y: 355, distance: 43.9
click at [487, 355] on b "AutoMatrix I Medium Thin I Refill I 72 bands" at bounding box center [531, 349] width 123 height 23
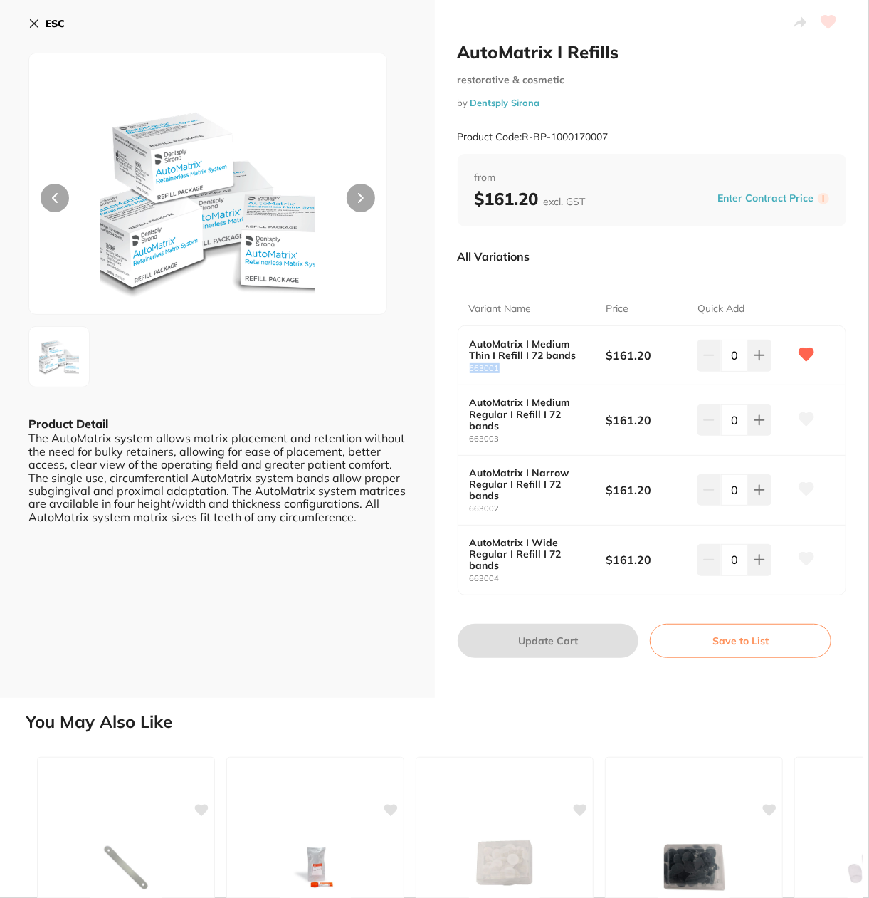
drag, startPoint x: 506, startPoint y: 370, endPoint x: 456, endPoint y: 368, distance: 49.9
click at [458, 368] on div "AutoMatrix I Medium Thin I Refill I 72 bands 663001 $161.20 0 AutoMatrix I Medi…" at bounding box center [652, 459] width 389 height 269
click at [574, 434] on small "663003" at bounding box center [538, 438] width 137 height 9
click at [68, 19] on div "ESC" at bounding box center [217, 31] width 378 height 41
click at [63, 23] on b "ESC" at bounding box center [55, 23] width 19 height 13
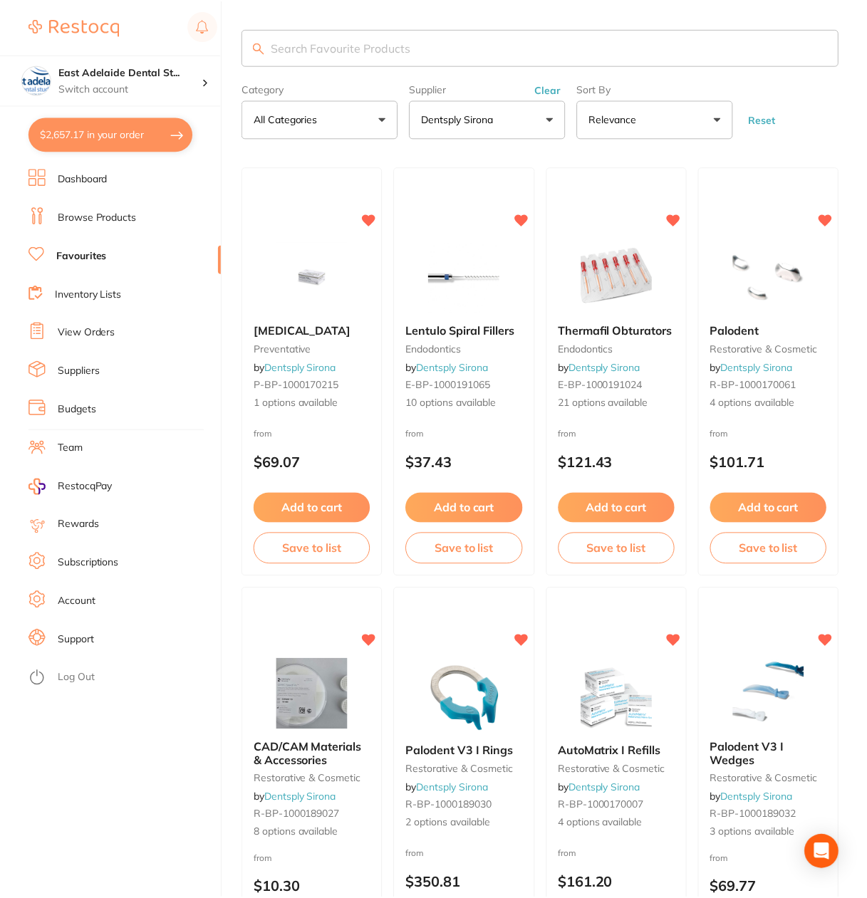
scroll to position [716, 0]
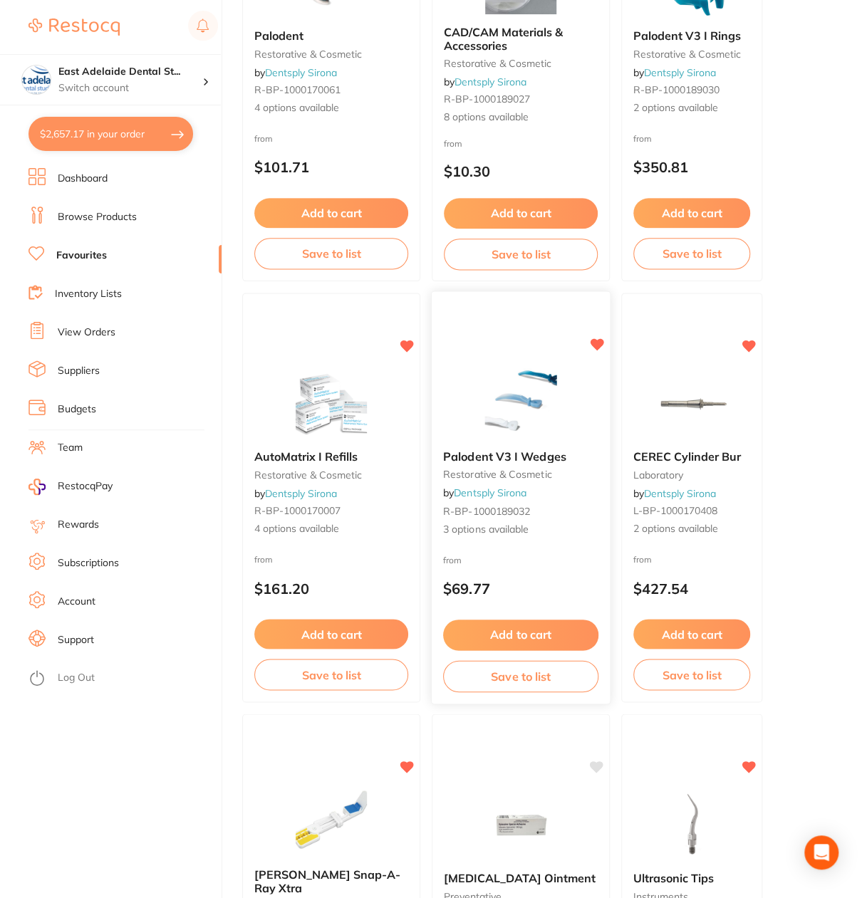
click at [537, 436] on div at bounding box center [520, 403] width 178 height 72
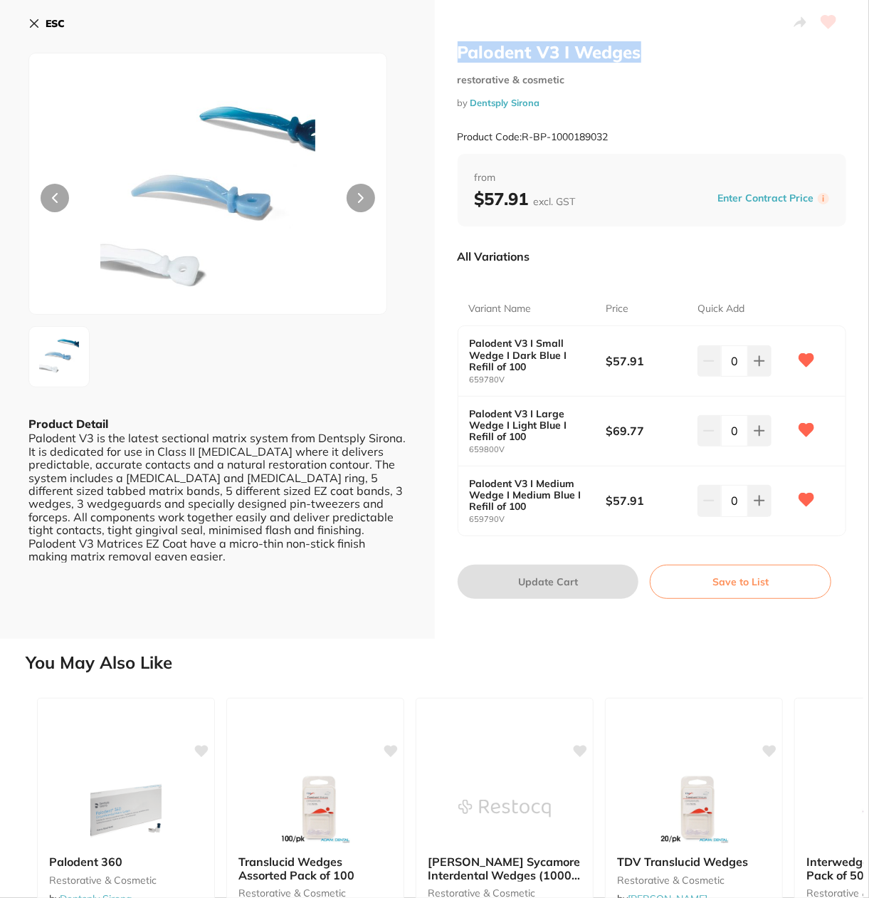
drag, startPoint x: 456, startPoint y: 49, endPoint x: 638, endPoint y: 46, distance: 182.3
click at [638, 46] on h2 "Palodent V3 I Wedges" at bounding box center [652, 51] width 389 height 21
copy h2 "Palodent V3 I Wedges"
click at [548, 140] on small "Product Code: R-BP-1000189032" at bounding box center [533, 137] width 151 height 12
drag, startPoint x: 523, startPoint y: 138, endPoint x: 612, endPoint y: 137, distance: 89.0
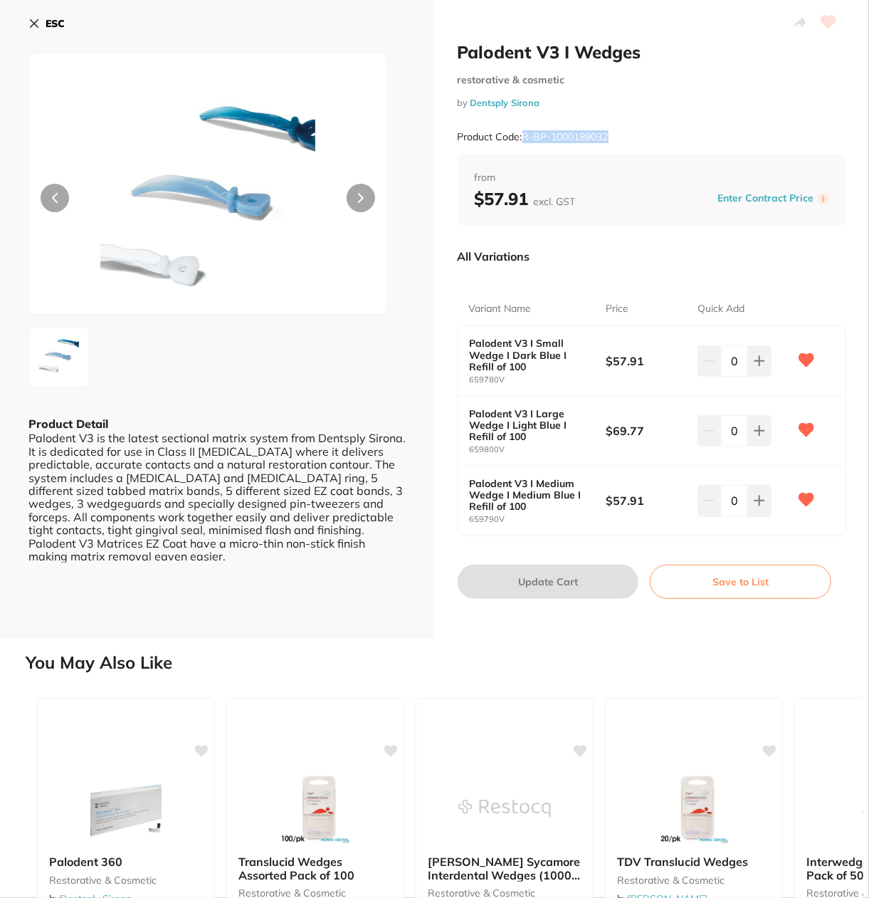
click at [612, 137] on div "Product Code: R-BP-1000189032" at bounding box center [652, 137] width 389 height 35
copy small "R-BP-1000189032"
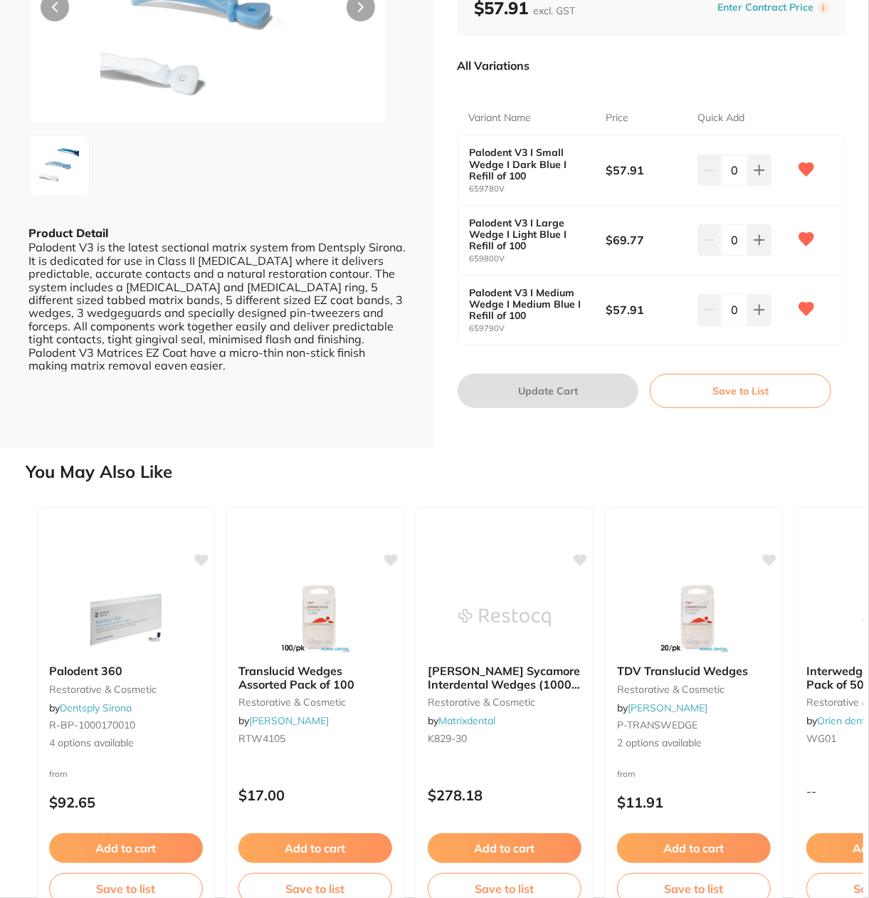
scroll to position [214, 0]
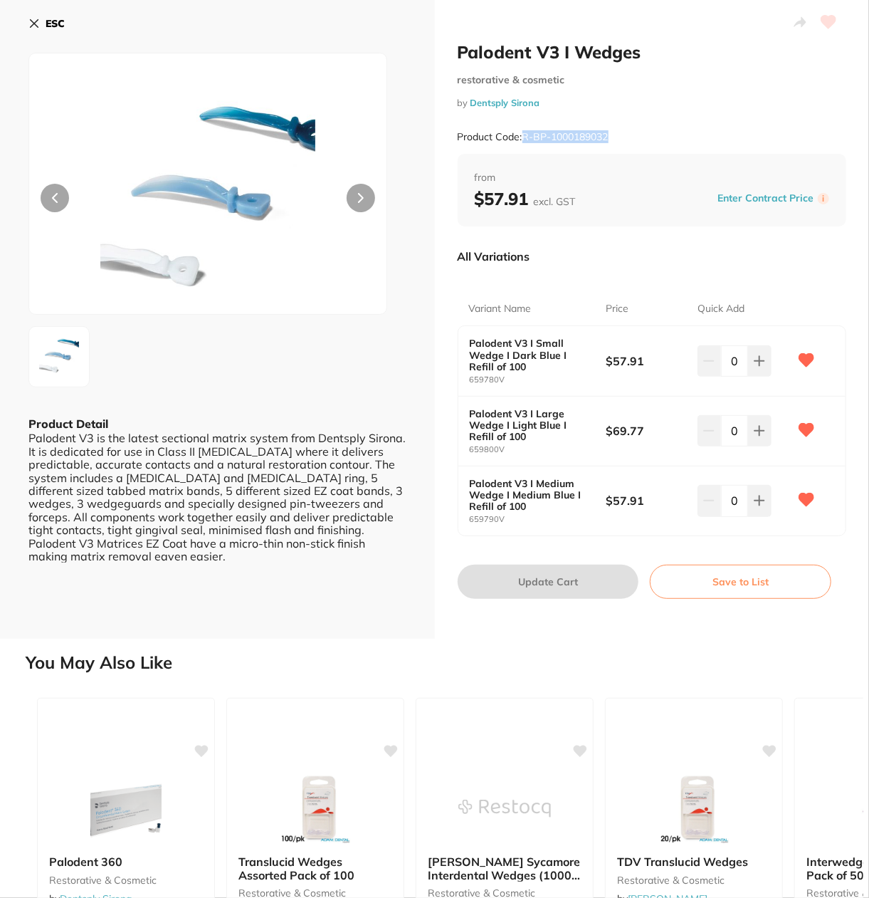
click at [56, 19] on b "ESC" at bounding box center [55, 23] width 19 height 13
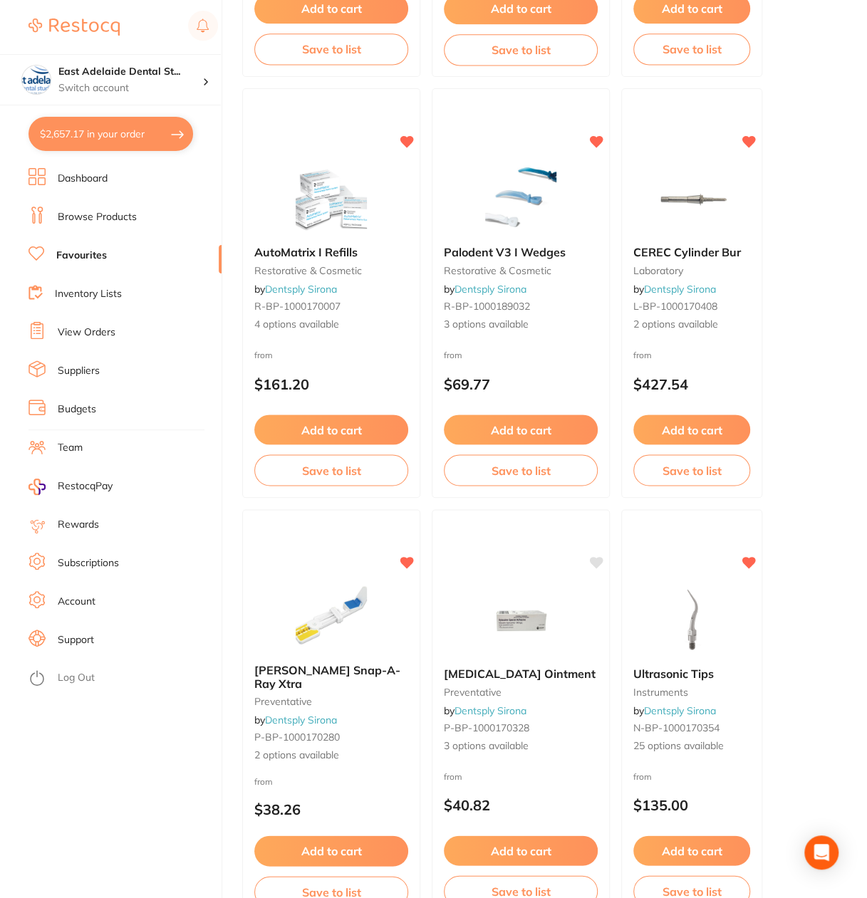
scroll to position [929, 0]
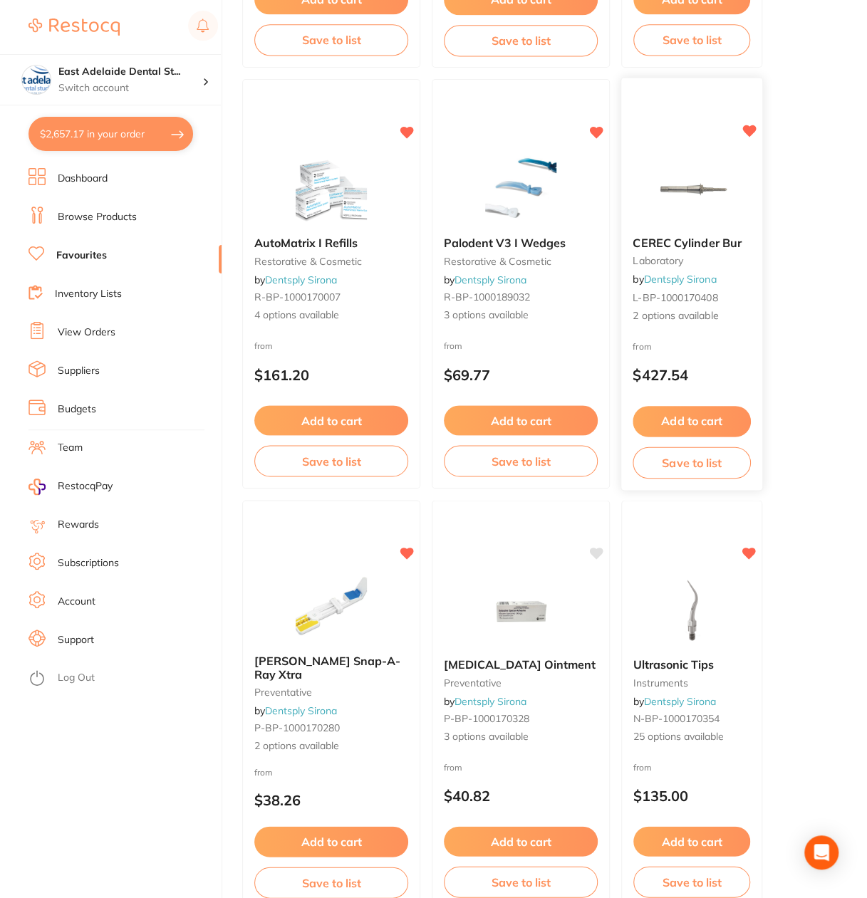
drag, startPoint x: 648, startPoint y: 271, endPoint x: 645, endPoint y: 283, distance: 11.7
click at [648, 271] on div "CEREC Cylinder Bur laboratory by Dentsply Sirona L-BP-1000170408 2 options avai…" at bounding box center [692, 279] width 140 height 109
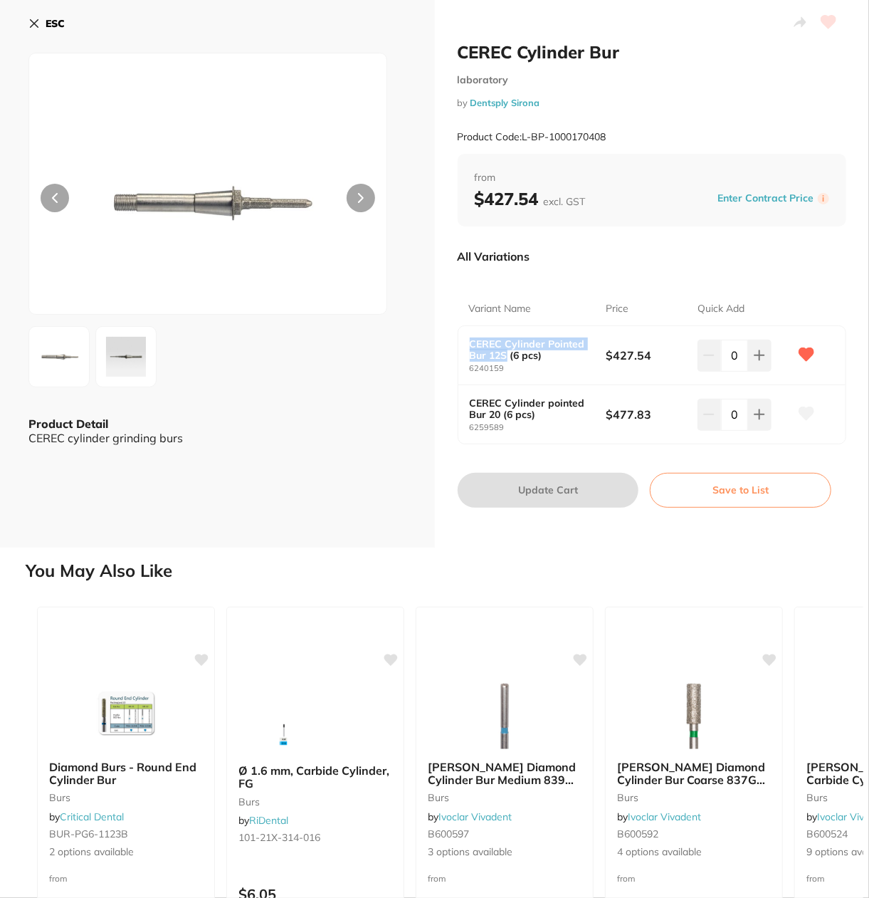
drag, startPoint x: 463, startPoint y: 343, endPoint x: 506, endPoint y: 357, distance: 45.0
click at [506, 358] on div "CEREC Cylinder Pointed Bur 12S (6 pcs) 6240159 $427.54 0" at bounding box center [653, 355] width 388 height 59
click at [502, 336] on div "CEREC Cylinder Pointed Bur 12S (6 pcs) 6240159 $427.54 0" at bounding box center [653, 355] width 388 height 59
drag, startPoint x: 501, startPoint y: 344, endPoint x: 556, endPoint y: 358, distance: 56.6
click at [556, 358] on b "CEREC Cylinder Pointed Bur 12S (6 pcs)" at bounding box center [531, 349] width 123 height 23
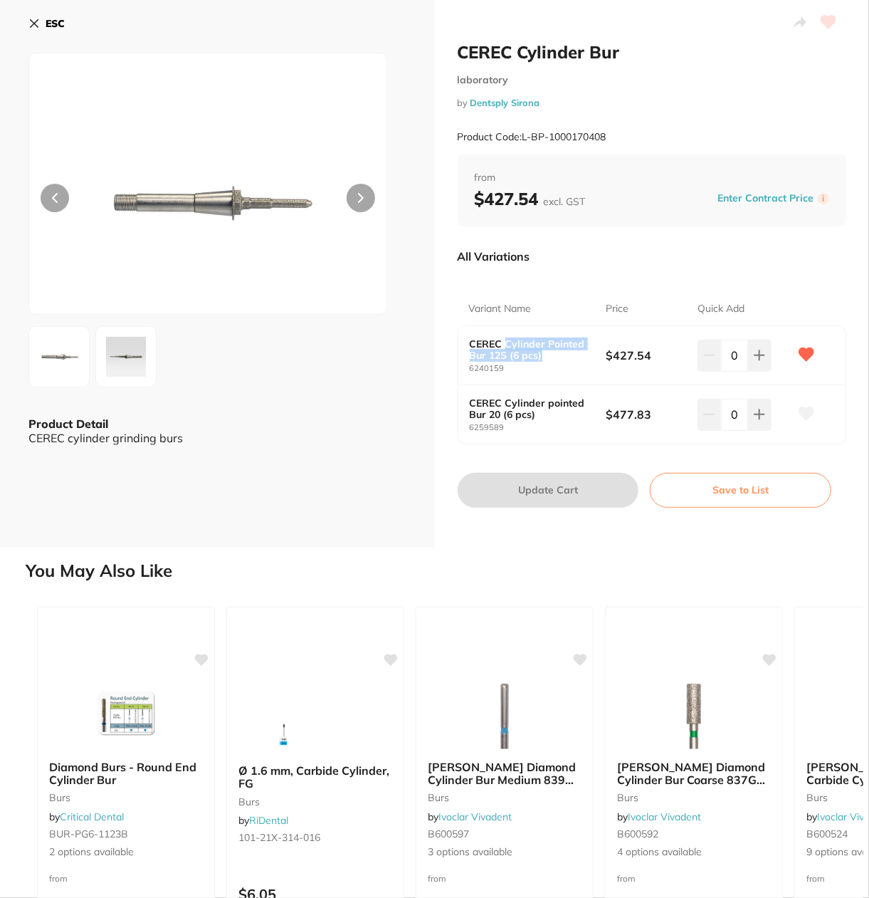
copy b "Cylinder Pointed Bur 12S (6 pcs)"
click at [489, 382] on div "CEREC Cylinder Pointed Bur 12S (6 pcs) 6240159 $427.54 0" at bounding box center [653, 355] width 388 height 59
drag, startPoint x: 501, startPoint y: 372, endPoint x: 454, endPoint y: 370, distance: 46.4
click at [451, 372] on div "CEREC Cylinder Bur laboratory by Dentsply Sirona Product Code: L-BP-1000170408 …" at bounding box center [652, 274] width 435 height 548
copy small "6240159"
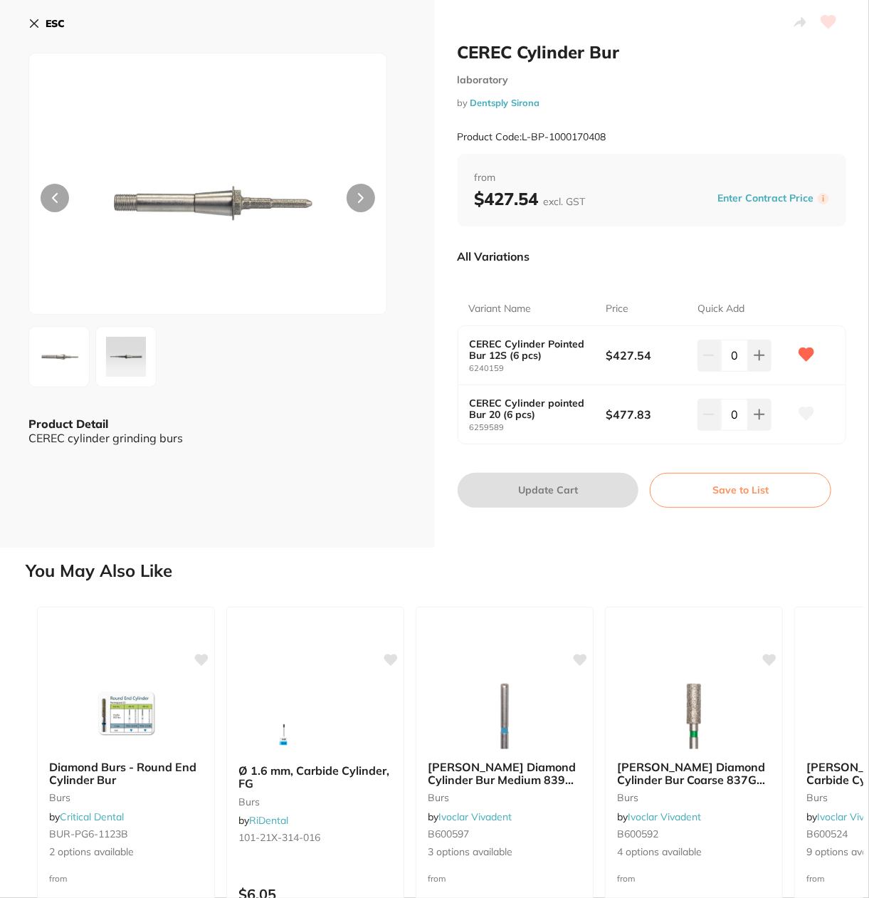
click at [515, 305] on p "Variant Name" at bounding box center [500, 309] width 63 height 14
click at [41, 19] on button "ESC" at bounding box center [46, 23] width 36 height 24
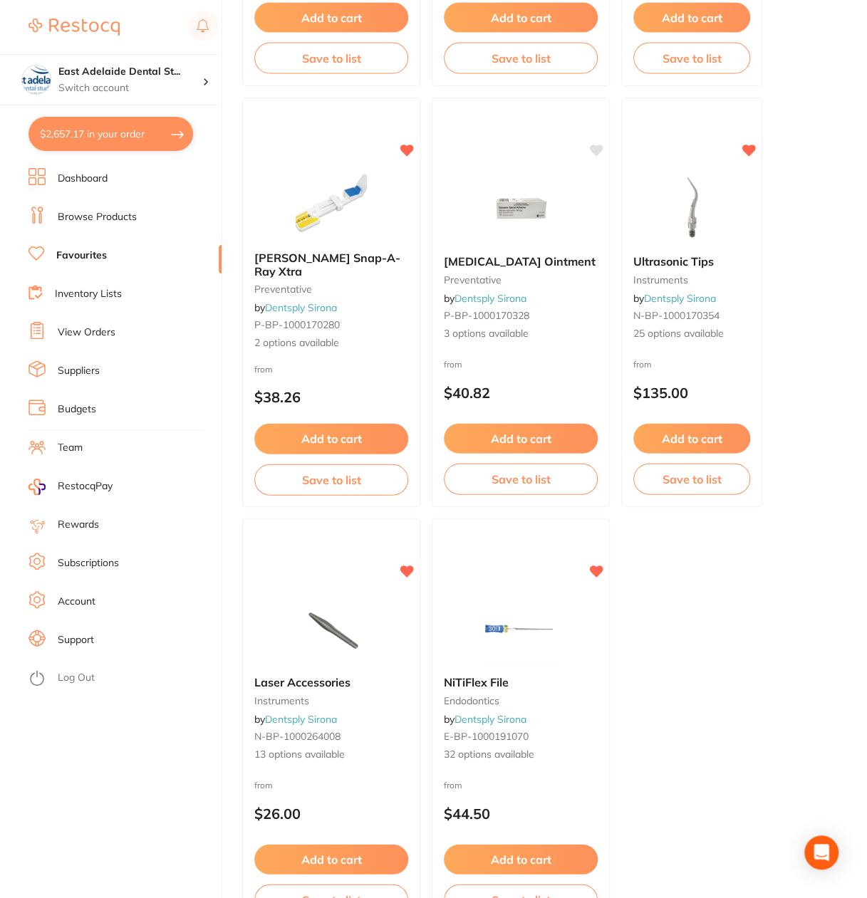
scroll to position [1220, 0]
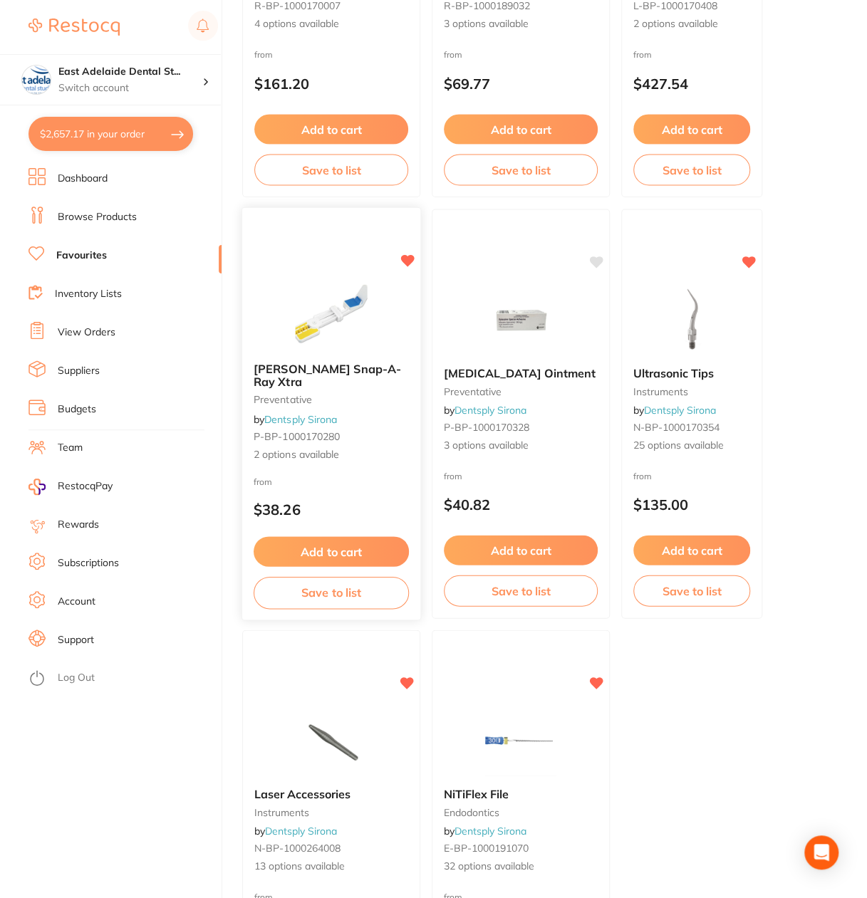
click at [333, 370] on span "[PERSON_NAME] Snap-A-Ray Xtra" at bounding box center [326, 375] width 147 height 28
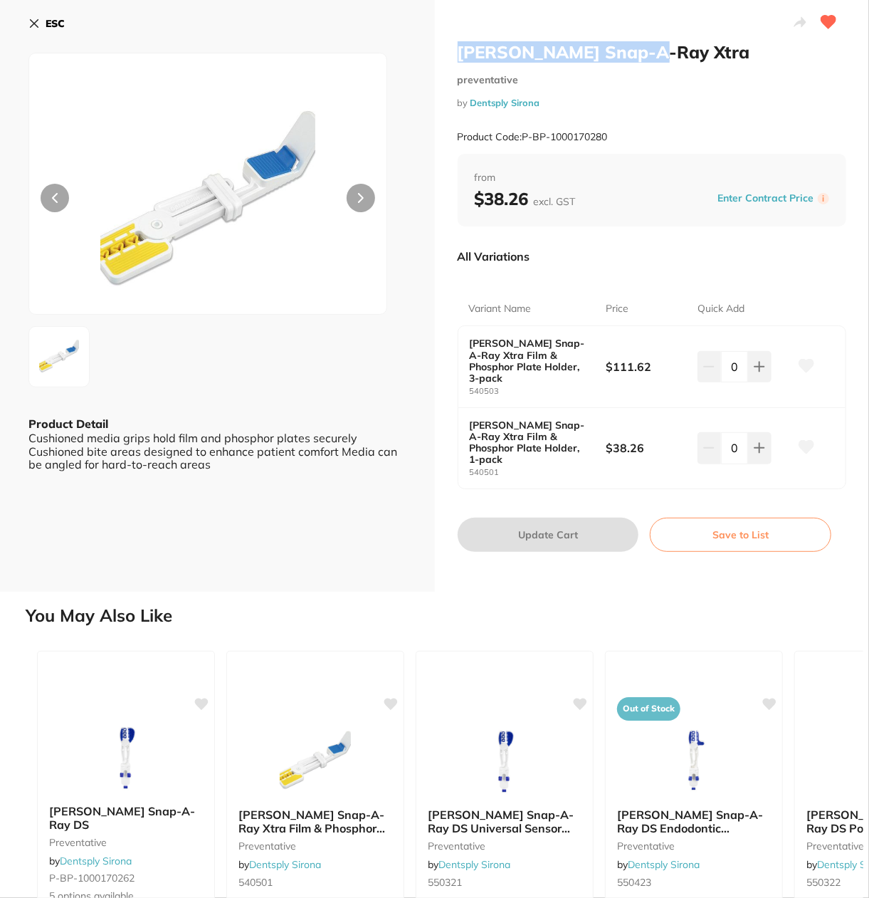
drag, startPoint x: 451, startPoint y: 46, endPoint x: 644, endPoint y: 55, distance: 192.4
click at [644, 55] on div "[PERSON_NAME] Snap-A-Ray Xtra preventative by Dentsply Sirona Product Code: P-B…" at bounding box center [652, 296] width 435 height 592
copy h2 "[PERSON_NAME] Snap-A-Ray Xtra"
drag, startPoint x: 503, startPoint y: 380, endPoint x: 460, endPoint y: 376, distance: 43.6
click at [460, 376] on div "[PERSON_NAME] Snap-A-Ray Xtra Film & Phosphor Plate Holder, 3-pack 540503 $111.…" at bounding box center [653, 366] width 388 height 81
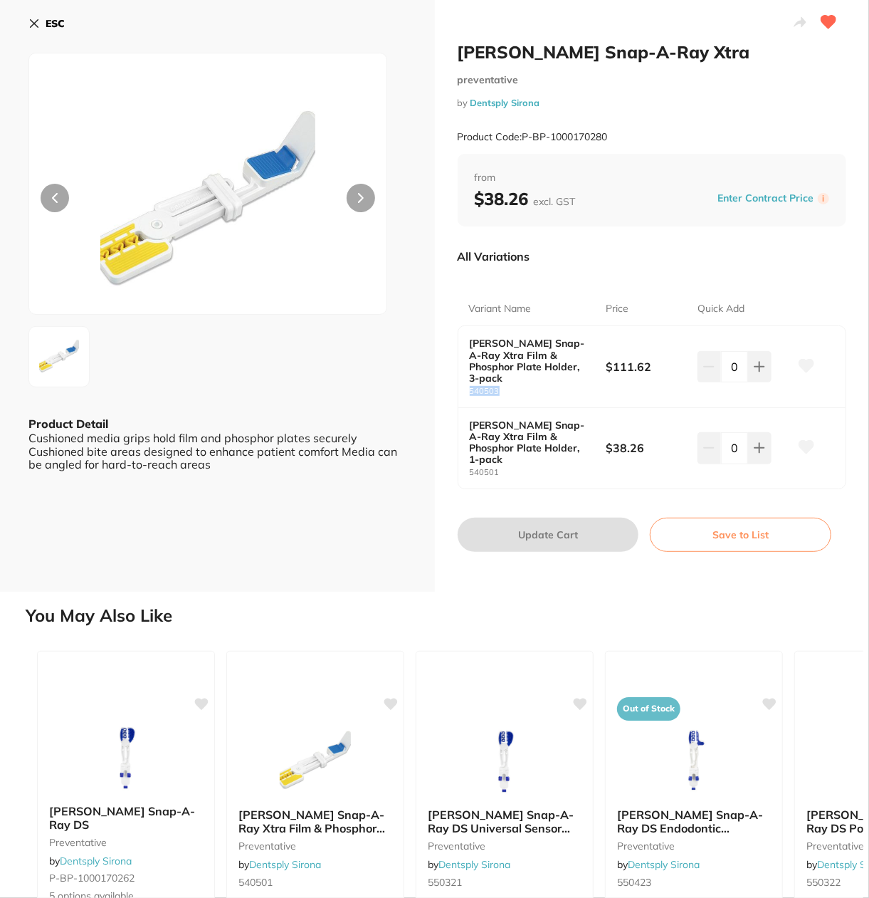
copy small "540503"
click at [63, 23] on b "ESC" at bounding box center [55, 23] width 19 height 13
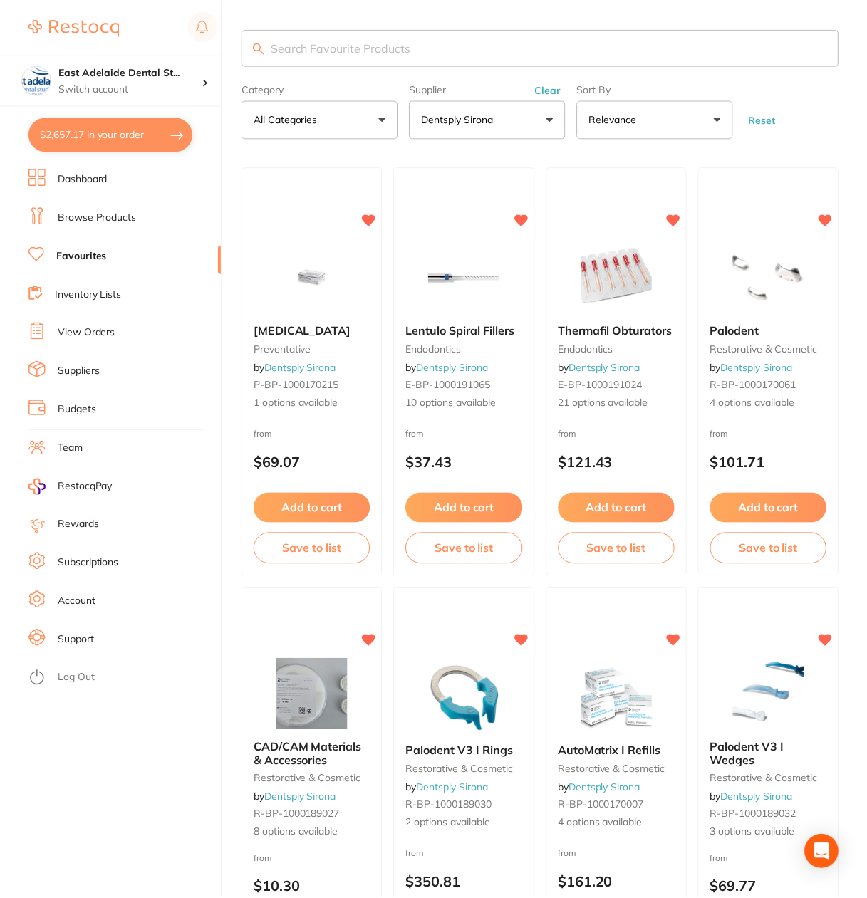
scroll to position [1220, 0]
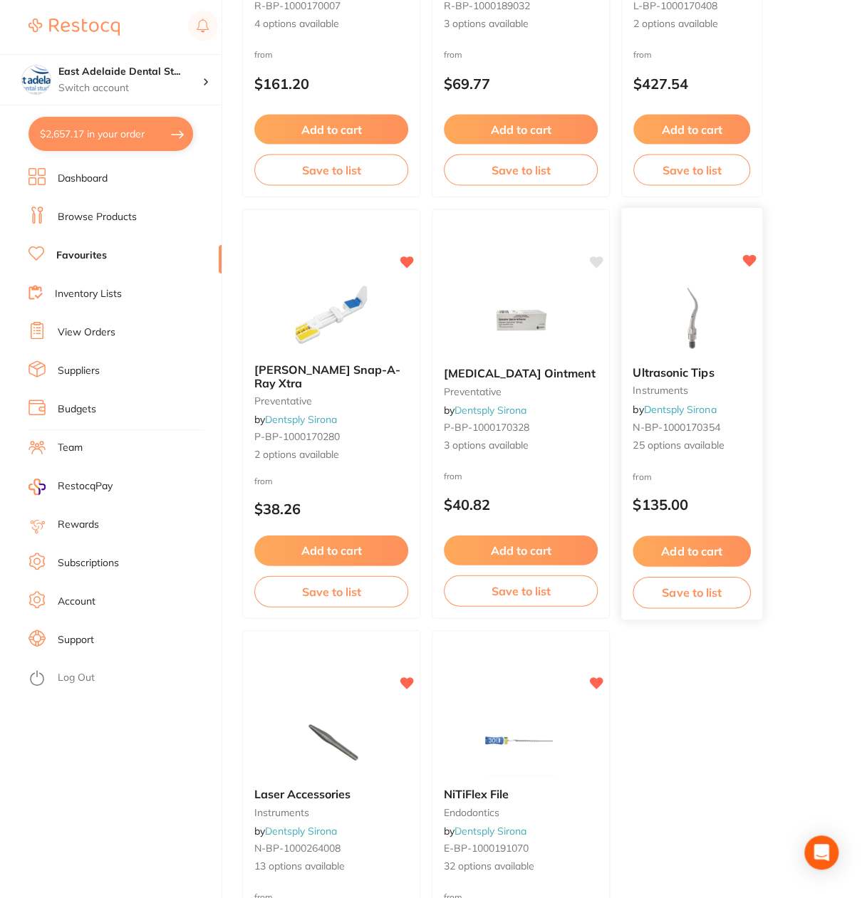
click at [687, 405] on link "Dentsply Sirona" at bounding box center [679, 409] width 73 height 13
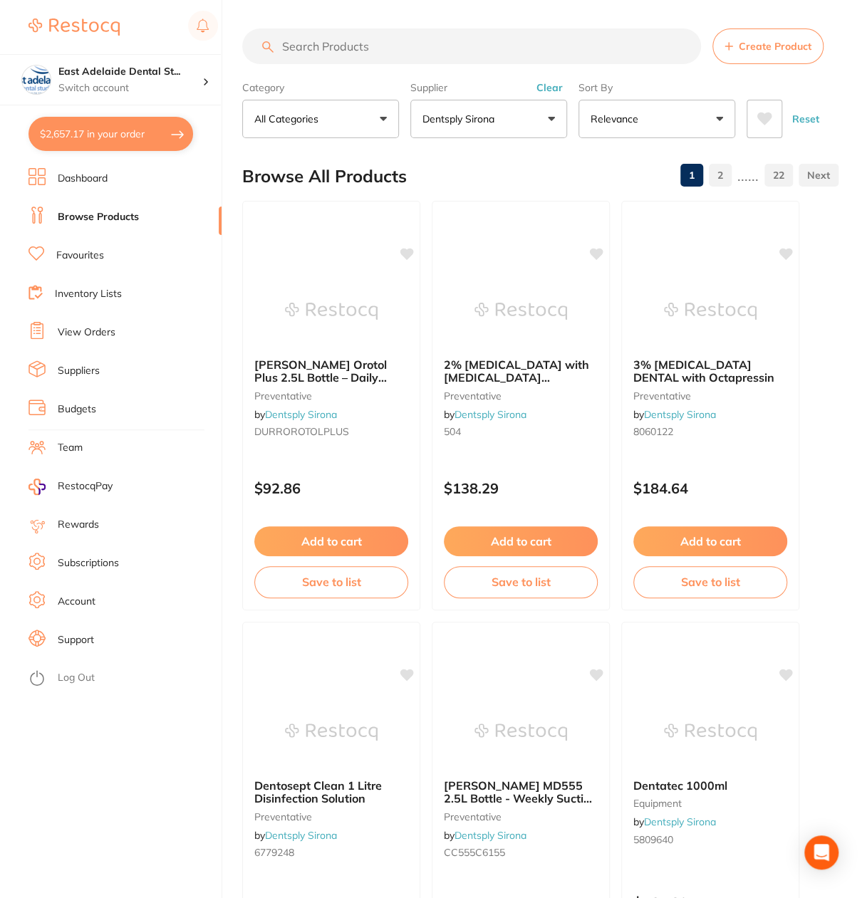
click at [528, 53] on input "search" at bounding box center [471, 46] width 459 height 36
paste input "540503"
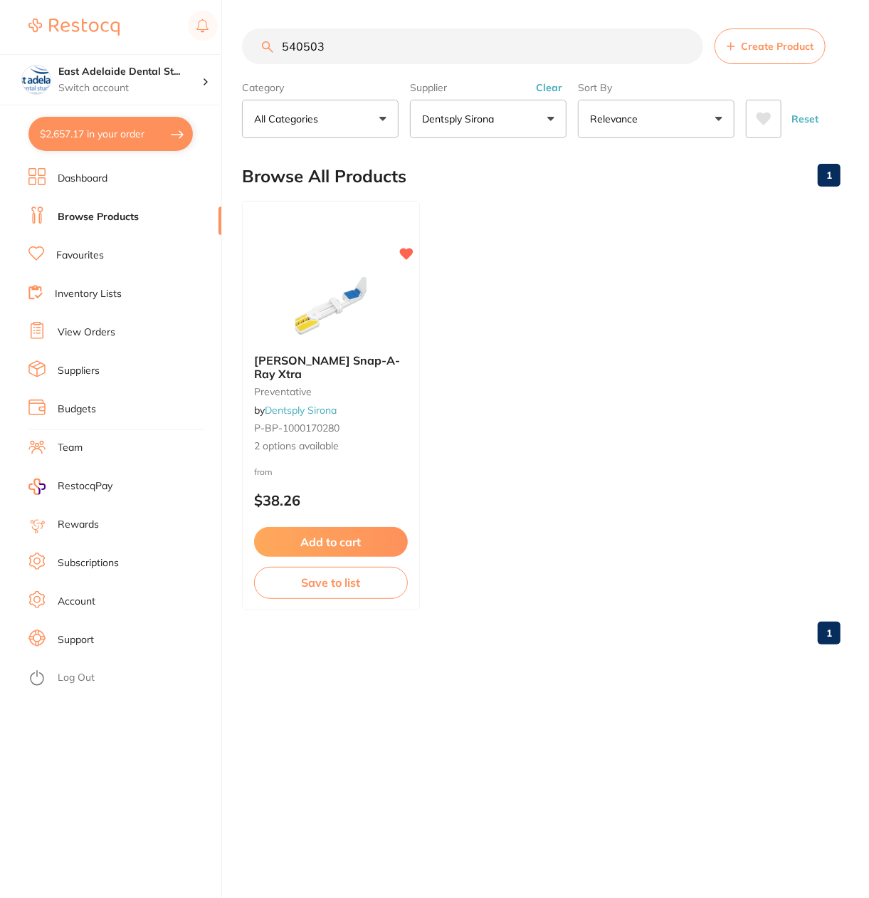
type input "540503"
drag, startPoint x: 430, startPoint y: 49, endPoint x: 130, endPoint y: 9, distance: 303.1
click at [130, 9] on div "$2,657.17 [STREET_ADDRESS] Switch account East Adelaide Dental Studio $2,657.17…" at bounding box center [434, 449] width 869 height 898
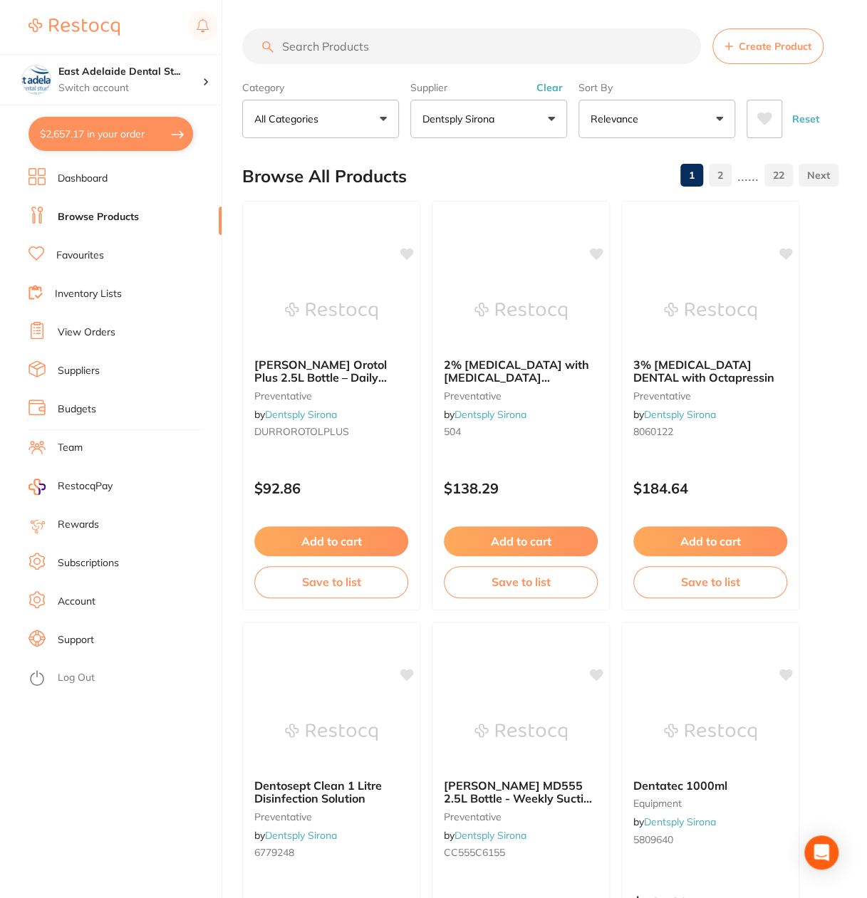
click at [95, 258] on link "Favourites" at bounding box center [80, 255] width 48 height 14
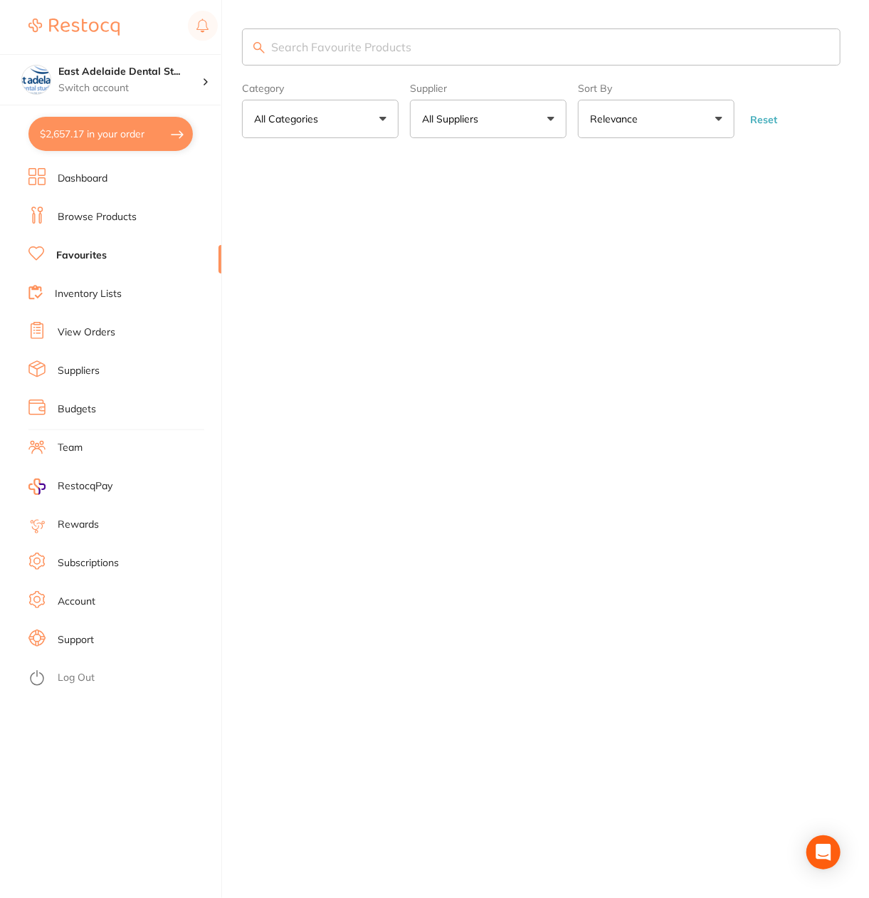
click at [509, 126] on button "All Suppliers" at bounding box center [488, 119] width 157 height 38
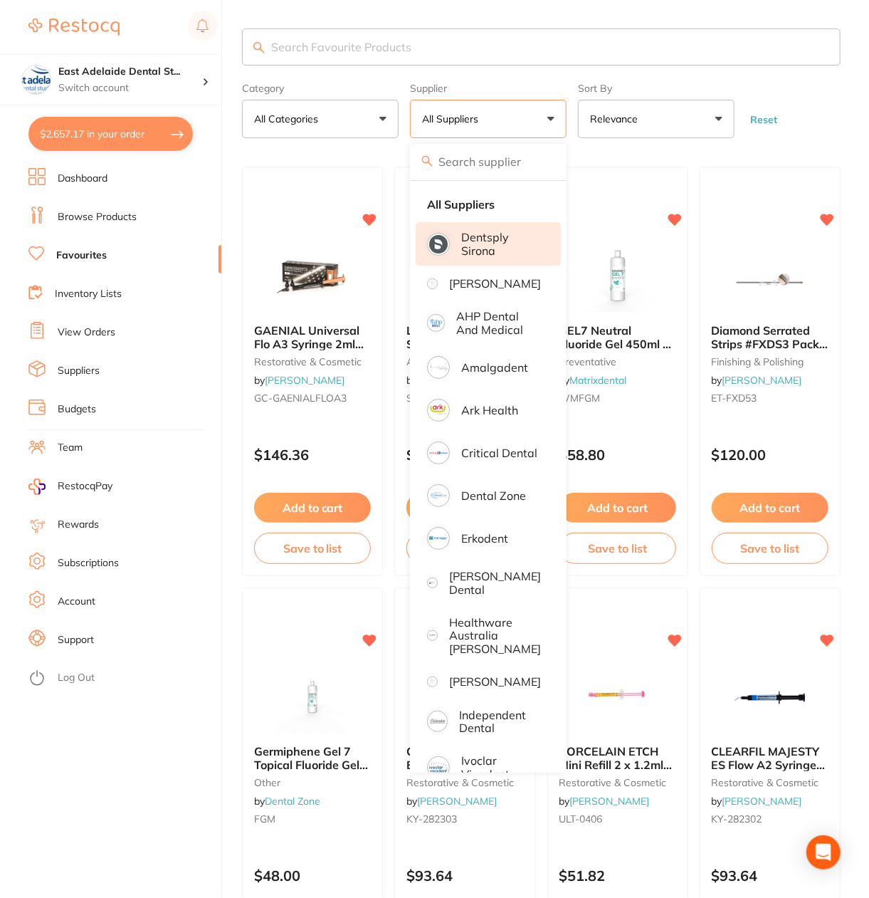
click at [523, 239] on p "Dentsply Sirona" at bounding box center [501, 244] width 80 height 26
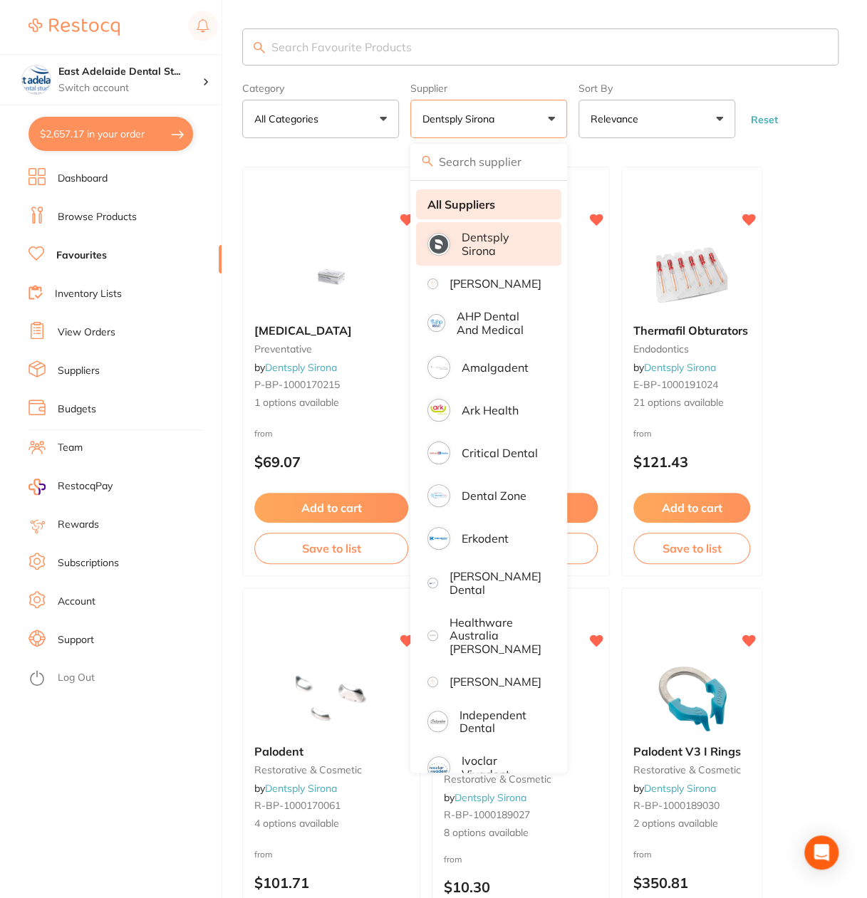
click at [493, 201] on strong "All Suppliers" at bounding box center [461, 204] width 68 height 13
click at [350, 33] on input "search" at bounding box center [540, 46] width 596 height 37
click at [350, 39] on input "search" at bounding box center [540, 46] width 596 height 37
click at [351, 38] on input "search" at bounding box center [540, 46] width 596 height 37
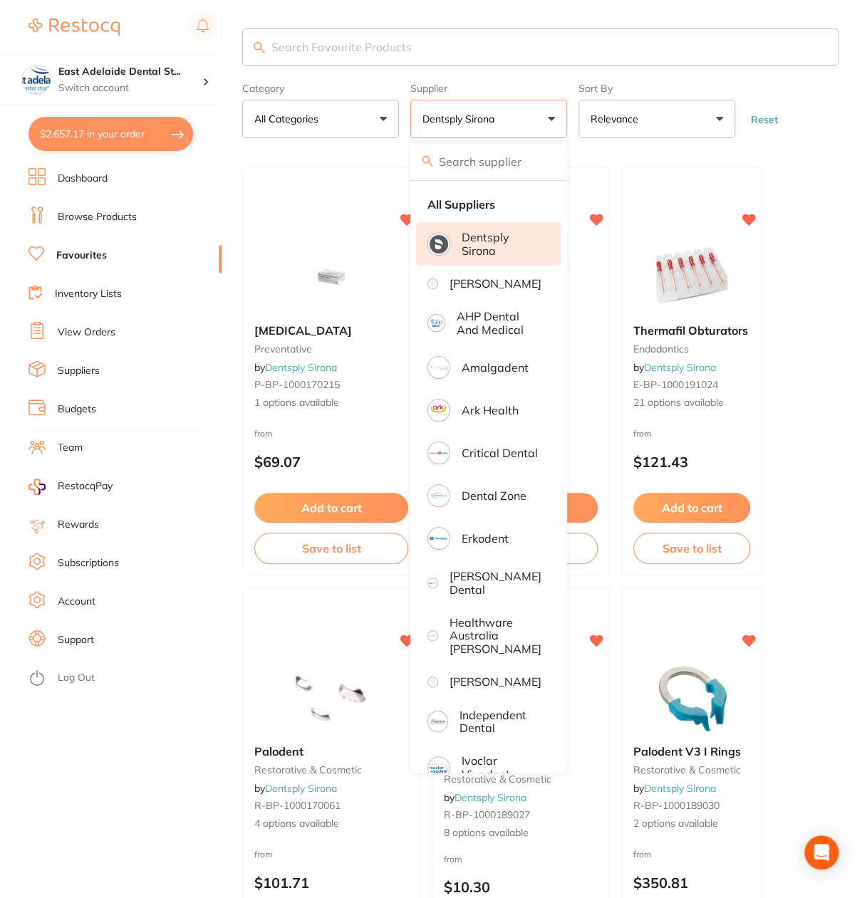
click at [352, 38] on input "search" at bounding box center [540, 46] width 596 height 37
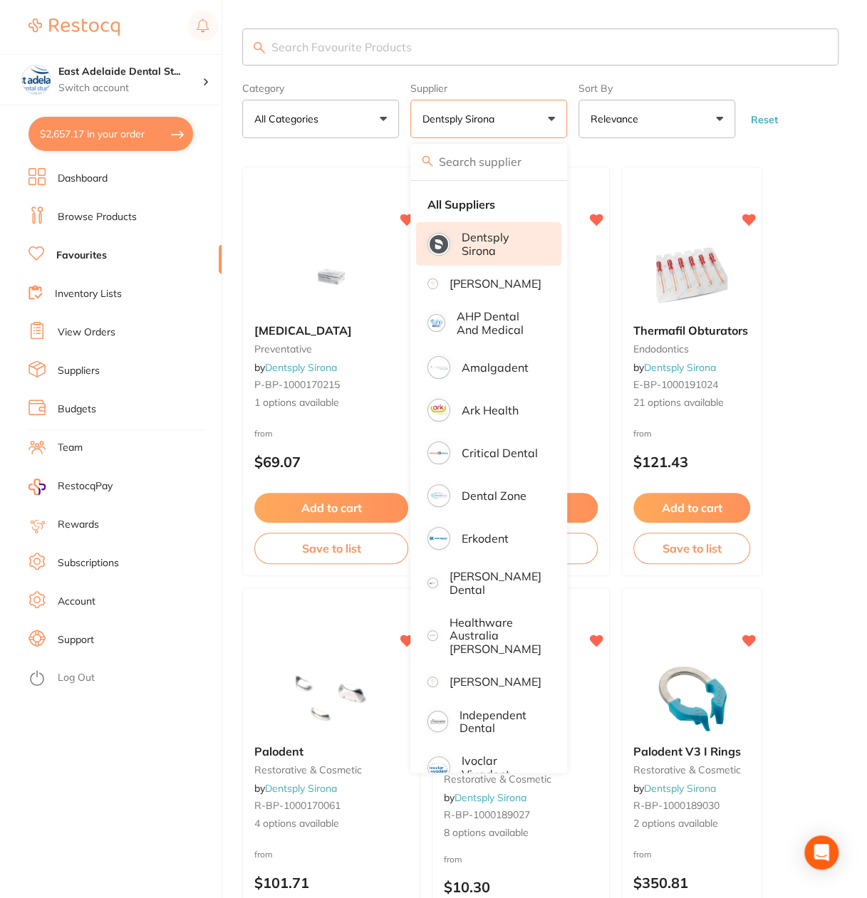
click at [368, 33] on input "search" at bounding box center [540, 46] width 596 height 37
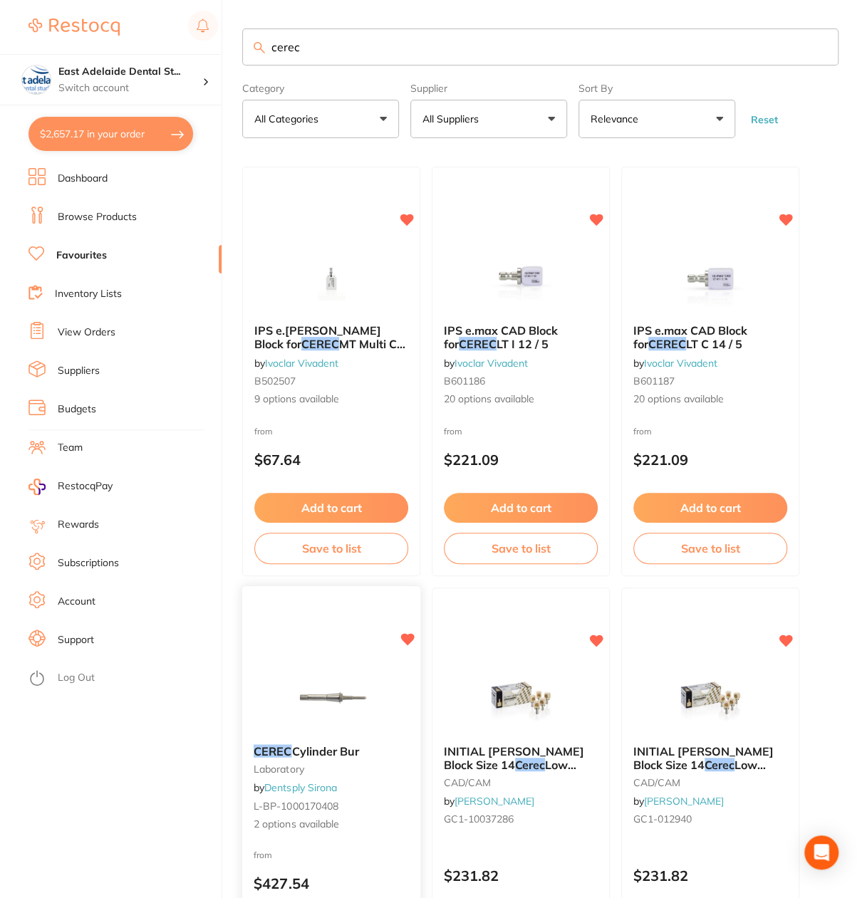
click at [298, 694] on img at bounding box center [330, 697] width 93 height 72
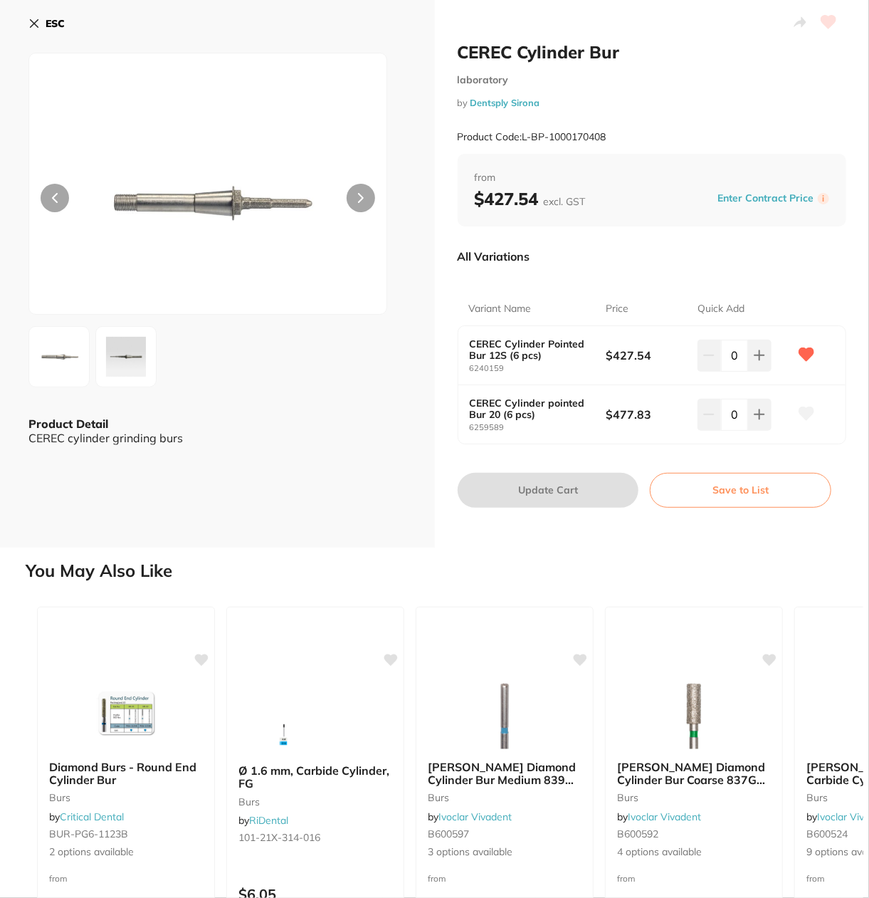
click at [53, 6] on div "ESC Product Detail CEREC cylinder grinding burs" at bounding box center [217, 274] width 435 height 548
click at [58, 15] on button "ESC" at bounding box center [46, 23] width 36 height 24
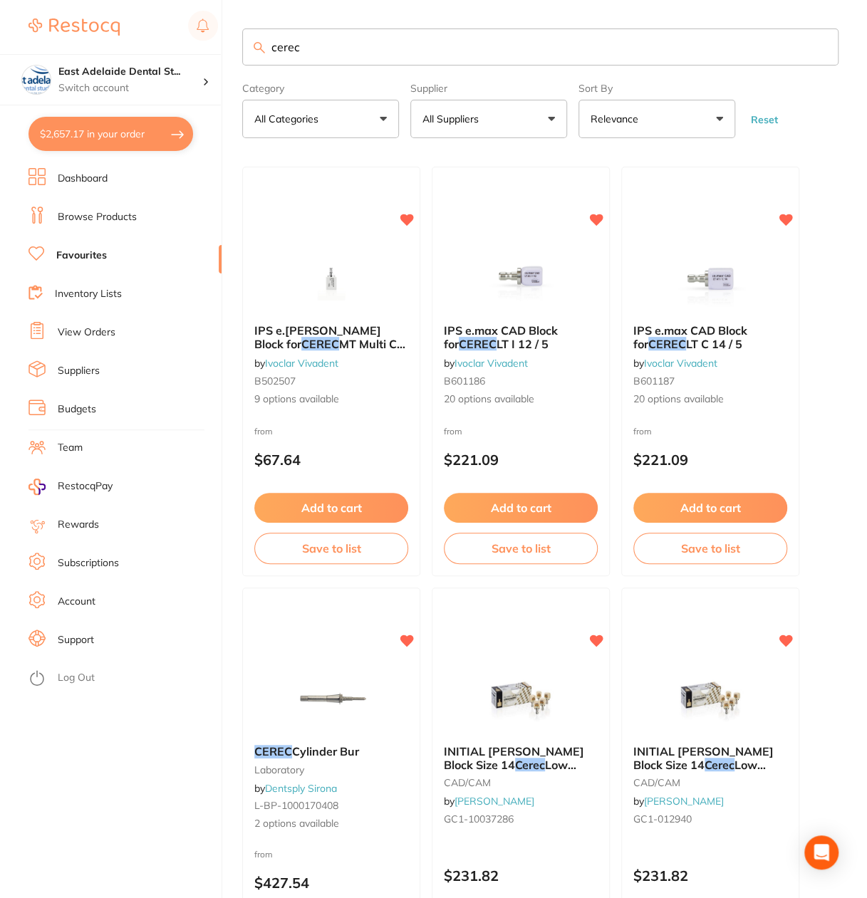
drag, startPoint x: 354, startPoint y: 48, endPoint x: 170, endPoint y: 3, distance: 189.1
click at [170, 3] on div "$2,657.17 [STREET_ADDRESS] Switch account East Adelaide Dental Studio $2,657.17…" at bounding box center [433, 449] width 867 height 898
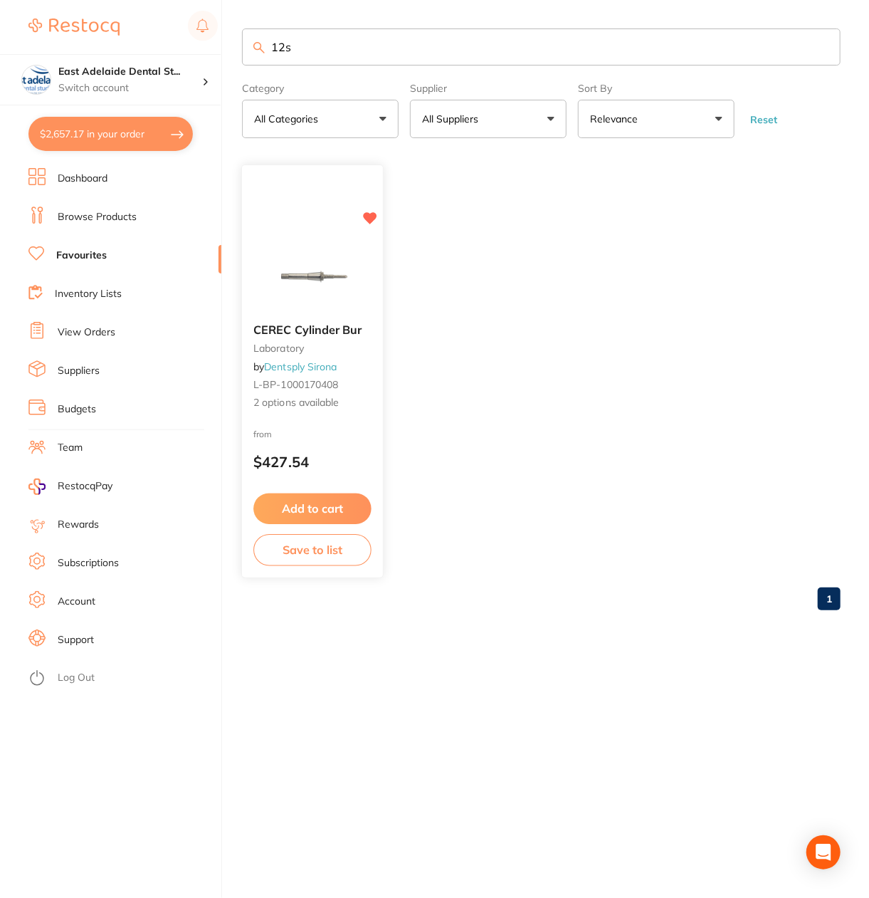
type input "12s"
click at [329, 378] on span "L-BP-1000170408" at bounding box center [295, 384] width 85 height 13
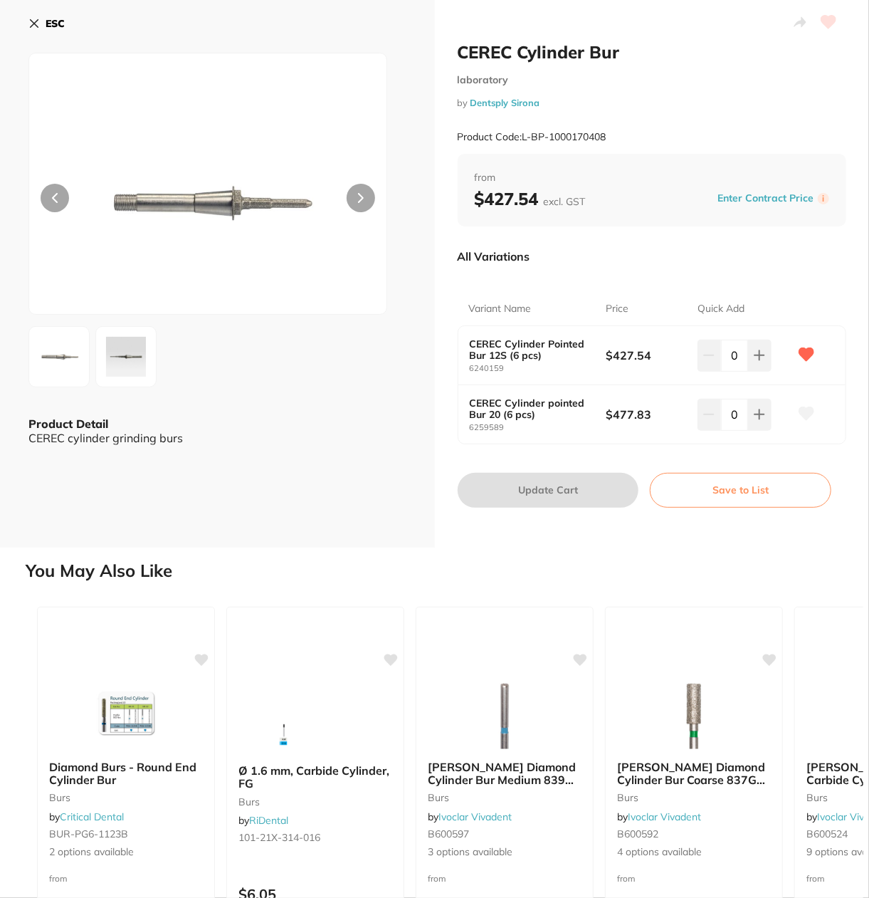
click at [35, 23] on icon at bounding box center [33, 23] width 11 height 11
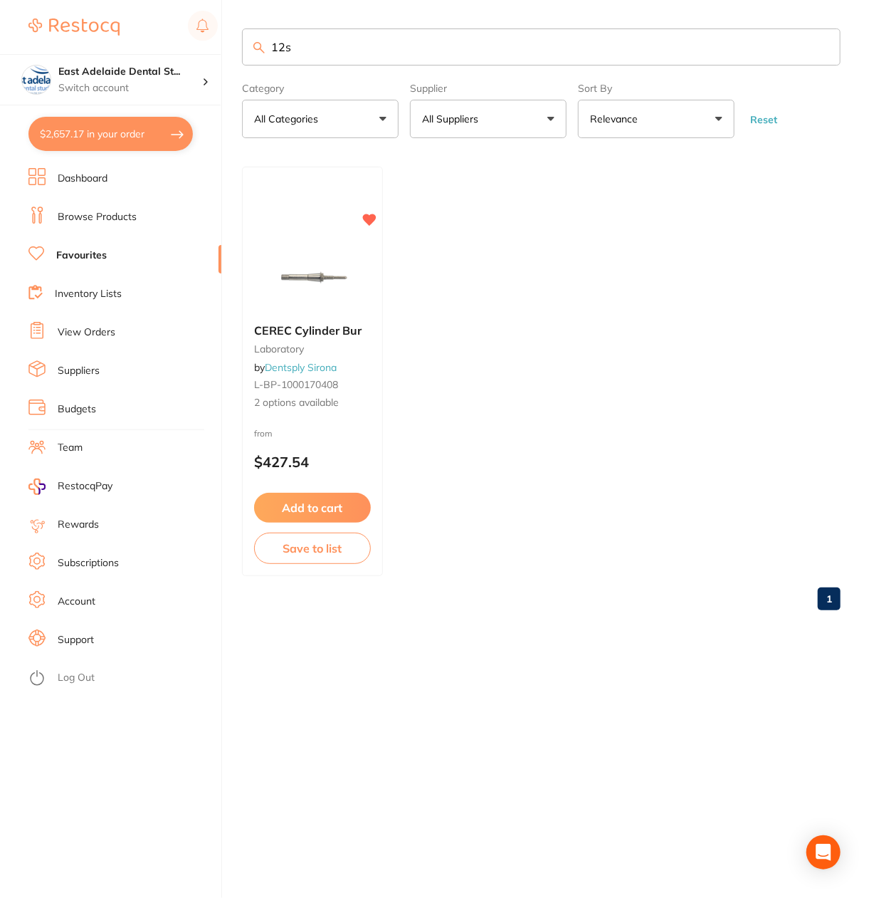
click at [342, 36] on input "12s" at bounding box center [541, 46] width 599 height 37
drag, startPoint x: 337, startPoint y: 46, endPoint x: 226, endPoint y: 58, distance: 111.7
click at [226, 58] on div "$2,657.17 [STREET_ADDRESS] Switch account East Adelaide Dental Studio $2,657.17…" at bounding box center [434, 449] width 869 height 898
click at [110, 233] on ul "Dashboard Browse Products Favourites Inventory Lists View Orders Suppliers Budg…" at bounding box center [124, 533] width 193 height 730
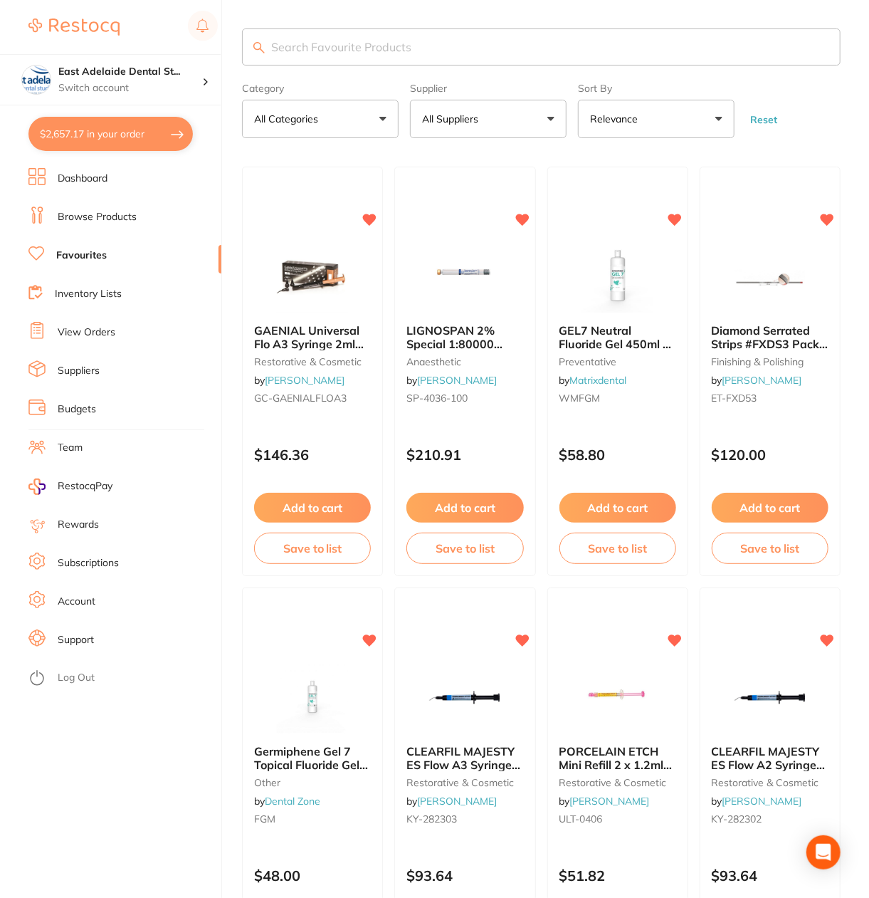
click at [121, 227] on li "Browse Products" at bounding box center [124, 216] width 193 height 21
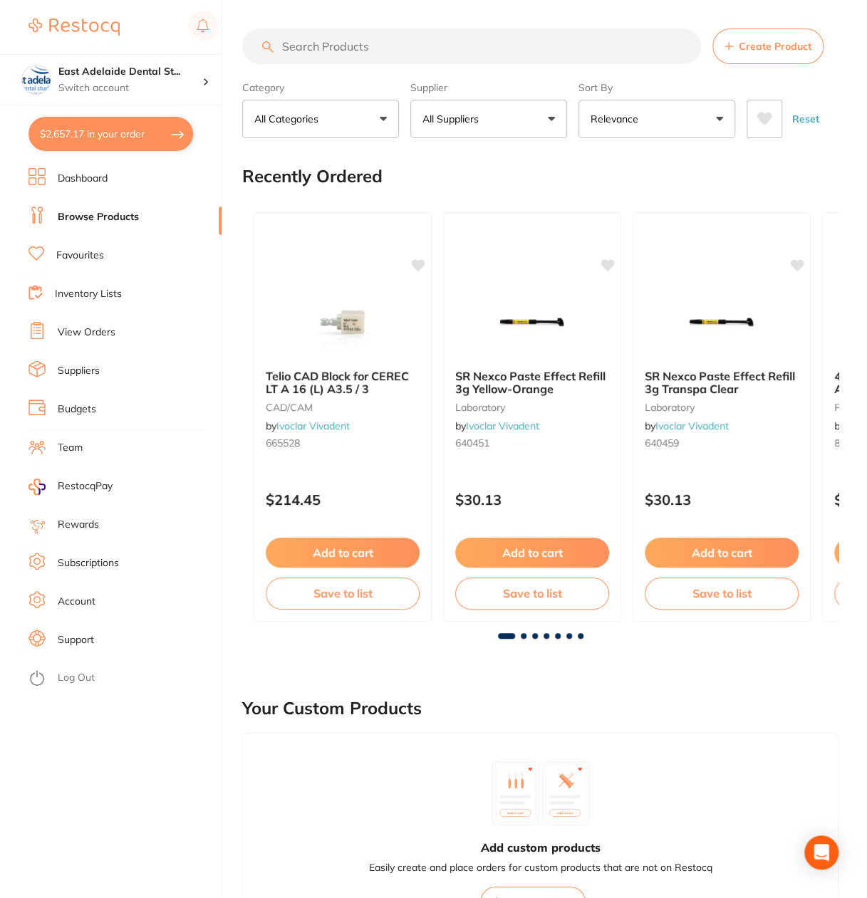
click at [352, 51] on input "search" at bounding box center [471, 46] width 459 height 36
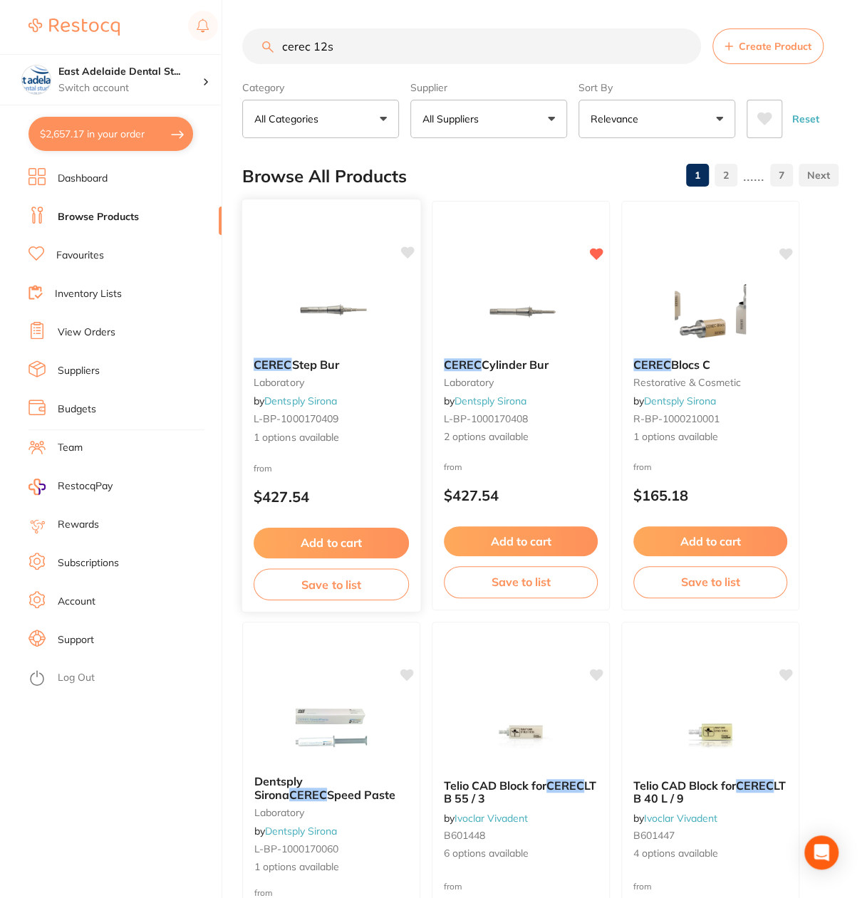
type input "cerec 12s"
click at [344, 374] on div "CEREC Step Bur laboratory by Dentsply Sirona L-BP-1000170409 1 options available" at bounding box center [331, 401] width 178 height 110
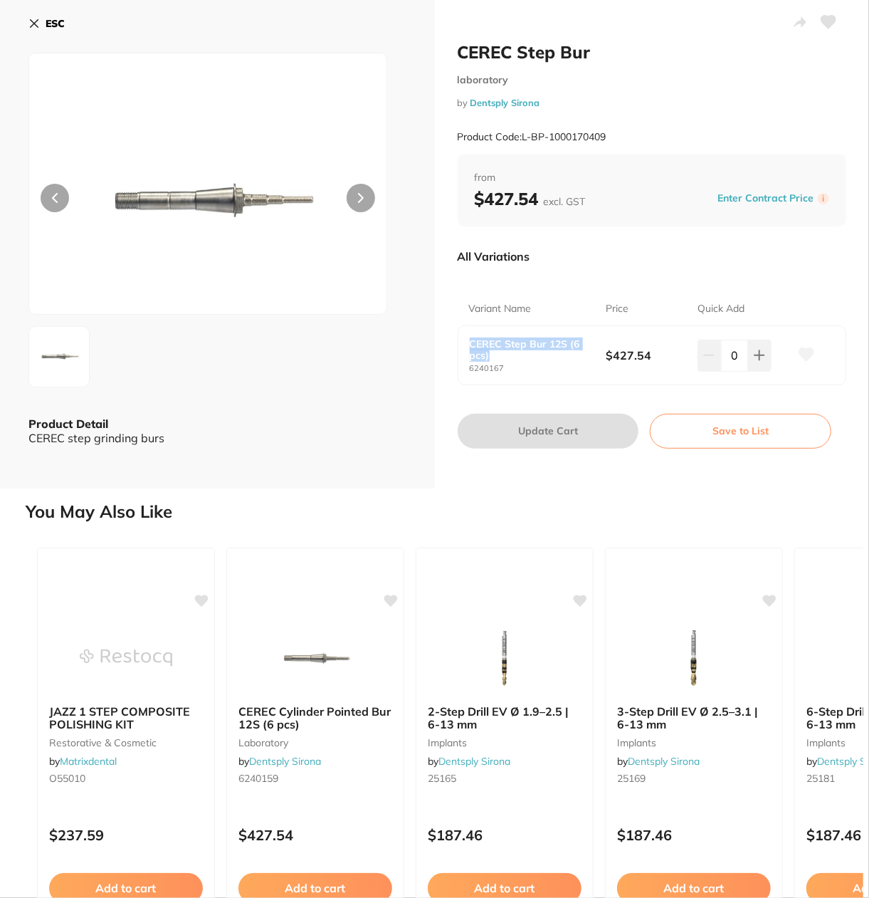
drag, startPoint x: 466, startPoint y: 347, endPoint x: 565, endPoint y: 361, distance: 100.7
click at [565, 361] on div "CEREC Step Bur 12S (6 pcs) 6240167 $427.54 0" at bounding box center [653, 355] width 388 height 58
copy b "CEREC Step Bur 12S (6 pcs)"
click at [826, 16] on icon at bounding box center [829, 22] width 16 height 14
click at [53, 16] on button "ESC" at bounding box center [46, 23] width 36 height 24
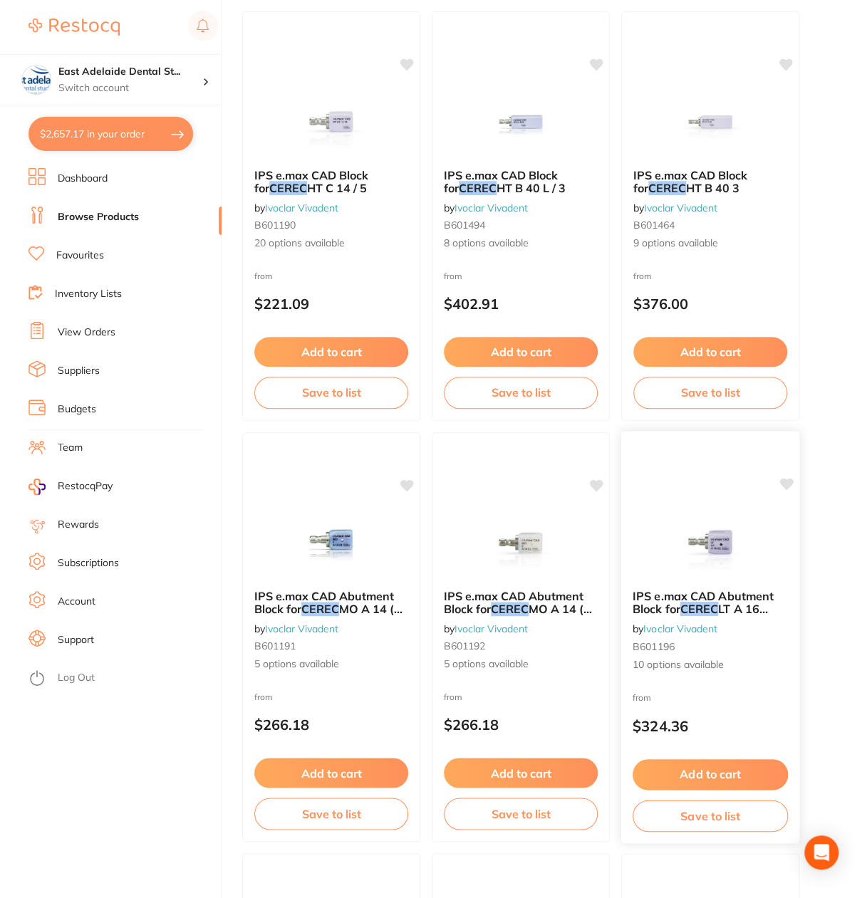
scroll to position [2921, 0]
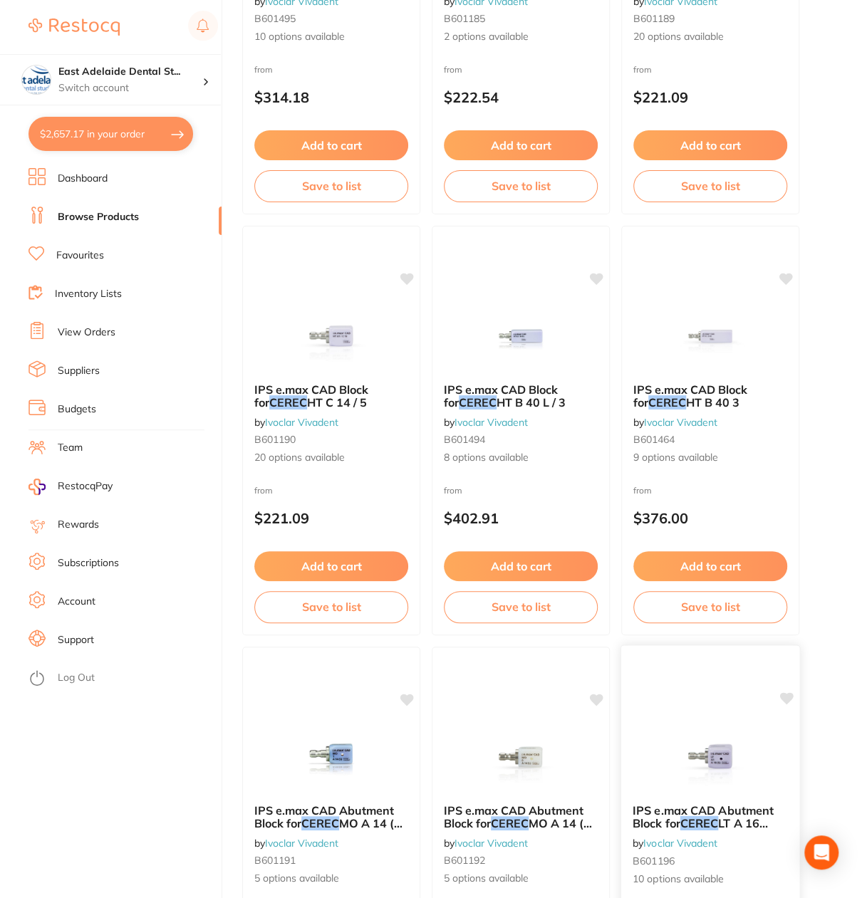
click at [740, 438] on small "B601464" at bounding box center [710, 439] width 154 height 11
click at [85, 177] on section at bounding box center [433, 449] width 867 height 898
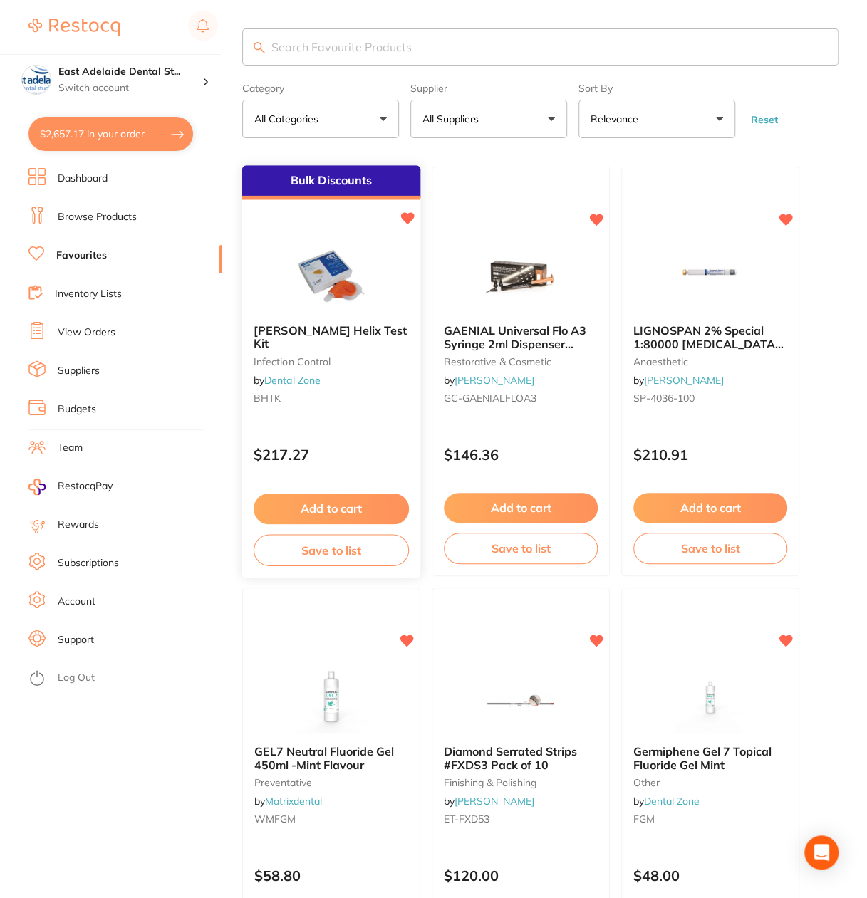
click at [350, 333] on span "[PERSON_NAME] Helix Test Kit" at bounding box center [329, 337] width 153 height 28
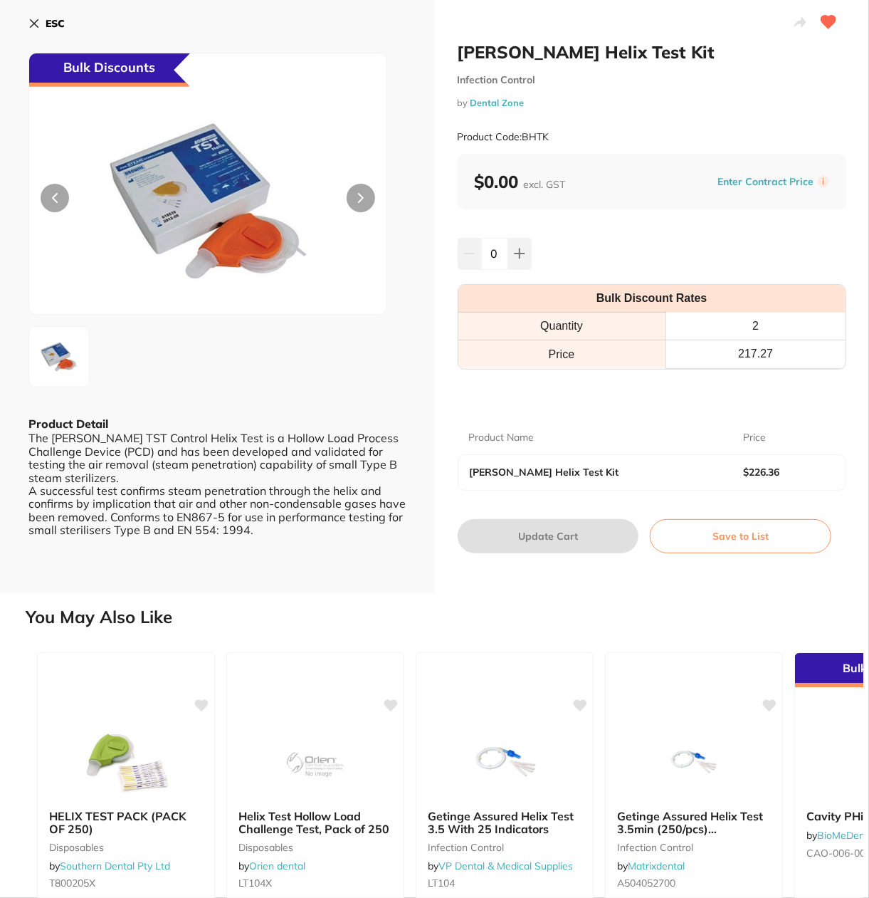
type input "4"
drag, startPoint x: 451, startPoint y: 43, endPoint x: 643, endPoint y: 52, distance: 191.7
click at [643, 52] on div "[PERSON_NAME] Helix Test Kit Infection Control by Dental Zone Product Code: BHT…" at bounding box center [652, 296] width 435 height 593
copy h2 "[PERSON_NAME] Helix Test Kit"
click at [567, 86] on div "[PERSON_NAME] Helix Test Kit Infection Control by Dental Zone Product Code: BHTK" at bounding box center [652, 97] width 389 height 112
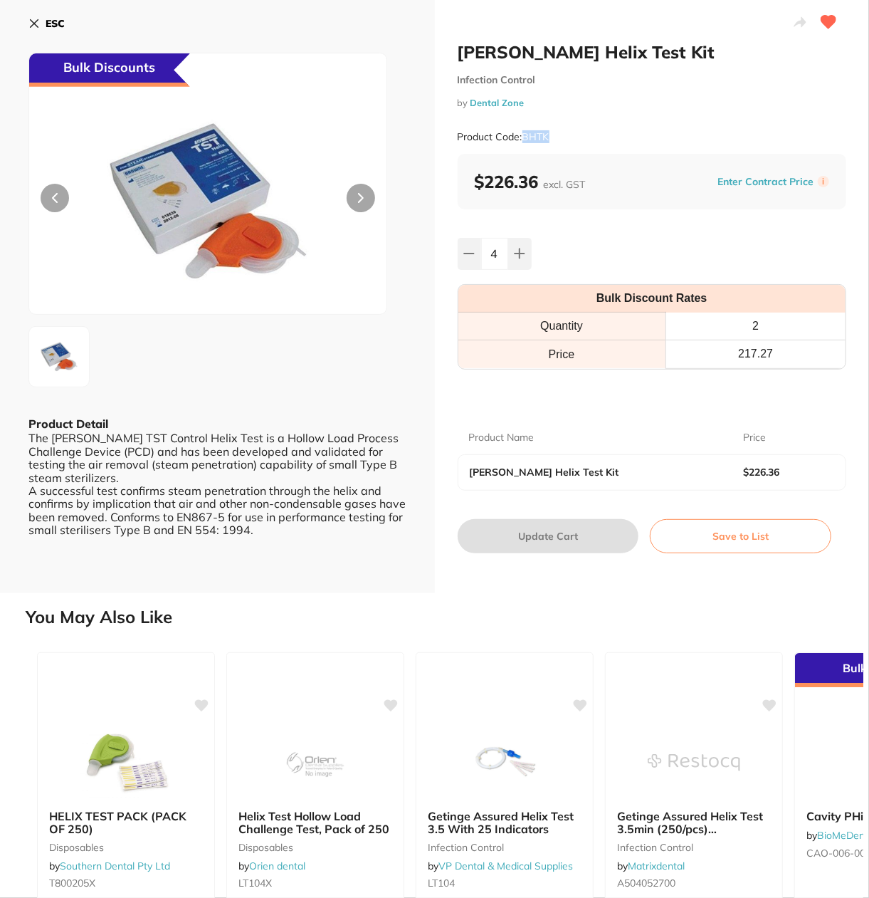
drag, startPoint x: 523, startPoint y: 135, endPoint x: 562, endPoint y: 150, distance: 41.9
click at [562, 150] on div "Product Code: BHTK" at bounding box center [652, 137] width 389 height 35
click at [44, 31] on button "ESC" at bounding box center [46, 23] width 36 height 24
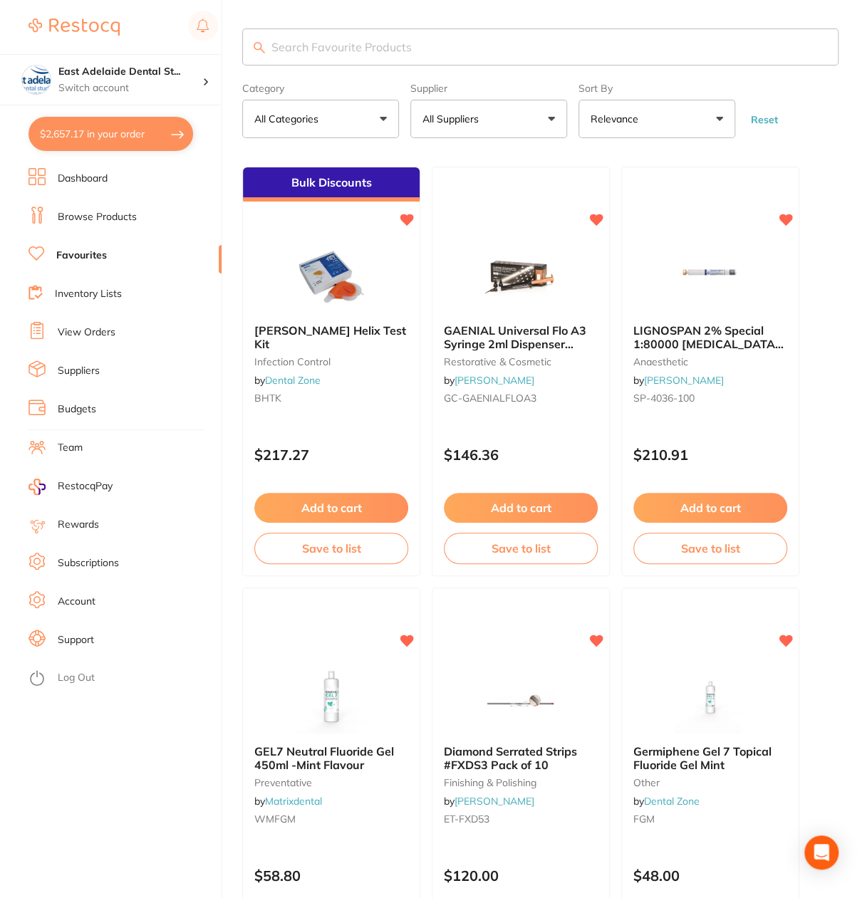
click at [538, 128] on button "All Suppliers" at bounding box center [488, 119] width 157 height 38
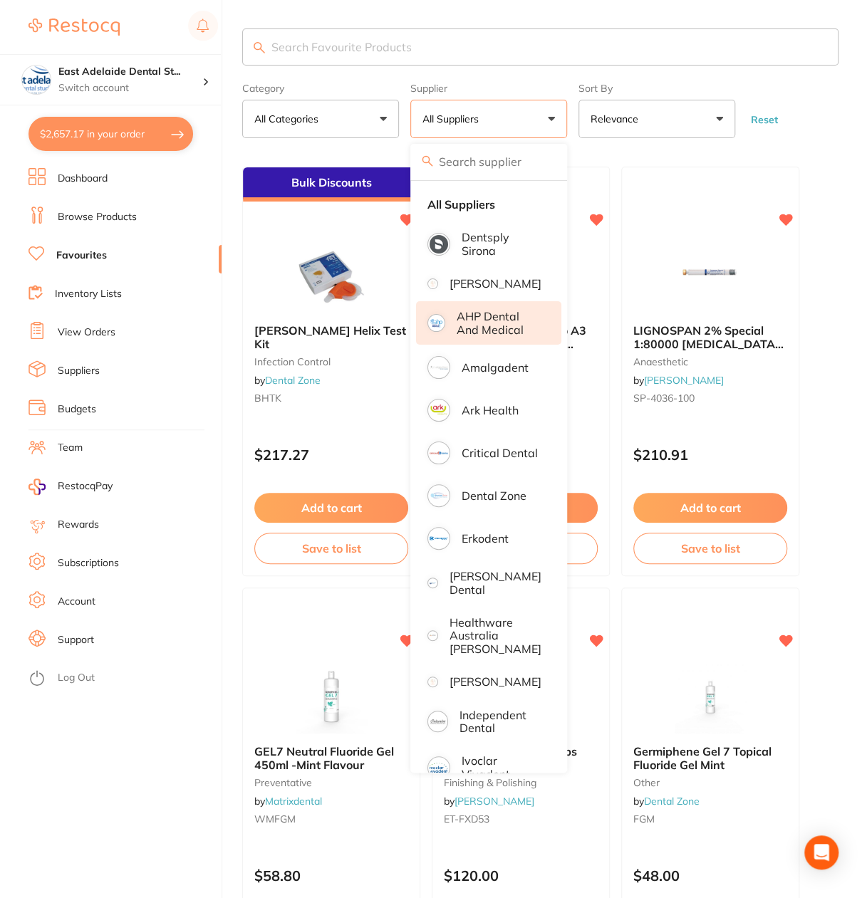
click at [521, 328] on p "AHP Dental and Medical" at bounding box center [498, 323] width 85 height 26
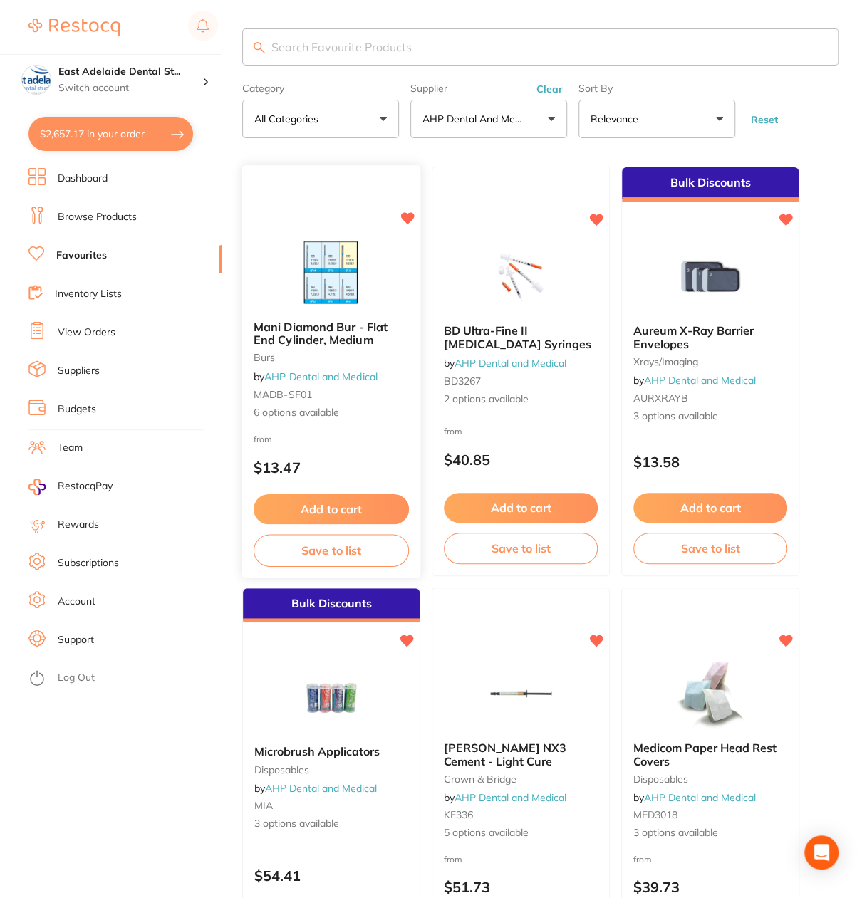
click at [352, 342] on span "Mani Diamond Bur - Flat End Cylinder, Medium" at bounding box center [320, 333] width 134 height 28
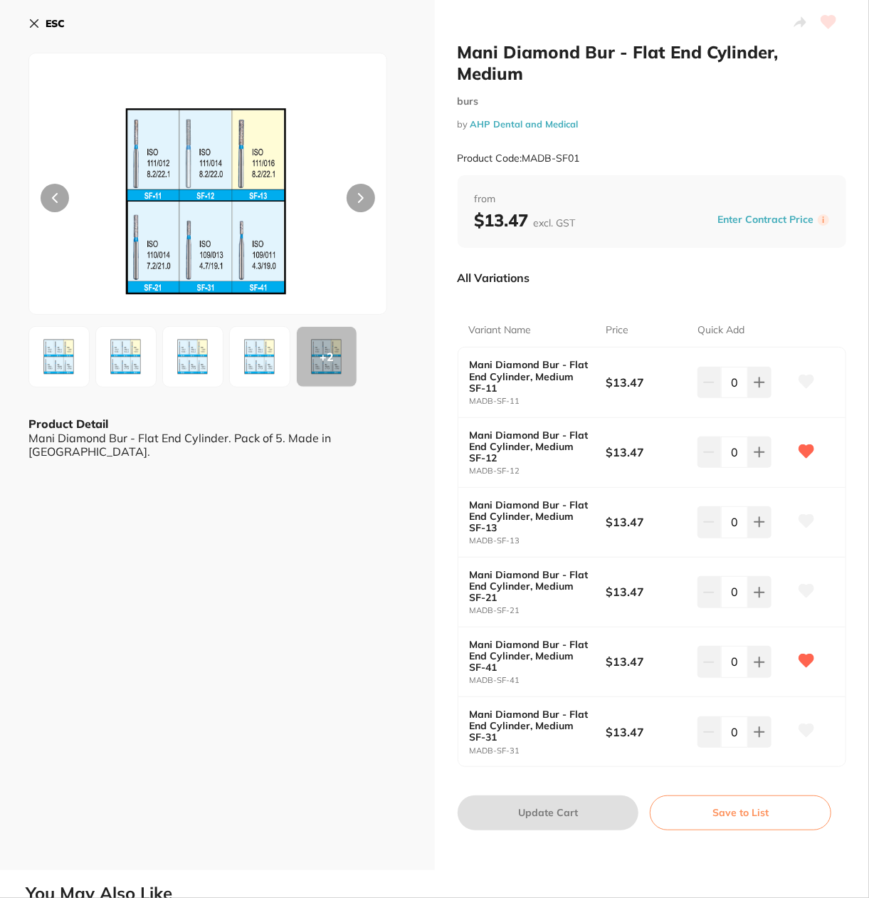
click at [53, 20] on b "ESC" at bounding box center [55, 23] width 19 height 13
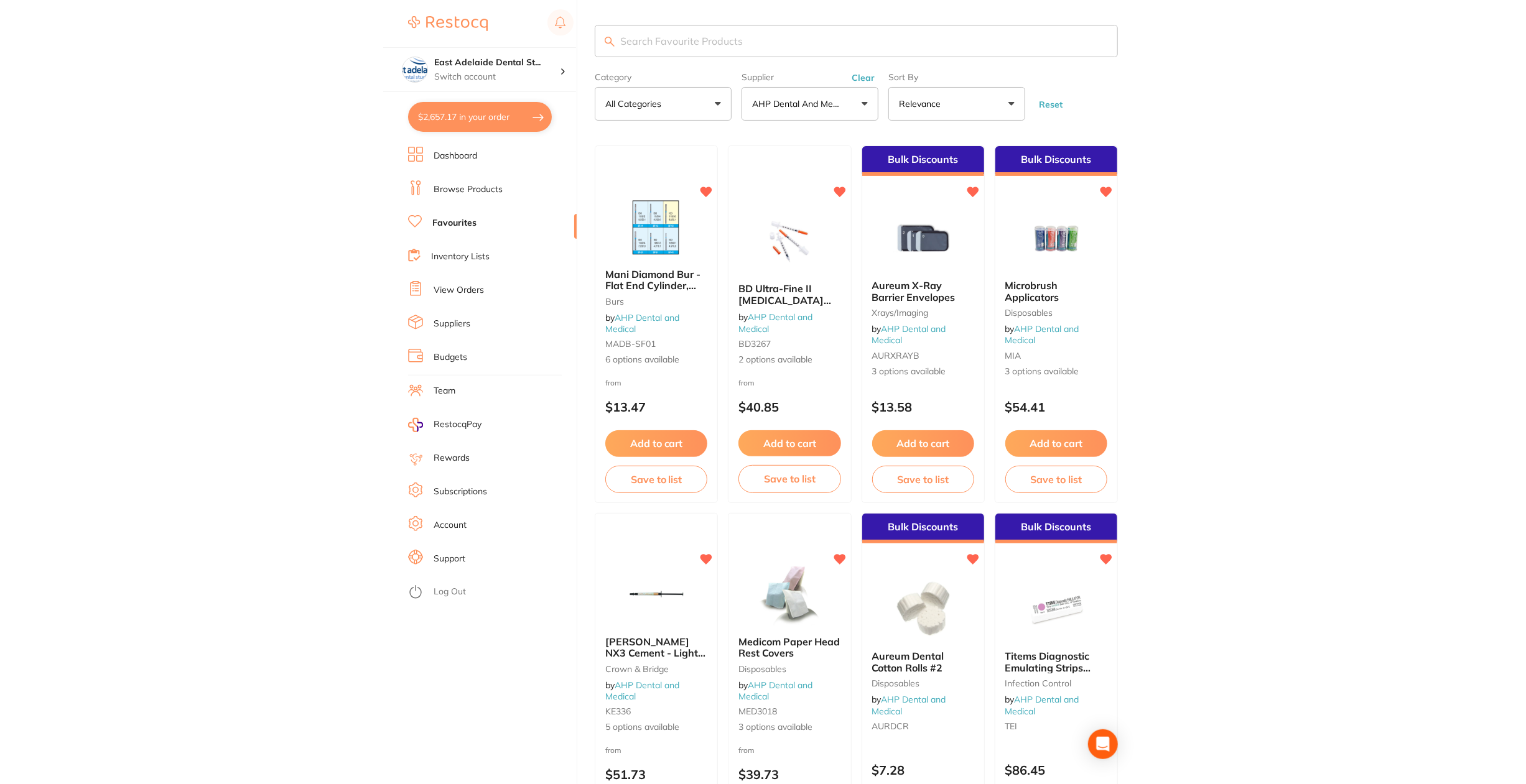
scroll to position [5, 0]
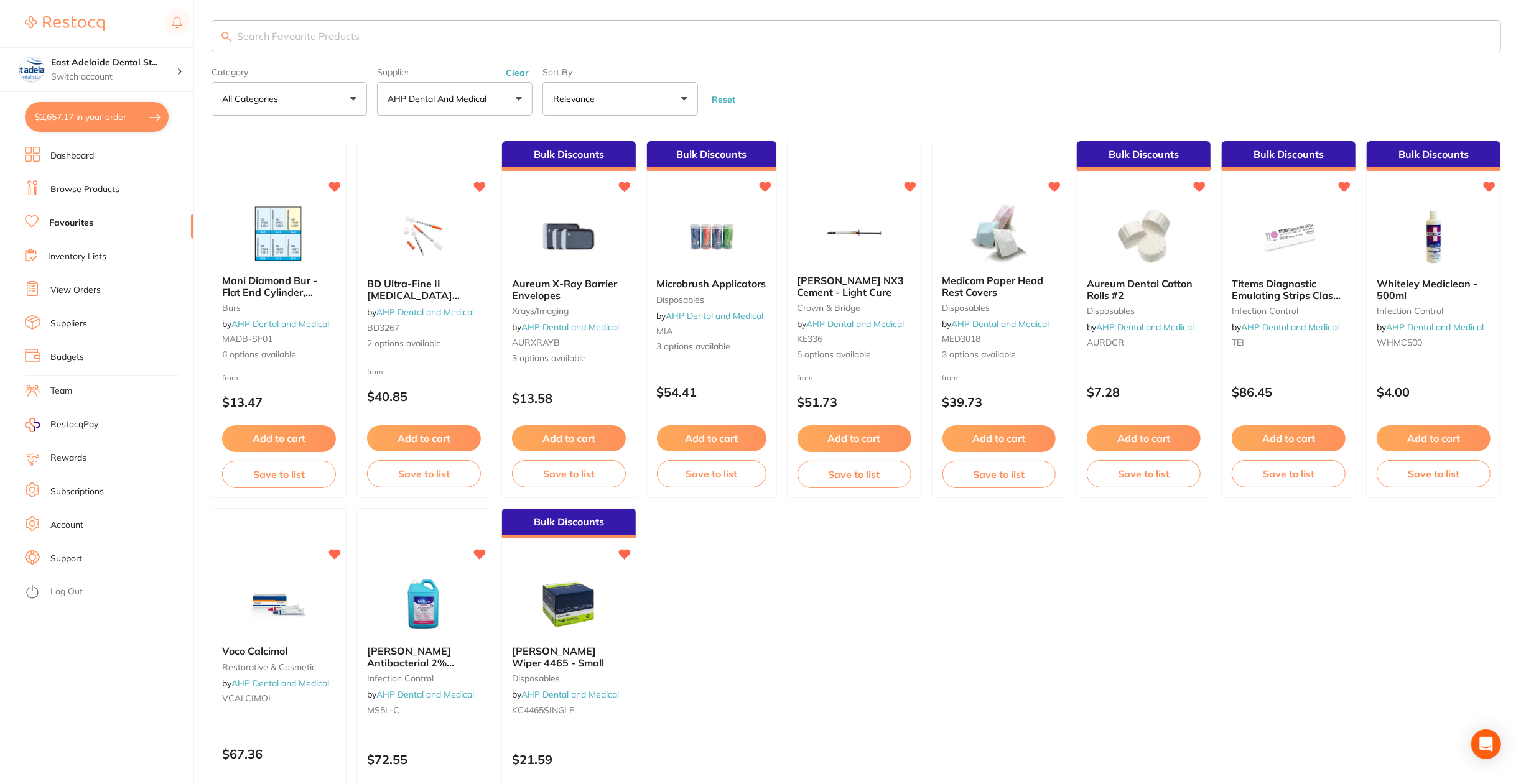
click at [70, 162] on li "Dashboard" at bounding box center [108, 155] width 169 height 18
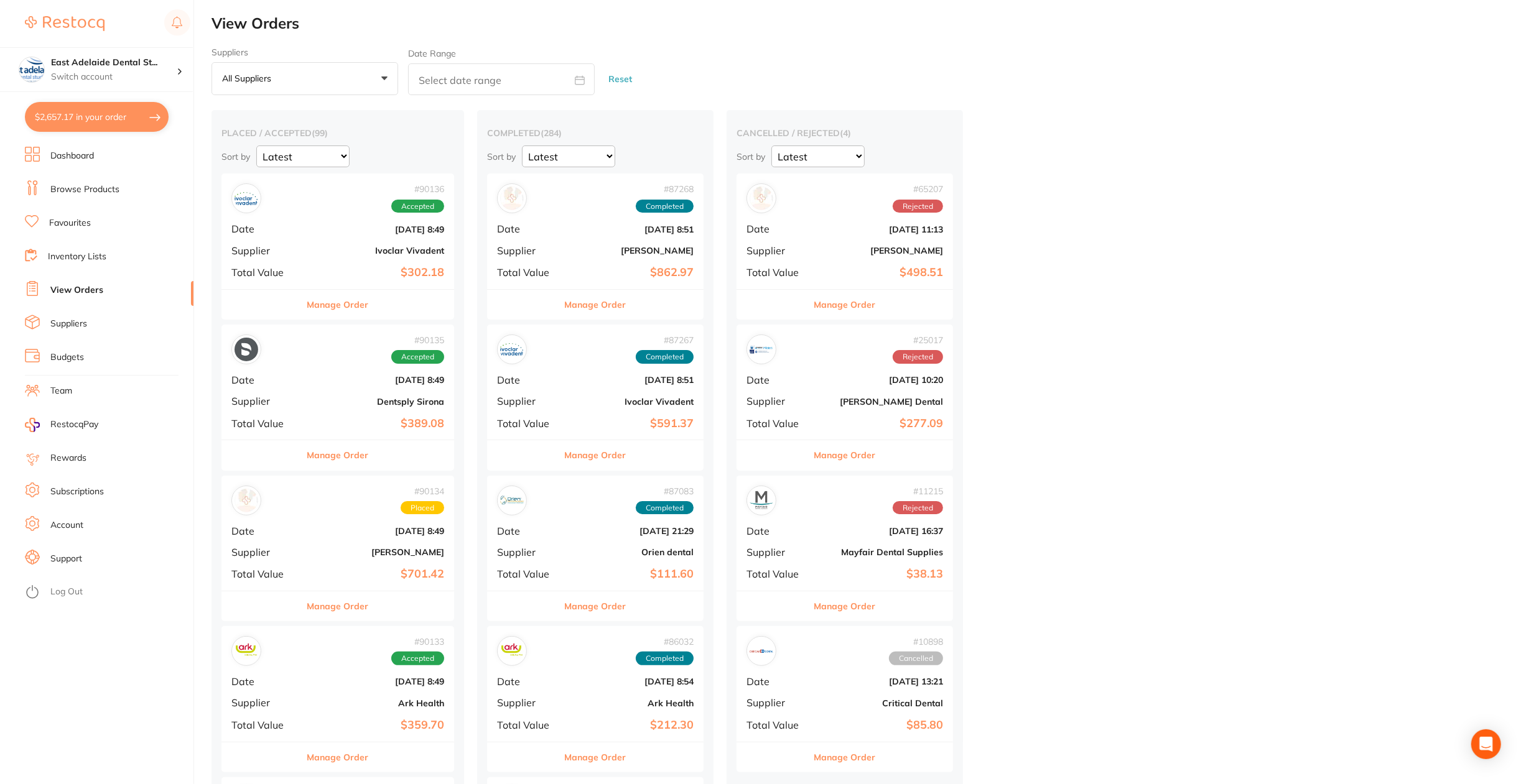
click at [389, 605] on div "Manage Order" at bounding box center [337, 605] width 232 height 31
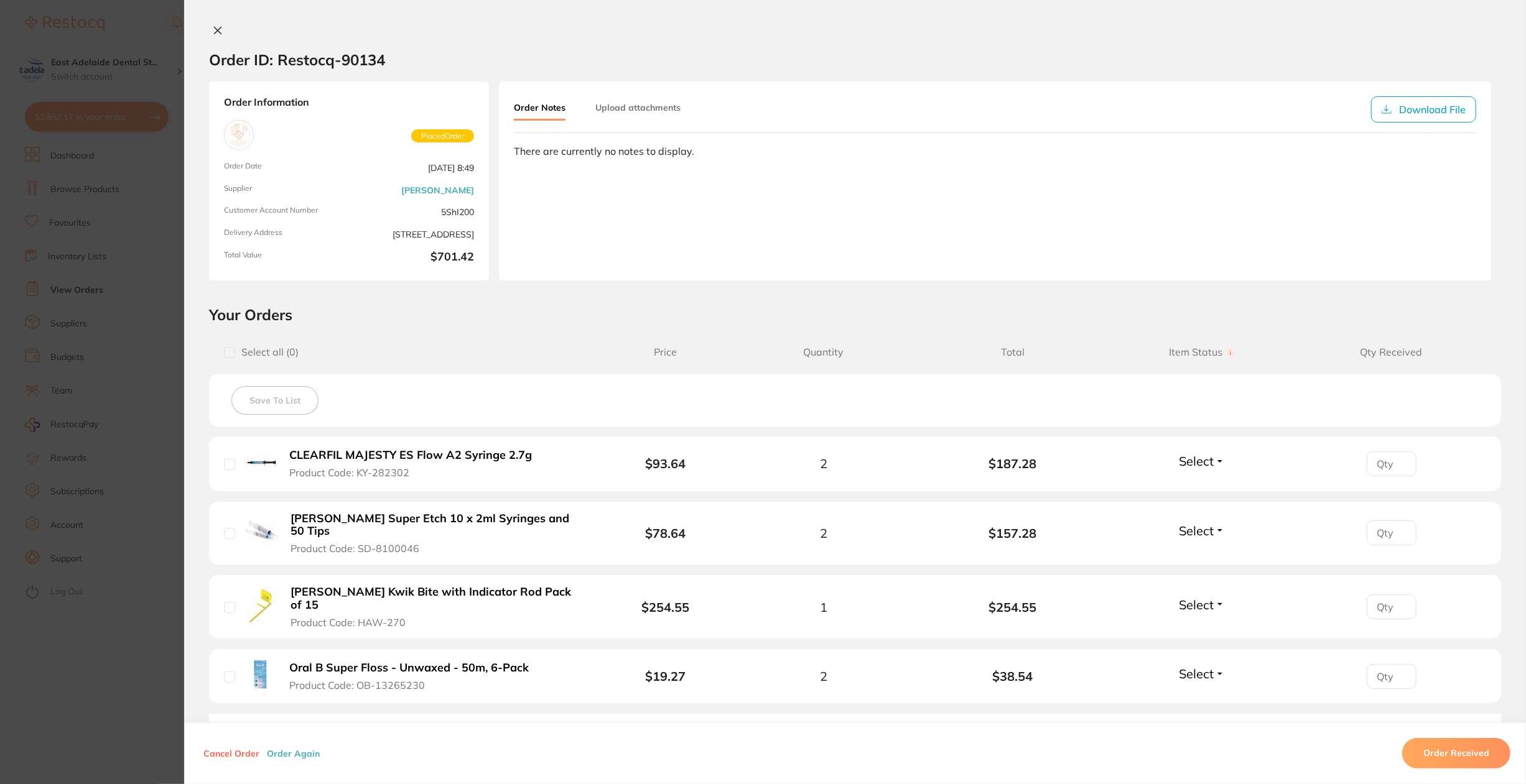
click at [117, 258] on section "Order ID: Restocq- 90134 Order Information Placed Order Order Date [DATE] 8:49 …" at bounding box center [763, 392] width 1526 height 784
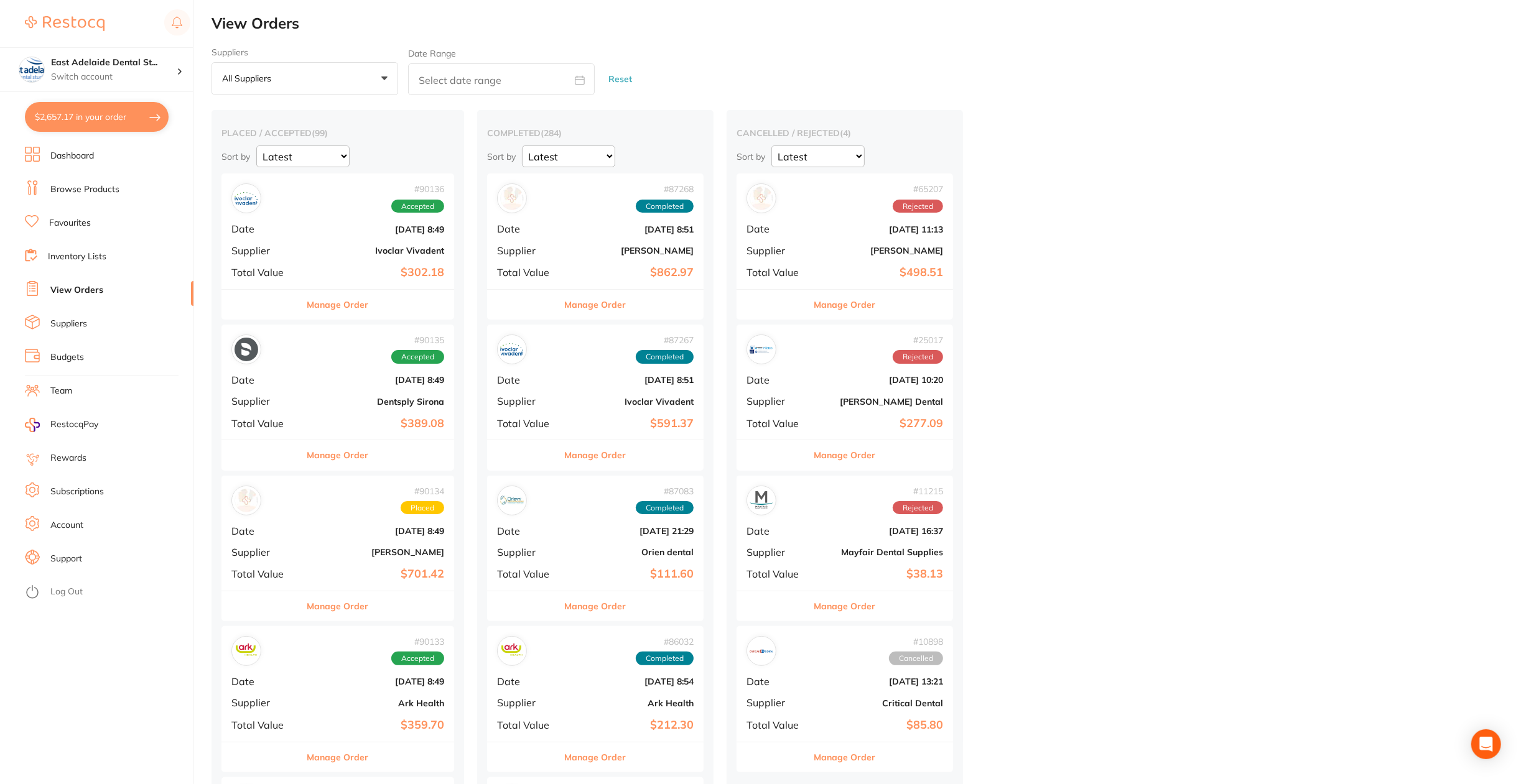
click at [58, 230] on li "Favourites" at bounding box center [108, 223] width 169 height 18
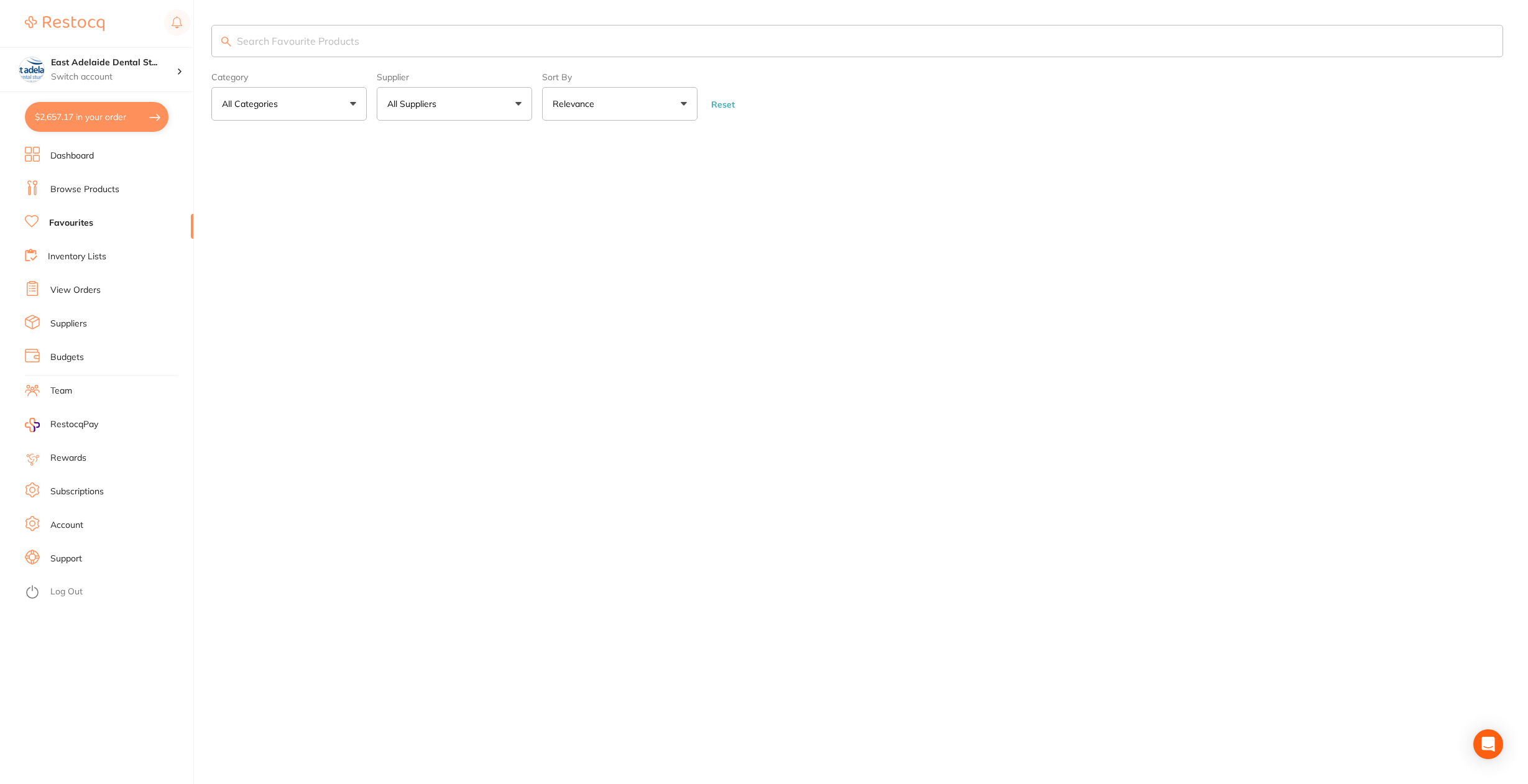
click at [95, 189] on link "Browse Products" at bounding box center [85, 189] width 69 height 12
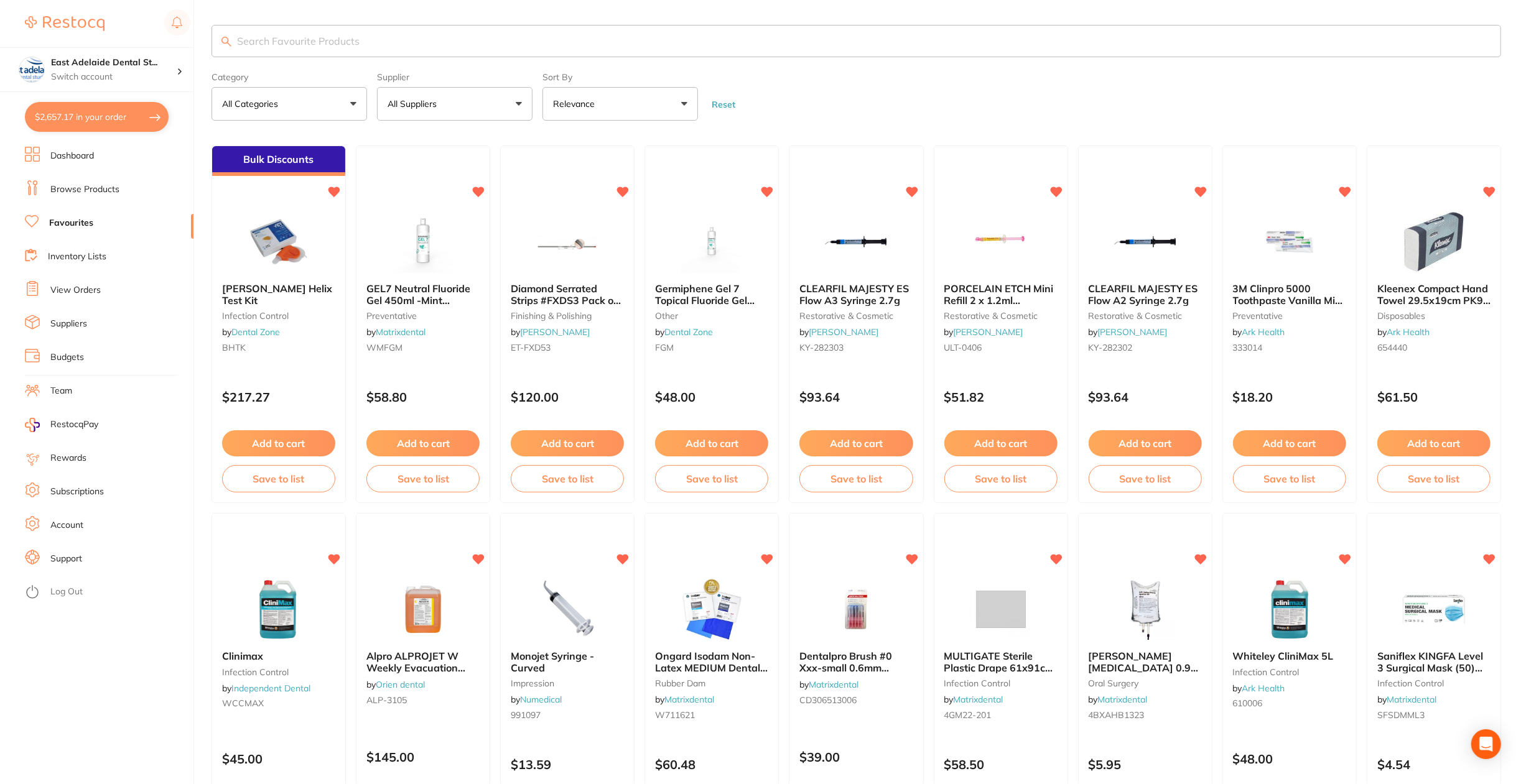
click at [424, 105] on p "All Suppliers" at bounding box center [415, 104] width 54 height 12
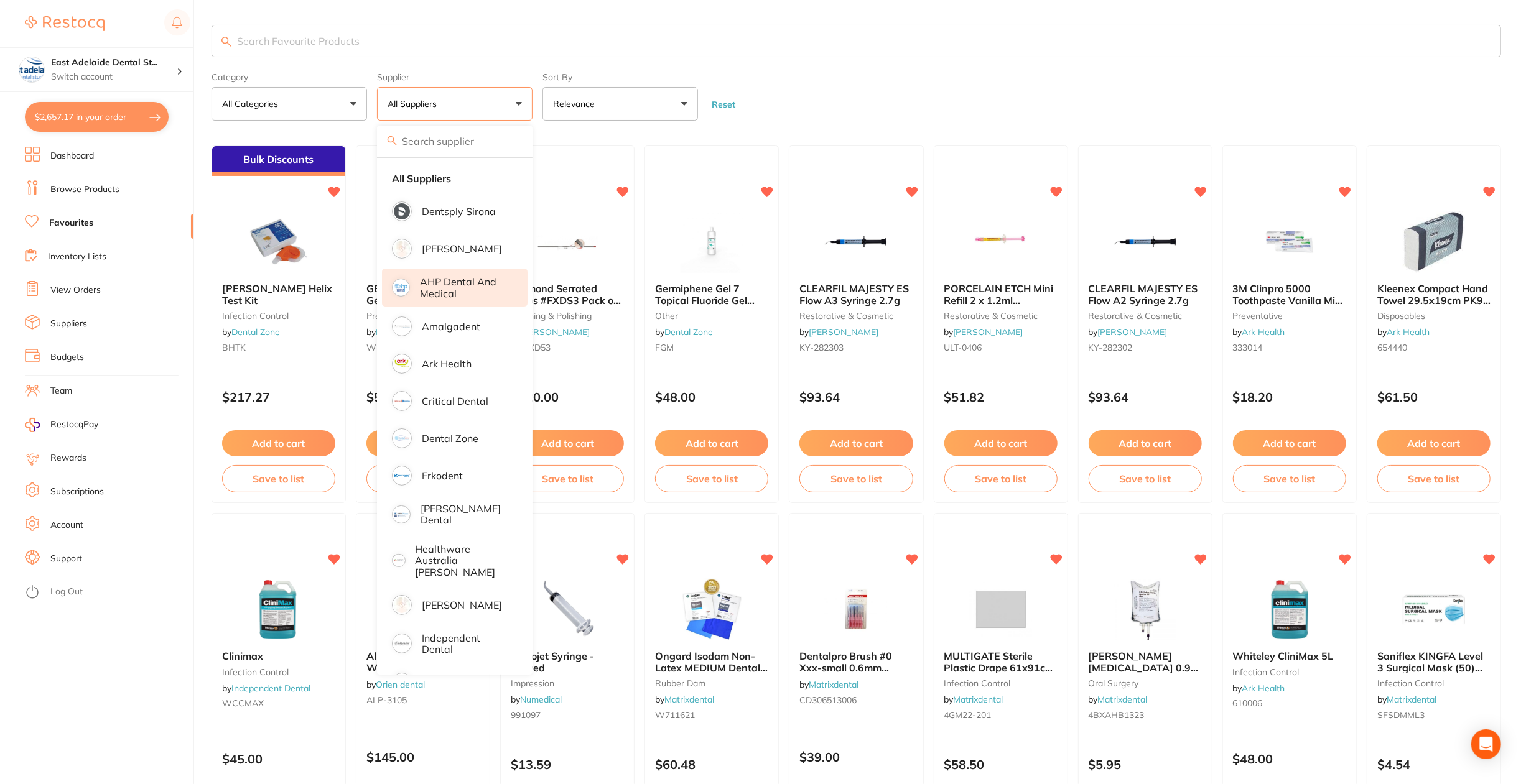
click at [467, 286] on p "AHP Dental and Medical" at bounding box center [465, 287] width 90 height 23
click at [487, 288] on p "AHP Dental and Medical" at bounding box center [465, 287] width 90 height 23
click at [431, 281] on p "AHP Dental and Medical" at bounding box center [465, 287] width 90 height 23
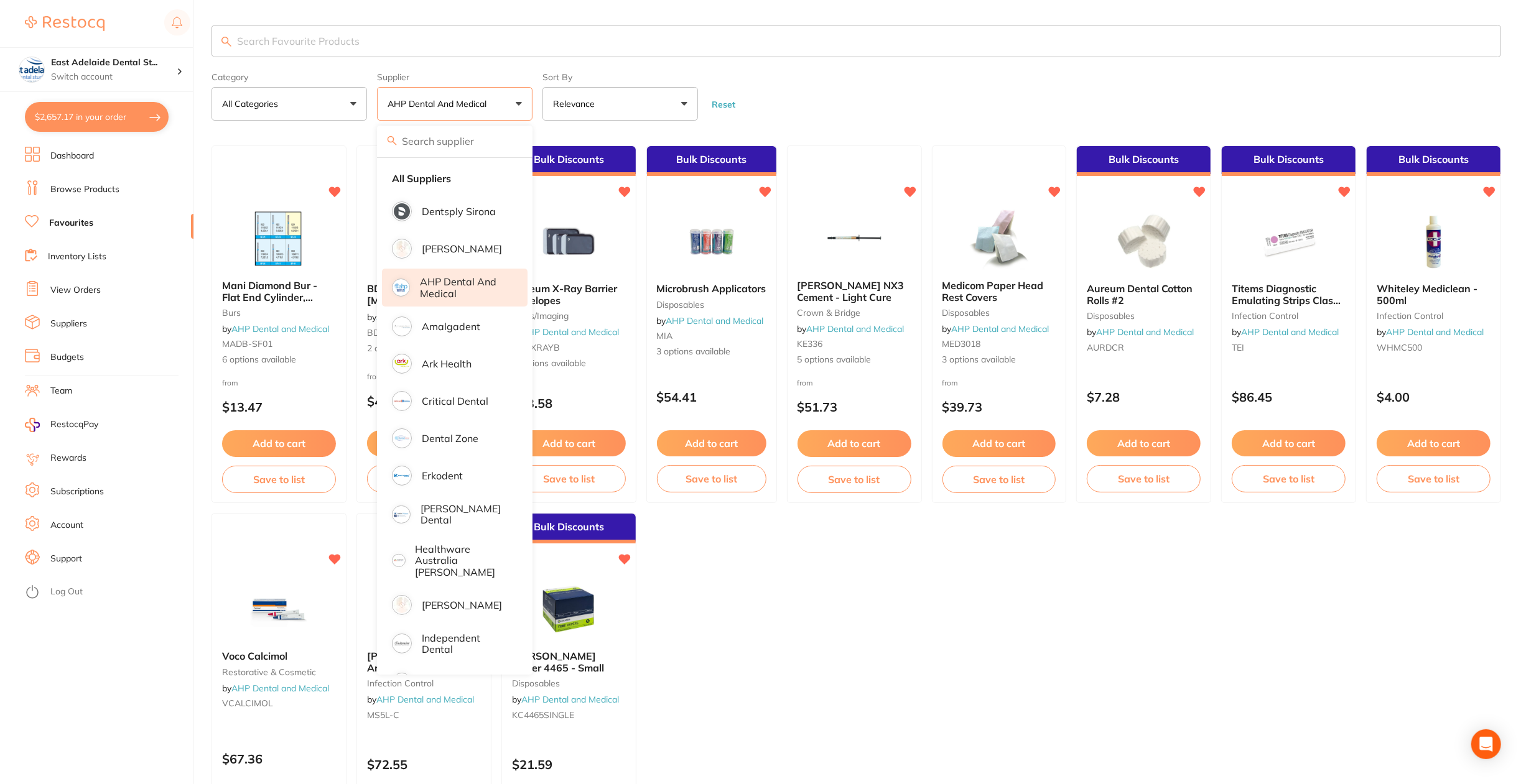
click at [759, 718] on ul "Mani Diamond Bur - Flat End Cylinder, Medium burs by AHP Dental and Medical MAD…" at bounding box center [856, 508] width 1289 height 725
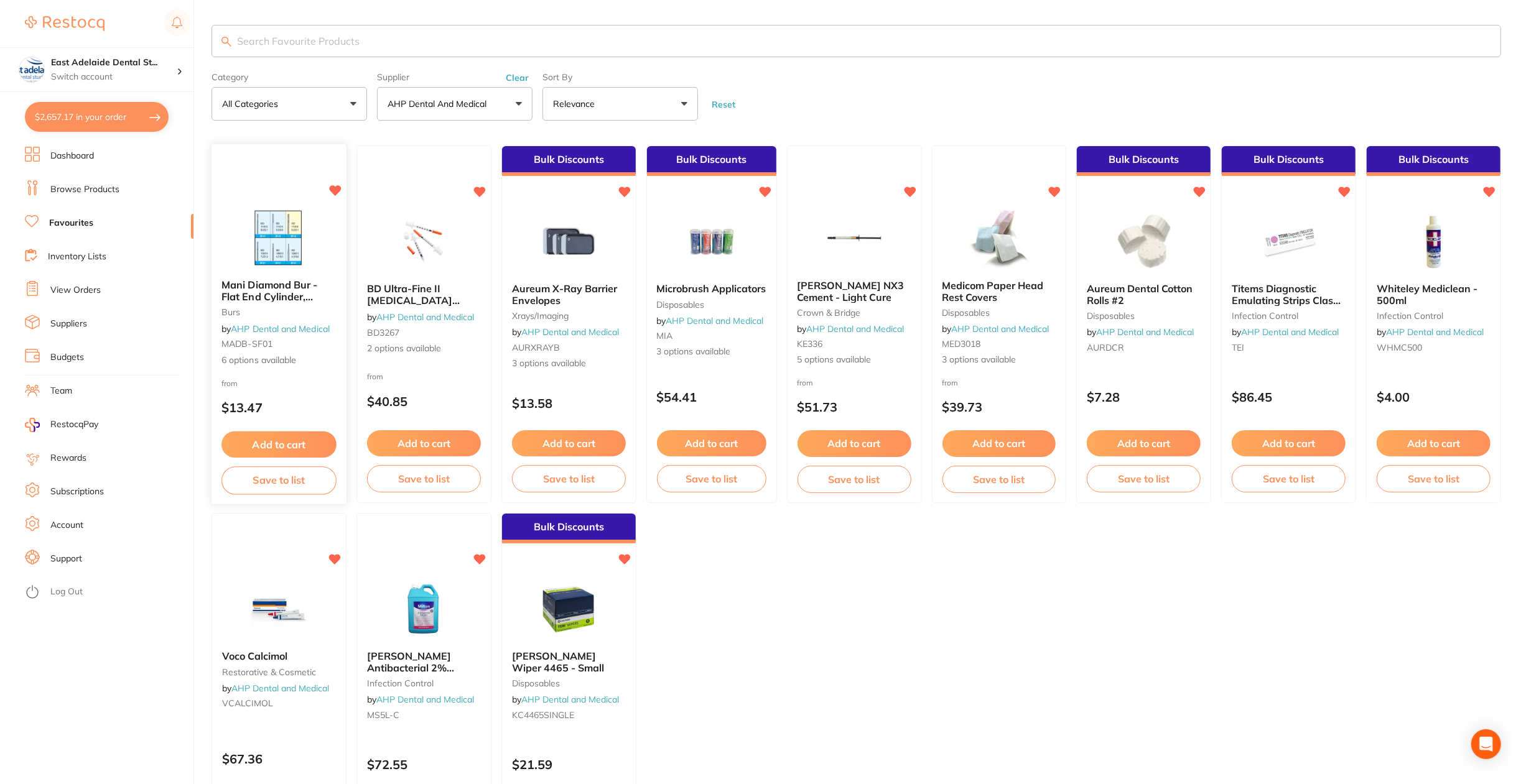
click at [278, 298] on span "Mani Diamond Bur - Flat End Cylinder, Medium" at bounding box center [269, 296] width 96 height 36
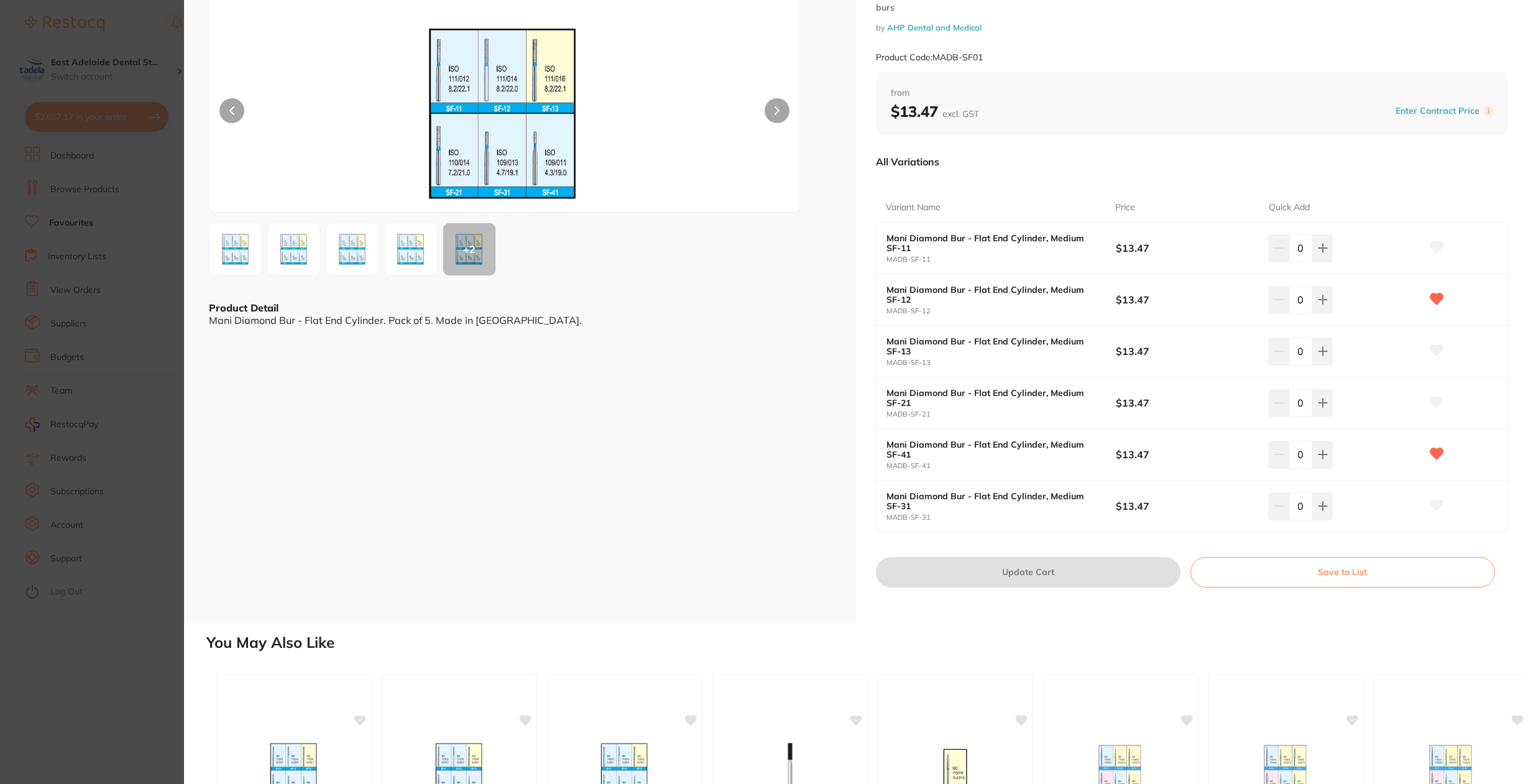
click at [127, 731] on section "Mani Diamond Bur - Flat End Cylinder, Medium burs by AHP Dental and Medical Pro…" at bounding box center [764, 392] width 1528 height 784
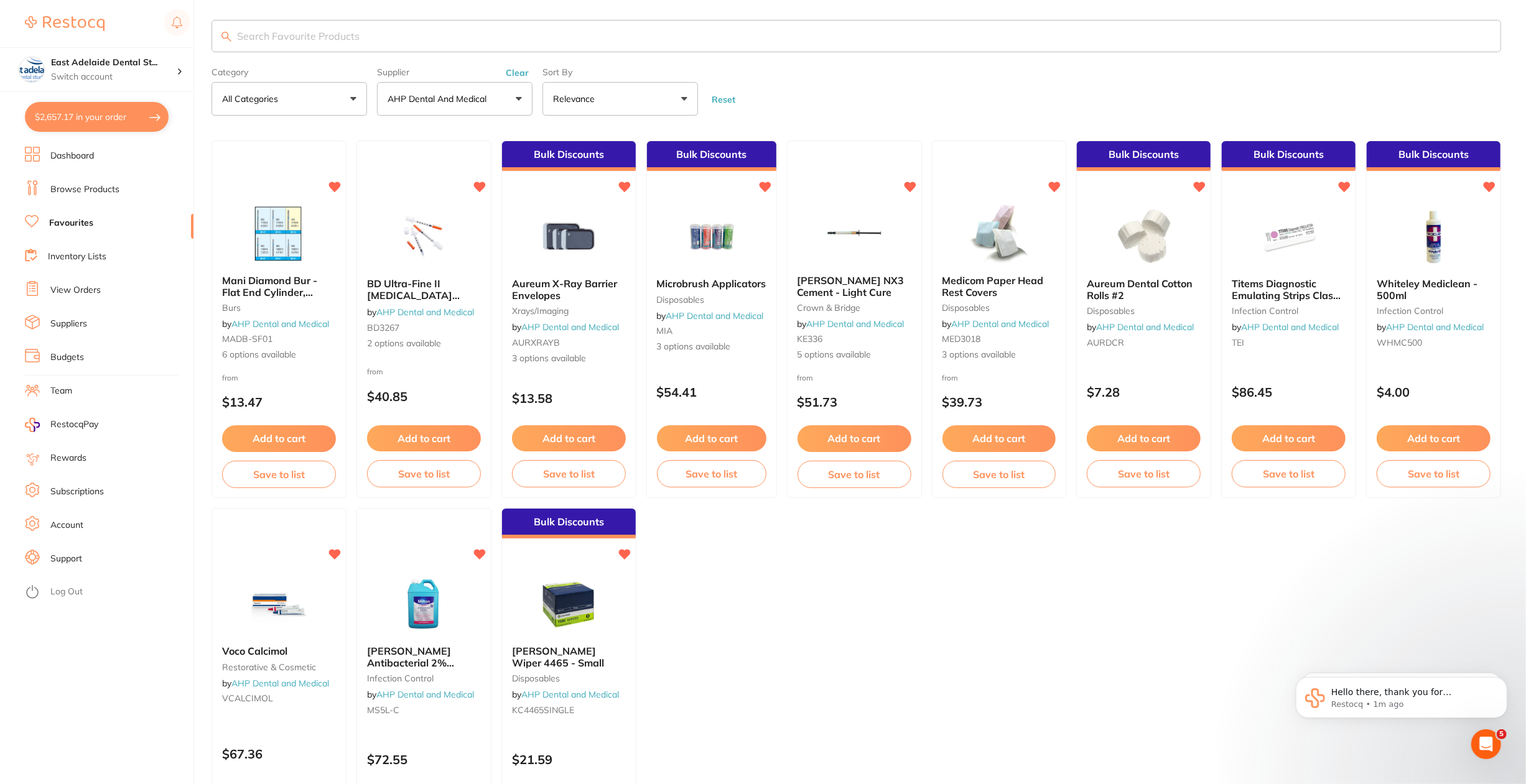
click at [731, 623] on ul "Mani Diamond Bur - Flat End Cylinder, Medium burs by AHP Dental and Medical MAD…" at bounding box center [856, 503] width 1289 height 725
click at [397, 294] on span "BD Ultra-Fine II [MEDICAL_DATA] Syringes" at bounding box center [412, 295] width 93 height 36
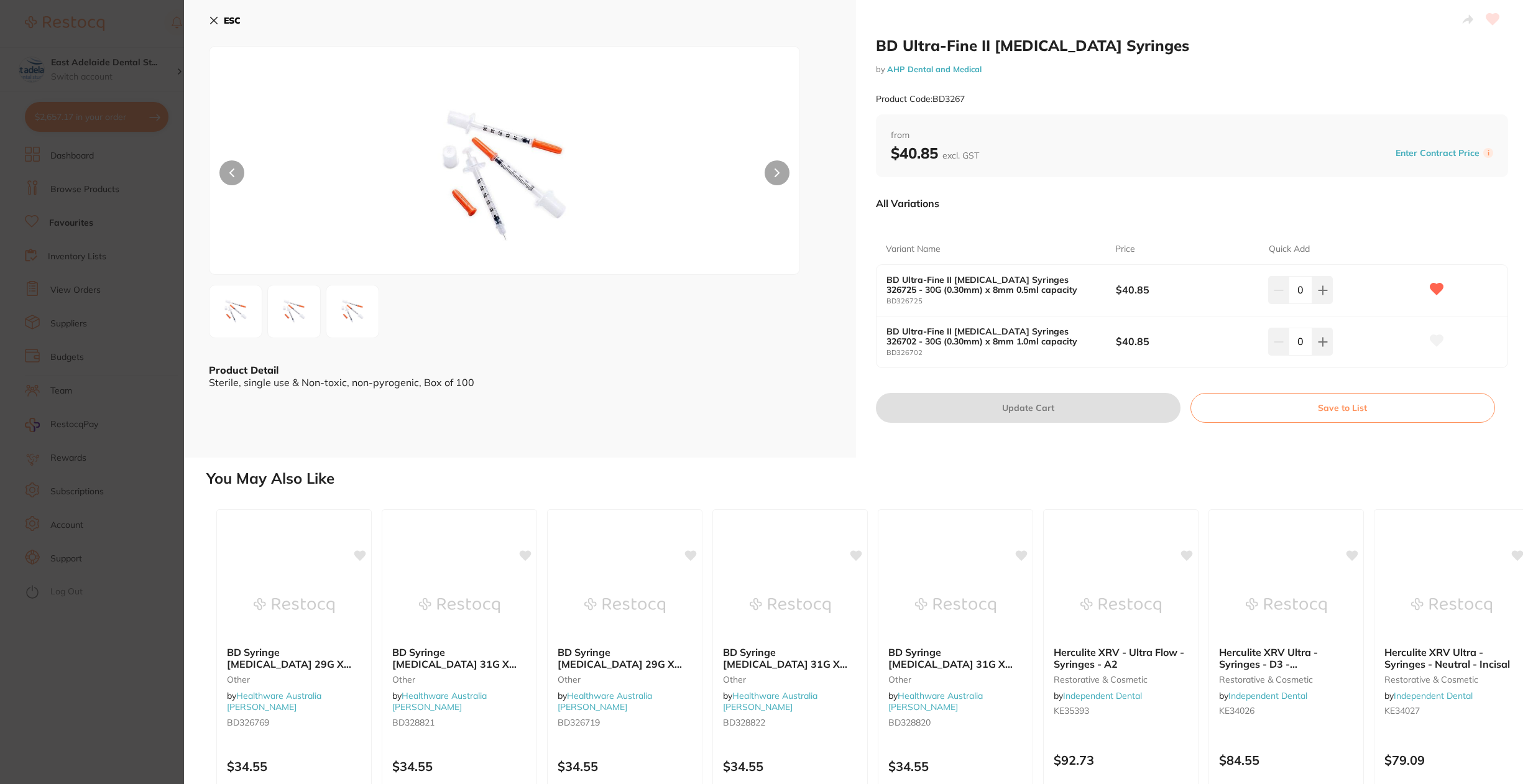
drag, startPoint x: 410, startPoint y: 282, endPoint x: 1068, endPoint y: 348, distance: 661.3
click at [410, 282] on section "BD Ultra-Fine II [MEDICAL_DATA] Syringes by AHP Dental and Medical Product Code…" at bounding box center [764, 392] width 1528 height 784
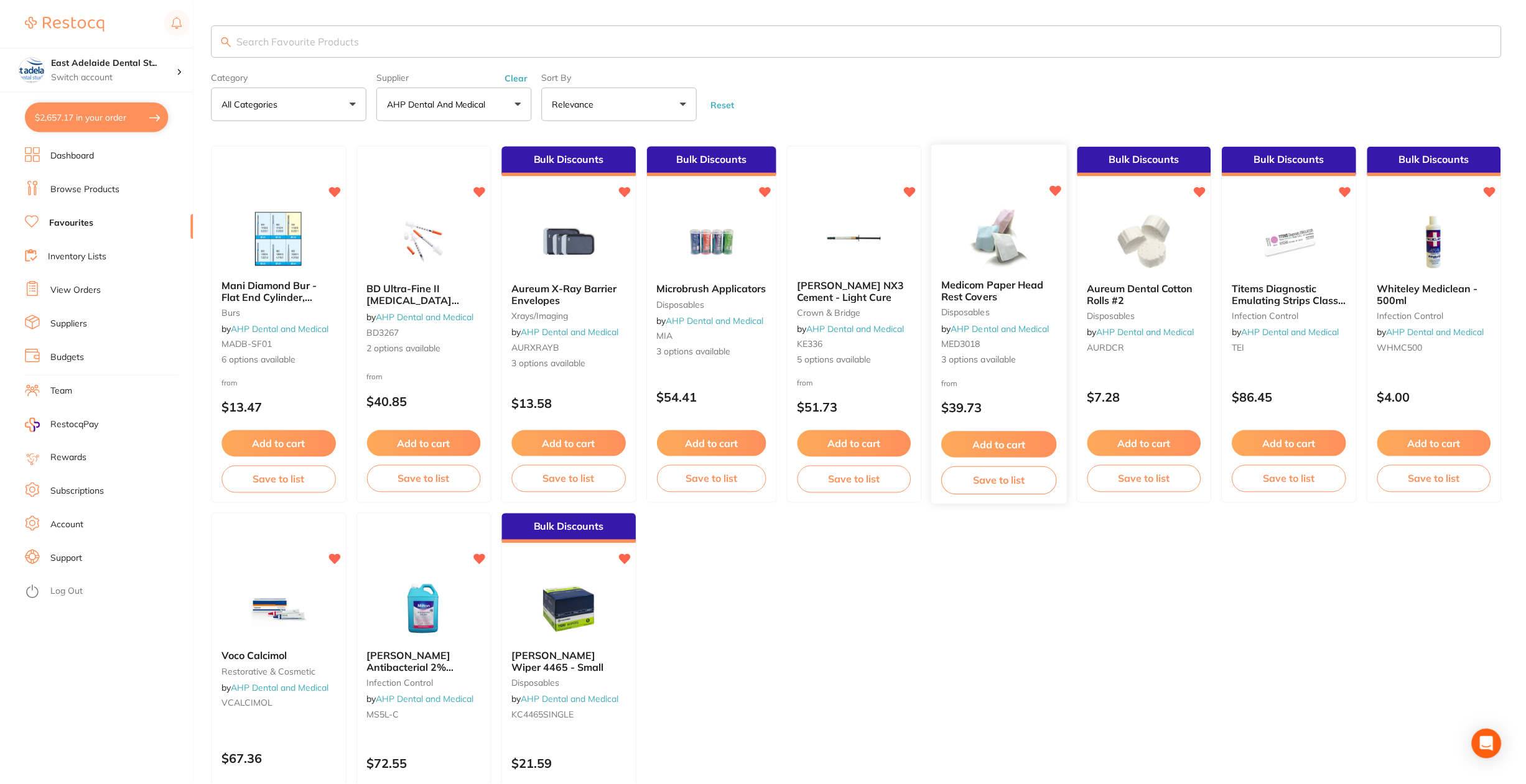
scroll to position [5, 0]
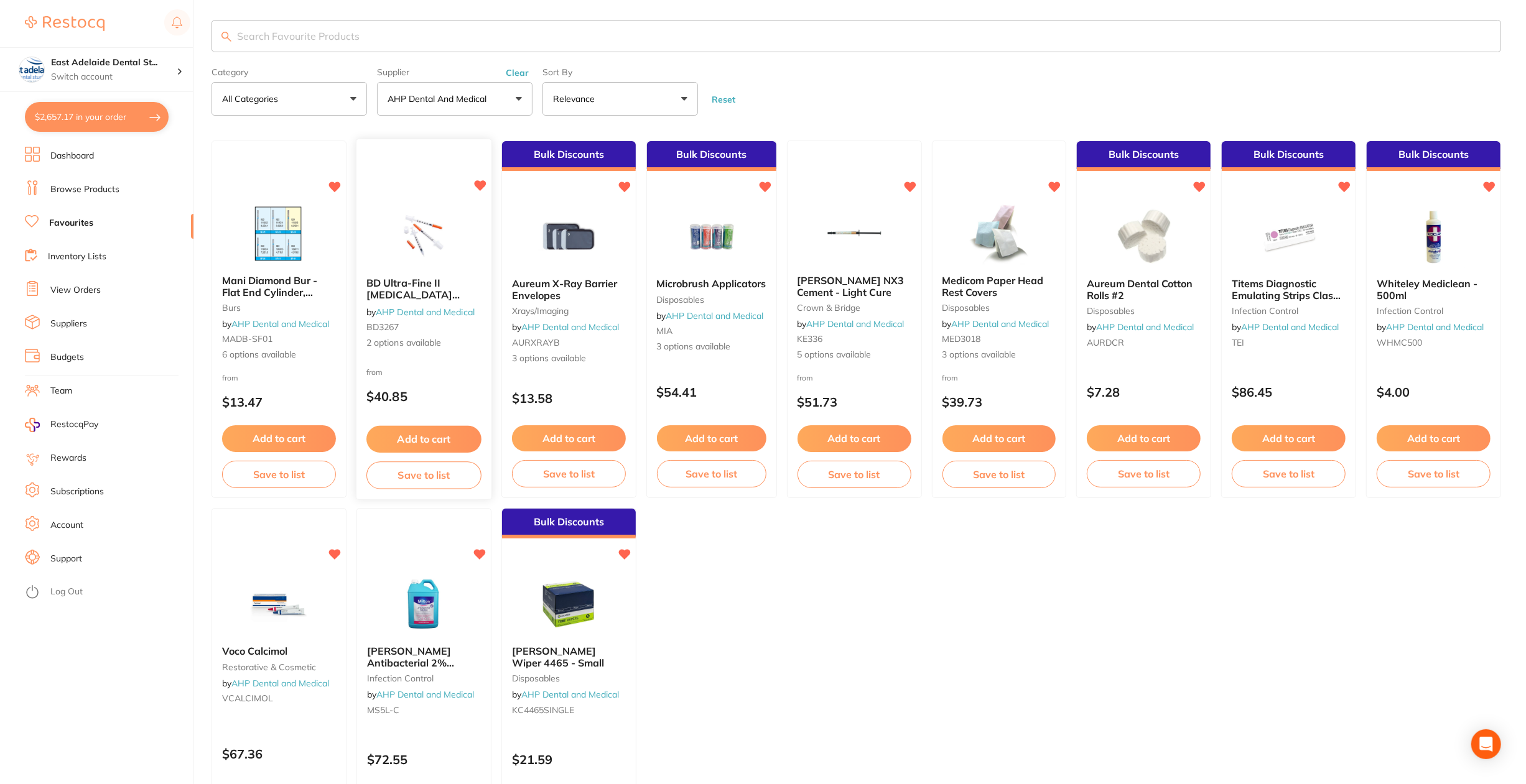
click at [401, 292] on span "BD Ultra-Fine II [MEDICAL_DATA] Syringes" at bounding box center [412, 295] width 93 height 36
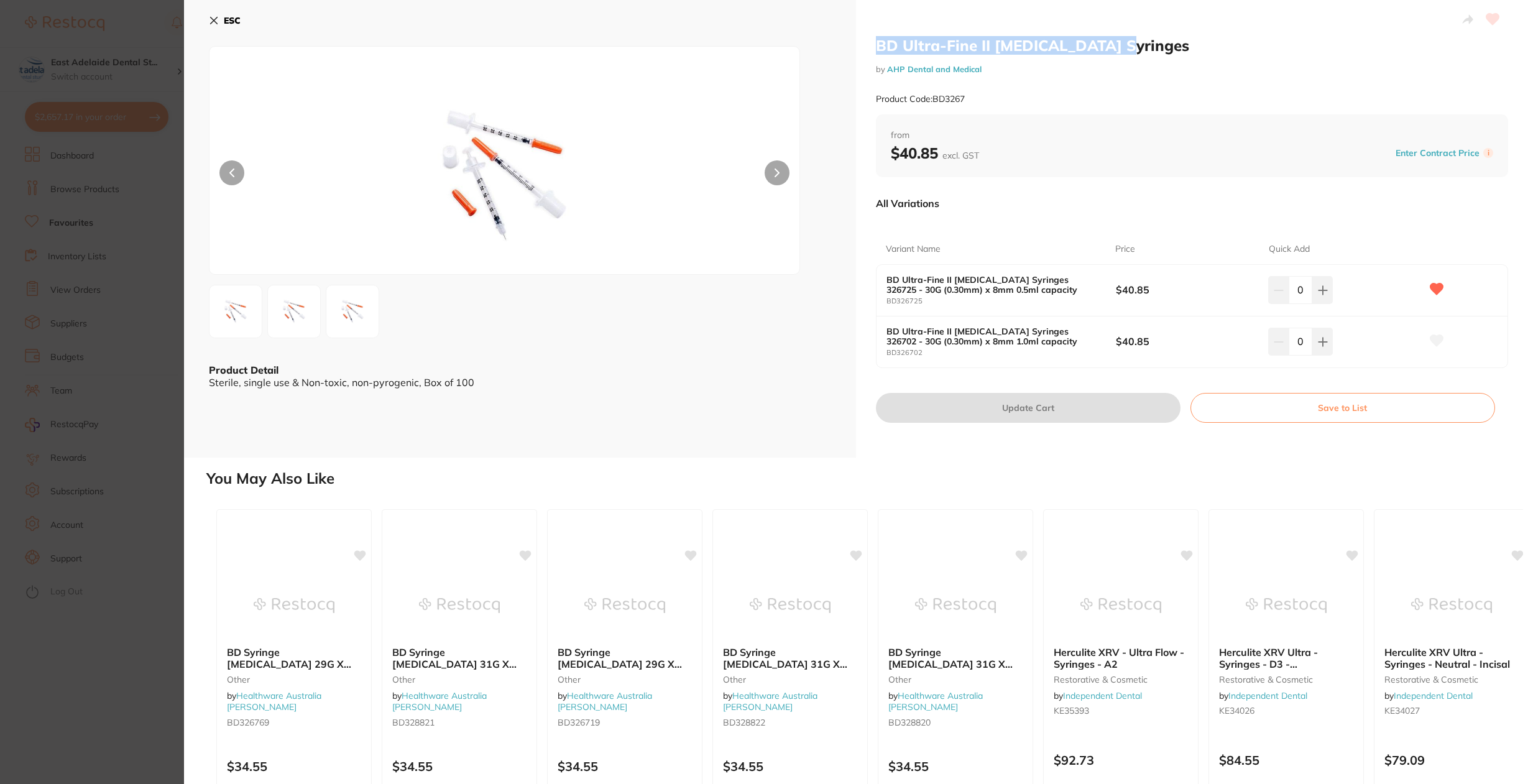
drag, startPoint x: 878, startPoint y: 40, endPoint x: 1125, endPoint y: 46, distance: 247.1
click at [759, 46] on h2 "BD Ultra-Fine II [MEDICAL_DATA] Syringes" at bounding box center [1192, 45] width 632 height 18
copy h2 "BD Ultra-Fine II [MEDICAL_DATA] Syringes"
click at [76, 361] on section "BD Ultra-Fine II [MEDICAL_DATA] Syringes by AHP Dental and Medical Product Code…" at bounding box center [764, 392] width 1528 height 784
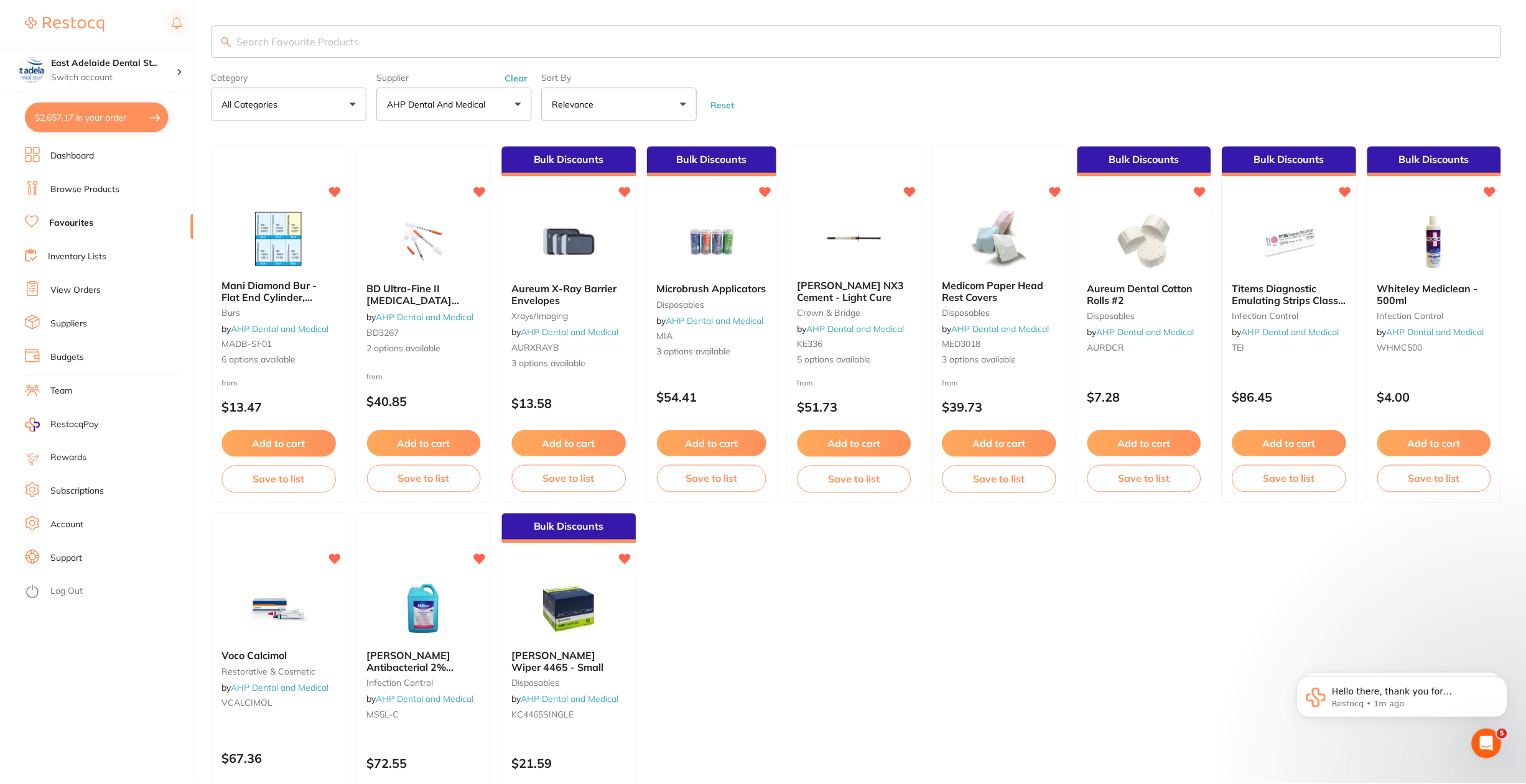
scroll to position [5, 0]
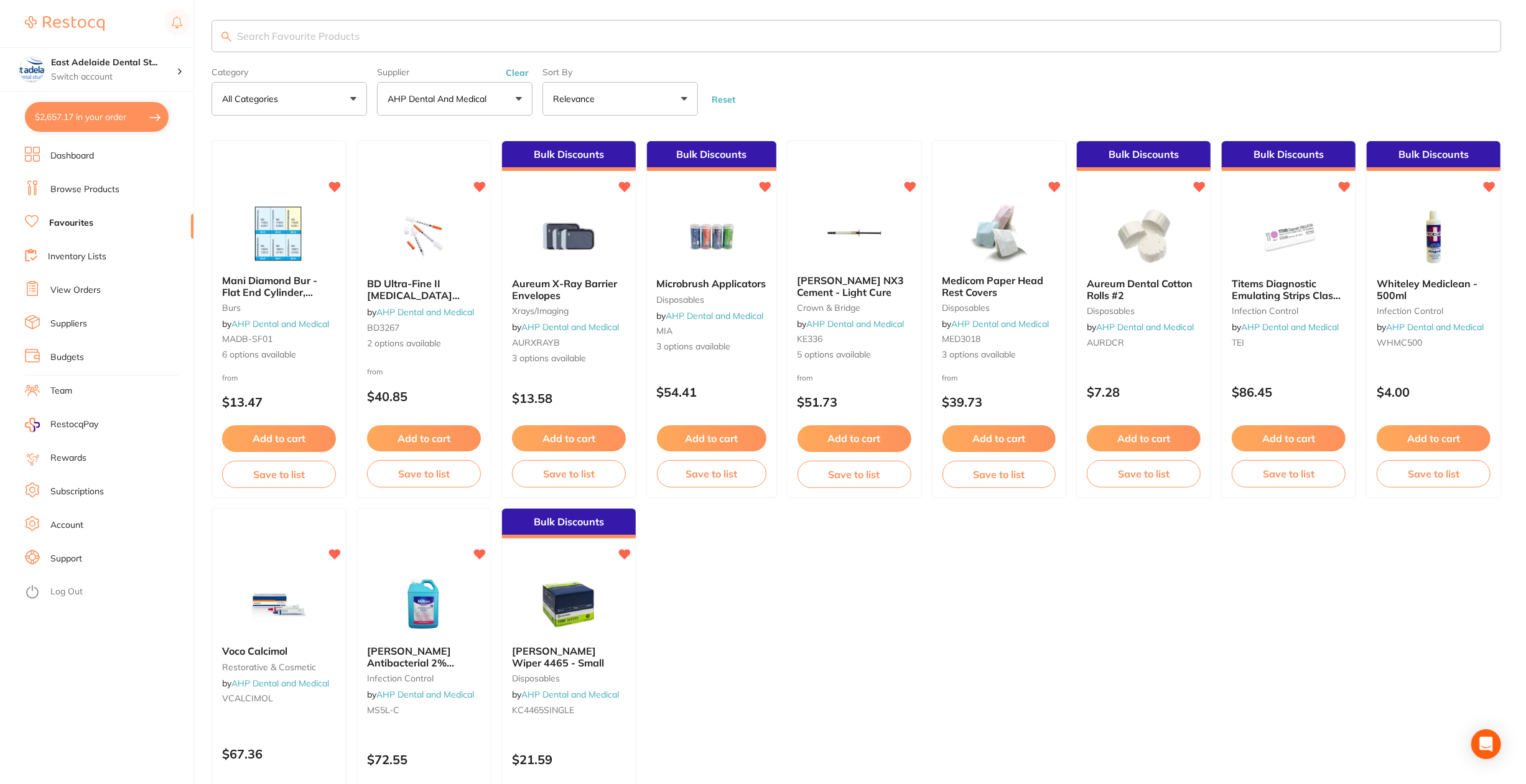
click at [90, 261] on link "Inventory Lists" at bounding box center [77, 257] width 59 height 12
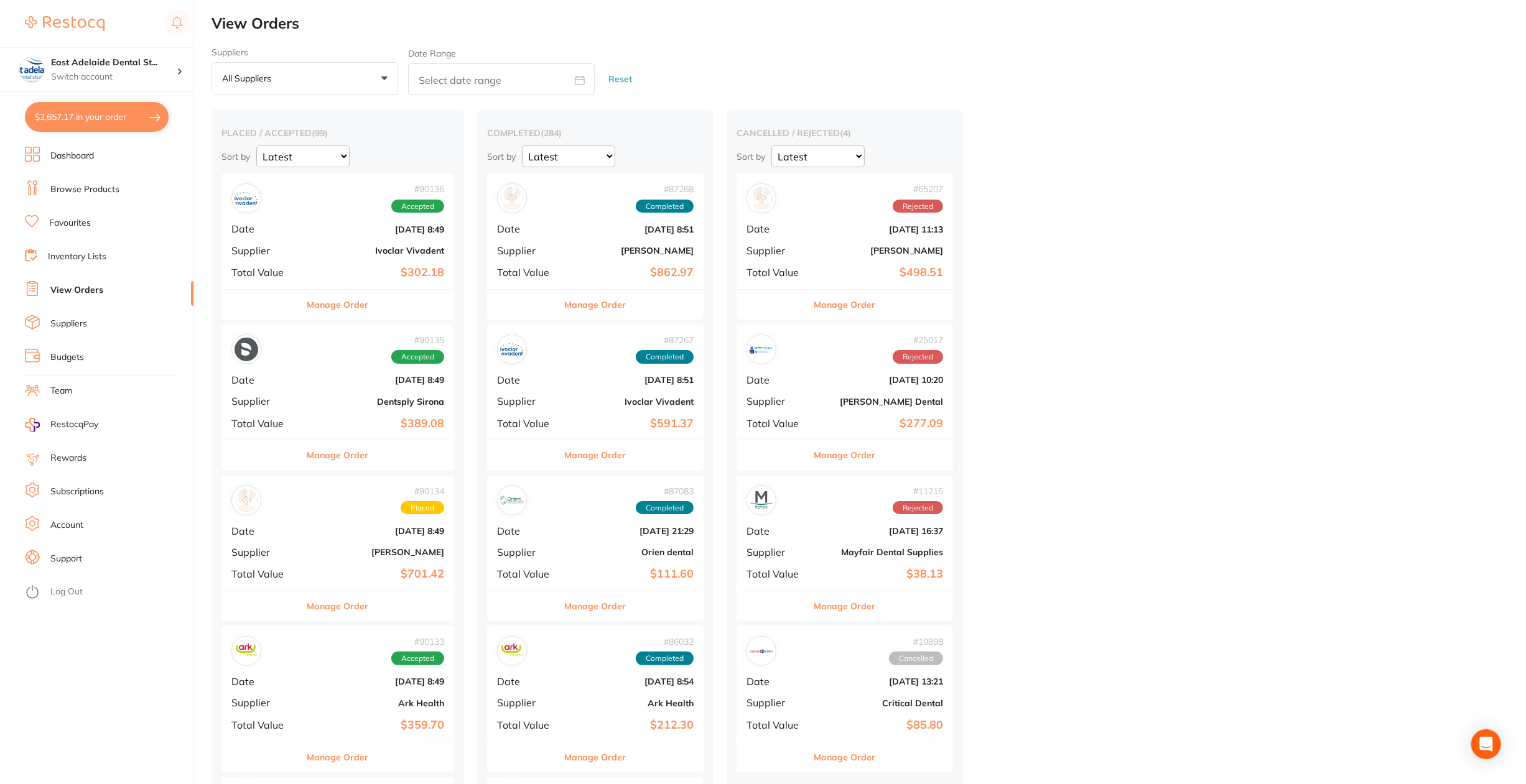
click at [405, 592] on div "Manage Order" at bounding box center [337, 605] width 232 height 31
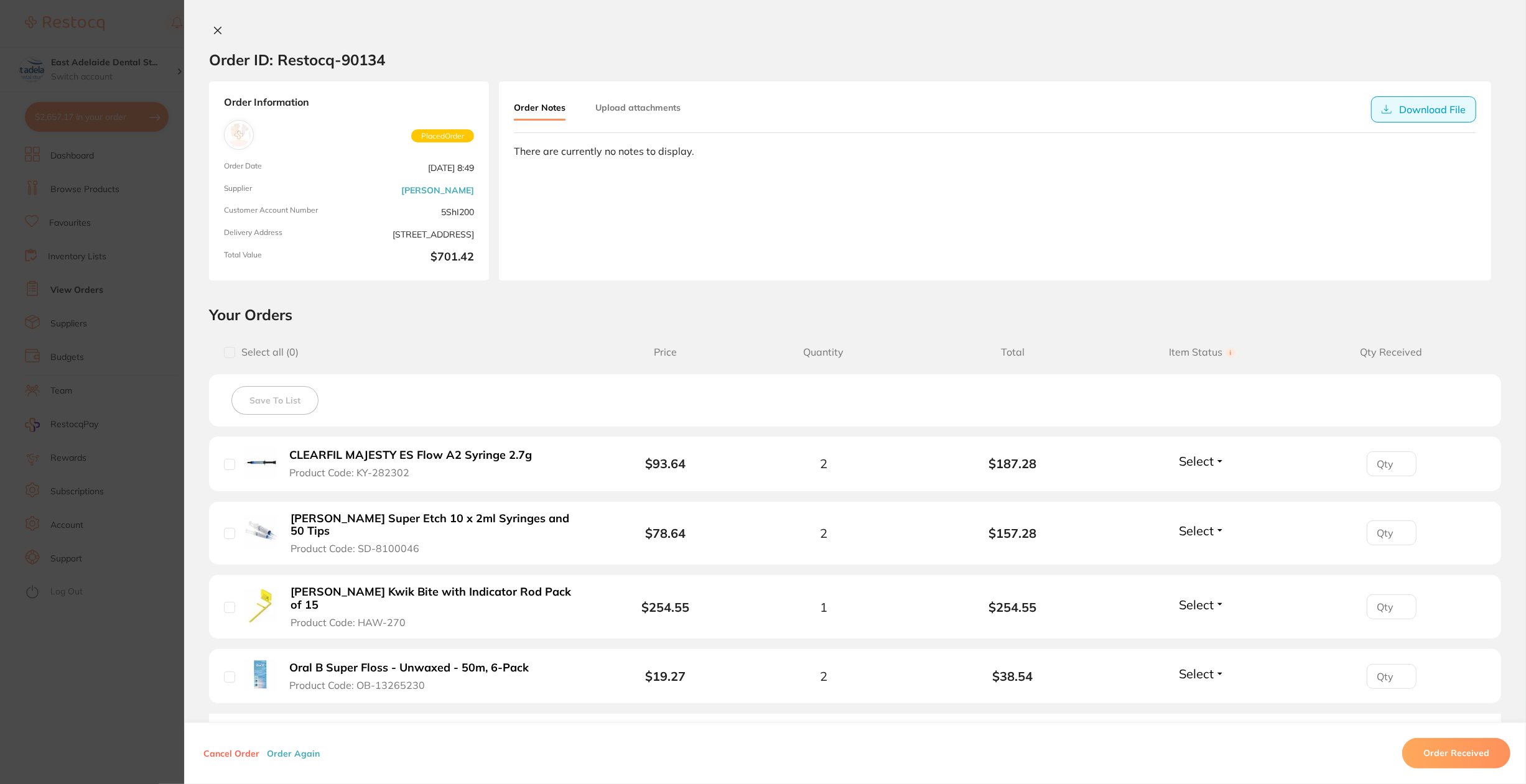
click at [759, 105] on icon at bounding box center [1385, 109] width 10 height 10
click at [85, 325] on section "Order ID: Restocq- 90134 Order Information Placed Order Order Date [DATE] 8:49 …" at bounding box center [763, 392] width 1526 height 784
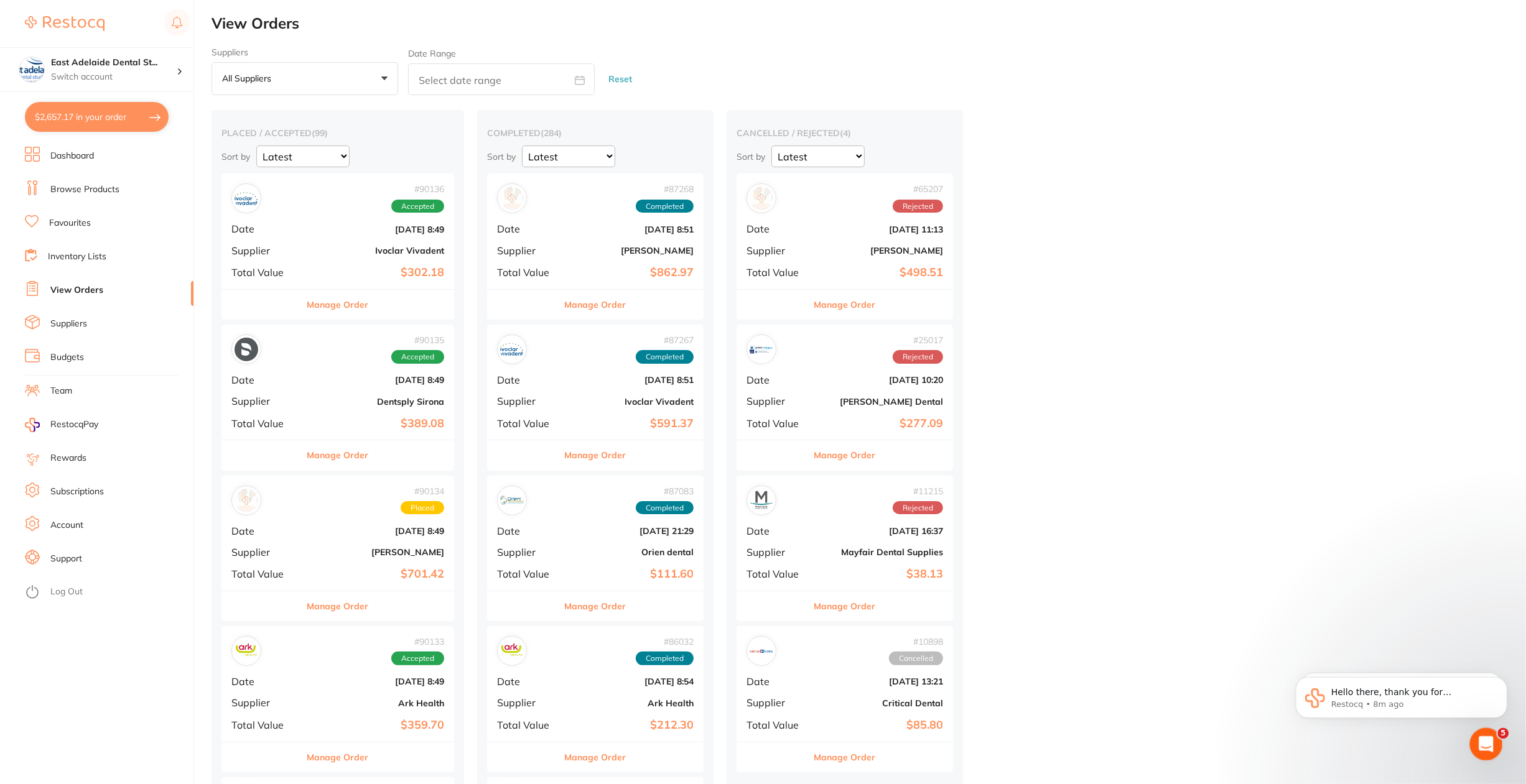
click at [759, 727] on div "Open Intercom Messenger" at bounding box center [1483, 742] width 41 height 41
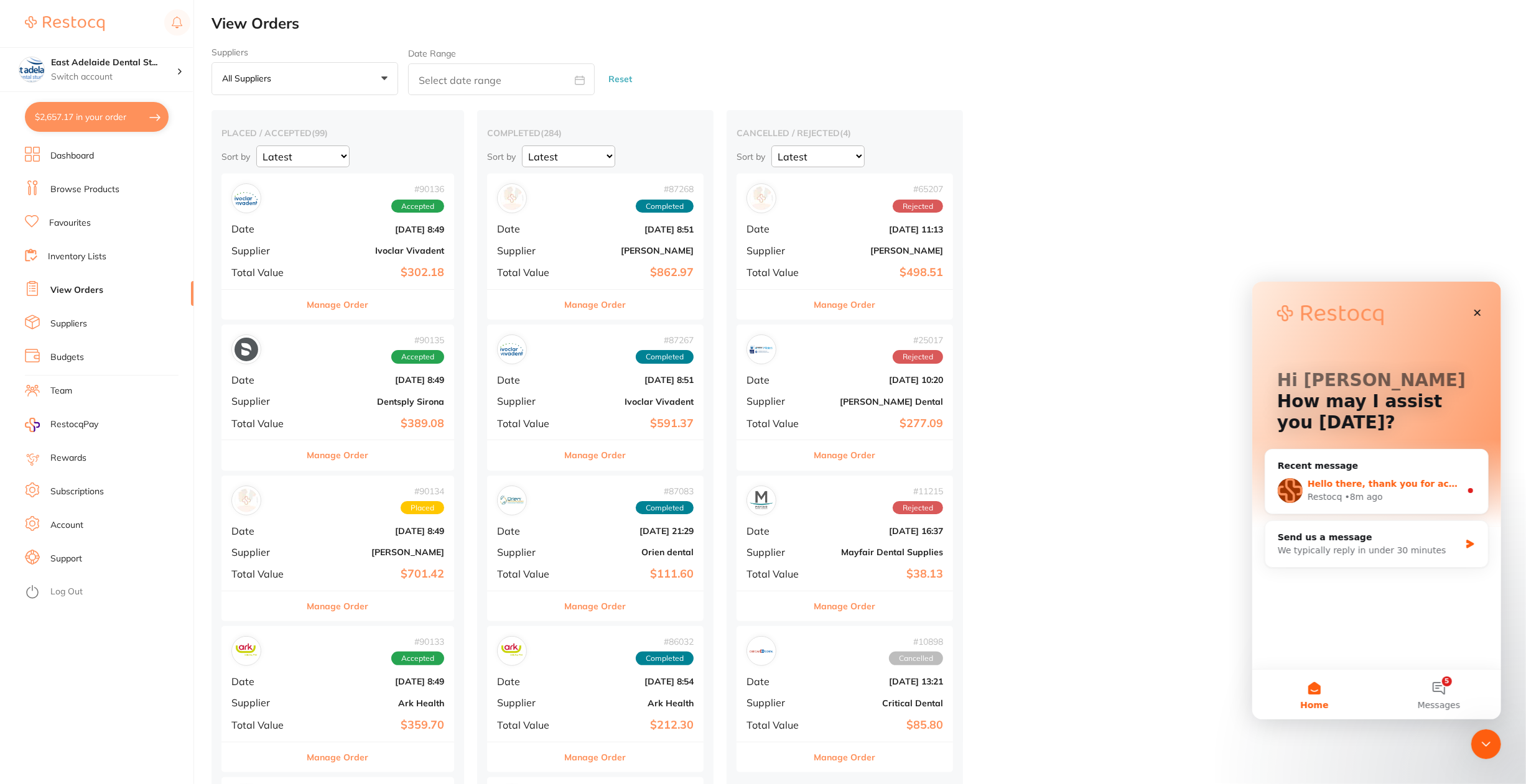
click at [759, 492] on div "• 8m ago" at bounding box center [1363, 496] width 38 height 13
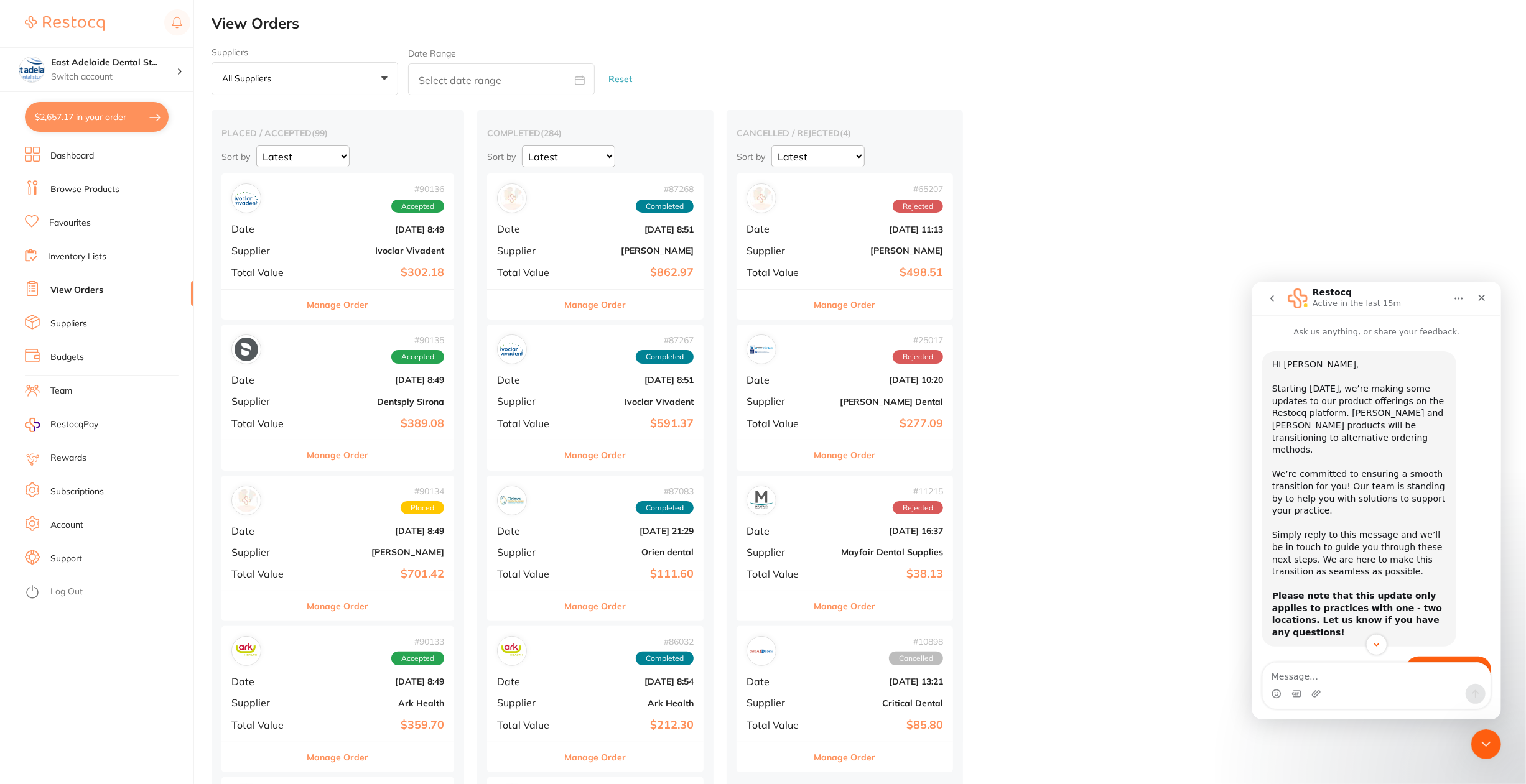
scroll to position [270, 0]
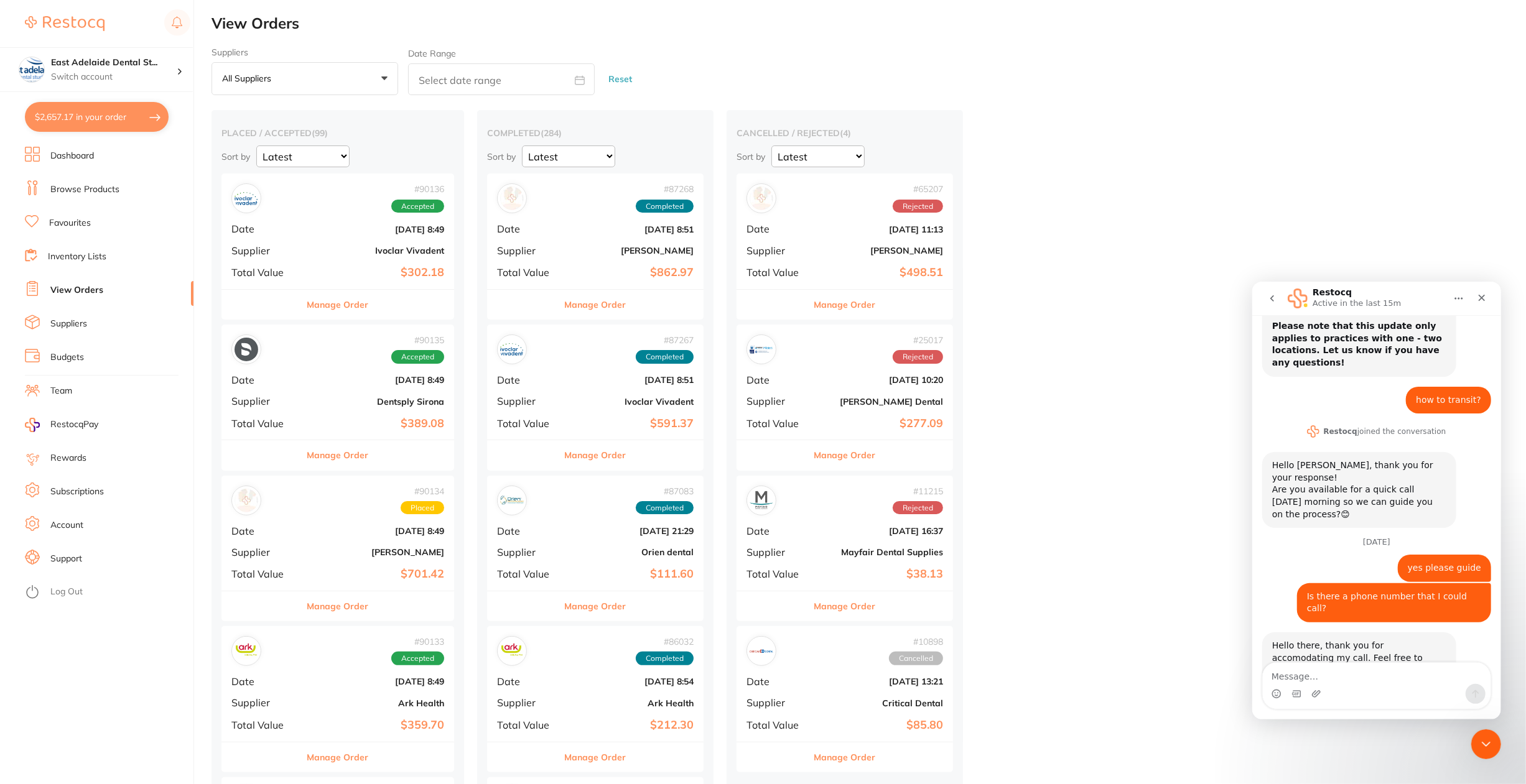
click at [759, 675] on textarea "Message…" at bounding box center [1376, 672] width 228 height 21
click at [759, 677] on textarea "Message…" at bounding box center [1376, 672] width 228 height 21
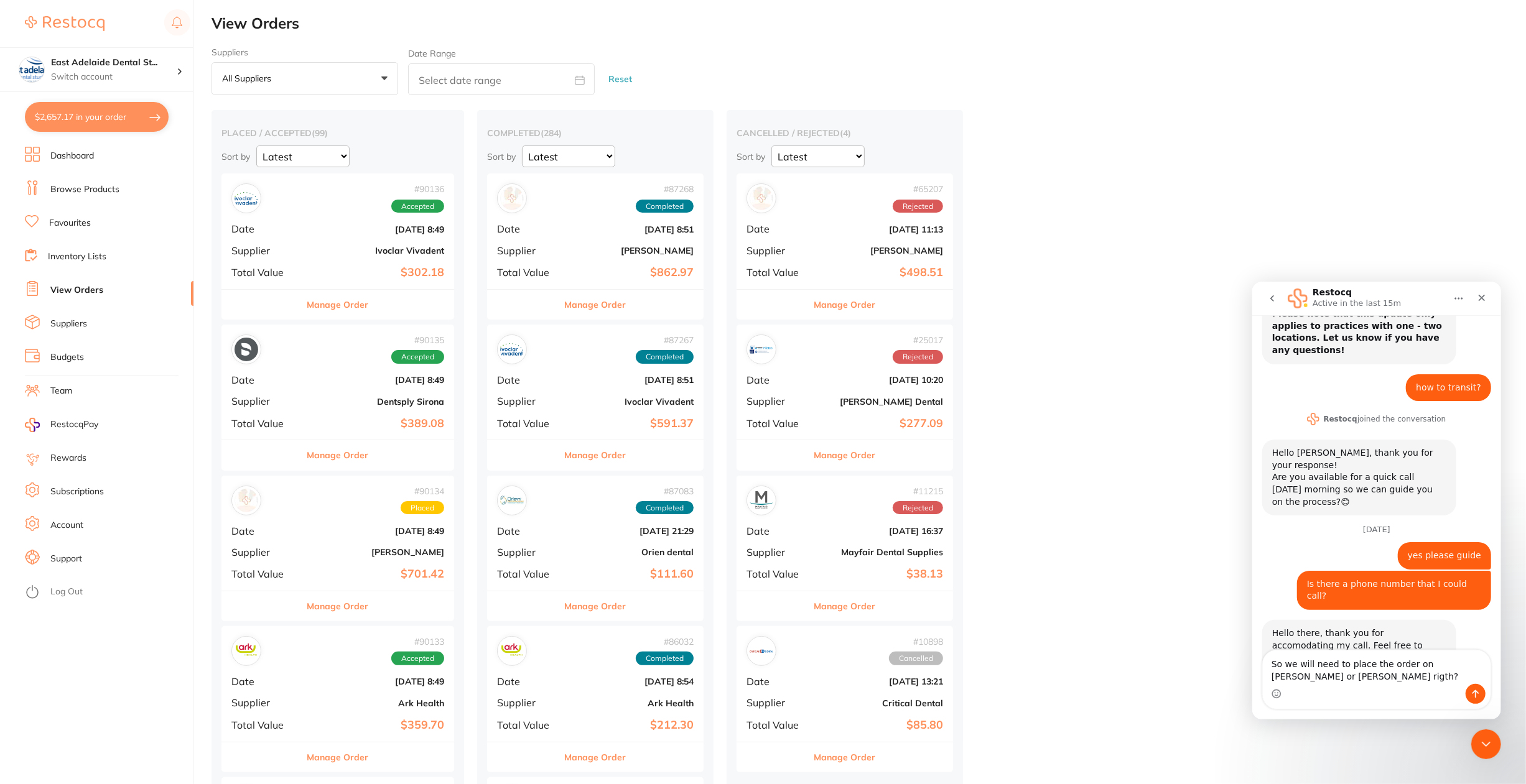
click at [759, 664] on textarea "So we will need to place the order on Henry schein or Adam Portal rigth?" at bounding box center [1376, 666] width 228 height 33
click at [759, 682] on textarea "So we will still need to place the order on Henry schein or Adam Portal rigth?" at bounding box center [1376, 666] width 228 height 33
click at [759, 677] on textarea "So we will still need to place the order on Henry schein or Adam Portal right o…" at bounding box center [1376, 660] width 228 height 46
click at [759, 678] on textarea "So we will still need to place the order on Henry schein or Adam Portal on our …" at bounding box center [1376, 666] width 228 height 33
type textarea "So we will still need to place the order on [PERSON_NAME] or [PERSON_NAME] on o…"
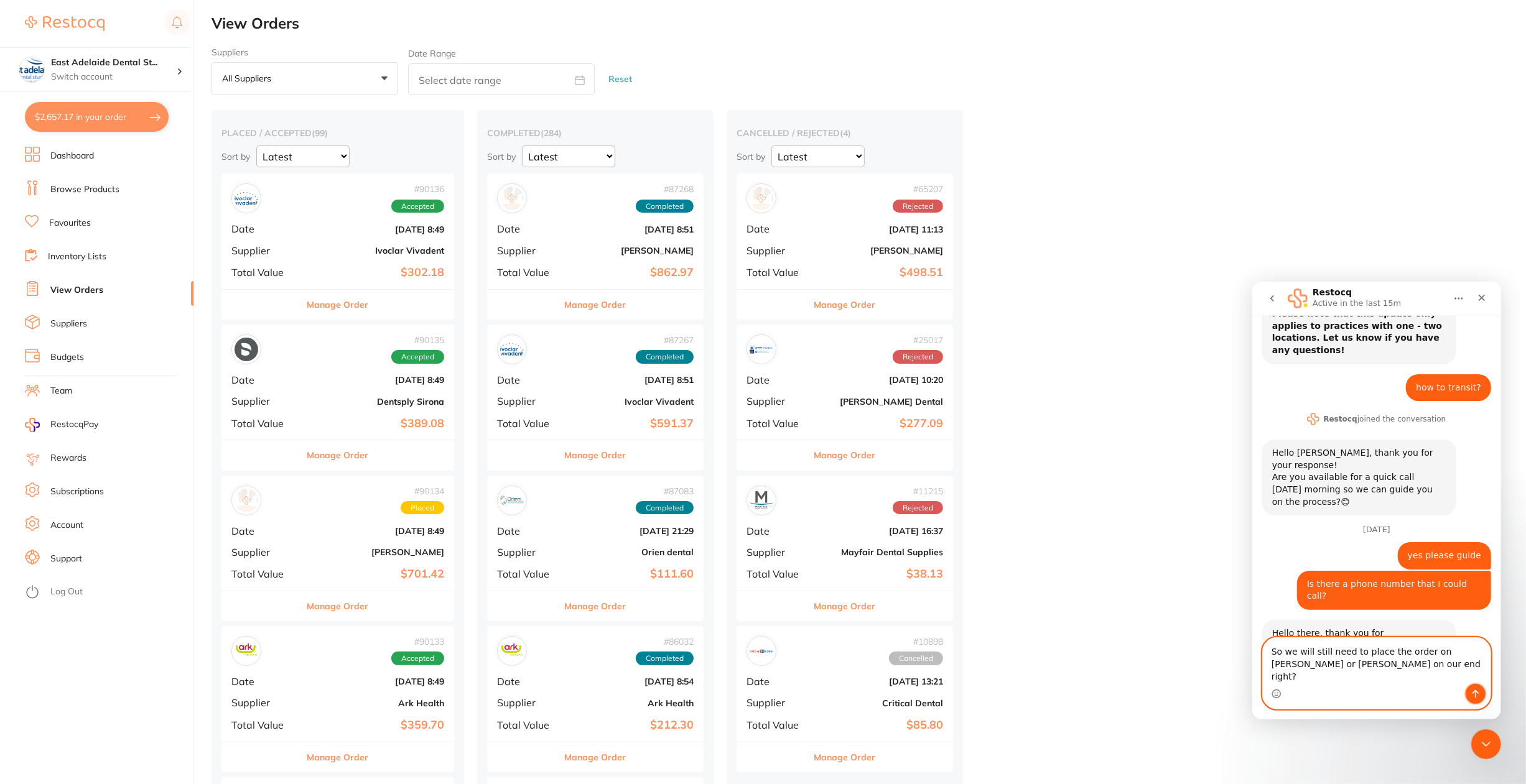
click at [759, 687] on button "Send a message…" at bounding box center [1474, 693] width 20 height 20
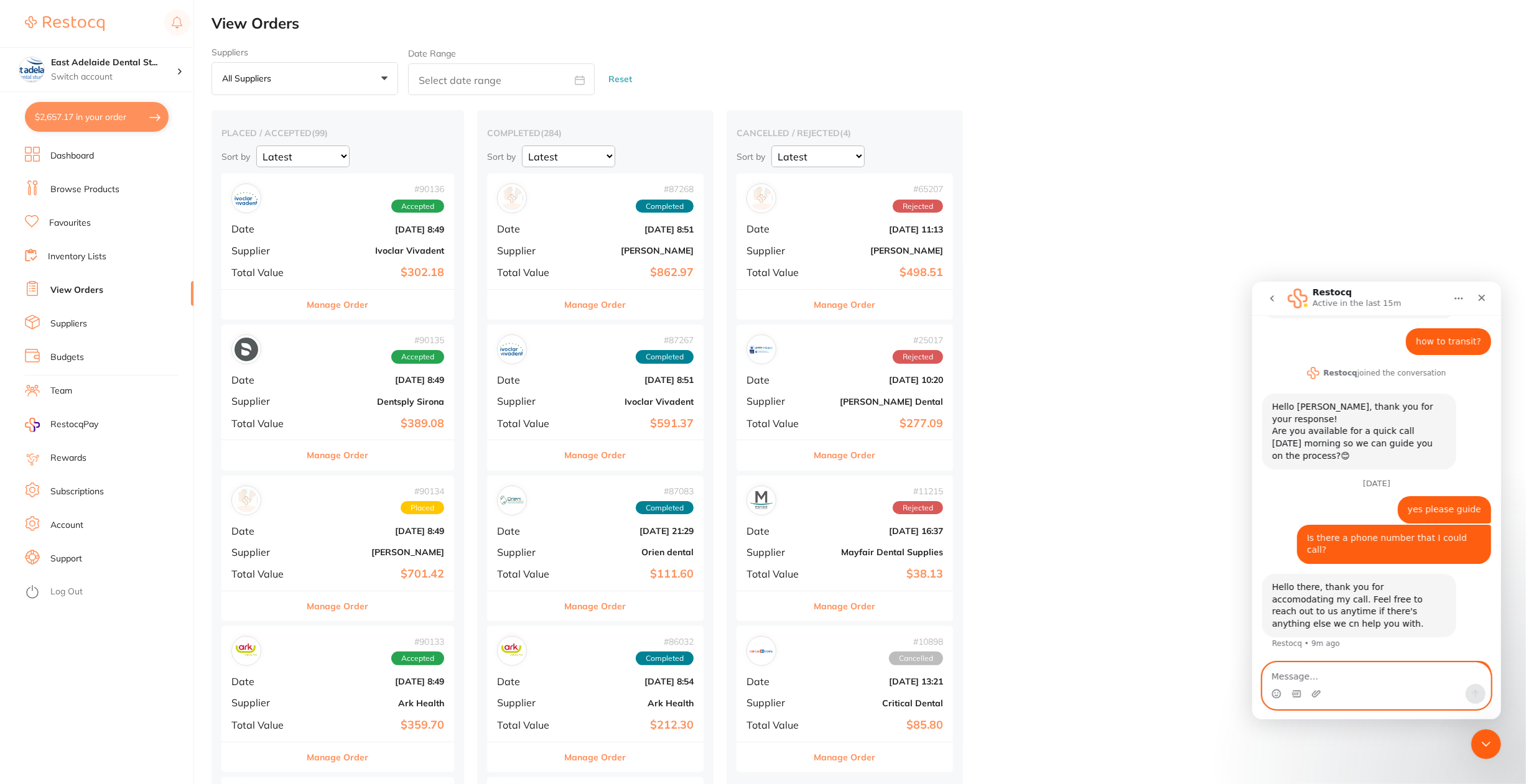
scroll to position [331, 0]
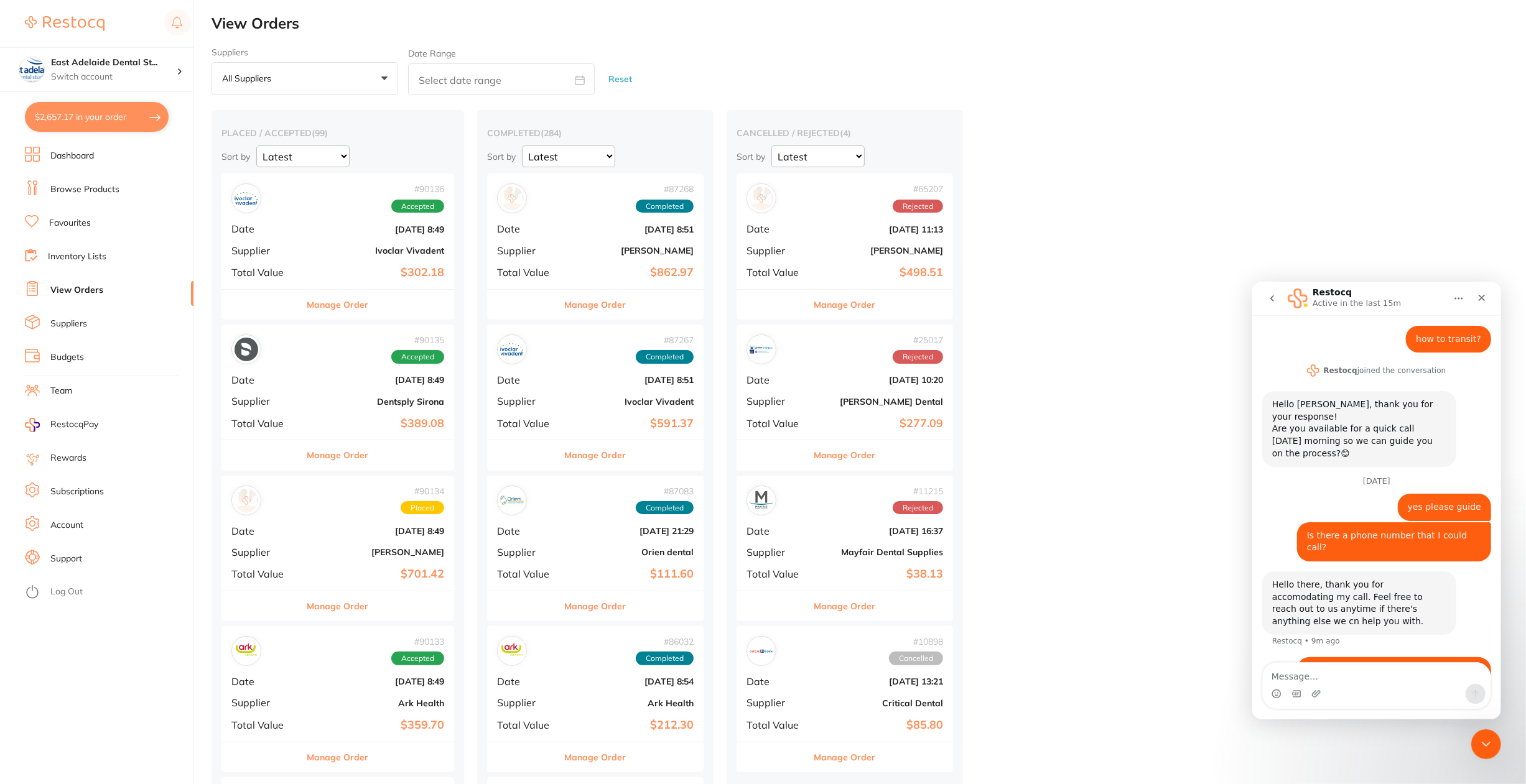
click at [81, 230] on li "Favourites" at bounding box center [108, 223] width 169 height 18
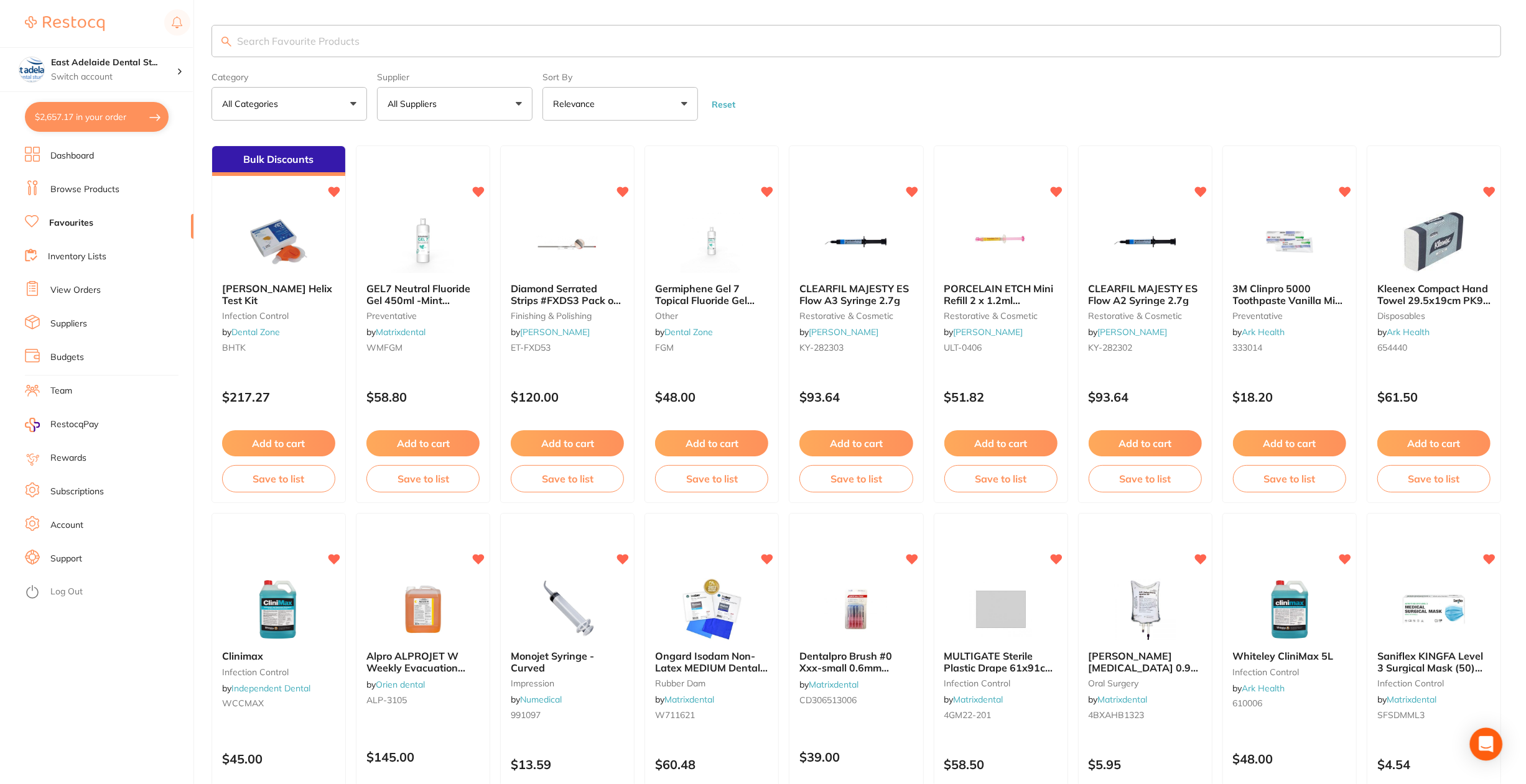
click at [759, 737] on div "Open Intercom Messenger" at bounding box center [1486, 745] width 33 height 33
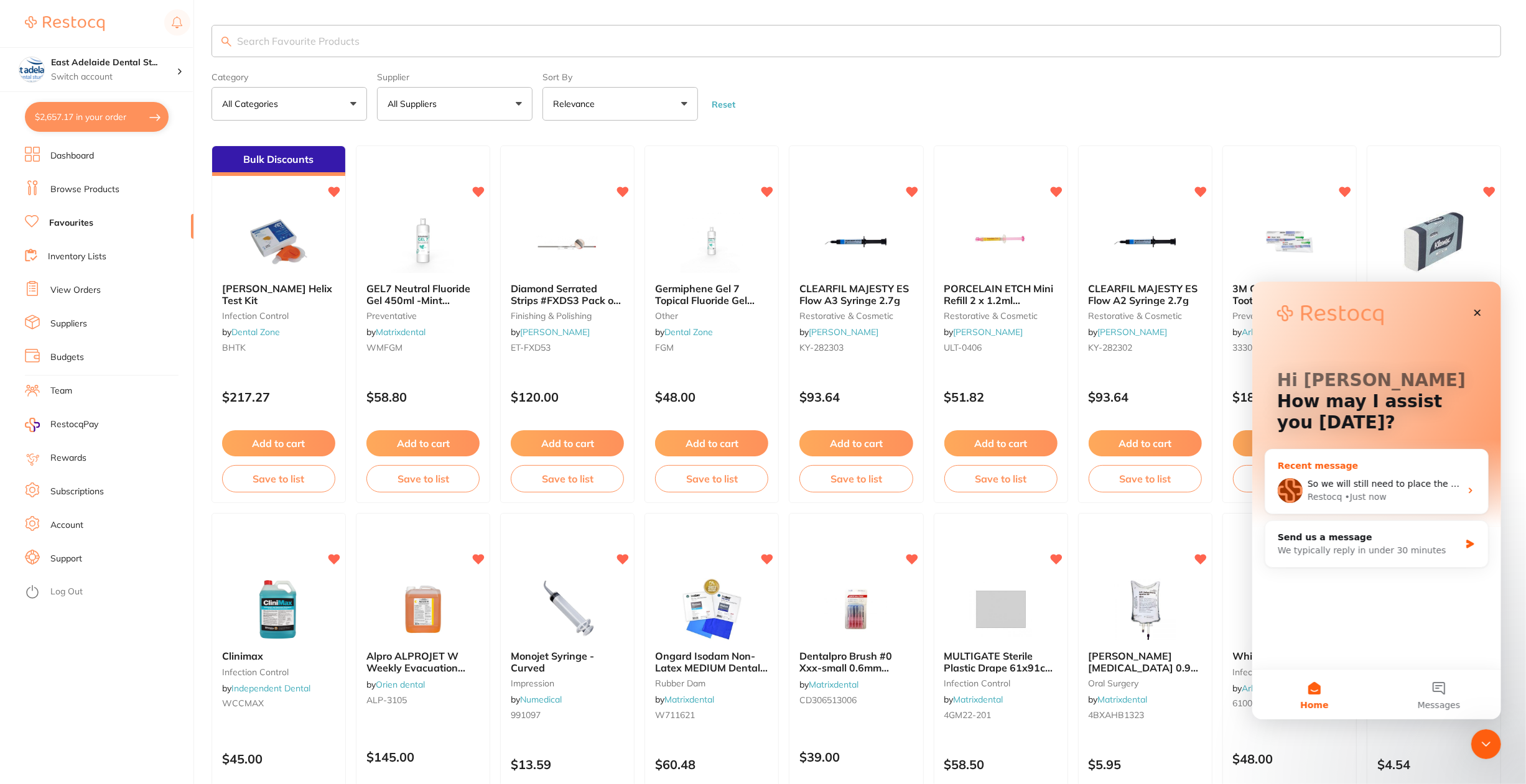
click at [759, 498] on div "Restocq • Just now" at bounding box center [1383, 496] width 153 height 13
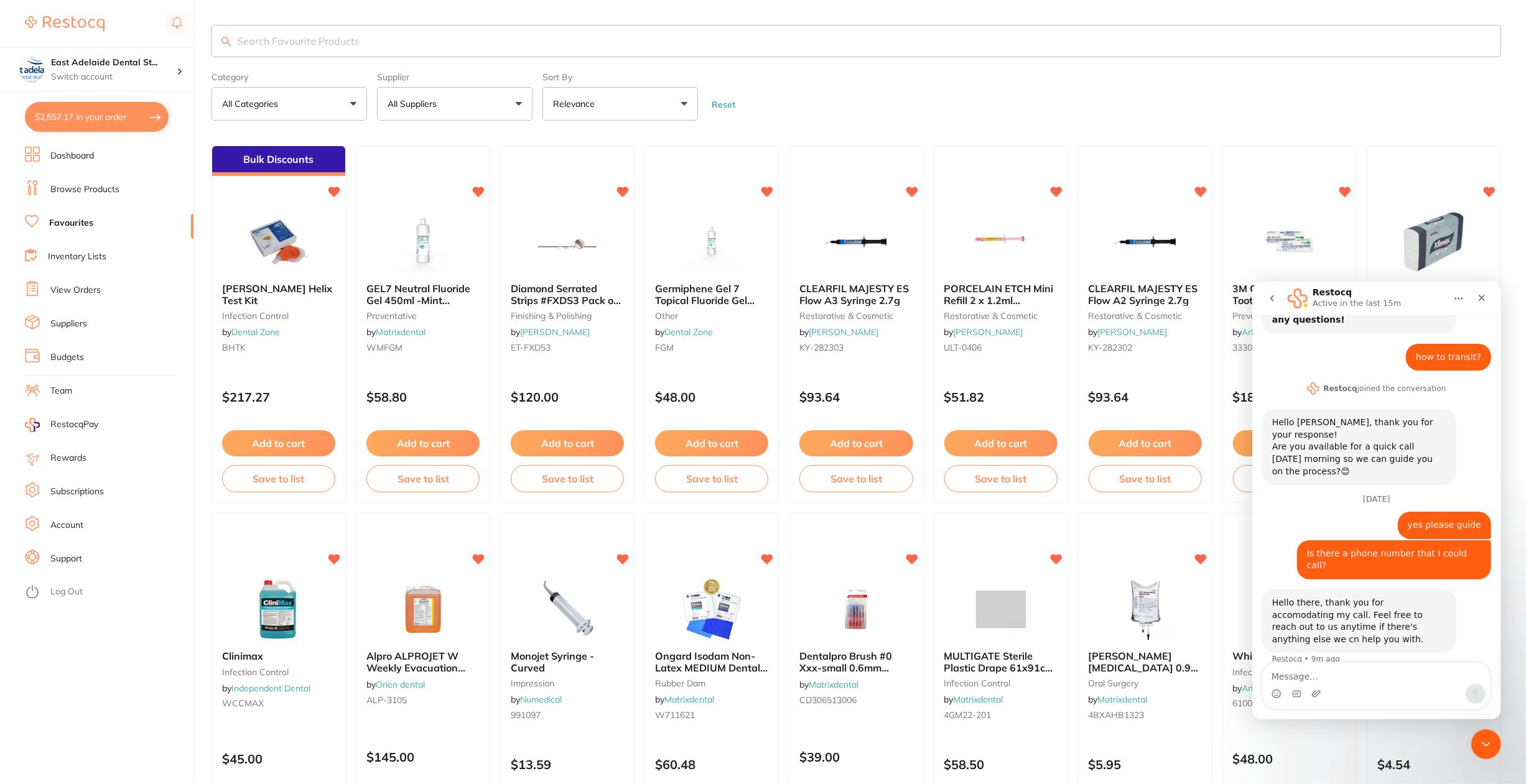
scroll to position [331, 0]
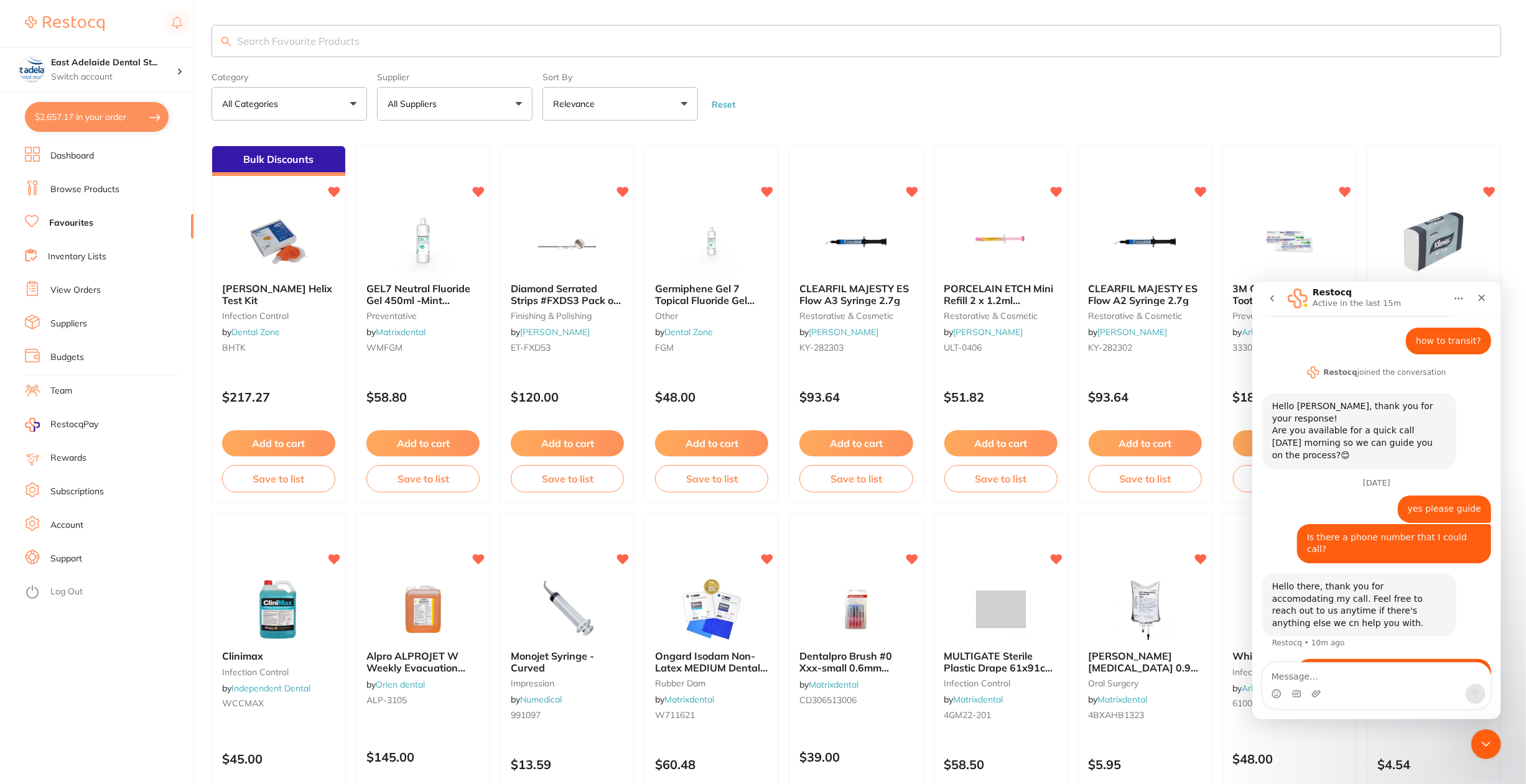
click at [427, 102] on p "All Suppliers" at bounding box center [415, 104] width 54 height 12
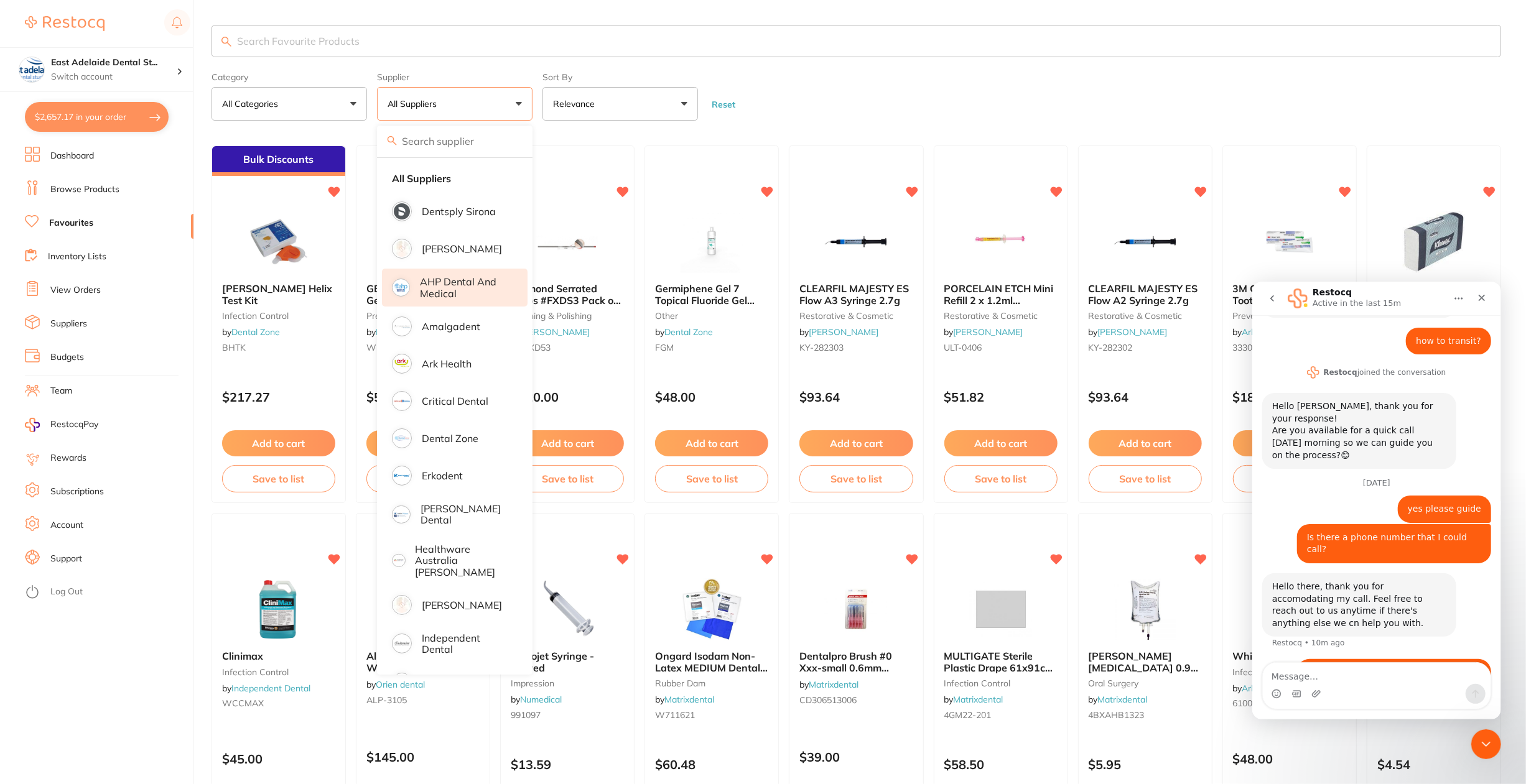
click at [479, 286] on p "AHP Dental and Medical" at bounding box center [465, 287] width 90 height 23
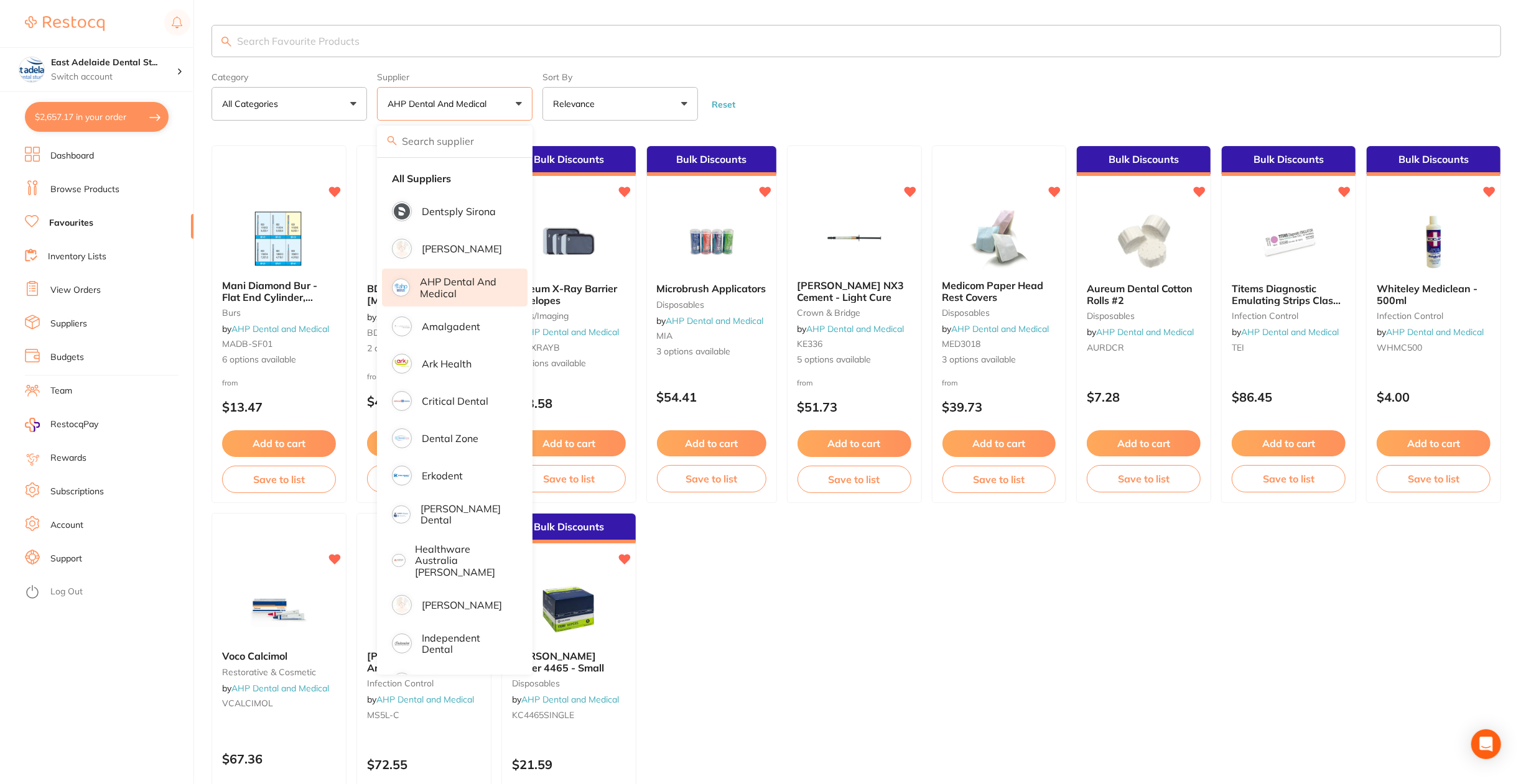
click at [759, 720] on ul "Mani Diamond Bur - Flat End Cylinder, Medium burs by AHP Dental and Medical MAD…" at bounding box center [856, 508] width 1289 height 725
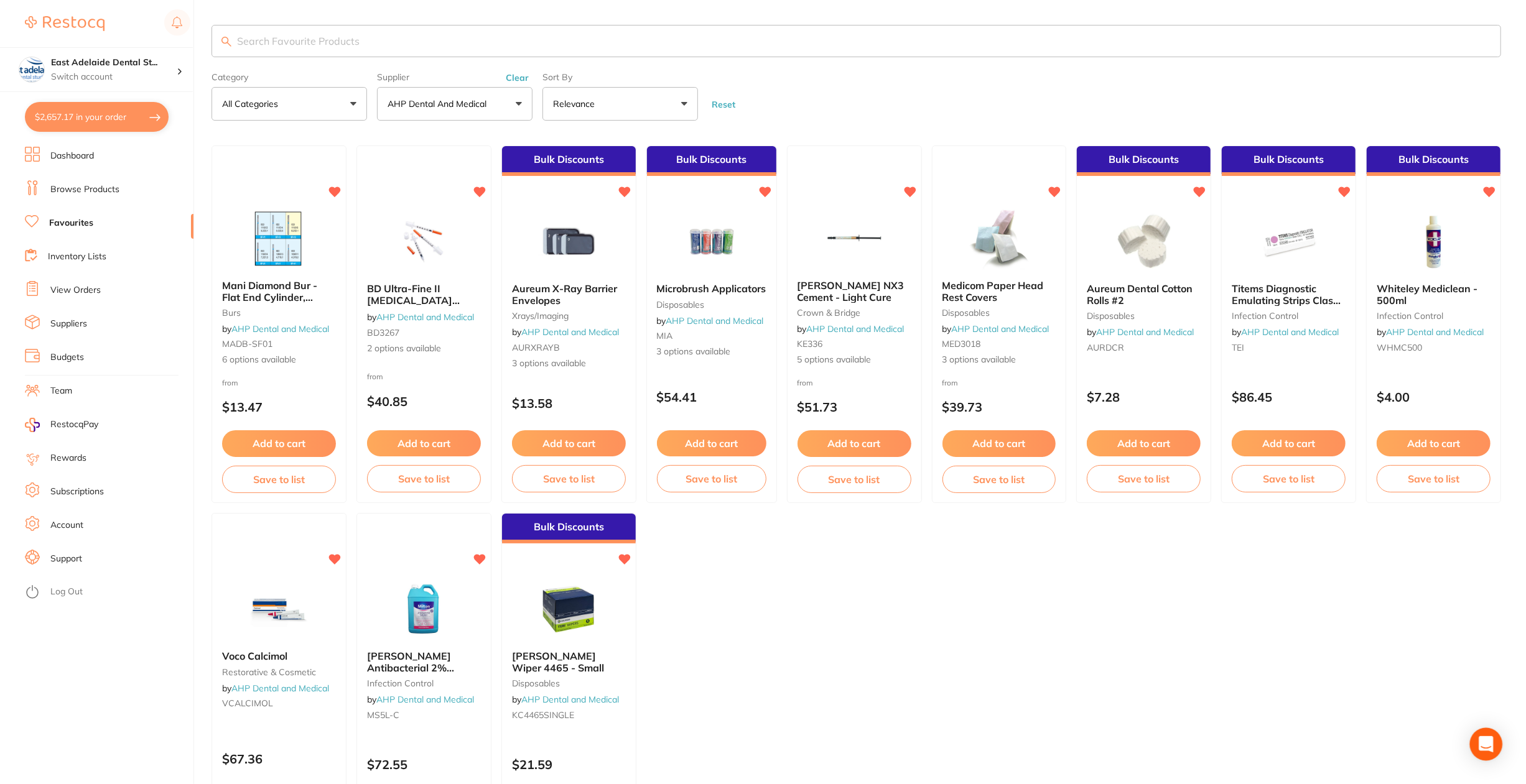
click at [759, 752] on div "Open Intercom Messenger" at bounding box center [1486, 745] width 33 height 33
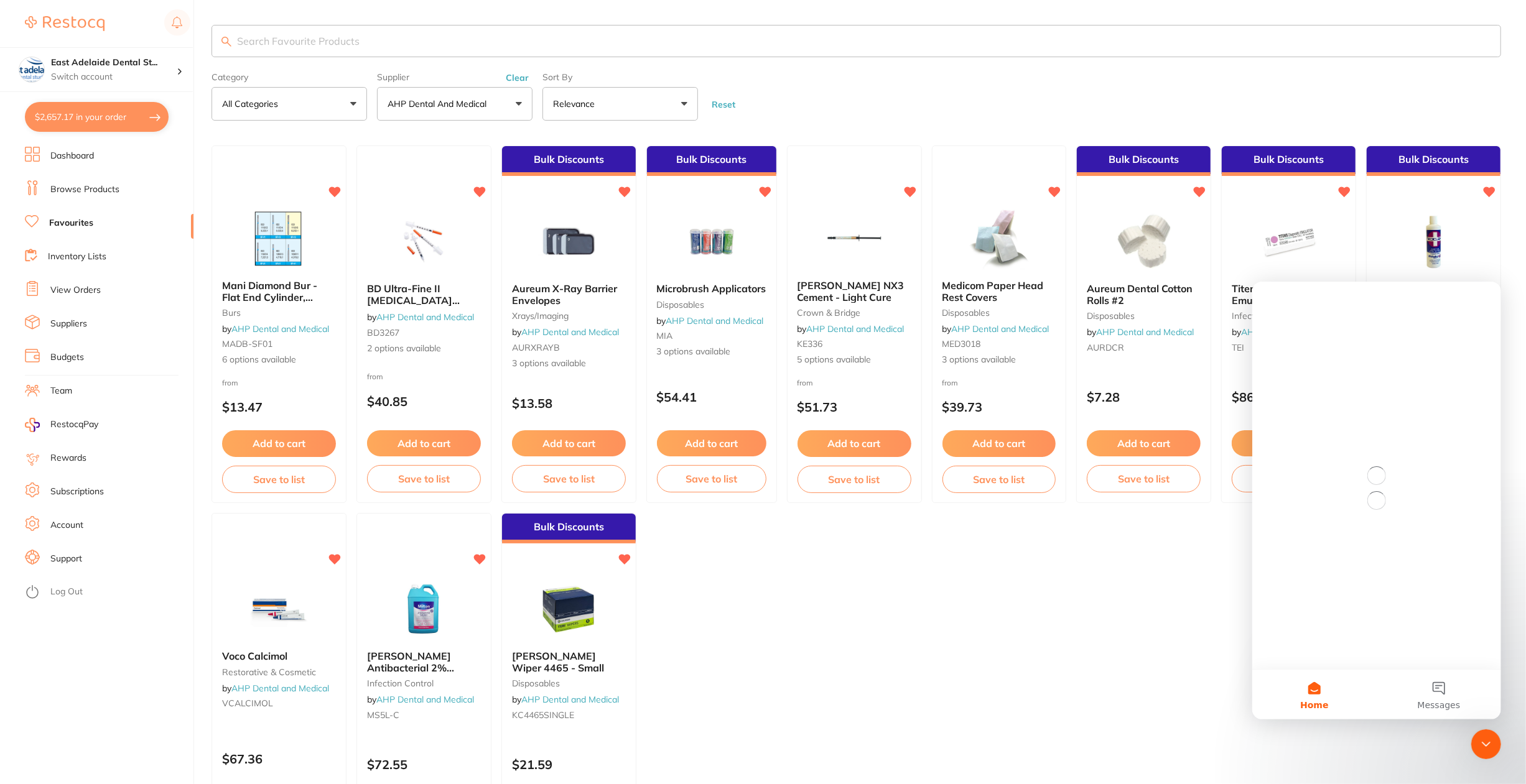
scroll to position [0, 0]
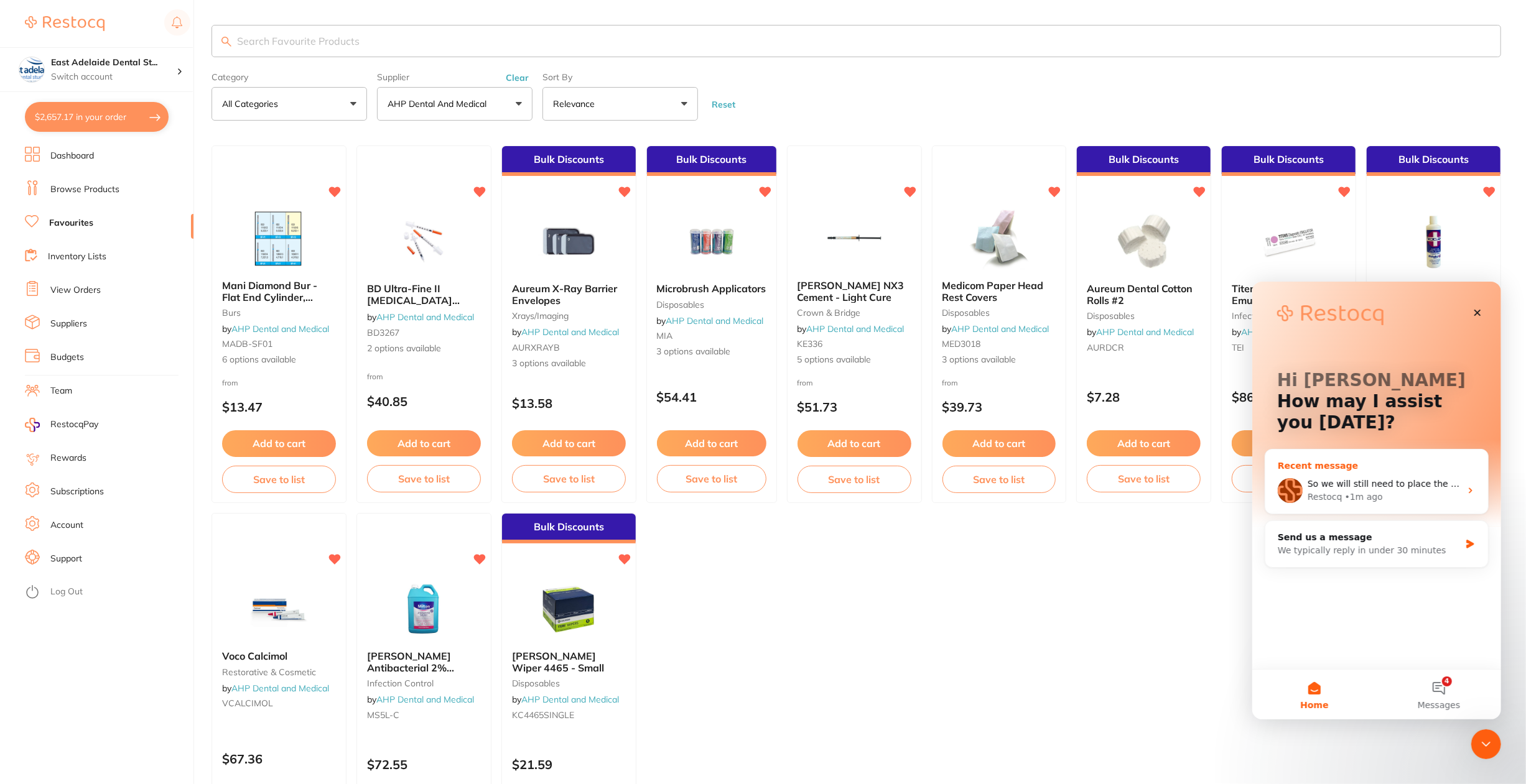
click at [759, 483] on span "So we will still need to place the order on [PERSON_NAME] or [PERSON_NAME] on o…" at bounding box center [1516, 483] width 420 height 10
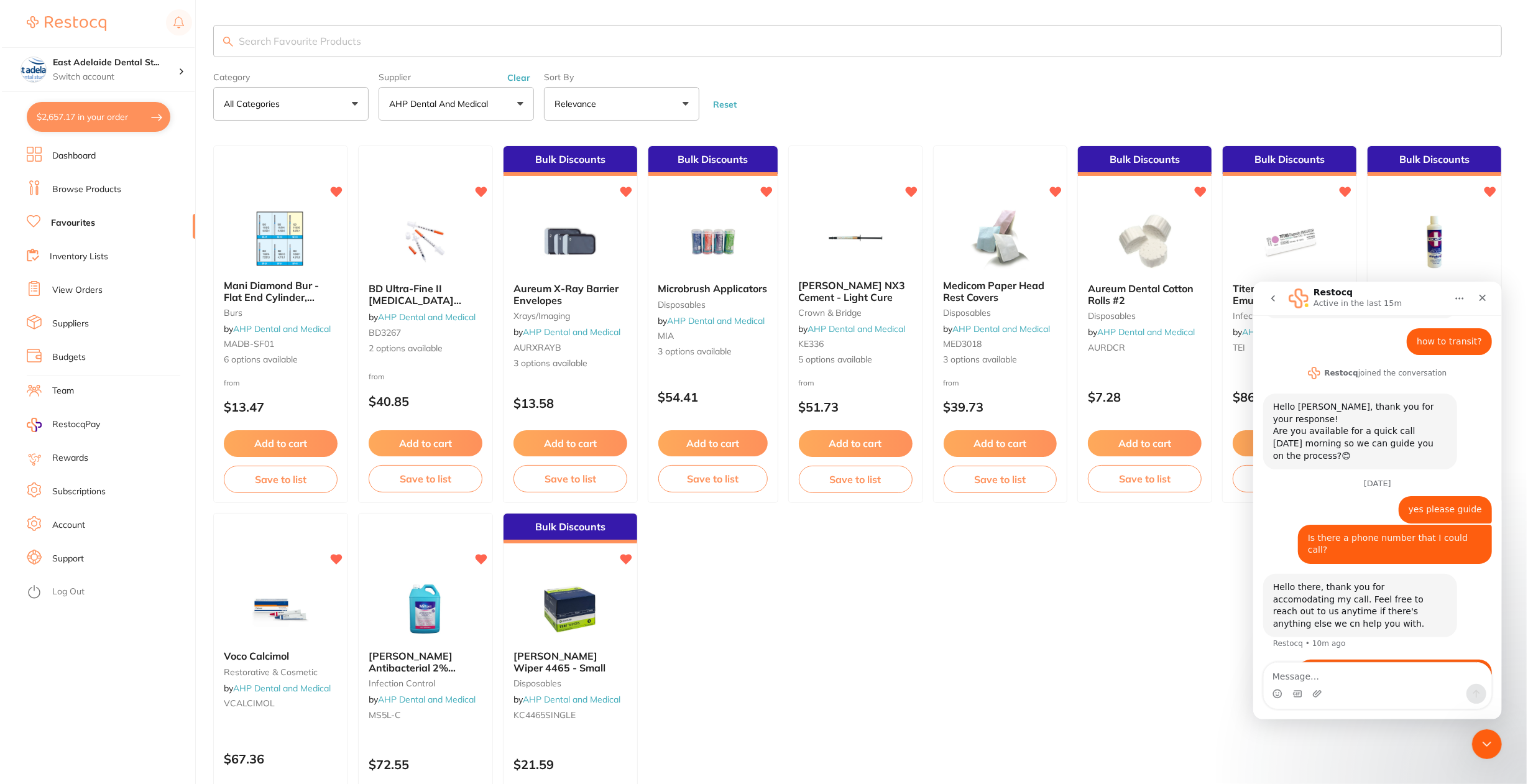
scroll to position [331, 0]
click at [627, 191] on icon at bounding box center [624, 191] width 12 height 10
click at [759, 283] on span "[PERSON_NAME] NX3 Cement - Light Cure" at bounding box center [850, 291] width 107 height 24
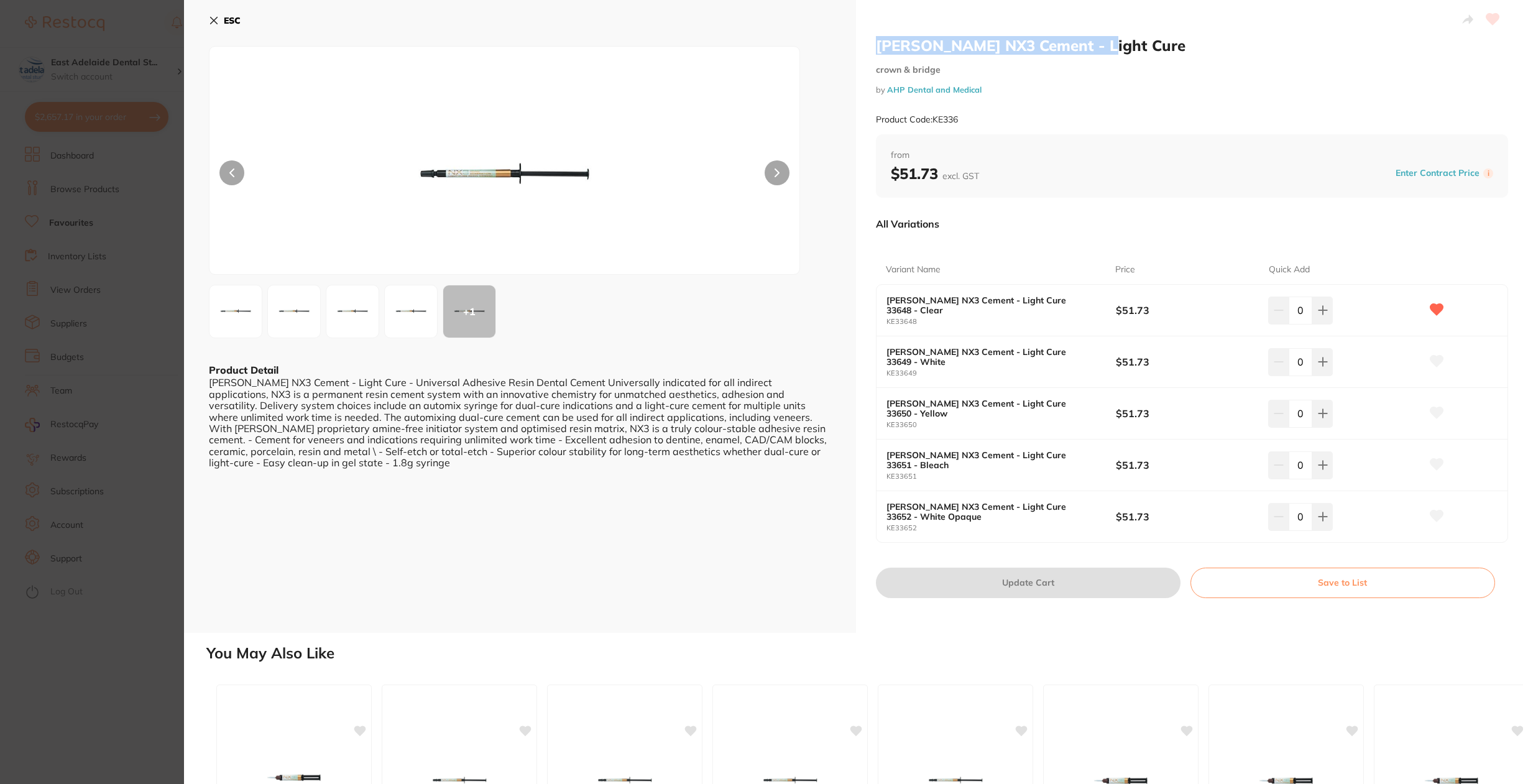
drag, startPoint x: 871, startPoint y: 40, endPoint x: 1088, endPoint y: 51, distance: 217.3
click at [759, 51] on div "Kerr NX3 Cement - Light Cure crown & bridge by AHP Dental and Medical Product C…" at bounding box center [1192, 316] width 672 height 633
copy h2 "[PERSON_NAME] NX3 Cement - Light Cure"
click at [561, 313] on div "+ 1" at bounding box center [520, 311] width 623 height 53
drag, startPoint x: 914, startPoint y: 317, endPoint x: 873, endPoint y: 319, distance: 41.0
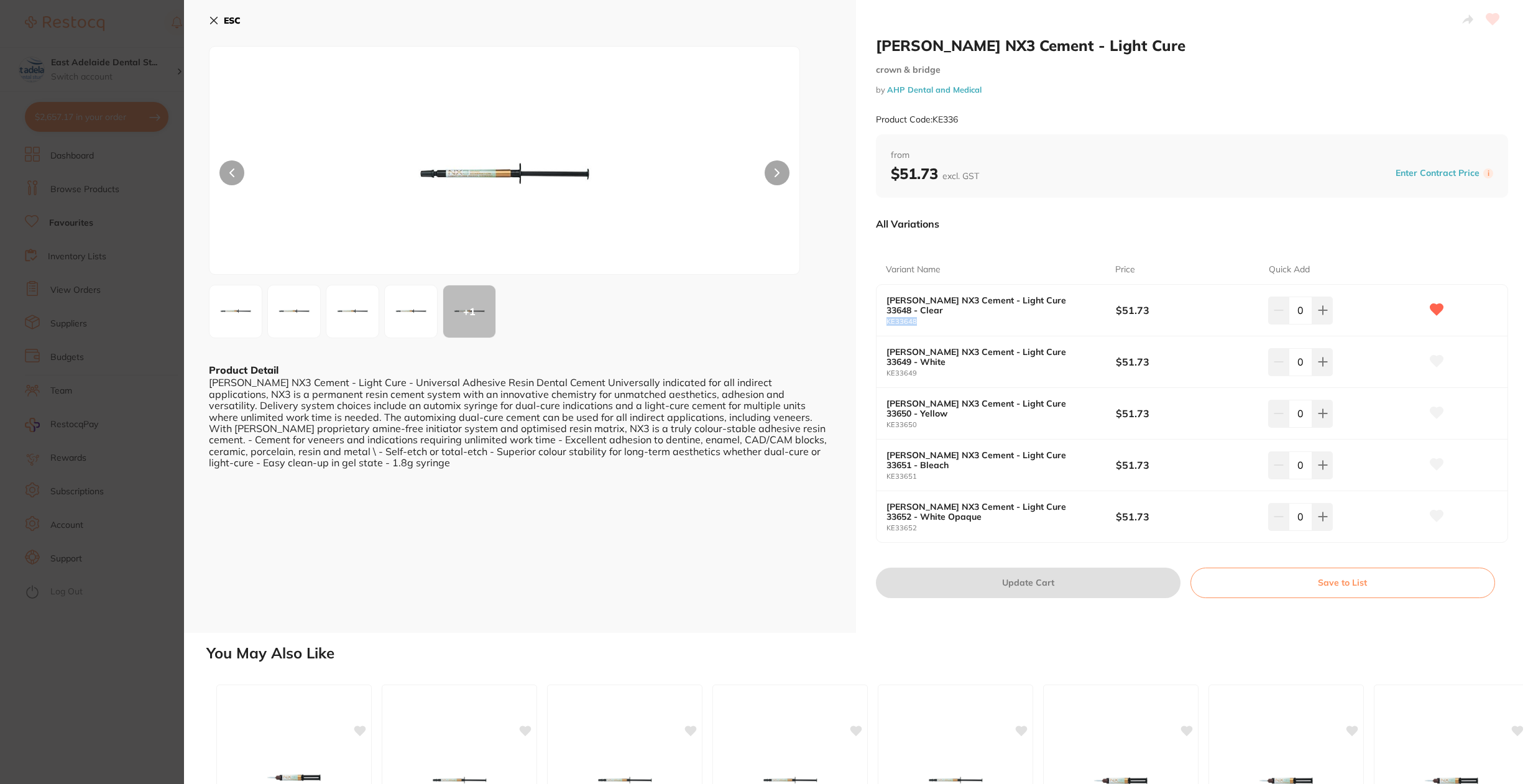
click at [759, 319] on div "Kerr NX3 Cement - Light Cure crown & bridge by AHP Dental and Medical Product C…" at bounding box center [1192, 316] width 672 height 633
copy small "KE33648"
click at [139, 565] on section "Kerr NX3 Cement - Light Cure crown & bridge by AHP Dental and Medical Product C…" at bounding box center [764, 392] width 1528 height 784
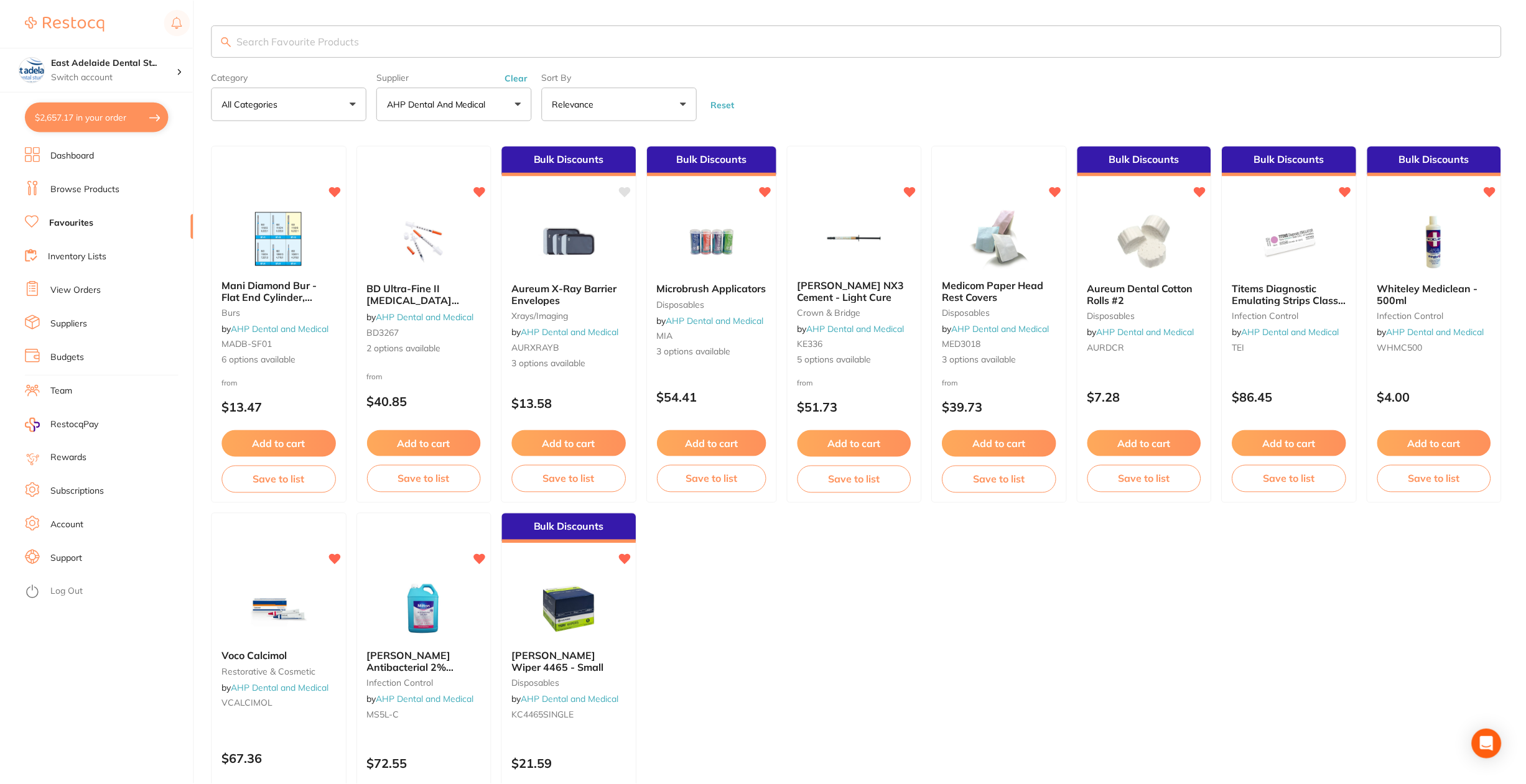
scroll to position [5, 0]
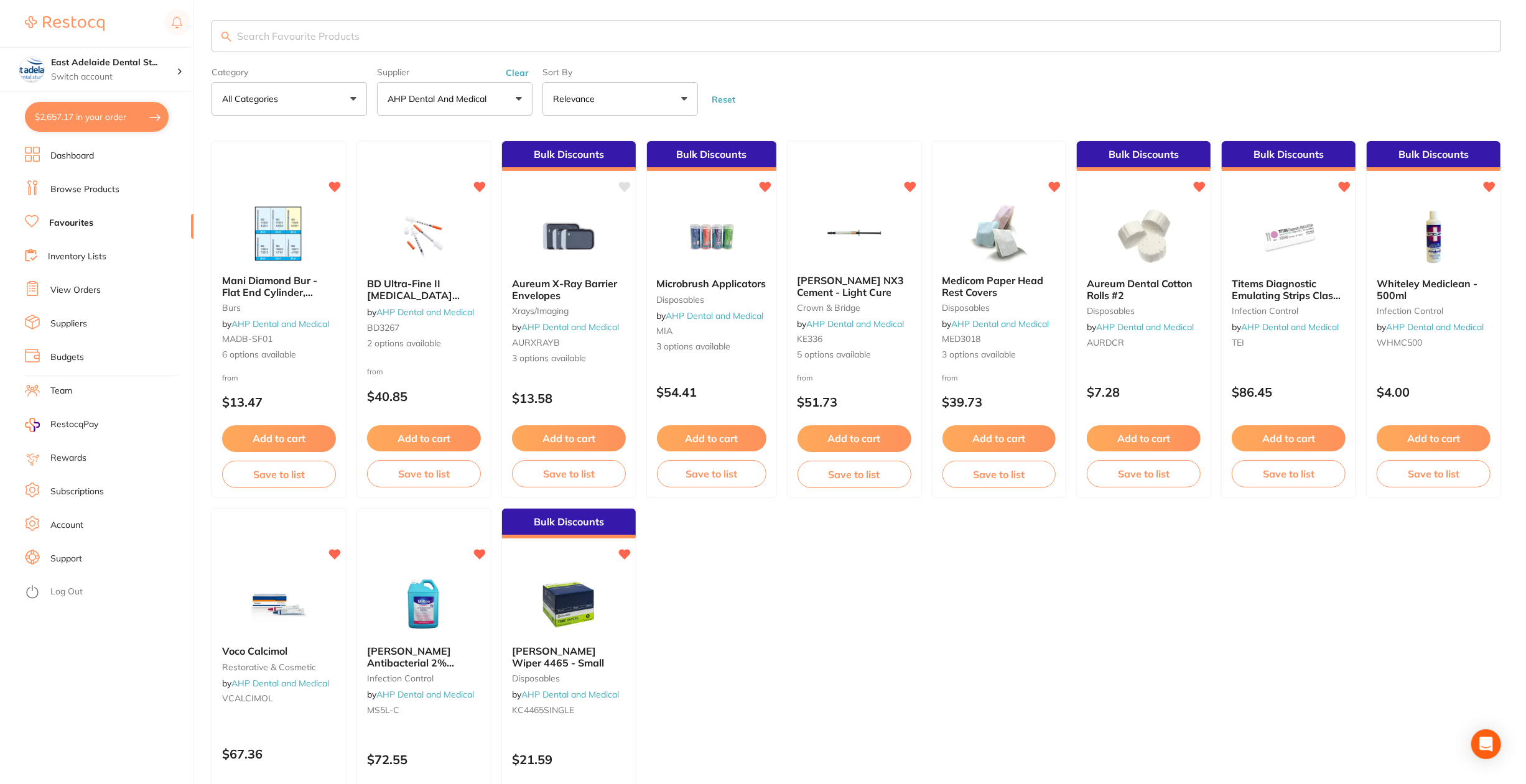
click at [681, 675] on ul "Mani Diamond Bur - Flat End Cylinder, Medium burs by AHP Dental and Medical MAD…" at bounding box center [856, 503] width 1289 height 725
click at [1498, 741] on div "Open Intercom Messenger" at bounding box center [1486, 745] width 33 height 33
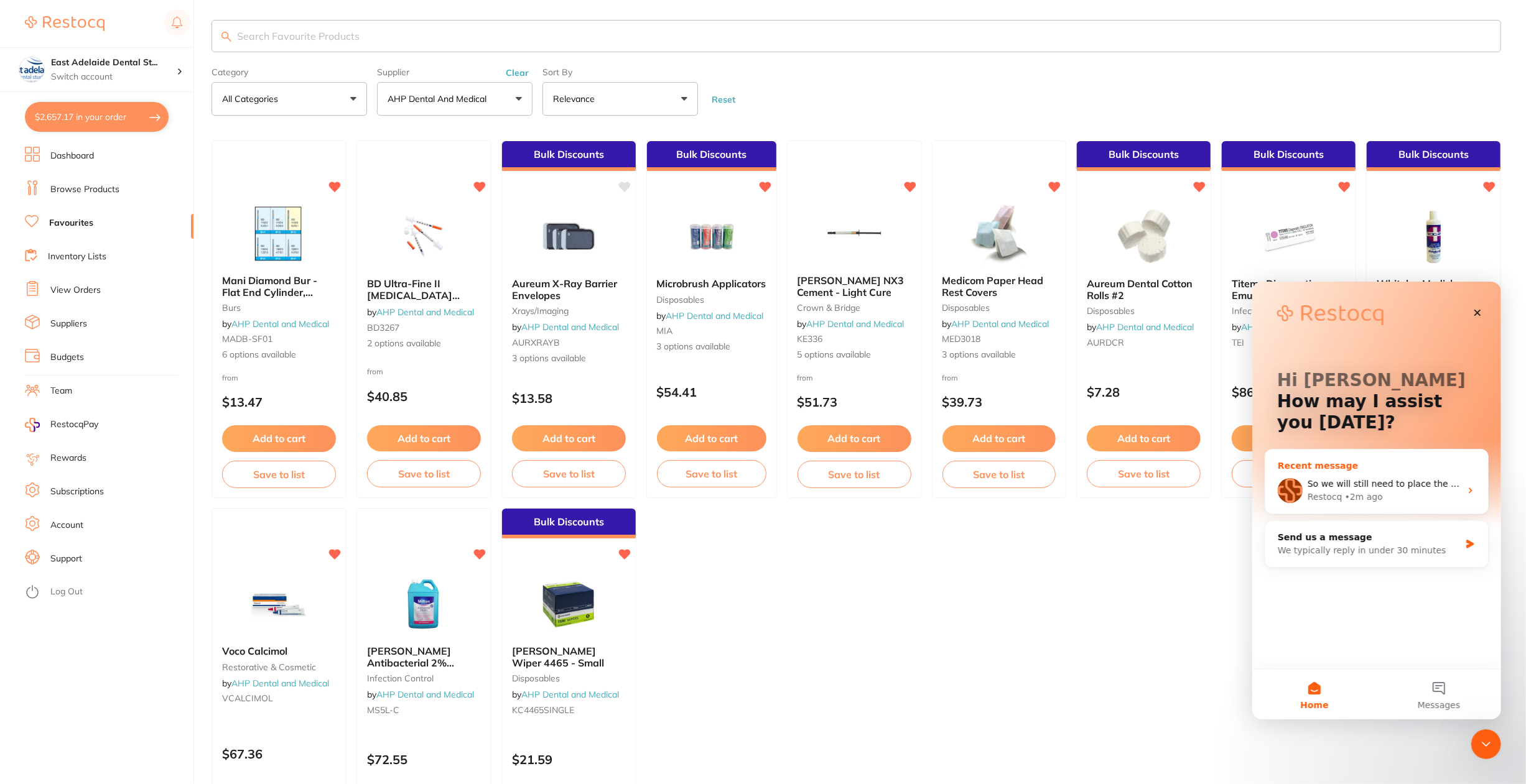
click at [1405, 490] on div "Restocq • 2m ago" at bounding box center [1383, 496] width 153 height 13
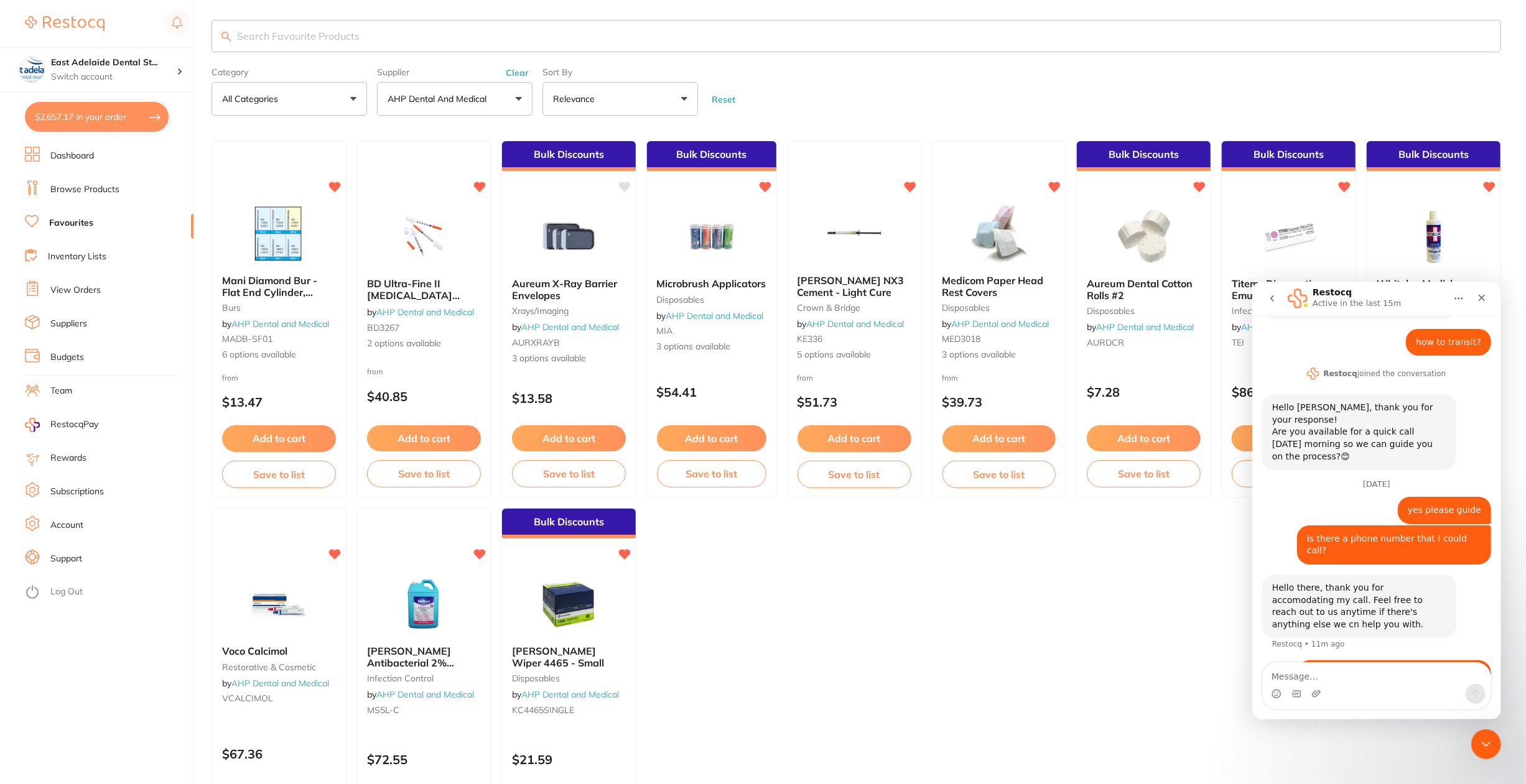
scroll to position [331, 0]
click at [1020, 299] on div "Medicom Paper Head Rest Covers disposables by AHP Dental and Medical MED3018 3 …" at bounding box center [998, 318] width 135 height 107
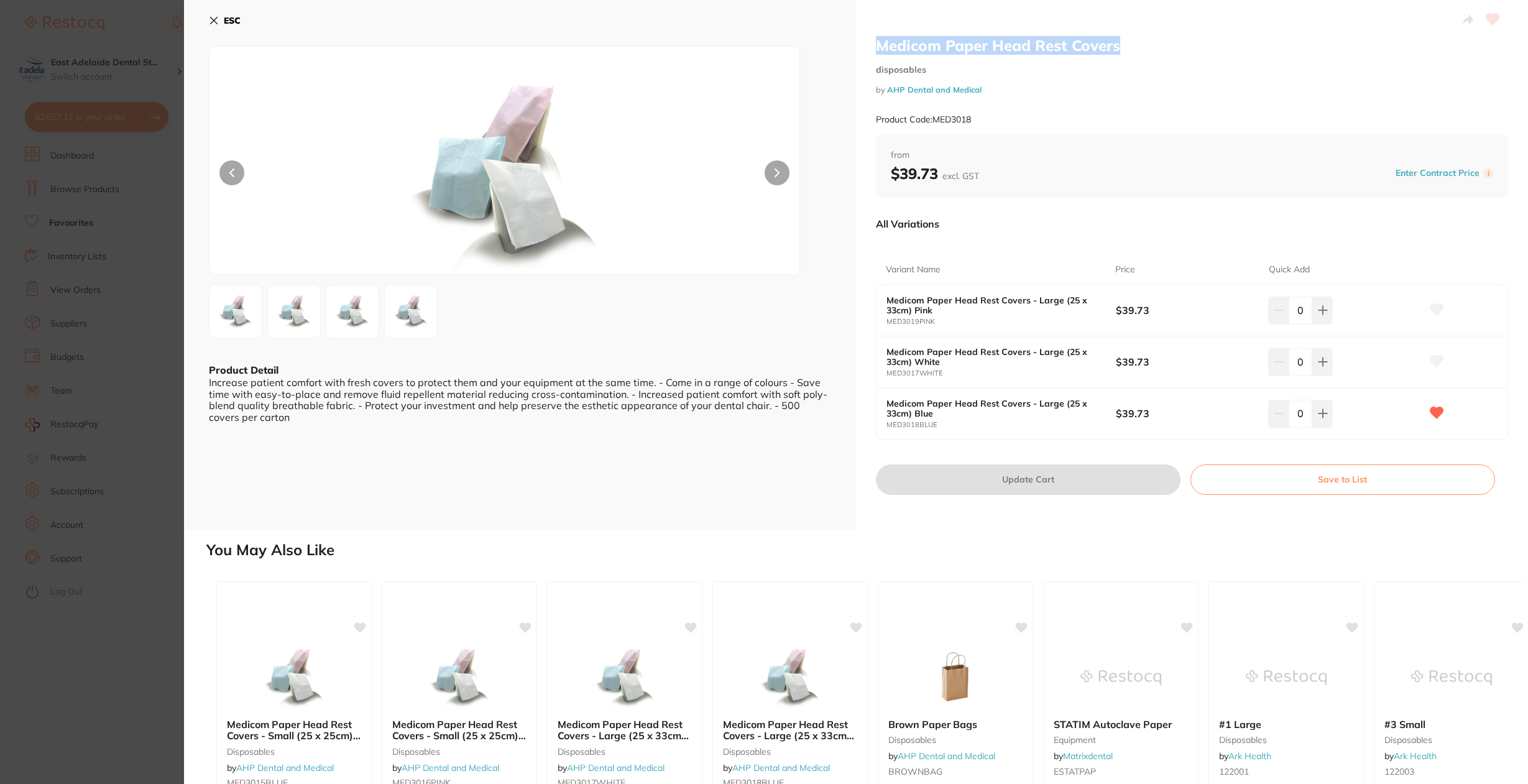
drag, startPoint x: 873, startPoint y: 52, endPoint x: 1129, endPoint y: 53, distance: 256.0
click at [1129, 53] on div "Medicom Paper Head Rest Covers disposables by AHP Dental and Medical Product Co…" at bounding box center [1192, 265] width 672 height 530
copy h2 "Medicom Paper Head Rest Covers"
drag, startPoint x: 613, startPoint y: 448, endPoint x: 627, endPoint y: 444, distance: 14.6
click at [613, 448] on div "ESC Product Detail Increase patient comfort with fresh covers to protect them a…" at bounding box center [520, 265] width 672 height 530
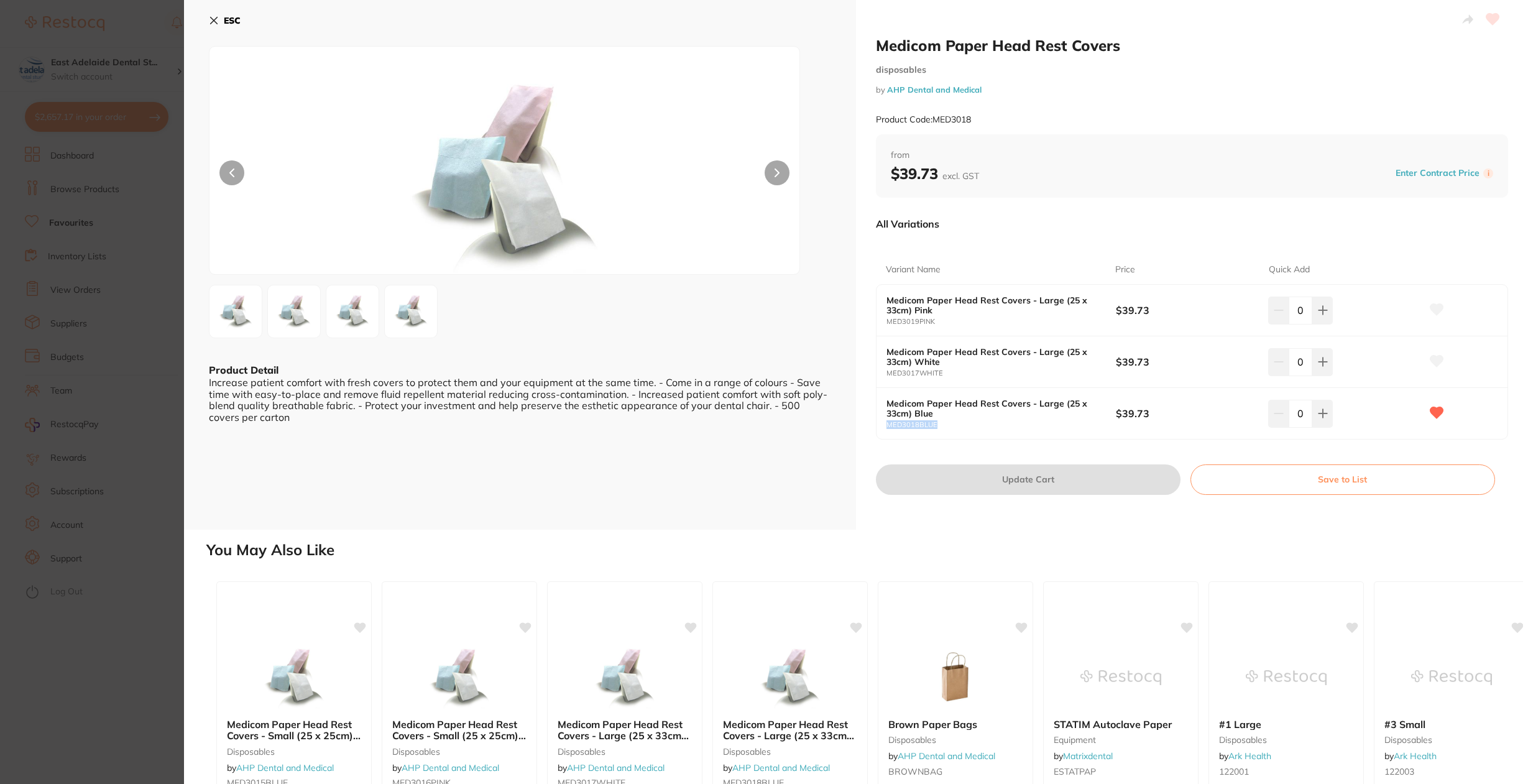
drag, startPoint x: 946, startPoint y: 425, endPoint x: 876, endPoint y: 427, distance: 70.0
click at [877, 427] on div "Medicom Paper Head Rest Covers - Large (25 x 33cm) Blue MED3018BLUE $39.73 0" at bounding box center [1192, 413] width 631 height 51
copy small "MED3018BLUE"
click at [719, 464] on div "ESC Product Detail Increase patient comfort with fresh covers to protect them a…" at bounding box center [520, 265] width 672 height 530
click at [64, 387] on section "Medicom Paper Head Rest Covers disposables by AHP Dental and Medical Product Co…" at bounding box center [764, 392] width 1528 height 784
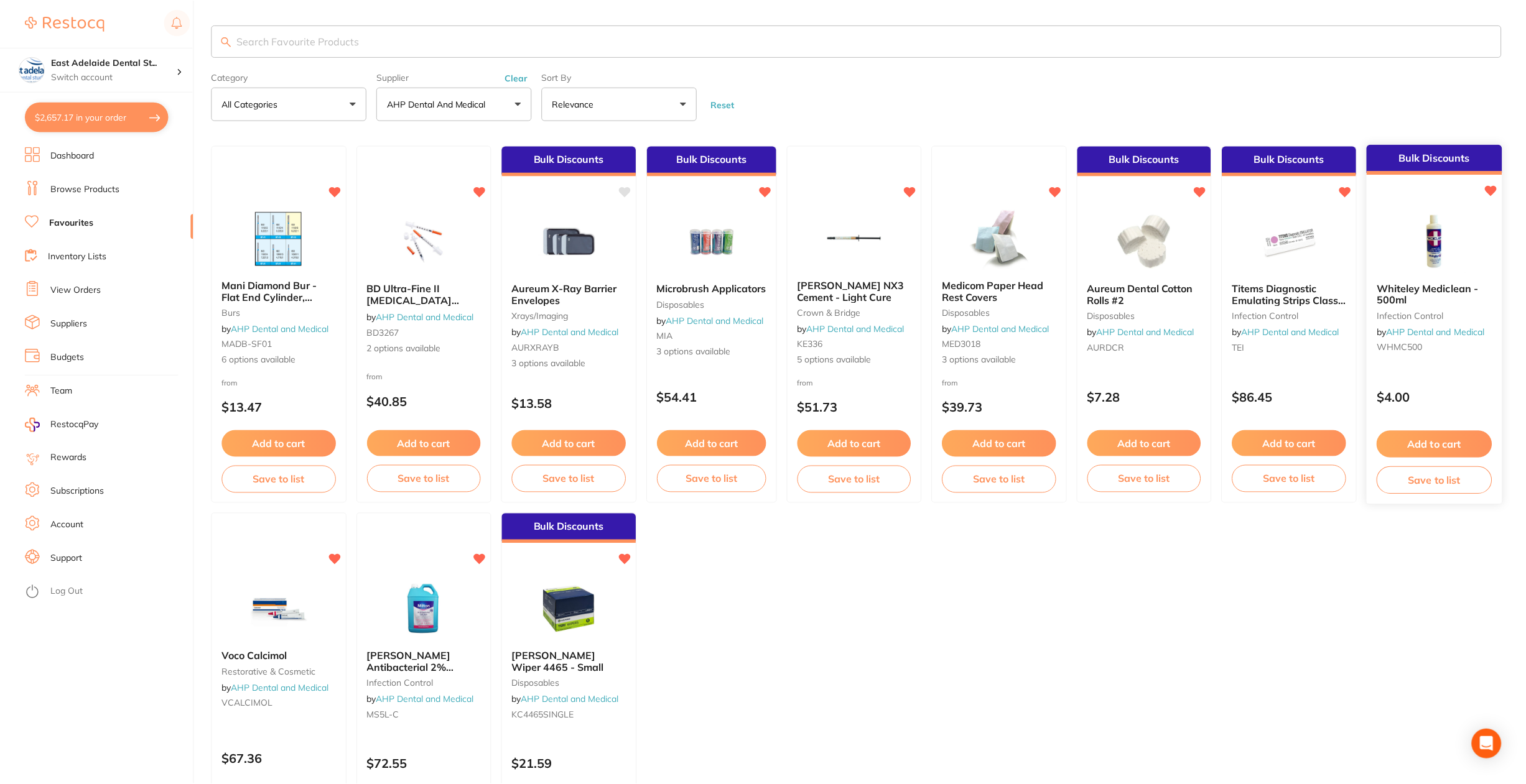
scroll to position [5, 0]
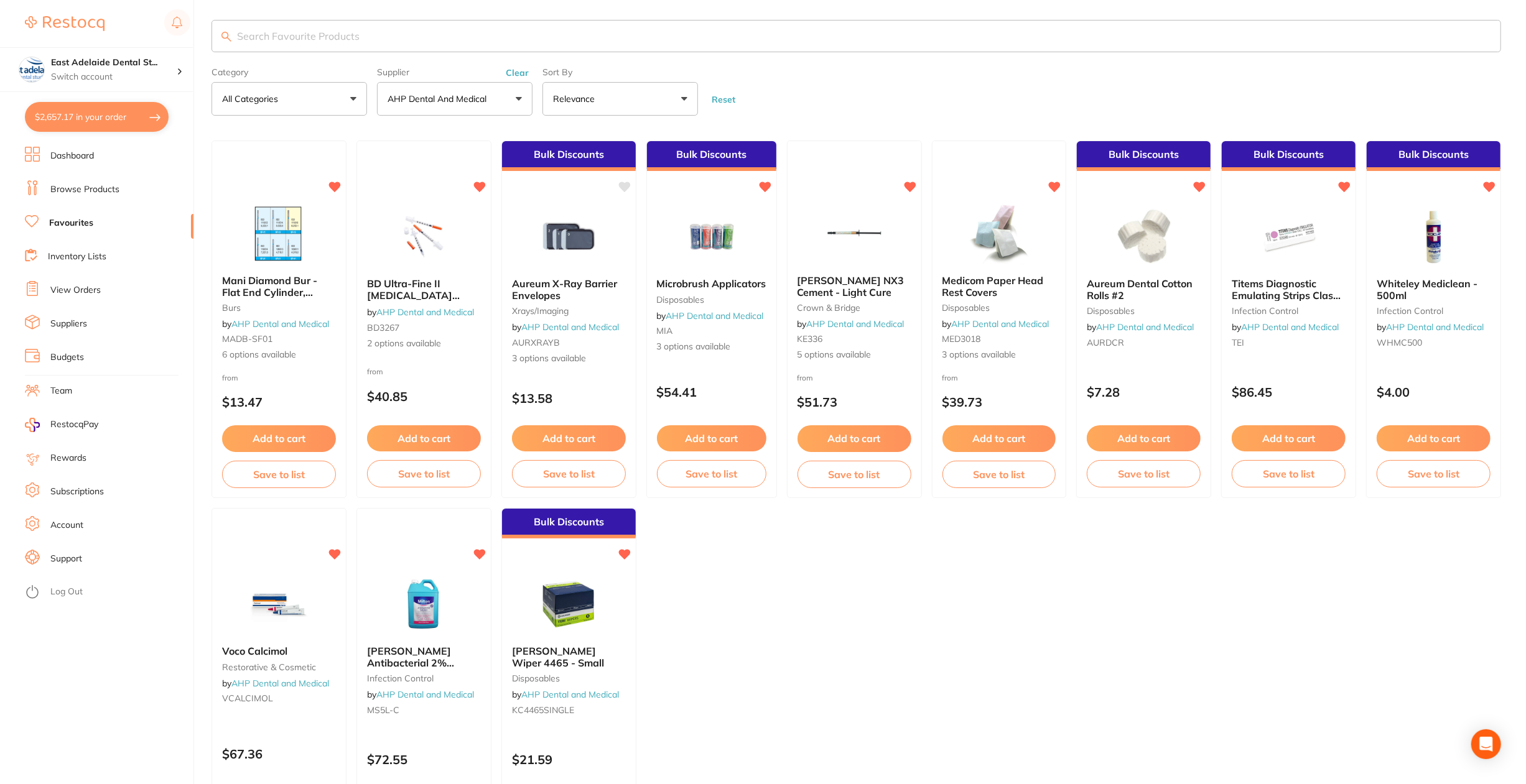
drag, startPoint x: 1018, startPoint y: 273, endPoint x: 718, endPoint y: 573, distance: 424.3
click at [1018, 273] on div "Medicom Paper Head Rest Covers disposables by AHP Dental and Medical MED3018 3 …" at bounding box center [998, 318] width 134 height 107
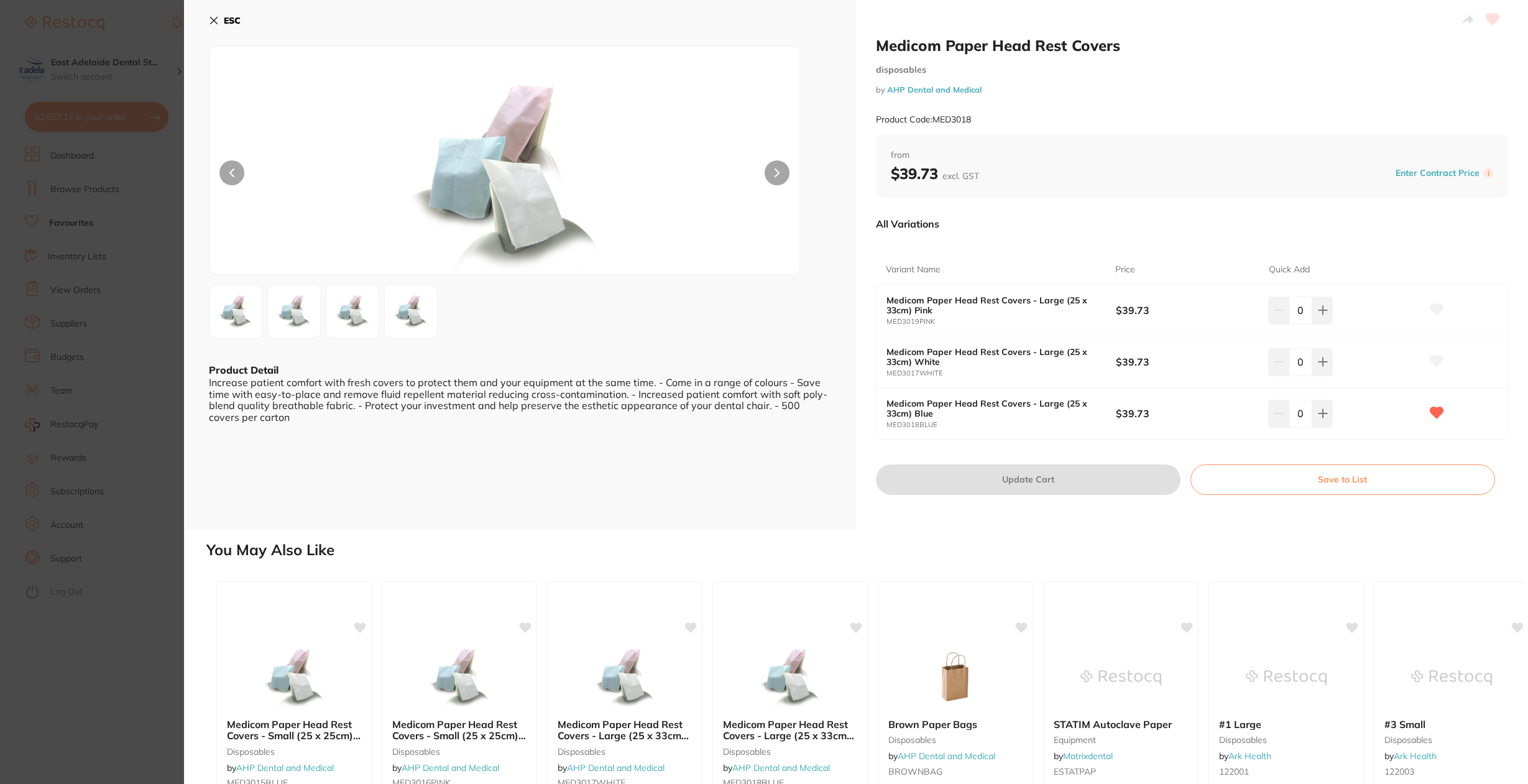
click at [650, 470] on div "ESC Product Detail Increase patient comfort with fresh covers to protect them a…" at bounding box center [520, 265] width 672 height 530
drag, startPoint x: 1032, startPoint y: 400, endPoint x: 932, endPoint y: 415, distance: 101.1
click at [932, 415] on b "Medicom Paper Head Rest Covers - Large (25 x 33cm) Blue" at bounding box center [989, 408] width 206 height 20
copy b "Large (25 x 33cm) Blue"
click at [237, 27] on button "ESC" at bounding box center [224, 20] width 31 height 21
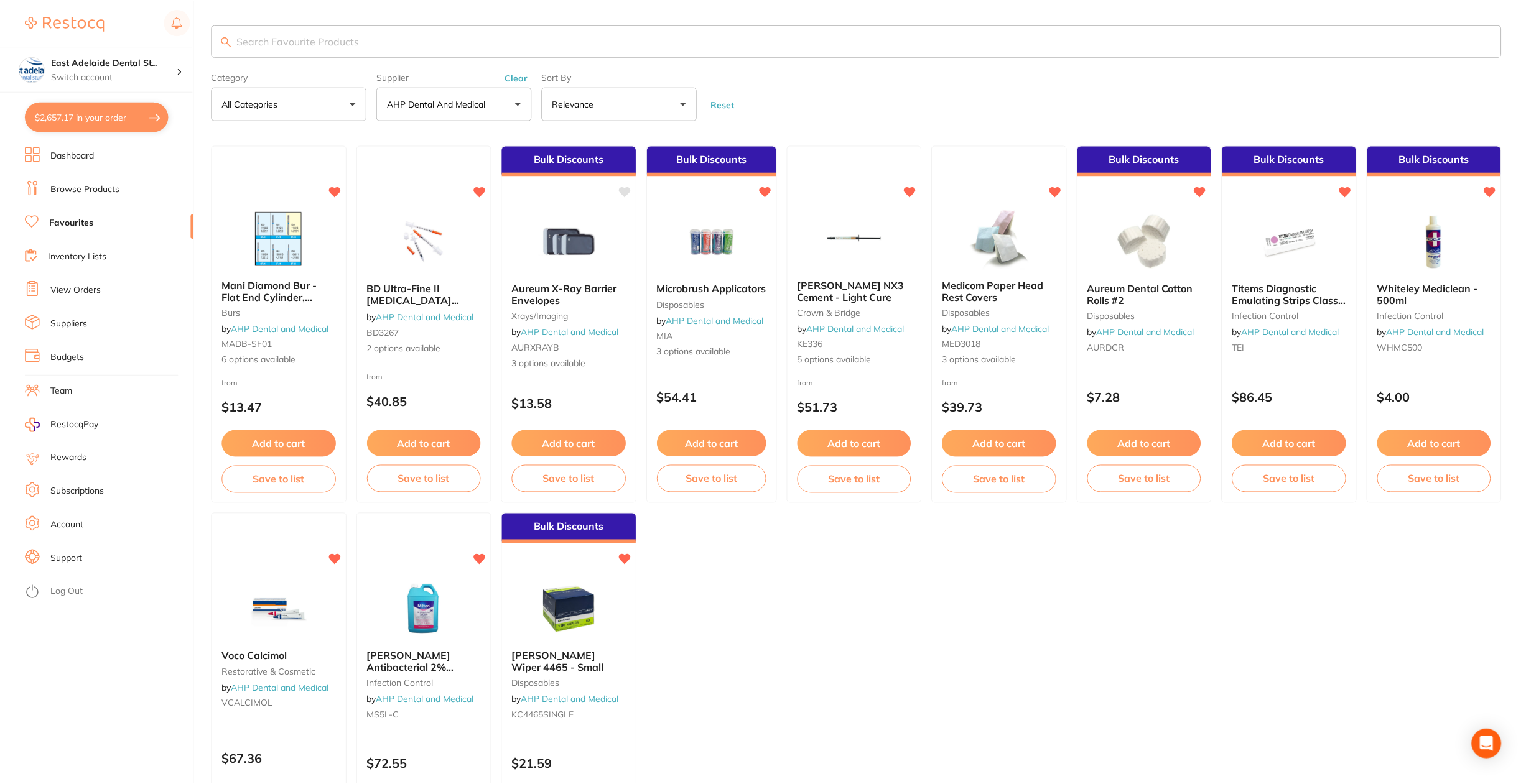
scroll to position [5, 0]
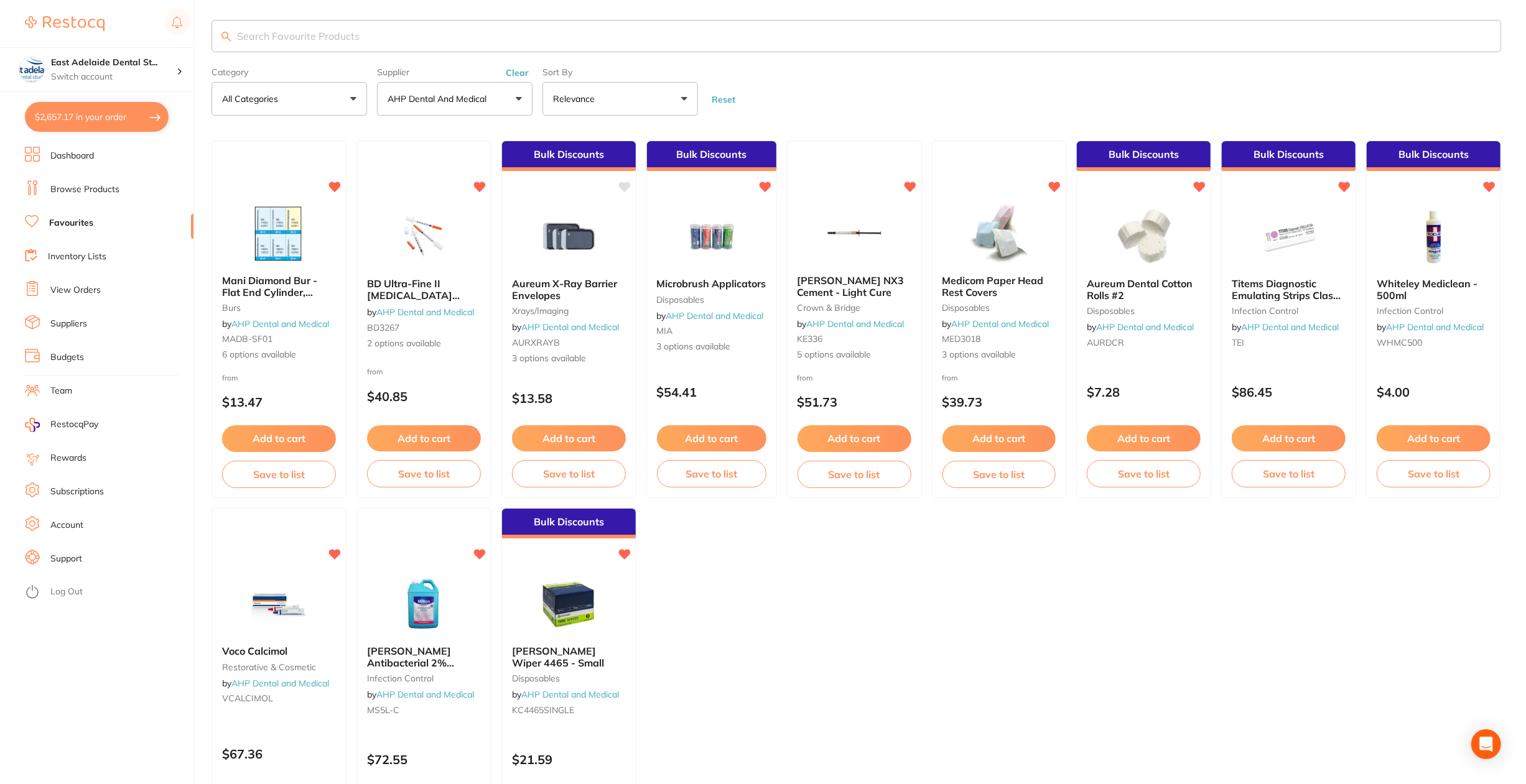
click at [726, 547] on ul "Mani Diamond Bur - Flat End Cylinder, Medium burs by AHP Dental and Medical MAD…" at bounding box center [856, 503] width 1289 height 725
drag, startPoint x: 1163, startPoint y: 285, endPoint x: 687, endPoint y: 587, distance: 563.7
click at [1163, 285] on span "Aureum Dental Cotton Rolls #2" at bounding box center [1139, 289] width 106 height 24
click at [1117, 242] on section at bounding box center [763, 392] width 1526 height 784
click at [687, 587] on ul "Mani Diamond Bur - Flat End Cylinder, Medium burs by AHP Dental and Medical MAD…" at bounding box center [856, 503] width 1289 height 725
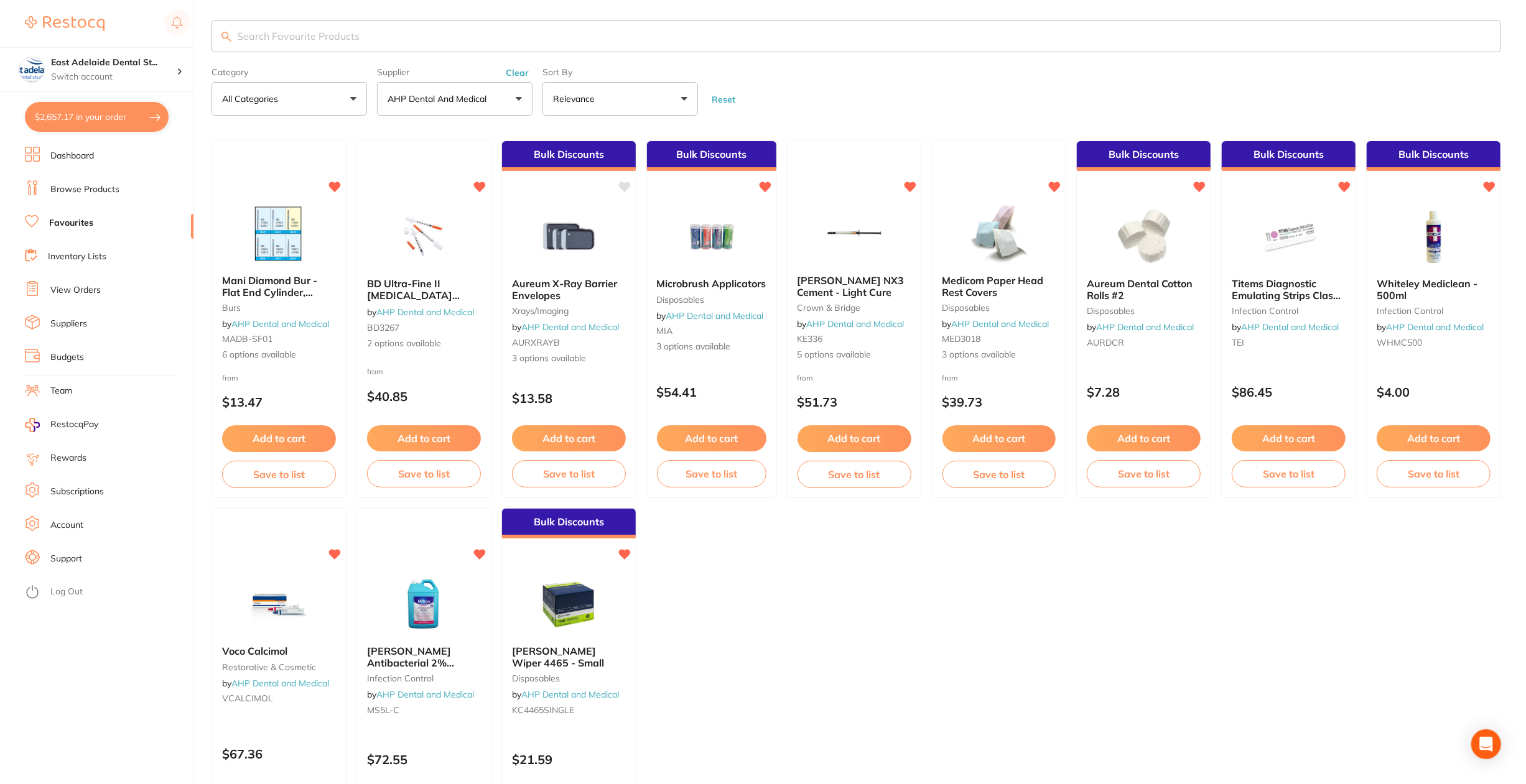
click at [1092, 306] on small "disposables" at bounding box center [1143, 310] width 114 height 10
click at [1138, 266] on section at bounding box center [763, 392] width 1526 height 784
click icon "Open Intercom Messenger"
click div "Open Intercom Messenger"
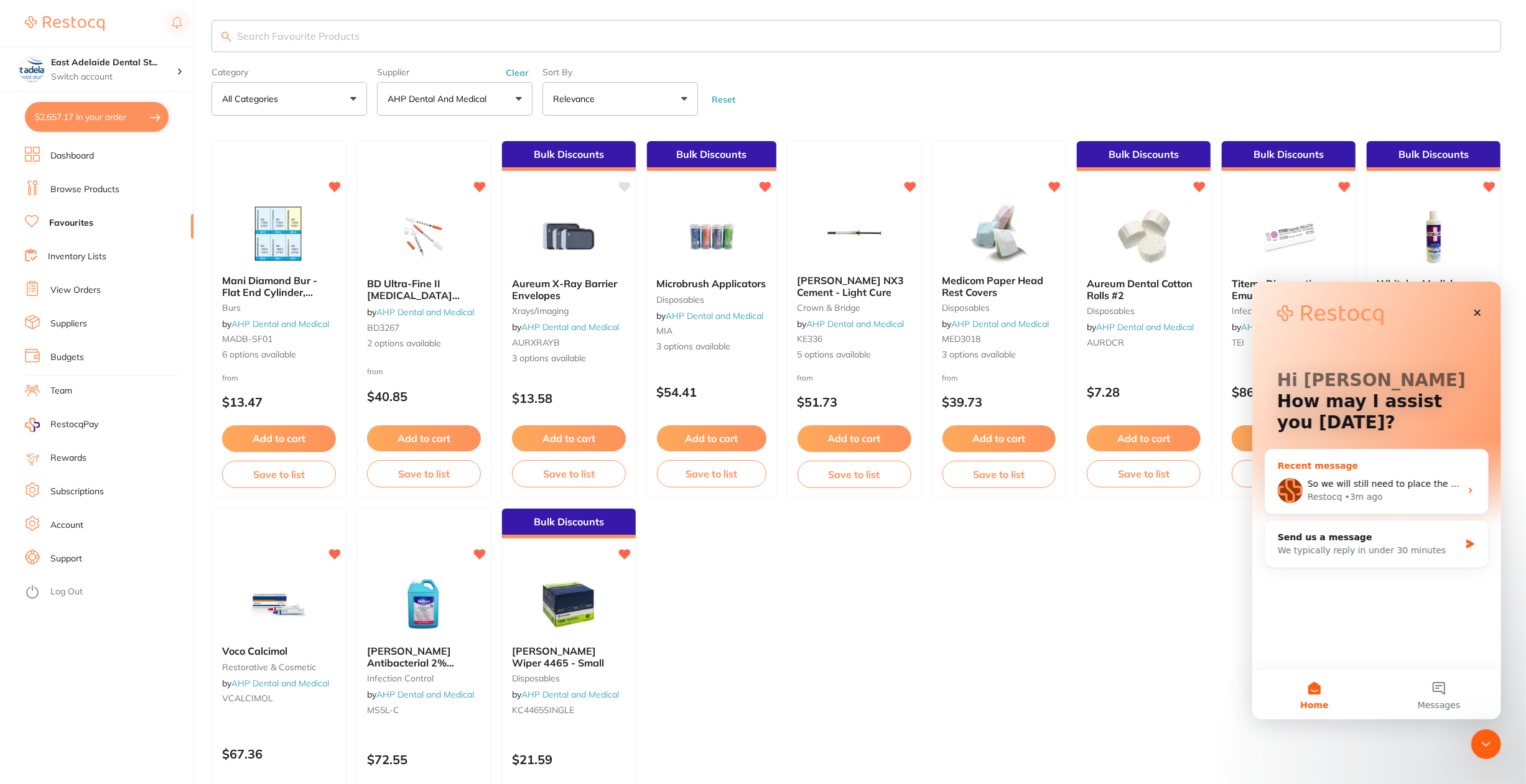
click div "• 3m ago"
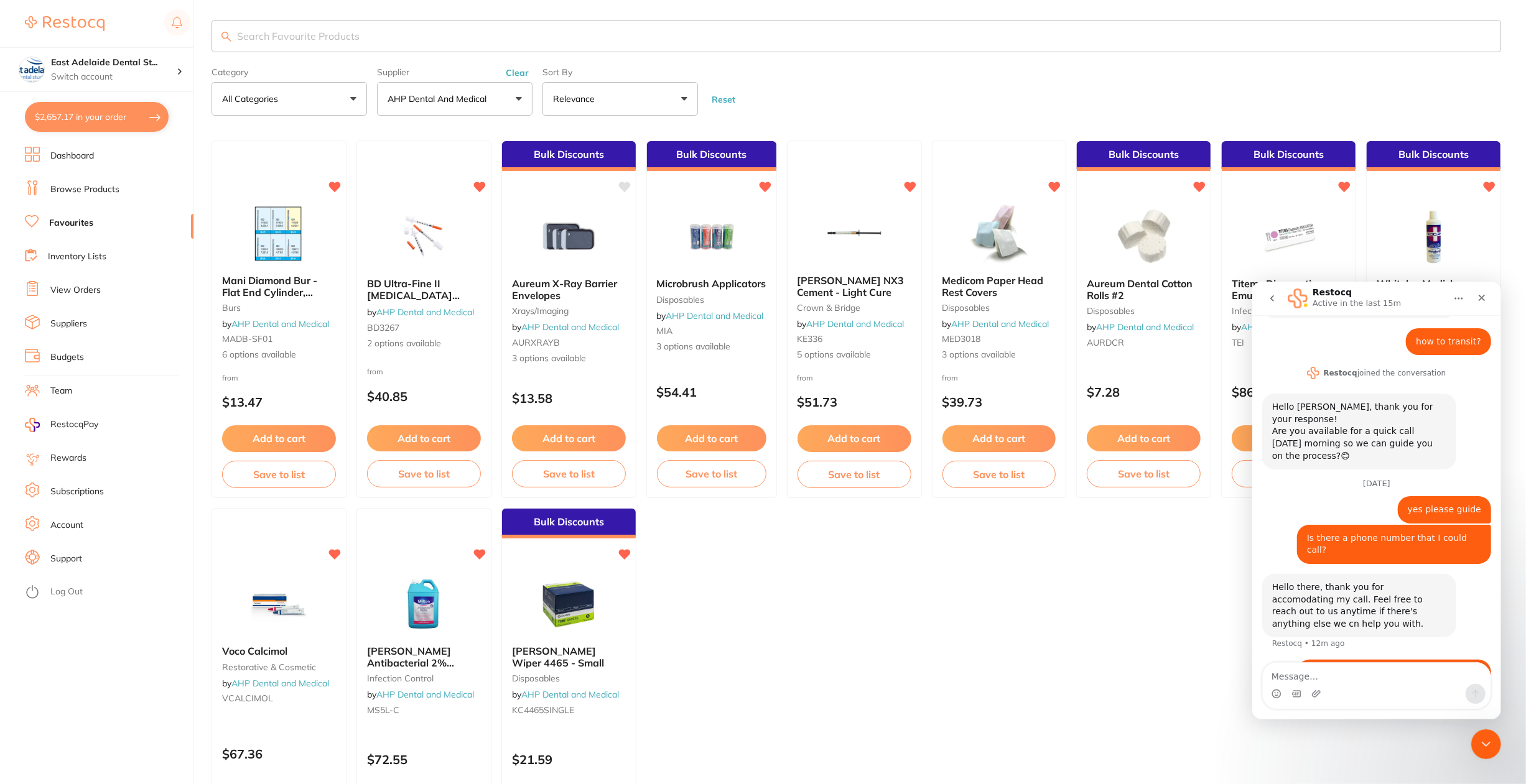
scroll to position [331, 0]
click ul "Mani Diamond Bur - Flat End Cylinder, Medium burs by AHP Dental and Medical MAD…"
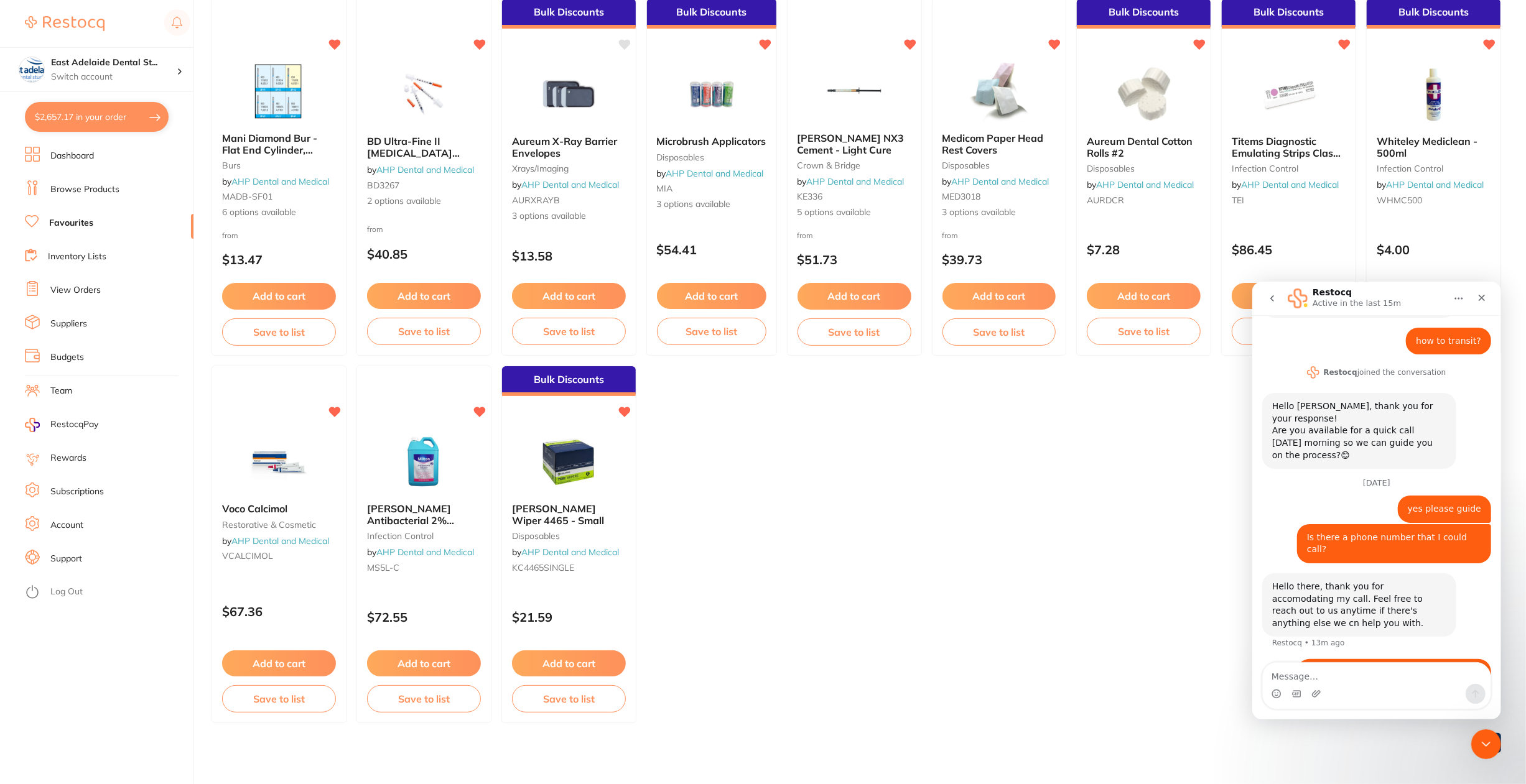
scroll to position [150, 0]
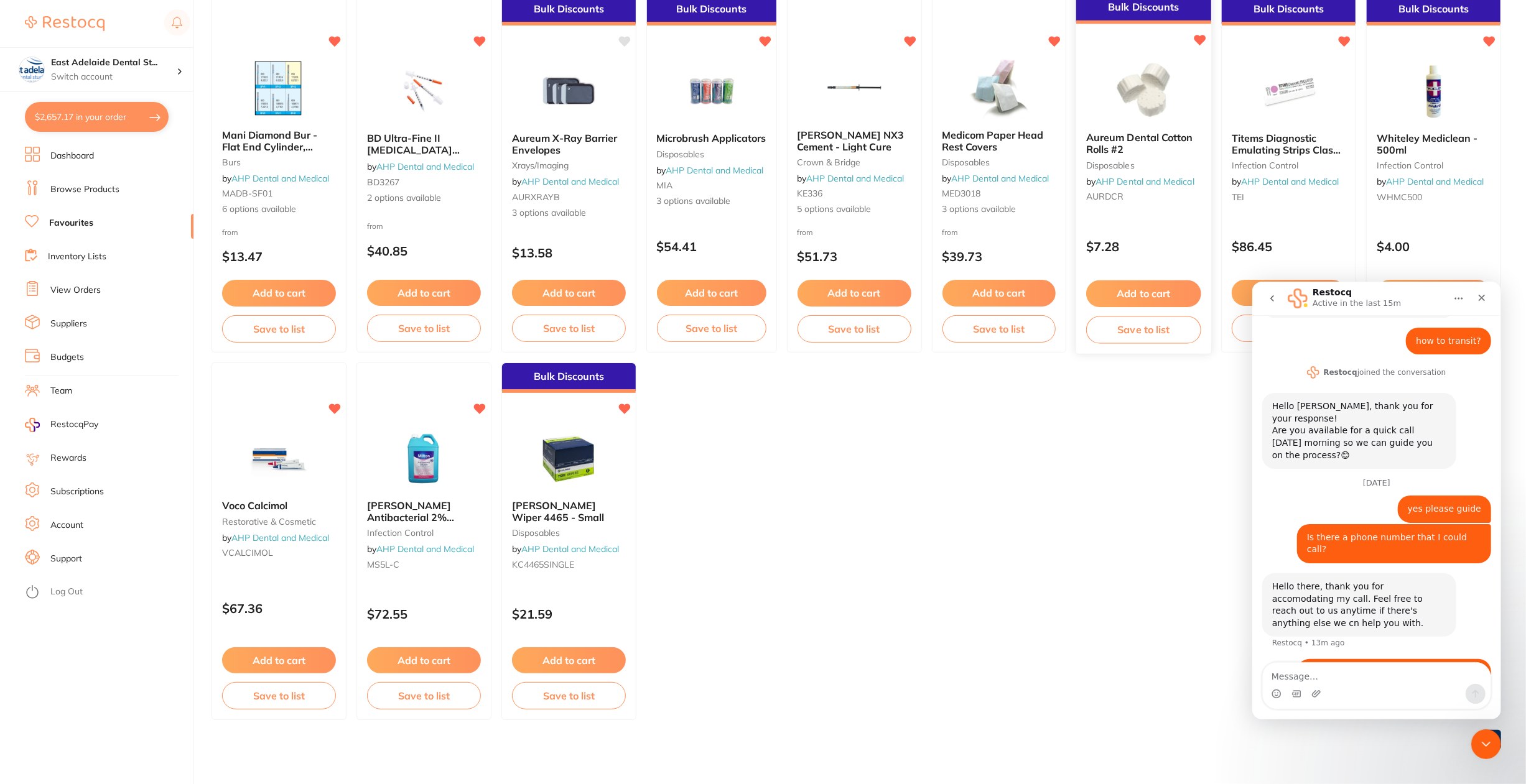
click div "Aureum Dental Cotton Rolls #2 disposables by AHP Dental and Medical AURDCR"
click section
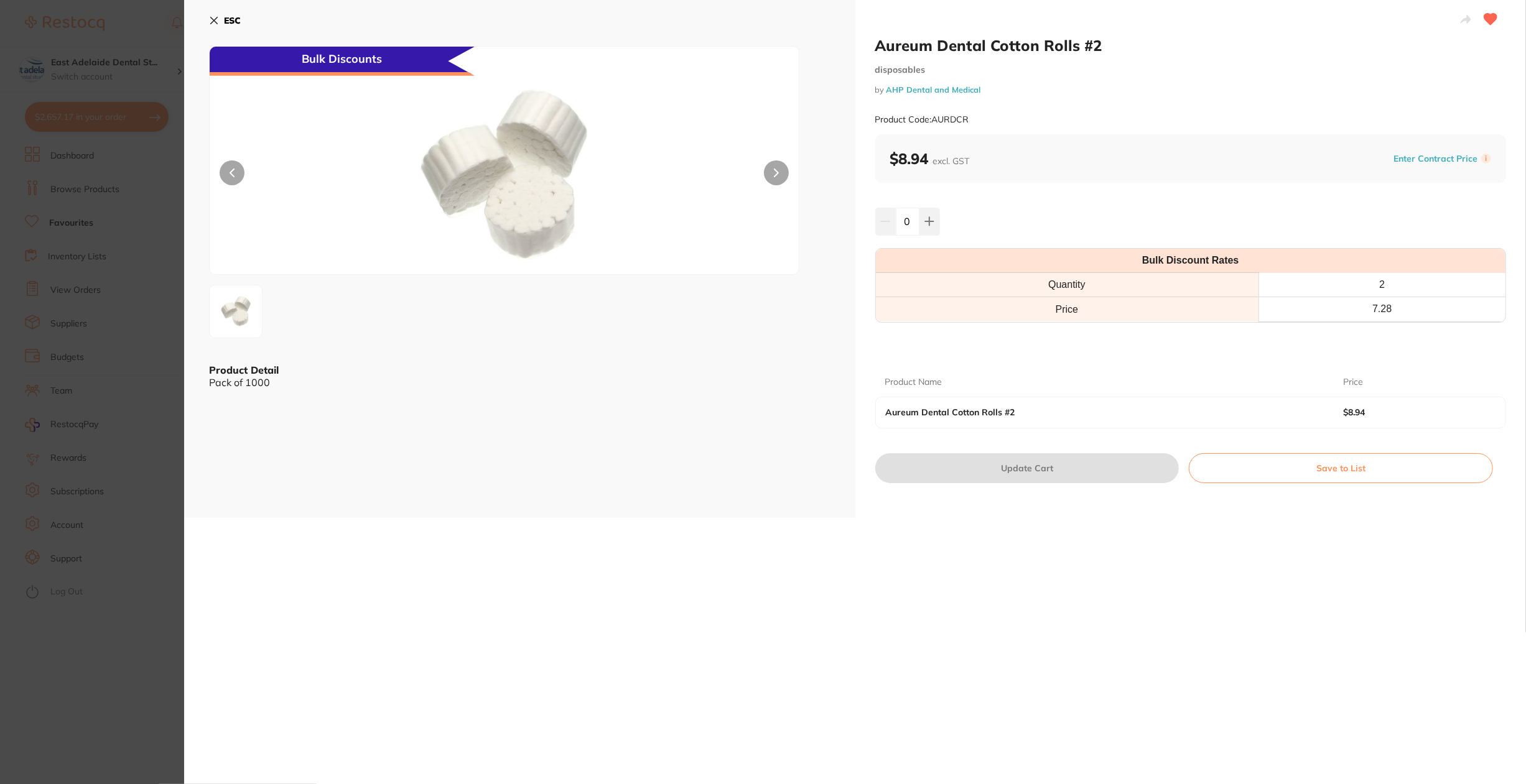
drag, startPoint x: 1143, startPoint y: 109, endPoint x: 1517, endPoint y: 1, distance: 389.3
click section "Aureum Dental Cotton Rolls #2 disposables by AHP Dental and Medical Product Cod…"
click ul "Mani Diamond Bur - Flat End Cylinder, Medium burs by AHP Dental and Medical MAD…"
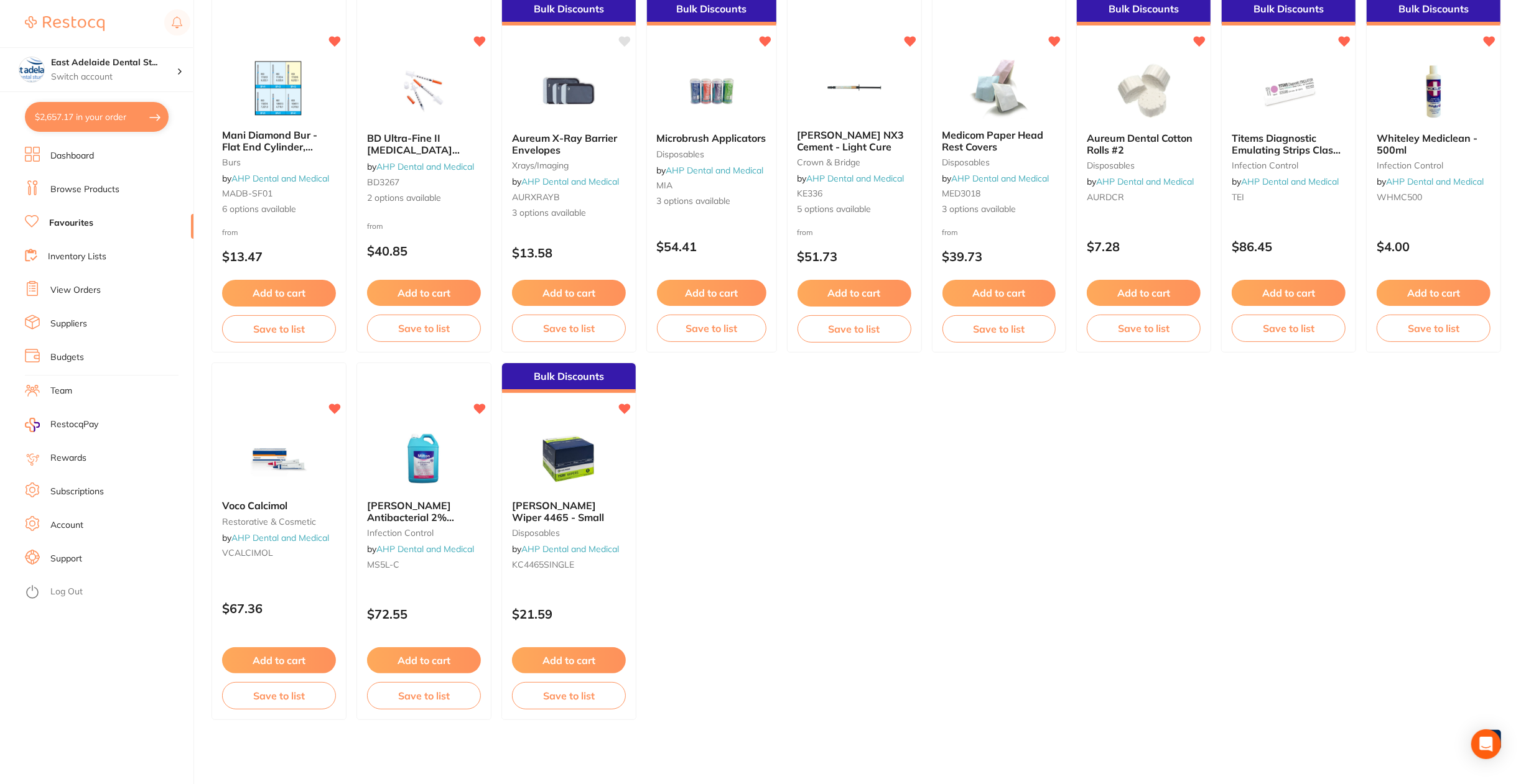
click ul "Mani Diamond Bur - Flat End Cylinder, Medium burs by AHP Dental and Medical MAD…"
click span "Aureum Dental Cotton Rolls #2"
click section
click div "Open Intercom Messenger"
